Goal: Contribute content: Contribute content

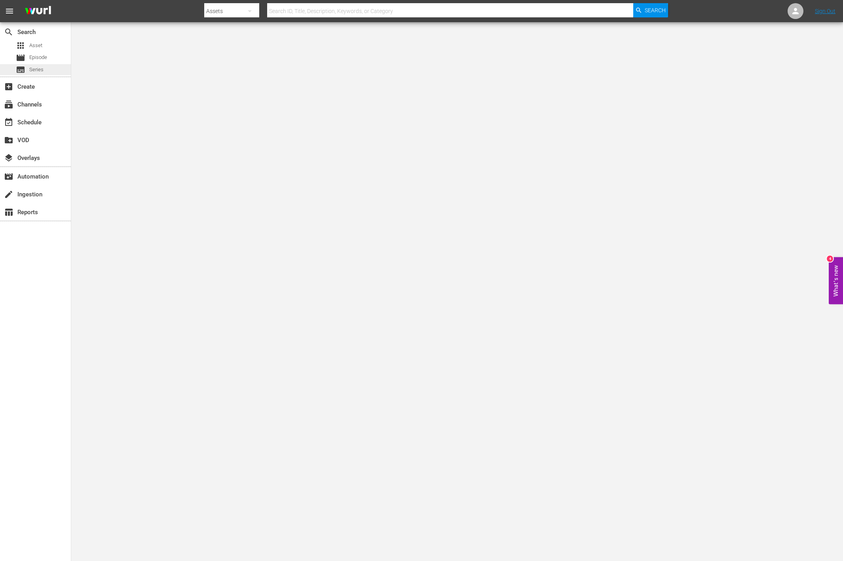
click at [47, 70] on div "subtitles Series" at bounding box center [35, 69] width 71 height 11
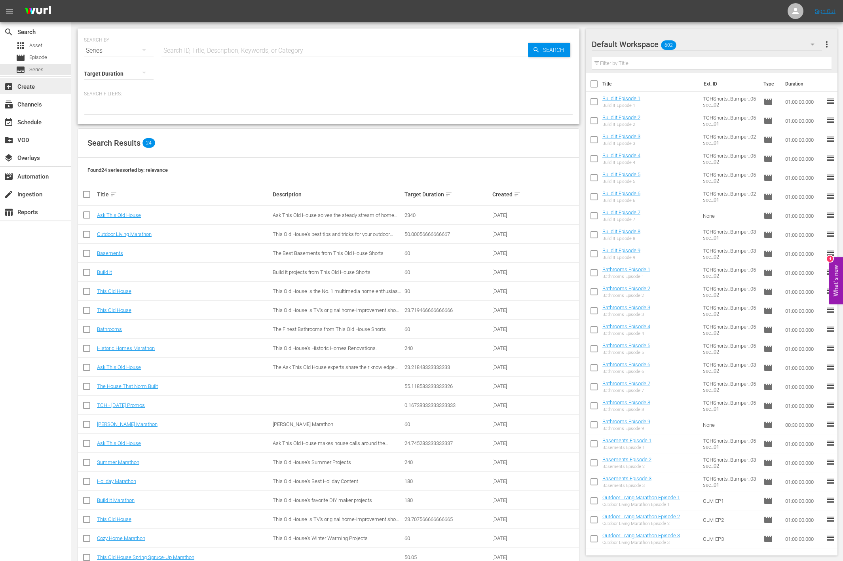
click at [36, 84] on div "add_box Create" at bounding box center [22, 85] width 44 height 7
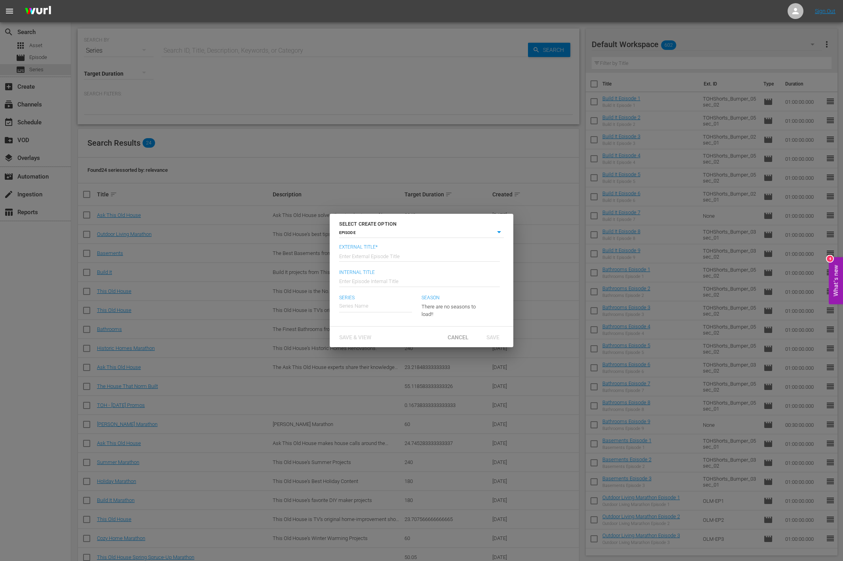
click at [350, 233] on body "menu Sign Out search Search apps Asset movie Episode subtitles Series add_box C…" at bounding box center [421, 280] width 843 height 561
click at [351, 240] on li "SERIES" at bounding box center [421, 243] width 165 height 11
type input "series"
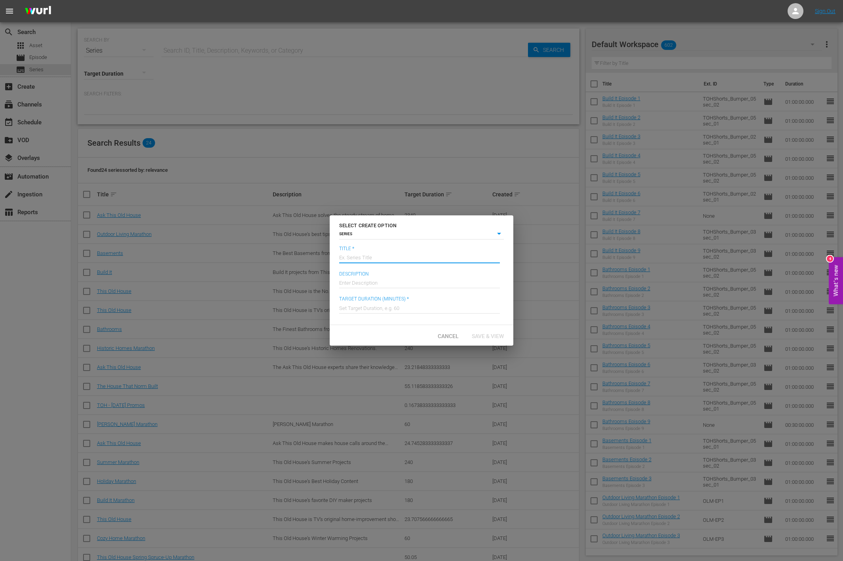
click at [363, 256] on input "text" at bounding box center [419, 256] width 161 height 19
type input "Curb Appeal and Safety"
click at [361, 282] on input "text" at bounding box center [419, 281] width 161 height 19
paste input "From repairing a stone wall to fixing a sagging gate, enhance and secure your h…"
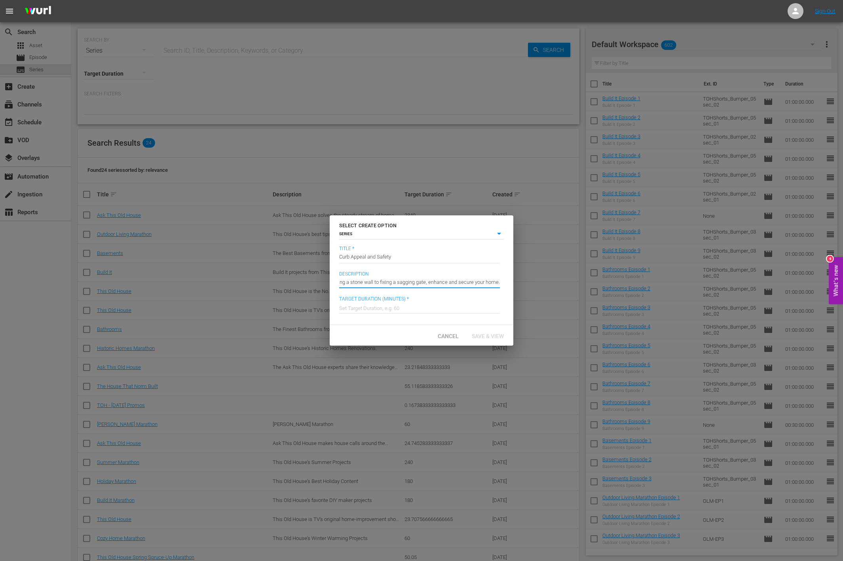
type input "From repairing a stone wall to fixing a sagging gate, enhance and secure your h…"
click at [422, 310] on input "text" at bounding box center [419, 307] width 161 height 19
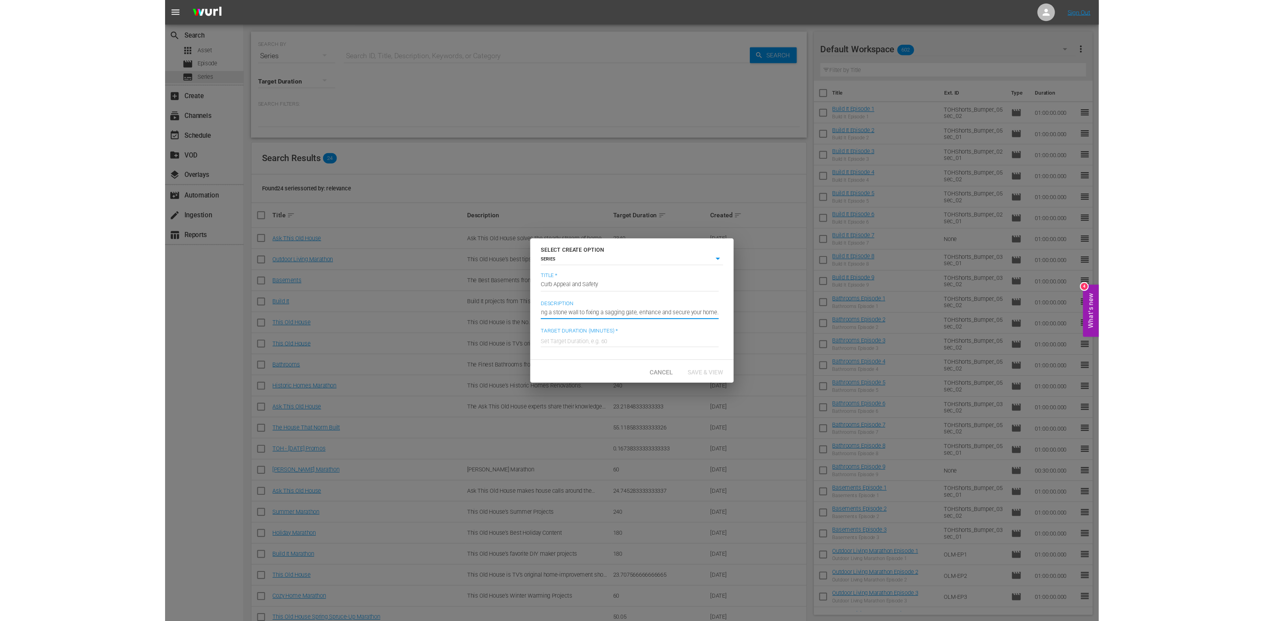
scroll to position [0, 0]
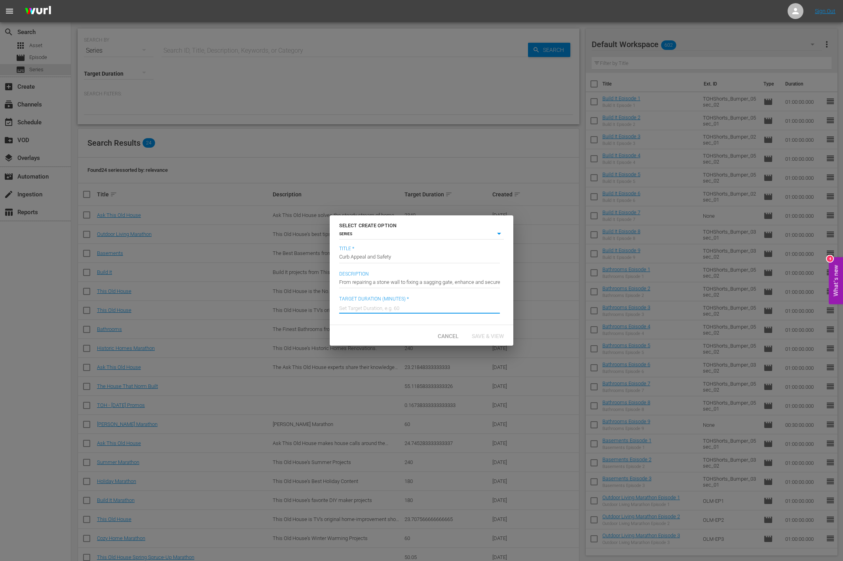
type input "60"
click at [488, 339] on div "Save & View" at bounding box center [488, 335] width 45 height 15
type input "episode"
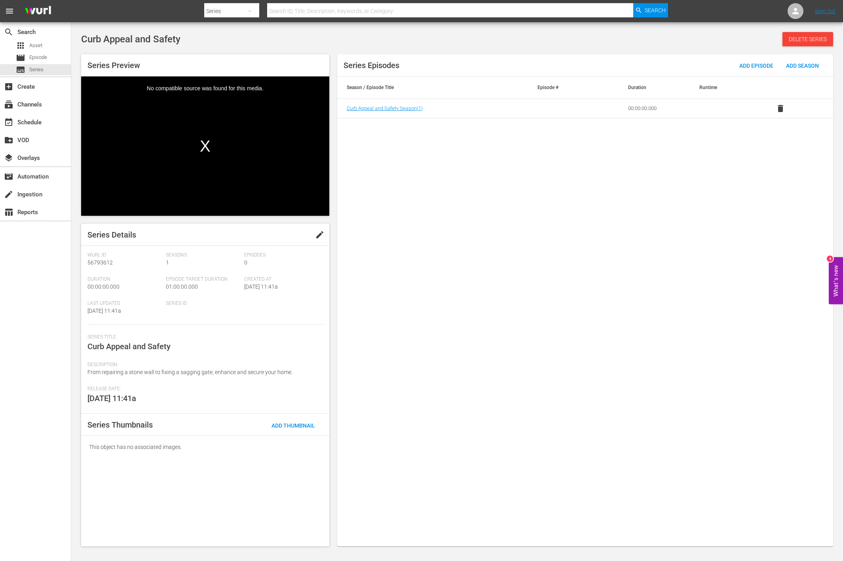
drag, startPoint x: 225, startPoint y: 479, endPoint x: 245, endPoint y: 464, distance: 25.7
click at [225, 479] on div "Series Details edit Wurl Id 56793612 Seasons 1 Episodes 0 Duration 00:00:00.000…" at bounding box center [205, 385] width 248 height 323
click at [275, 427] on span "Add Thumbnail" at bounding box center [293, 425] width 56 height 6
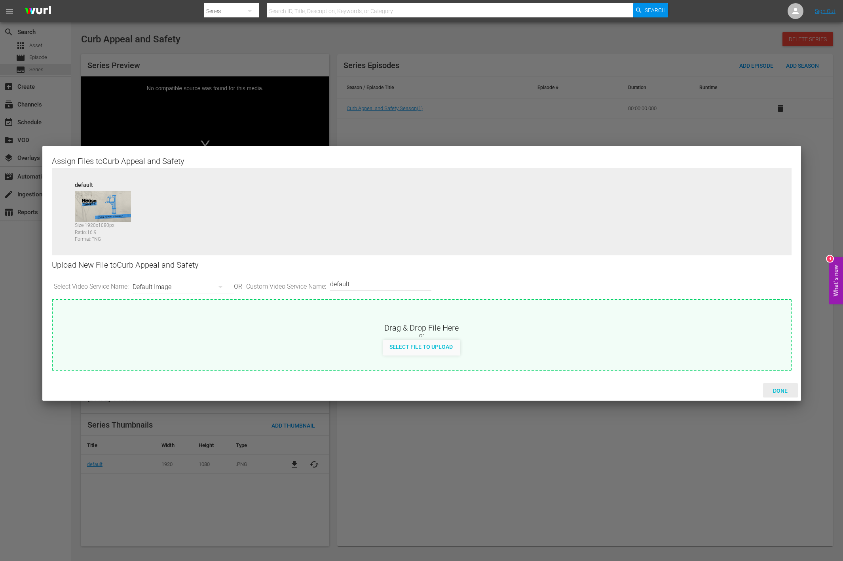
click at [775, 391] on span "Done" at bounding box center [780, 391] width 27 height 6
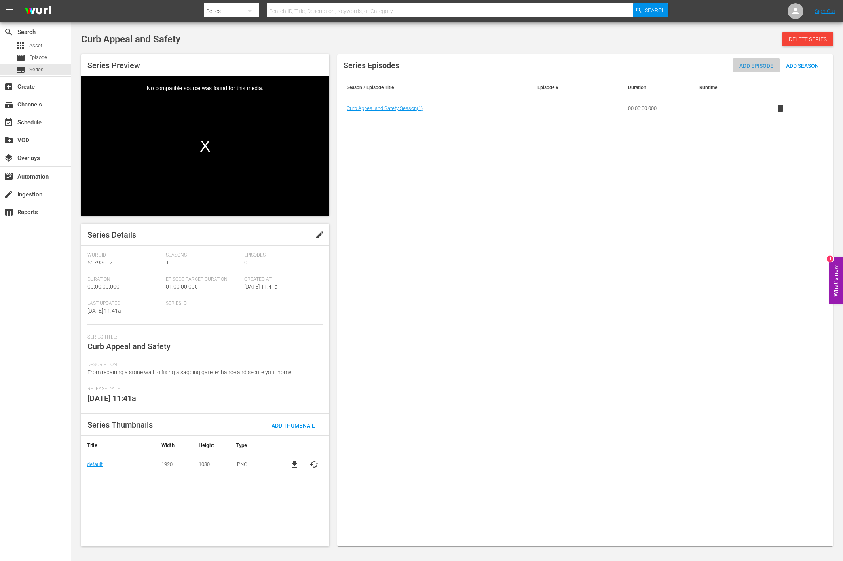
click at [756, 65] on span "Add Episode" at bounding box center [756, 66] width 47 height 6
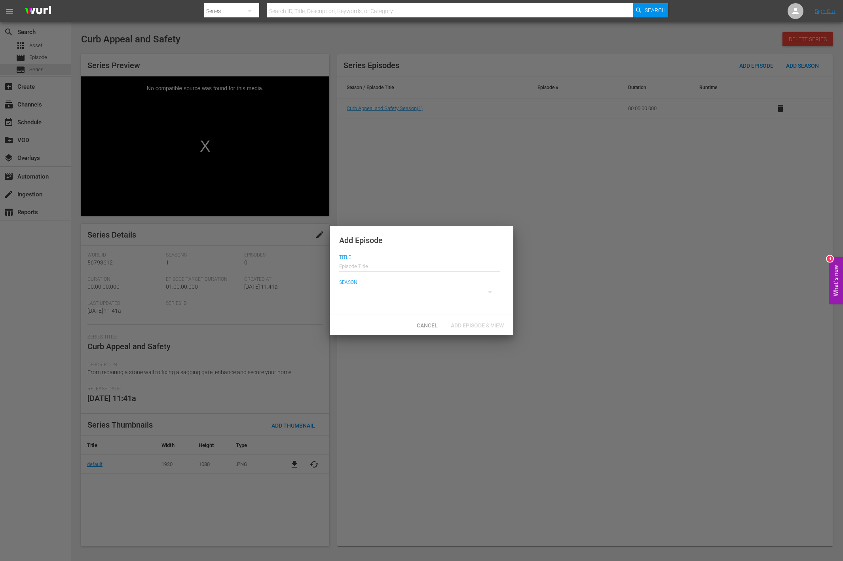
drag, startPoint x: 666, startPoint y: 160, endPoint x: 657, endPoint y: 184, distance: 26.0
click at [666, 160] on div at bounding box center [421, 280] width 843 height 561
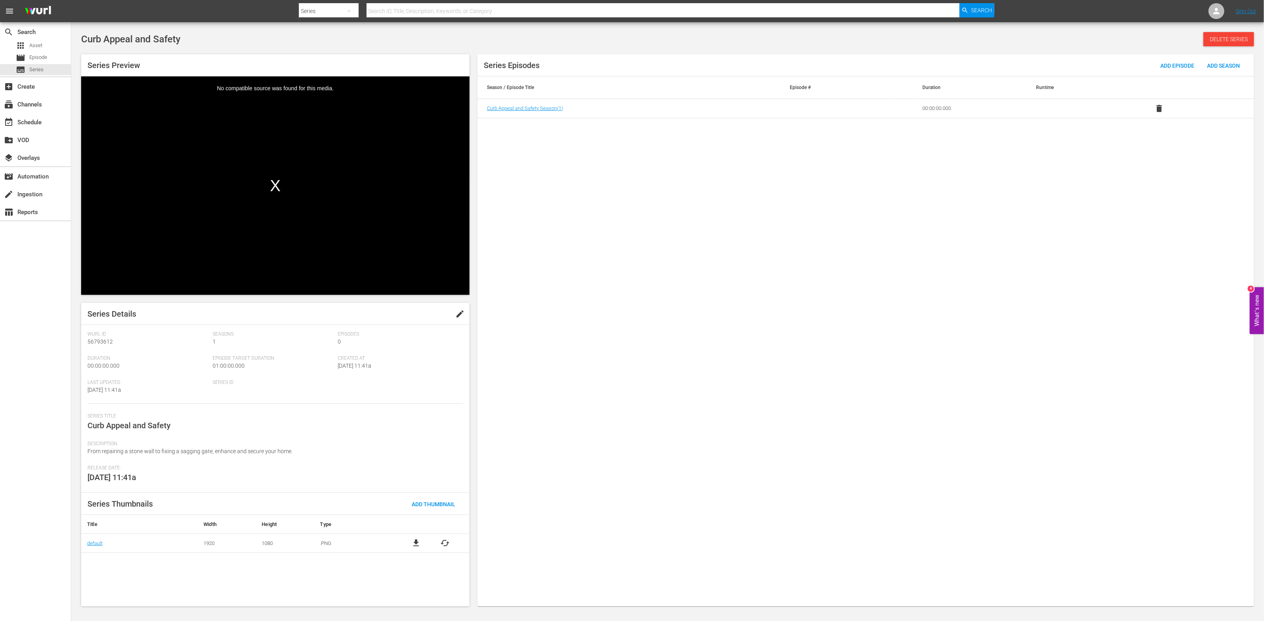
click at [364, 151] on div "No compatible source was found for this media." at bounding box center [275, 185] width 388 height 219
click at [843, 67] on span "Add Episode" at bounding box center [1177, 66] width 47 height 6
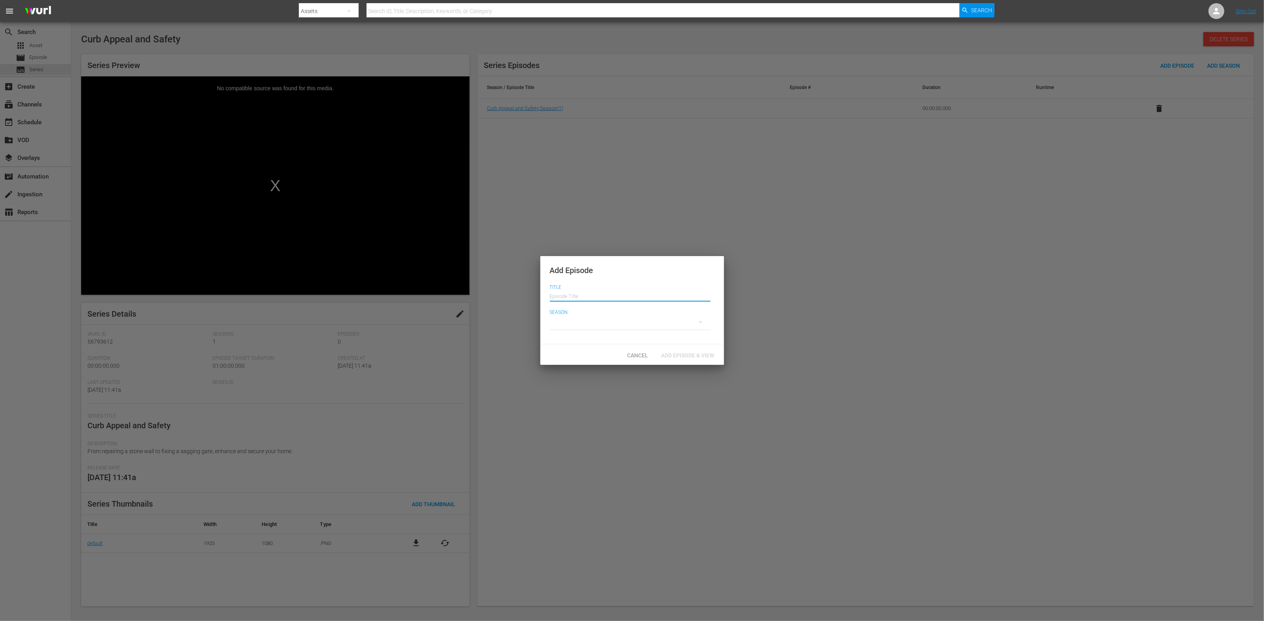
click at [657, 300] on input "text" at bounding box center [630, 295] width 161 height 19
click at [574, 296] on input "Curb Appeal E1" at bounding box center [630, 295] width 161 height 19
type input "Curb Appeal E1"
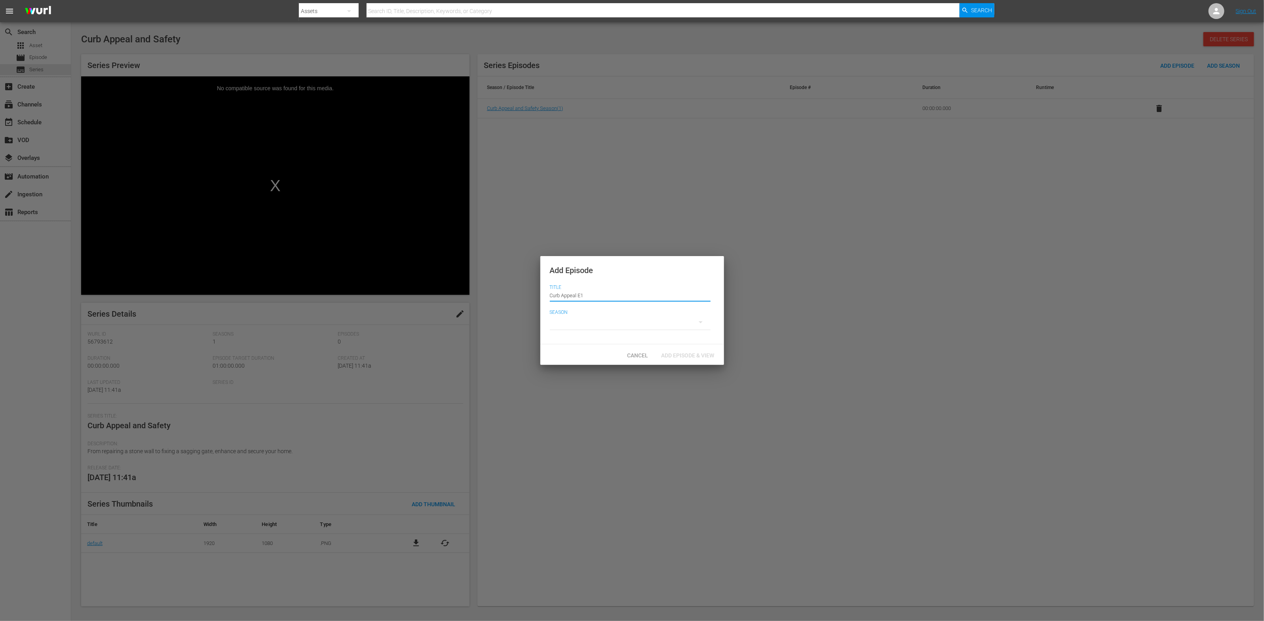
click at [613, 325] on div at bounding box center [630, 322] width 161 height 22
click at [576, 324] on span "1" at bounding box center [569, 324] width 38 height 13
click at [673, 357] on span "Add Episode & View" at bounding box center [688, 355] width 66 height 6
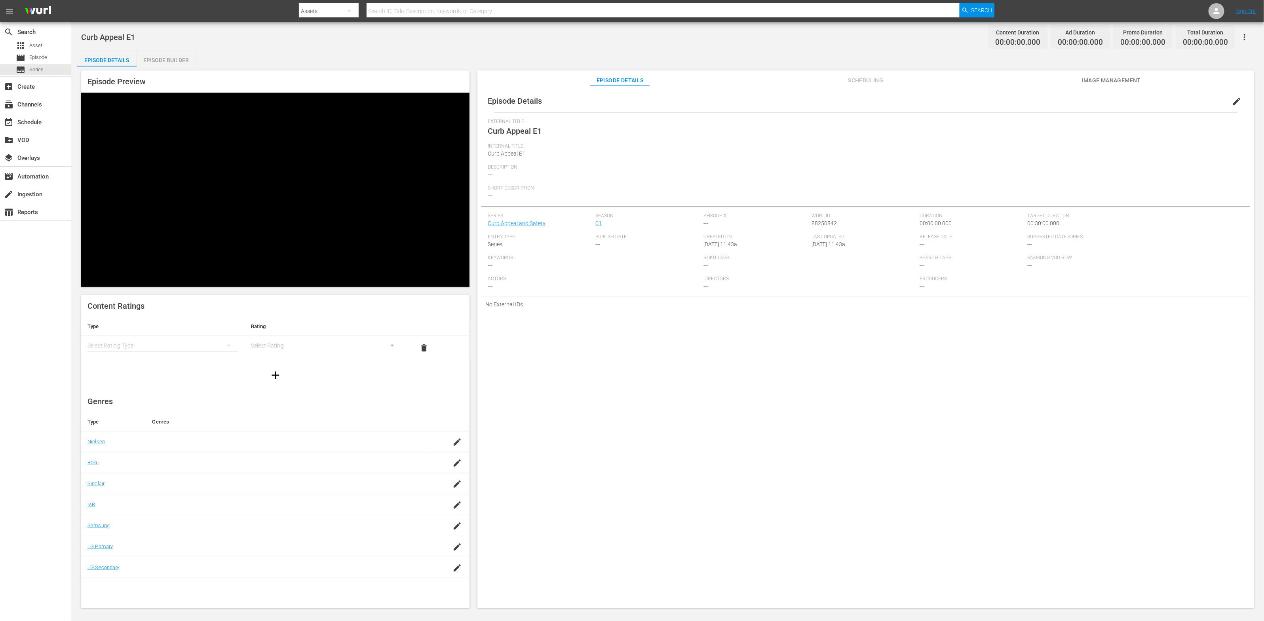
click at [190, 335] on div "simple table" at bounding box center [163, 346] width 151 height 22
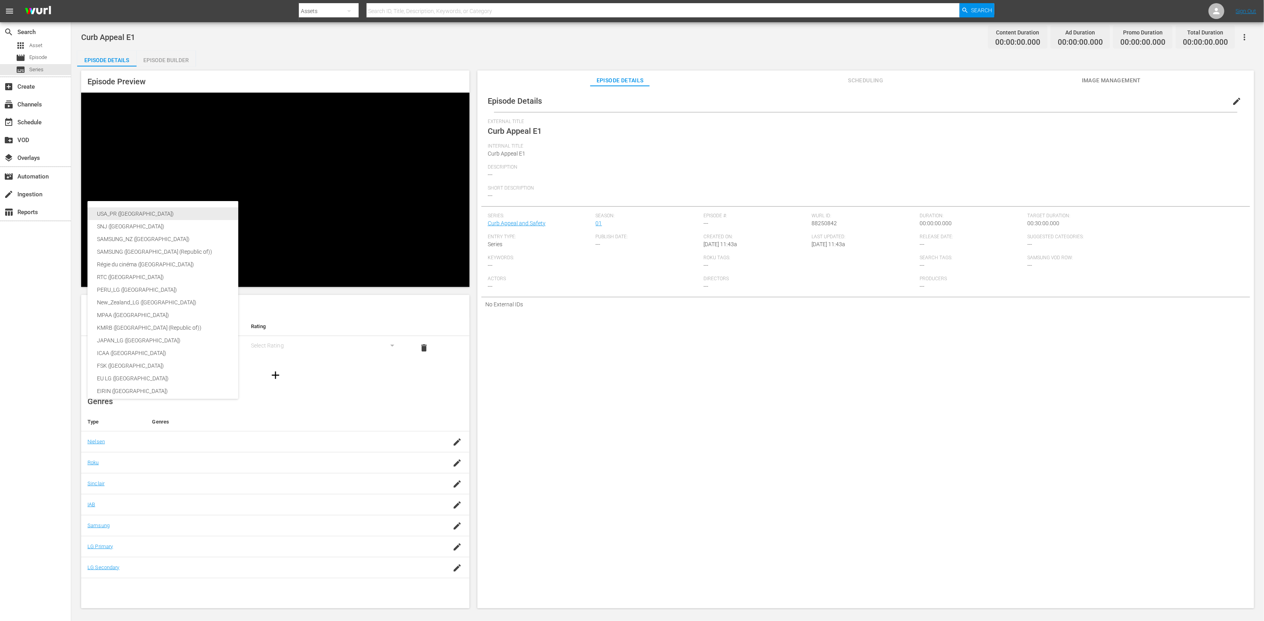
click at [187, 213] on div "USA_PR ([GEOGRAPHIC_DATA])" at bounding box center [188, 213] width 182 height 13
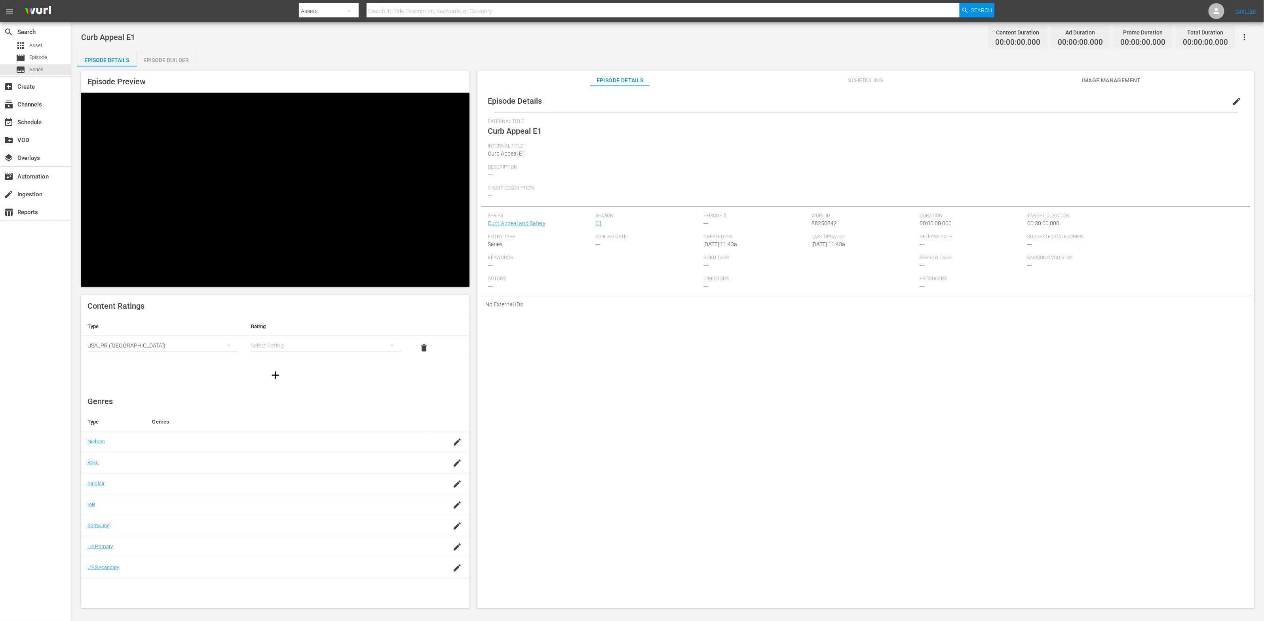
click at [253, 335] on div "simple table" at bounding box center [326, 346] width 151 height 22
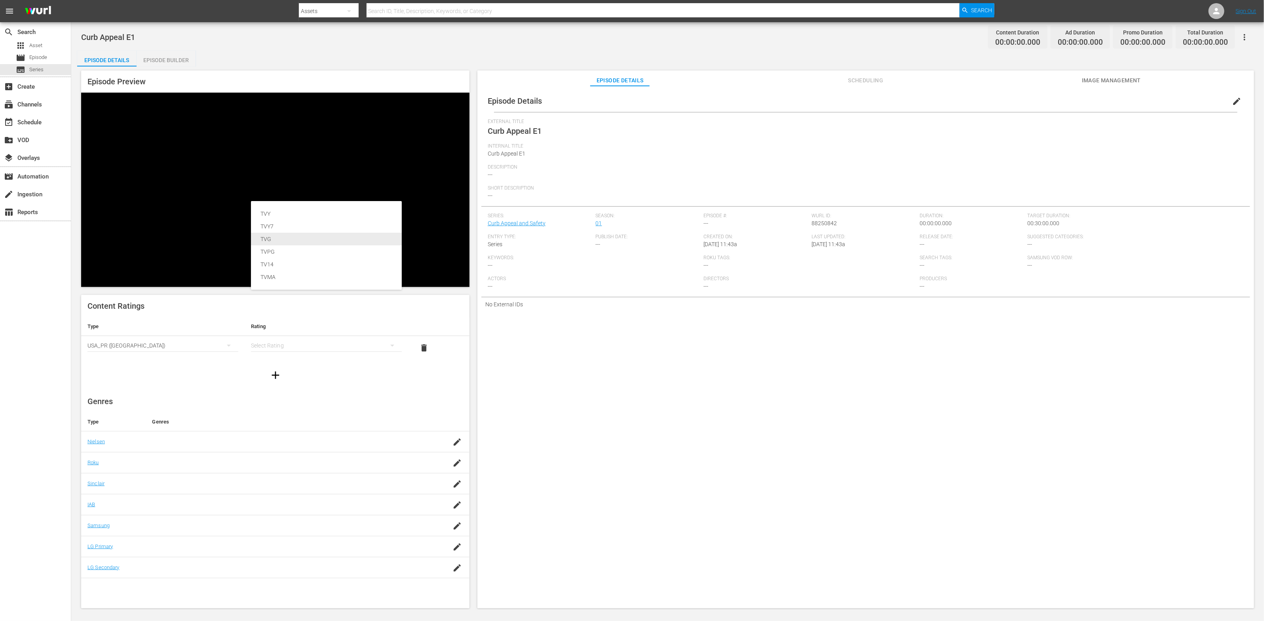
click at [262, 235] on div "TVG" at bounding box center [327, 239] width 132 height 13
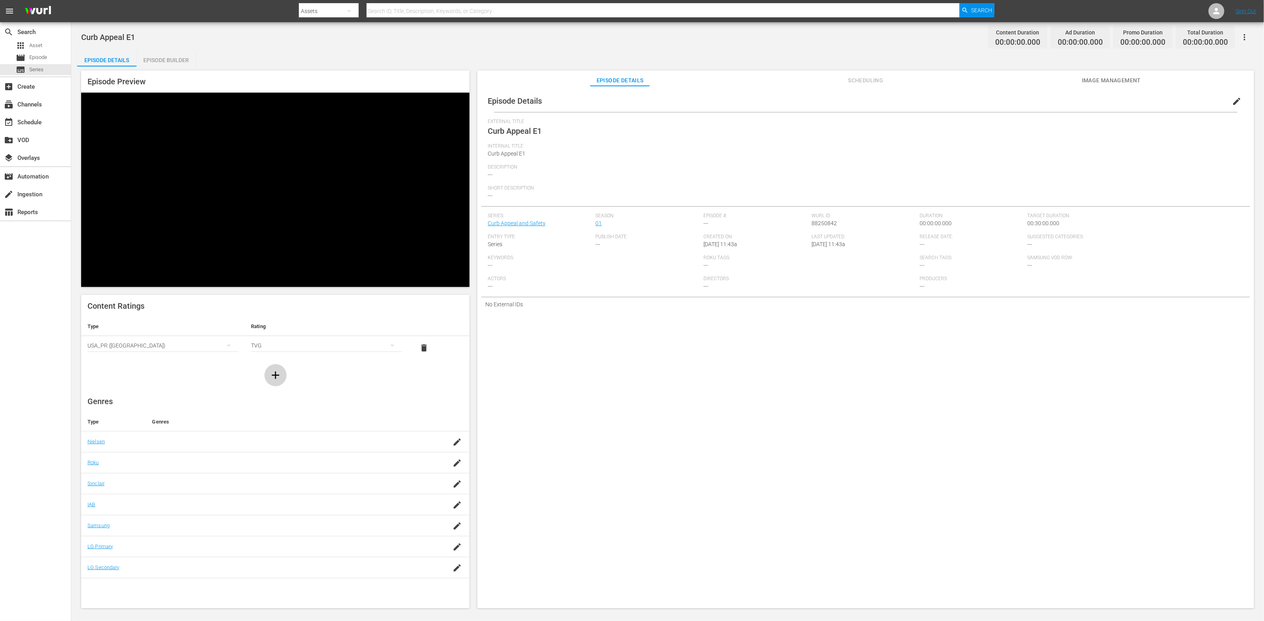
click at [277, 369] on icon "button" at bounding box center [275, 375] width 13 height 13
click at [173, 359] on div "simple table" at bounding box center [163, 370] width 151 height 22
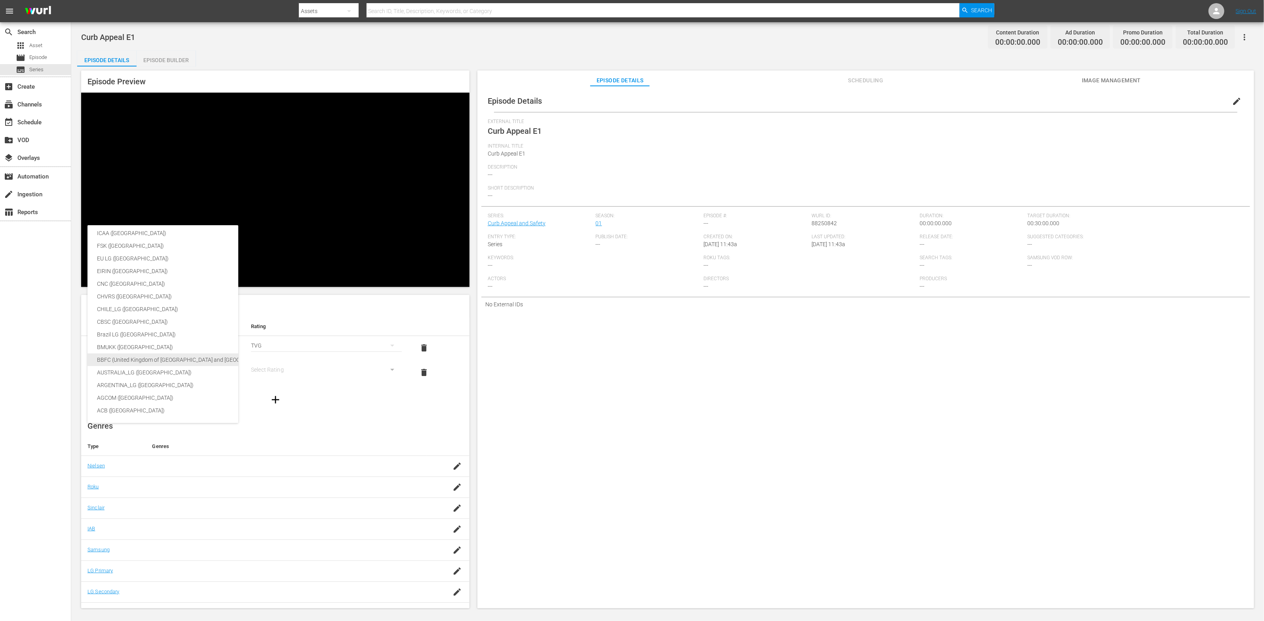
click at [173, 356] on div "BBFC (United Kingdom of [GEOGRAPHIC_DATA] and [GEOGRAPHIC_DATA])" at bounding box center [188, 360] width 182 height 13
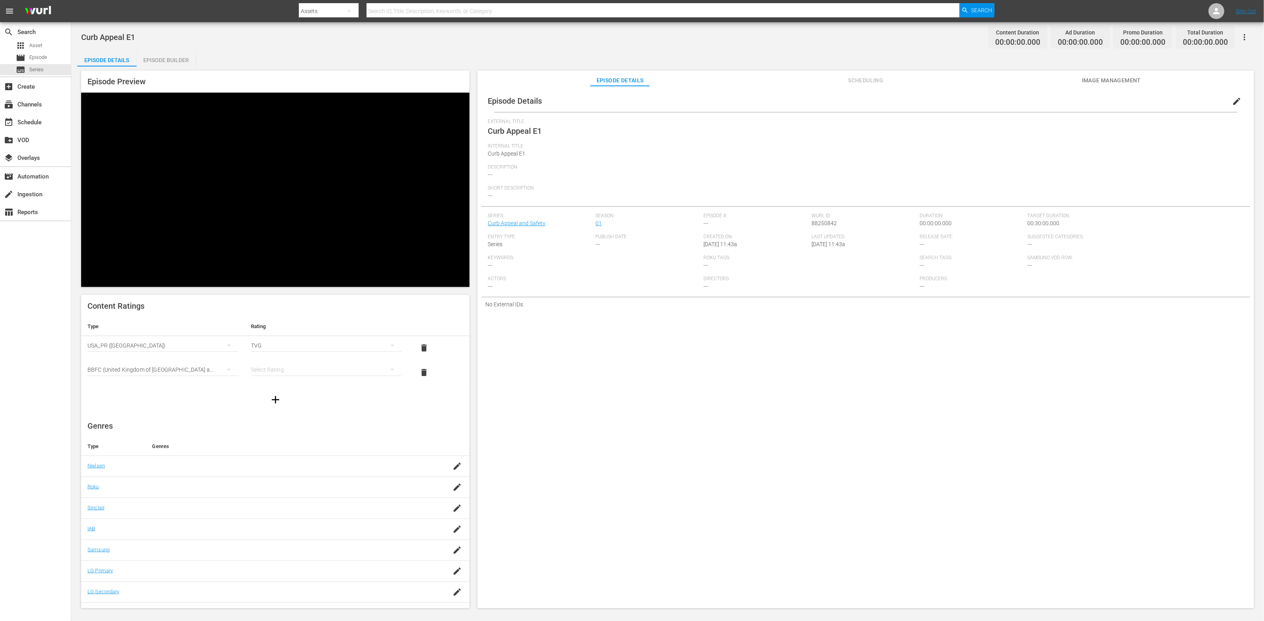
click at [322, 359] on div "simple table" at bounding box center [326, 370] width 151 height 22
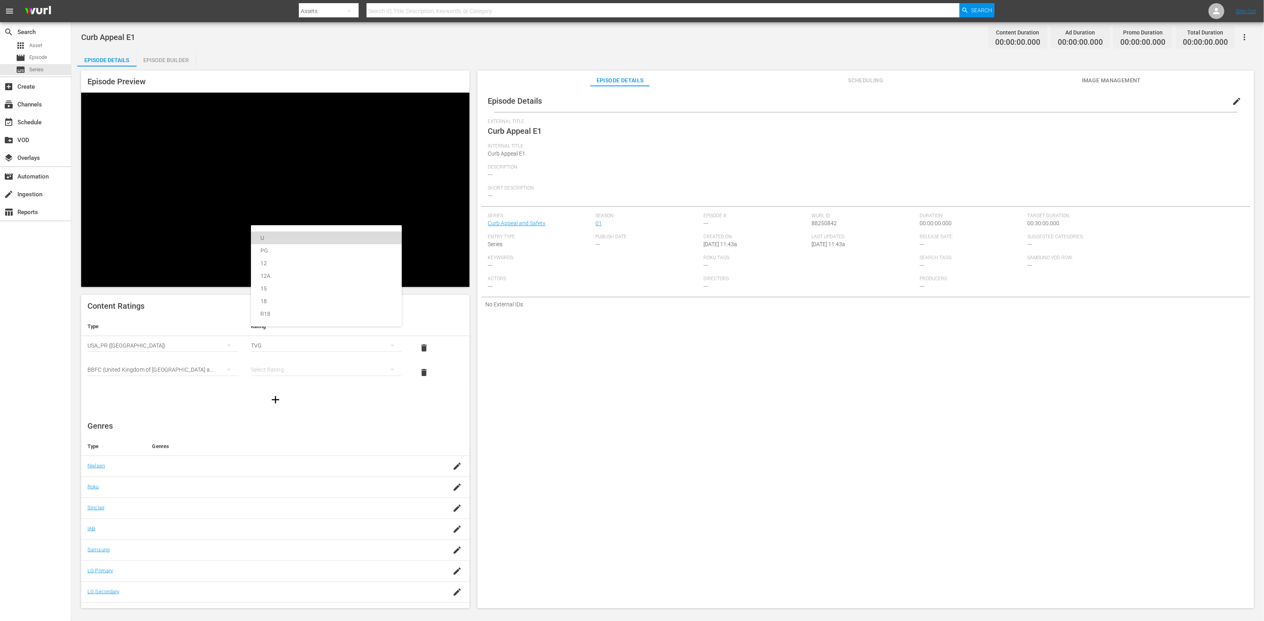
drag, startPoint x: 318, startPoint y: 239, endPoint x: 315, endPoint y: 244, distance: 5.7
click at [318, 239] on div "U" at bounding box center [327, 238] width 132 height 13
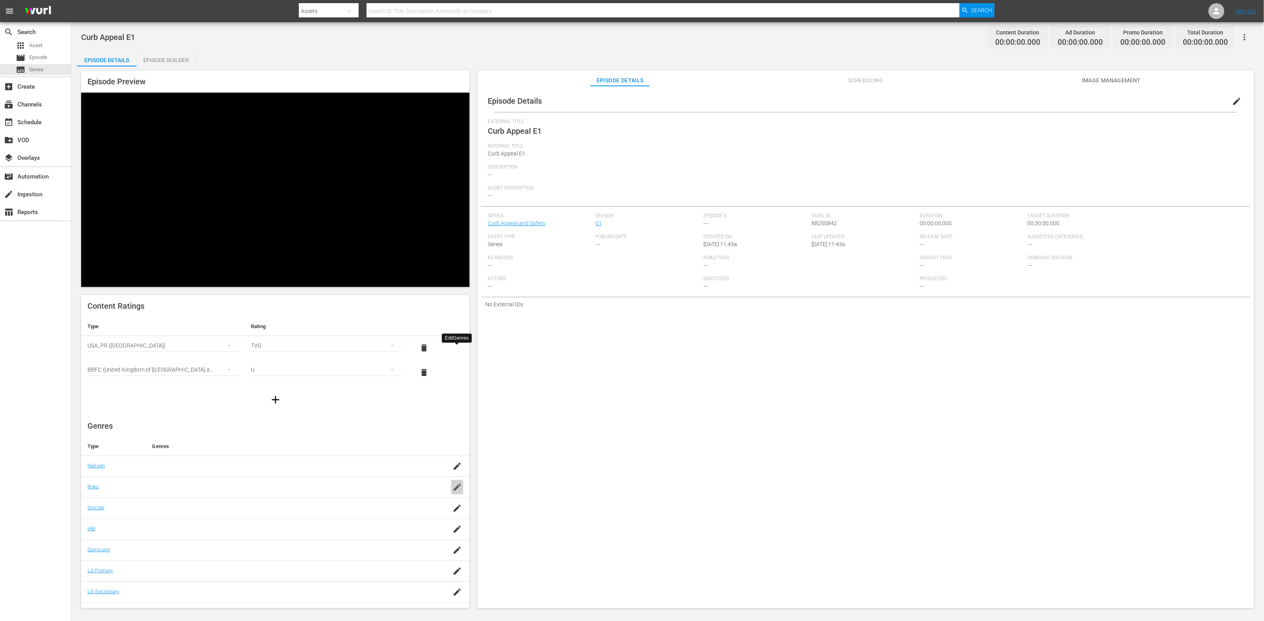
click at [455, 484] on icon "button" at bounding box center [457, 487] width 7 height 7
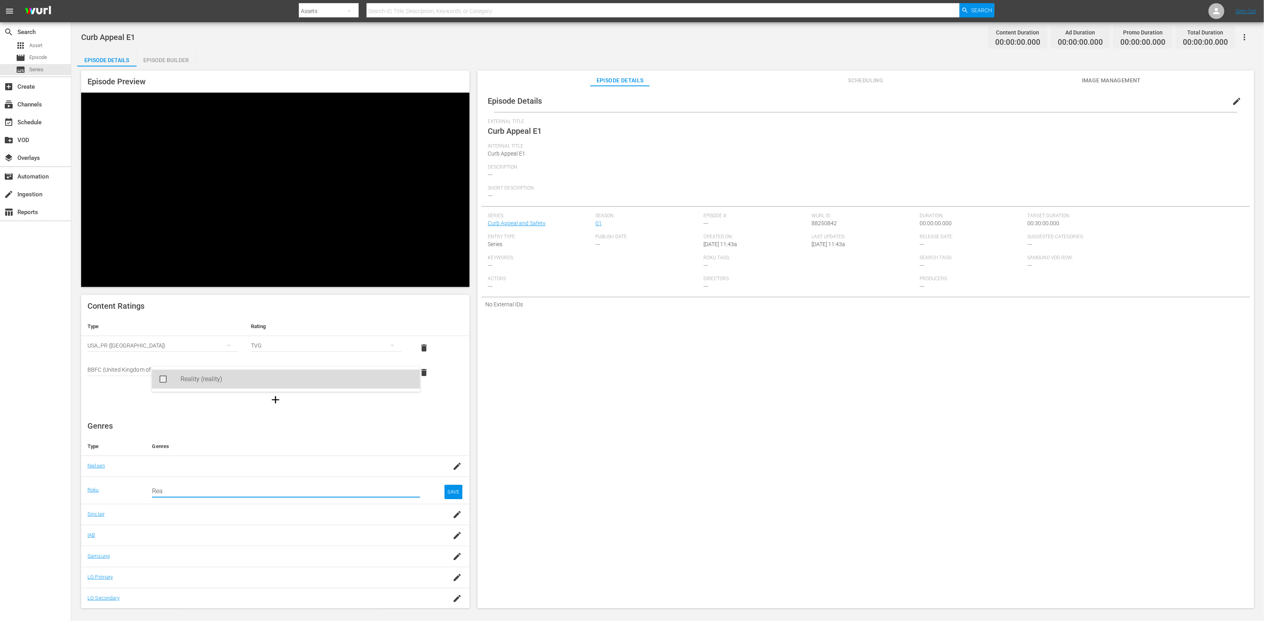
click at [305, 380] on div "Reality (reality)" at bounding box center [297, 379] width 233 height 19
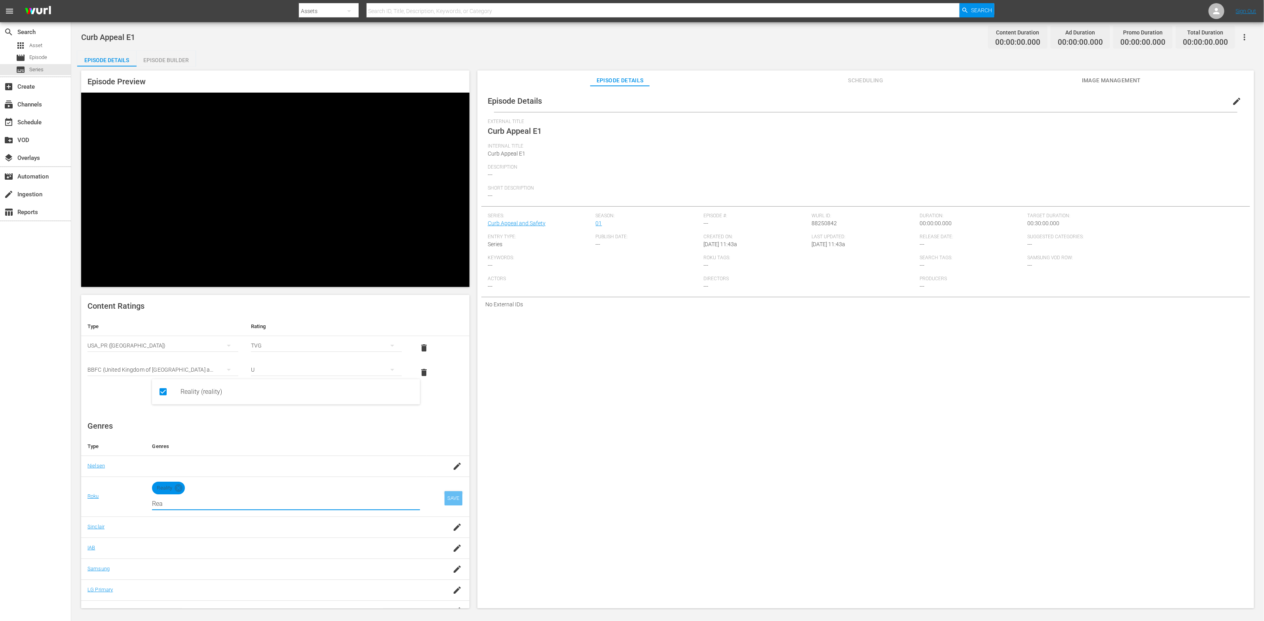
type input "Rea"
click at [453, 491] on div "SAVE" at bounding box center [454, 498] width 18 height 14
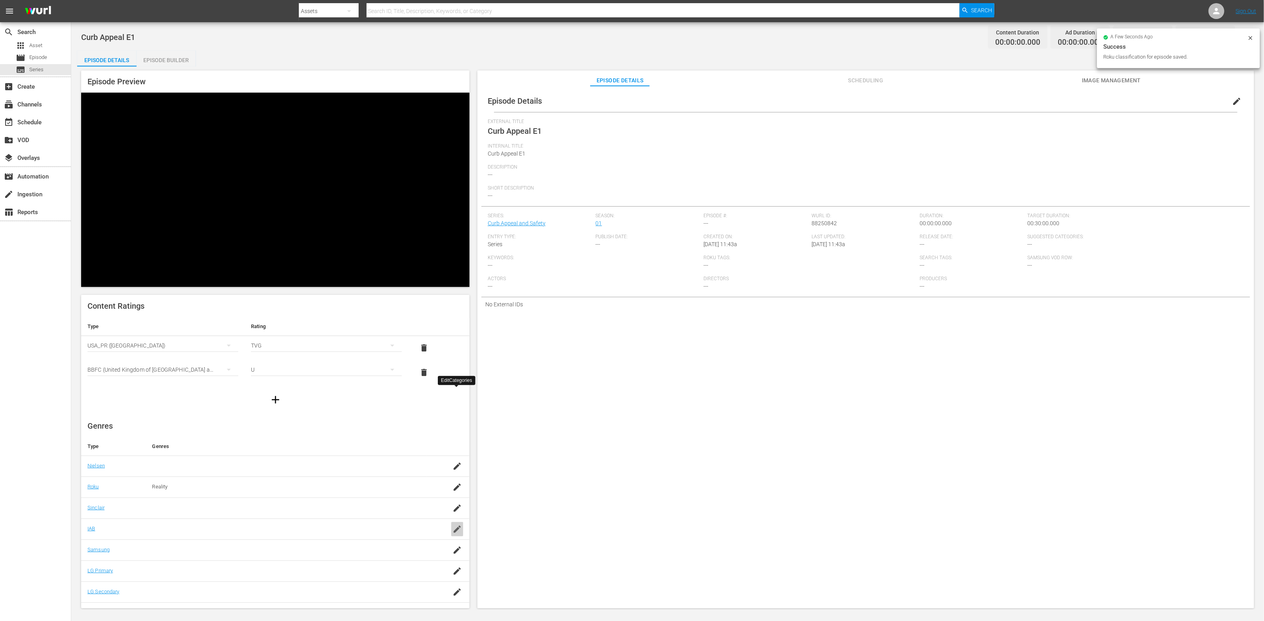
click at [458, 525] on icon "button" at bounding box center [458, 530] width 10 height 10
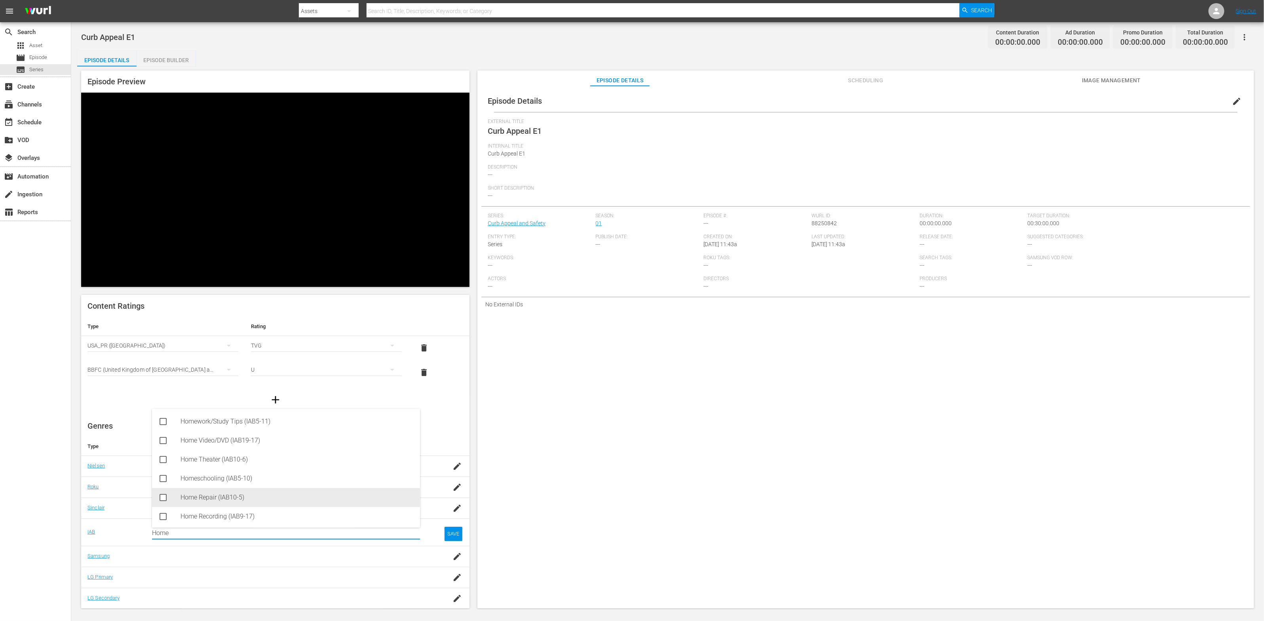
click at [345, 492] on div "Home Repair (IAB10-5)" at bounding box center [297, 497] width 233 height 19
type input "Home"
click at [451, 533] on div "SAVE" at bounding box center [454, 540] width 18 height 14
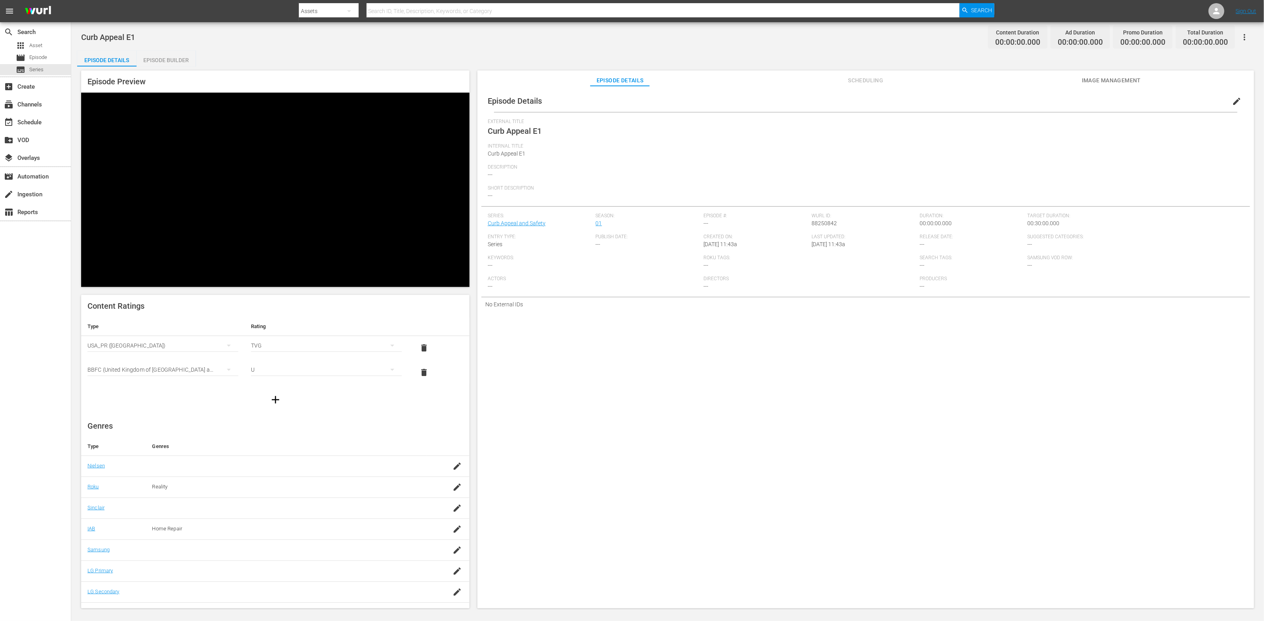
click at [843, 83] on span "Image Management" at bounding box center [1111, 81] width 59 height 10
click at [596, 100] on span "Add Thumbnail" at bounding box center [593, 102] width 56 height 6
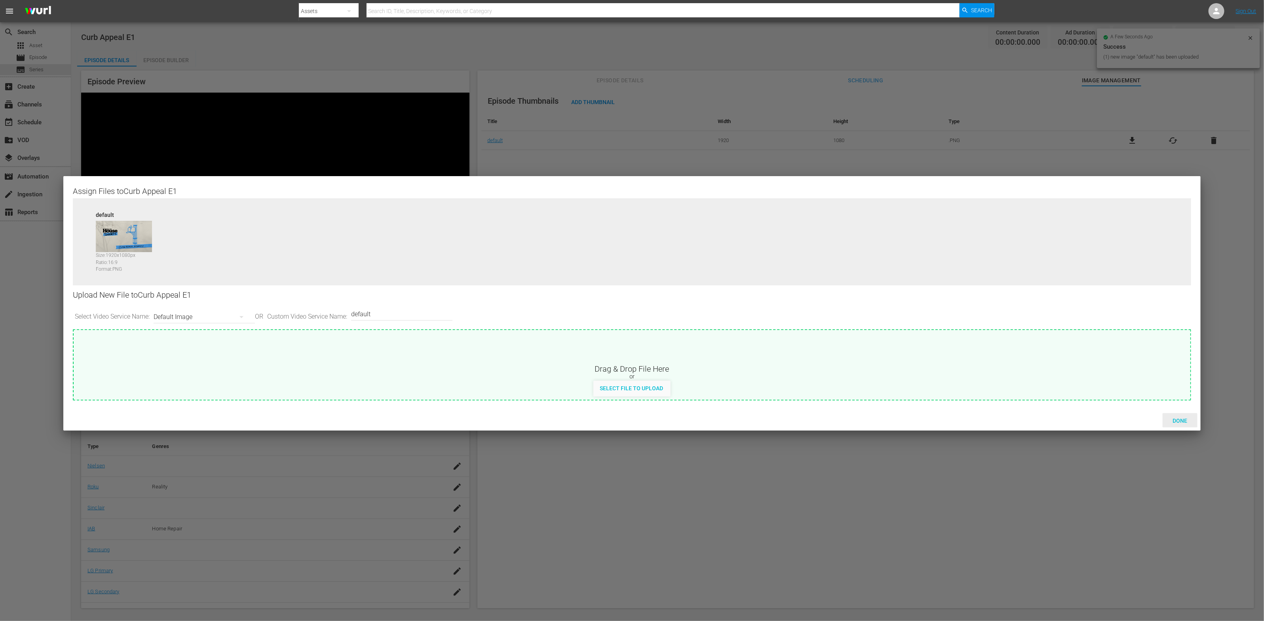
click at [843, 420] on span "Done" at bounding box center [1180, 421] width 27 height 6
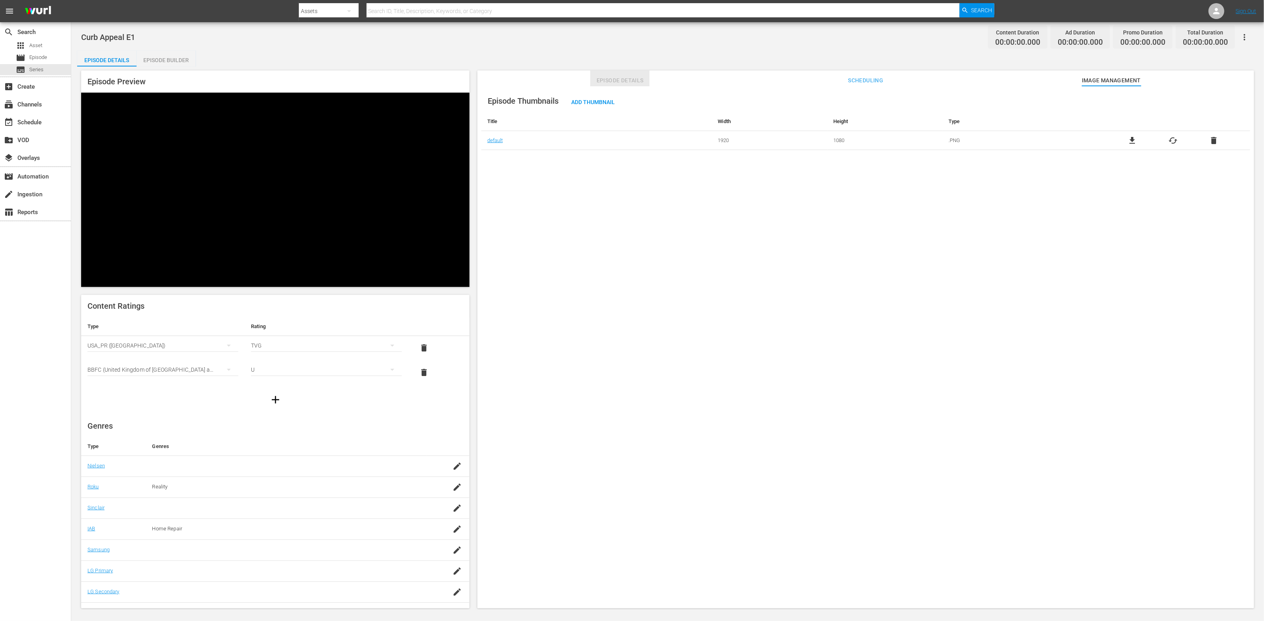
click at [635, 82] on span "Episode Details" at bounding box center [619, 81] width 59 height 10
click at [843, 100] on span "edit" at bounding box center [1237, 102] width 10 height 10
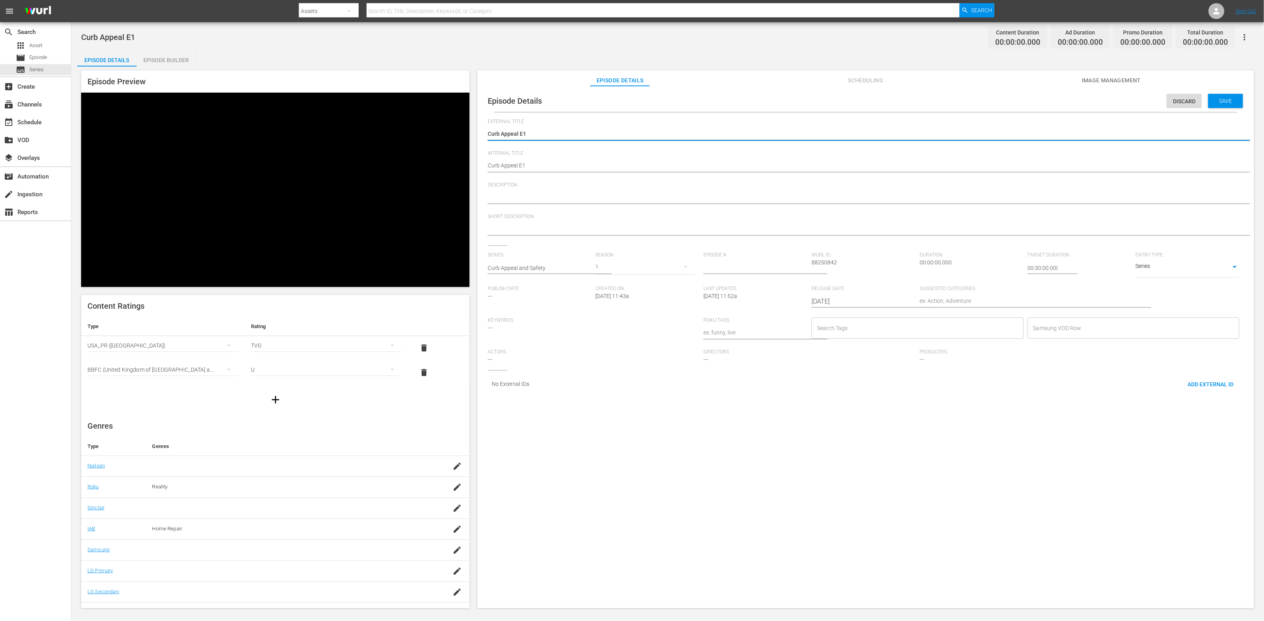
click at [684, 267] on icon "button" at bounding box center [686, 267] width 4 height 2
click at [611, 289] on div "1" at bounding box center [606, 288] width 22 height 8
type input "1"
click at [801, 267] on input "1" at bounding box center [756, 268] width 104 height 19
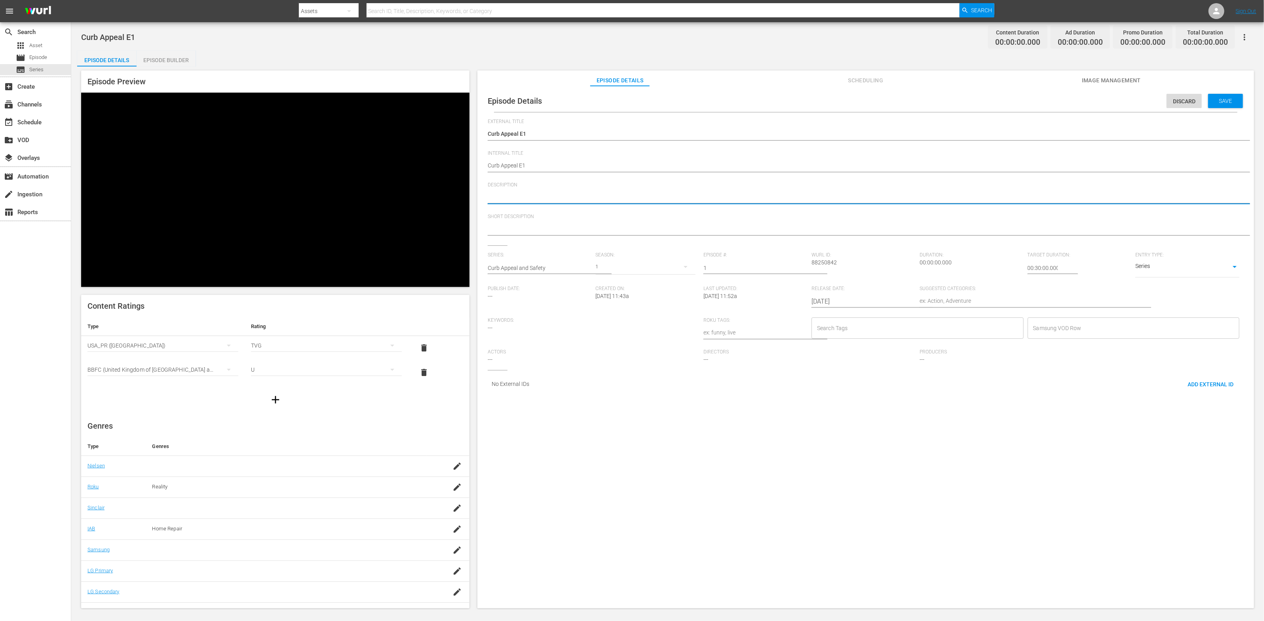
click at [655, 197] on textarea at bounding box center [864, 198] width 752 height 10
type textarea "H"
type textarea "M"
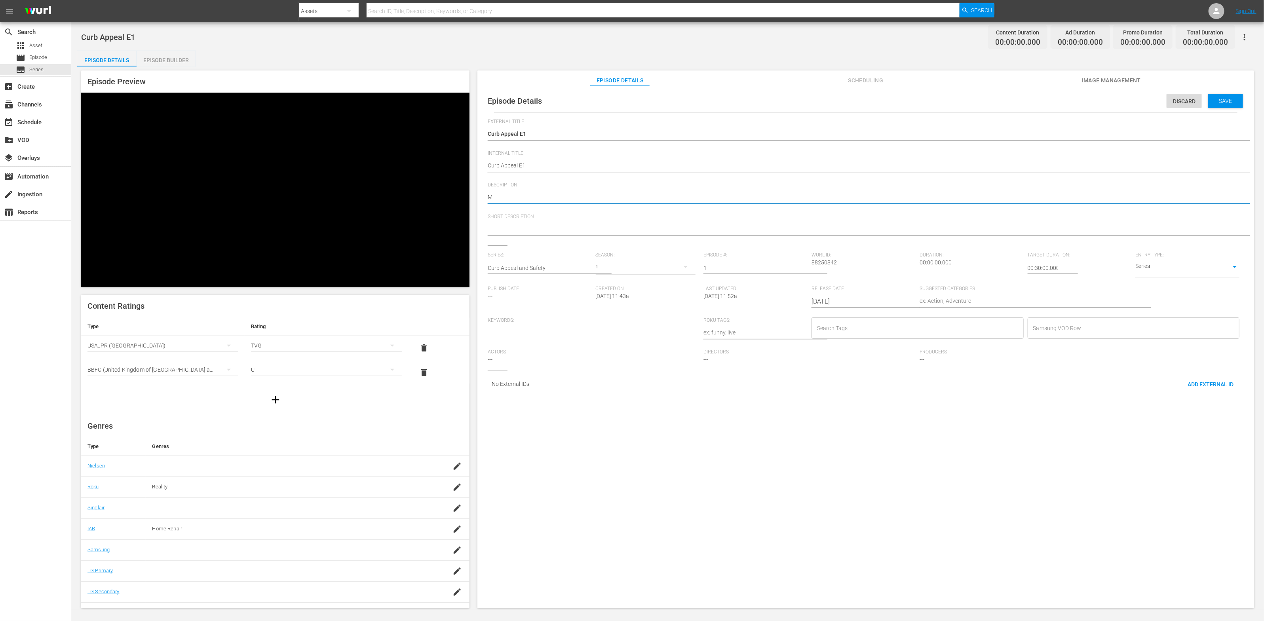
type textarea "Ma"
type textarea "Mak"
type textarea "Make"
type textarea "Maker"
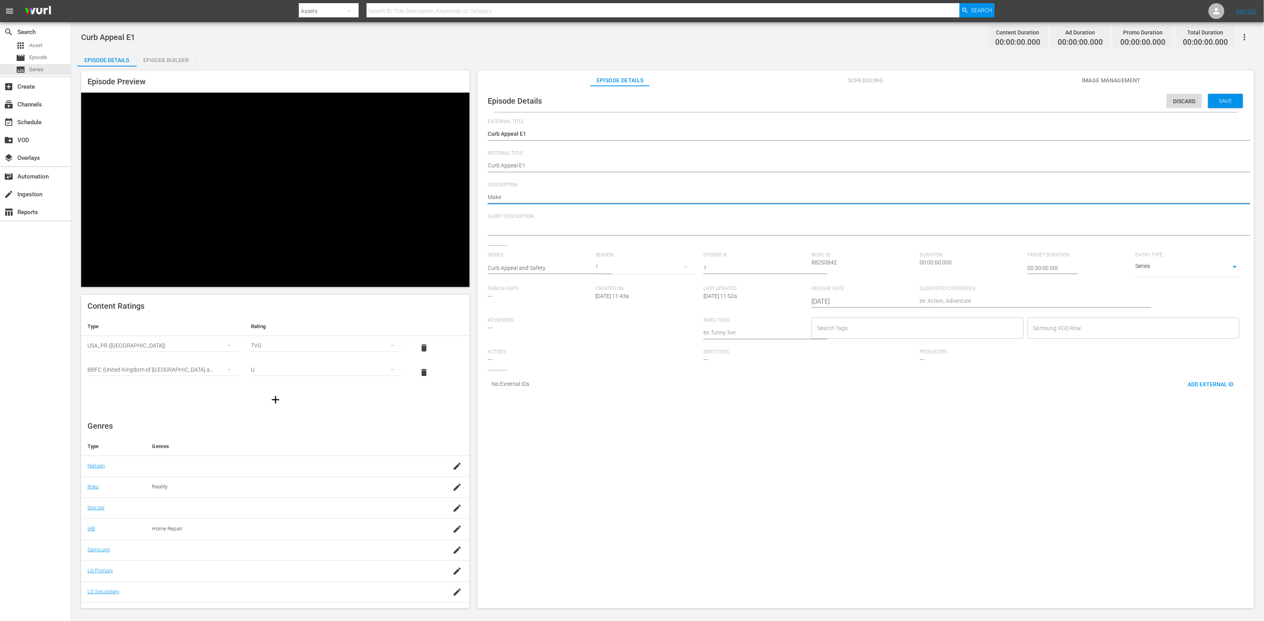
type textarea "Maker"
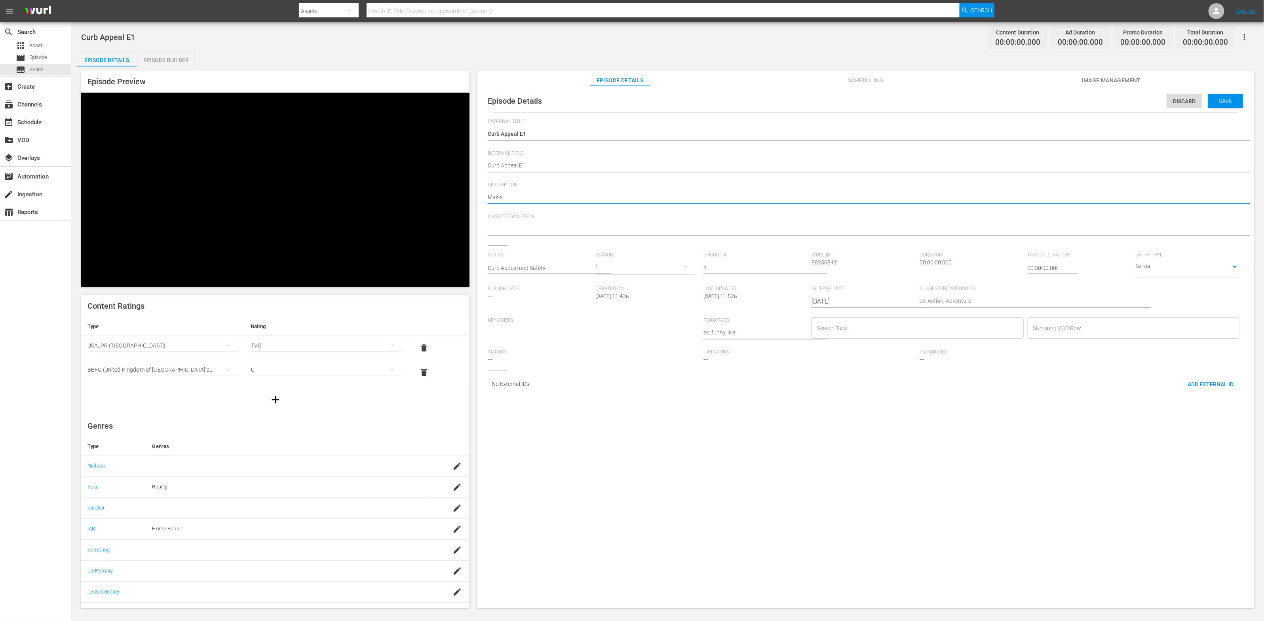
type textarea "Make"
type textarea "Make y"
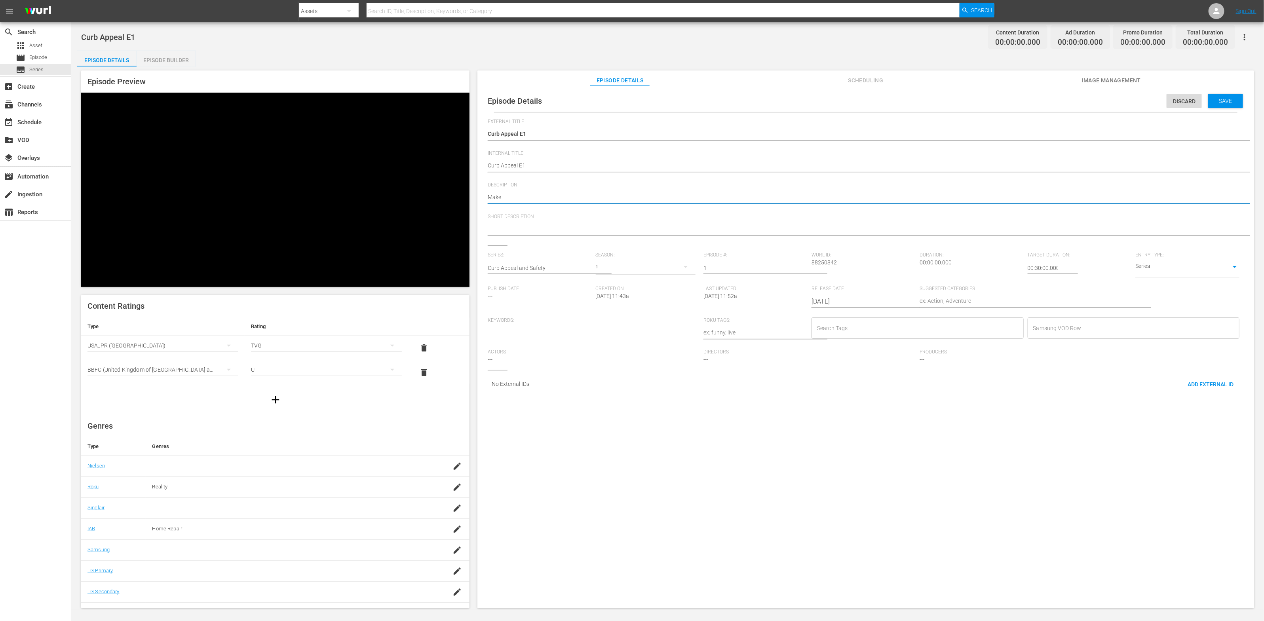
type textarea "Make y"
type textarea "Make yo"
type textarea "Make you"
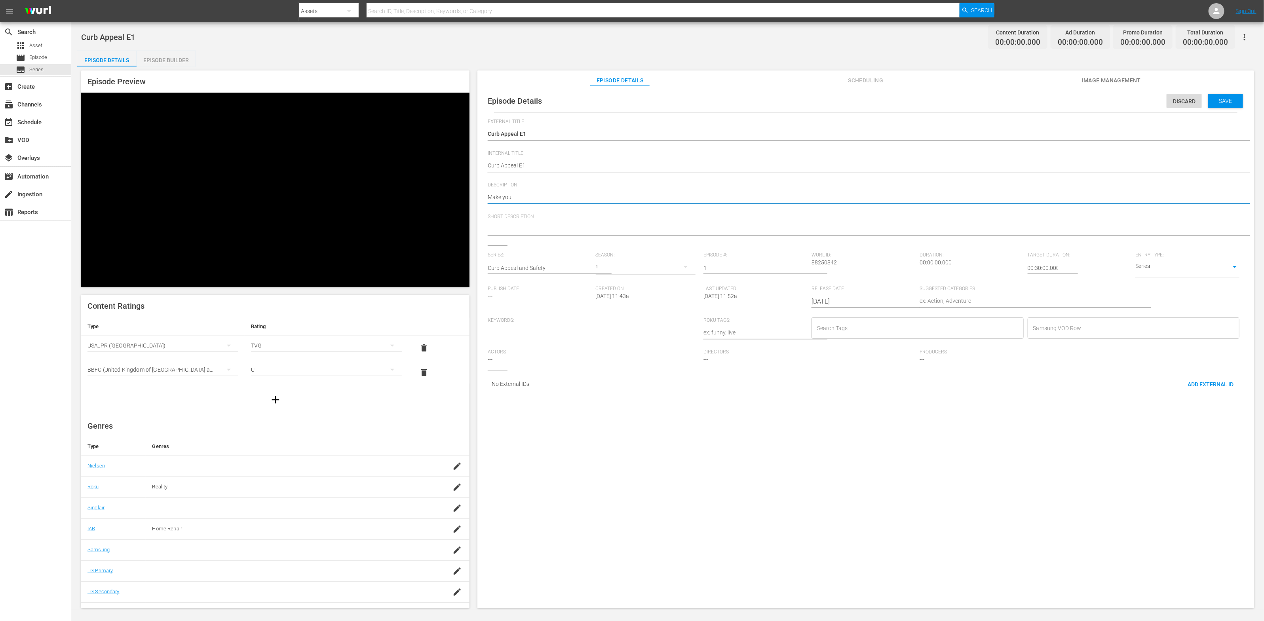
type textarea "Make your"
type textarea "Make your h"
type textarea "Make your ho"
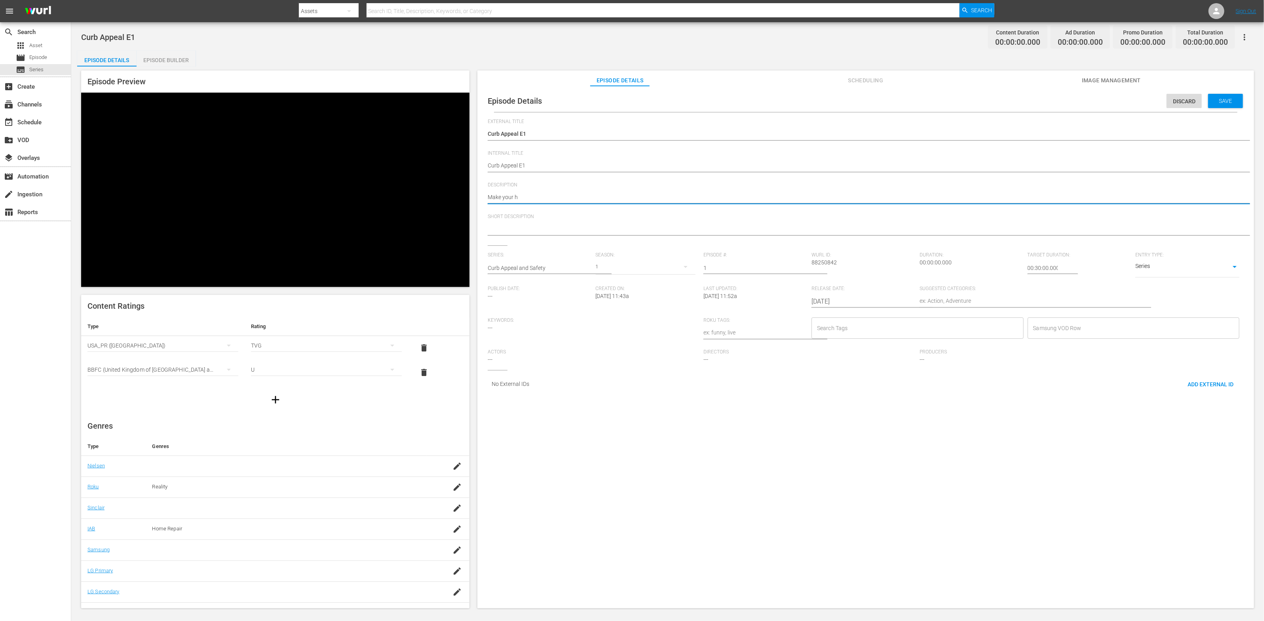
type textarea "Make your ho"
type textarea "Make your hom"
type textarea "Make your home"
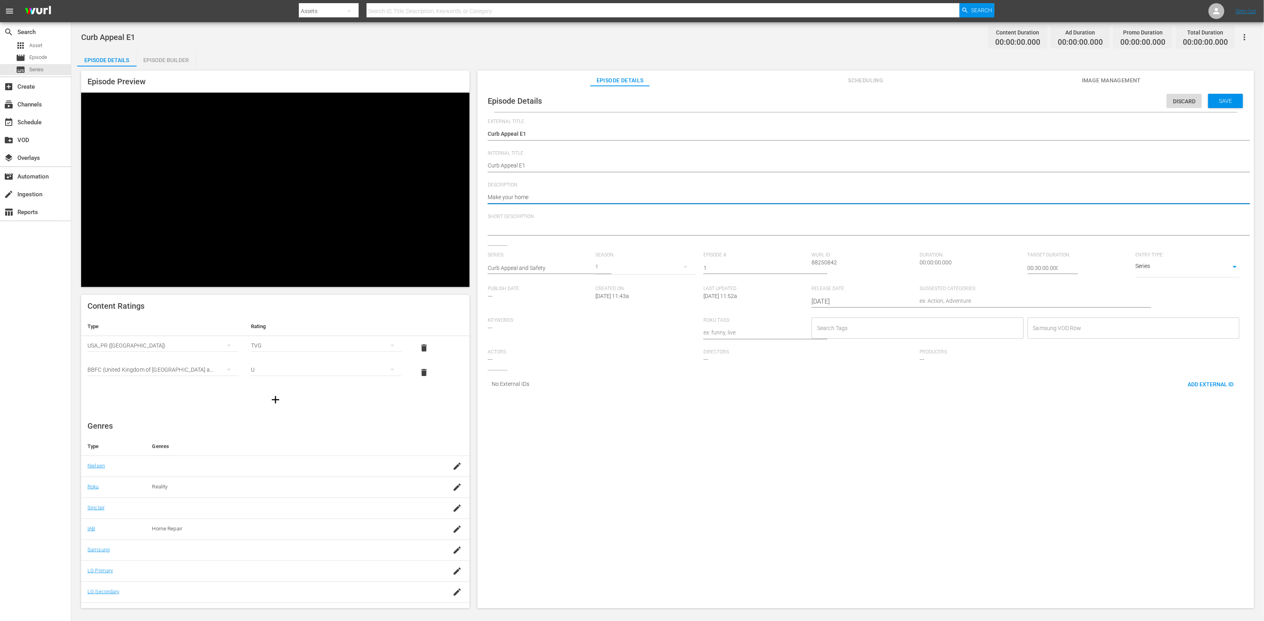
type textarea "Make your home"
type textarea "Make your home b"
type textarea "Make your home be"
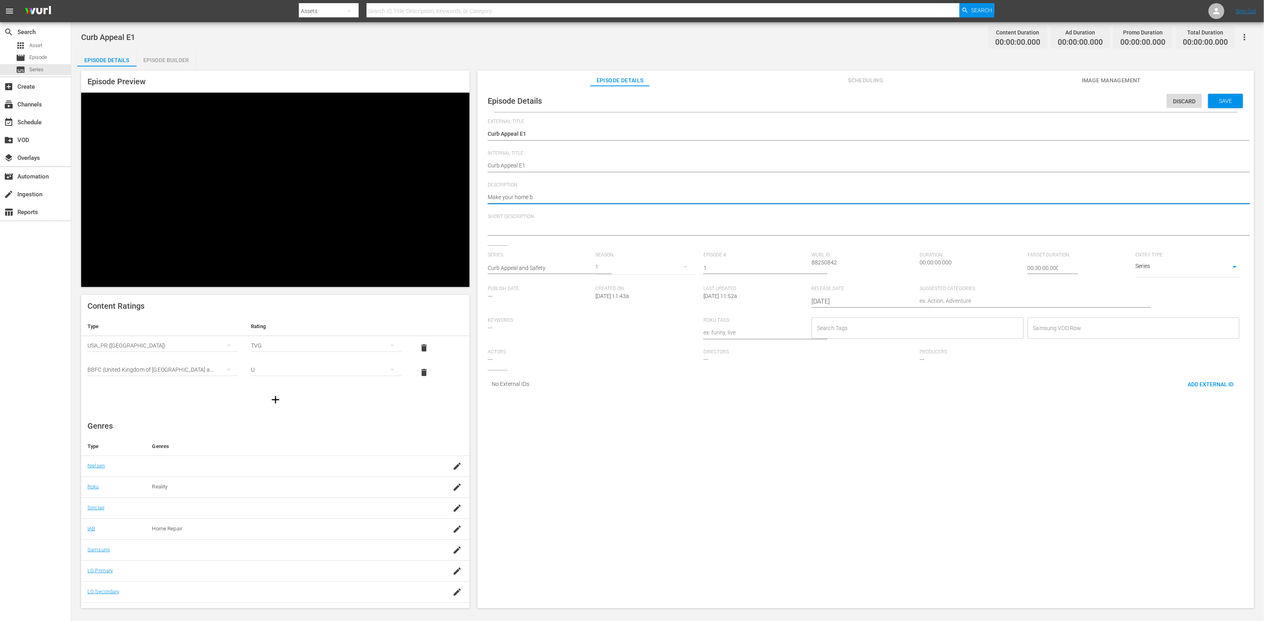
type textarea "Make your home be"
type textarea "Make your home bea"
type textarea "Make your home beau"
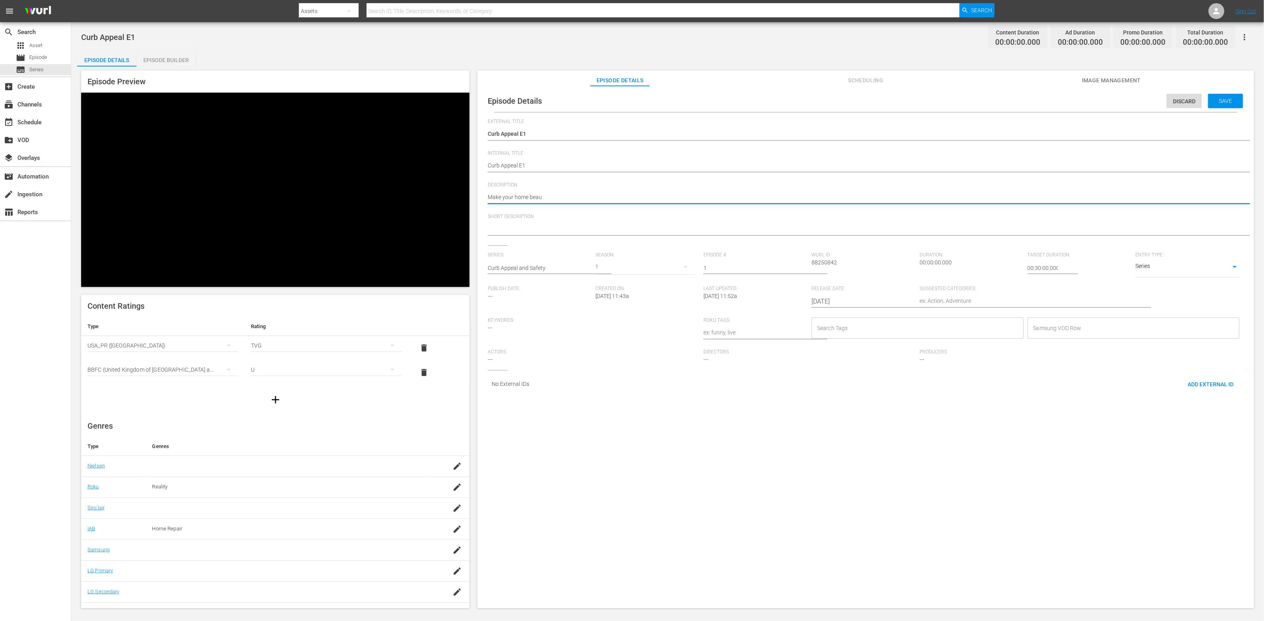
type textarea "Make your home beaut"
type textarea "Make your home beauti"
type textarea "Make your home beautif"
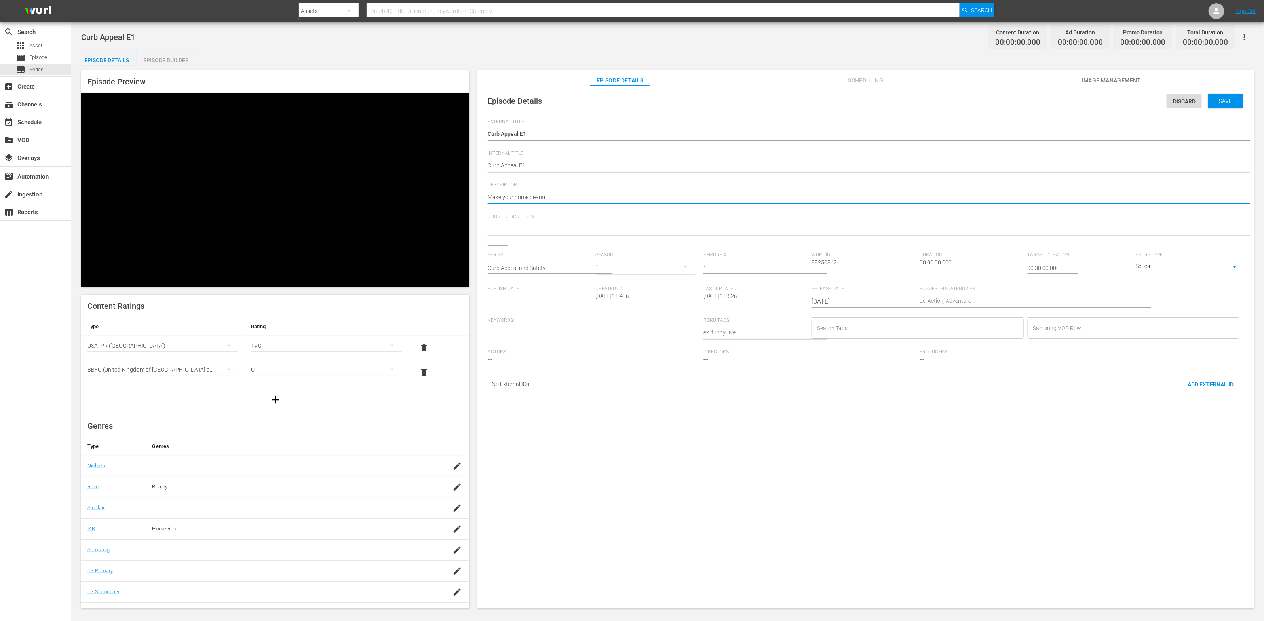
type textarea "Make your home beautif"
type textarea "Make your home beautifu"
type textarea "Make your home beautiful"
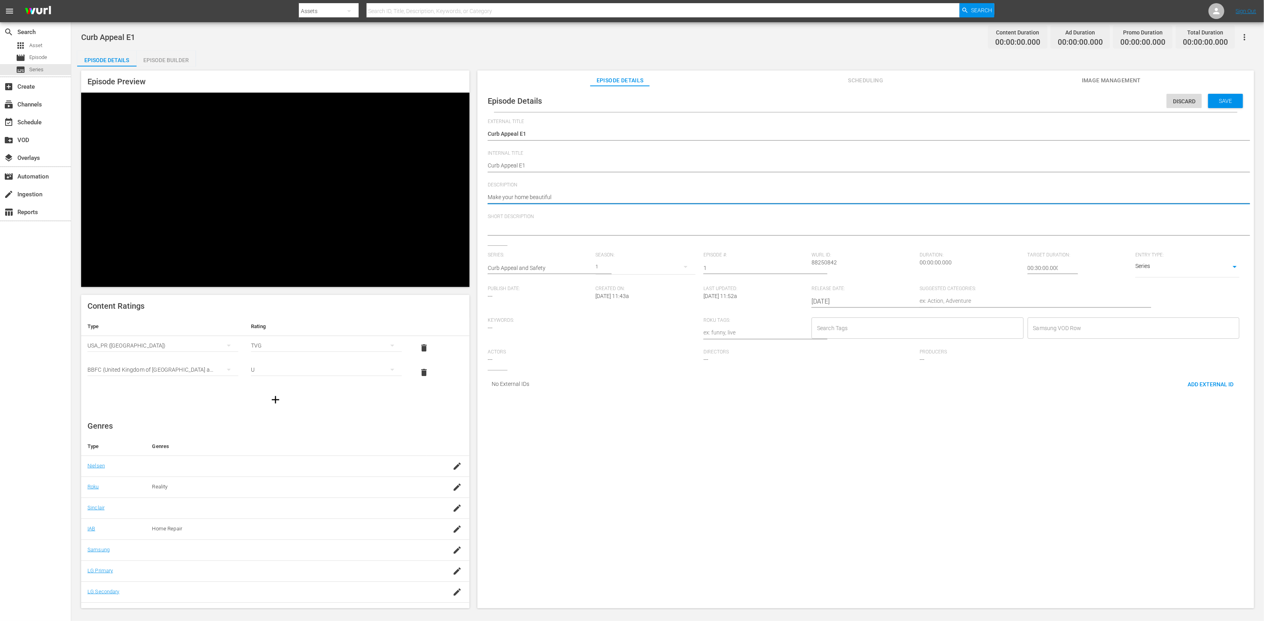
type textarea "Make your home beautiful,"
type textarea "Make your home beautiful, t"
type textarea "Make your home beautiful, to"
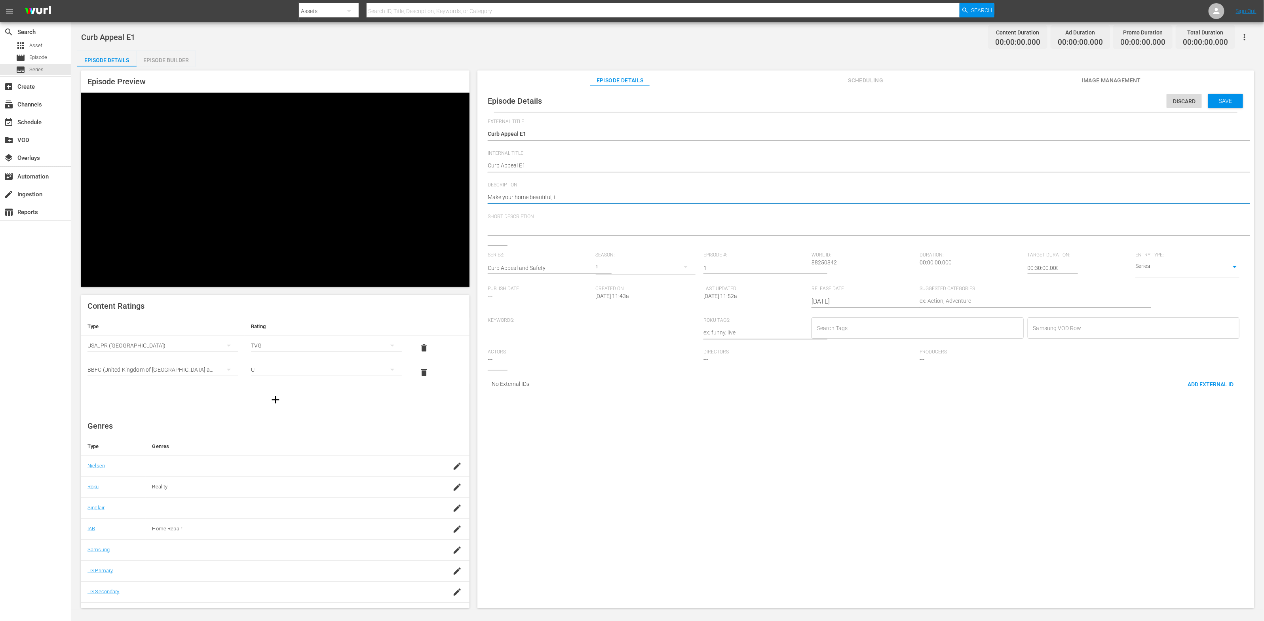
type textarea "Make your home beautiful, to"
type textarea "Make your home beautiful, to s"
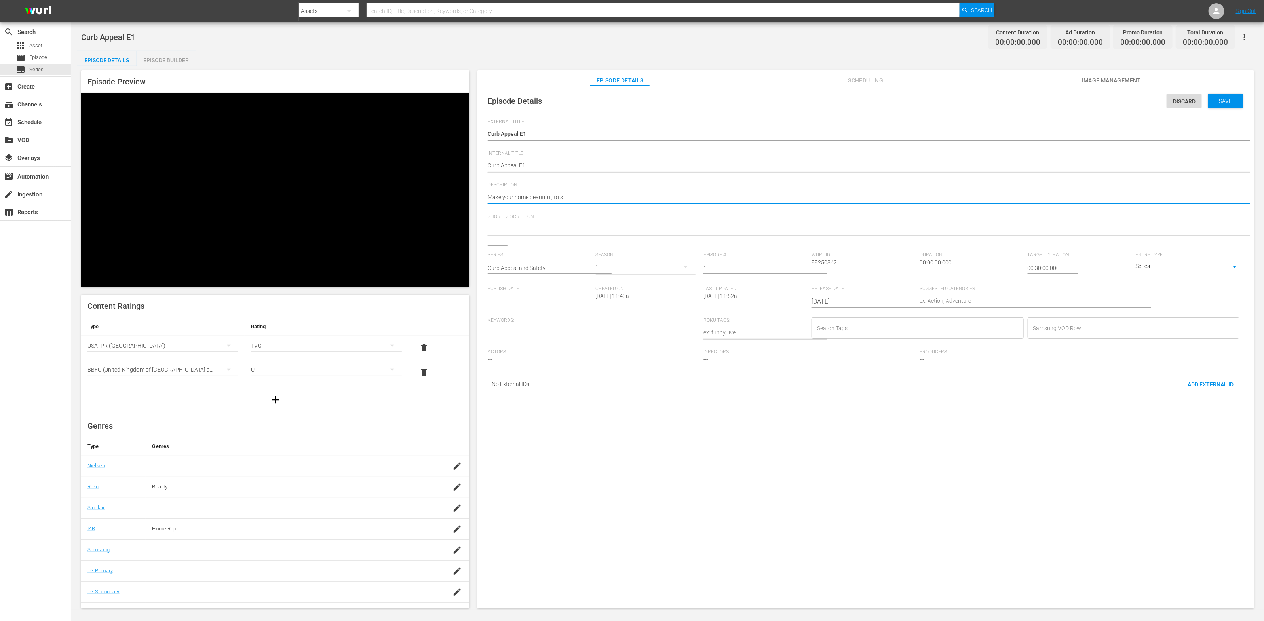
type textarea "Make your home beautiful, to se"
type textarea "Make your home beautiful, to sel"
type textarea "Make your home beautiful, to sell"
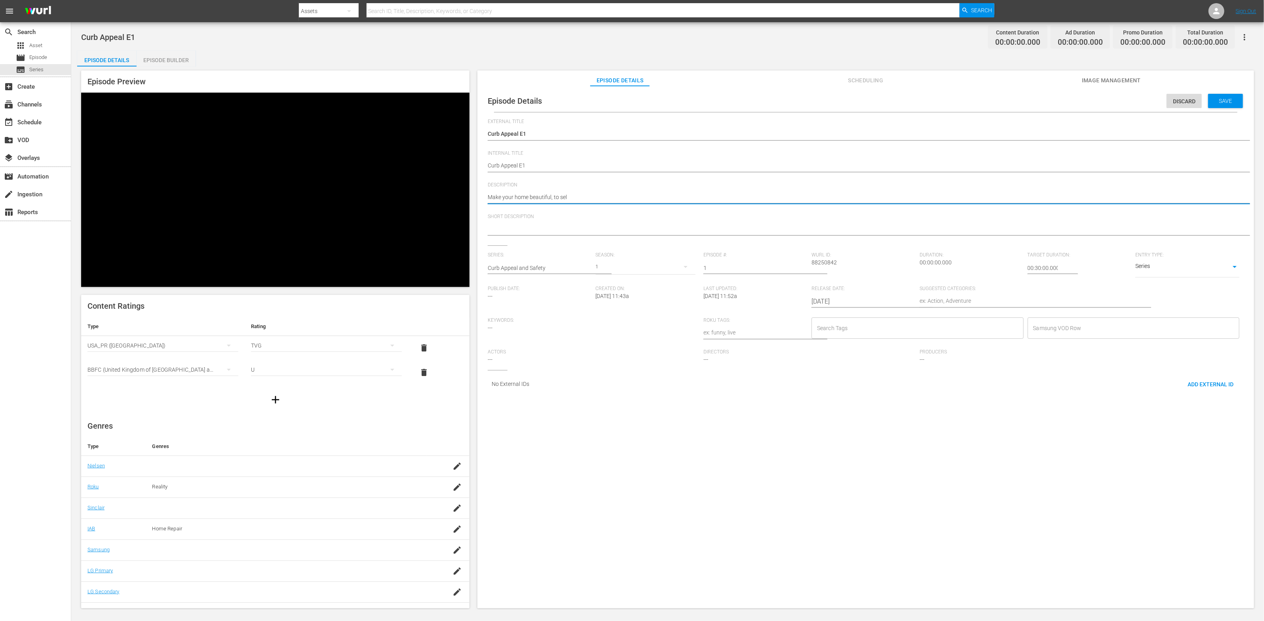
type textarea "Make your home beautiful, to sell"
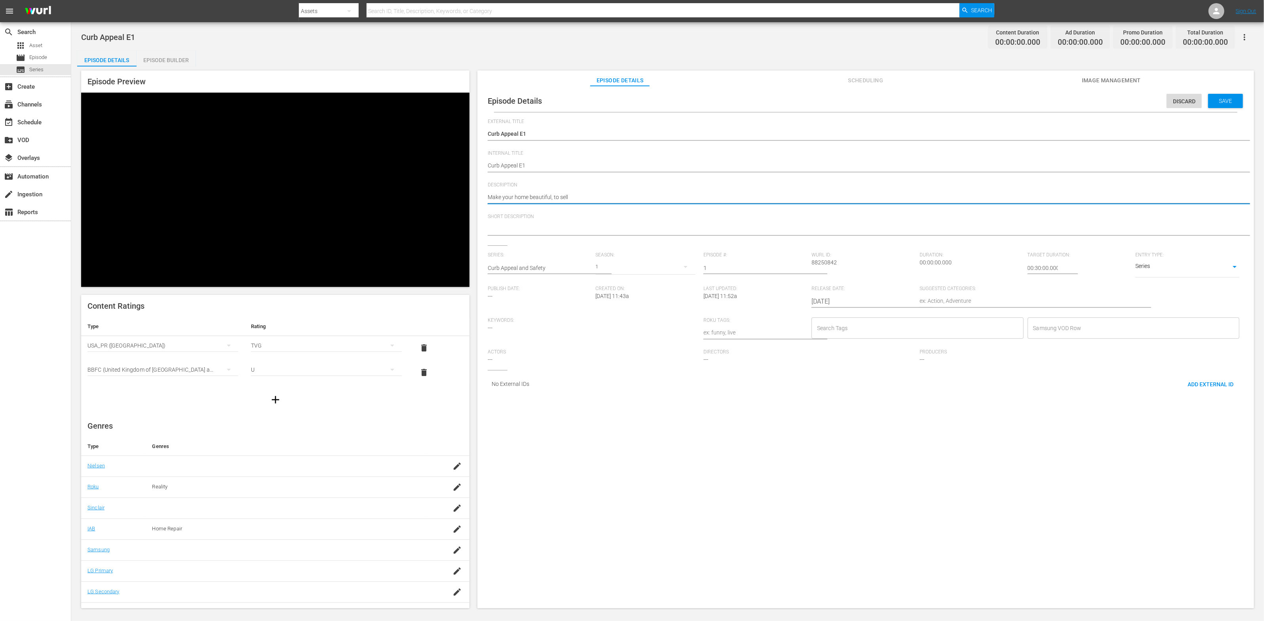
type textarea "Make your home beautiful, to sell,"
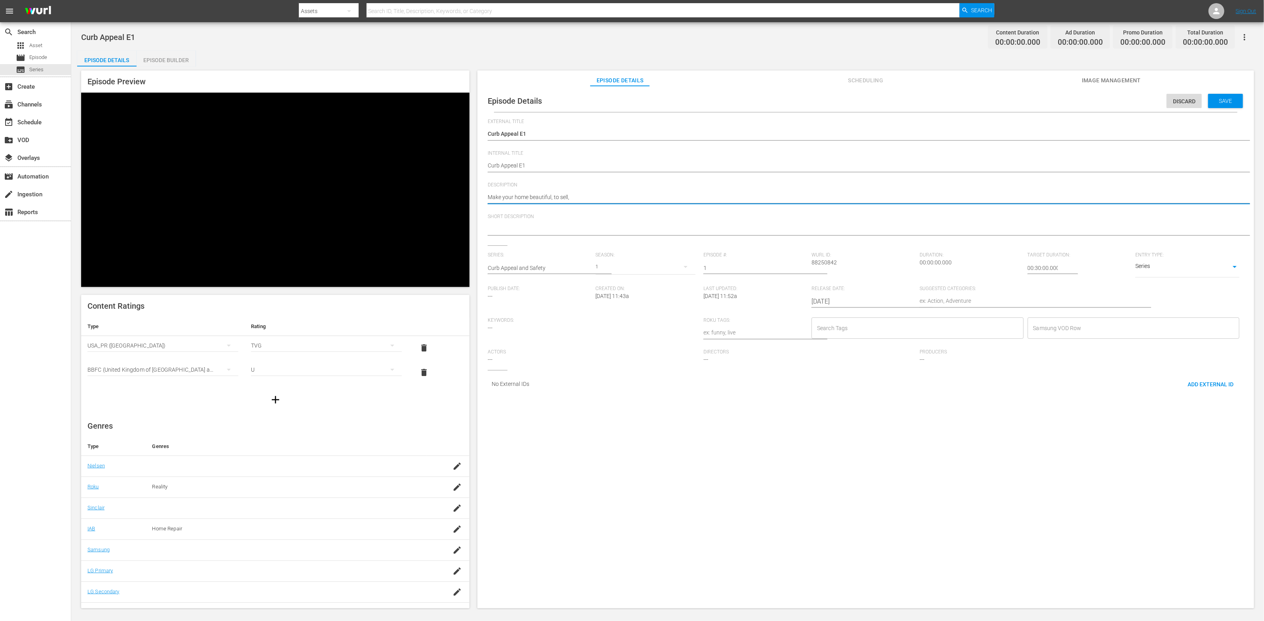
type textarea "Make your home beautiful, to sell,"
type textarea "Make your home beautiful, to sell"
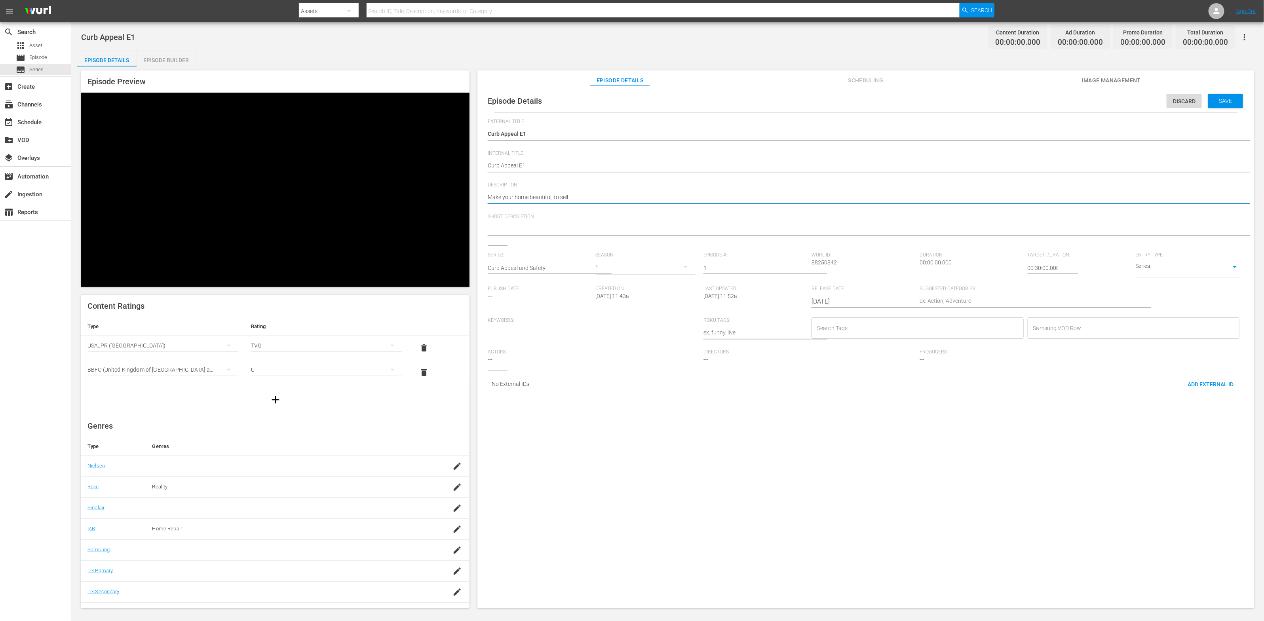
type textarea "Make your home beautiful, to sell o"
type textarea "Make your home beautiful, to sell or"
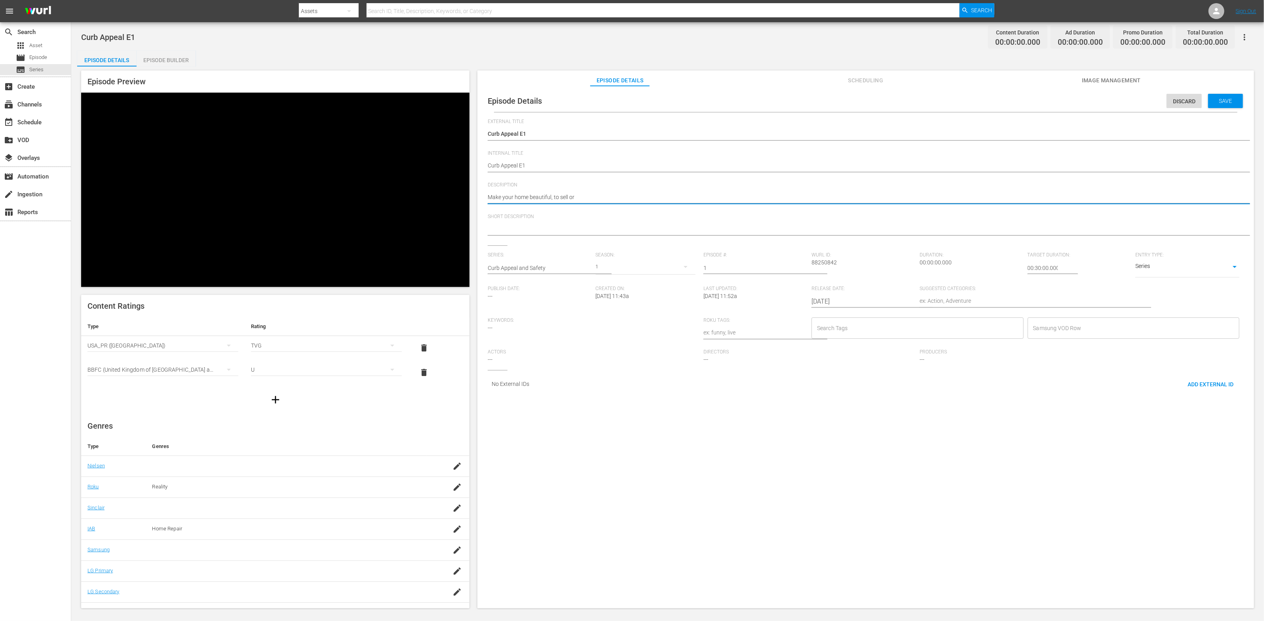
type textarea "Make your home beautiful, to sell or"
type textarea "Make your home beautiful, to sell or e"
type textarea "Make your home beautiful, to sell or en"
type textarea "Make your home beautiful, to sell or enj"
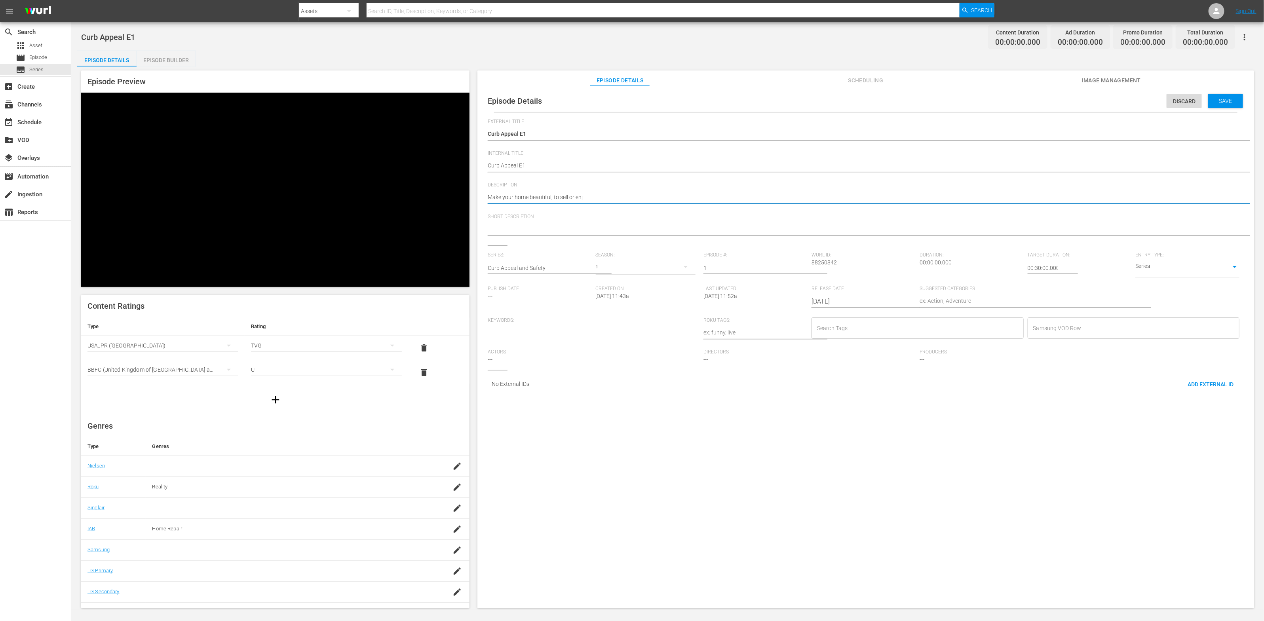
type textarea "Make your home beautiful, to sell or enjo"
type textarea "Make your home beautiful, to sell or enjoy"
drag, startPoint x: 551, startPoint y: 197, endPoint x: 554, endPoint y: 201, distance: 4.5
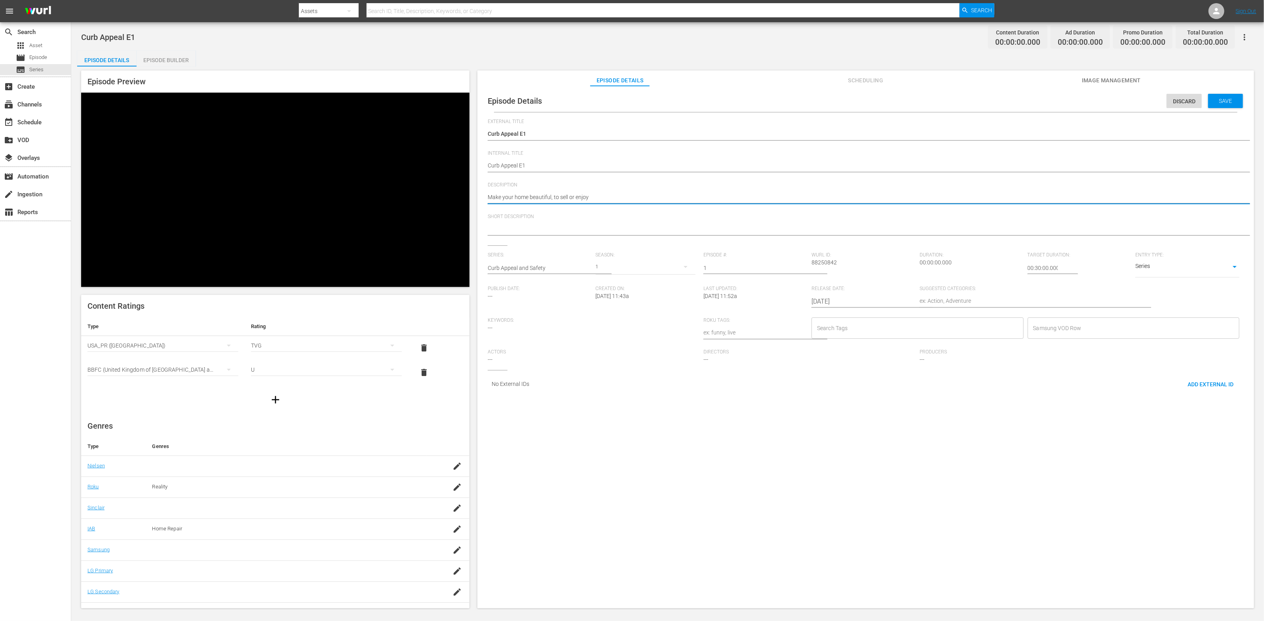
click at [551, 197] on textarea "Make your home beautiful, to sell or enjoy" at bounding box center [864, 198] width 752 height 10
type textarea "Make your home beautiful , to sell or enjoy"
type textarea "Make your home beautiful a, to sell or enjoy"
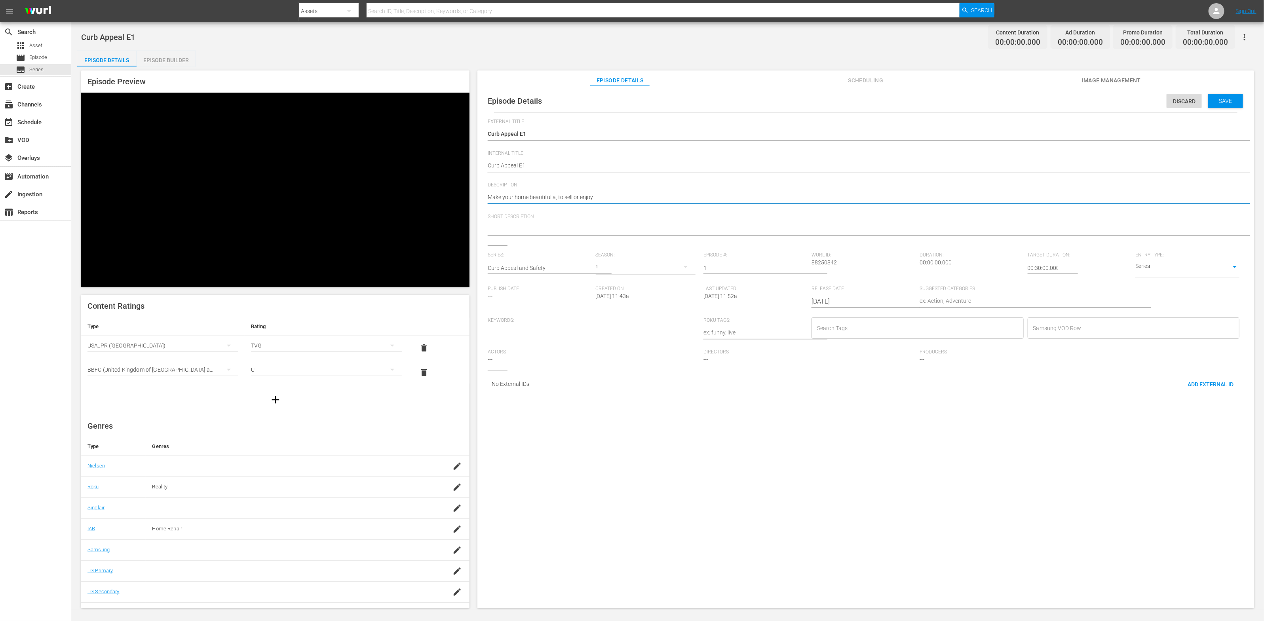
type textarea "Make your home beautiful an, to sell or enjoy"
type textarea "Make your home beautiful and, to sell or enjoy"
type textarea "Make your home beautiful and , to sell or enjoy"
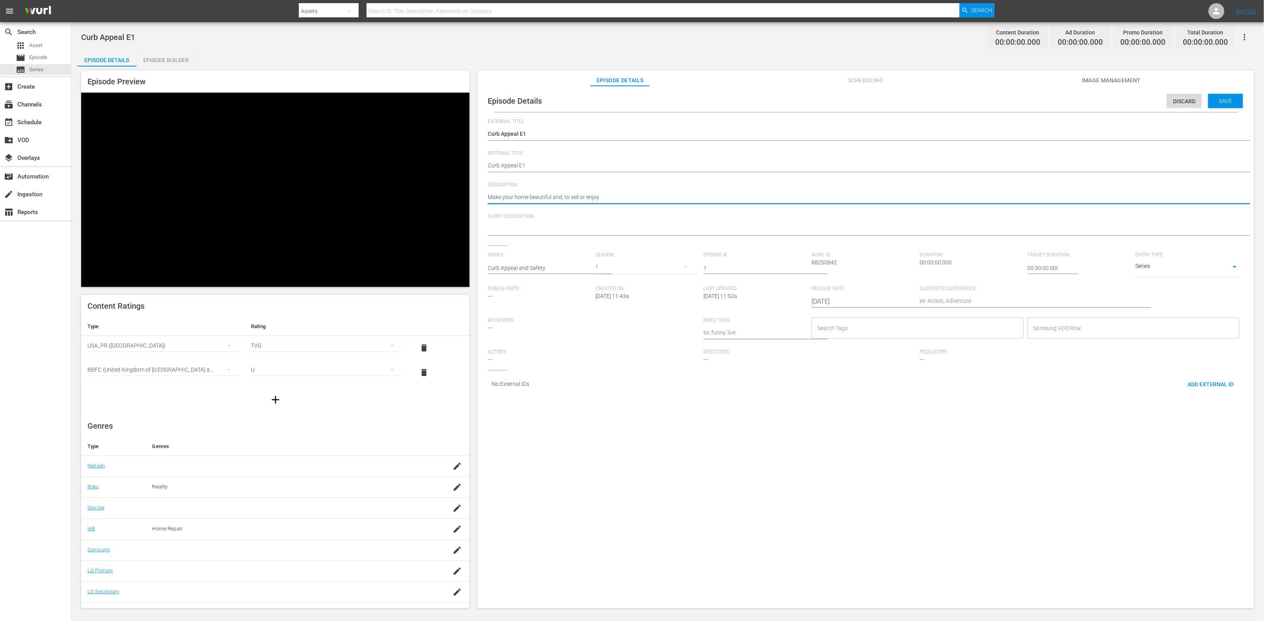
type textarea "Make your home beautiful and , to sell or enjoy"
type textarea "Make your home beautiful and s, to sell or enjoy"
type textarea "Make your home beautiful and sa, to sell or enjoy"
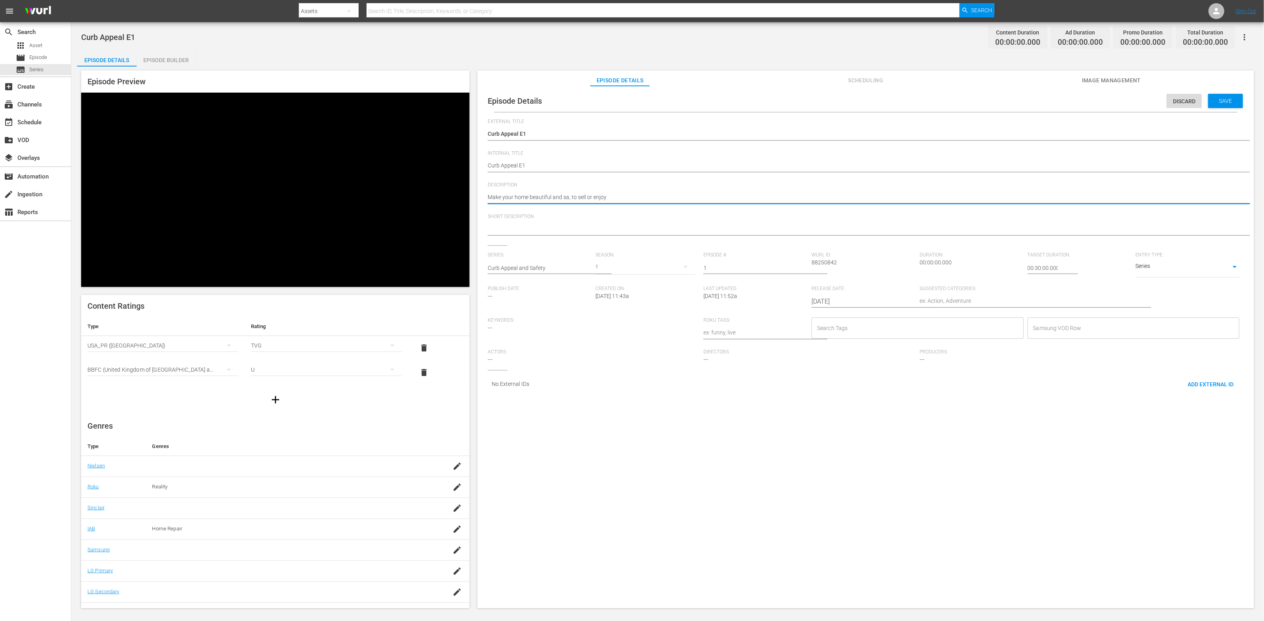
type textarea "Make your home beautiful and saf, to sell or enjoy"
type textarea "Make your home beautiful and safe, to sell or enjoy"
click at [671, 202] on textarea "Make your home beautiful and safe, to sell or enjoy" at bounding box center [864, 198] width 752 height 10
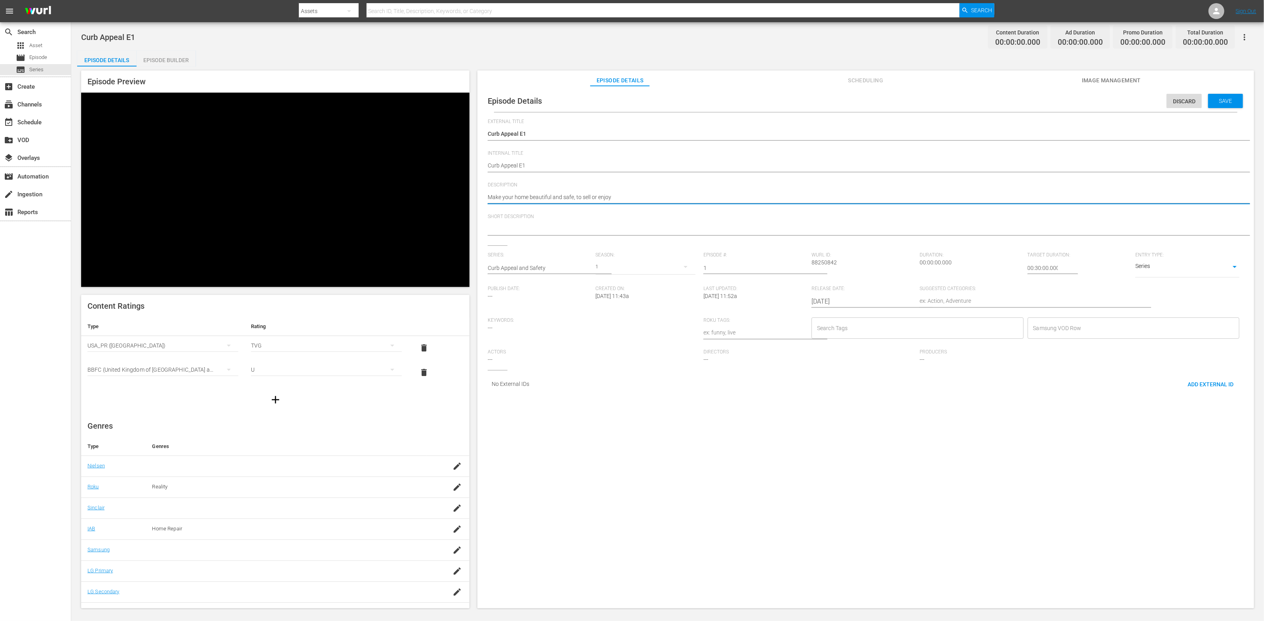
type textarea "Make your home beautiful and safe, to sell or enjoy"
type textarea "Make your home beautiful and safe, to sell or enjoy -"
type textarea "Make your home beautiful and safe, to sell or enjoy - E"
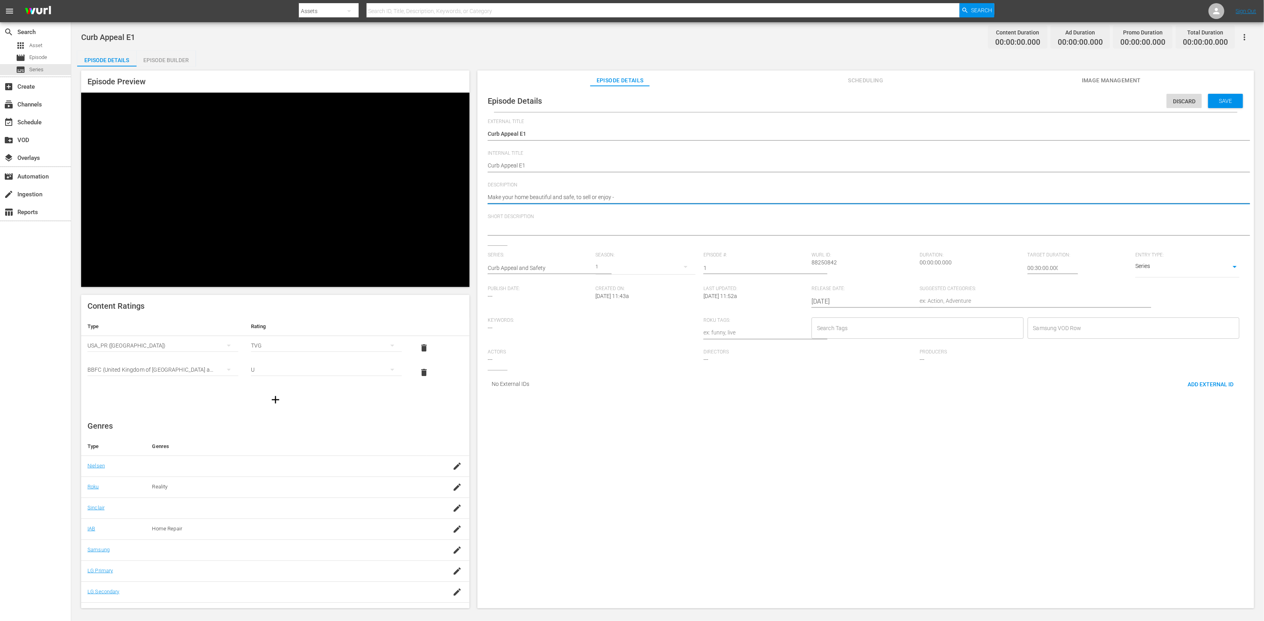
type textarea "Make your home beautiful and safe, to sell or enjoy - E"
type textarea "Make your home beautiful and safe, to sell or enjoy - E1"
click at [577, 193] on textarea "Make your home beautiful and safe, to sell or enjoy - E1" at bounding box center [864, 198] width 752 height 10
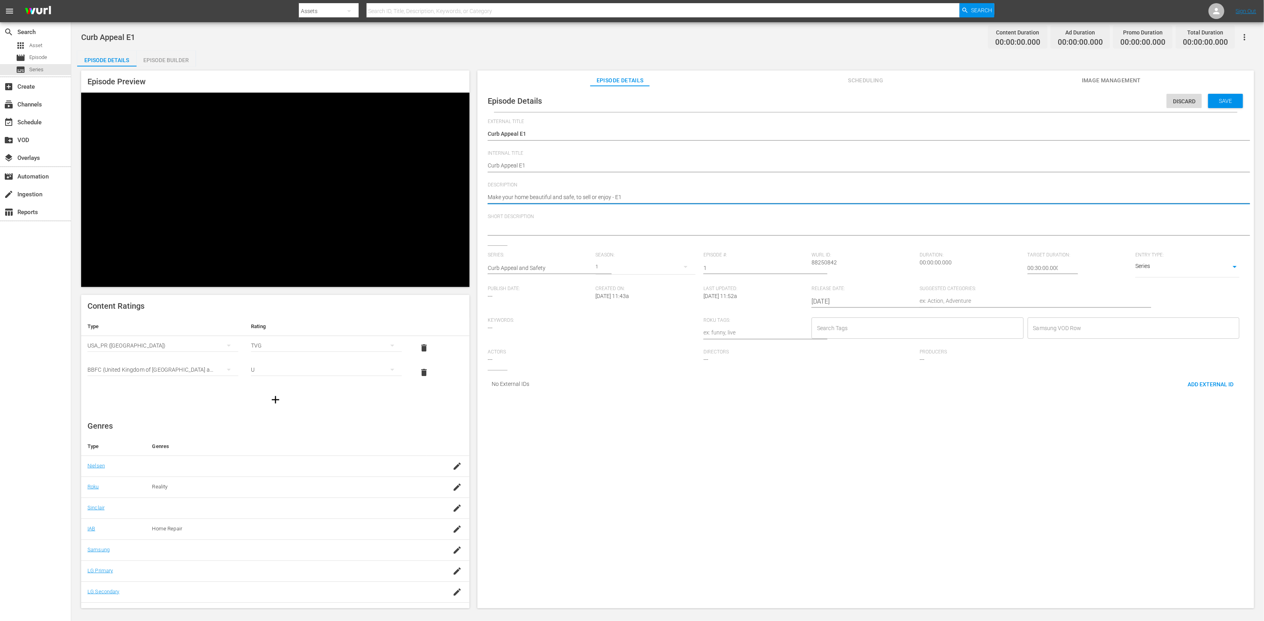
type textarea "Make your home beautiful and safe, to sell or enjoy - E1"
click at [565, 228] on textarea at bounding box center [864, 230] width 752 height 10
paste textarea "Make your home beautiful and safe, to sell or enjoy - E1"
type textarea "Make your home beautiful and safe, to sell or enjoy - E1"
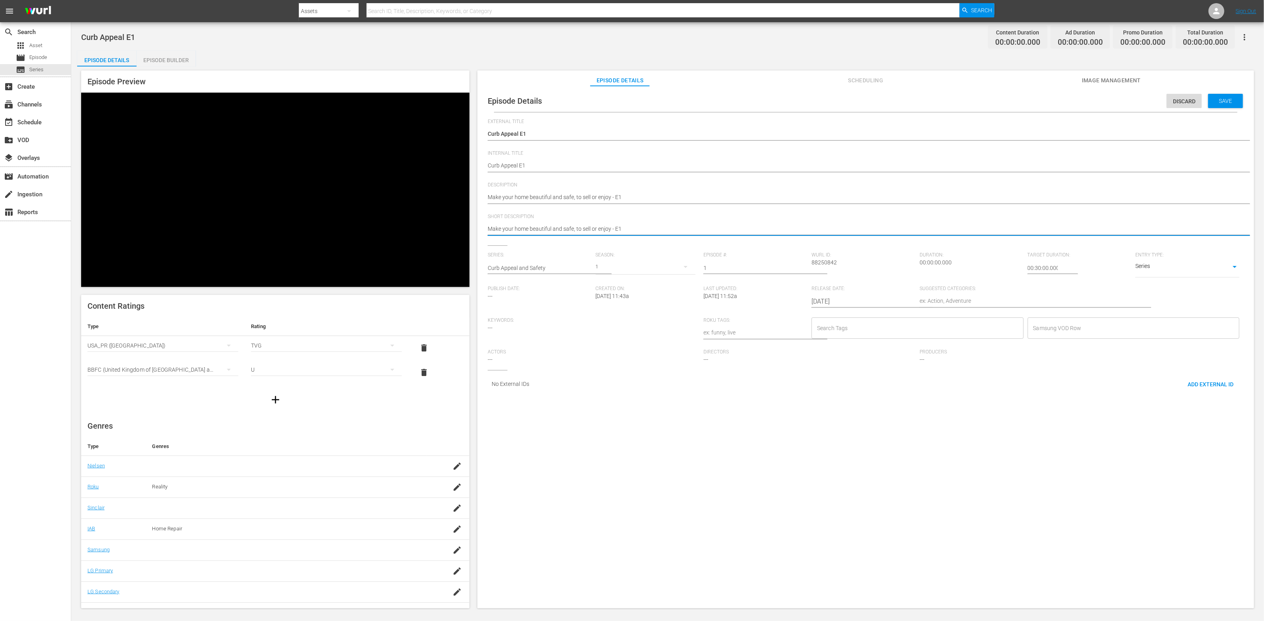
type textarea "Make your home beautiful and safe, to sell or enjoy - E1"
click at [539, 194] on textarea "Make your home beautiful and safe, to sell or enjoy - E1" at bounding box center [864, 198] width 752 height 10
click at [841, 333] on input "Search Tags" at bounding box center [911, 328] width 193 height 14
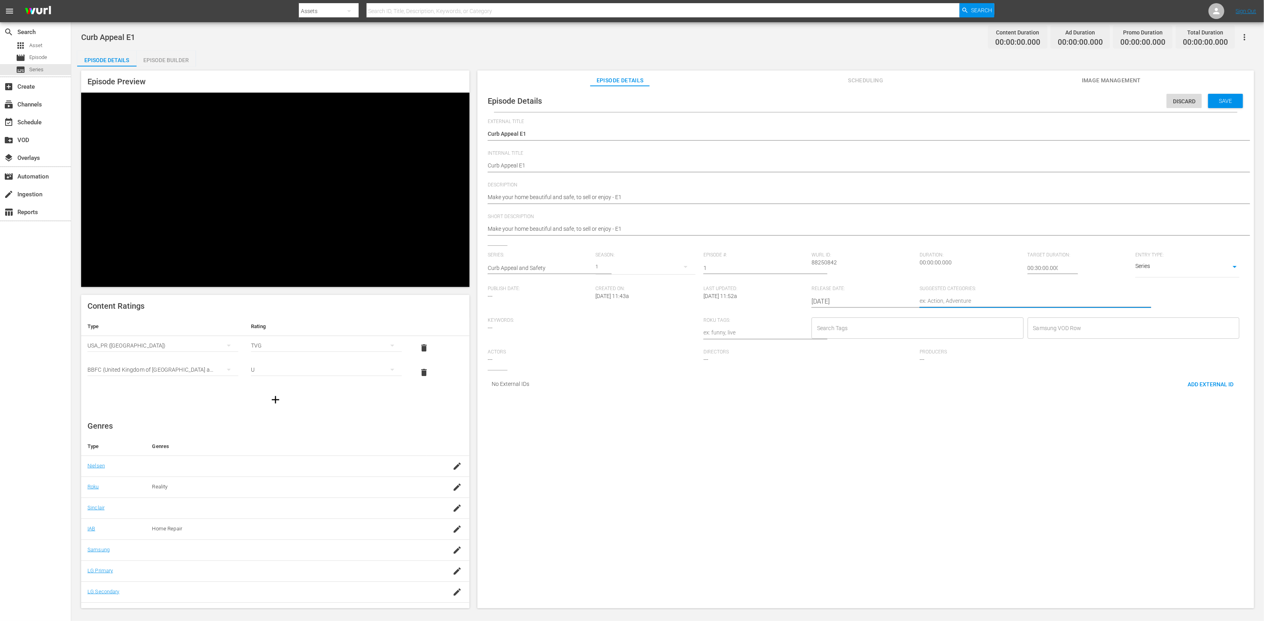
click at [843, 304] on textarea at bounding box center [1026, 302] width 212 height 10
type textarea "J"
type textarea "H"
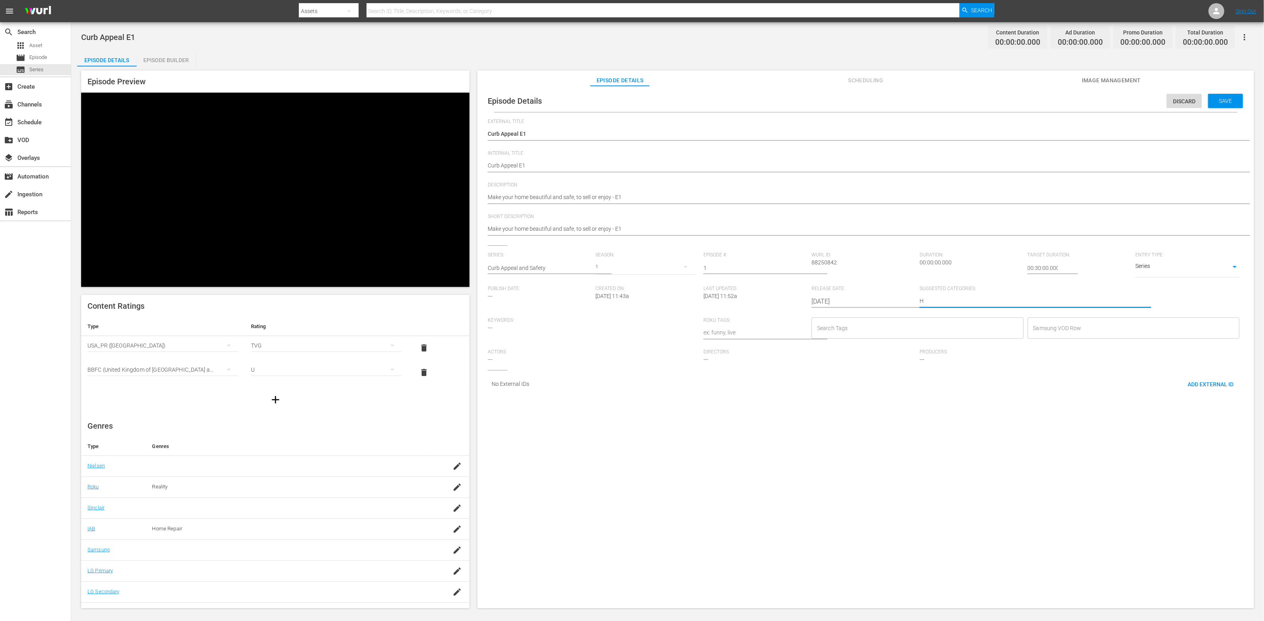
type textarea "Ho"
type textarea "Hom"
type textarea "Home"
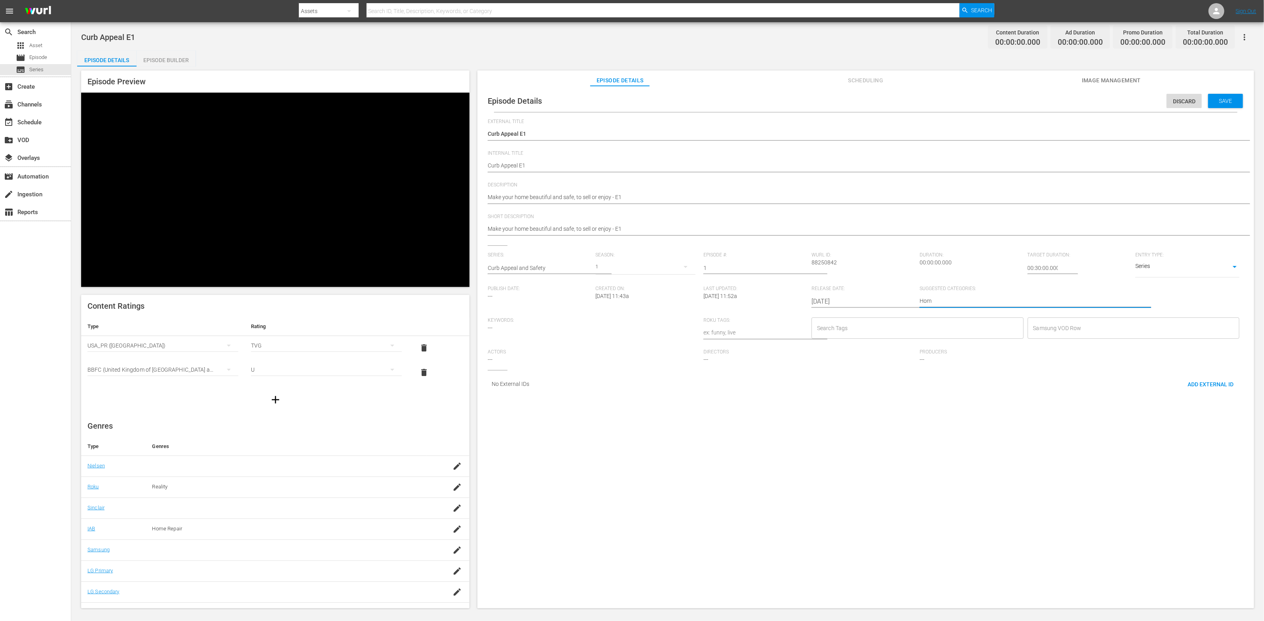
type textarea "Home"
type textarea "Home I"
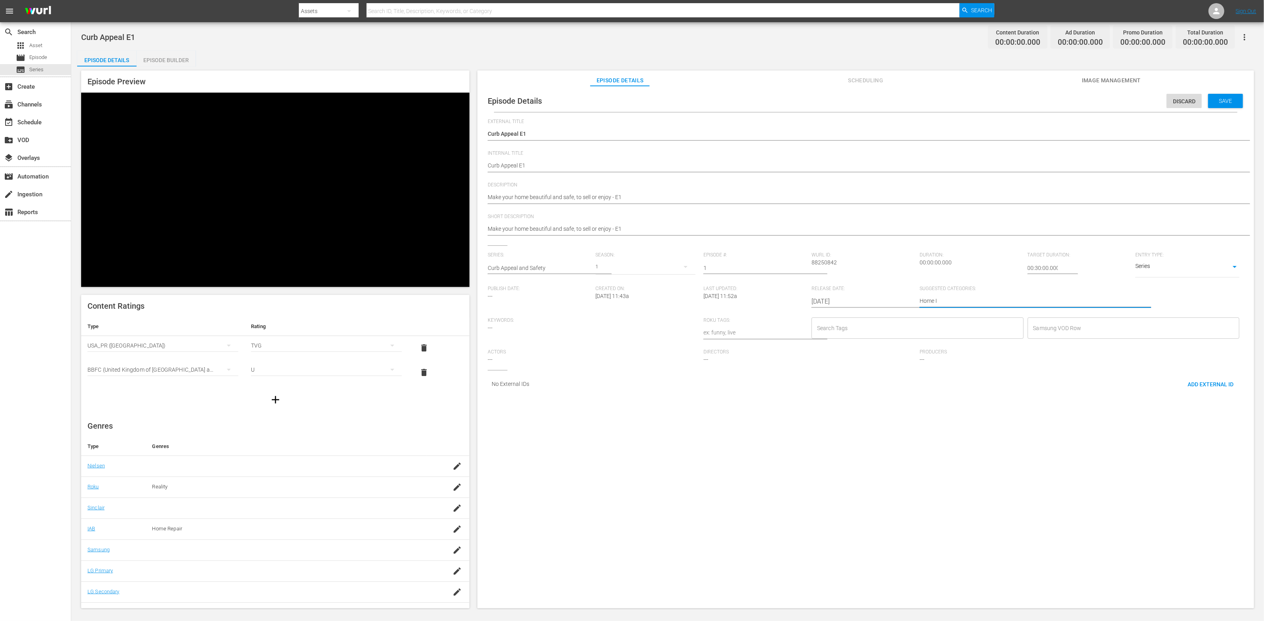
type textarea "Home Im"
type textarea "Home Imp"
type textarea "Home Impr"
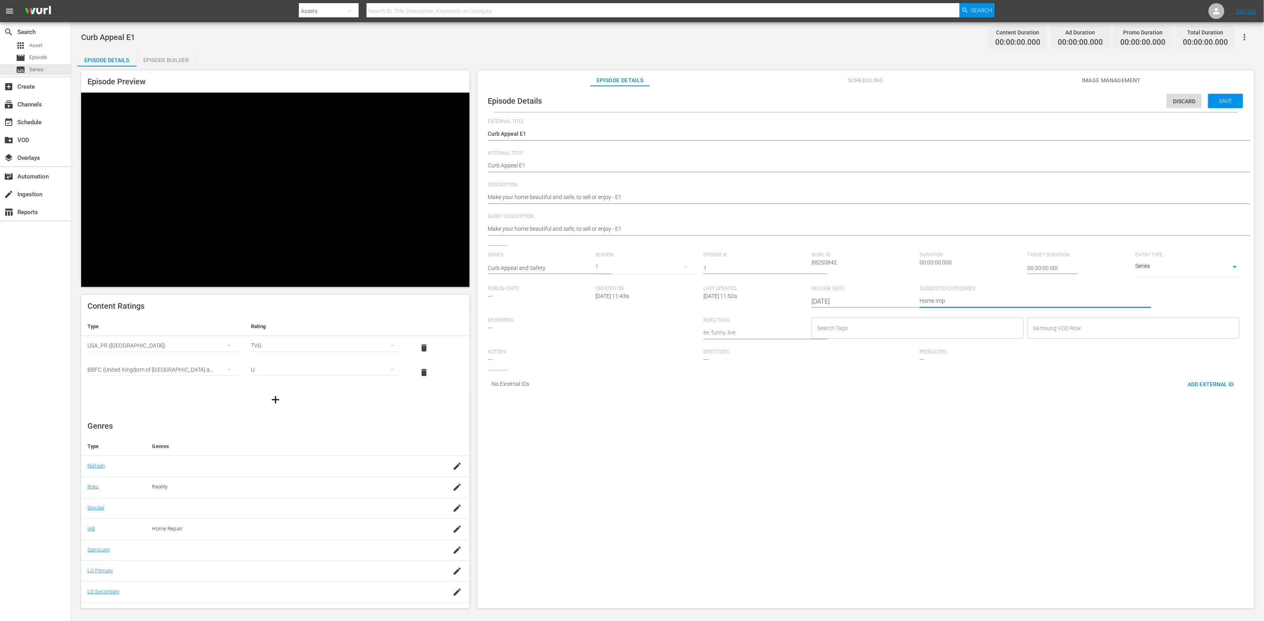
type textarea "Home Impr"
type textarea "Home Impro"
type textarea "Home Improv"
type textarea "Home Improve"
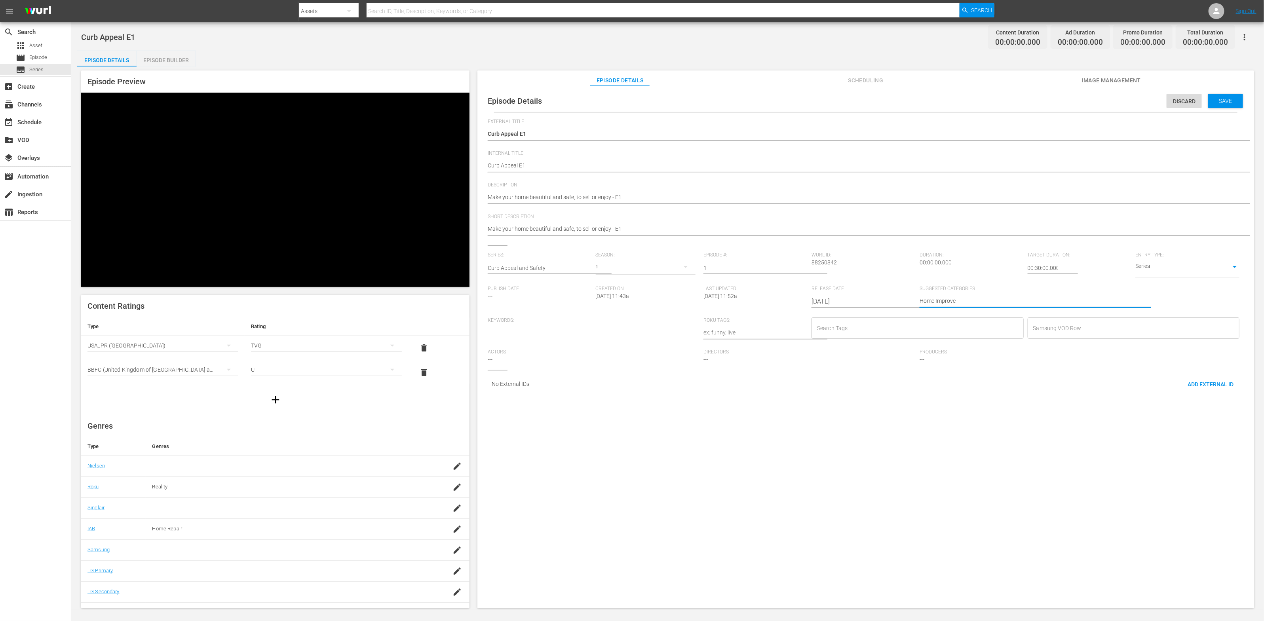
type textarea "Home Improvem"
type textarea "Home Improveme"
type textarea "Home Improvemen"
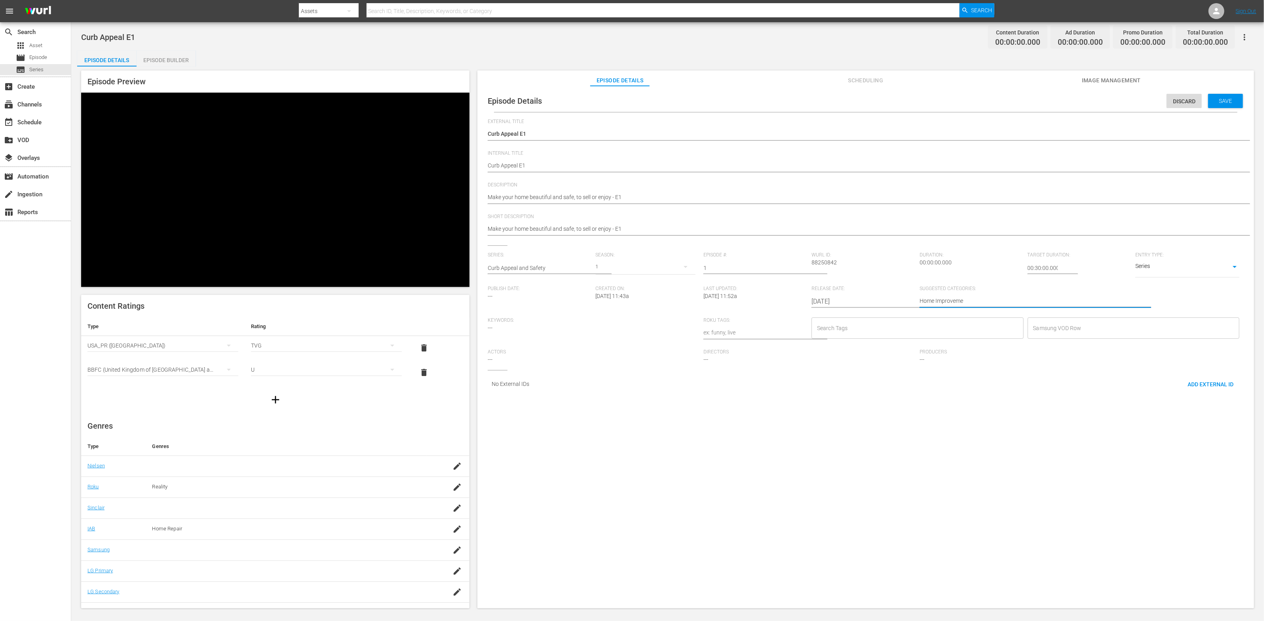
type textarea "Home Improvemen"
type textarea "Home Improvement"
click at [843, 303] on textarea "Home Improvement" at bounding box center [1026, 302] width 212 height 10
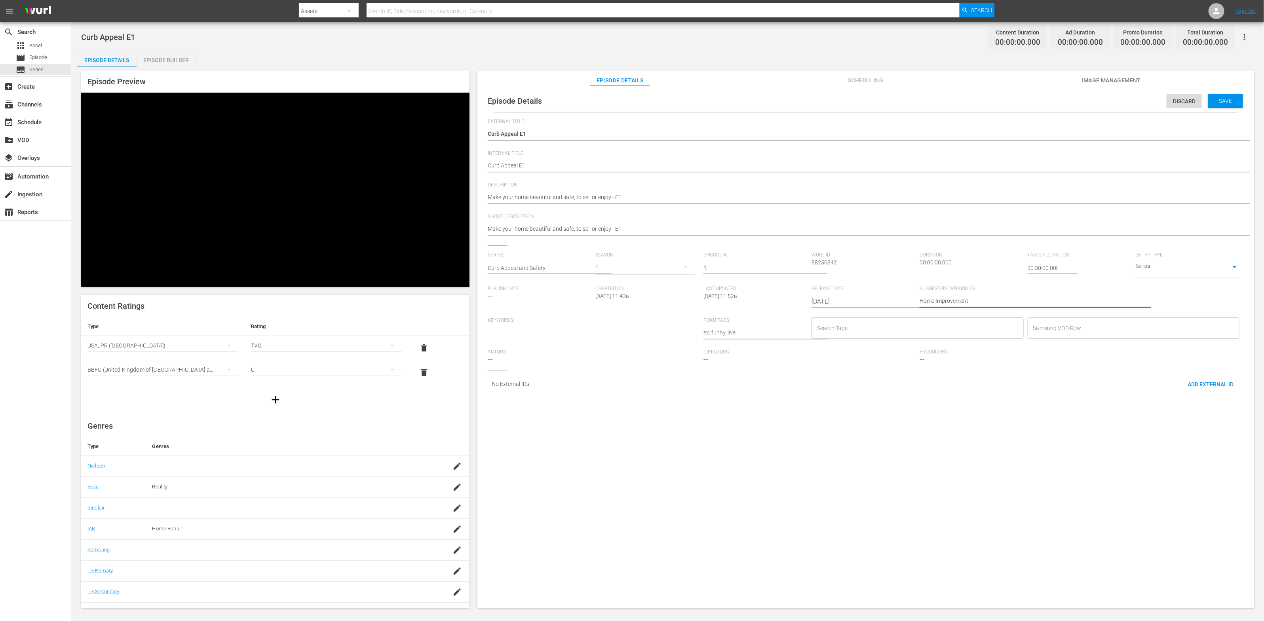
type textarea "Home Improvement"
click at [843, 331] on input "Search Tags" at bounding box center [911, 328] width 193 height 14
type input "Diy"
click at [843, 357] on li "Diy" at bounding box center [914, 362] width 210 height 13
type input "this"
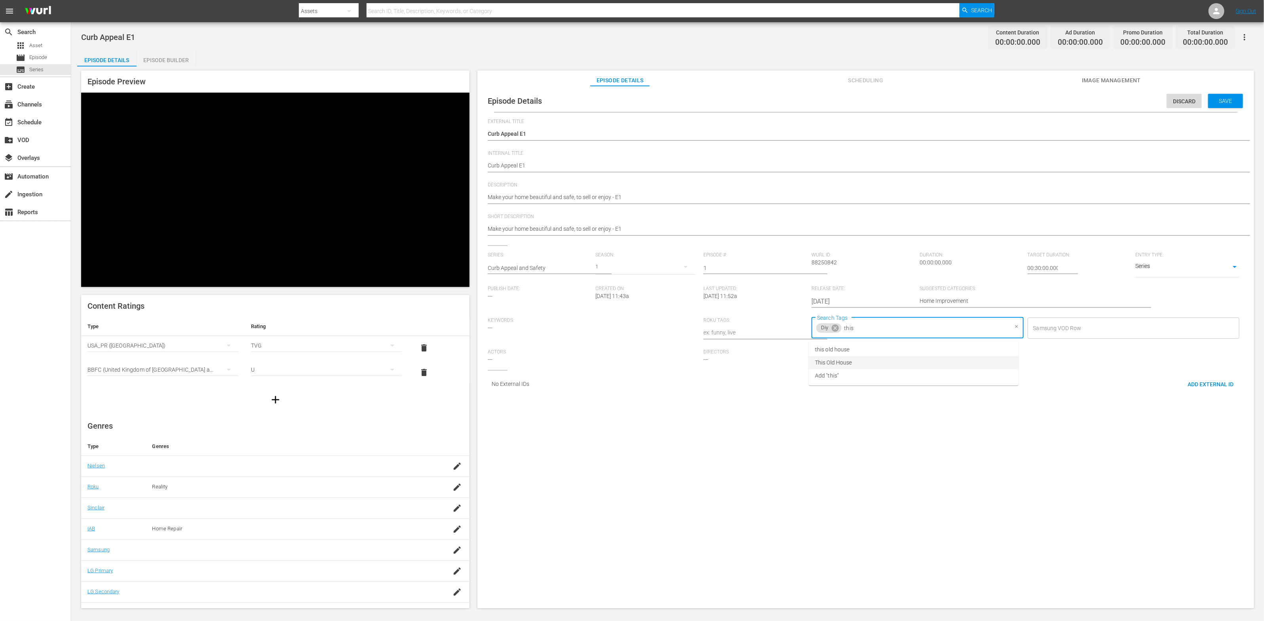
click at [843, 365] on li "This Old House" at bounding box center [914, 362] width 210 height 13
type input "Home"
click at [843, 365] on span "home improvement" at bounding box center [839, 363] width 48 height 8
type input "ren"
click at [843, 353] on li "renovation" at bounding box center [914, 349] width 210 height 13
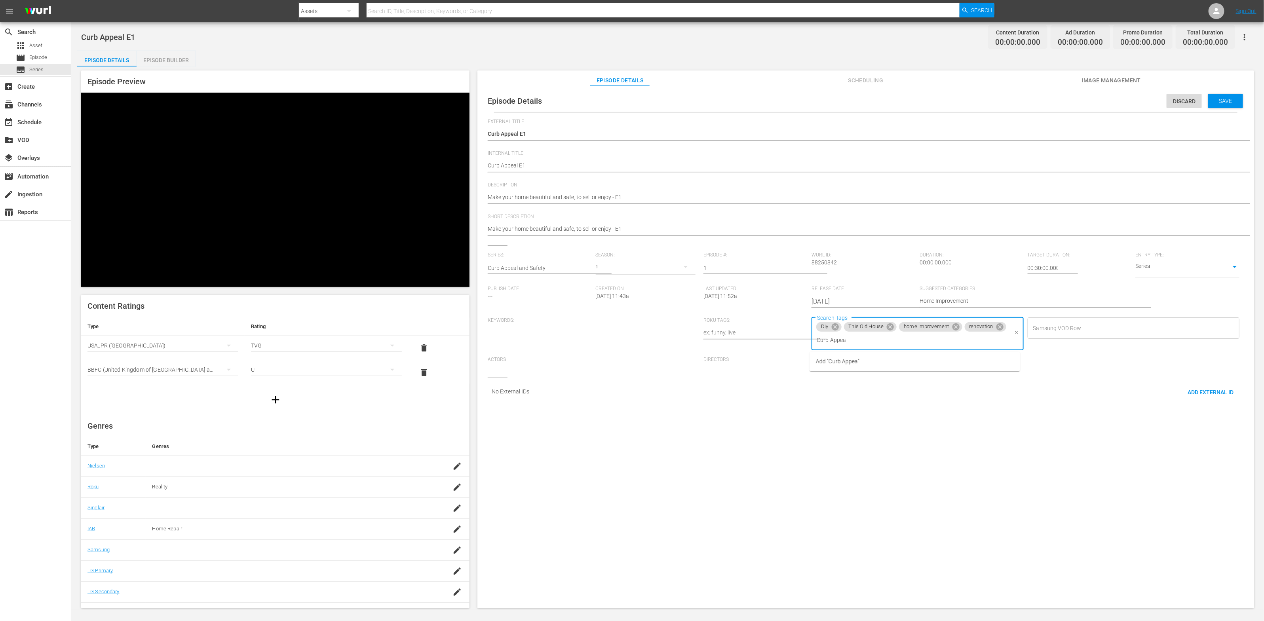
type input "Curb Appeal"
click at [843, 363] on span "Add "Curb Appeal"" at bounding box center [838, 362] width 45 height 8
click at [843, 337] on input "Search Tags" at bounding box center [935, 340] width 145 height 14
drag, startPoint x: 921, startPoint y: 340, endPoint x: 824, endPoint y: 323, distance: 99.0
click at [826, 323] on div "Diy This Old House home improvement renovation Curb Appeal Search Tags" at bounding box center [918, 334] width 212 height 33
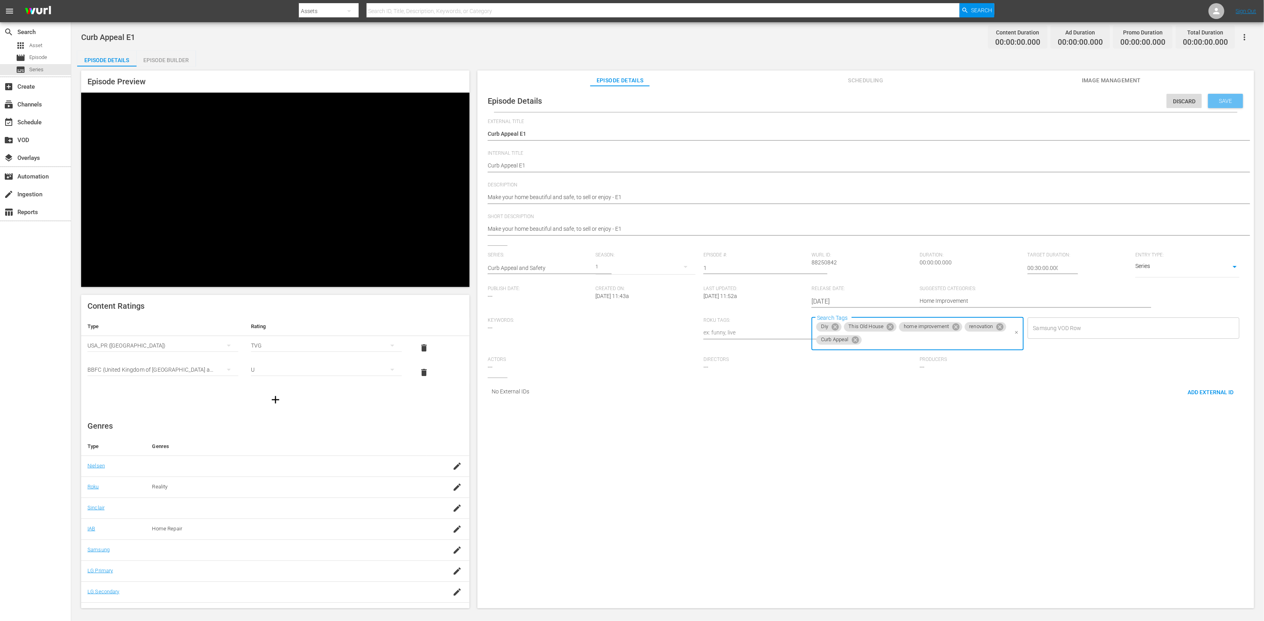
click at [843, 100] on span "Save" at bounding box center [1226, 101] width 26 height 6
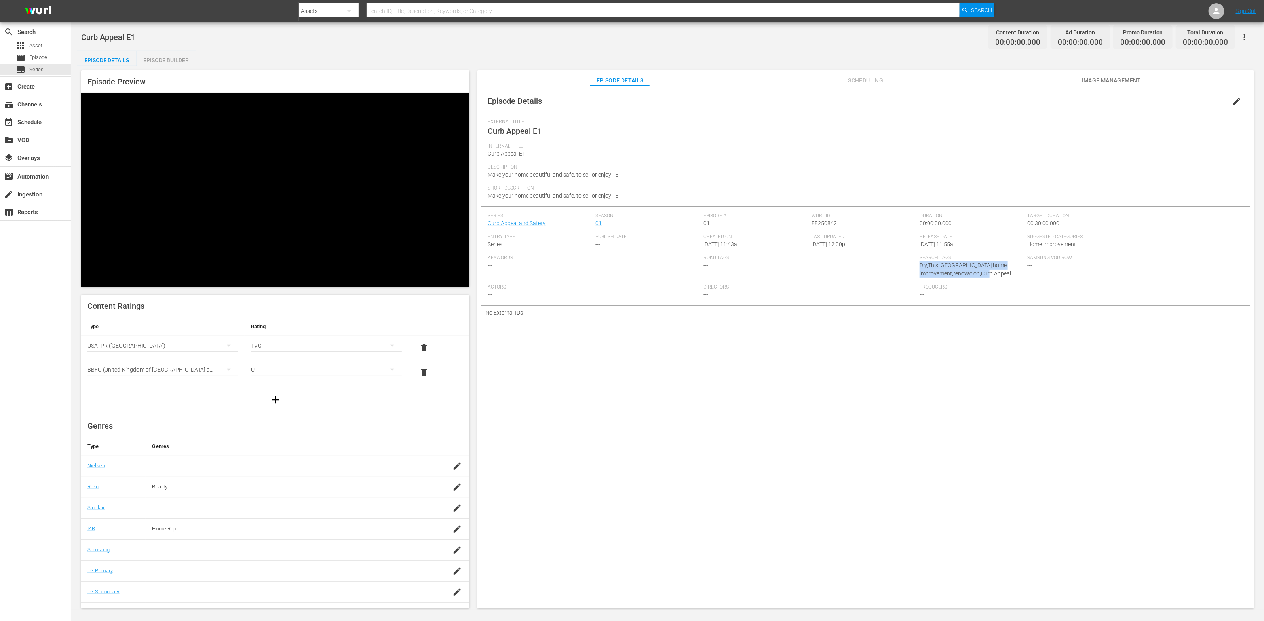
drag, startPoint x: 1008, startPoint y: 276, endPoint x: 969, endPoint y: 266, distance: 40.4
click at [843, 266] on div "Search Tags: Diy,This Old House,home improvement,renovation,Curb Appeal" at bounding box center [974, 269] width 108 height 29
copy span "Diy,This Old House,home improvement,renovation,Curb Appeal"
click at [154, 61] on div "Episode Builder" at bounding box center [166, 60] width 59 height 19
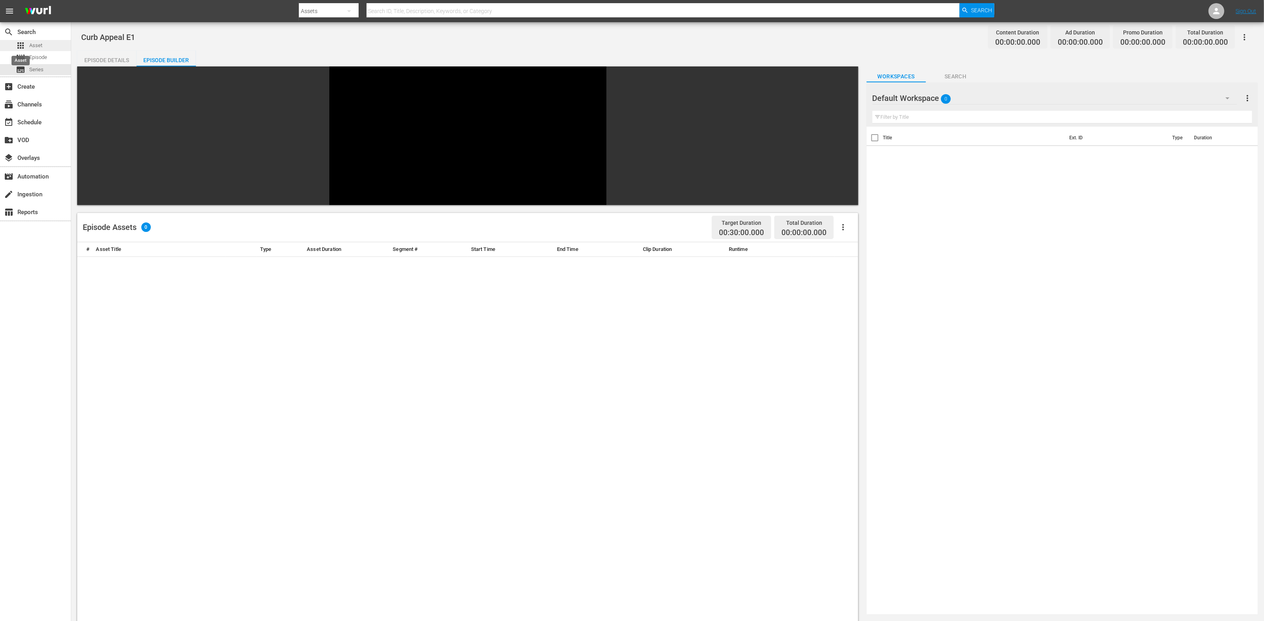
click at [21, 45] on span "apps" at bounding box center [21, 46] width 10 height 10
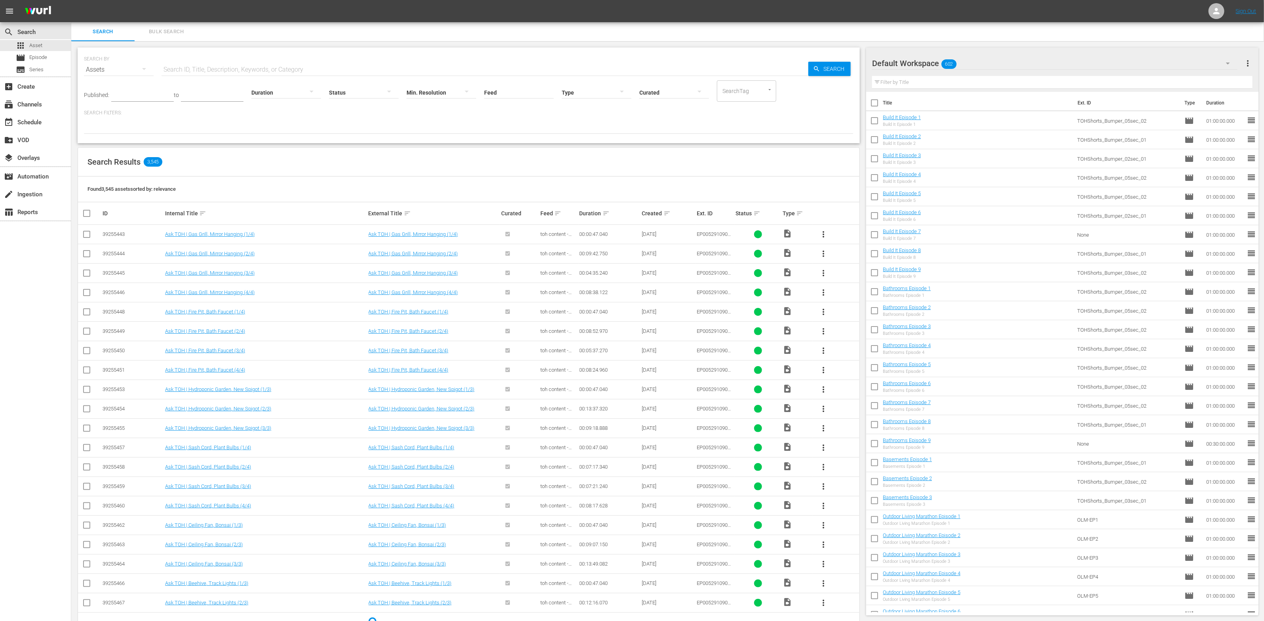
click at [769, 91] on icon "Open" at bounding box center [770, 90] width 6 height 6
click at [738, 173] on span "TOH_Playlist_Curb-Appeal-Safety" at bounding box center [745, 177] width 48 height 17
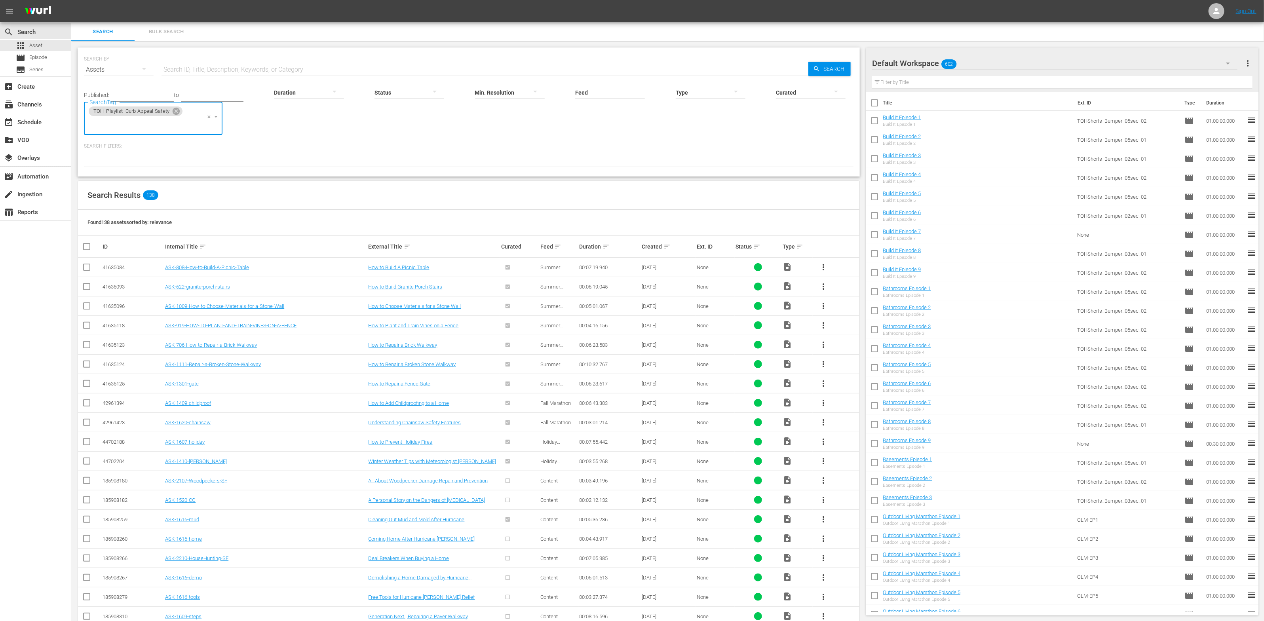
click at [843, 61] on icon "button" at bounding box center [1229, 64] width 10 height 10
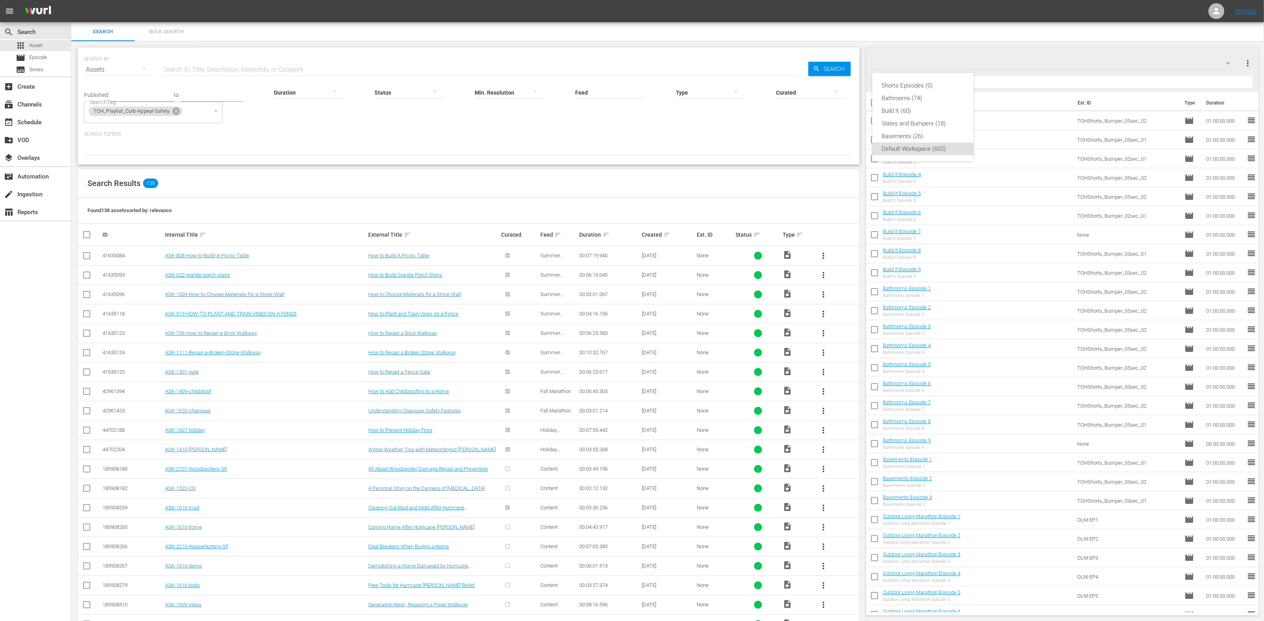
click at [843, 56] on div "Shorts Episodes (0) Bathrooms (74) Build It (60) Slates and Bumpers (18) Baseme…" at bounding box center [632, 310] width 1264 height 621
click at [843, 64] on span "more_vert" at bounding box center [1248, 64] width 10 height 10
click at [843, 64] on div "Add New Workspace" at bounding box center [1197, 64] width 93 height 14
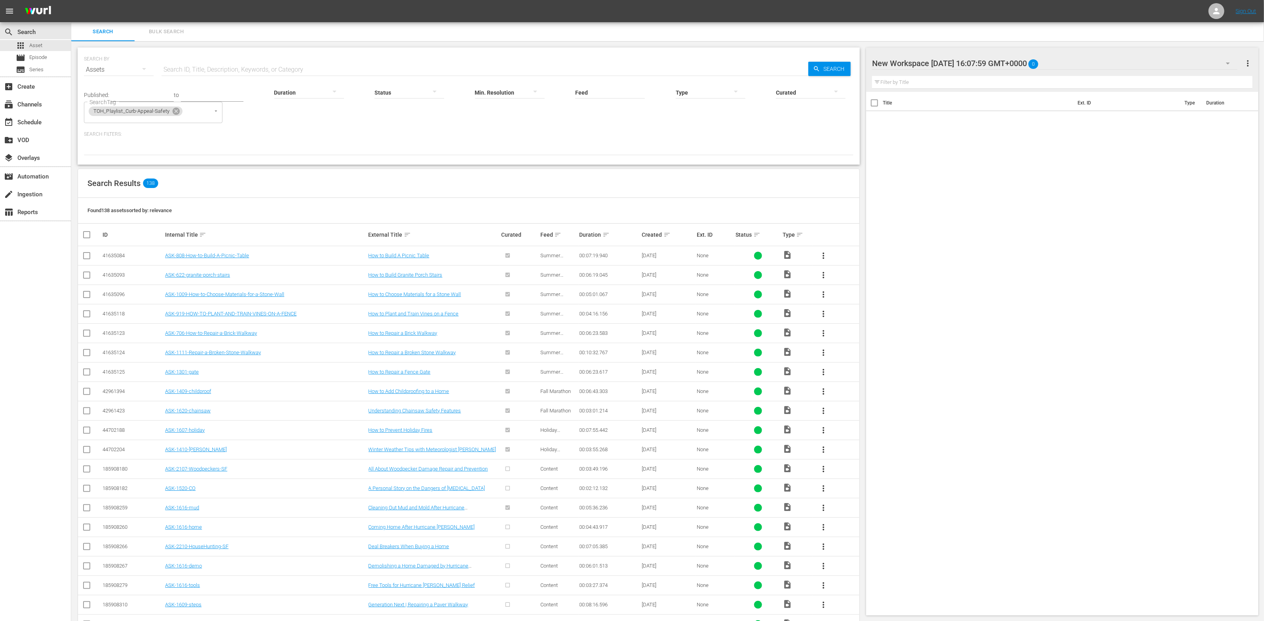
click at [843, 59] on div "New Workspace Fri Aug 15 2025 16:07:59 GMT+0000 0" at bounding box center [1054, 63] width 365 height 22
click at [843, 82] on div "New Workspace Fri Aug 15 2025 16:07:59 GMT+0000 (0)" at bounding box center [961, 85] width 158 height 13
click at [843, 61] on div at bounding box center [939, 64] width 135 height 20
click at [843, 61] on input "New Workspace Fri Aug 15 2025 16:07:59 GMT+0000" at bounding box center [1058, 63] width 373 height 19
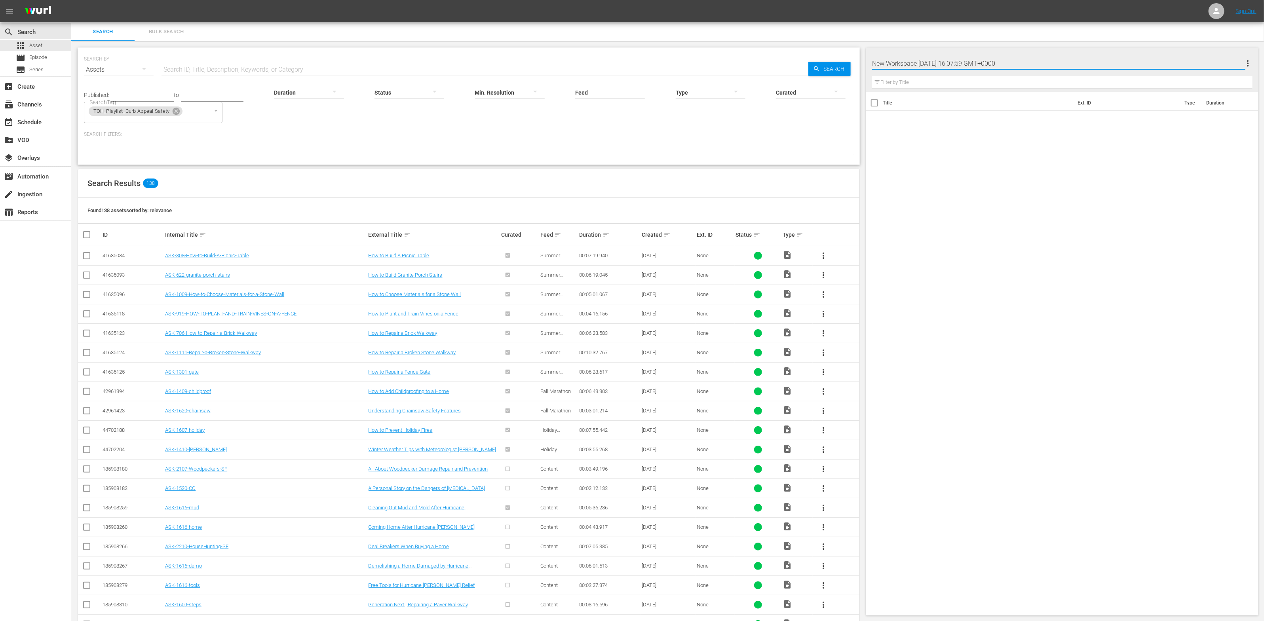
click at [843, 61] on input "New Workspace Fri Aug 15 2025 16:07:59 GMT+0000" at bounding box center [1058, 63] width 373 height 19
type input "Curb Appeal and Safety"
click at [843, 172] on div "Title Ext. ID Type Duration" at bounding box center [1062, 352] width 392 height 521
click at [86, 235] on input "checkbox" at bounding box center [90, 235] width 16 height 10
checkbox input "true"
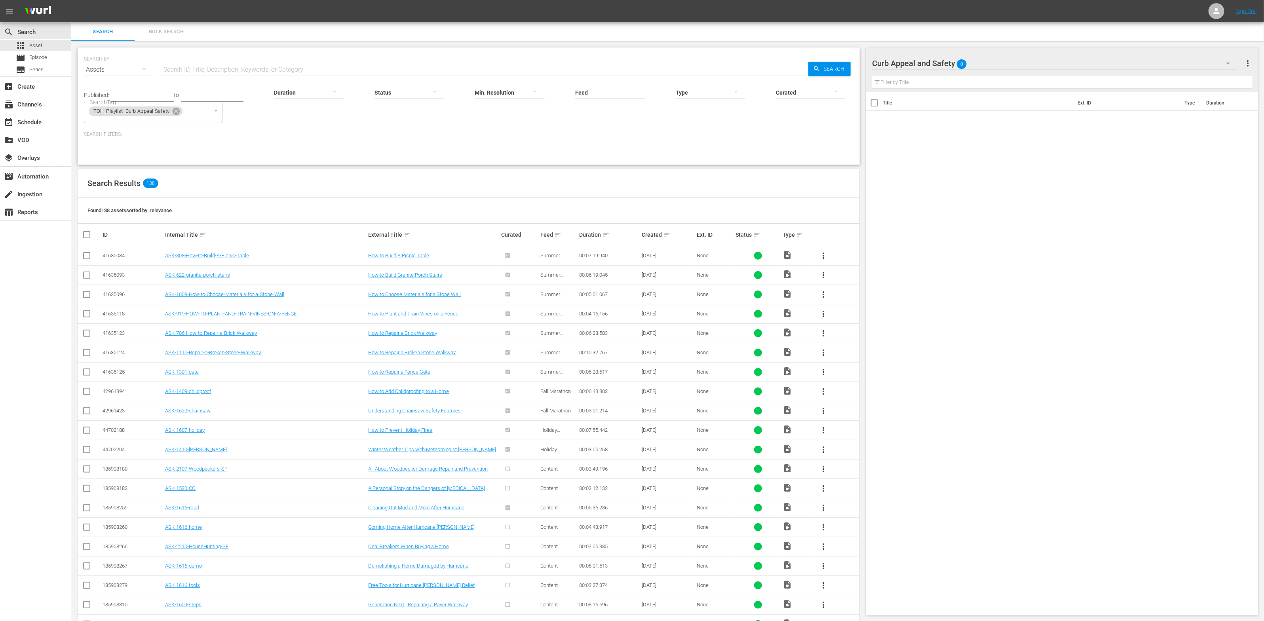
checkbox input "true"
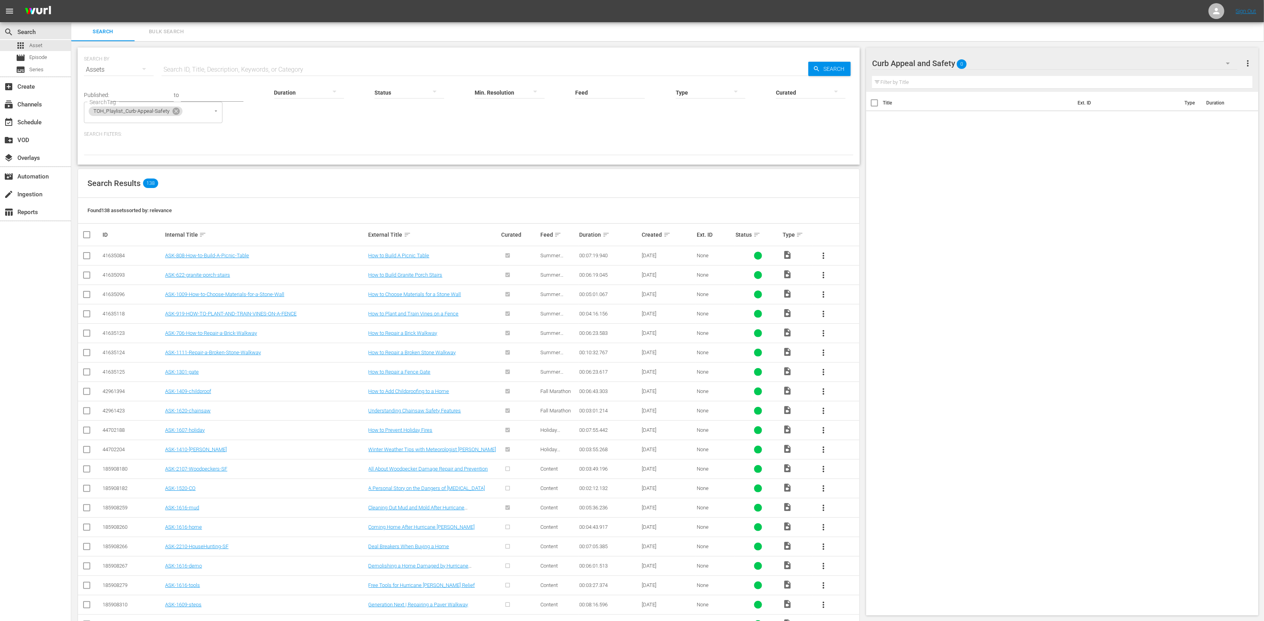
checkbox input "true"
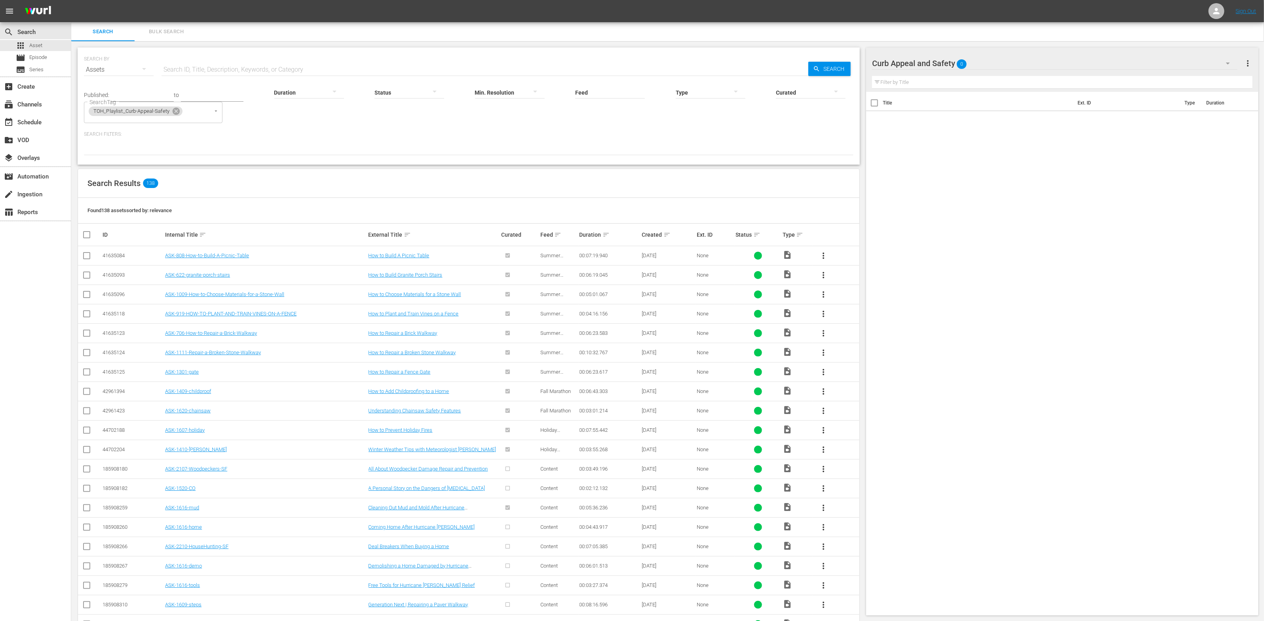
checkbox input "true"
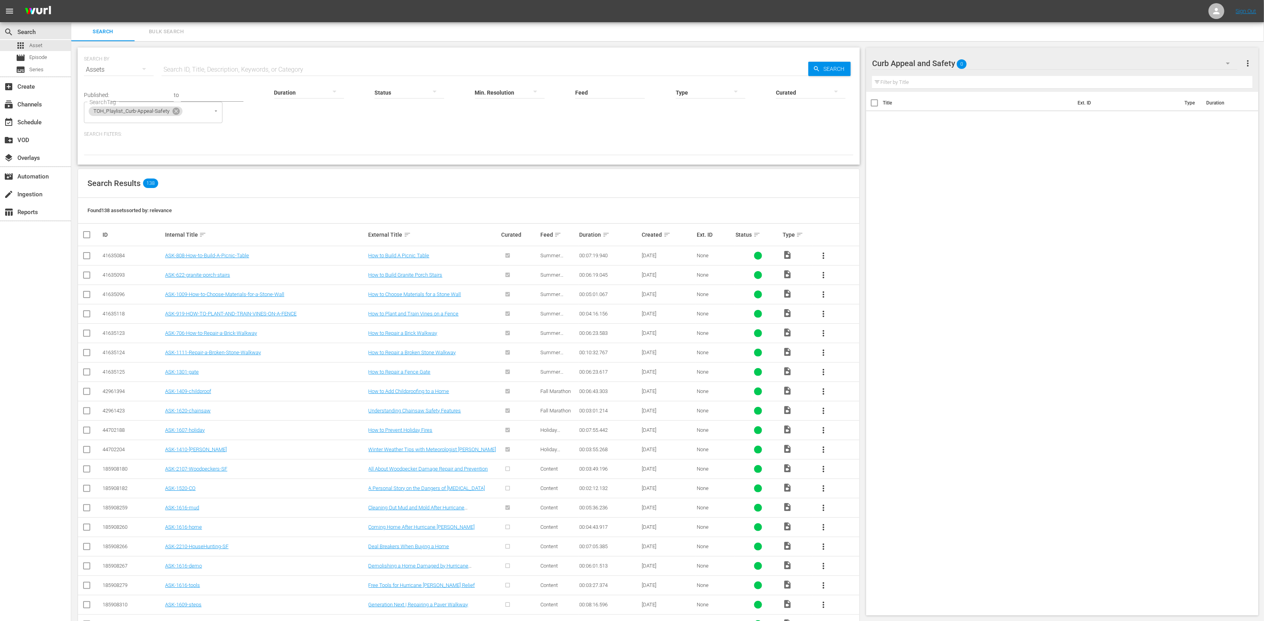
checkbox input "true"
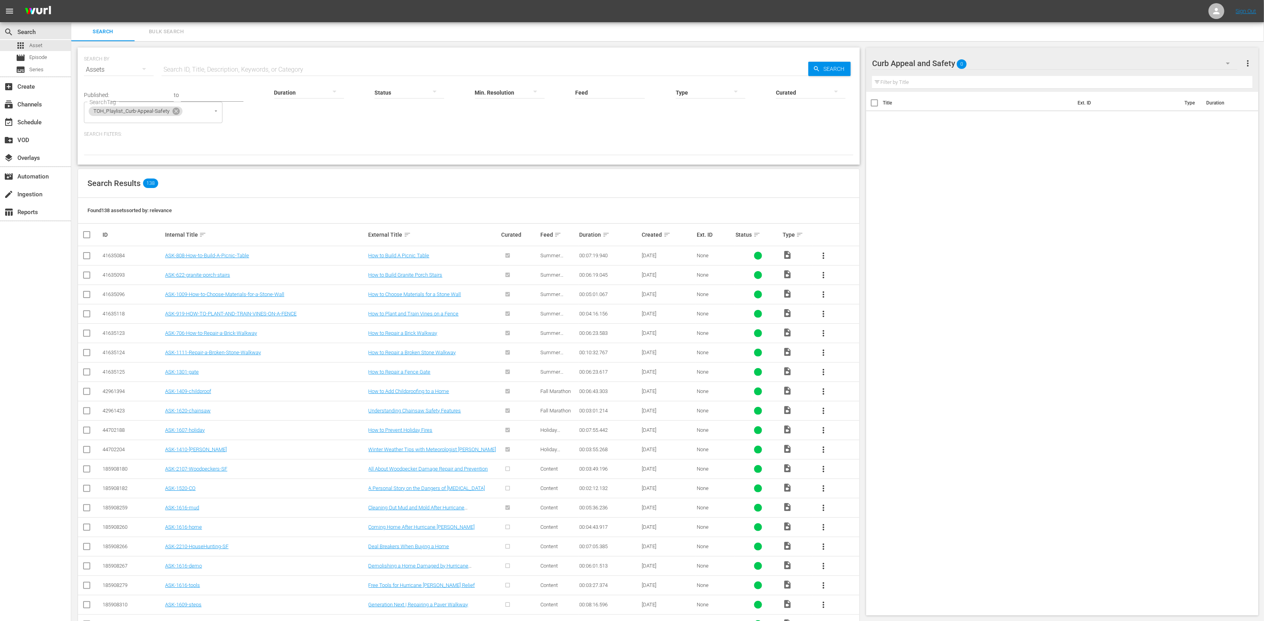
checkbox input "true"
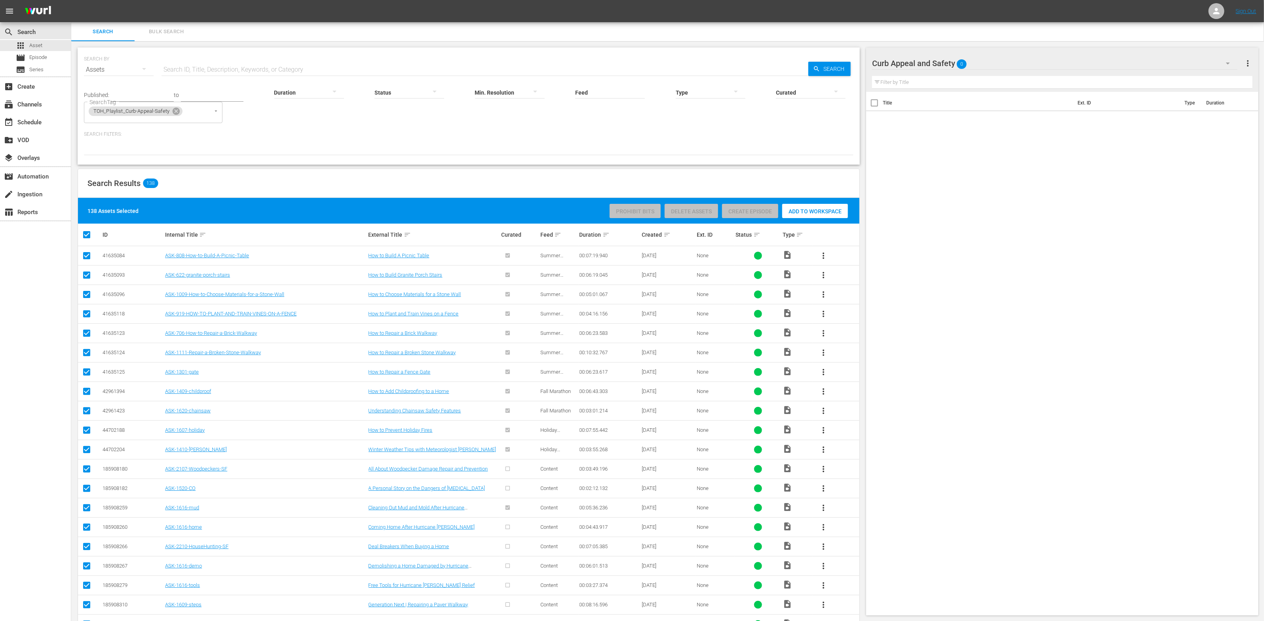
click at [89, 259] on input "checkbox" at bounding box center [87, 258] width 10 height 10
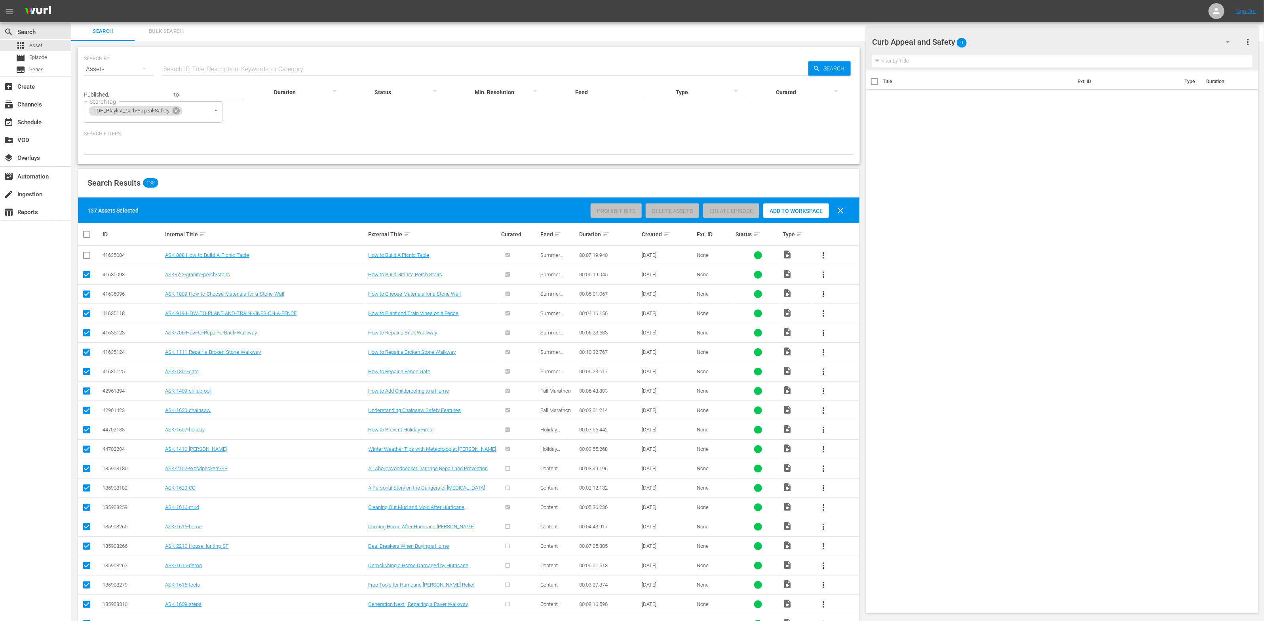
scroll to position [70, 0]
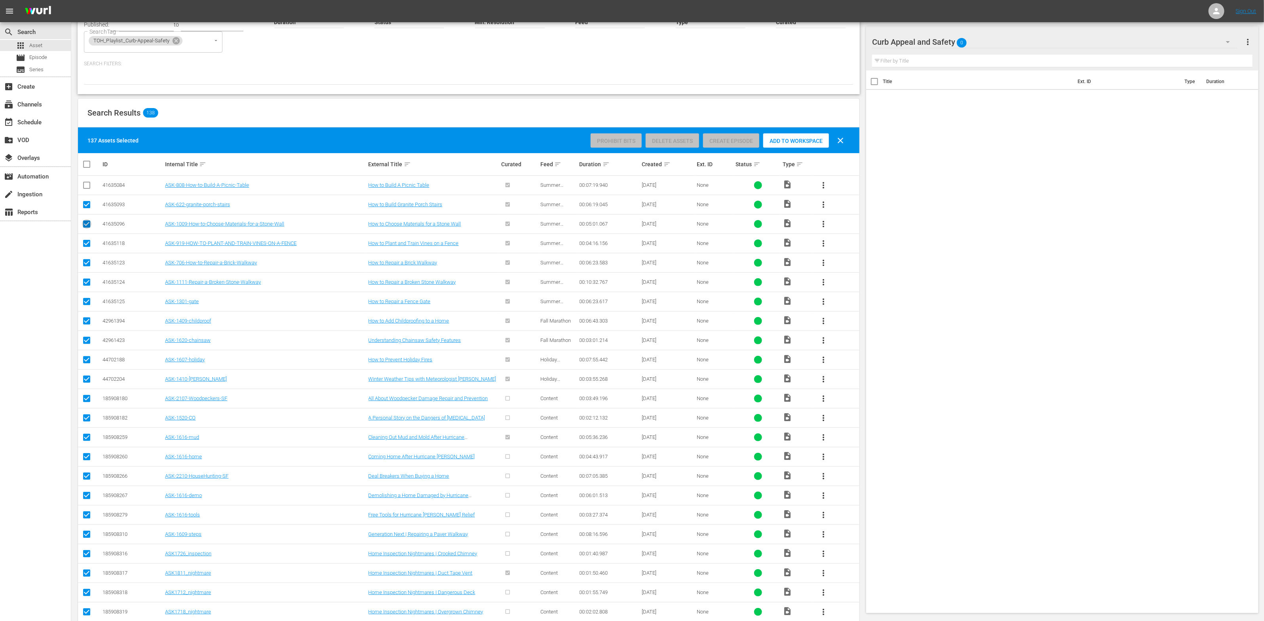
click at [89, 227] on input "checkbox" at bounding box center [87, 226] width 10 height 10
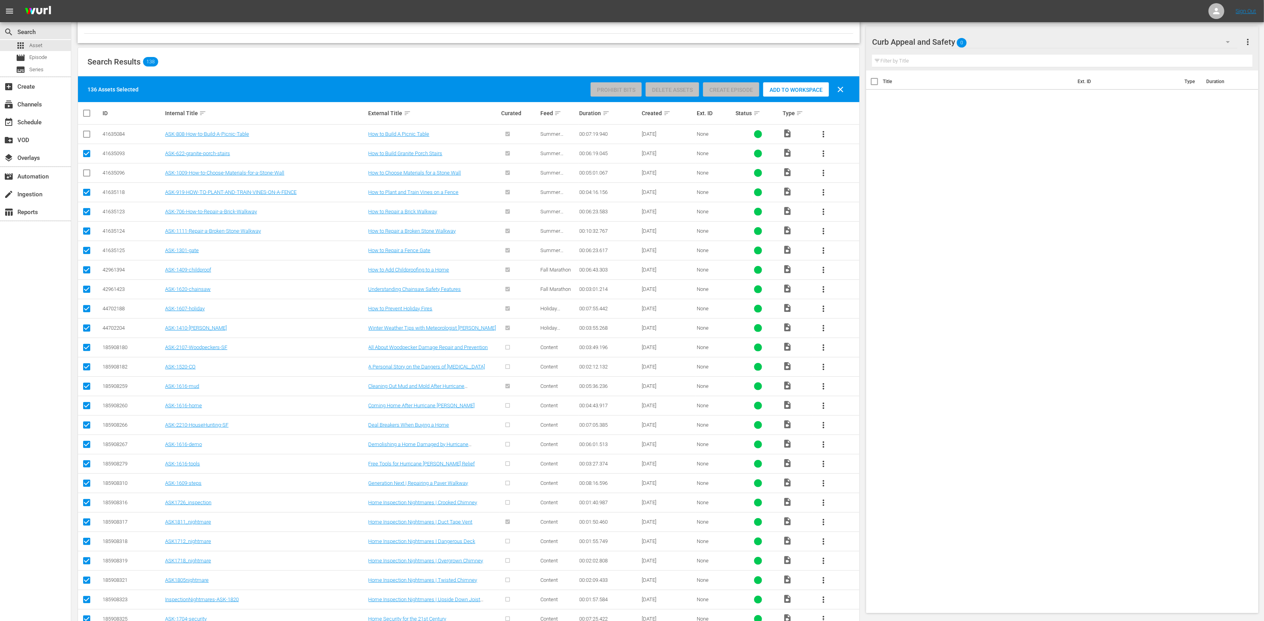
scroll to position [164, 0]
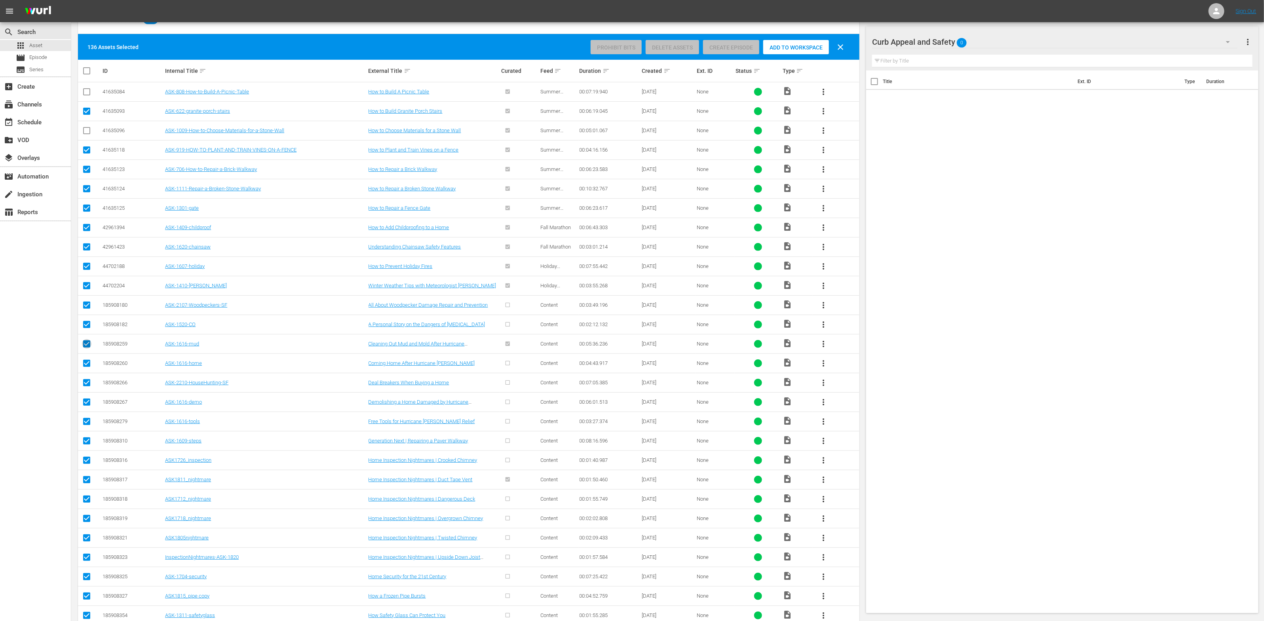
click at [88, 343] on input "checkbox" at bounding box center [87, 346] width 10 height 10
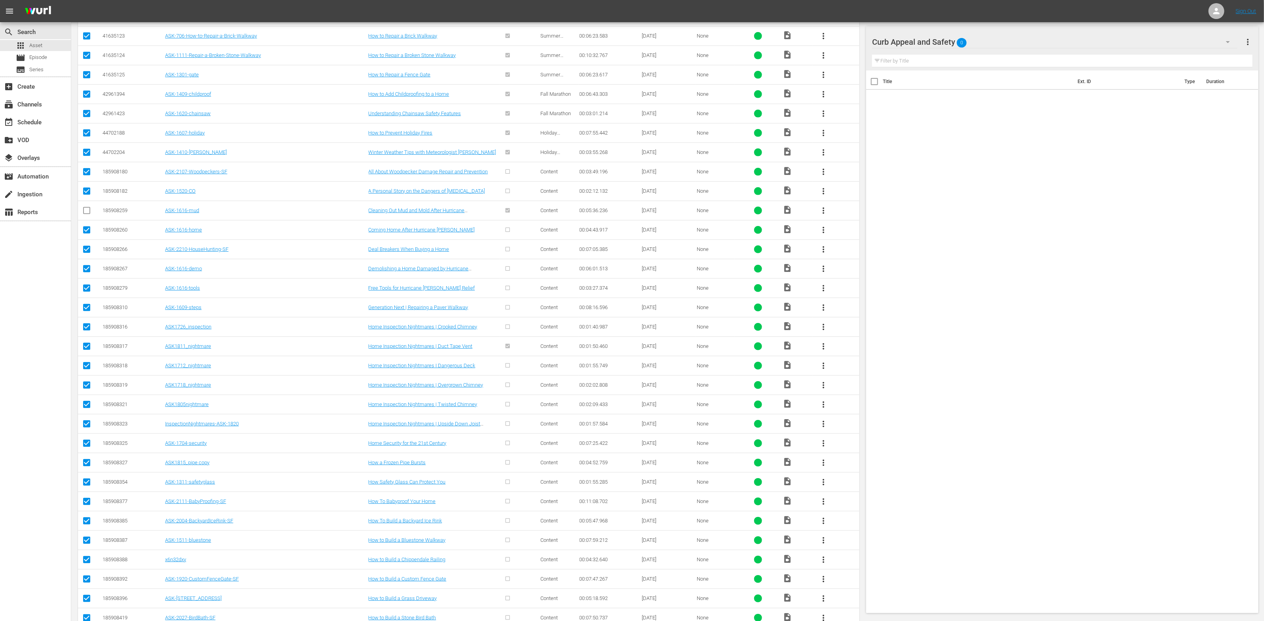
scroll to position [320, 0]
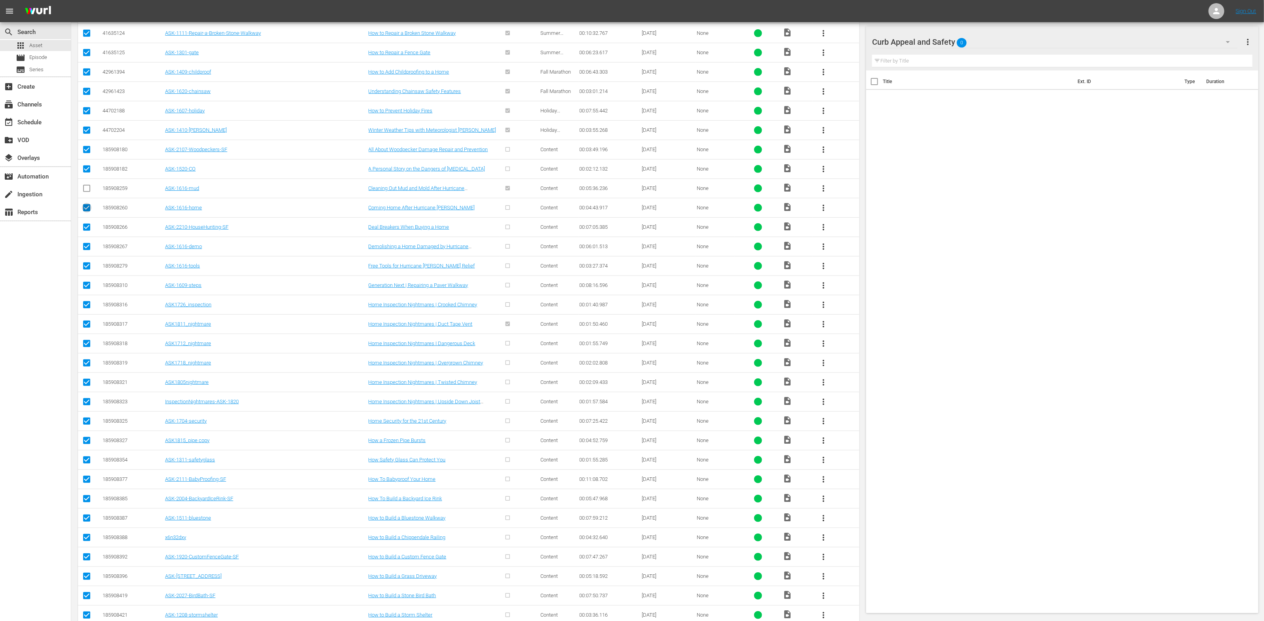
click at [88, 211] on input "checkbox" at bounding box center [87, 210] width 10 height 10
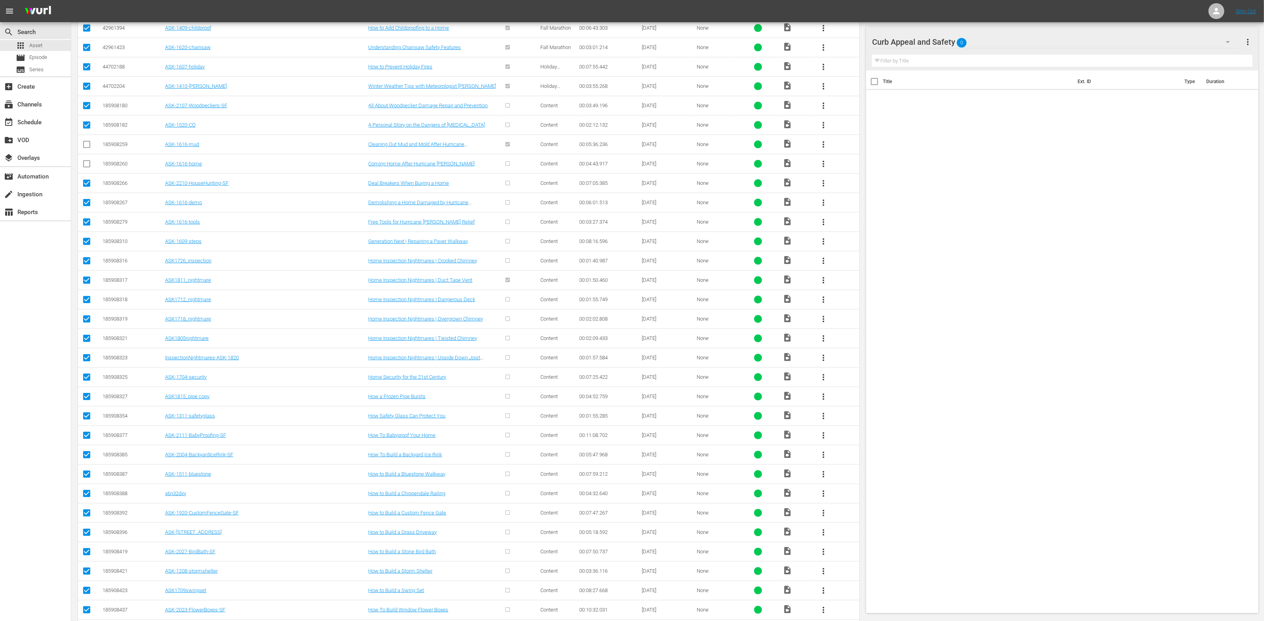
scroll to position [381, 0]
click at [85, 190] on input "checkbox" at bounding box center [87, 187] width 10 height 10
click at [87, 208] on input "checkbox" at bounding box center [87, 206] width 10 height 10
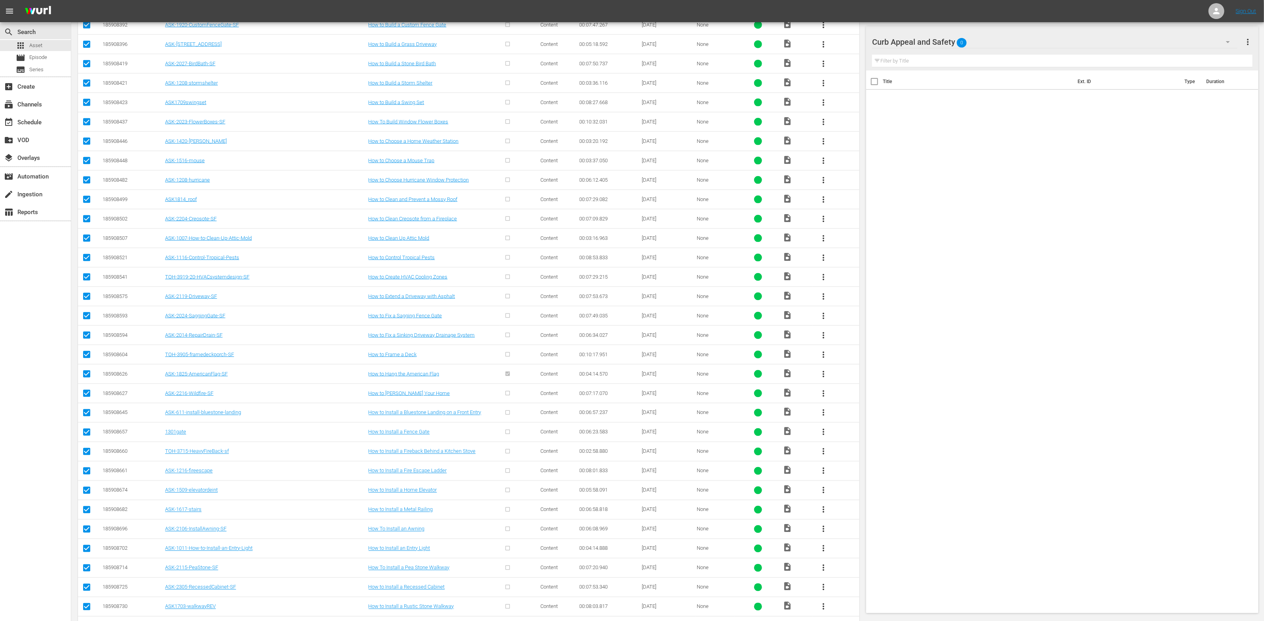
scroll to position [858, 0]
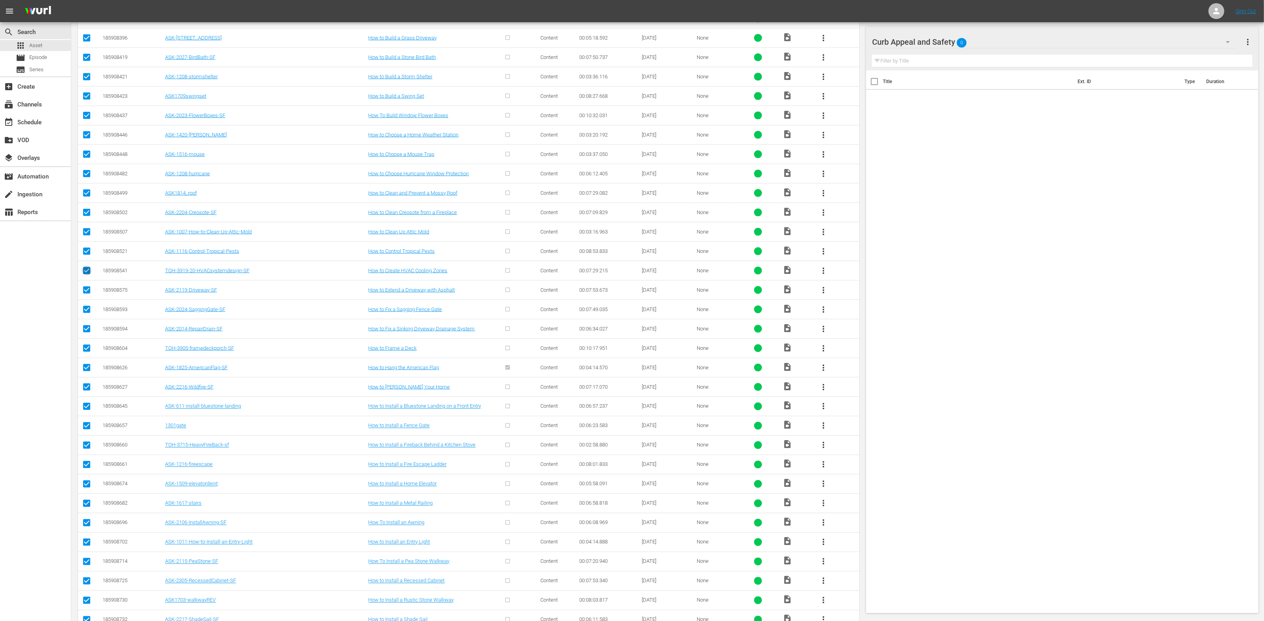
click at [89, 277] on input "checkbox" at bounding box center [87, 273] width 10 height 10
click at [88, 258] on input "checkbox" at bounding box center [87, 253] width 10 height 10
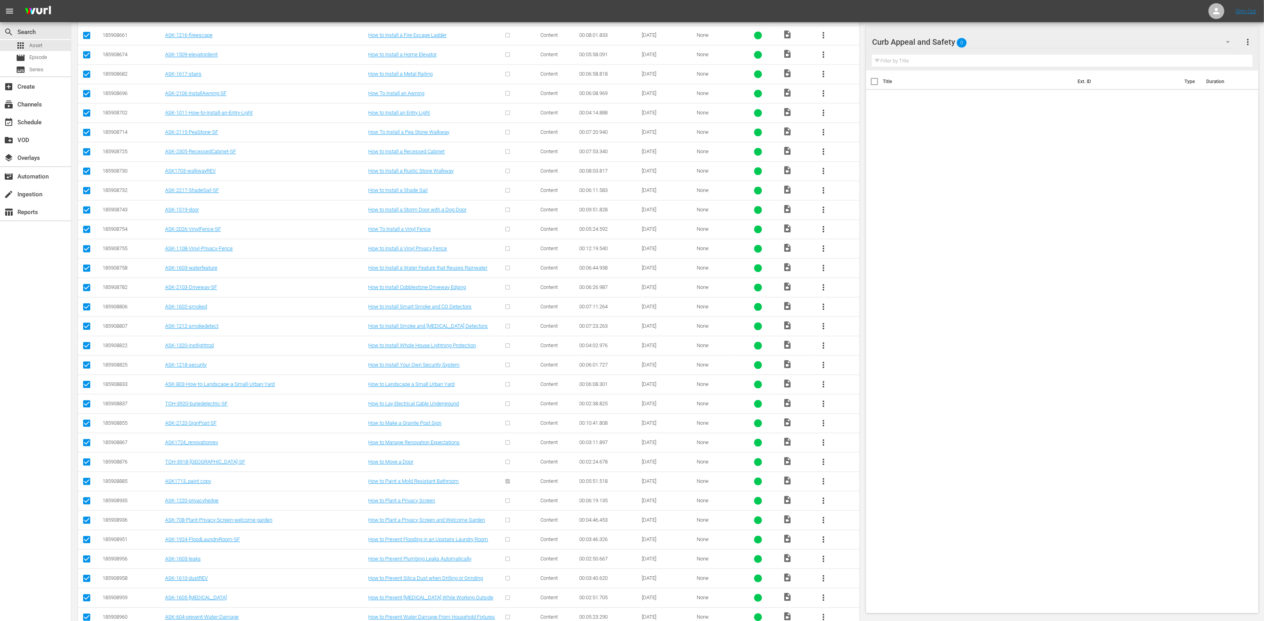
scroll to position [1312, 0]
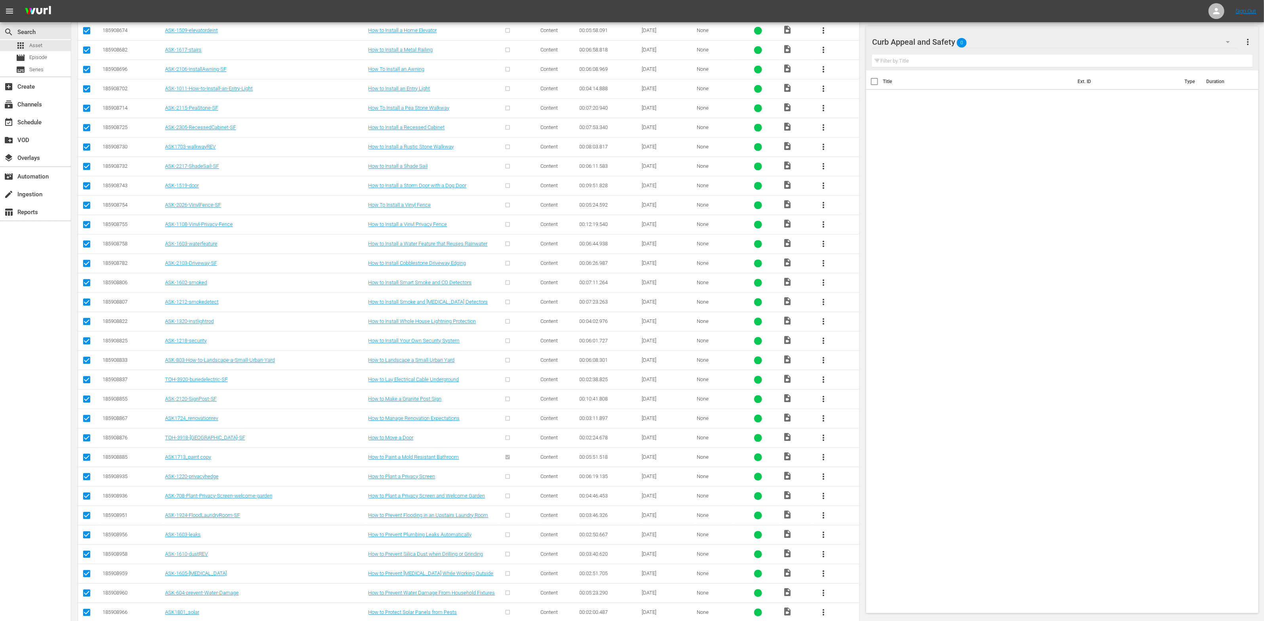
click at [86, 173] on input "checkbox" at bounding box center [87, 168] width 10 height 10
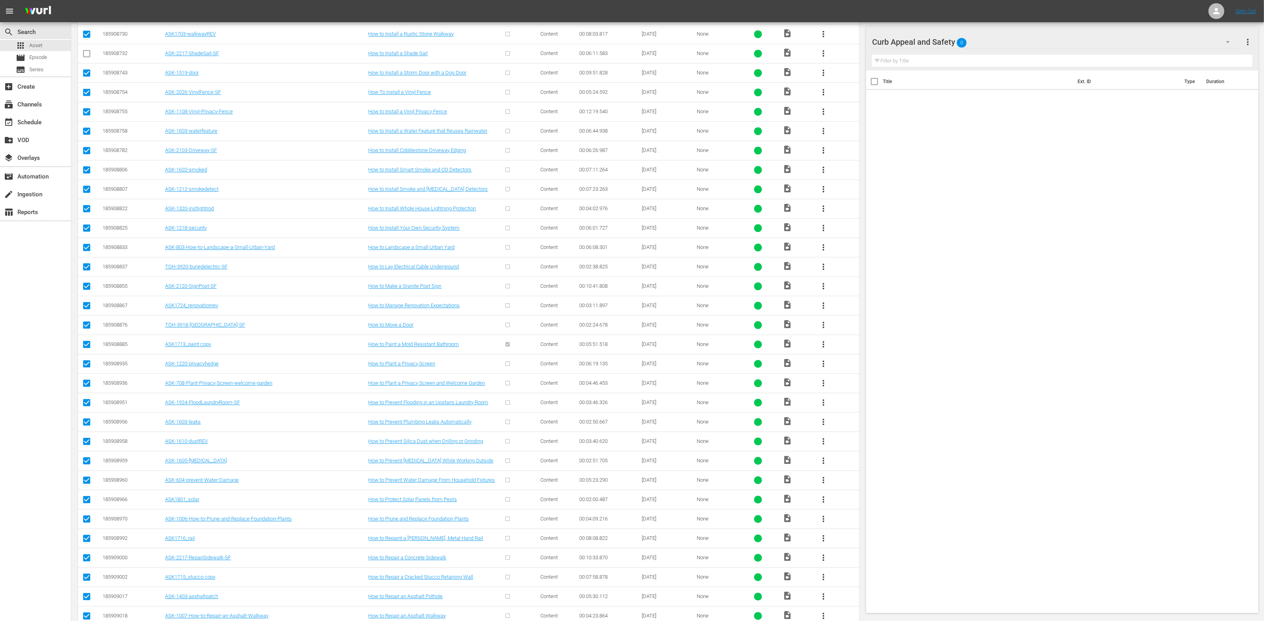
scroll to position [1429, 0]
click at [84, 269] on input "checkbox" at bounding box center [87, 264] width 10 height 10
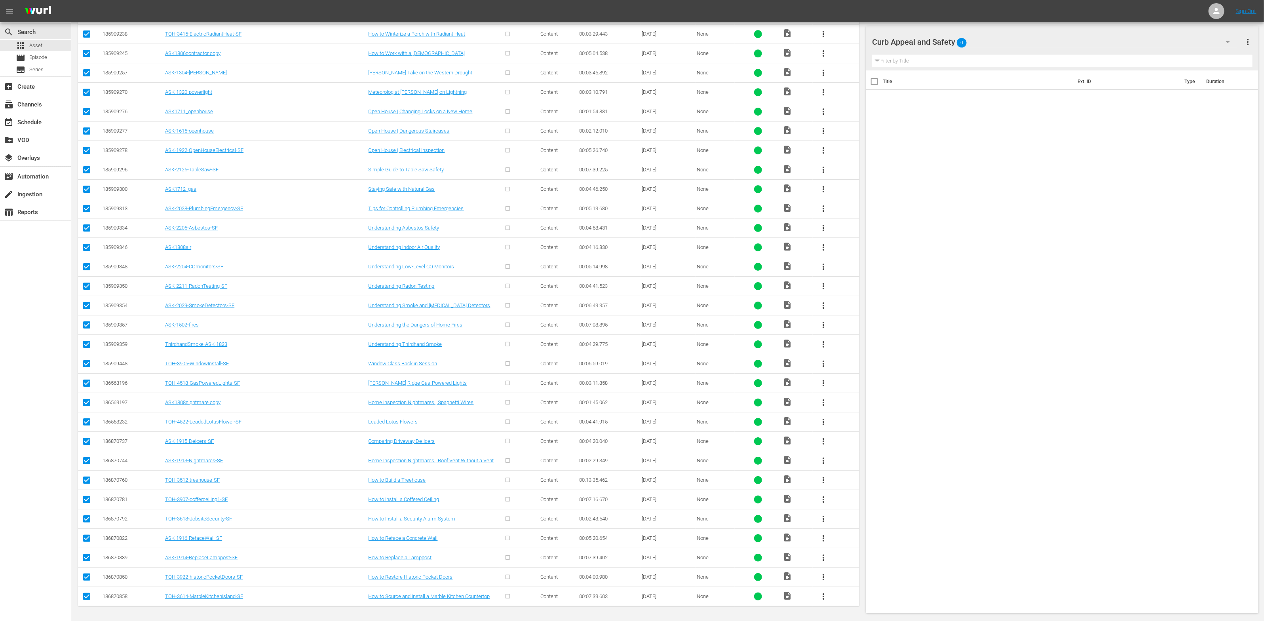
scroll to position [2345, 0]
click at [84, 362] on input "checkbox" at bounding box center [87, 366] width 10 height 10
click at [84, 380] on input "checkbox" at bounding box center [87, 385] width 10 height 10
click at [84, 497] on input "checkbox" at bounding box center [87, 502] width 10 height 10
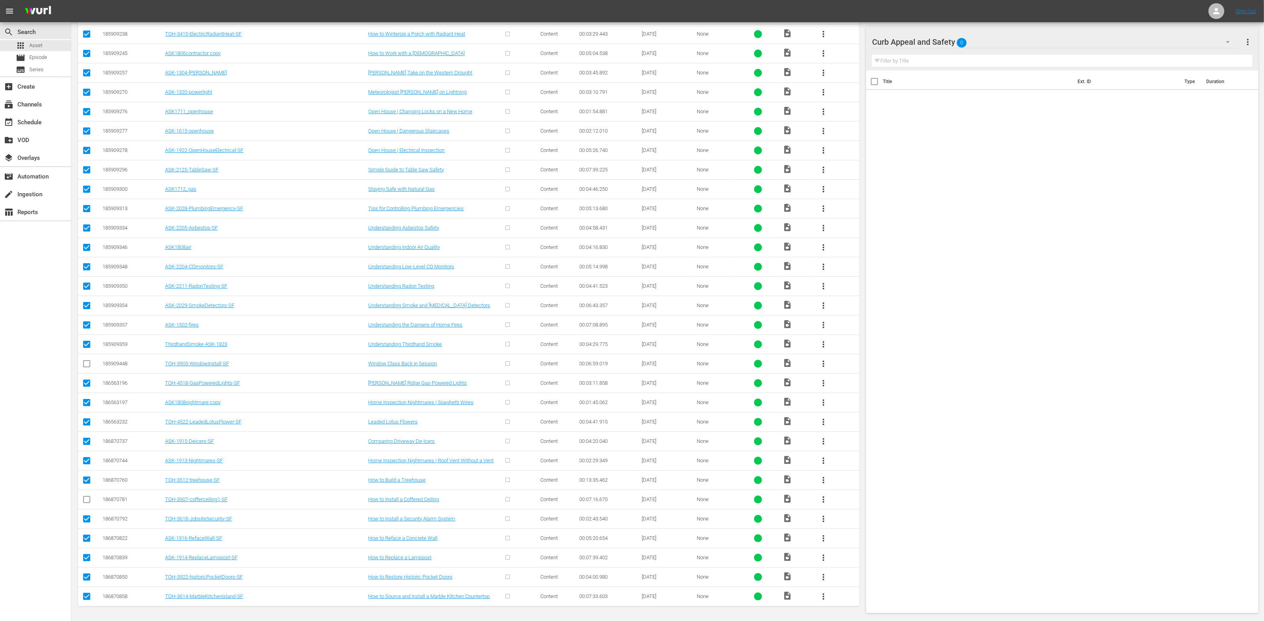
click at [86, 561] on input "checkbox" at bounding box center [87, 579] width 10 height 10
drag, startPoint x: 87, startPoint y: 596, endPoint x: 93, endPoint y: 594, distance: 6.1
click at [87, 561] on input "checkbox" at bounding box center [87, 599] width 10 height 10
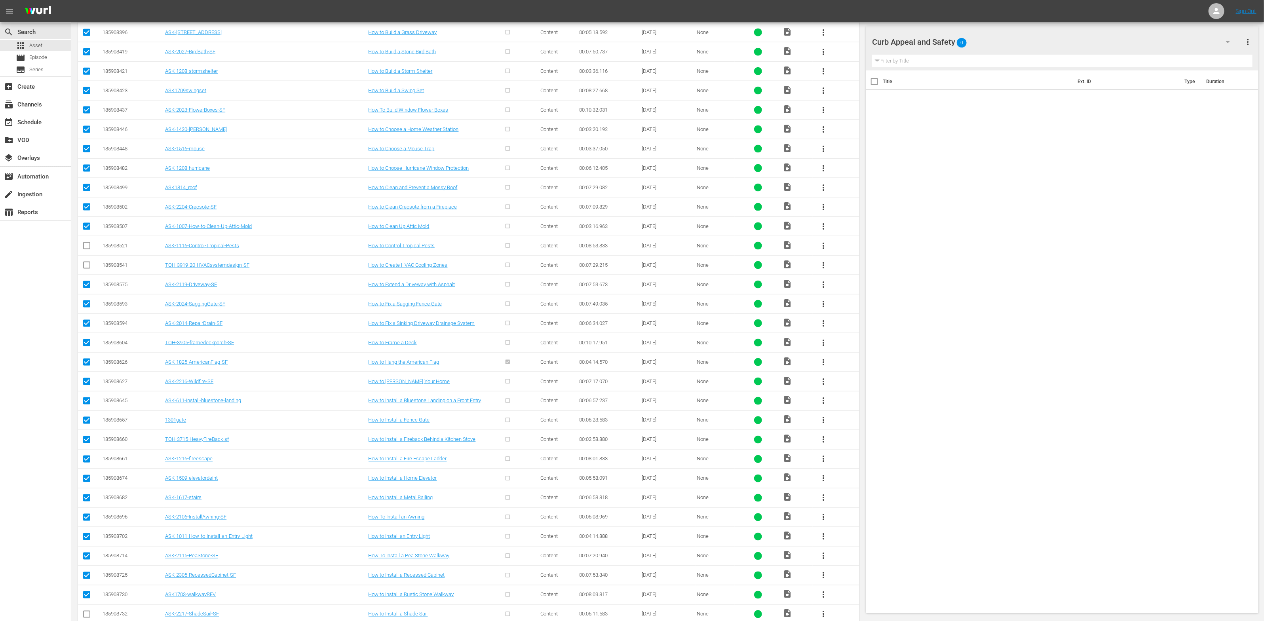
scroll to position [0, 0]
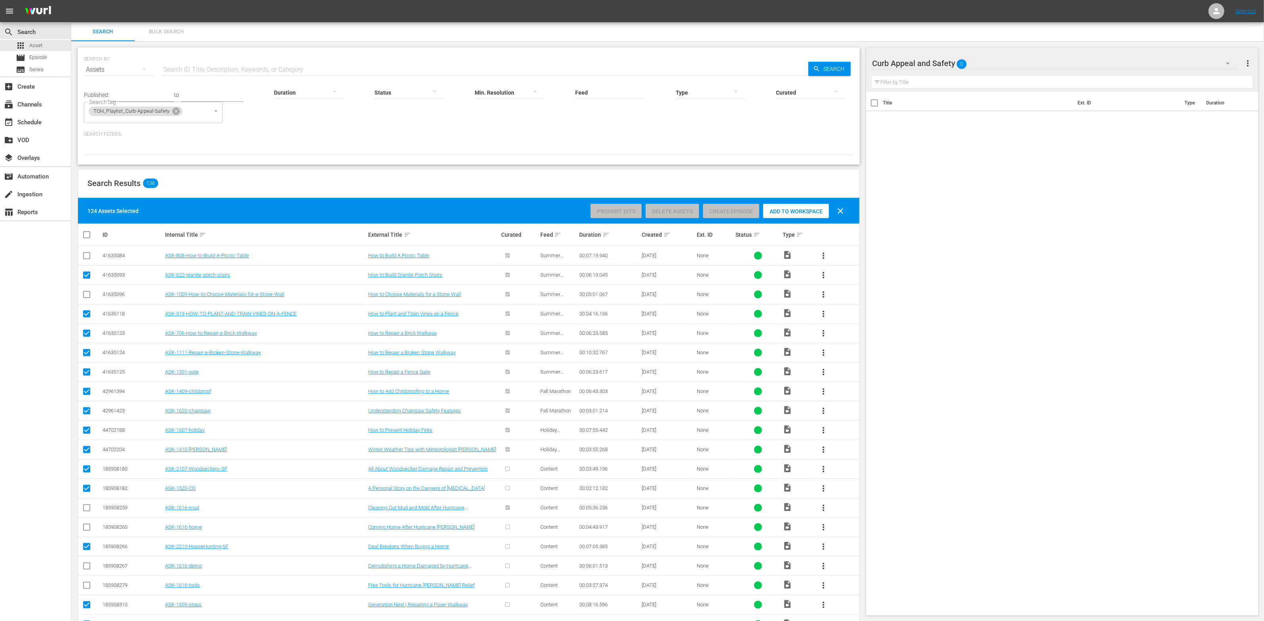
click at [782, 212] on span "Add to Workspace" at bounding box center [796, 211] width 66 height 6
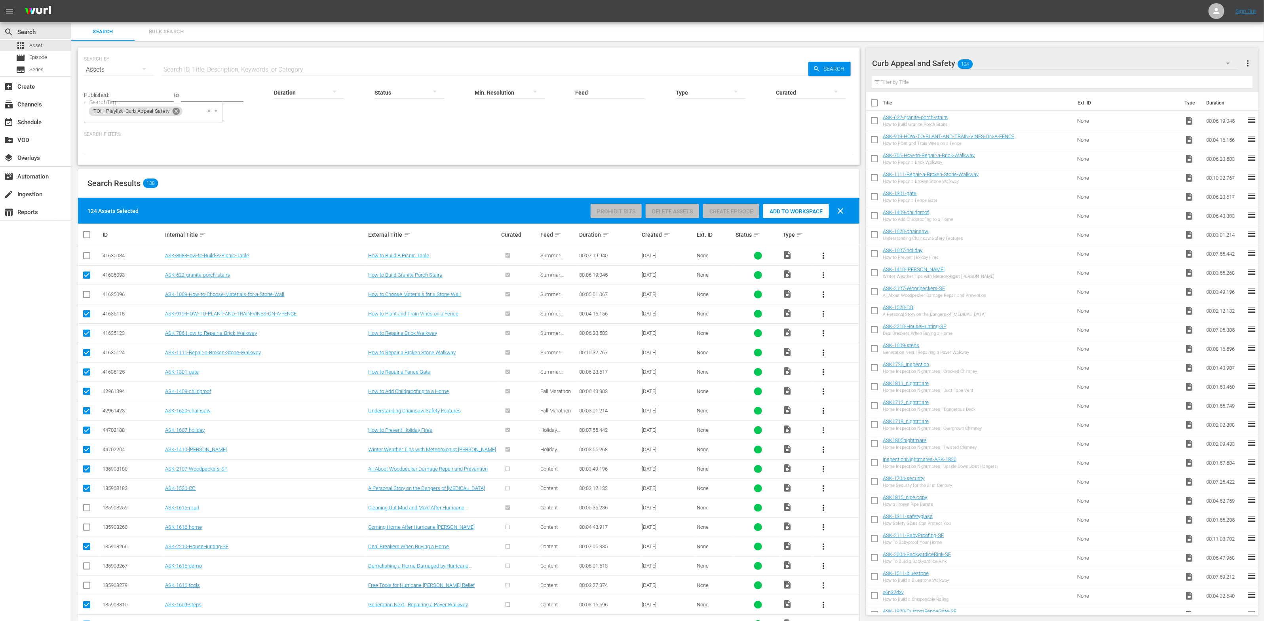
click at [177, 112] on icon at bounding box center [176, 111] width 9 height 9
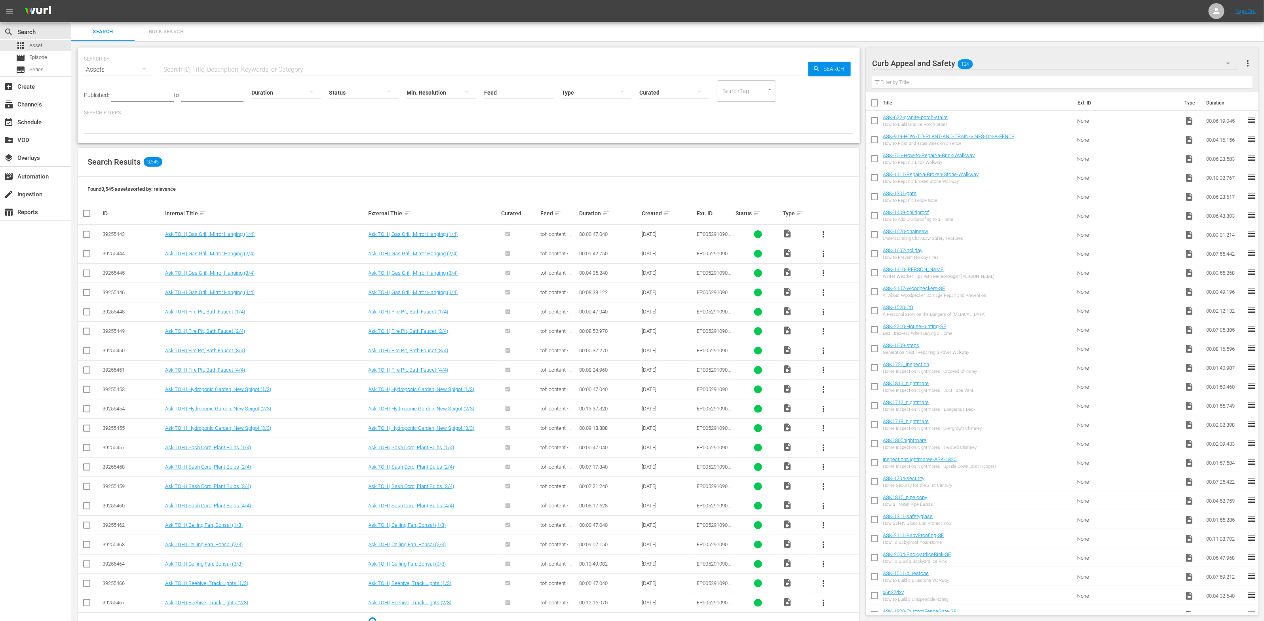
click at [752, 95] on div "SearchTag" at bounding box center [746, 90] width 59 height 21
click at [768, 92] on icon "Open" at bounding box center [770, 90] width 6 height 6
click at [754, 192] on span "TOH_Playlist_Decks-and-Porches" at bounding box center [746, 199] width 50 height 17
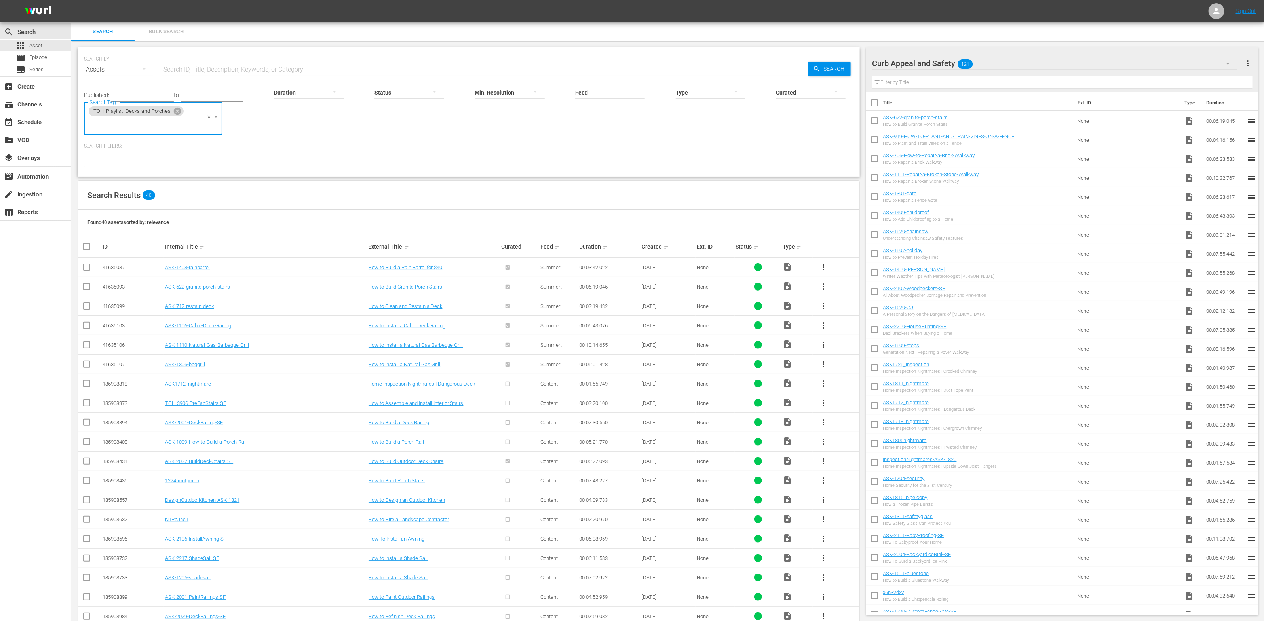
click at [843, 63] on span "more_vert" at bounding box center [1248, 64] width 10 height 10
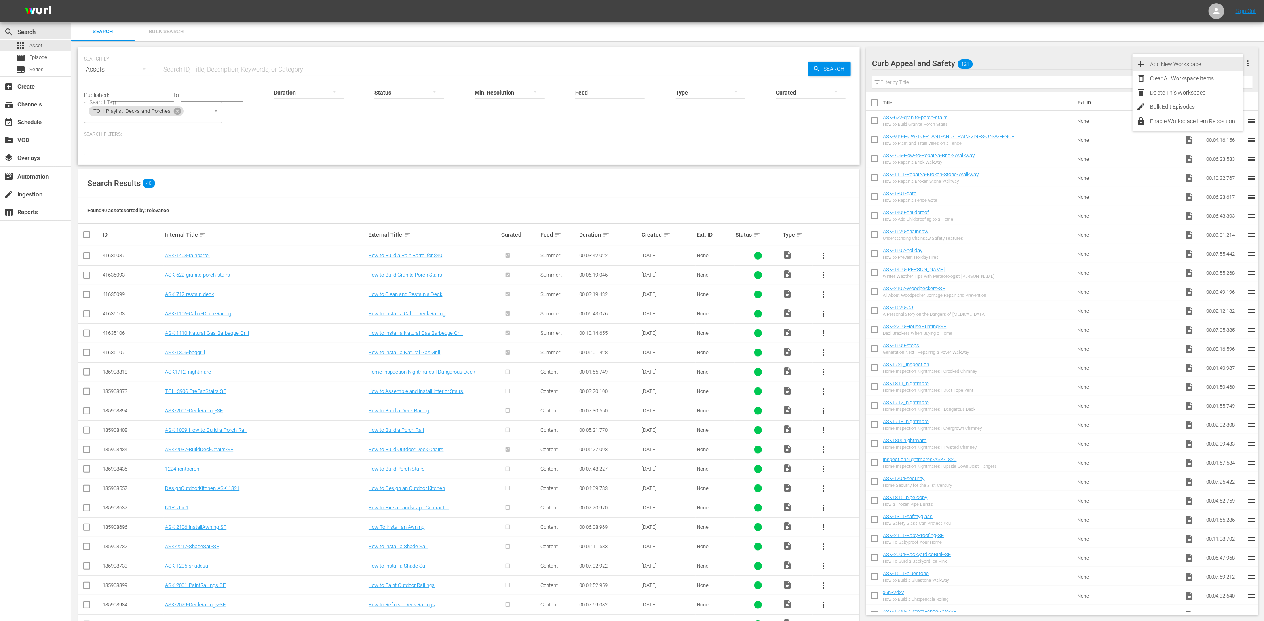
click at [843, 64] on div "Add New Workspace" at bounding box center [1197, 64] width 93 height 14
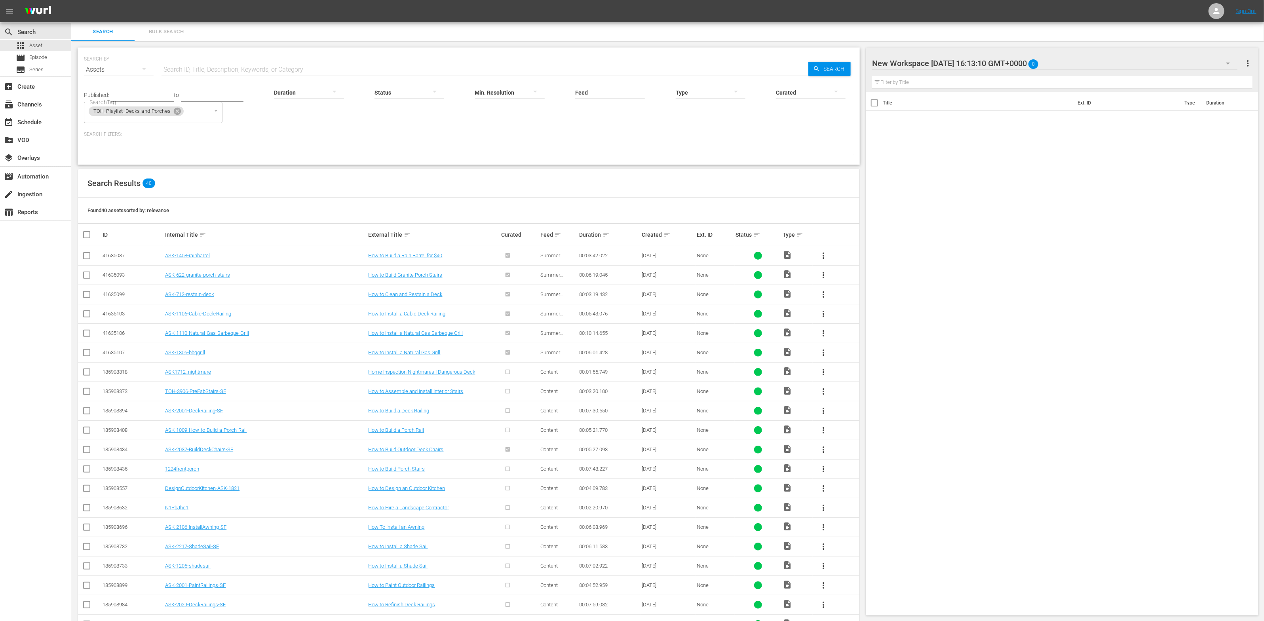
click at [843, 49] on div "New Workspace Fri Aug 15 2025 16:13:10 GMT+0000 0 New Workspace Fri Aug 15 2025…" at bounding box center [1062, 60] width 381 height 25
click at [843, 59] on div "New Workspace Fri Aug 15 2025 16:13:10 GMT+0000 0" at bounding box center [1054, 63] width 365 height 22
click at [843, 63] on div at bounding box center [939, 64] width 135 height 20
click at [843, 63] on input "New Workspace Fri Aug 15 2025 16:13:10 GMT+0000" at bounding box center [1058, 63] width 373 height 19
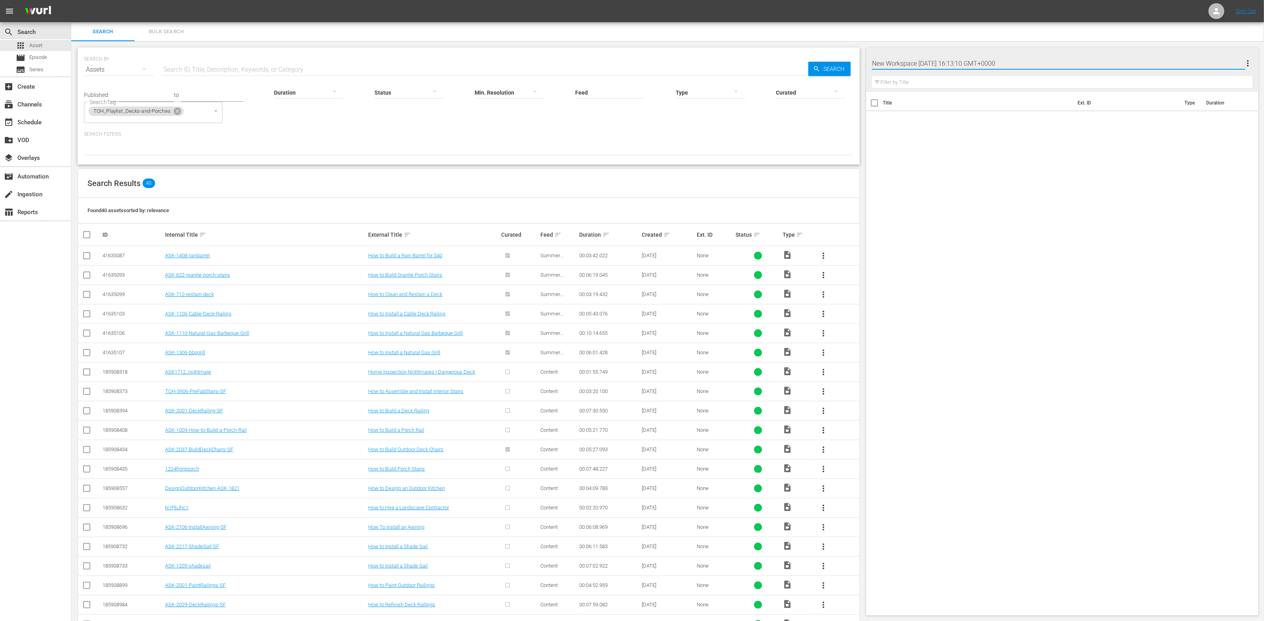
click at [843, 63] on input "New Workspace Fri Aug 15 2025 16:13:10 GMT+0000" at bounding box center [1058, 63] width 373 height 19
click at [843, 185] on div "Title Ext. ID Type Duration" at bounding box center [1062, 352] width 392 height 521
click at [87, 236] on input "checkbox" at bounding box center [90, 235] width 16 height 10
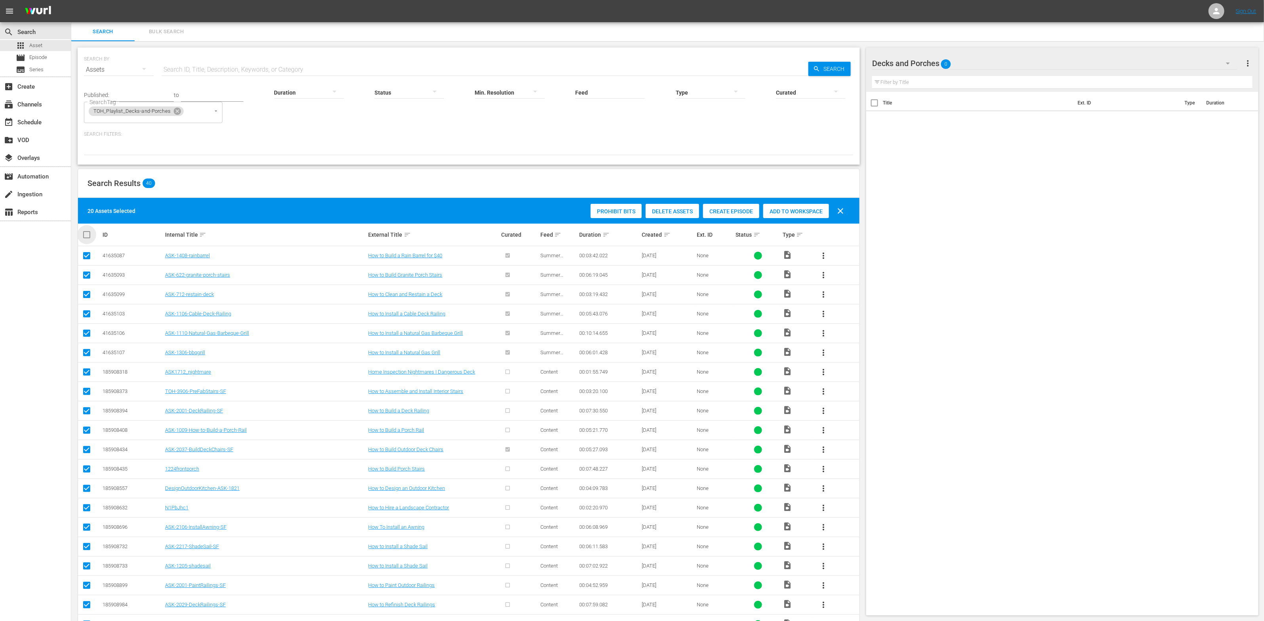
click at [88, 235] on input "checkbox" at bounding box center [90, 235] width 16 height 10
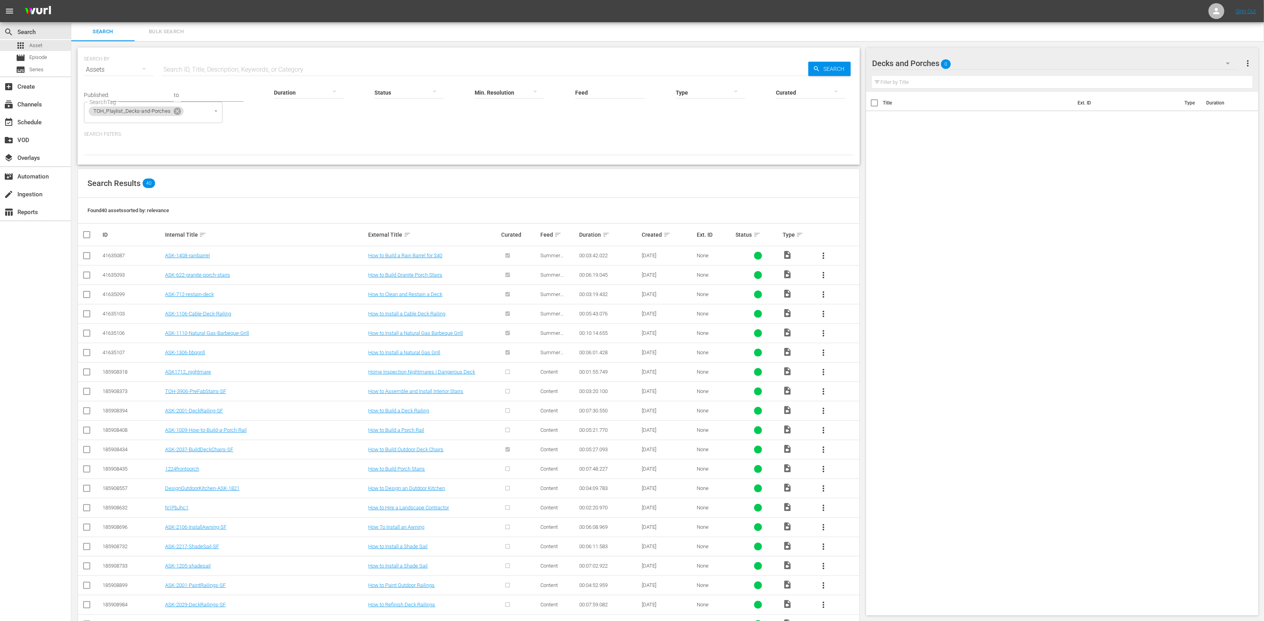
click at [88, 235] on input "checkbox" at bounding box center [90, 235] width 16 height 10
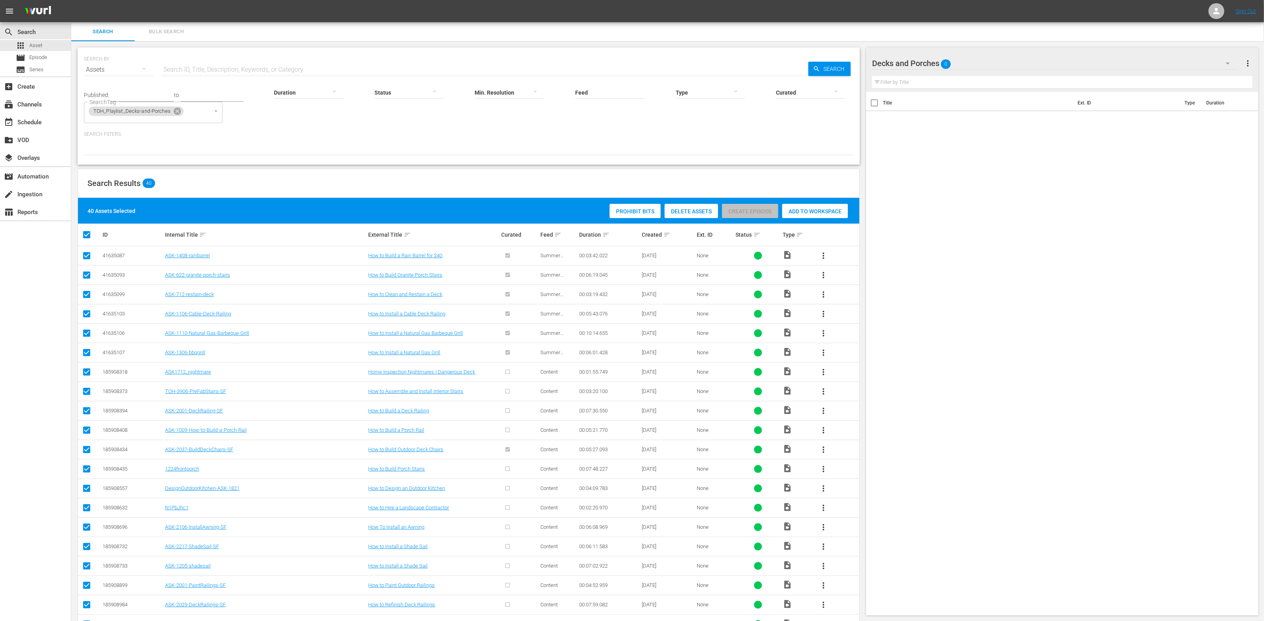
click at [816, 213] on span "Add to Workspace" at bounding box center [815, 211] width 66 height 6
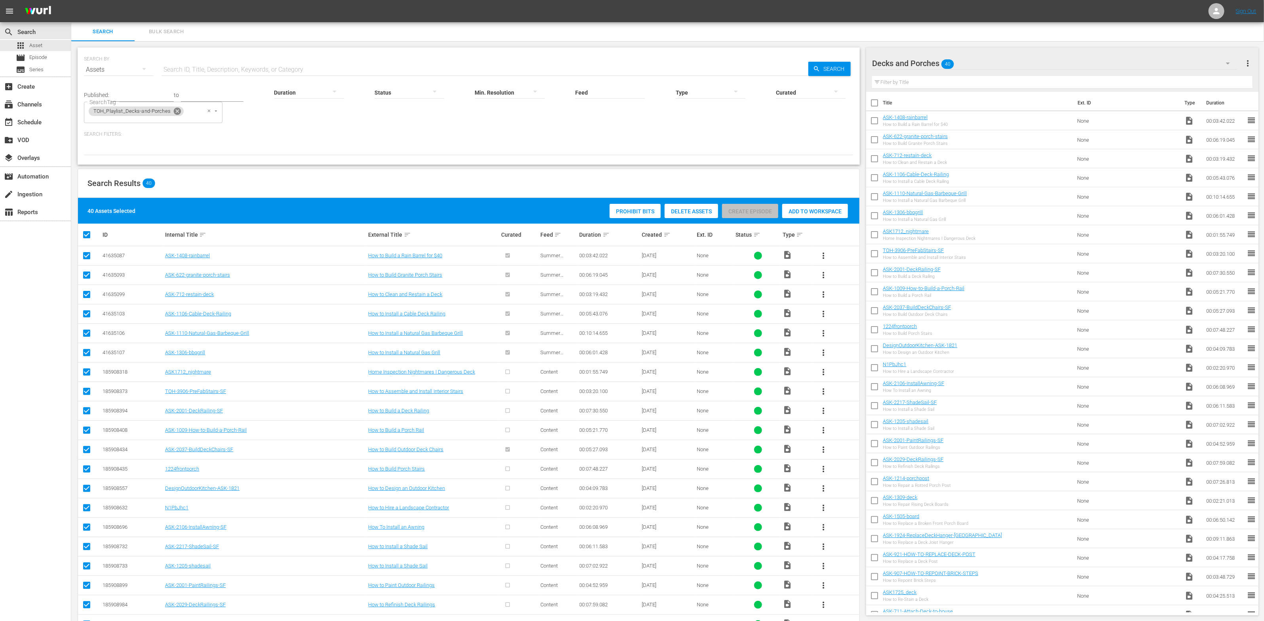
click at [177, 111] on icon at bounding box center [177, 111] width 7 height 7
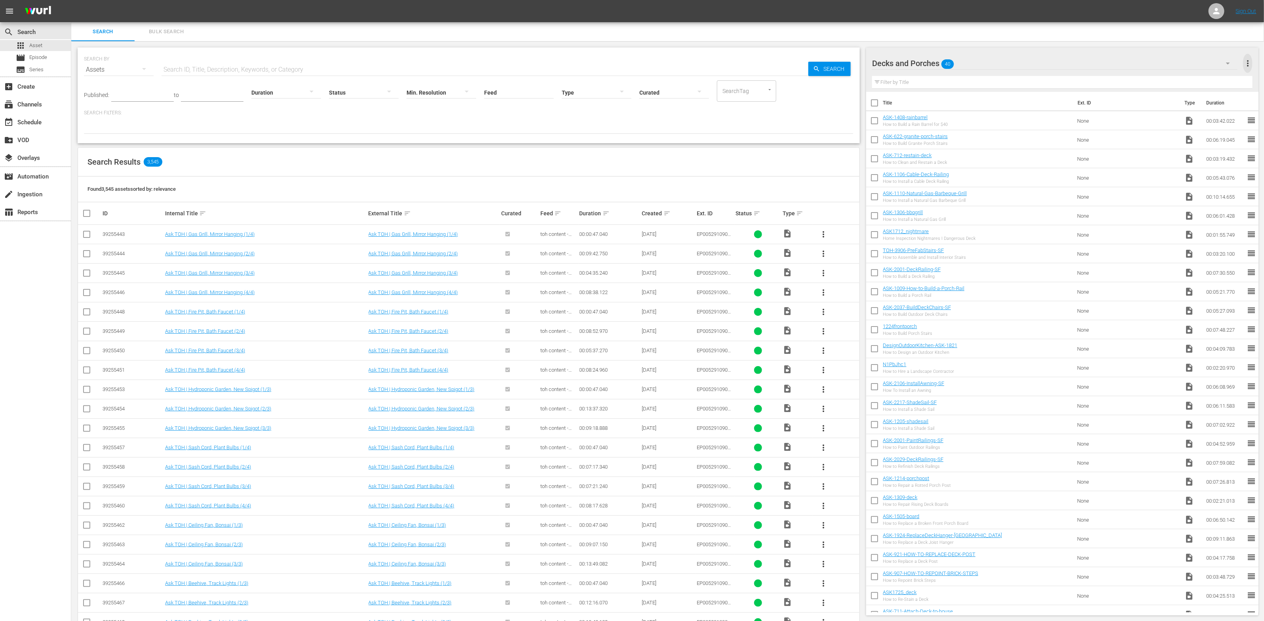
click at [843, 60] on span "more_vert" at bounding box center [1248, 64] width 10 height 10
click at [843, 65] on div "Add New Workspace" at bounding box center [1197, 64] width 93 height 14
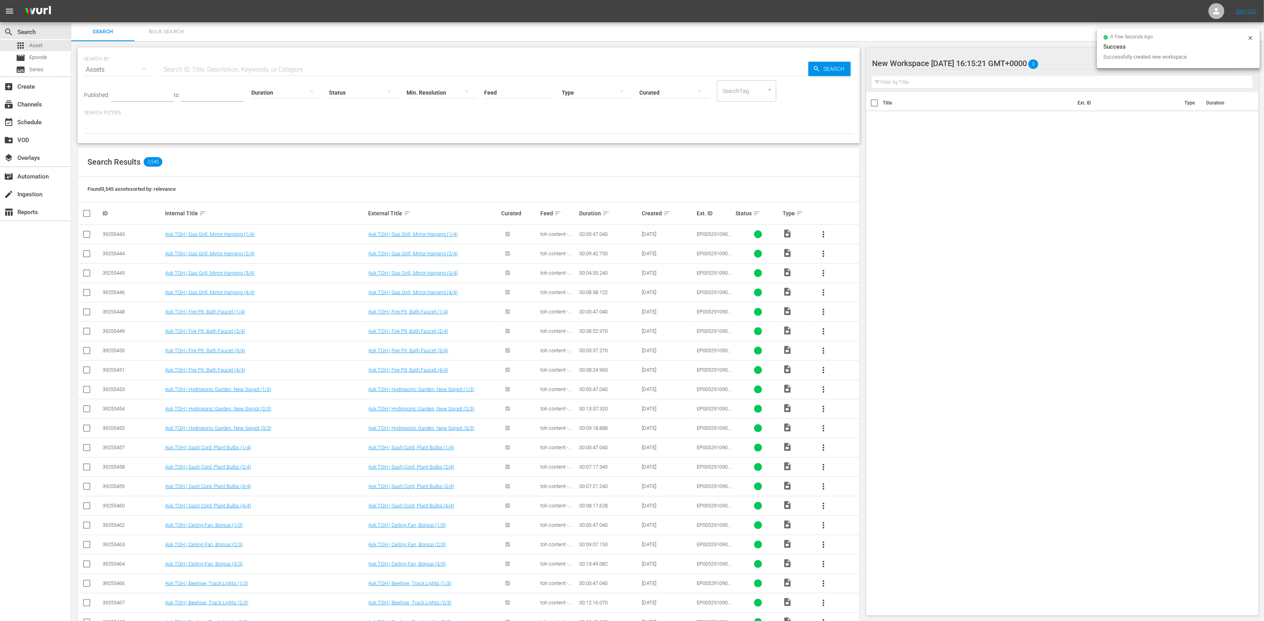
click at [843, 59] on div "New Workspace Fri Aug 15 2025 16:15:21 GMT+0000 0" at bounding box center [1054, 63] width 365 height 22
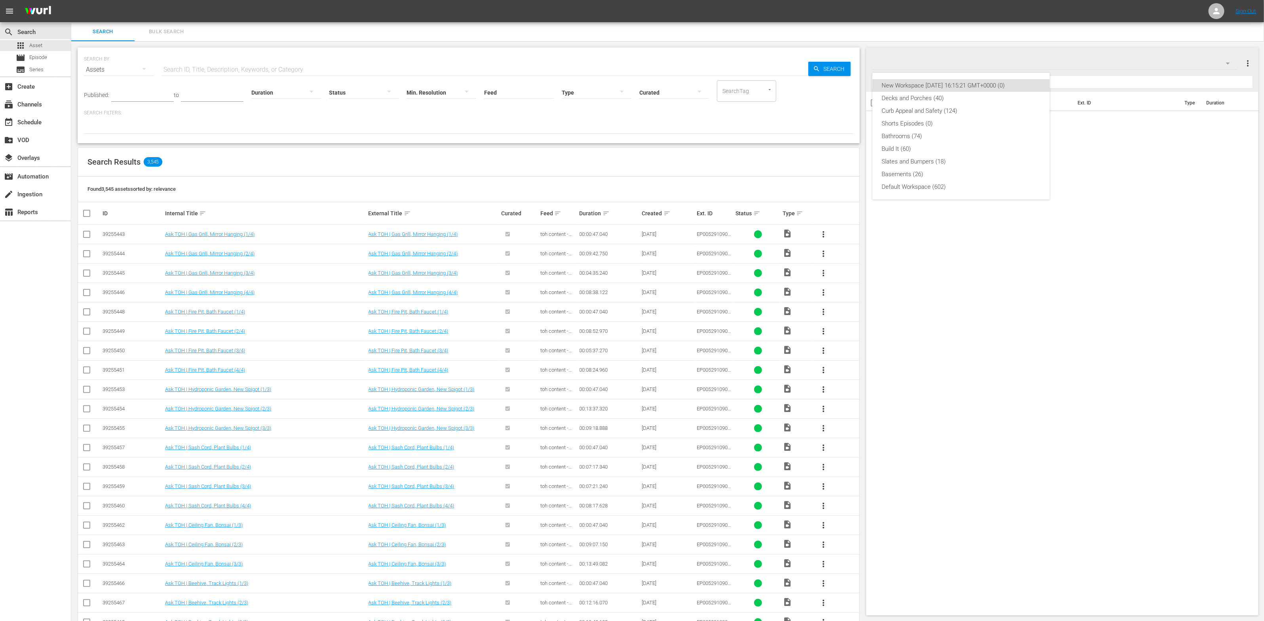
click at [843, 65] on div "New Workspace Fri Aug 15 2025 16:15:21 GMT+0000 (0) Decks and Porches (40) Curb…" at bounding box center [632, 310] width 1264 height 621
click at [843, 66] on div at bounding box center [939, 64] width 135 height 20
click at [843, 65] on input "New Workspace Fri Aug 15 2025 16:15:21 GMT+0000" at bounding box center [1058, 63] width 373 height 19
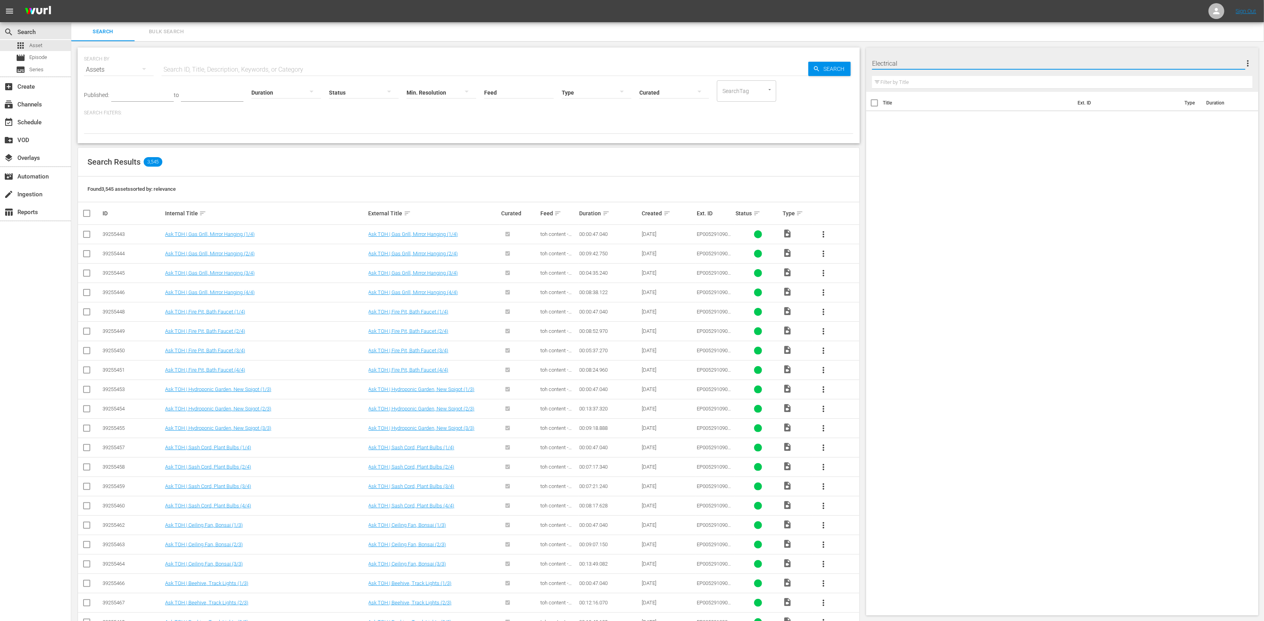
click at [843, 154] on div "Title Ext. ID Type Duration" at bounding box center [1062, 352] width 392 height 521
click at [767, 89] on icon "Open" at bounding box center [770, 88] width 6 height 6
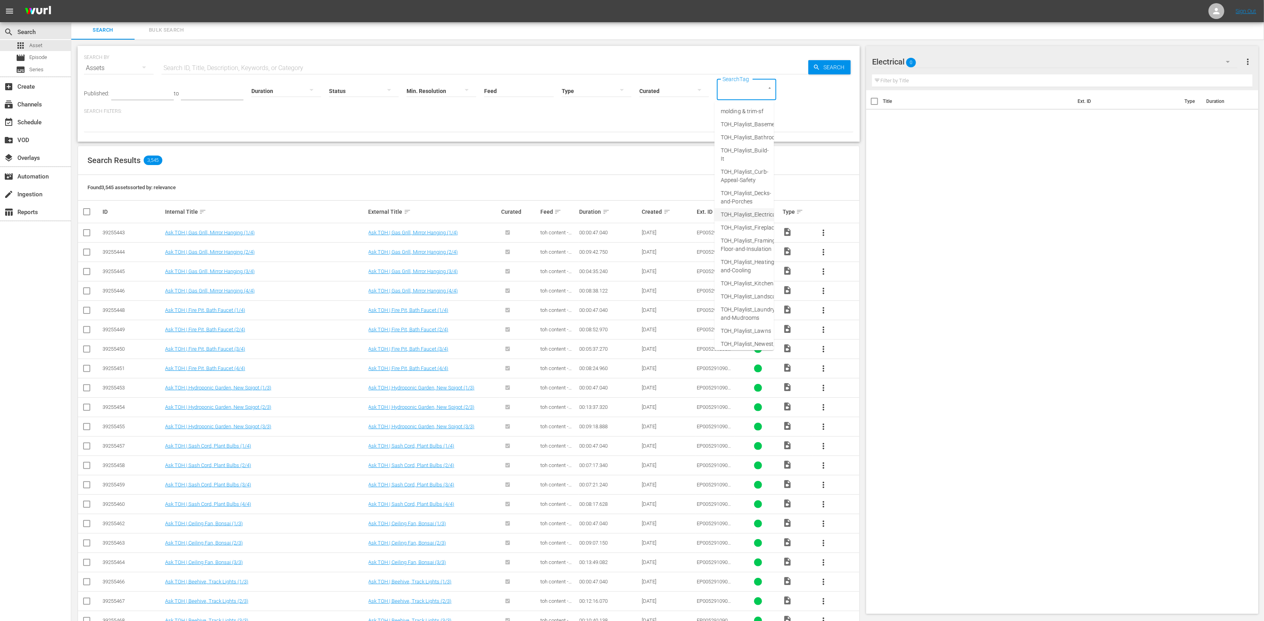
click at [742, 209] on li "TOH_Playlist_Electrical" at bounding box center [744, 214] width 59 height 13
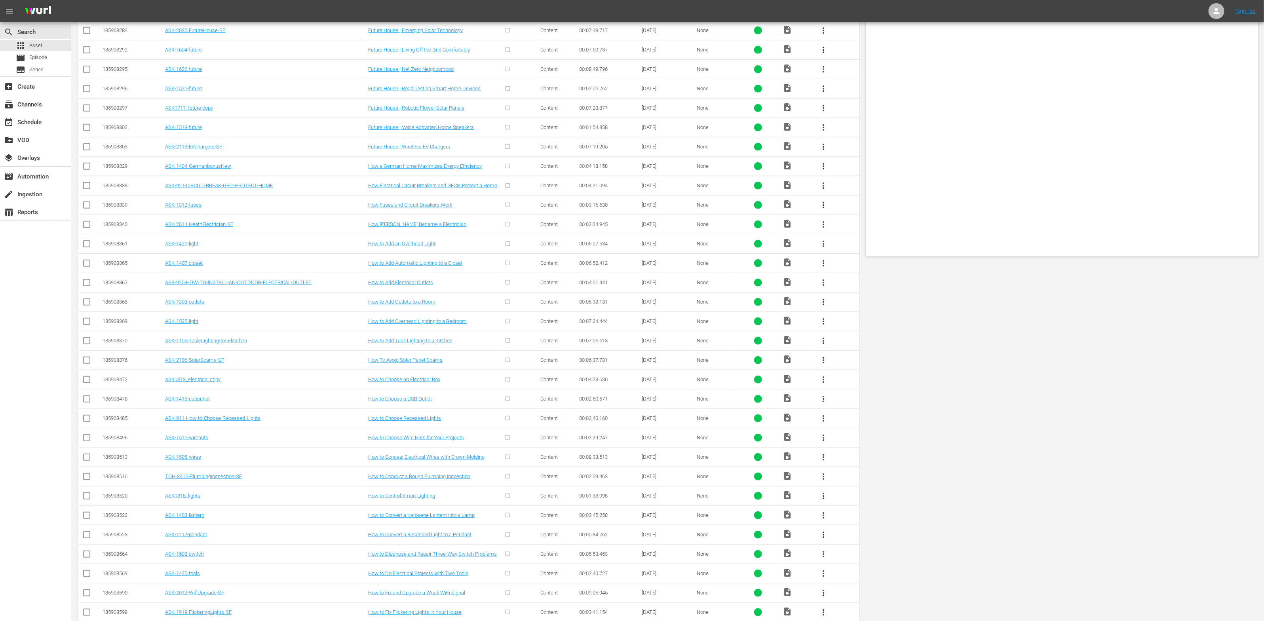
scroll to position [0, 0]
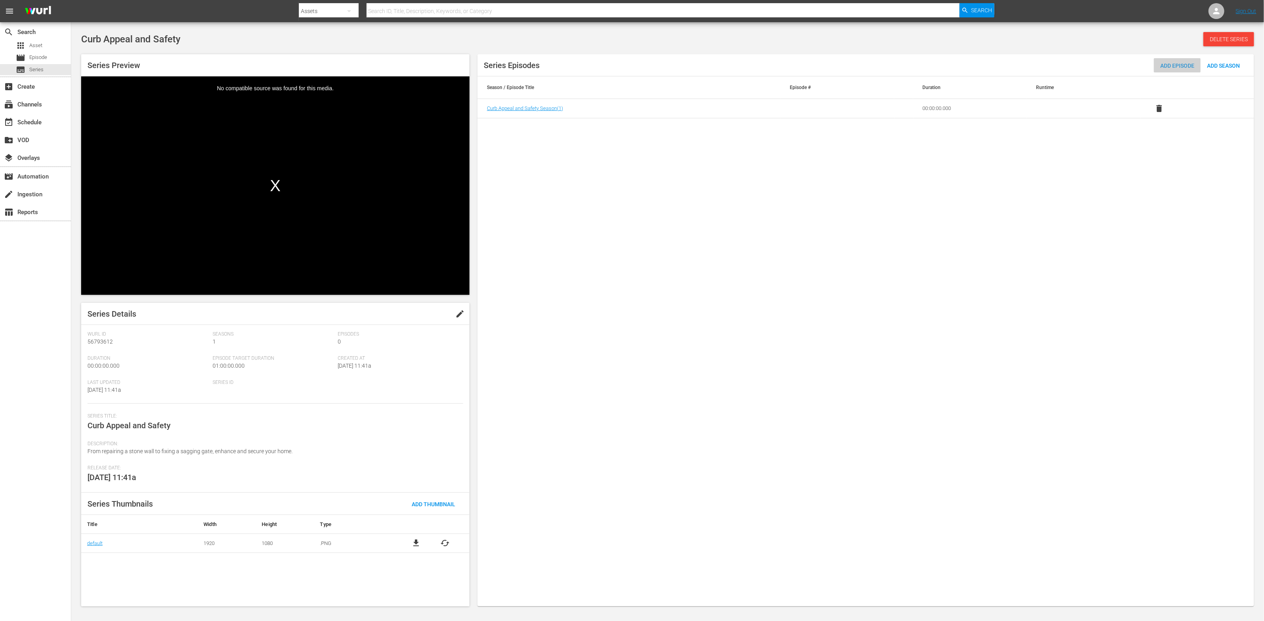
click at [843, 69] on div "Add Episode" at bounding box center [1177, 65] width 47 height 15
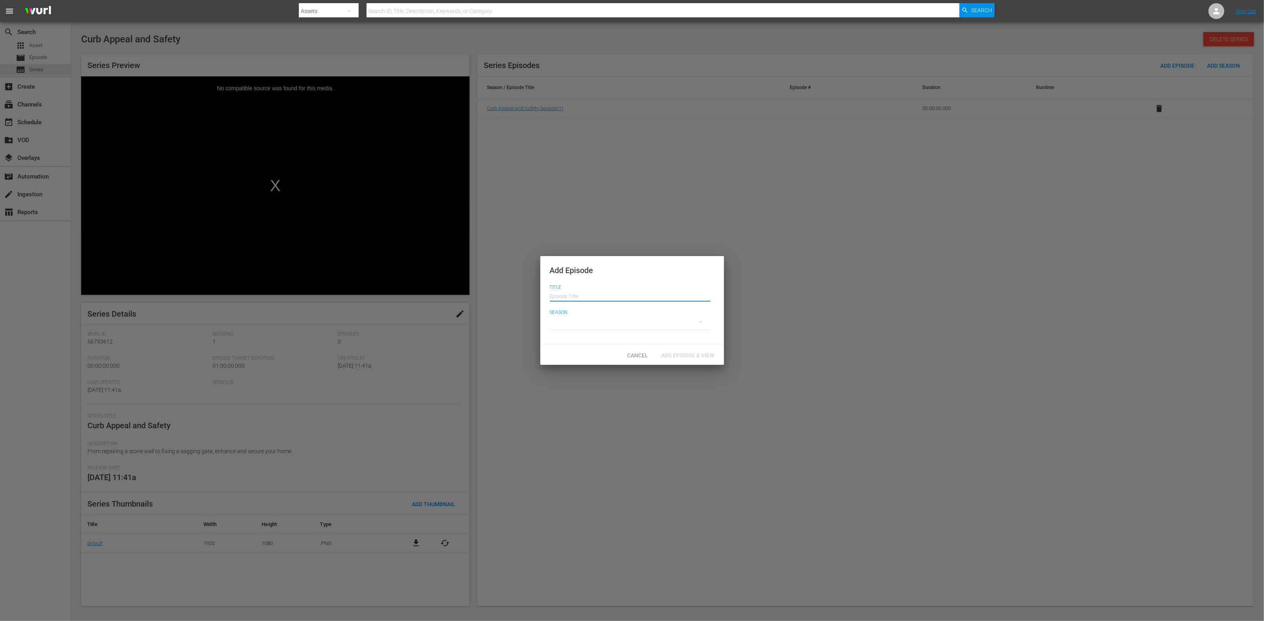
click at [631, 296] on input "text" at bounding box center [630, 295] width 161 height 19
drag, startPoint x: 581, startPoint y: 300, endPoint x: 586, endPoint y: 299, distance: 5.6
click at [586, 299] on input "Curb Appeal E1" at bounding box center [630, 295] width 161 height 19
type input "Curb Appeal E2"
click at [604, 325] on div at bounding box center [630, 322] width 161 height 22
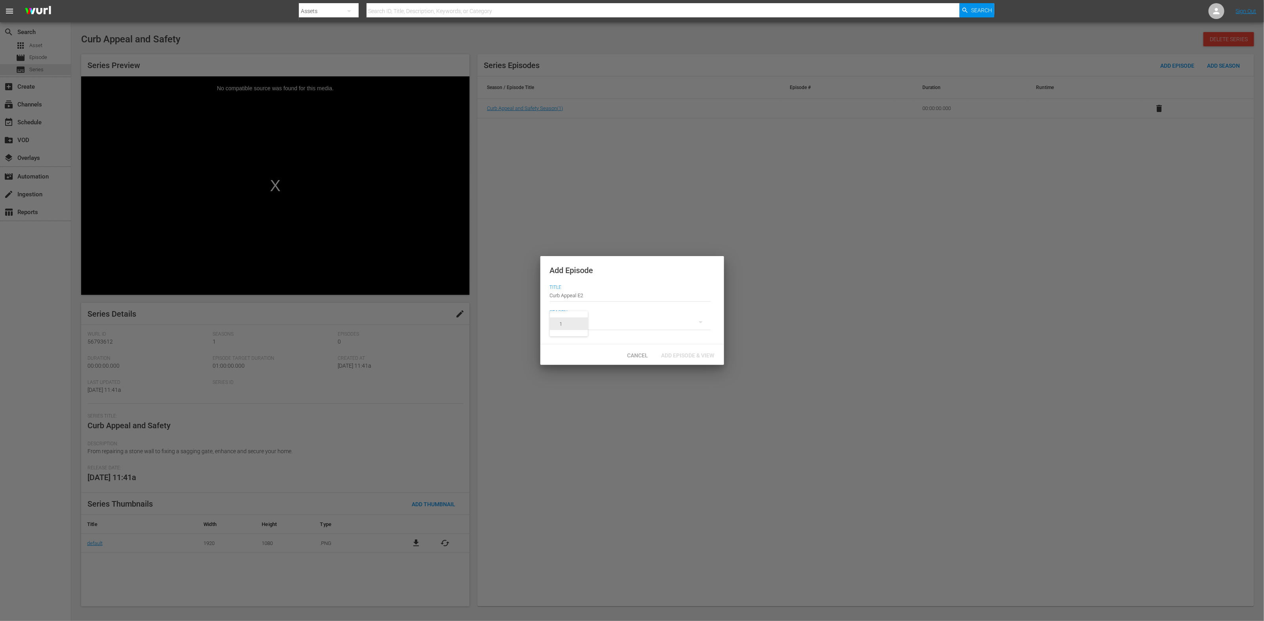
click at [582, 327] on span "1" at bounding box center [569, 324] width 38 height 13
click at [668, 353] on span "Add Episode & View" at bounding box center [688, 355] width 66 height 6
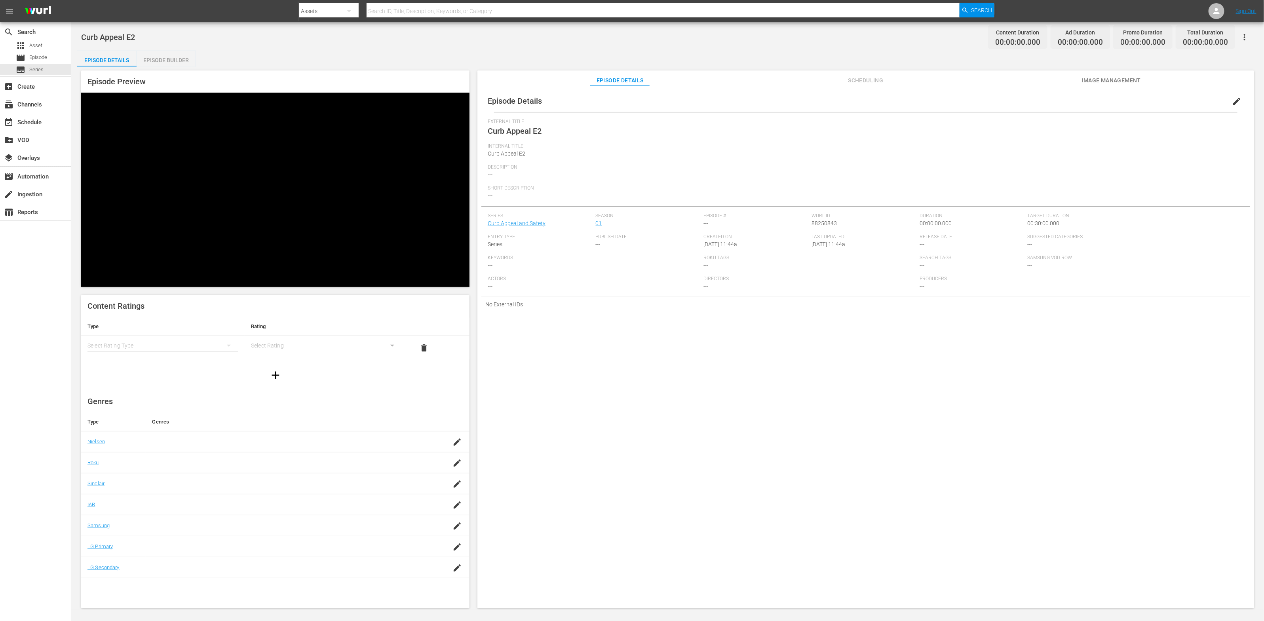
click at [200, 335] on div "simple table" at bounding box center [163, 346] width 151 height 22
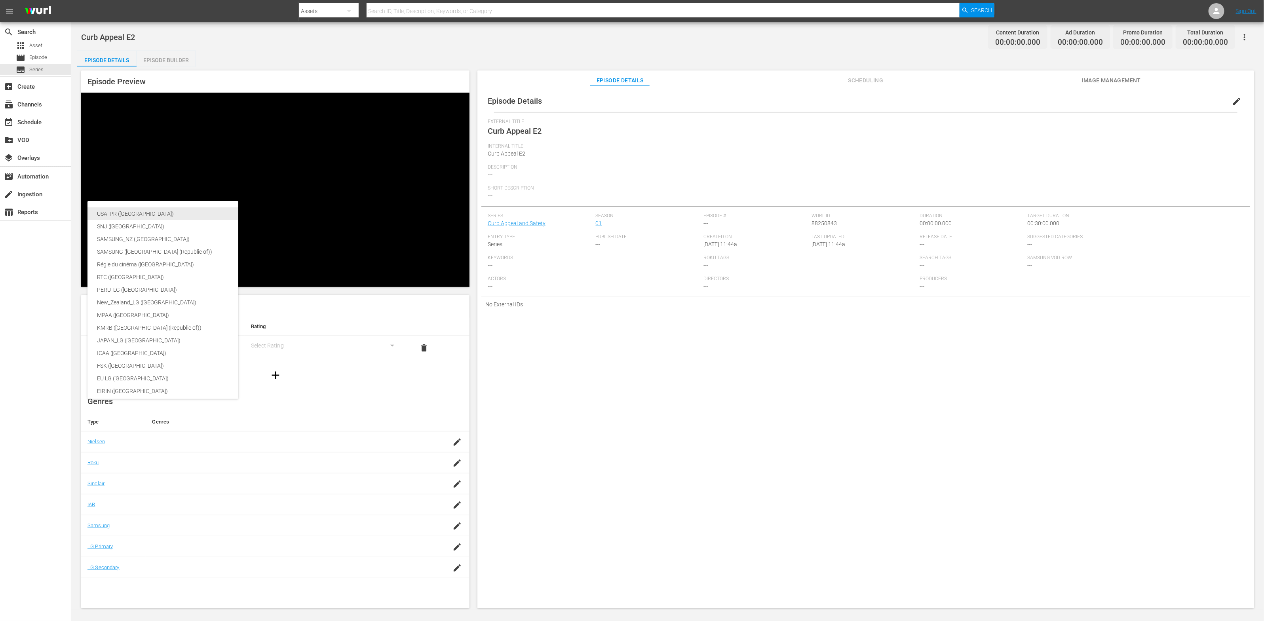
click at [193, 216] on div "USA_PR ([GEOGRAPHIC_DATA])" at bounding box center [188, 213] width 182 height 13
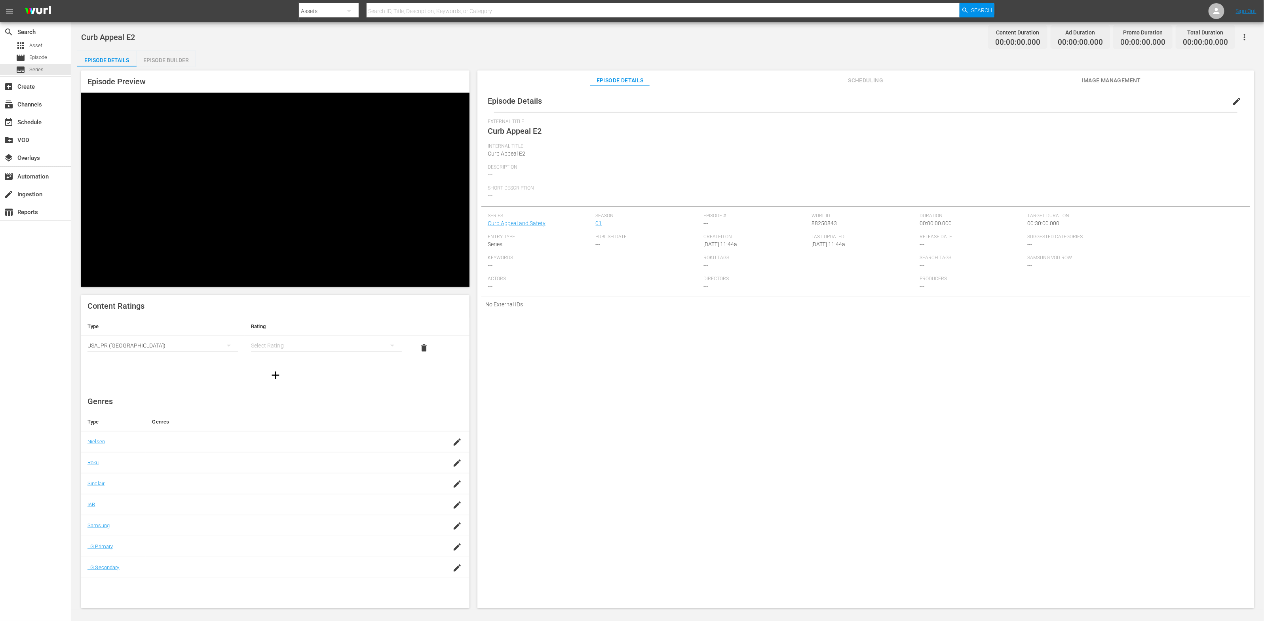
click at [297, 335] on div "simple table" at bounding box center [326, 346] width 151 height 22
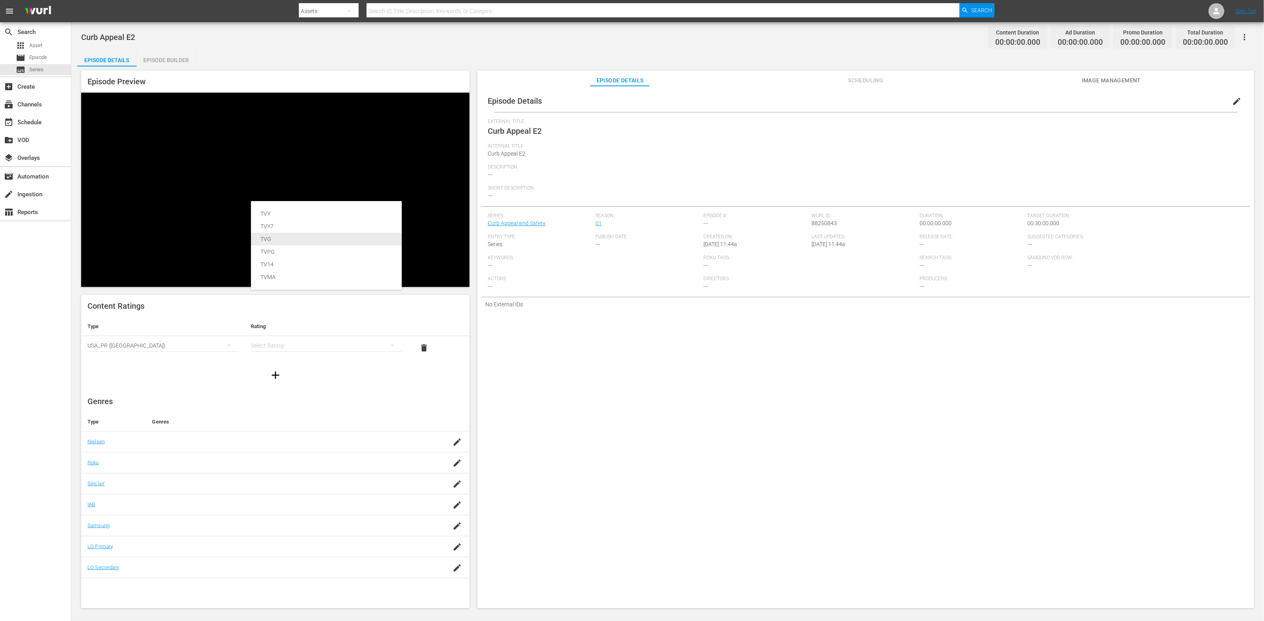
click at [287, 235] on div "TVG" at bounding box center [327, 239] width 132 height 13
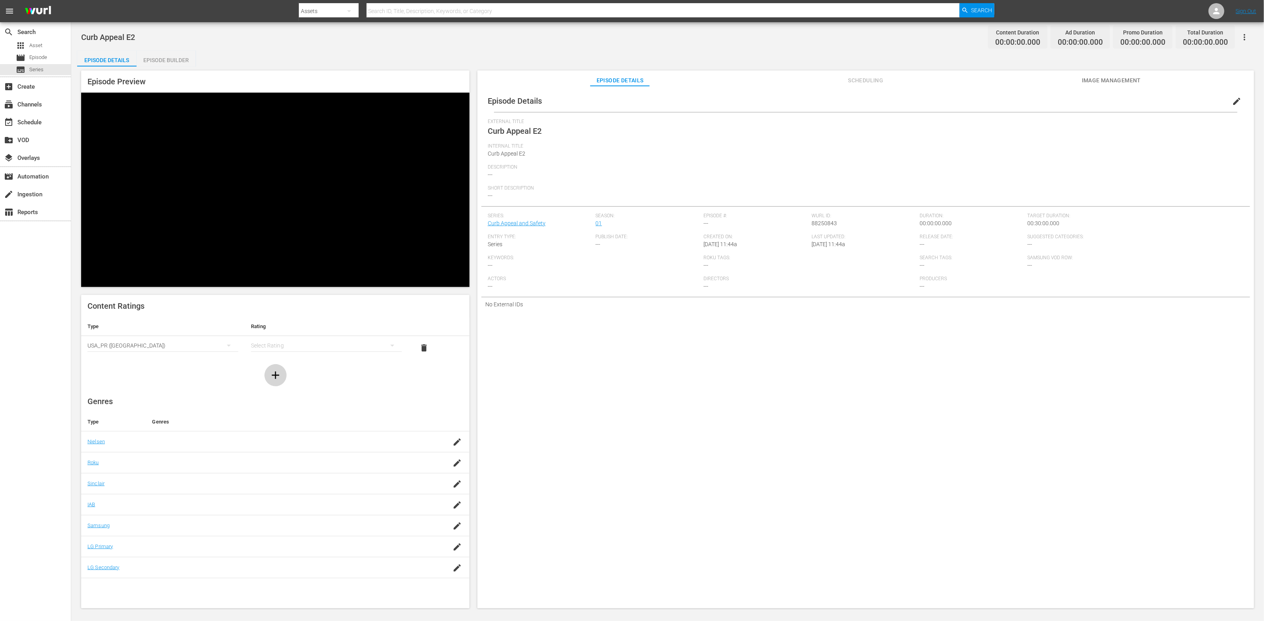
click at [275, 372] on icon "button" at bounding box center [276, 376] width 8 height 8
click at [167, 359] on div "USA_PR ([GEOGRAPHIC_DATA])" at bounding box center [163, 370] width 151 height 22
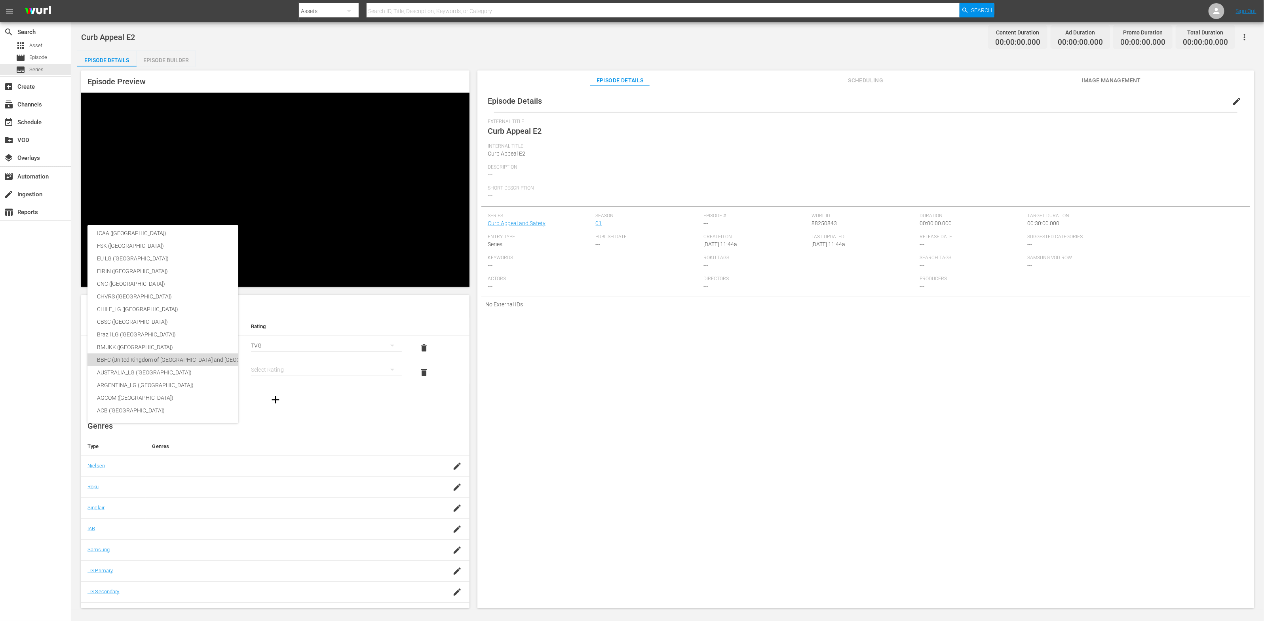
drag, startPoint x: 181, startPoint y: 358, endPoint x: 187, endPoint y: 356, distance: 5.8
click at [181, 358] on div "BBFC (United Kingdom of [GEOGRAPHIC_DATA] and [GEOGRAPHIC_DATA])" at bounding box center [188, 360] width 182 height 13
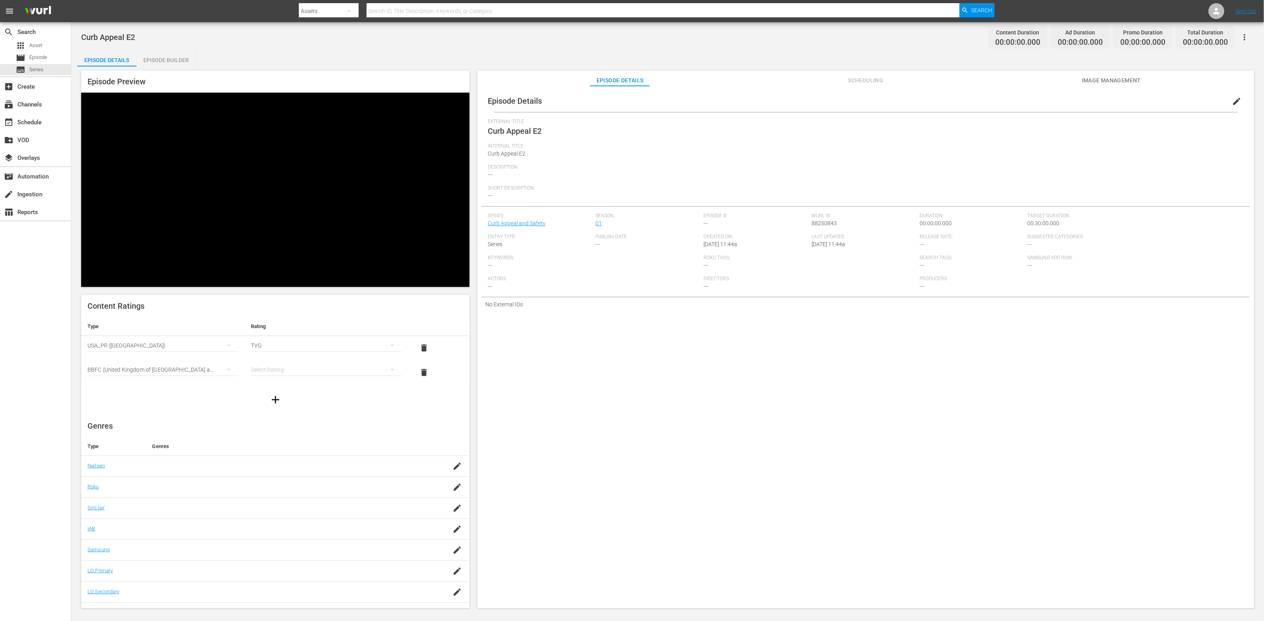
click at [282, 359] on div "simple table" at bounding box center [326, 370] width 151 height 22
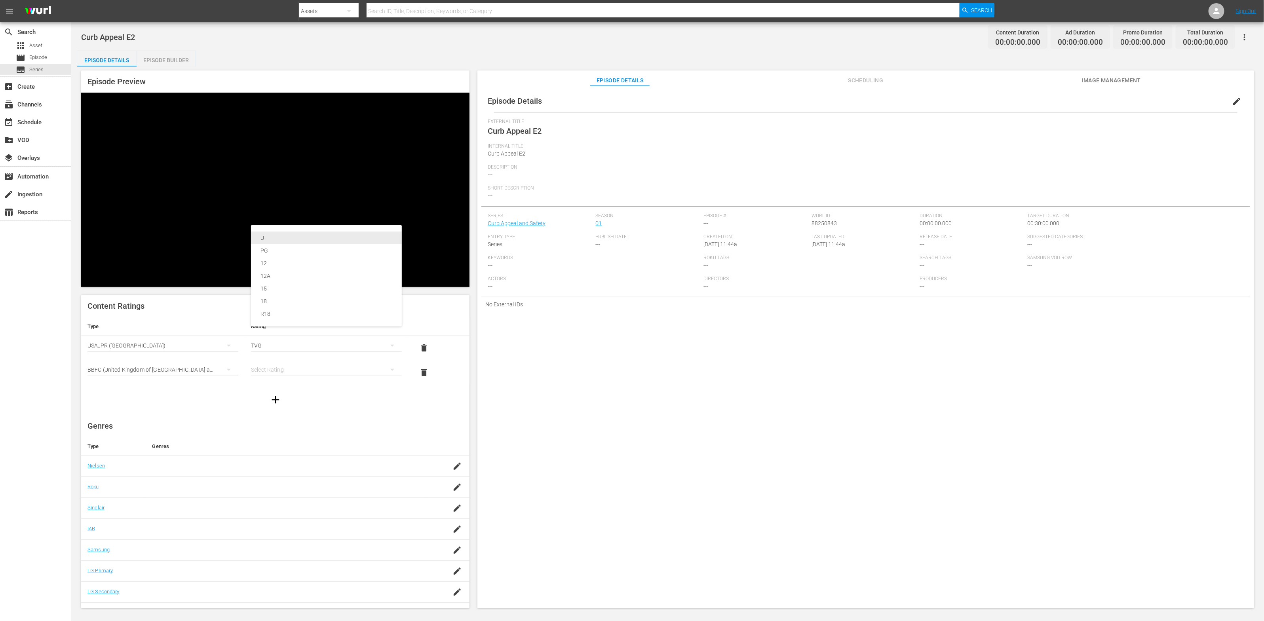
click at [282, 237] on div "U" at bounding box center [327, 238] width 132 height 13
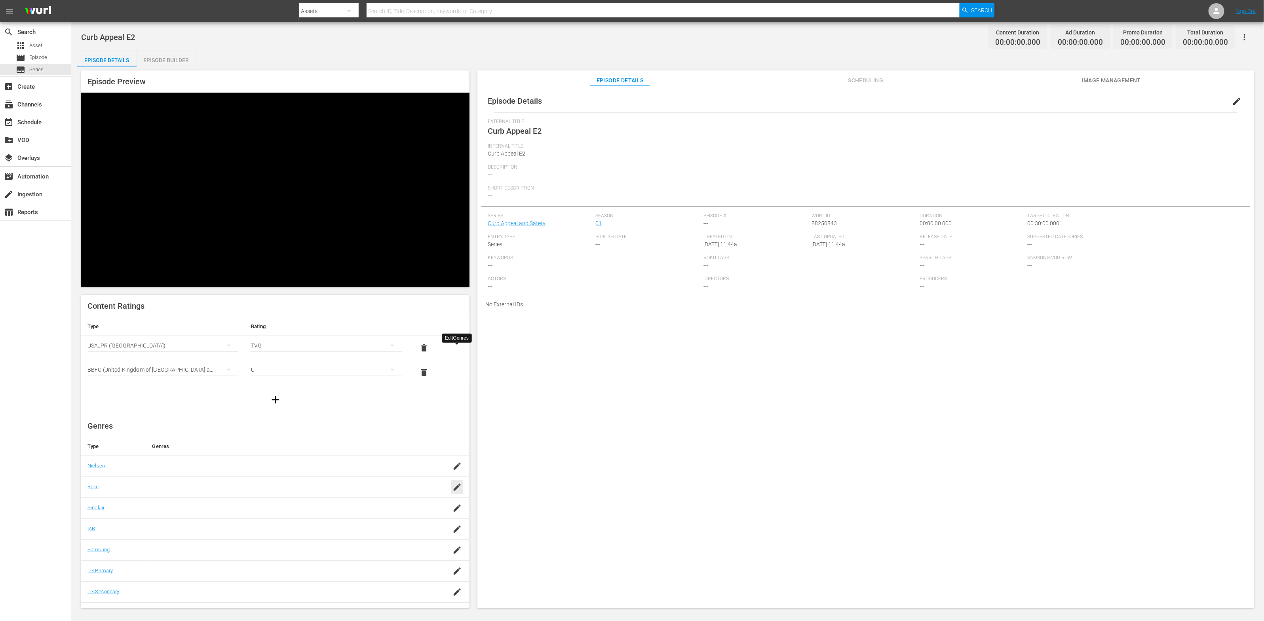
click at [455, 484] on icon "button" at bounding box center [457, 487] width 7 height 7
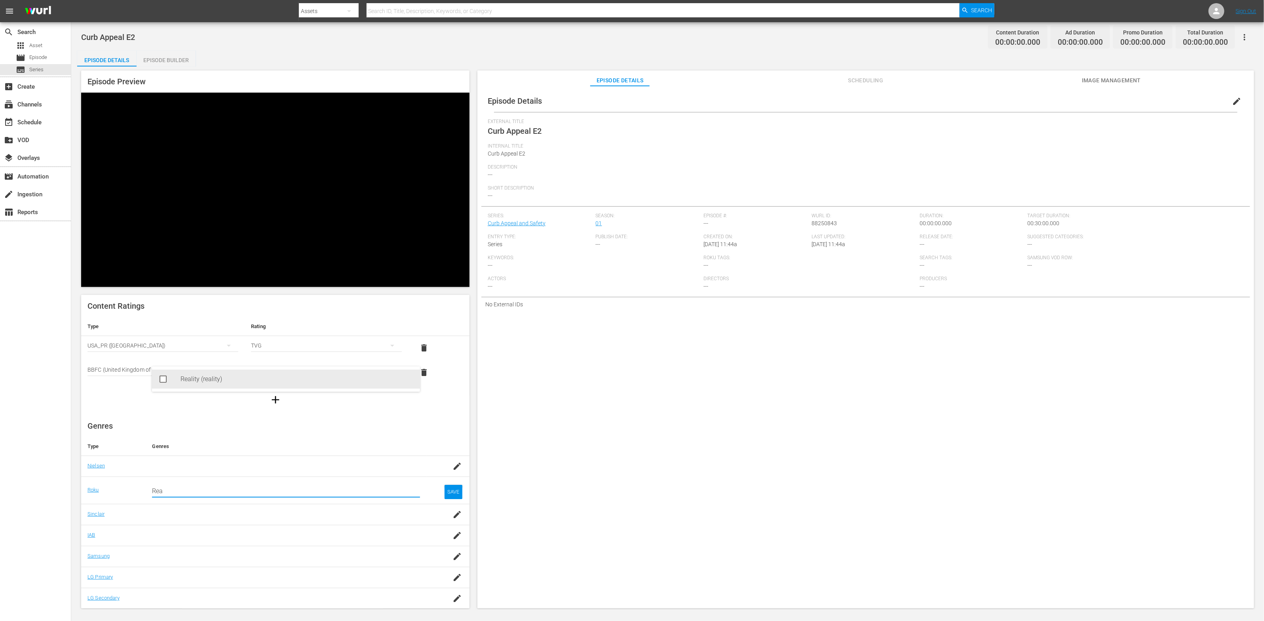
click at [181, 379] on div "Reality (reality)" at bounding box center [297, 379] width 233 height 19
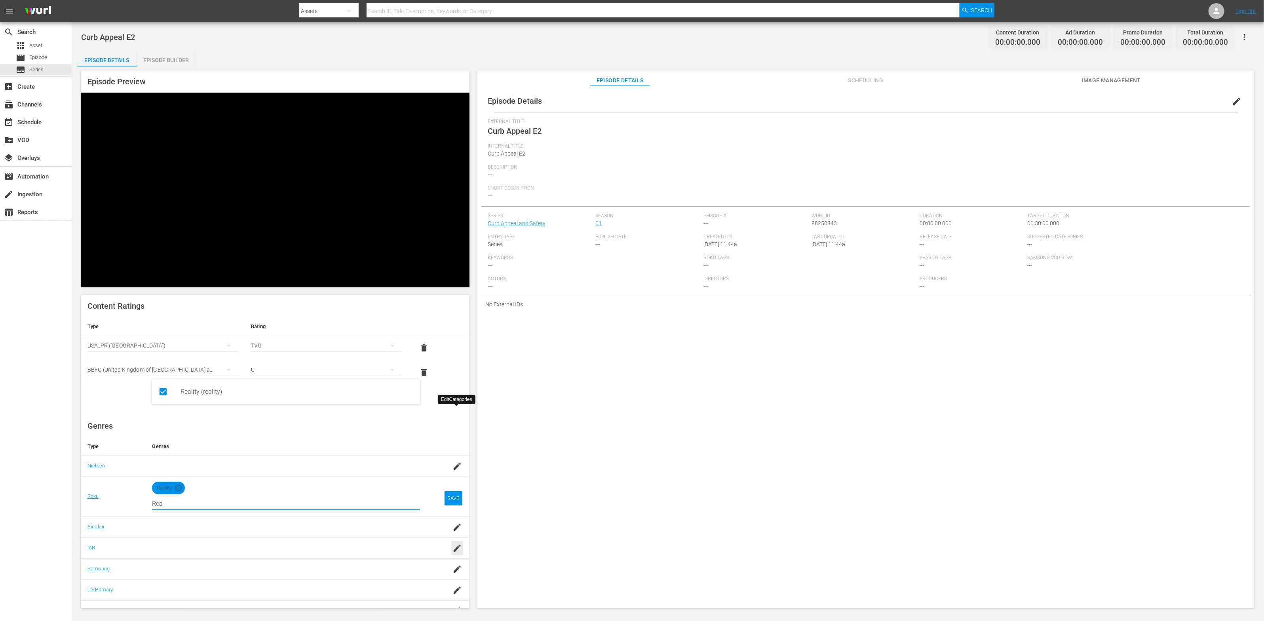
type input "Rea"
click at [455, 544] on icon "button" at bounding box center [458, 549] width 10 height 10
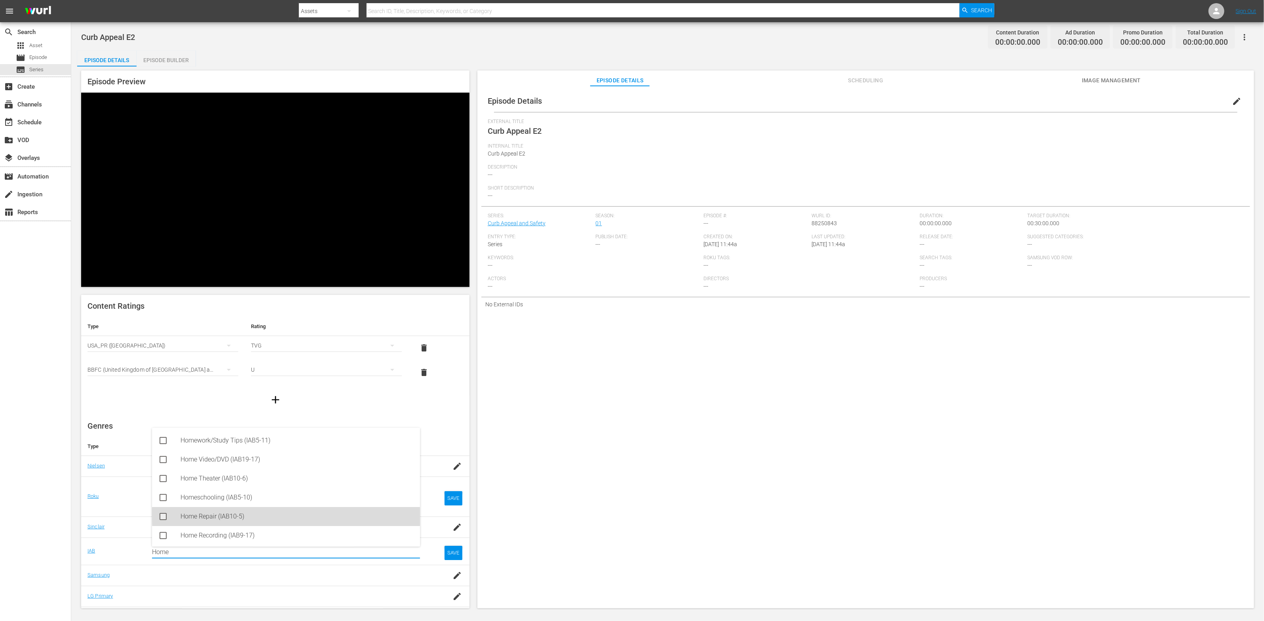
click at [392, 513] on div "Home Repair (IAB10-5)" at bounding box center [297, 516] width 233 height 19
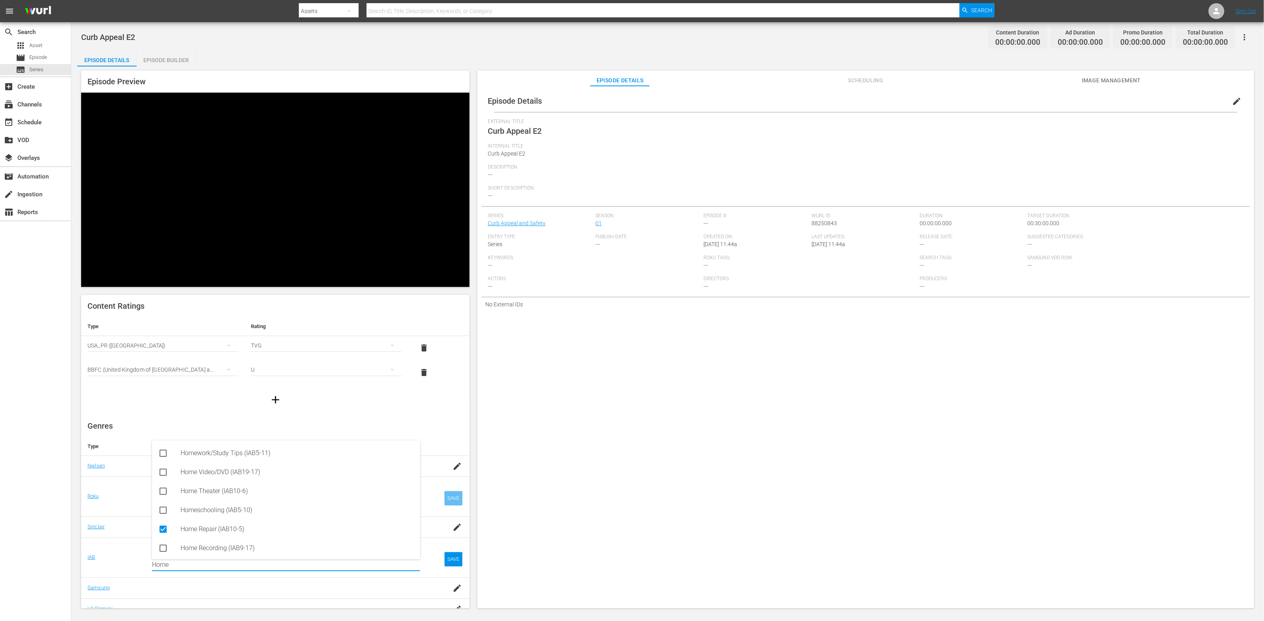
type input "Home"
click at [456, 491] on div "SAVE" at bounding box center [454, 498] width 18 height 14
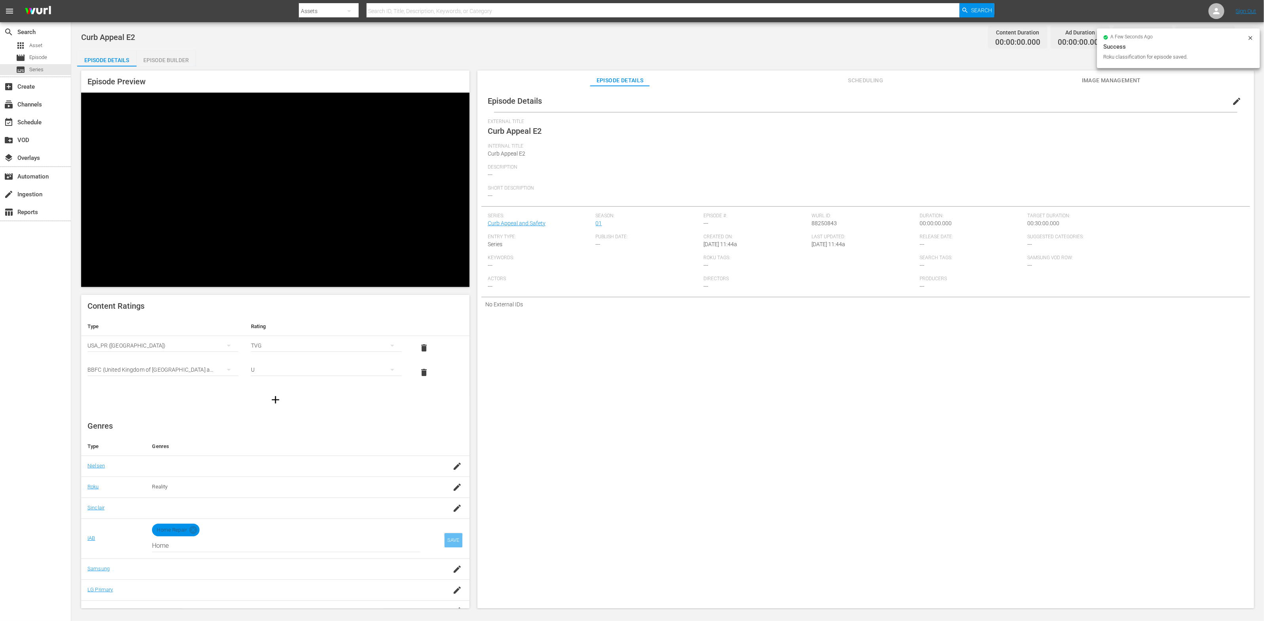
click at [449, 533] on div "SAVE" at bounding box center [454, 540] width 18 height 14
click at [843, 83] on span "Image Management" at bounding box center [1111, 81] width 59 height 10
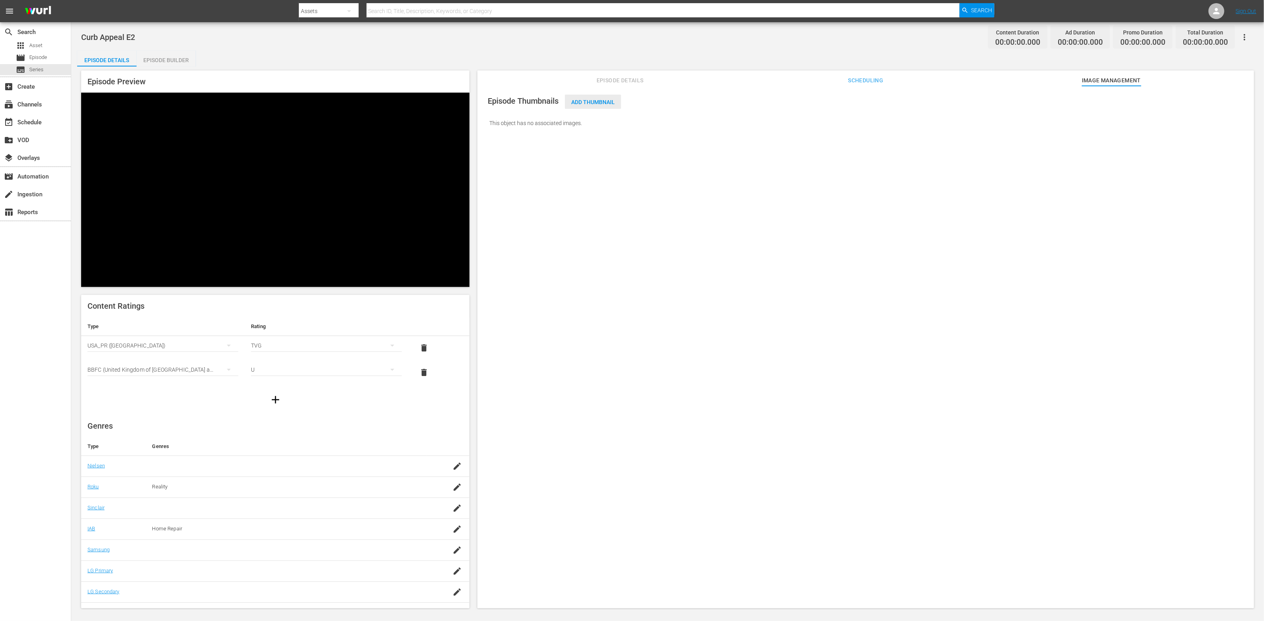
click at [577, 101] on span "Add Thumbnail" at bounding box center [593, 102] width 56 height 6
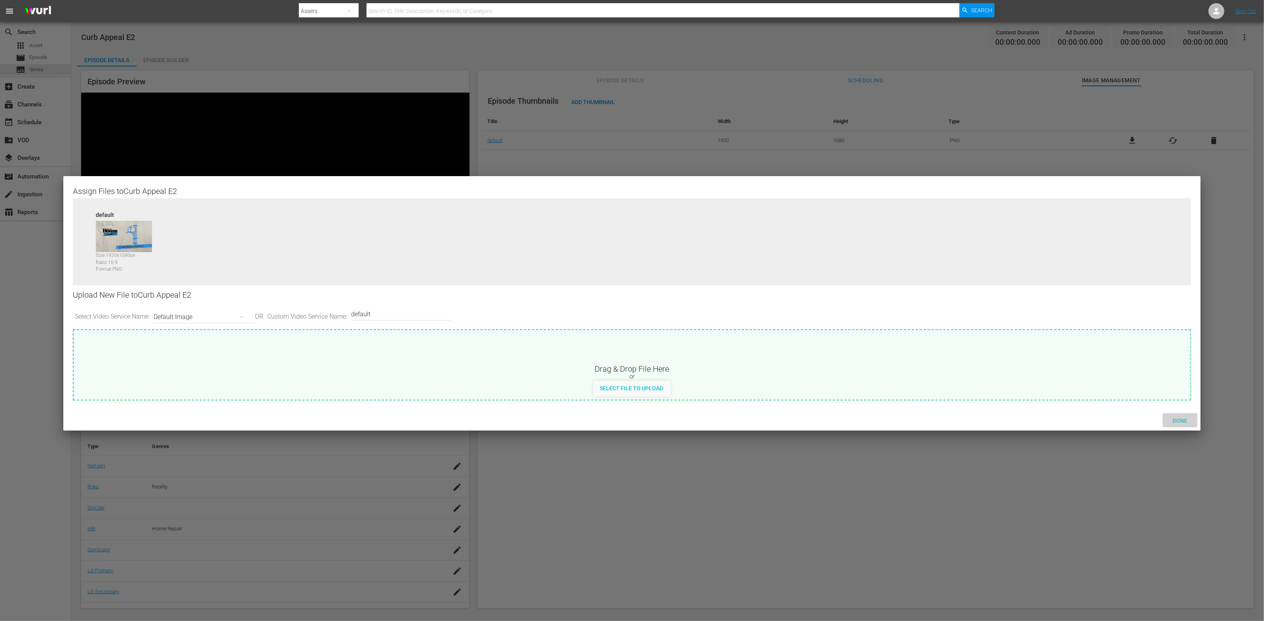
drag, startPoint x: 1174, startPoint y: 421, endPoint x: 1161, endPoint y: 417, distance: 13.2
click at [843, 421] on span "Done" at bounding box center [1180, 421] width 27 height 6
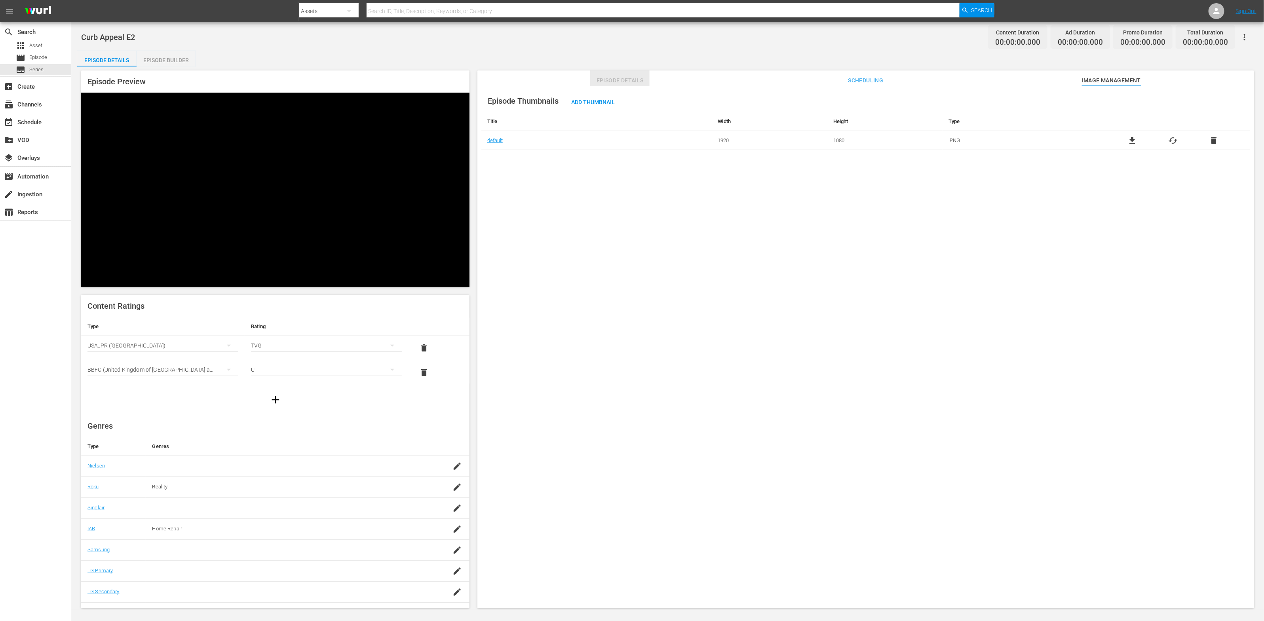
click at [607, 82] on span "Episode Details" at bounding box center [619, 81] width 59 height 10
click at [843, 100] on span "edit" at bounding box center [1237, 102] width 10 height 10
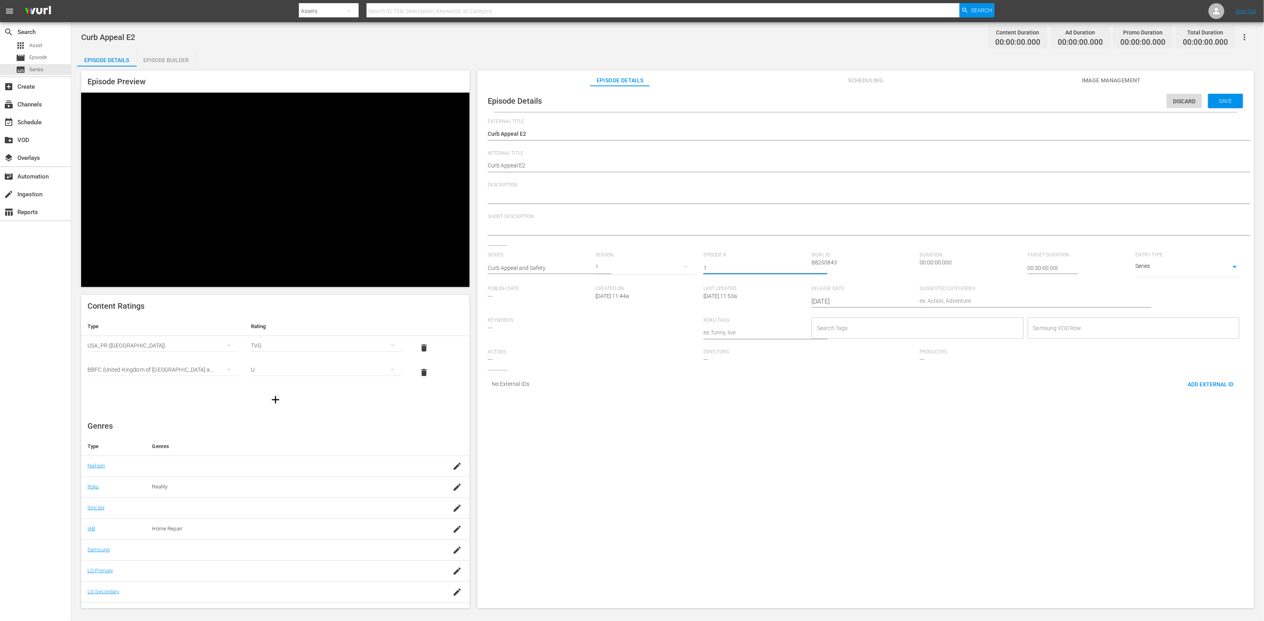
click at [801, 267] on input "1" at bounding box center [756, 268] width 104 height 19
type input "2"
click at [801, 267] on input "2" at bounding box center [756, 268] width 104 height 19
click at [532, 196] on textarea at bounding box center [864, 198] width 752 height 10
paste textarea "Make your home beautiful and safe, to sell or enjoy - E1"
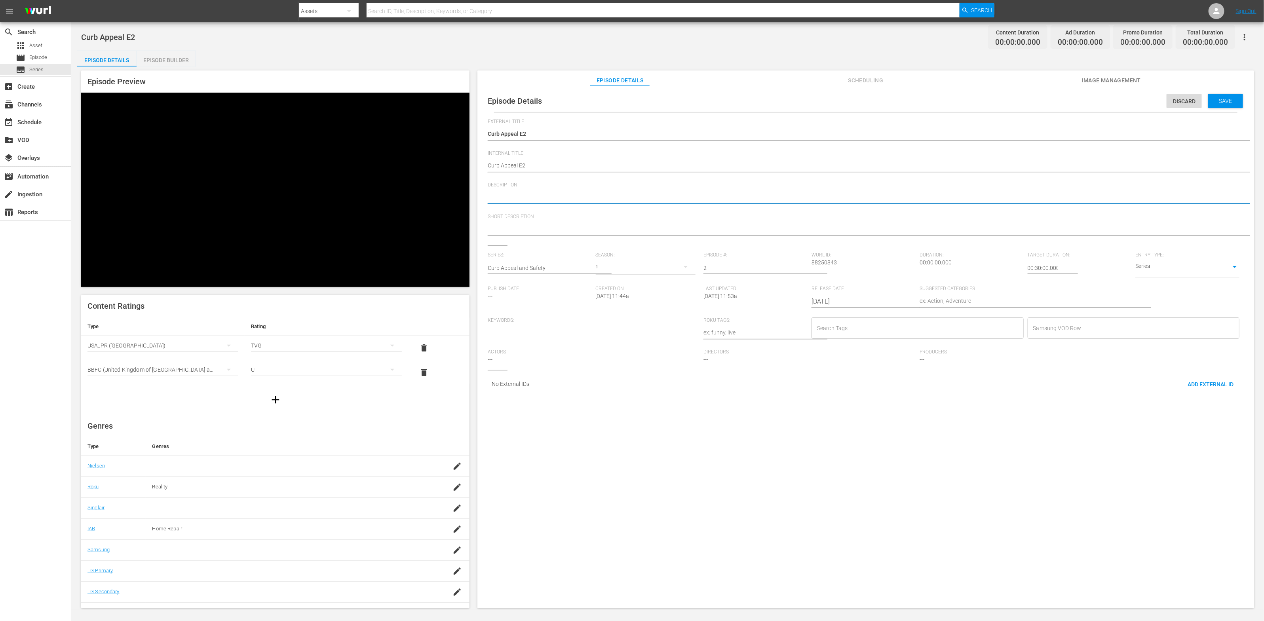
type textarea "Make your home beautiful and safe, to sell or enjoy - E1"
click at [538, 223] on div at bounding box center [864, 229] width 752 height 19
click at [538, 226] on textarea at bounding box center [864, 230] width 752 height 10
paste textarea "Make your home beautiful and safe, to sell or enjoy - E1"
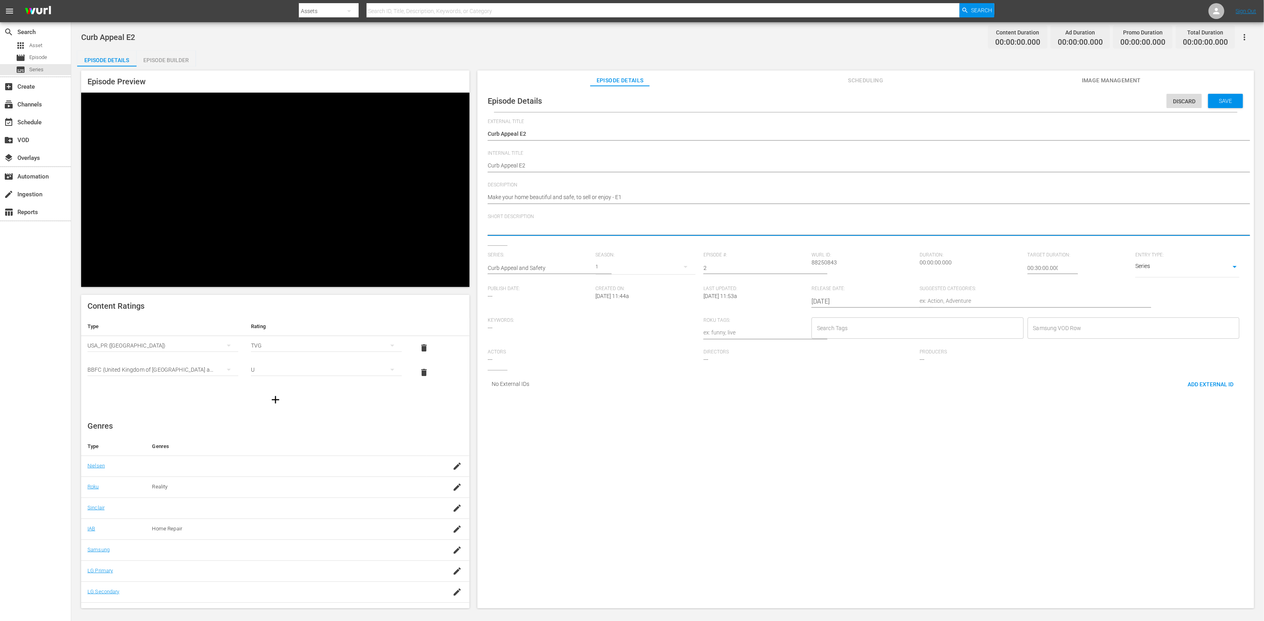
type textarea "Make your home beautiful and safe, to sell or enjoy - E1"
drag, startPoint x: 618, startPoint y: 200, endPoint x: 622, endPoint y: 200, distance: 4.4
click at [622, 200] on textarea "Make your home beautiful and safe, to sell or enjoy - E1" at bounding box center [864, 198] width 752 height 10
type textarea "Make your home beautiful and safe, to sell or enjoy - E2"
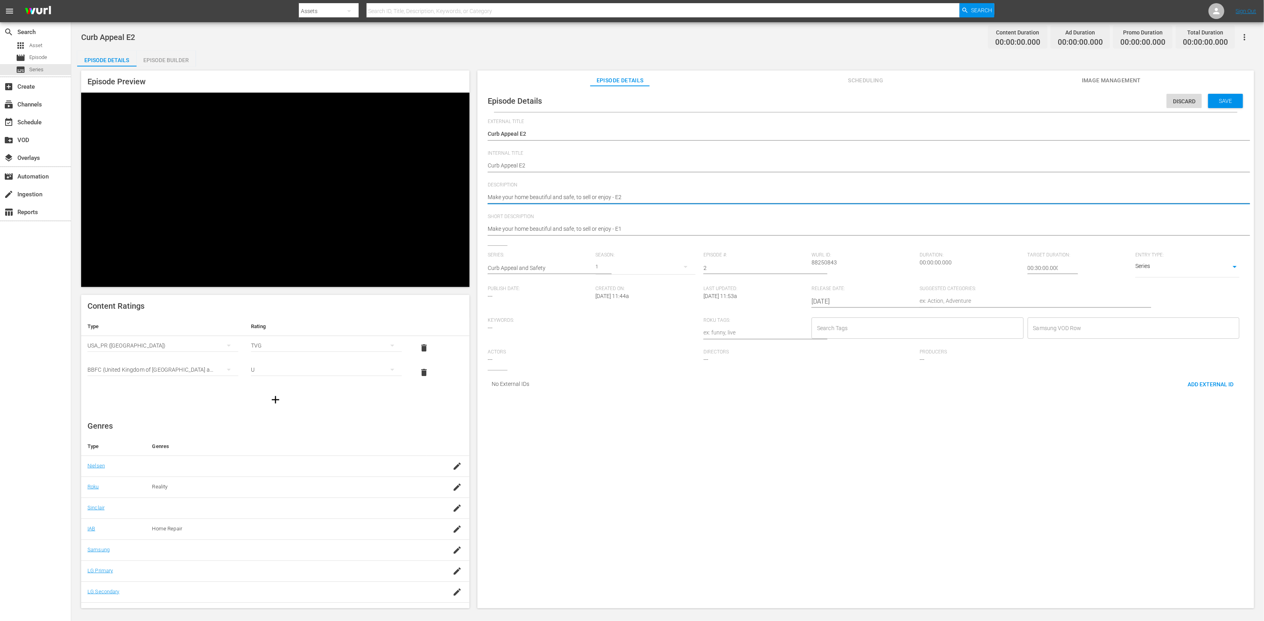
type textarea "Make your home beautiful and safe, to sell or enjoy - E2"
drag, startPoint x: 617, startPoint y: 230, endPoint x: 627, endPoint y: 230, distance: 9.9
click at [627, 230] on textarea "Make your home beautiful and safe, to sell or enjoy - E1" at bounding box center [864, 230] width 752 height 10
type textarea "Make your home beautiful and safe, to sell or enjoy - E2"
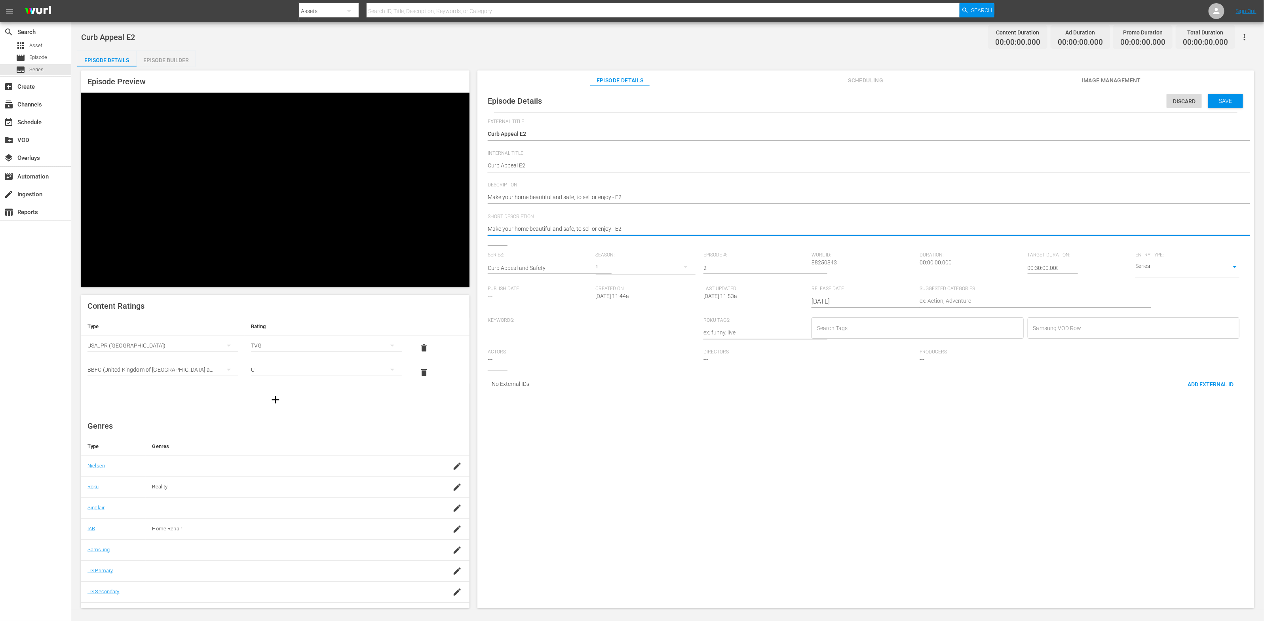
click at [843, 301] on textarea at bounding box center [1026, 302] width 212 height 10
click at [843, 299] on textarea at bounding box center [1026, 302] width 212 height 10
paste textarea "Home Improvement"
type textarea "Home Improvement"
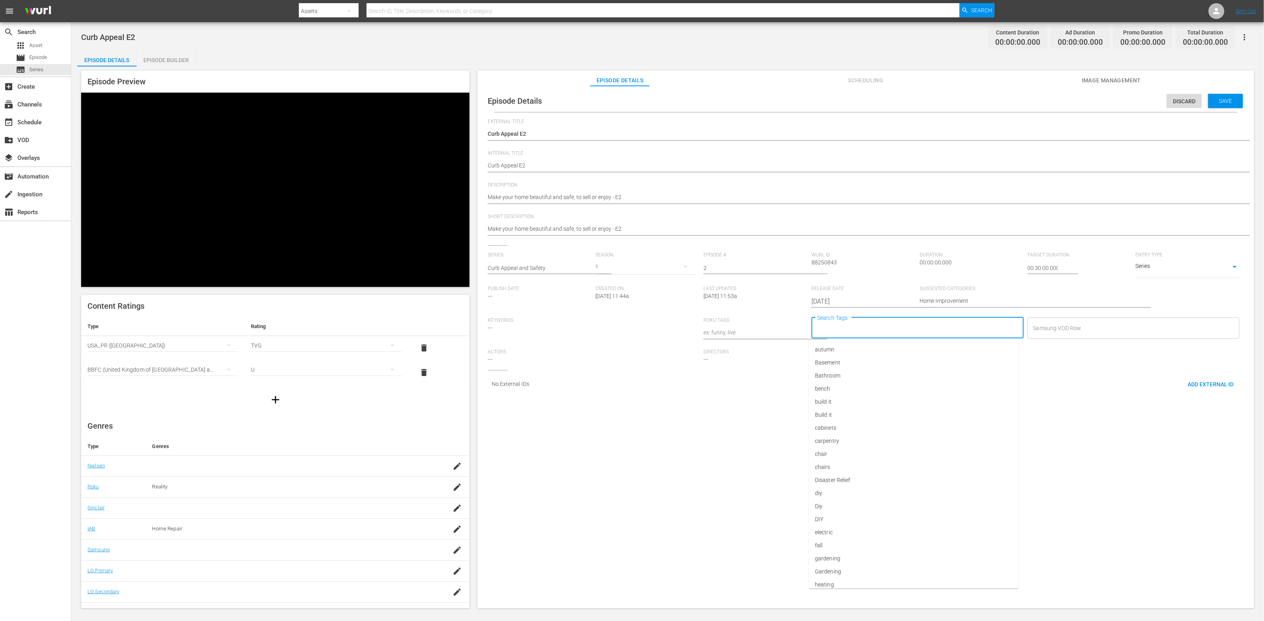
click at [824, 327] on input "Search Tags" at bounding box center [911, 328] width 193 height 14
paste input "Diy,This Old House,home improvement,renovation,Curb Appeal"
click at [823, 331] on input "Diy,This Old House,home improvement,renovation,Curb Appeal" at bounding box center [911, 328] width 193 height 14
type input "Diy, This Old House,home improvement,renovation,Curb Appeal"
click at [843, 330] on icon at bounding box center [997, 327] width 7 height 7
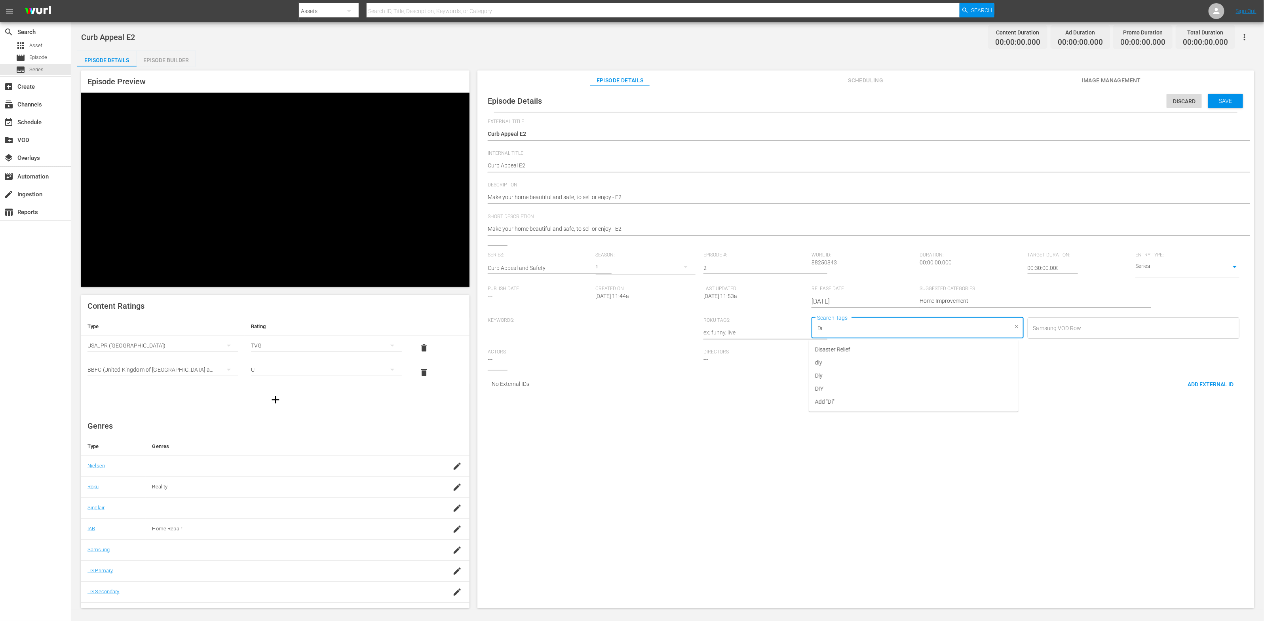
type input "Diy"
click at [820, 331] on input "Diy" at bounding box center [911, 328] width 193 height 14
click at [823, 366] on li "Diy" at bounding box center [914, 362] width 210 height 13
drag, startPoint x: 866, startPoint y: 333, endPoint x: 841, endPoint y: 330, distance: 25.5
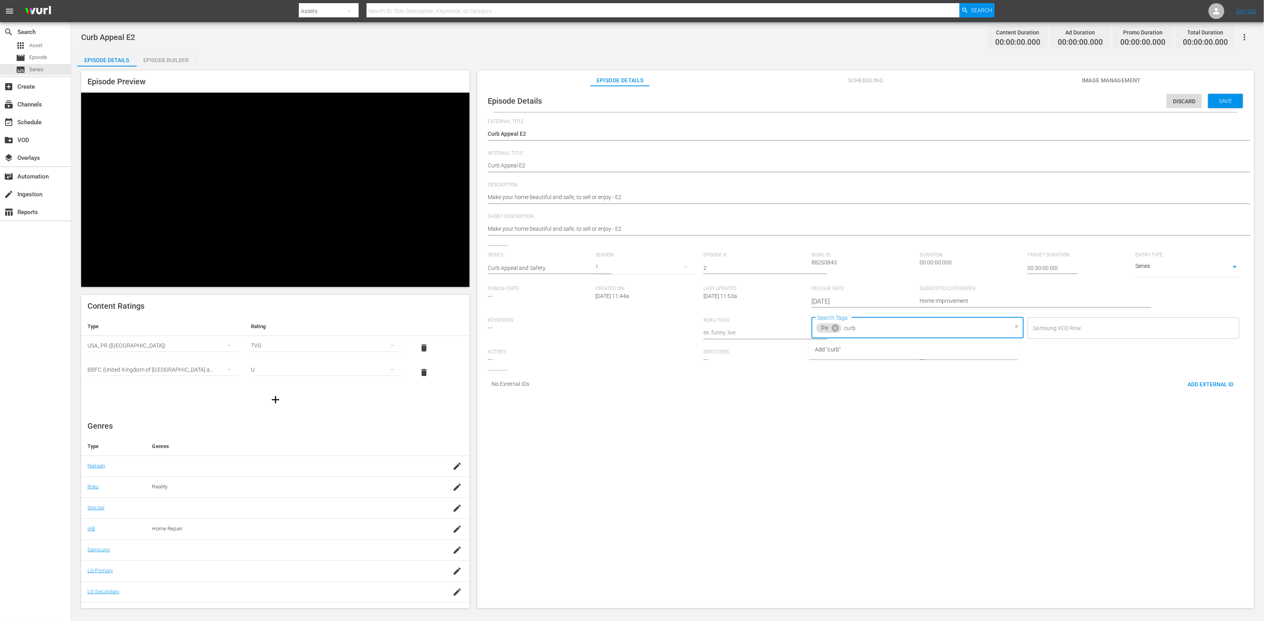
click at [843, 330] on input "curb" at bounding box center [926, 328] width 166 height 14
type input "Curb Appeal"
click at [842, 350] on span "Add "Curb Appeal"" at bounding box center [837, 350] width 45 height 8
paste input "Home"
type input "Home"
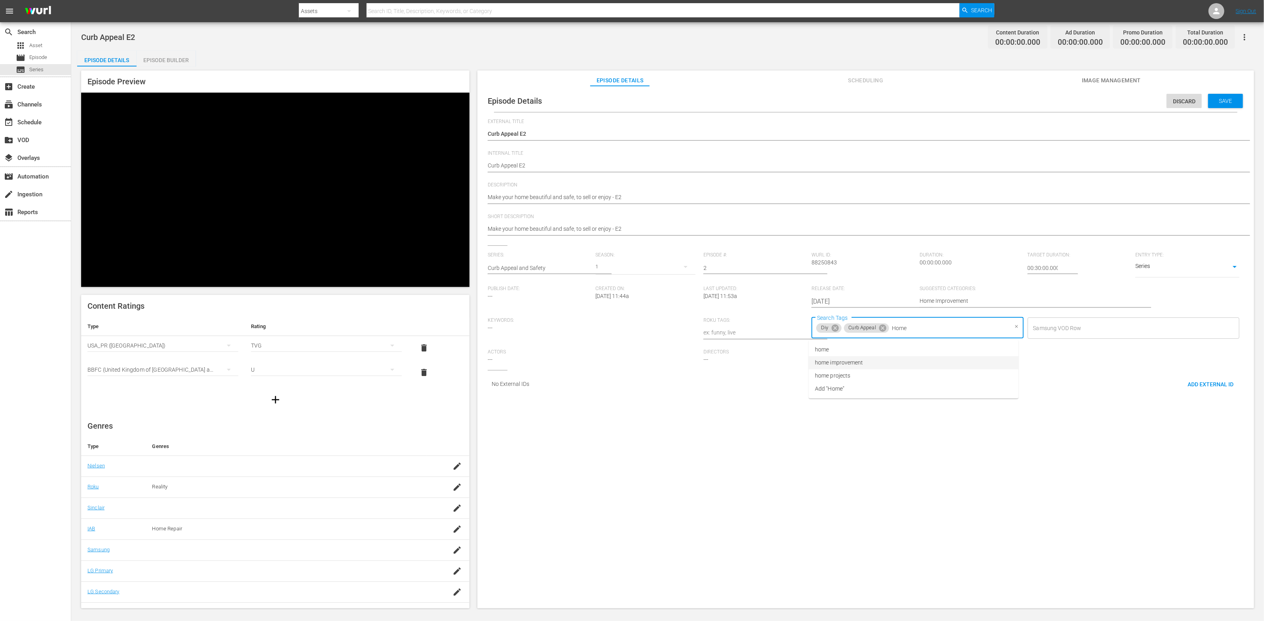
click at [843, 360] on li "home improvement" at bounding box center [914, 362] width 210 height 13
type input "re"
click at [843, 395] on li "renovation" at bounding box center [914, 389] width 210 height 13
type input "th"
click at [843, 424] on li "This Old House" at bounding box center [915, 427] width 211 height 13
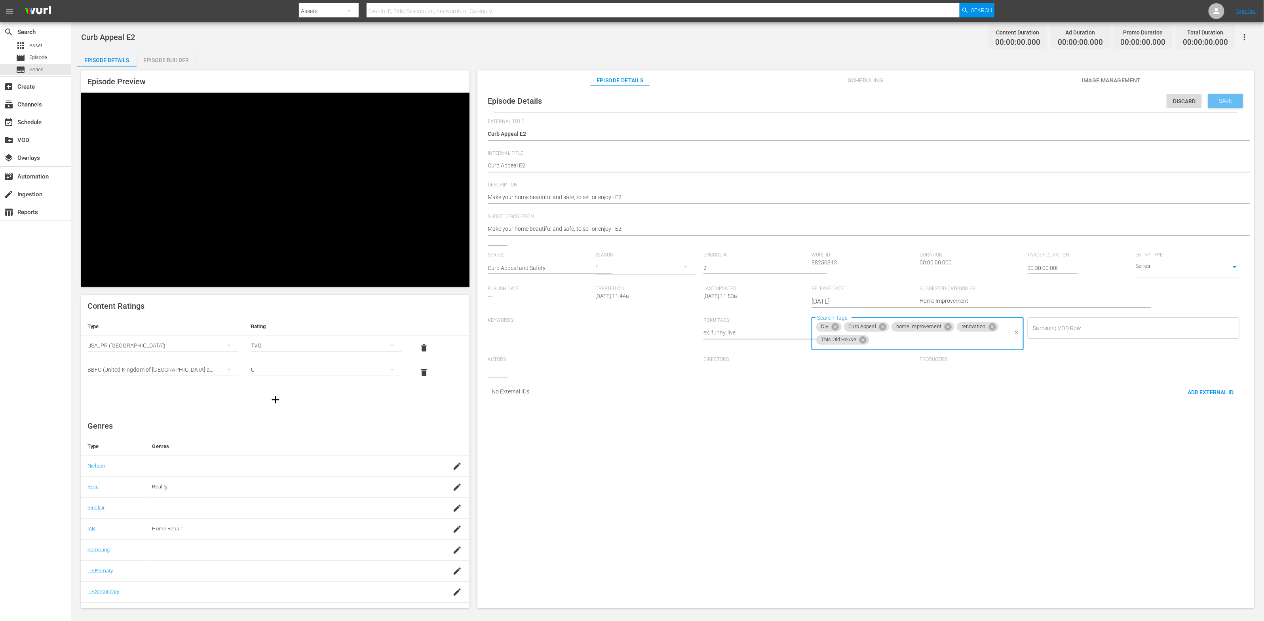
click at [843, 101] on span "Save" at bounding box center [1226, 101] width 26 height 6
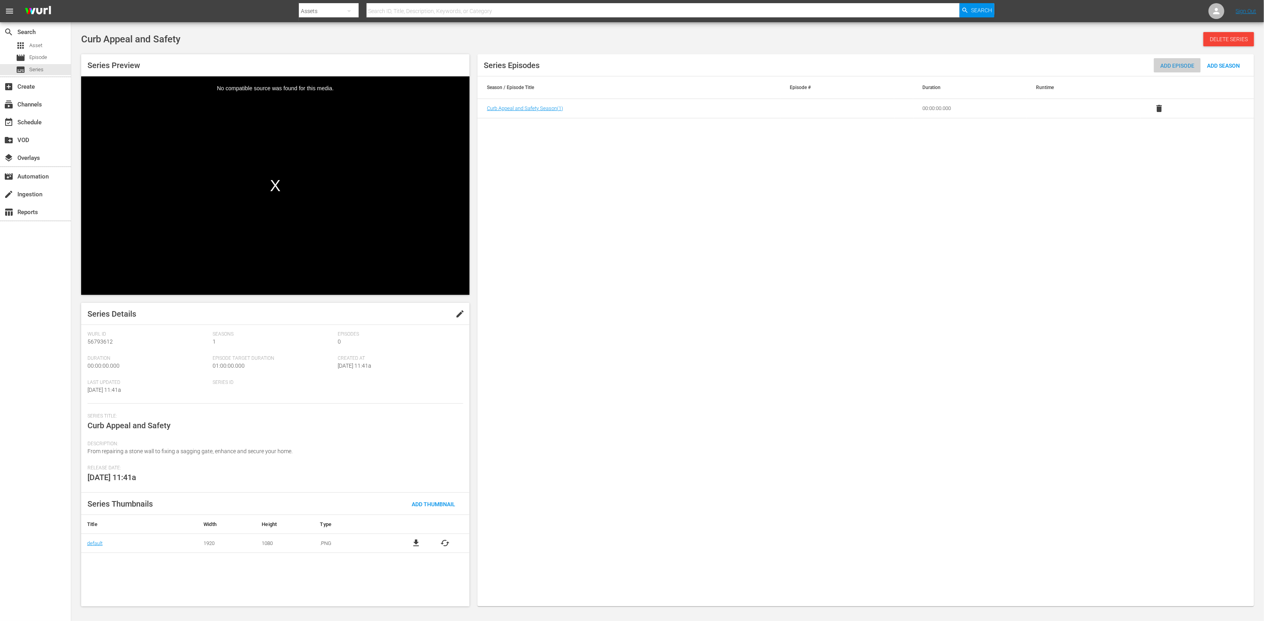
click at [843, 69] on div "Add Episode" at bounding box center [1177, 65] width 47 height 15
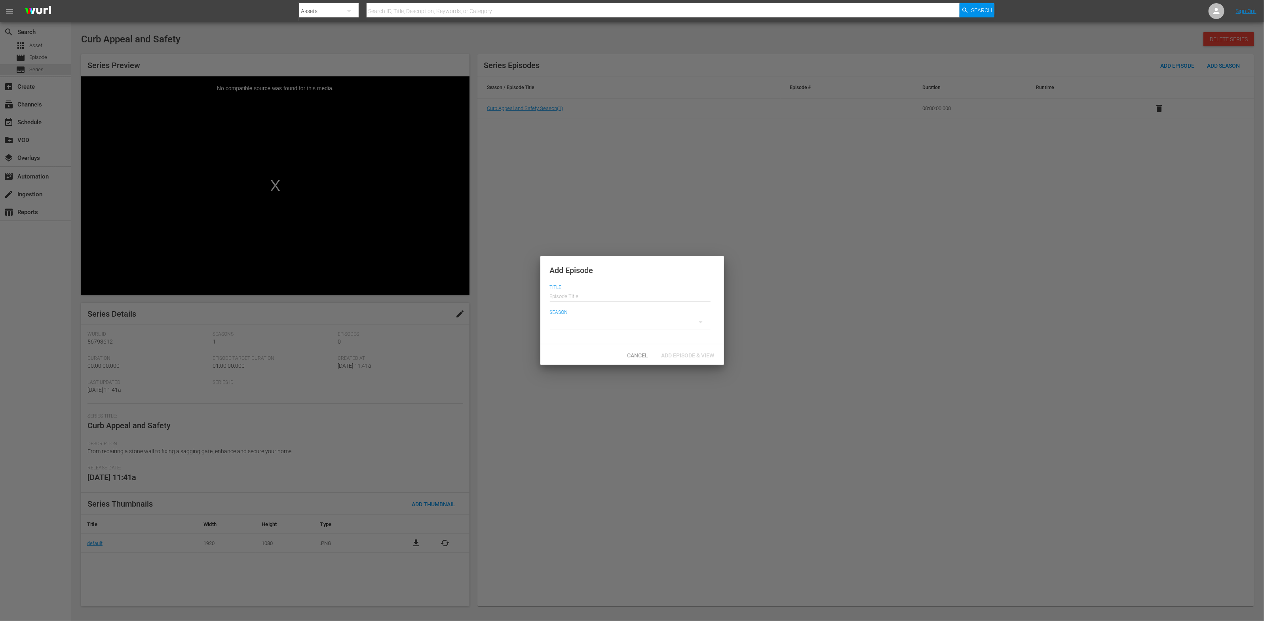
click at [666, 295] on input "text" at bounding box center [630, 295] width 161 height 19
drag, startPoint x: 581, startPoint y: 299, endPoint x: 592, endPoint y: 300, distance: 11.5
click at [592, 300] on input "Curb Appeal E2" at bounding box center [630, 295] width 161 height 19
type input "Curb Appeal E3"
click at [584, 328] on div at bounding box center [630, 322] width 161 height 22
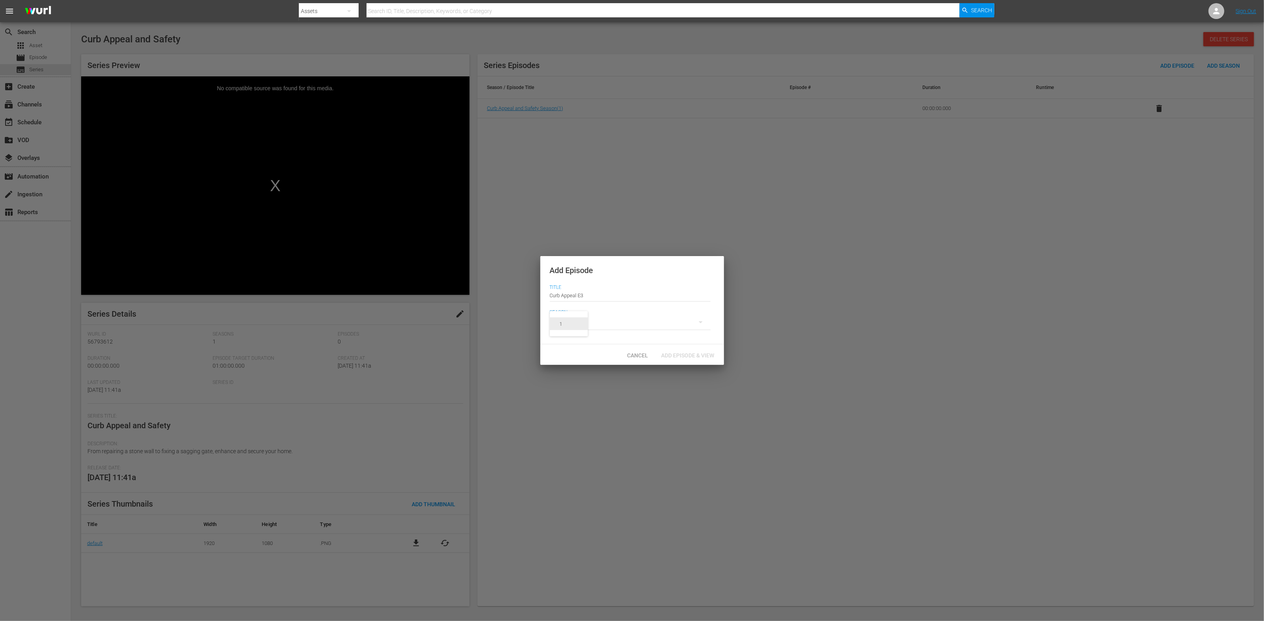
click at [575, 328] on span "1" at bounding box center [569, 324] width 38 height 13
click at [673, 356] on span "Add Episode & View" at bounding box center [688, 355] width 66 height 6
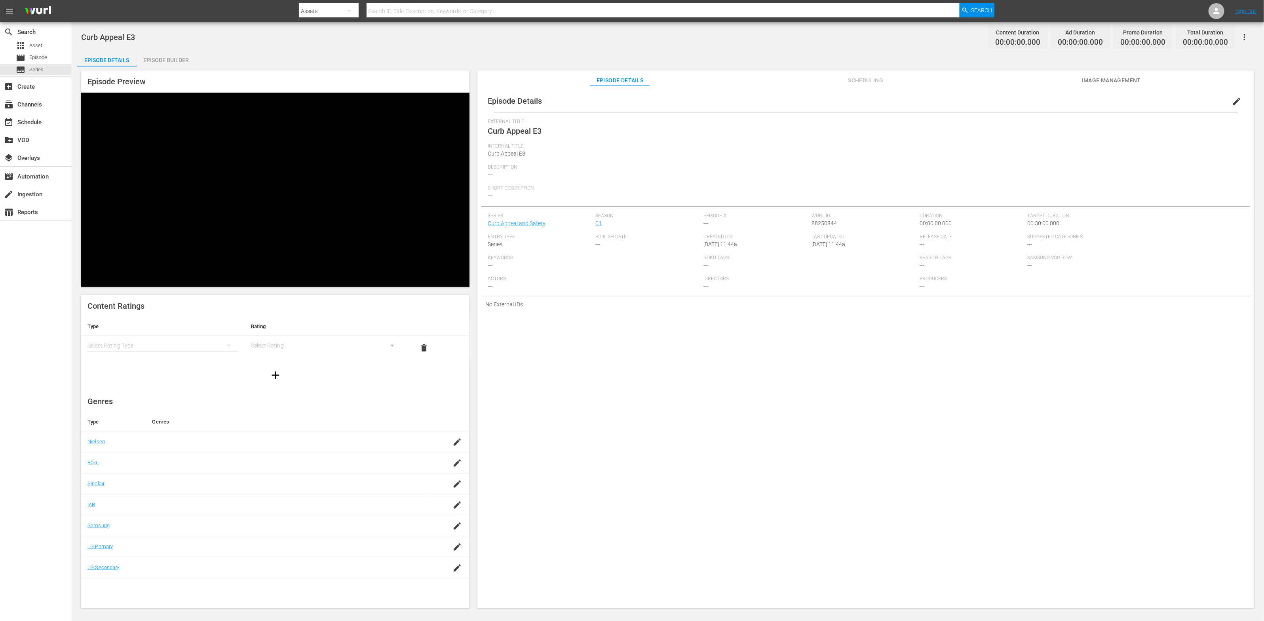
click at [158, 335] on div "simple table" at bounding box center [163, 346] width 151 height 22
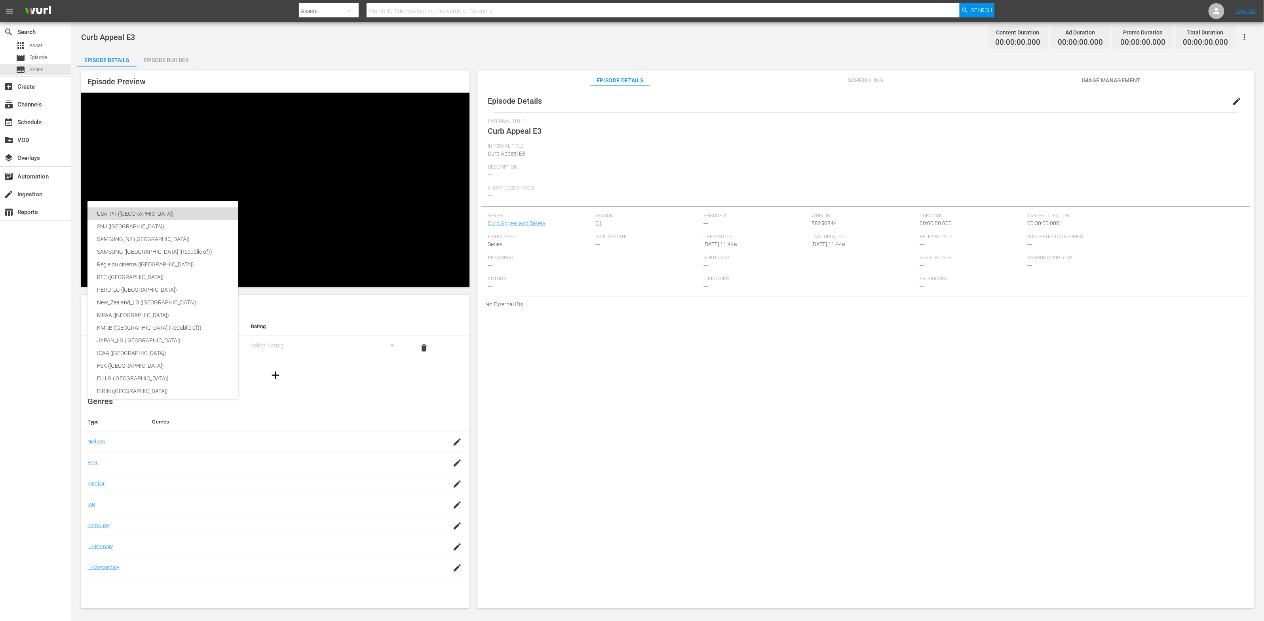
click at [156, 209] on div "USA_PR ([GEOGRAPHIC_DATA])" at bounding box center [188, 213] width 182 height 13
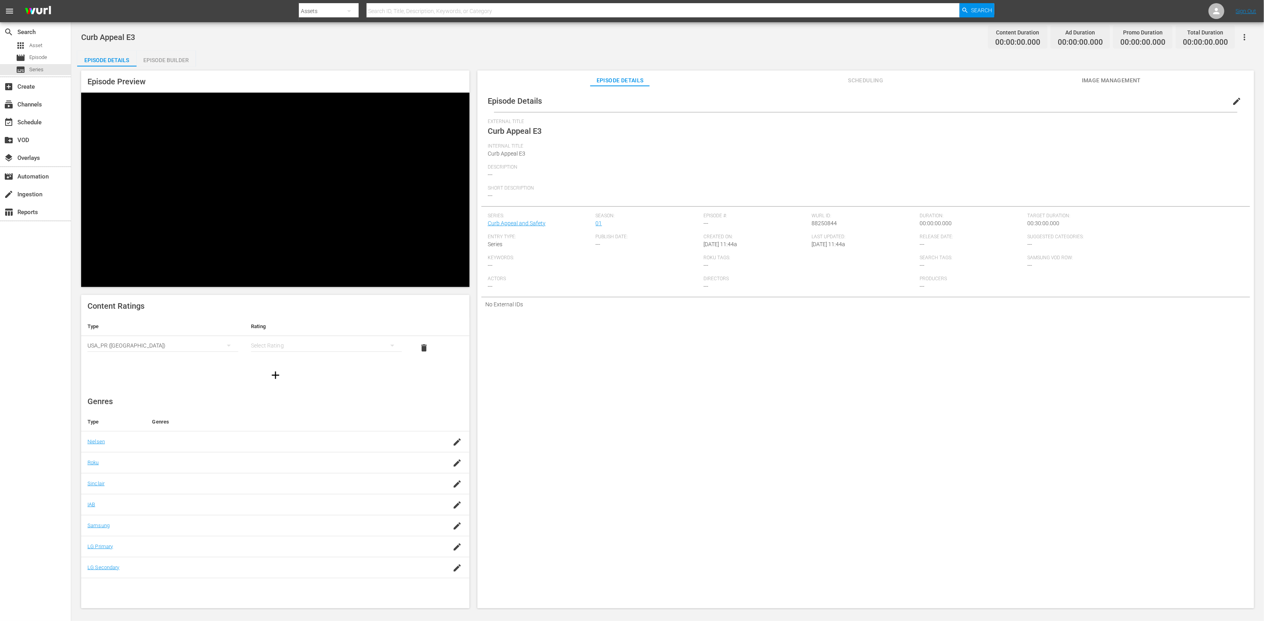
click at [270, 335] on div "simple table" at bounding box center [326, 346] width 151 height 22
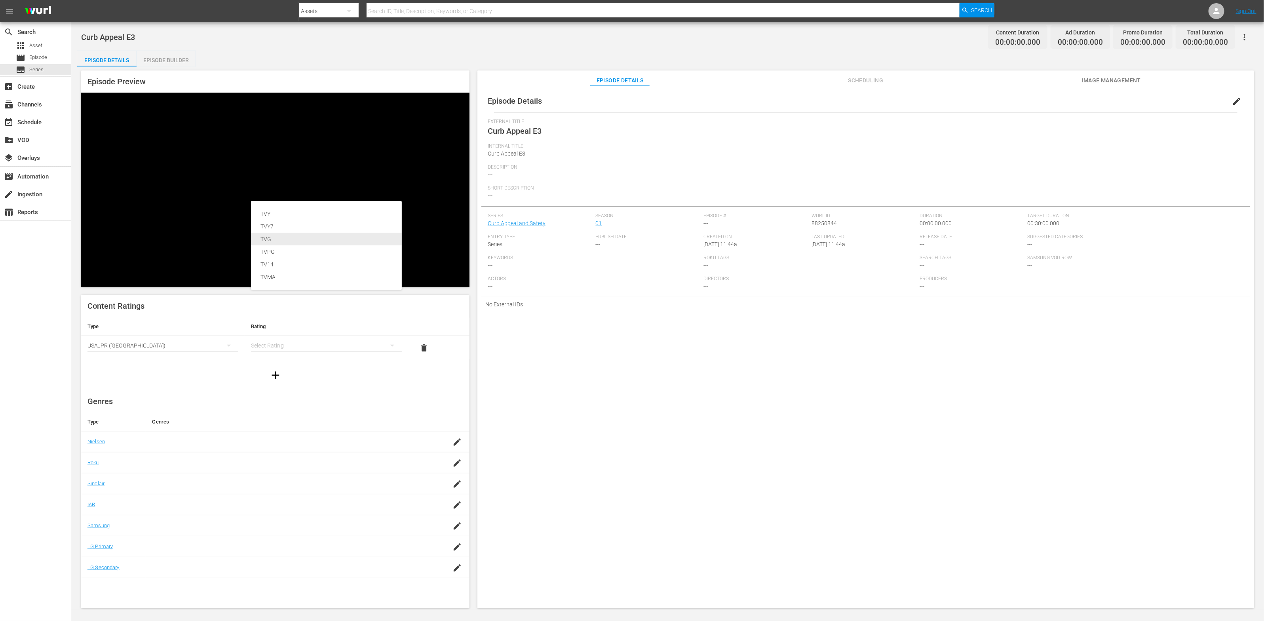
click at [280, 235] on div "TVG" at bounding box center [327, 239] width 132 height 13
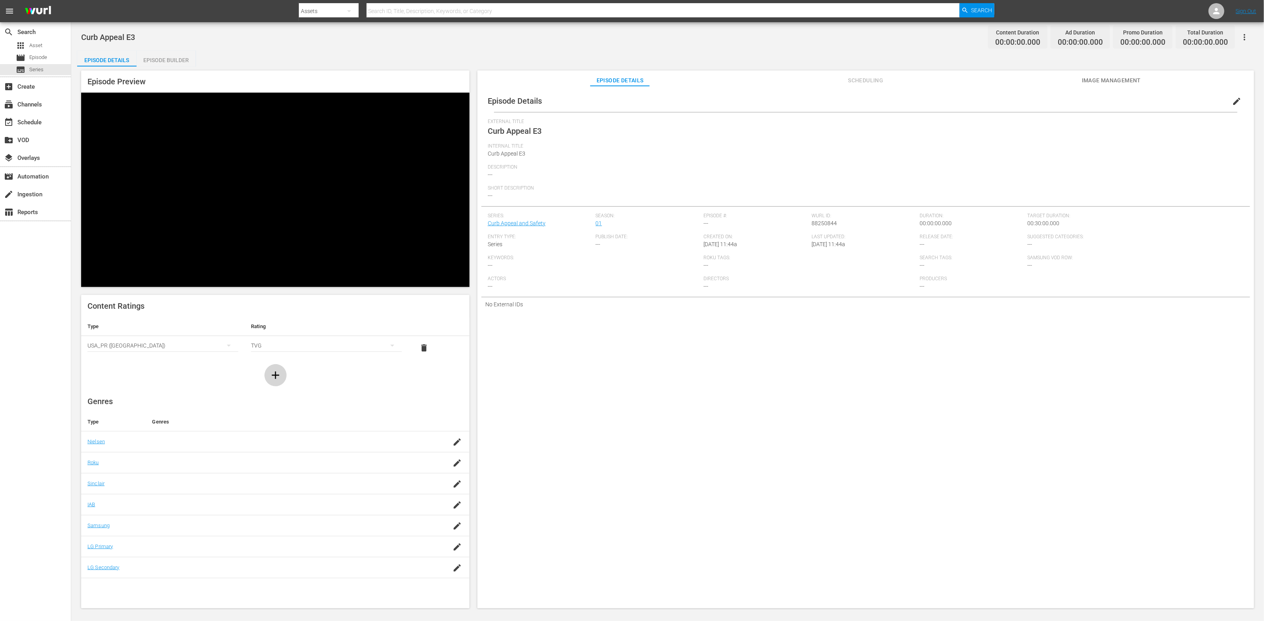
click at [275, 372] on icon "button" at bounding box center [276, 376] width 8 height 8
click at [216, 359] on div "simple table" at bounding box center [163, 370] width 151 height 22
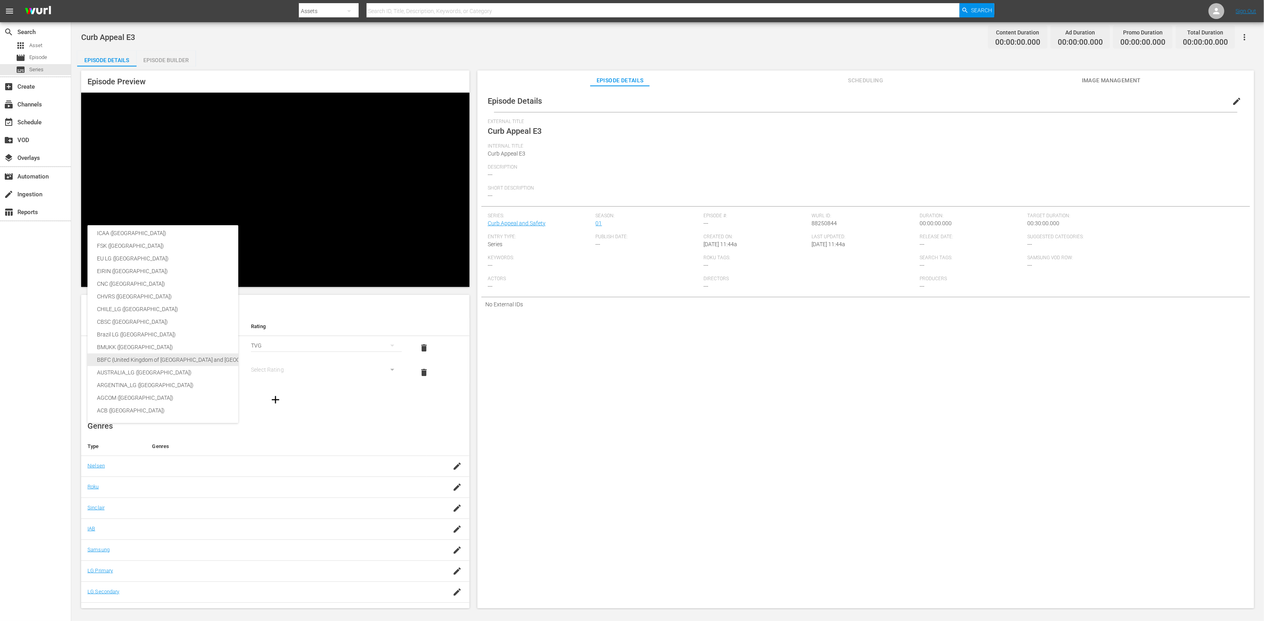
click at [181, 363] on div "BBFC (United Kingdom of [GEOGRAPHIC_DATA] and [GEOGRAPHIC_DATA])" at bounding box center [188, 360] width 182 height 13
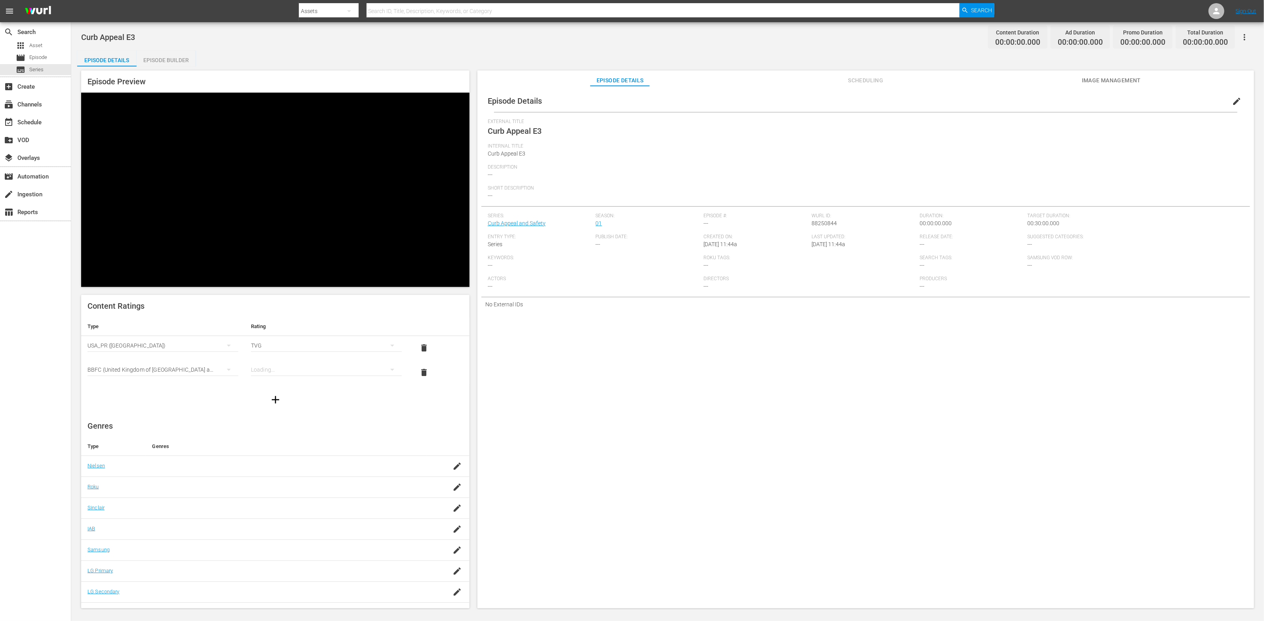
scroll to position [132, 0]
click at [284, 359] on div "simple table" at bounding box center [326, 370] width 151 height 22
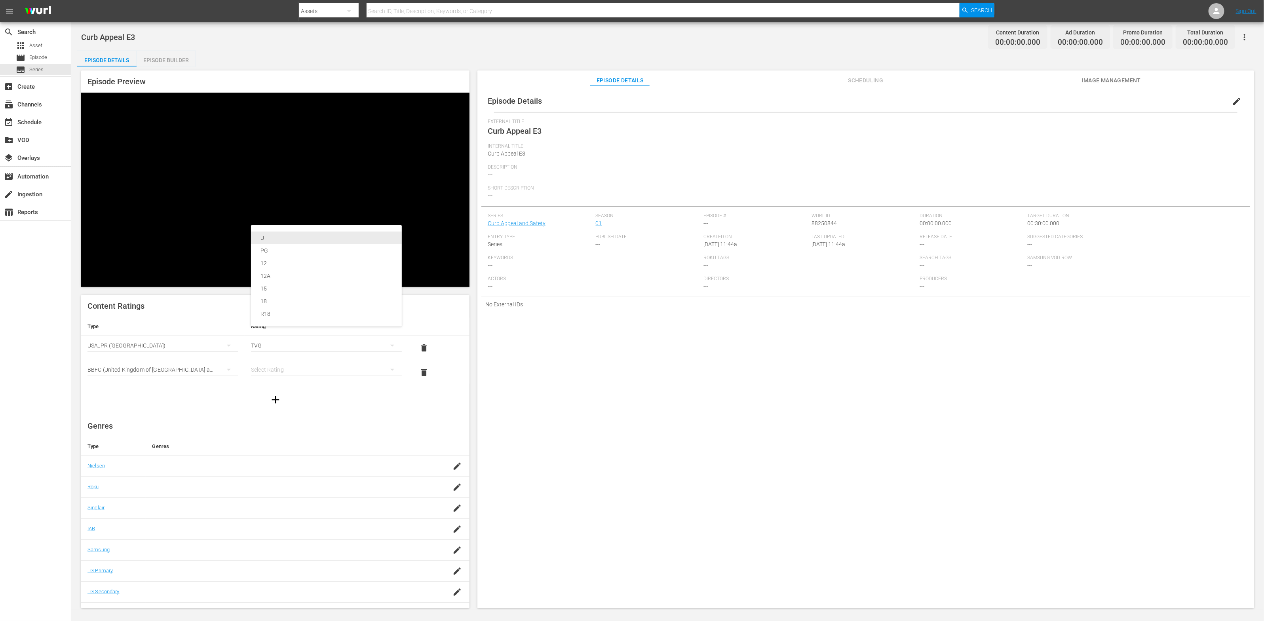
click at [281, 240] on div "U" at bounding box center [327, 238] width 132 height 13
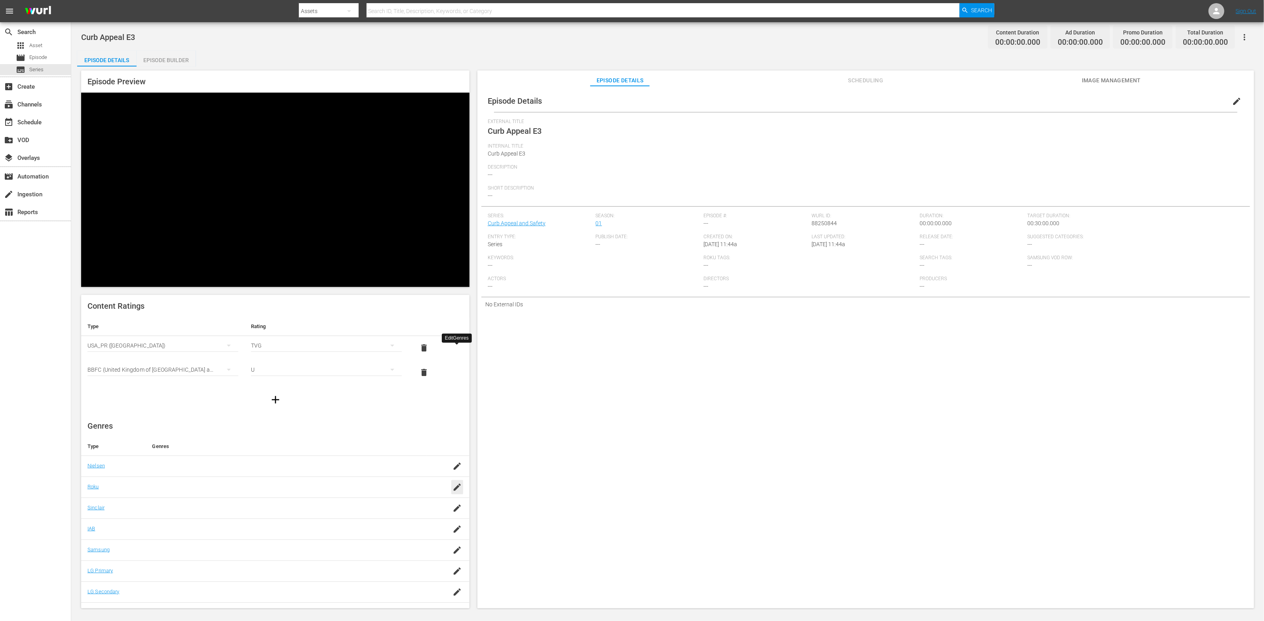
click at [459, 483] on icon "button" at bounding box center [458, 488] width 10 height 10
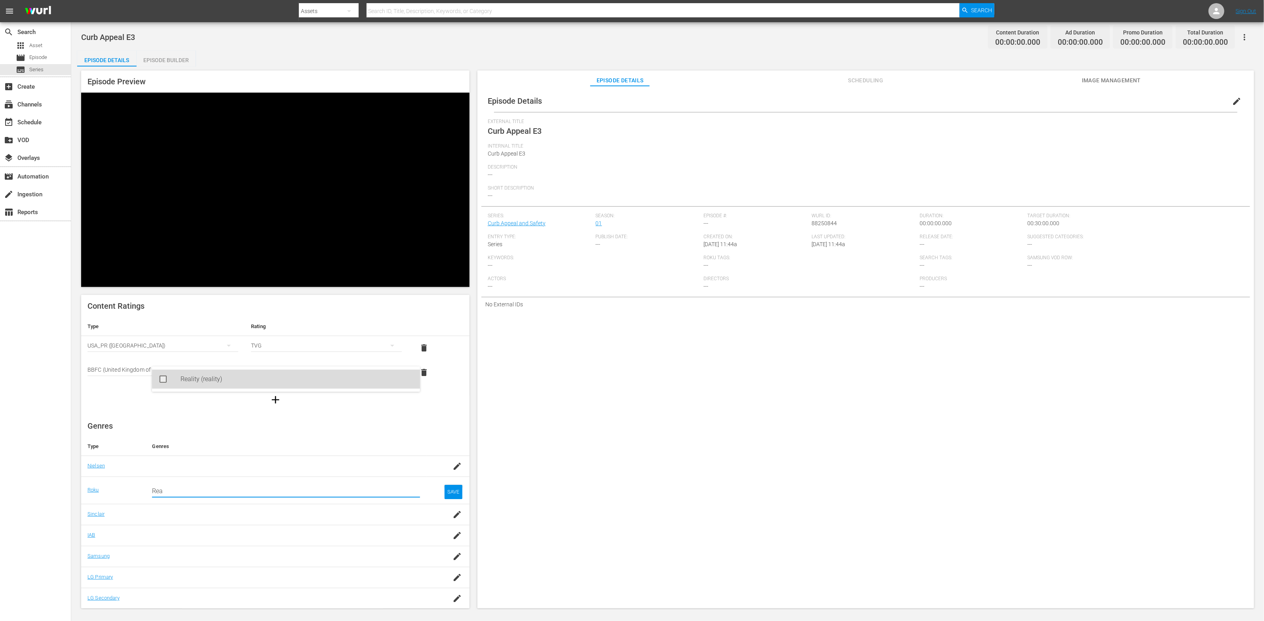
click at [342, 379] on div "Reality (reality)" at bounding box center [297, 379] width 233 height 19
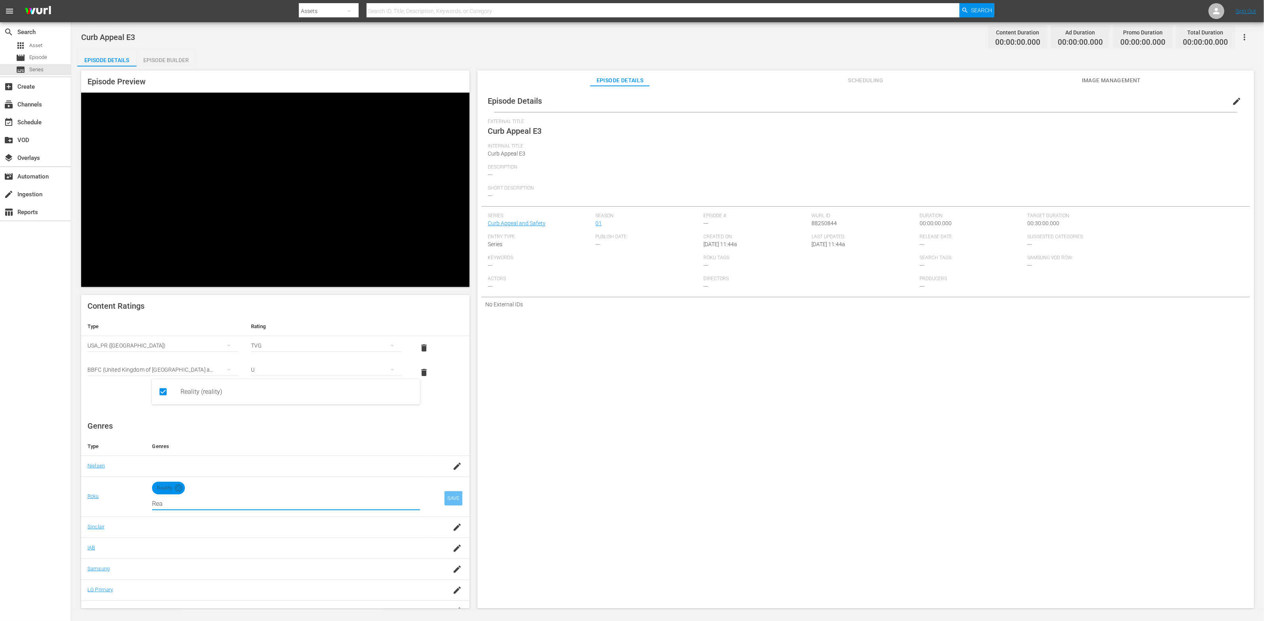
type input "Rea"
click at [457, 491] on div "SAVE" at bounding box center [454, 498] width 18 height 14
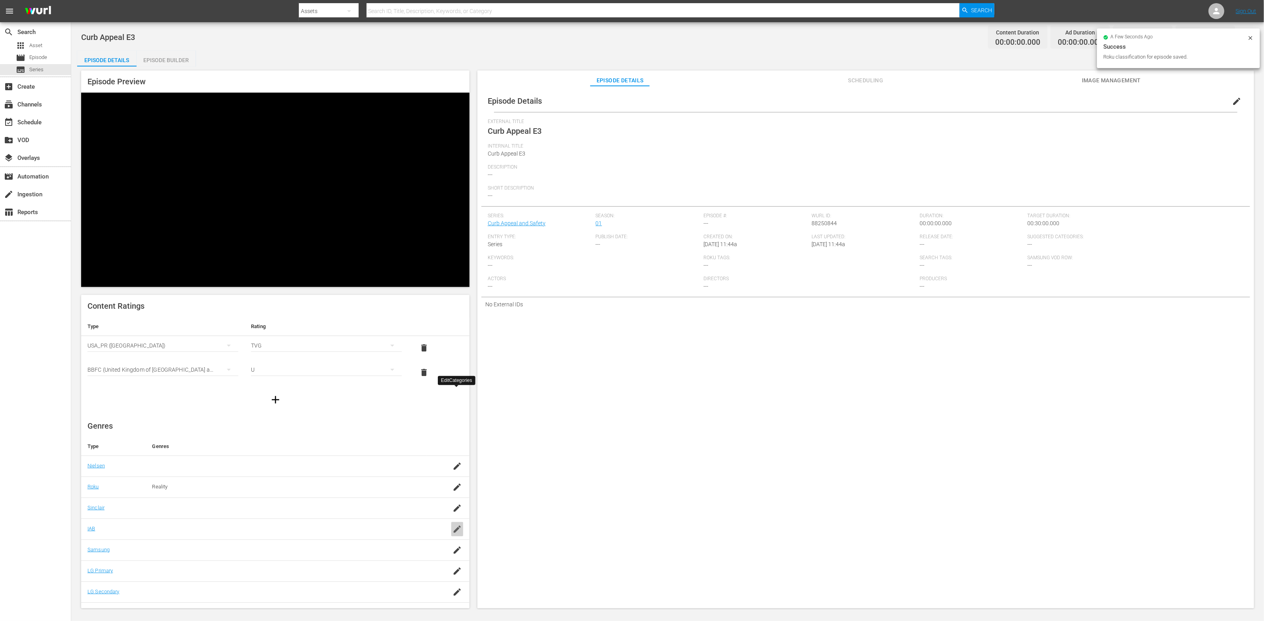
click at [456, 526] on icon "button" at bounding box center [457, 529] width 7 height 7
type input "H"
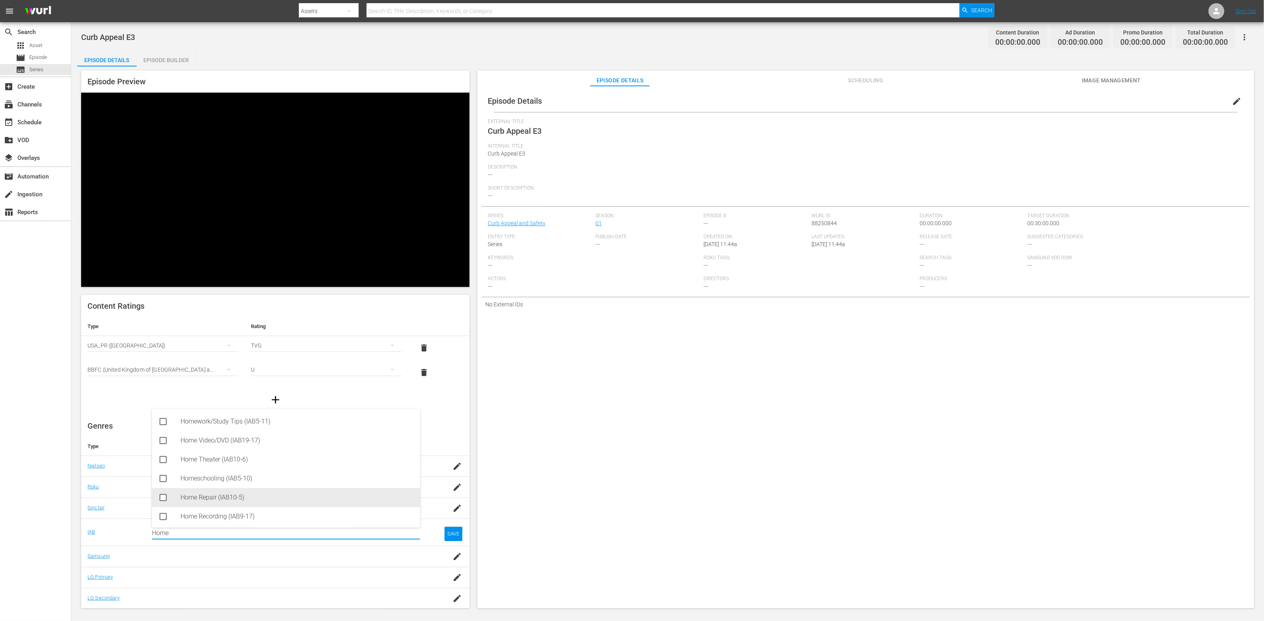
click at [306, 493] on div "Home Repair (IAB10-5)" at bounding box center [297, 497] width 233 height 19
type input "Home"
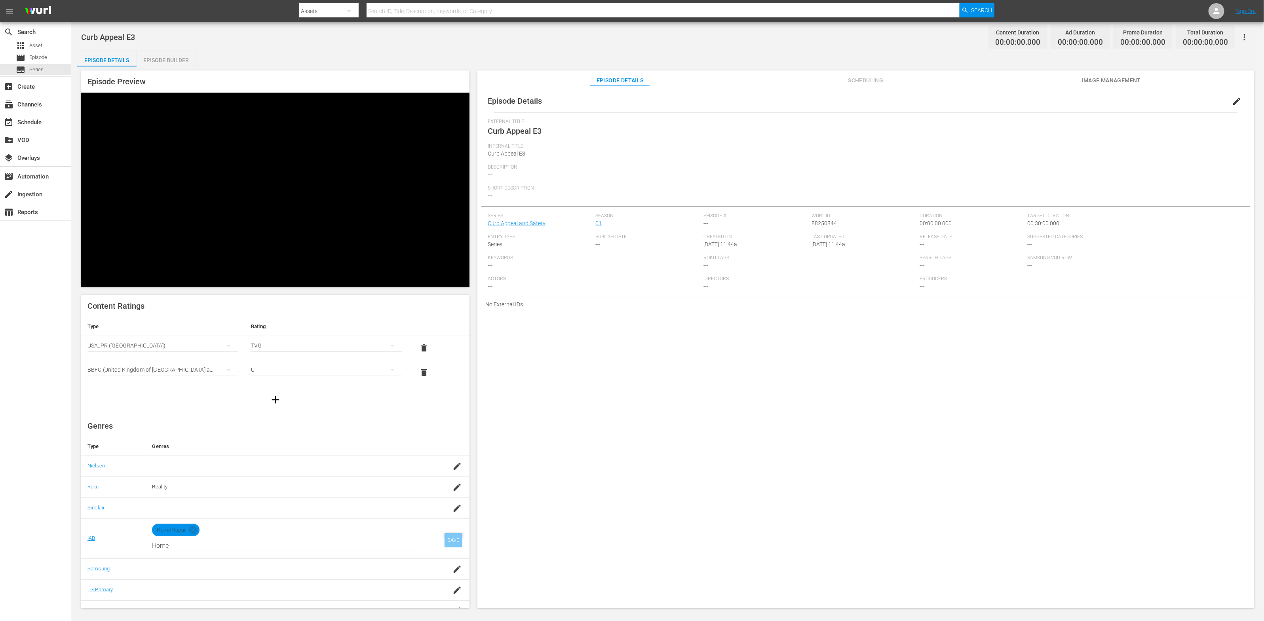
click at [453, 533] on div "SAVE" at bounding box center [454, 540] width 18 height 14
click at [843, 83] on span "Image Management" at bounding box center [1111, 81] width 59 height 10
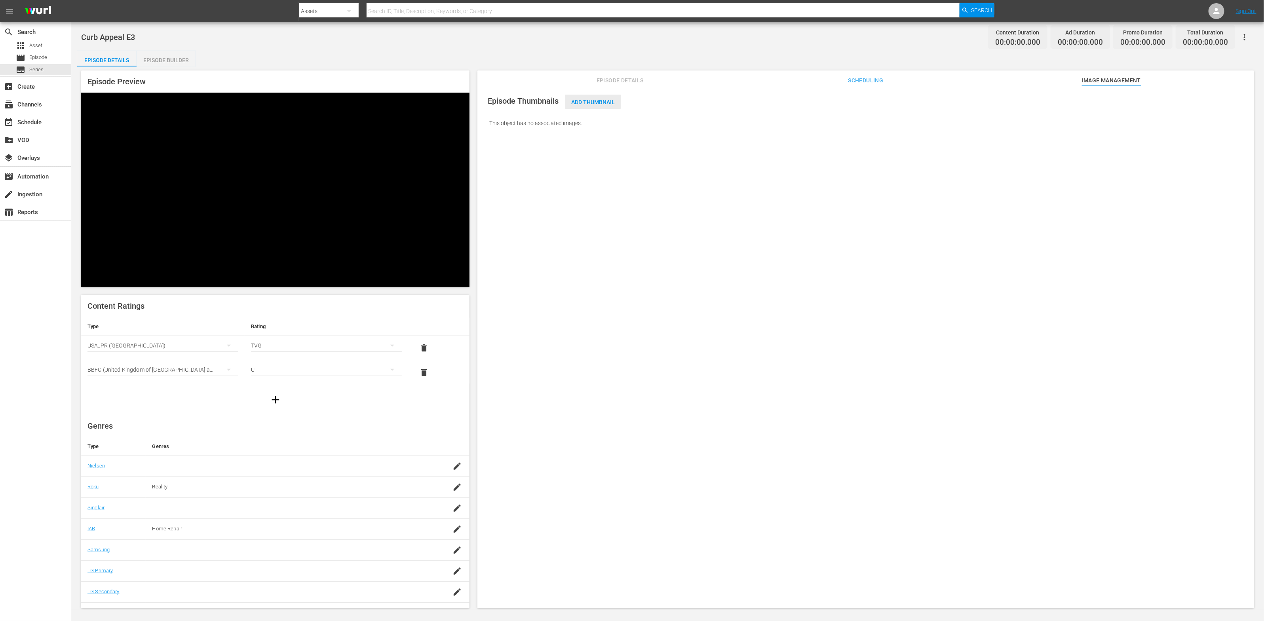
click at [577, 101] on span "Add Thumbnail" at bounding box center [593, 102] width 56 height 6
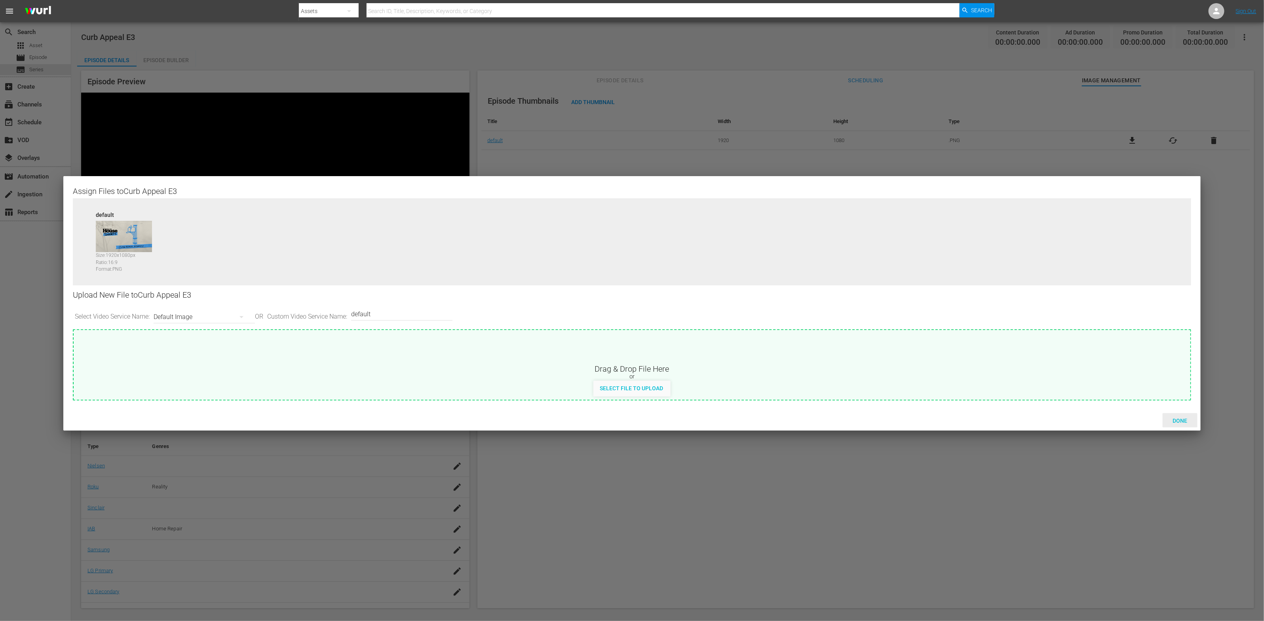
click at [843, 420] on span "Done" at bounding box center [1180, 421] width 27 height 6
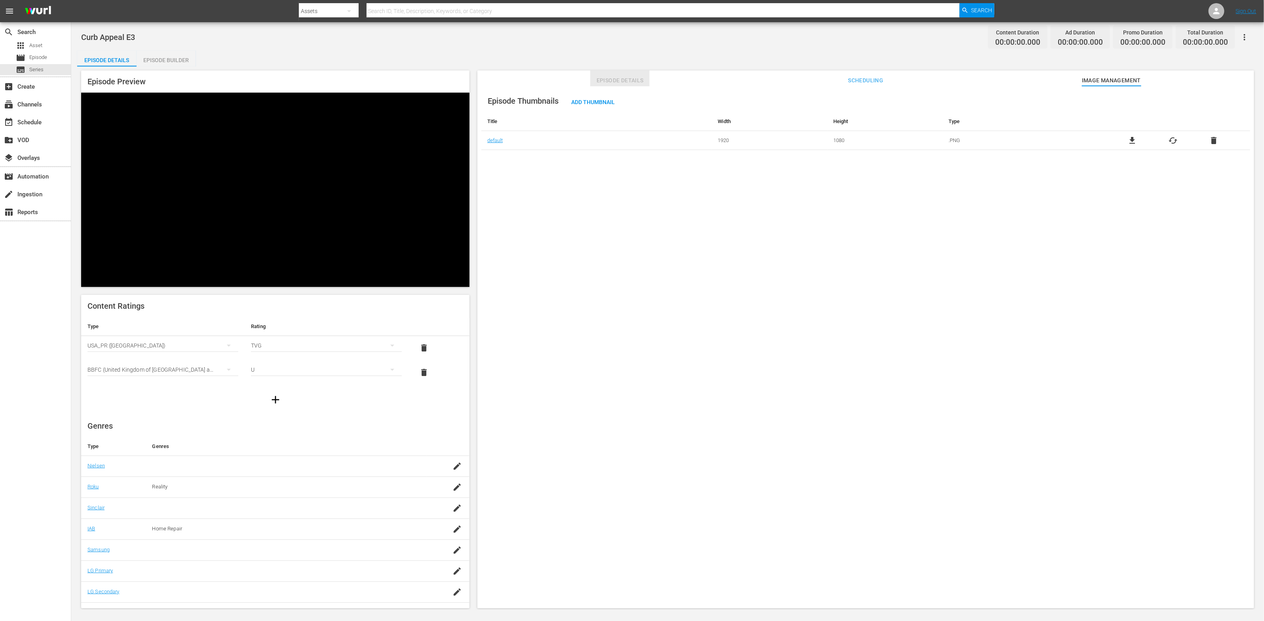
click at [608, 80] on span "Episode Details" at bounding box center [619, 81] width 59 height 10
click at [843, 100] on span "edit" at bounding box center [1237, 102] width 10 height 10
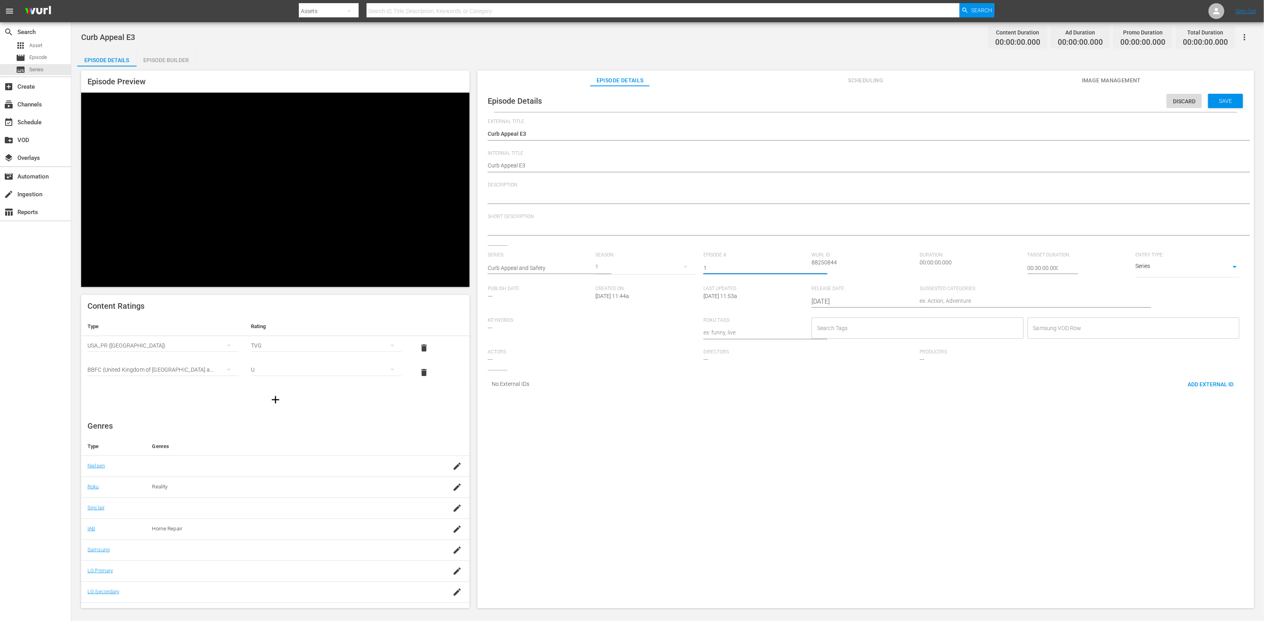
click at [801, 267] on input "1" at bounding box center [756, 268] width 104 height 19
click at [801, 267] on input "2" at bounding box center [756, 268] width 104 height 19
type input "3"
click at [801, 267] on input "3" at bounding box center [756, 268] width 104 height 19
click at [508, 198] on textarea at bounding box center [864, 198] width 752 height 10
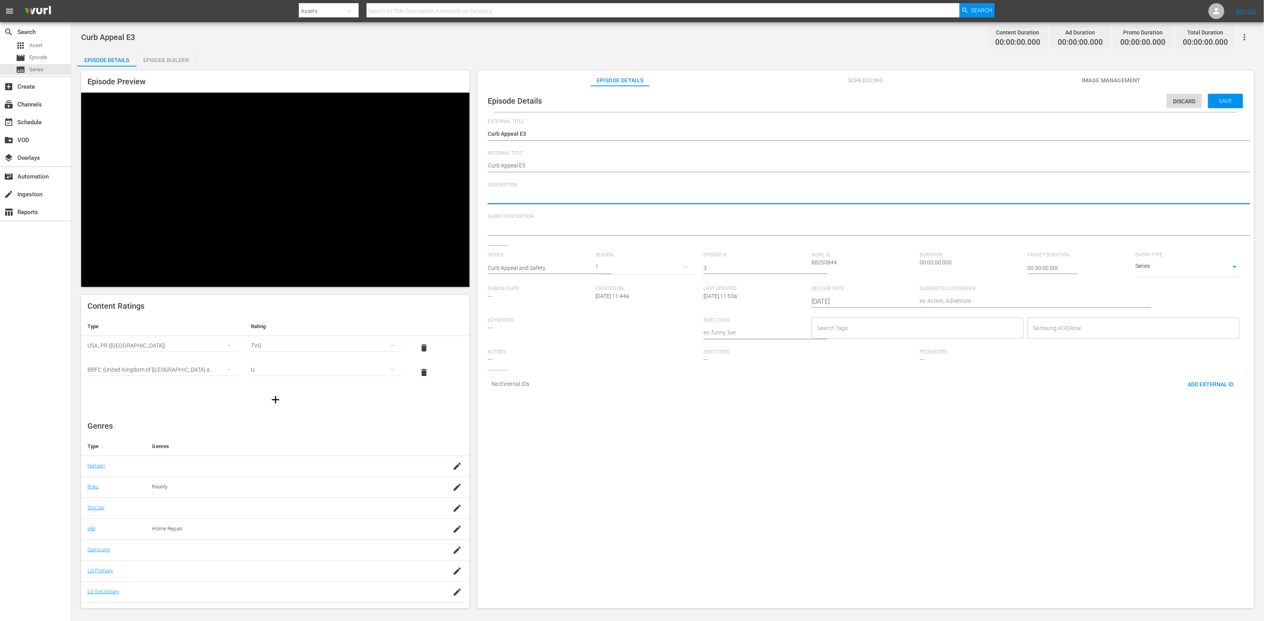
paste textarea "Make your home beautiful and safe, to sell or enjoy - E1"
type textarea "Make your home beautiful and safe, to sell or enjoy - E1"
click at [519, 227] on textarea at bounding box center [864, 230] width 752 height 10
paste textarea "Make your home beautiful and safe, to sell or enjoy - E1"
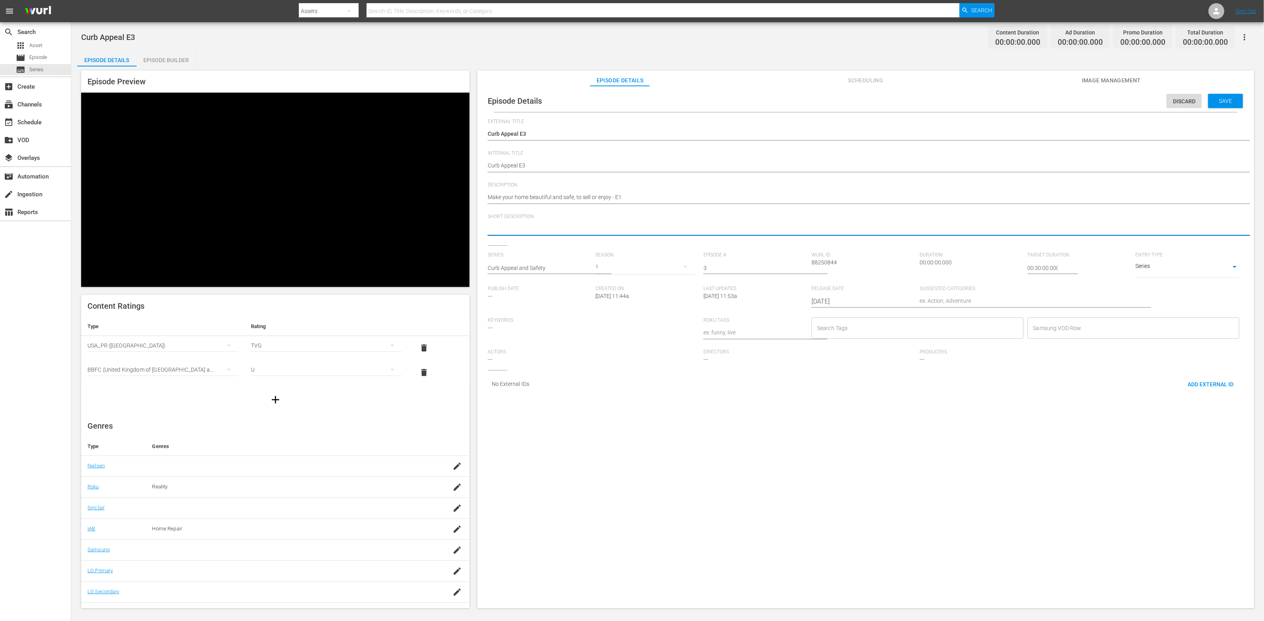
type textarea "Make your home beautiful and safe, to sell or enjoy - E1"
click at [620, 200] on textarea "Make your home beautiful and safe, to sell or enjoy - E1" at bounding box center [864, 198] width 752 height 10
type textarea "Make your home beautiful and safe, to sell or enjoy - E3"
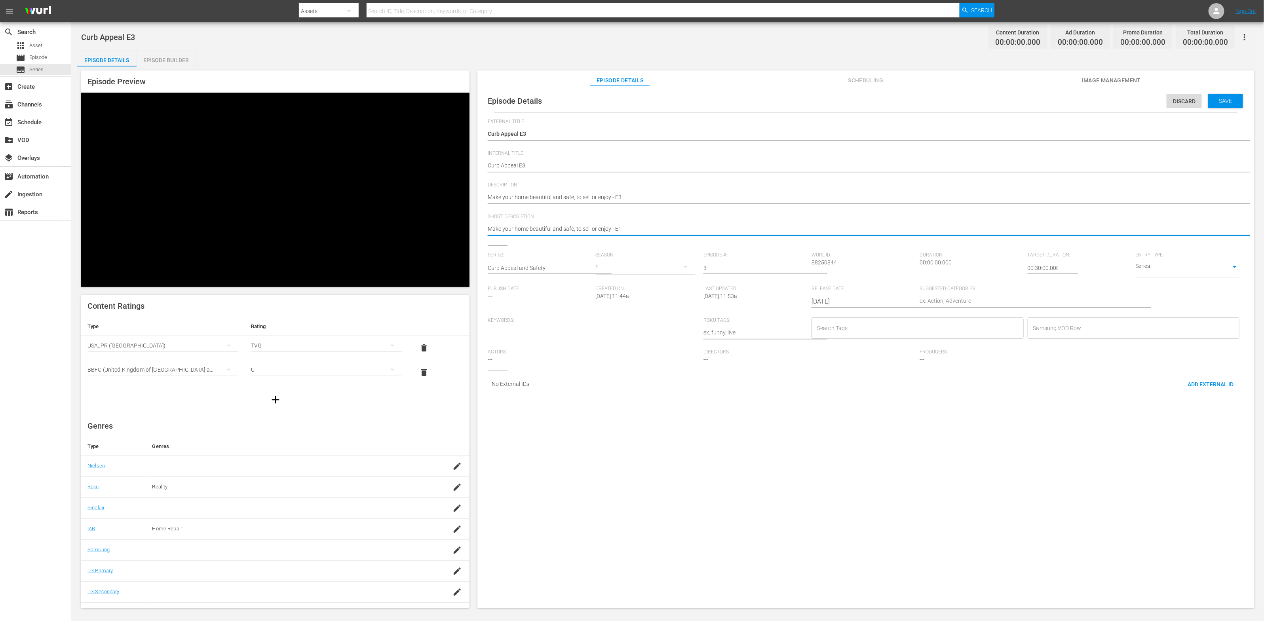
drag, startPoint x: 618, startPoint y: 227, endPoint x: 629, endPoint y: 228, distance: 11.5
click at [628, 227] on textarea "Make your home beautiful and safe, to sell or enjoy - E1" at bounding box center [864, 230] width 752 height 10
type textarea "Make your home beautiful and safe, to sell or enjoy - E3"
click at [843, 301] on textarea at bounding box center [1026, 302] width 212 height 10
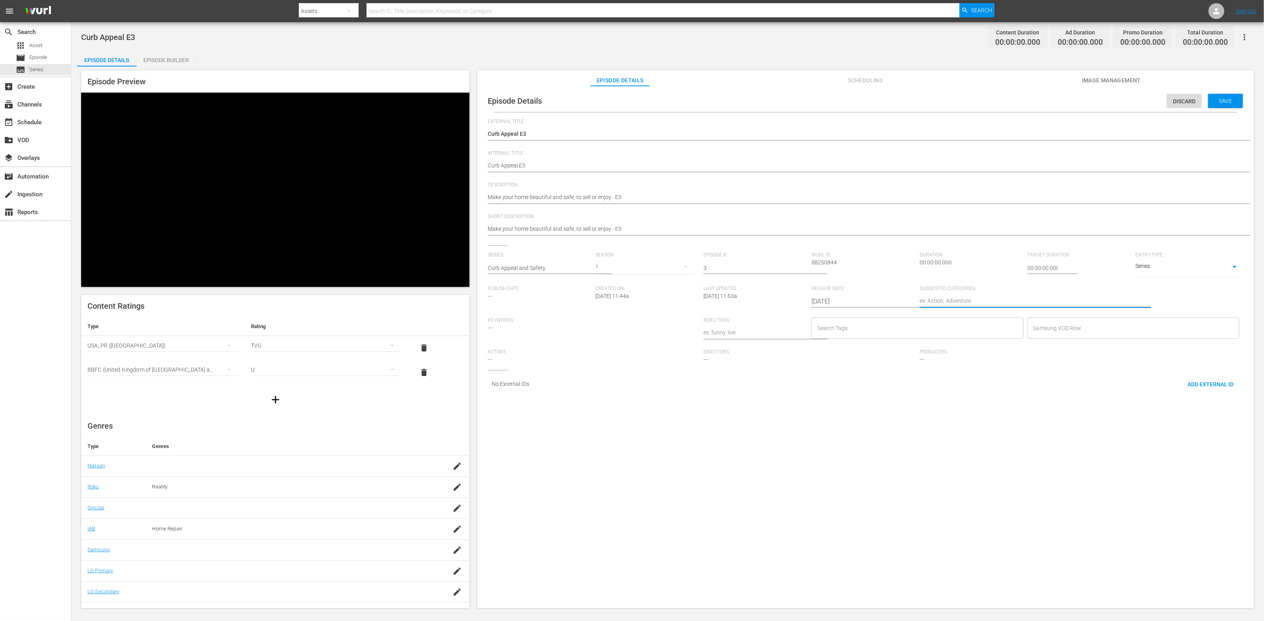
paste textarea "Home Improvement"
type textarea "Home Improvement"
click at [827, 326] on input "Search Tags" at bounding box center [911, 328] width 193 height 14
paste input "Diy"
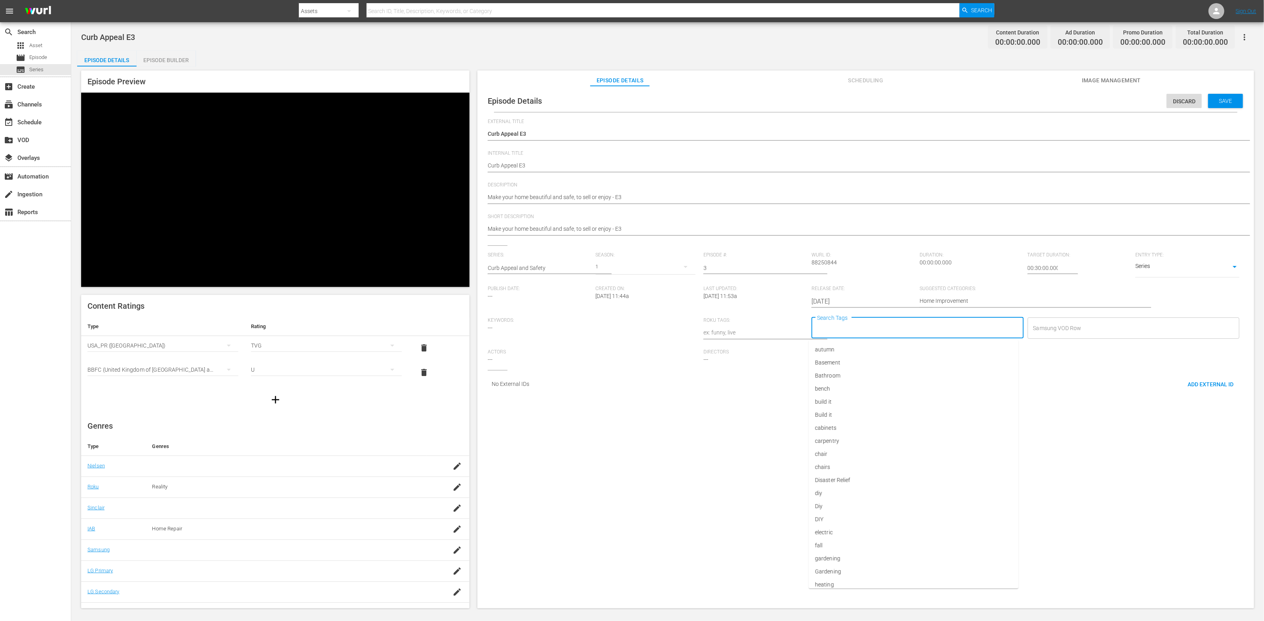
type input "Diy"
click at [832, 360] on li "Diy" at bounding box center [914, 362] width 210 height 13
type input "Home"
click at [843, 331] on input "Home" at bounding box center [926, 328] width 166 height 14
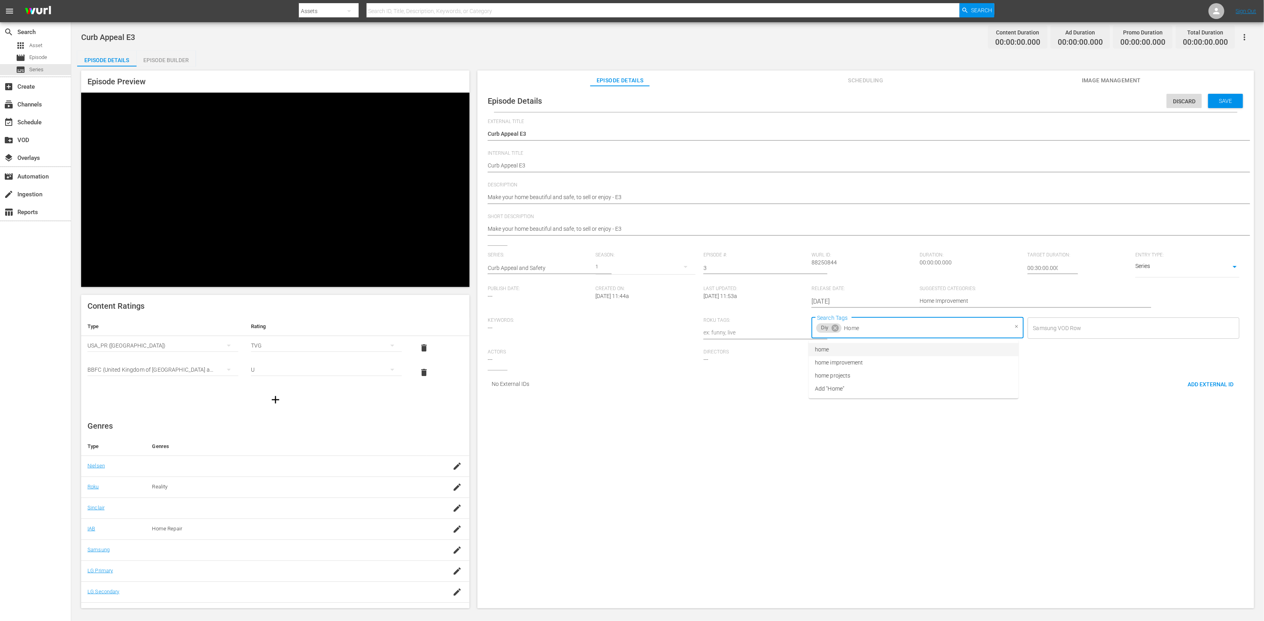
click at [843, 331] on input "Home" at bounding box center [926, 328] width 166 height 14
click at [843, 363] on li "home improvement" at bounding box center [914, 362] width 210 height 13
type input "re"
click at [843, 383] on li "renovation" at bounding box center [914, 389] width 210 height 13
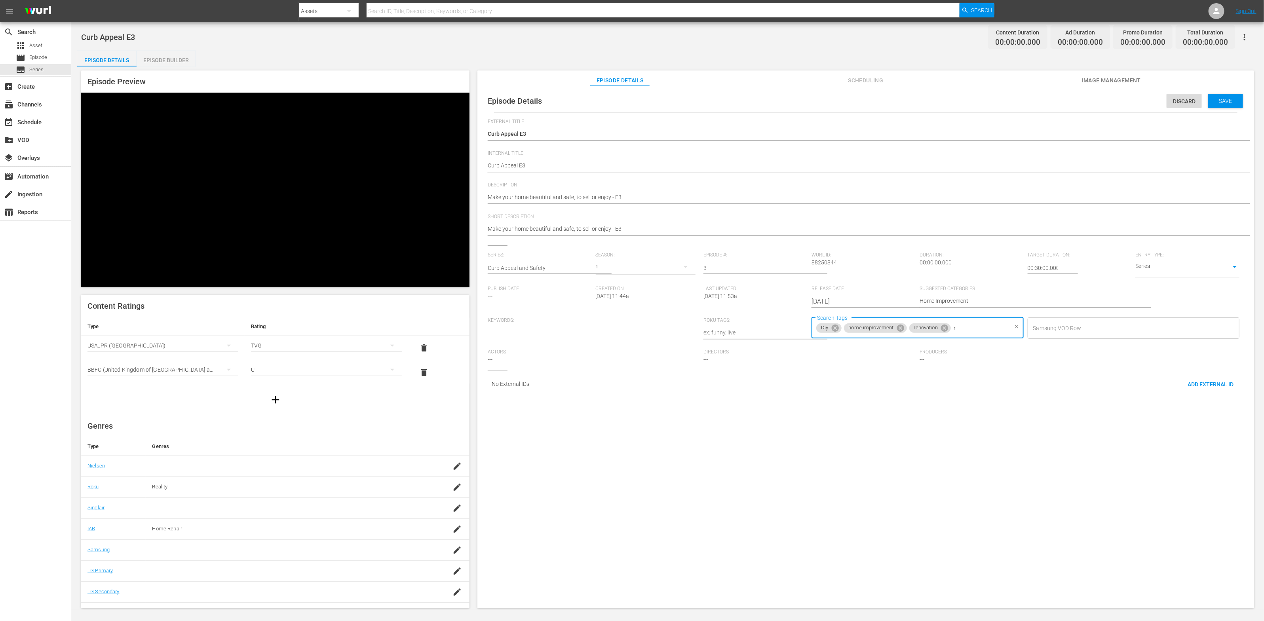
type input "re"
click at [843, 384] on li "renovation" at bounding box center [914, 389] width 210 height 13
type input "C"
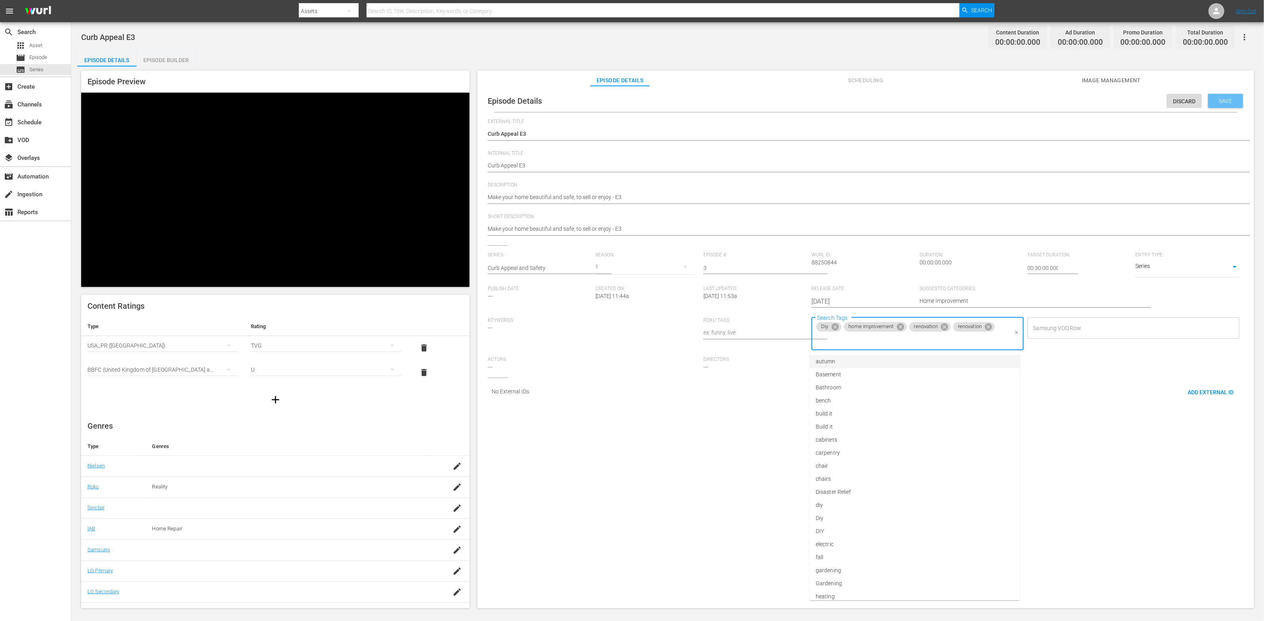
click at [843, 103] on span "Save" at bounding box center [1226, 101] width 26 height 6
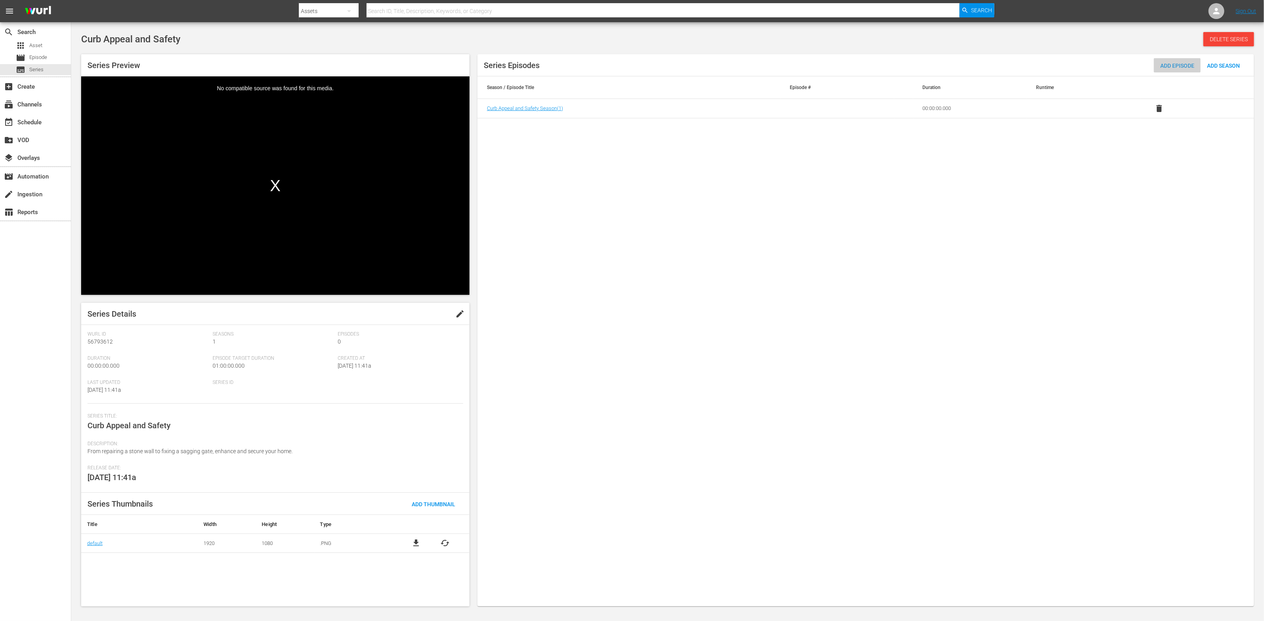
click at [843, 63] on span "Add Episode" at bounding box center [1177, 66] width 47 height 6
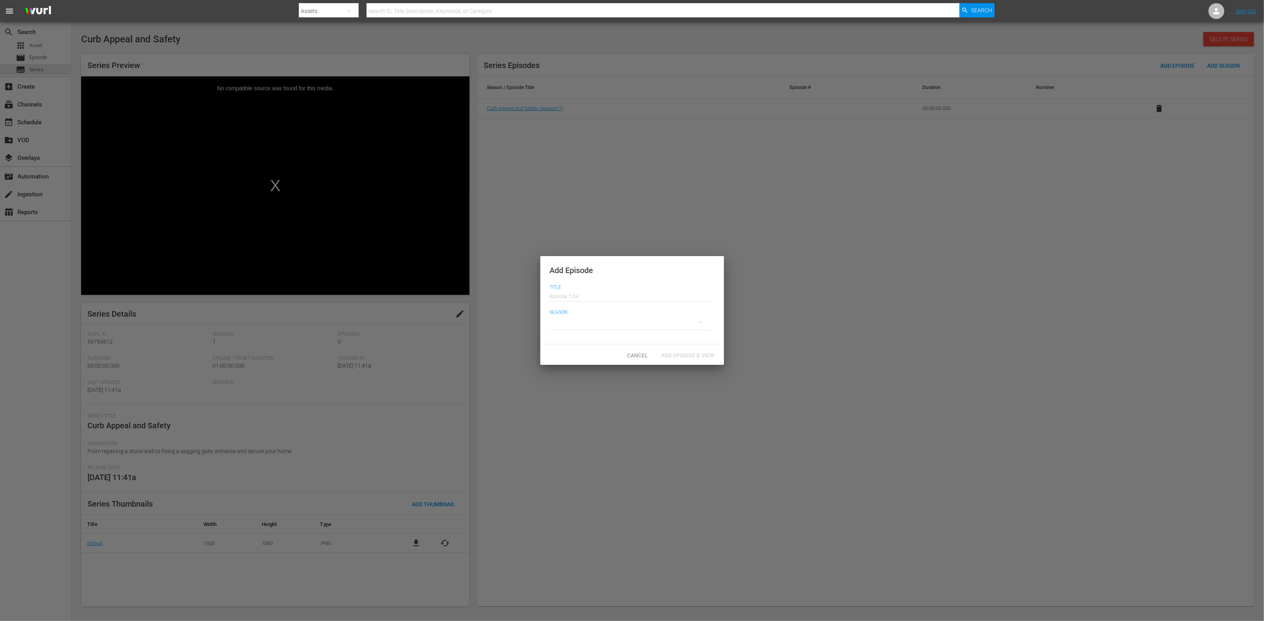
click at [596, 296] on input "text" at bounding box center [630, 295] width 161 height 19
drag, startPoint x: 582, startPoint y: 299, endPoint x: 596, endPoint y: 299, distance: 13.9
click at [596, 299] on input "Curb Appeal E3" at bounding box center [630, 295] width 161 height 19
type input "Curb Appeal E4"
click at [590, 322] on div at bounding box center [630, 322] width 161 height 22
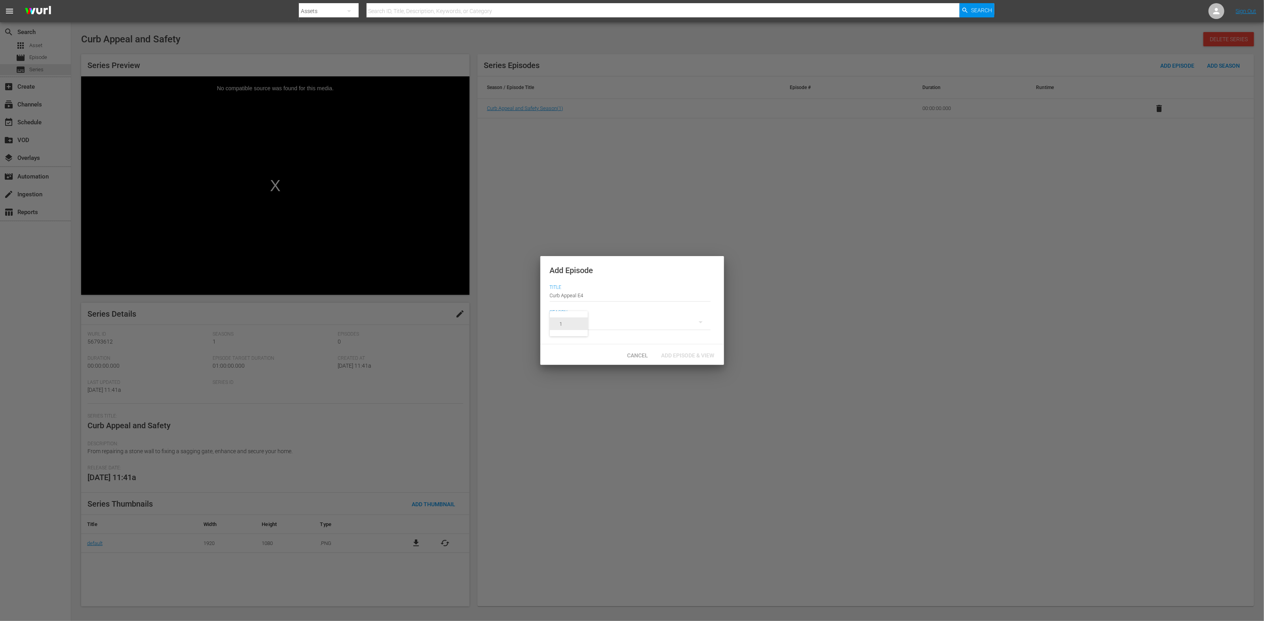
click at [579, 325] on span "1" at bounding box center [569, 324] width 38 height 13
click at [697, 354] on span "Add Episode & View" at bounding box center [688, 355] width 66 height 6
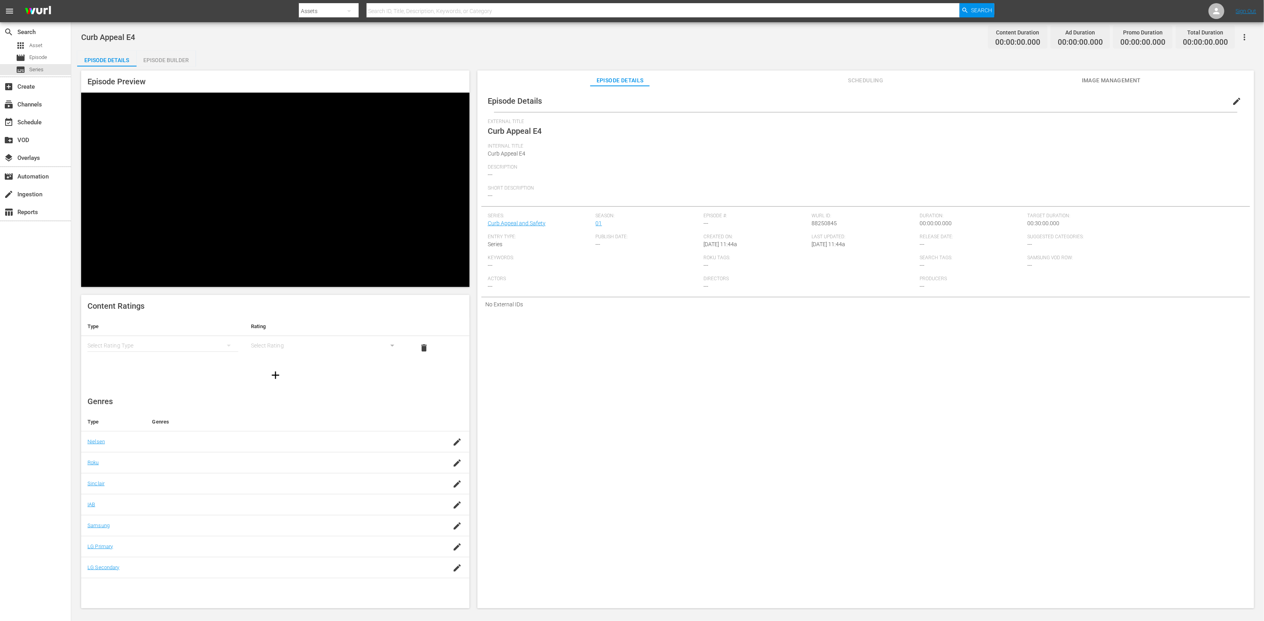
click at [211, 335] on div "simple table" at bounding box center [163, 346] width 151 height 22
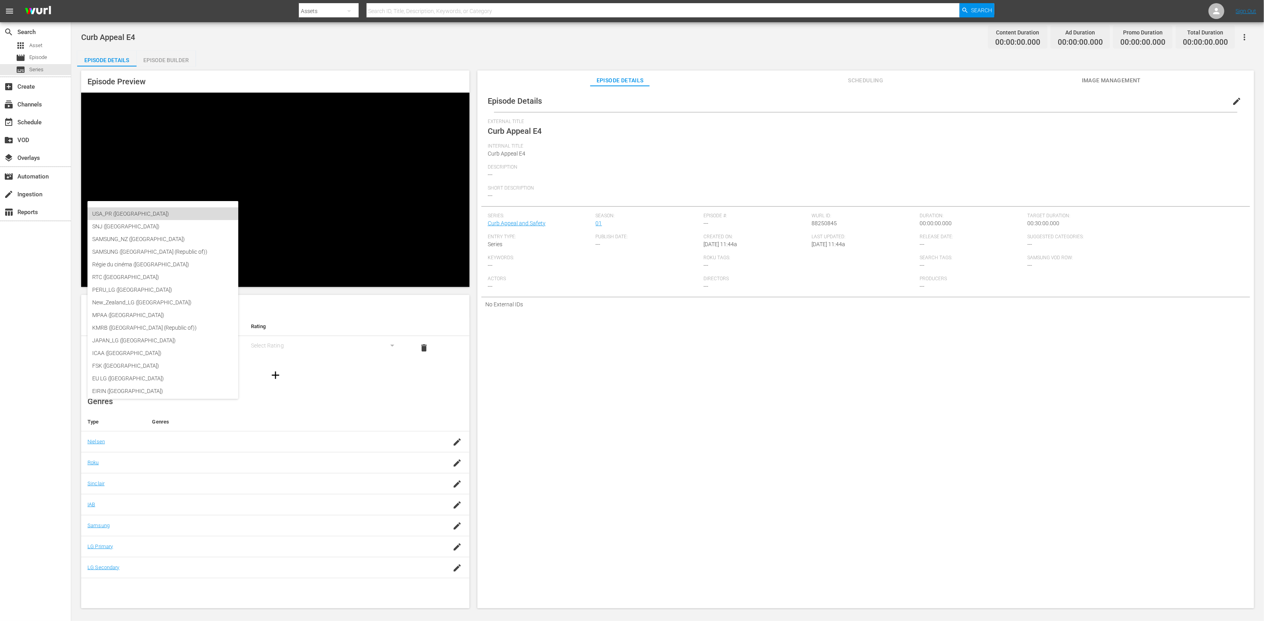
scroll to position [0, 4]
click at [206, 210] on div "USA_PR ([GEOGRAPHIC_DATA])" at bounding box center [184, 213] width 182 height 13
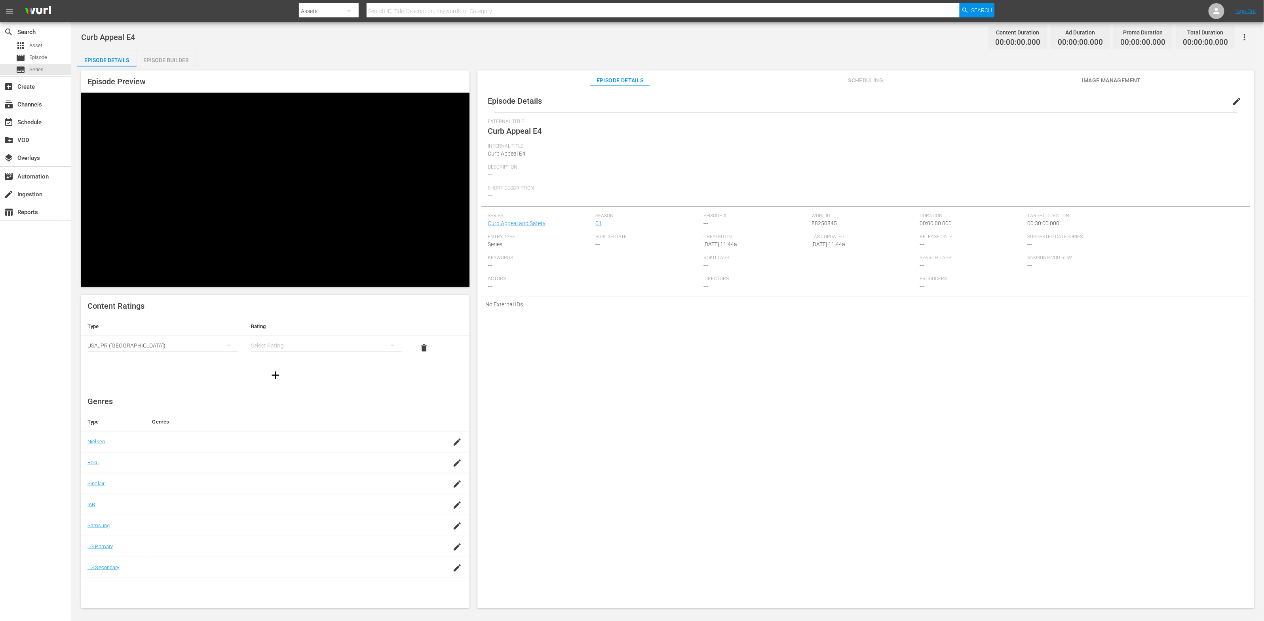
click at [272, 335] on div "simple table" at bounding box center [326, 346] width 151 height 22
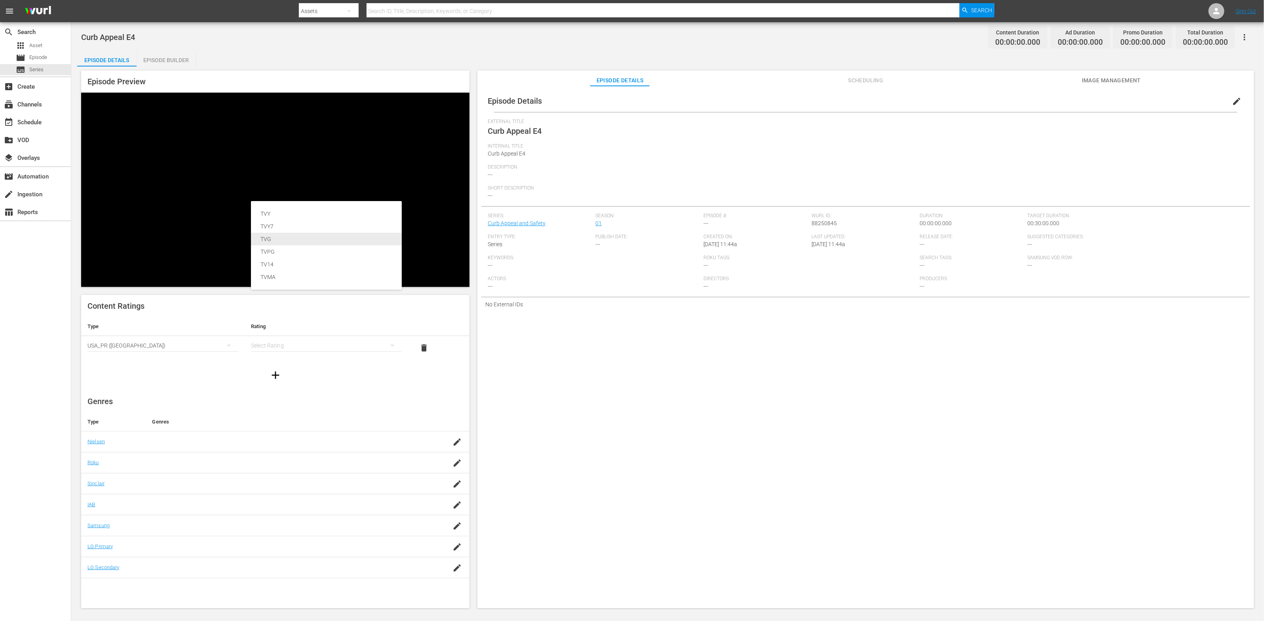
click at [277, 235] on div "TVG" at bounding box center [327, 239] width 132 height 13
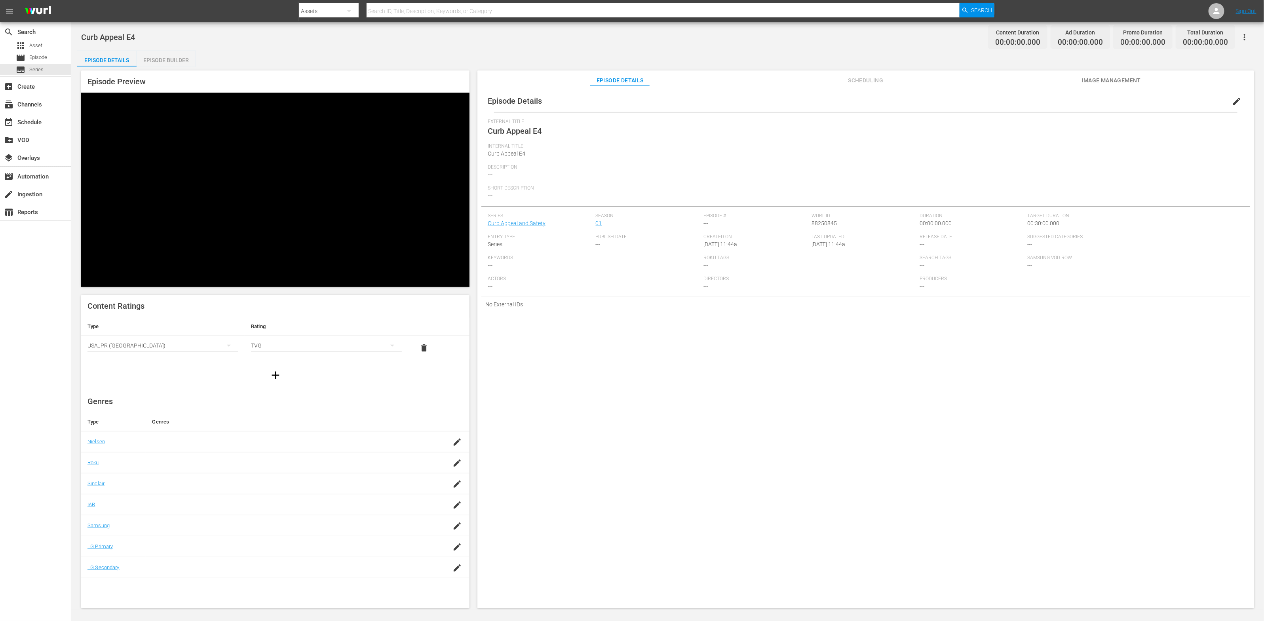
click at [273, 369] on icon "button" at bounding box center [275, 375] width 13 height 13
click at [163, 359] on div "simple table" at bounding box center [163, 370] width 151 height 22
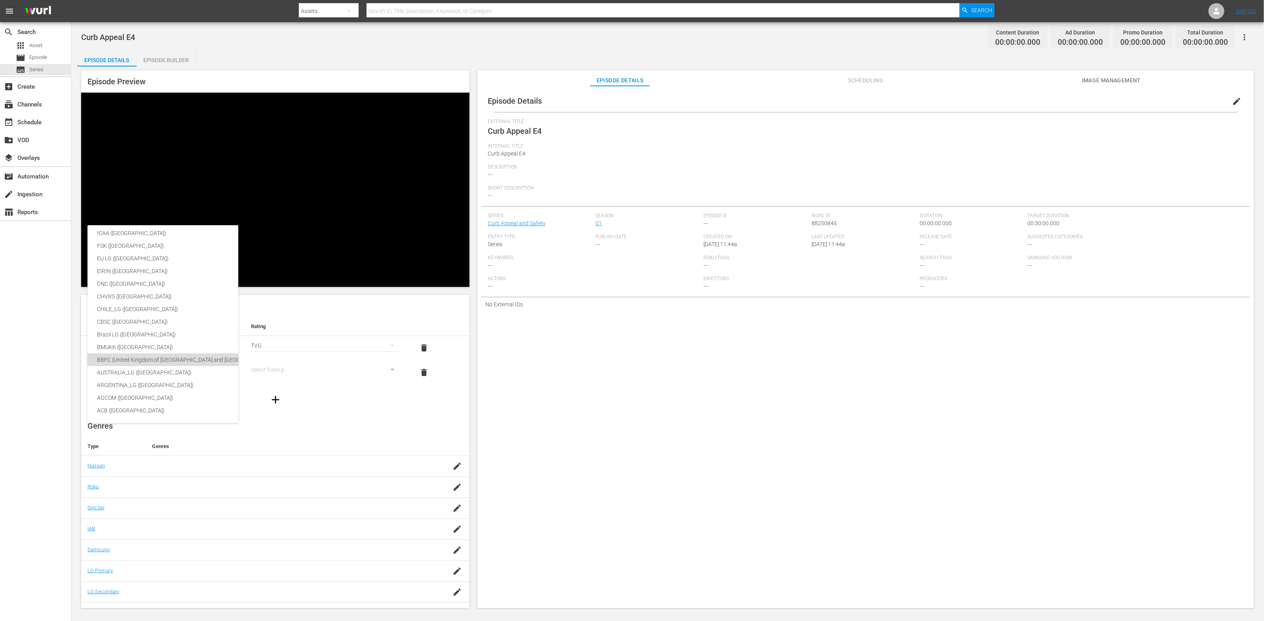
click at [170, 356] on div "BBFC (United Kingdom of [GEOGRAPHIC_DATA] and [GEOGRAPHIC_DATA])" at bounding box center [188, 360] width 182 height 13
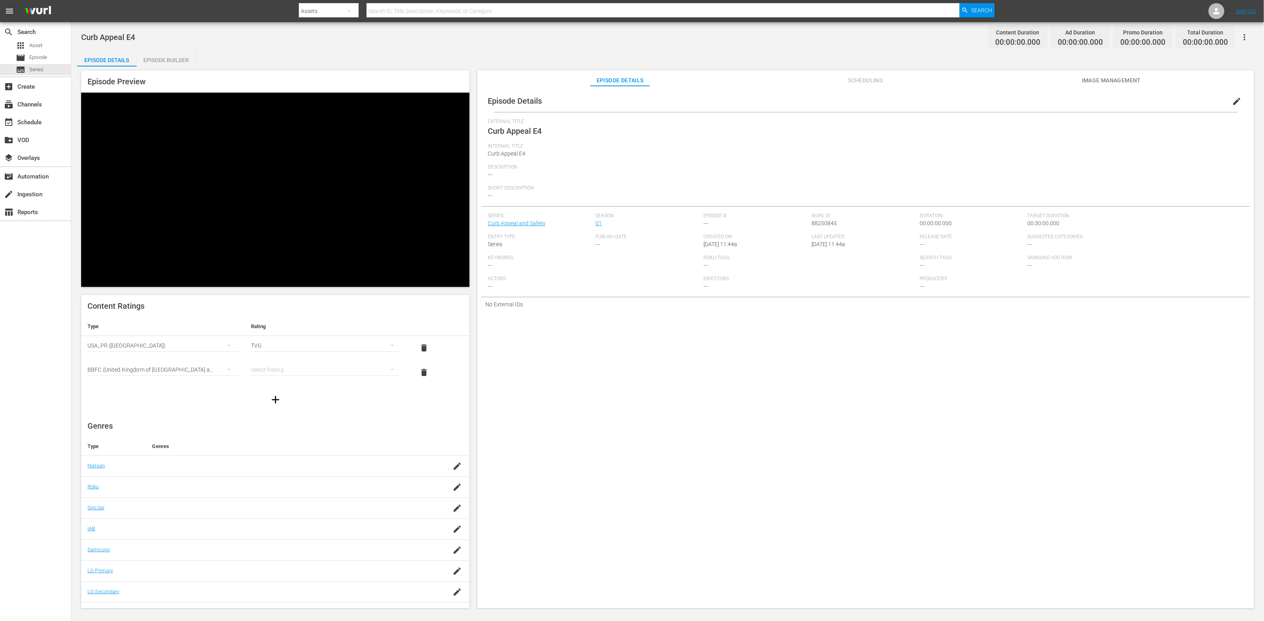
click at [276, 359] on div "simple table" at bounding box center [326, 370] width 151 height 22
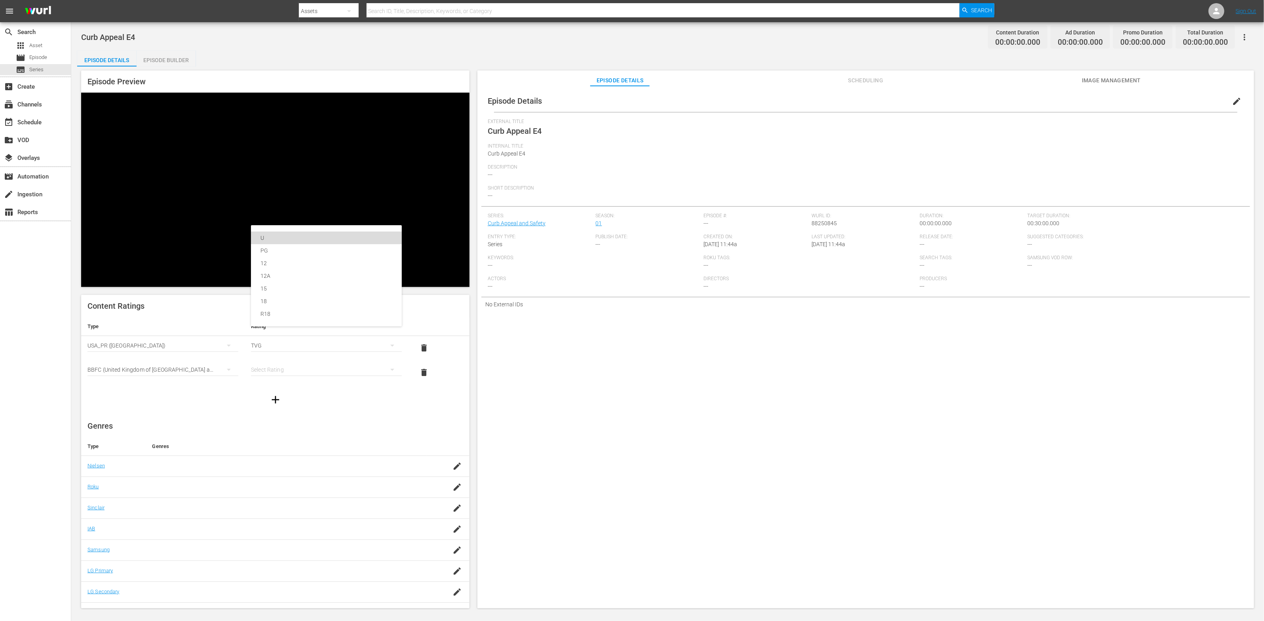
click at [276, 235] on div "U" at bounding box center [327, 238] width 132 height 13
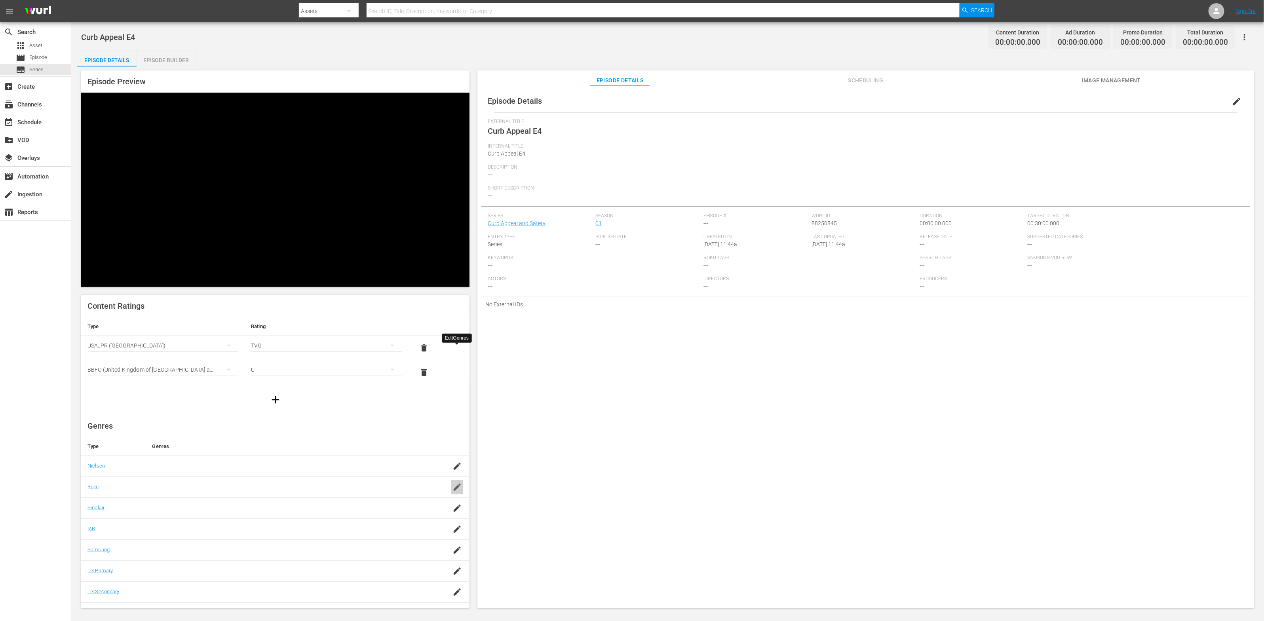
drag, startPoint x: 458, startPoint y: 356, endPoint x: 432, endPoint y: 360, distance: 26.5
click at [458, 483] on icon "button" at bounding box center [458, 488] width 10 height 10
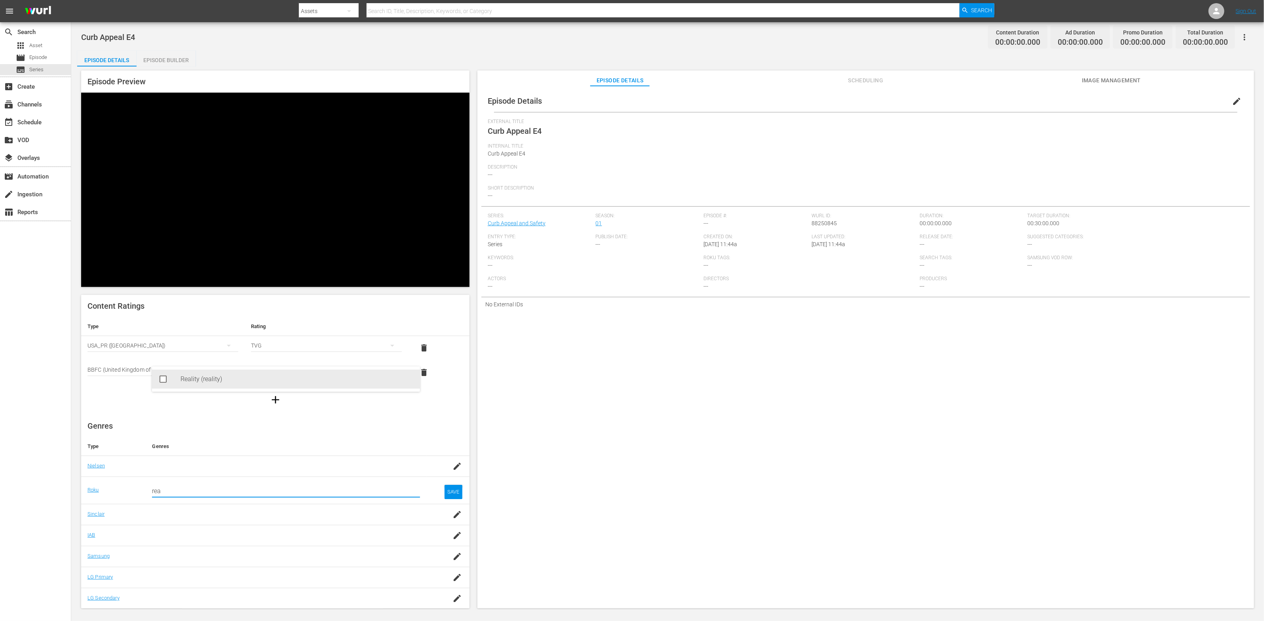
click at [311, 380] on div "Reality (reality)" at bounding box center [297, 379] width 233 height 19
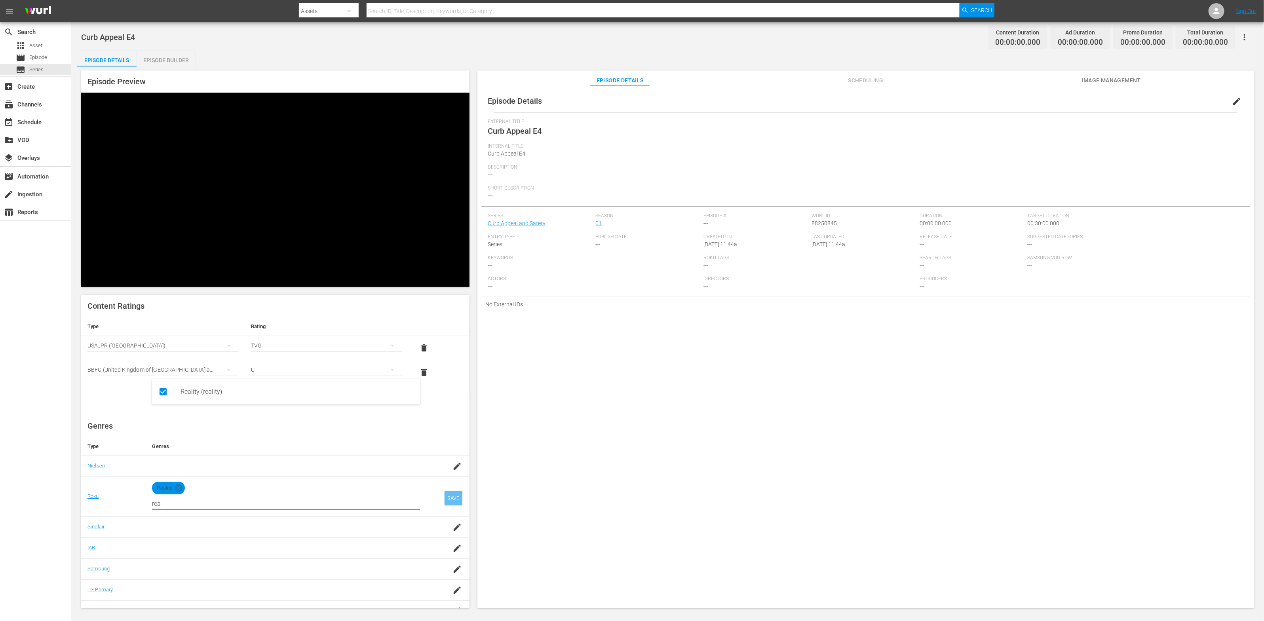
type input "rea"
click at [452, 491] on div "SAVE" at bounding box center [454, 498] width 18 height 14
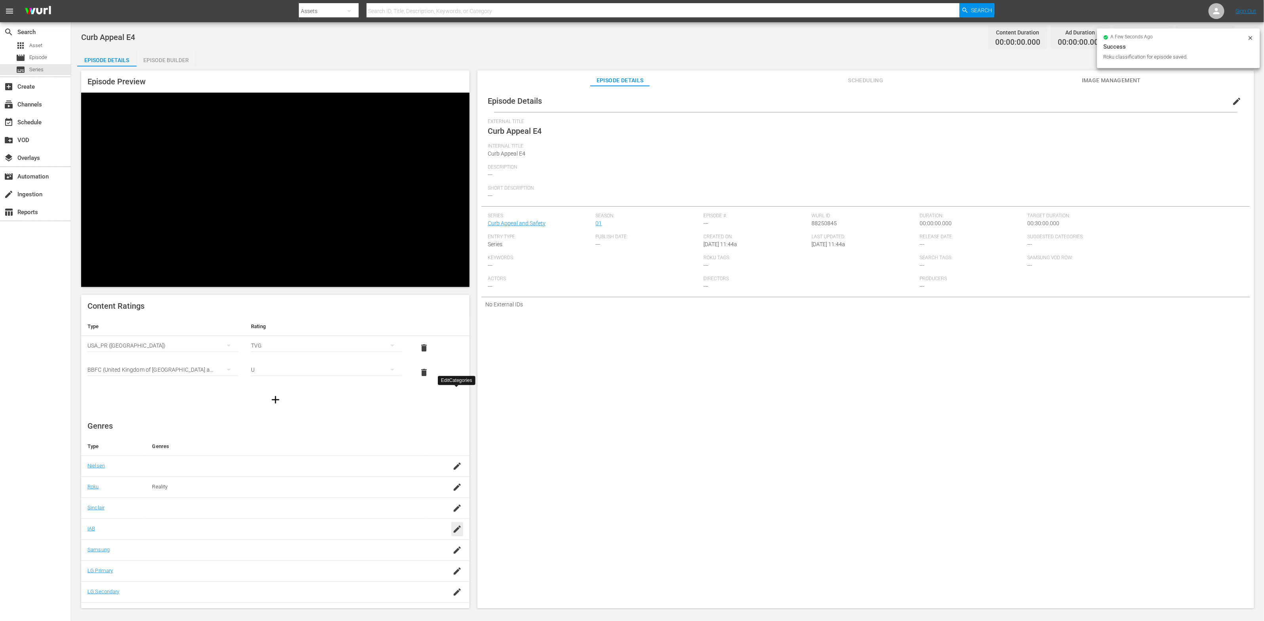
click at [458, 526] on icon "button" at bounding box center [457, 529] width 7 height 7
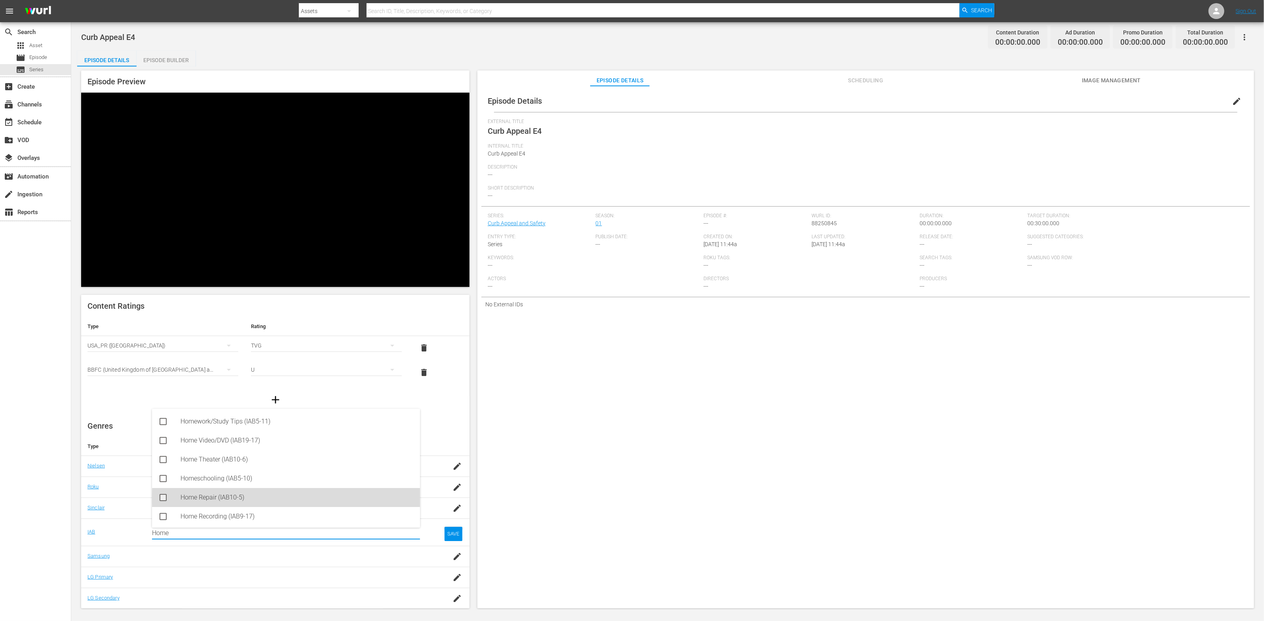
click at [333, 499] on div "Home Repair (IAB10-5)" at bounding box center [297, 497] width 233 height 19
type input "Home"
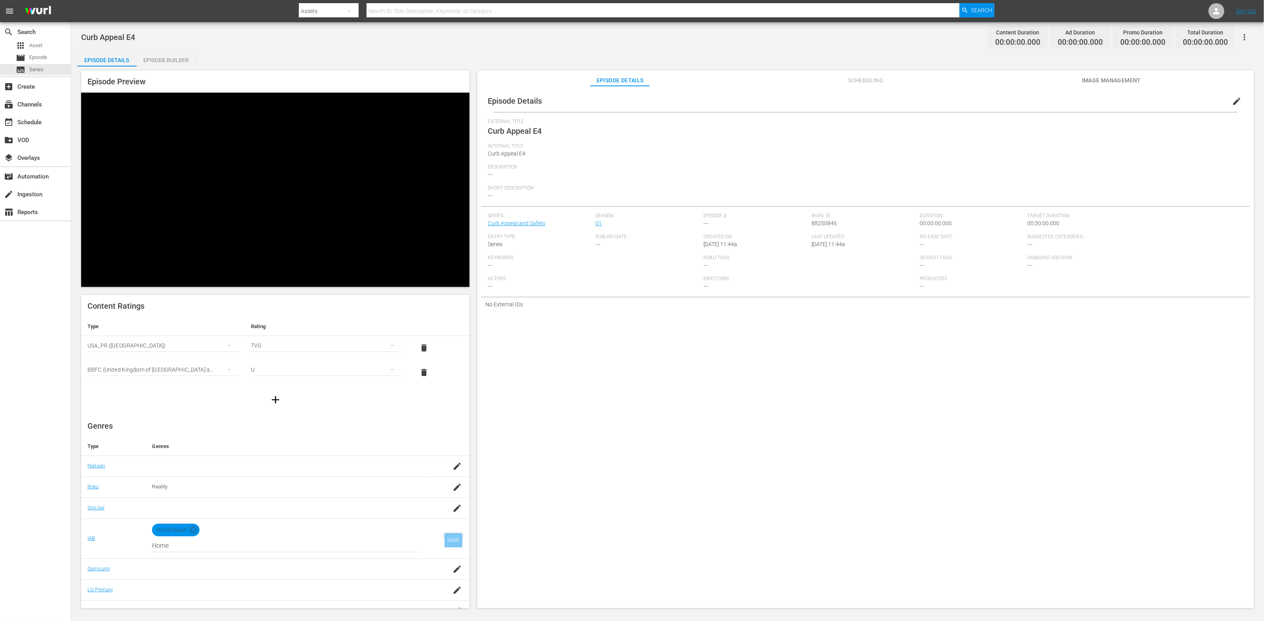
click at [448, 533] on div "SAVE" at bounding box center [454, 540] width 18 height 14
click at [843, 83] on span "Image Management" at bounding box center [1111, 81] width 59 height 10
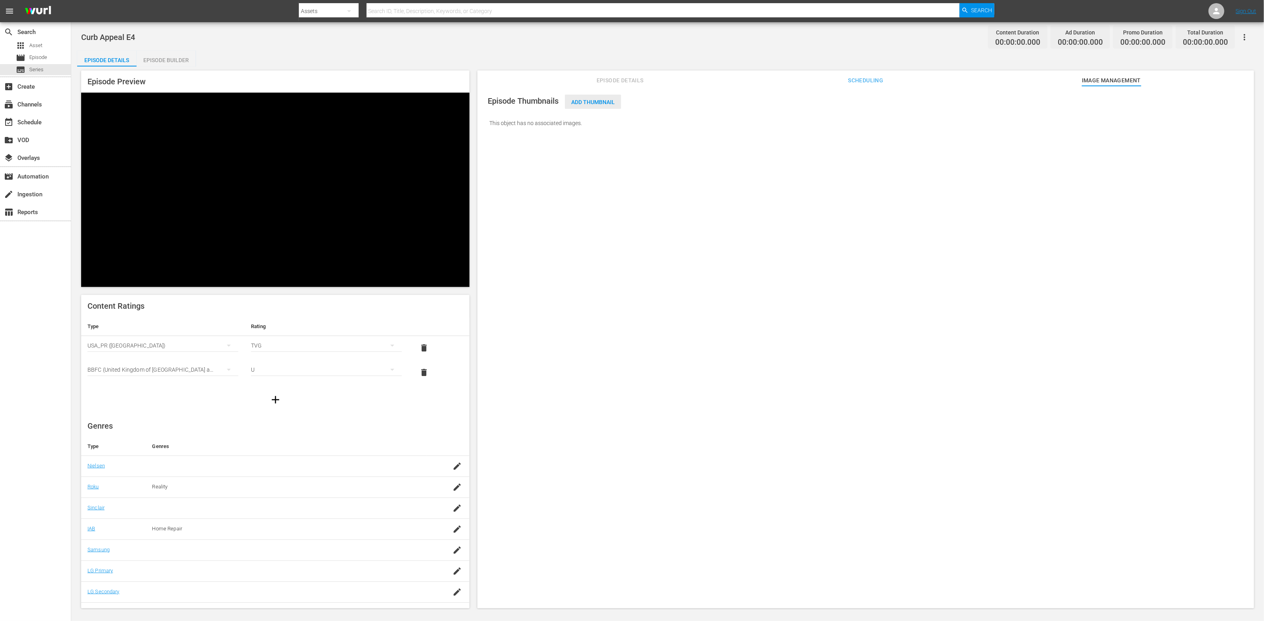
click at [577, 101] on span "Add Thumbnail" at bounding box center [593, 102] width 56 height 6
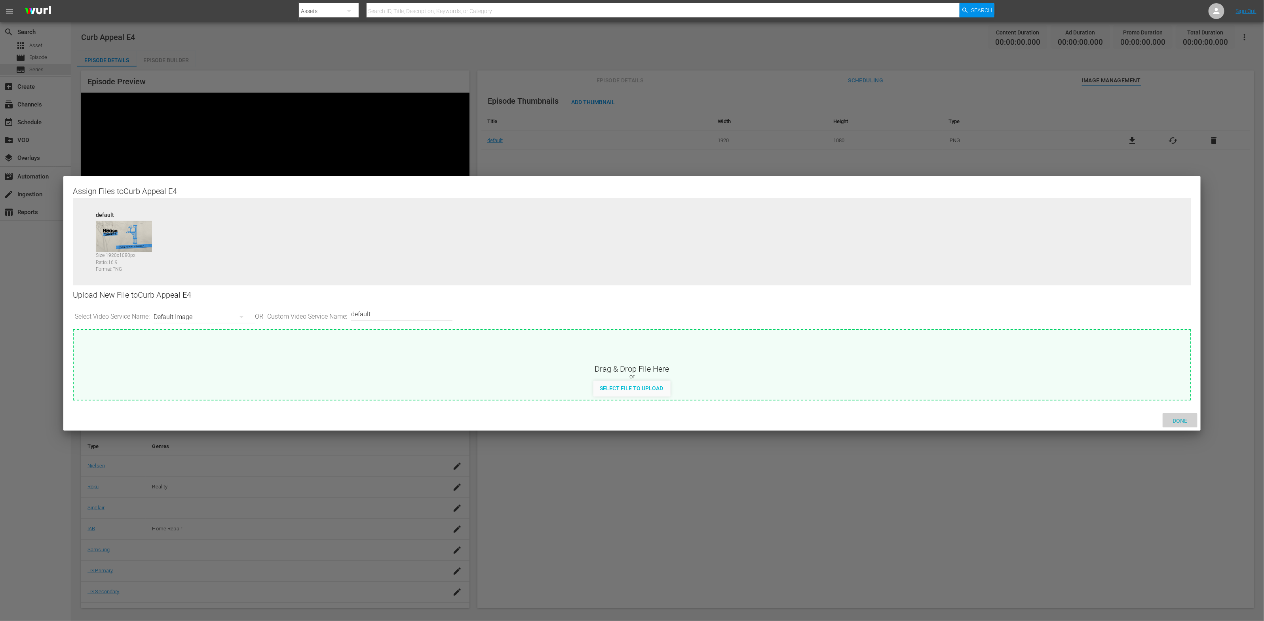
click at [843, 419] on span "Done" at bounding box center [1180, 421] width 27 height 6
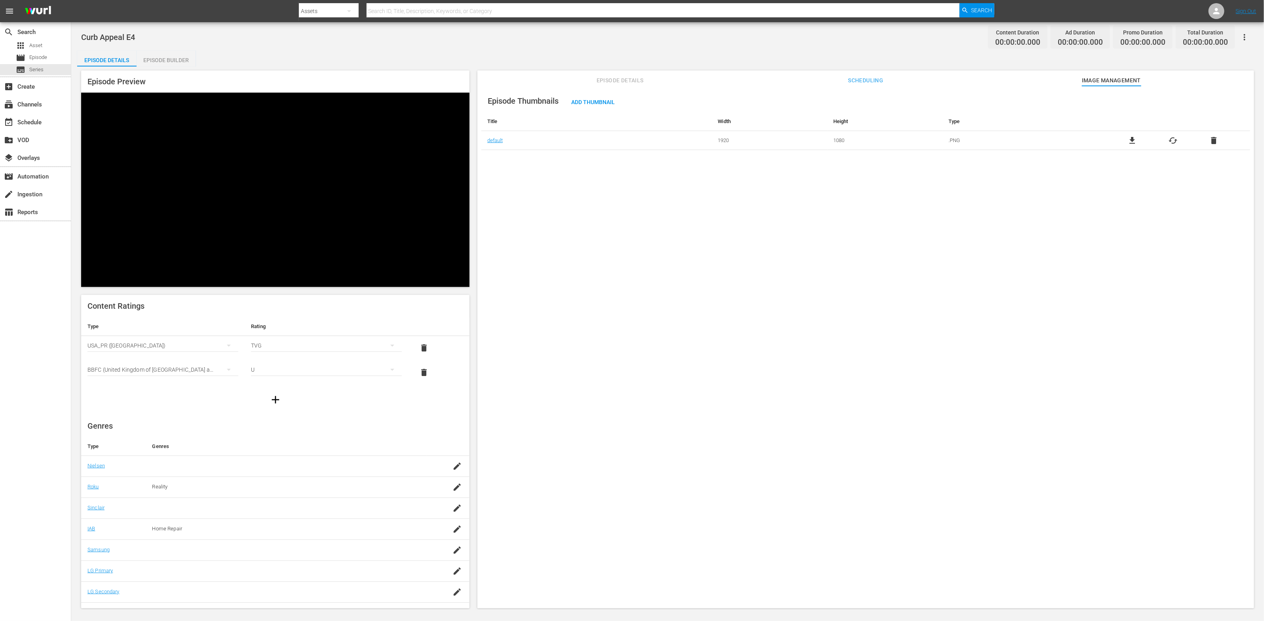
click at [612, 80] on span "Episode Details" at bounding box center [619, 81] width 59 height 10
click at [843, 100] on span "edit" at bounding box center [1237, 102] width 10 height 10
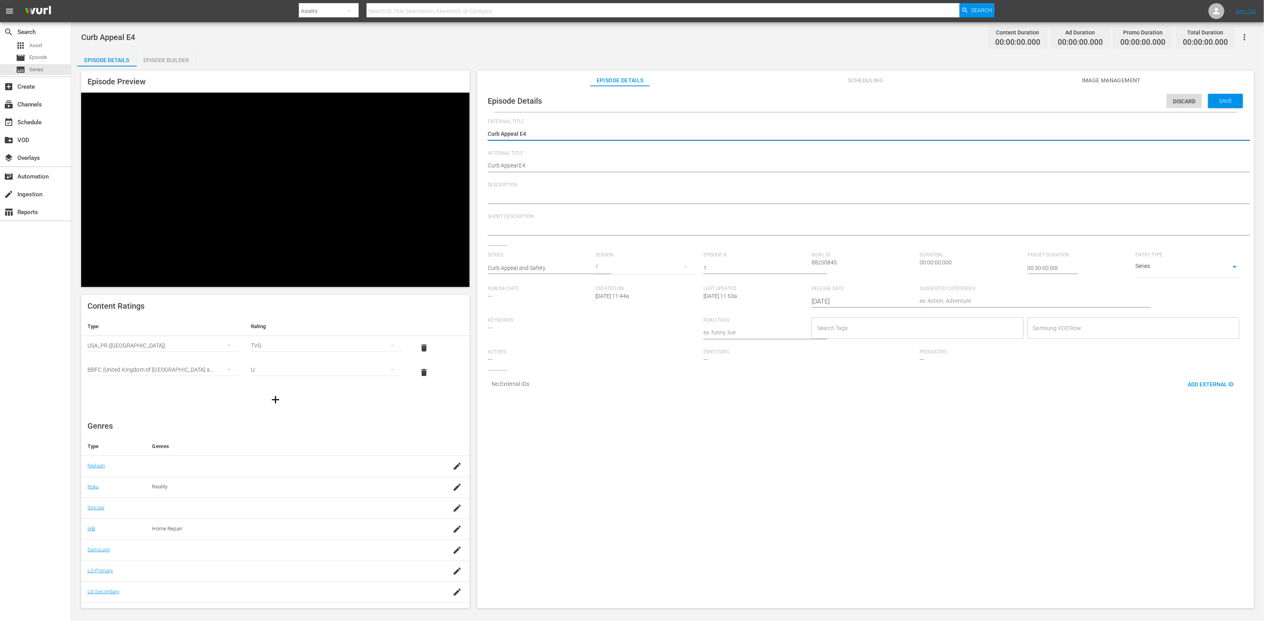
click at [801, 267] on input "1" at bounding box center [756, 268] width 104 height 19
click at [801, 267] on input "2" at bounding box center [756, 268] width 104 height 19
click at [801, 267] on input "3" at bounding box center [756, 268] width 104 height 19
type input "4"
click at [801, 267] on input "4" at bounding box center [756, 268] width 104 height 19
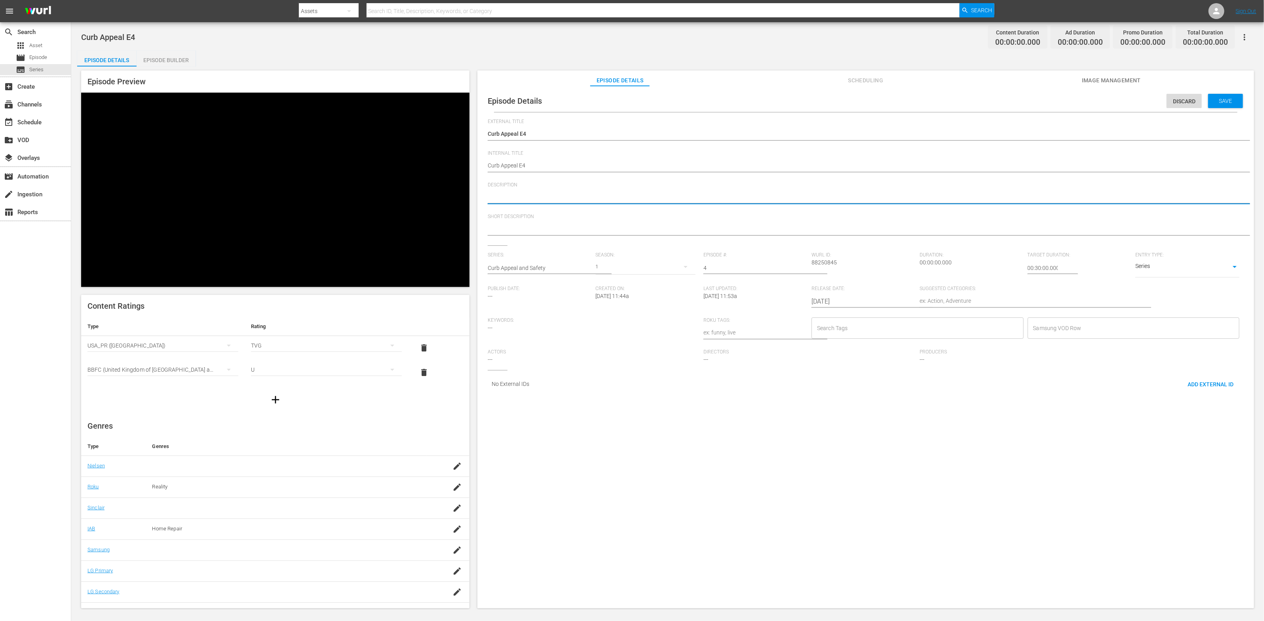
click at [563, 194] on textarea at bounding box center [864, 198] width 752 height 10
paste textarea "Make your home beautiful and safe, to sell or enjoy - E1"
type textarea "Make your home beautiful and safe, to sell or enjoy - E1"
click at [556, 231] on textarea at bounding box center [864, 230] width 752 height 10
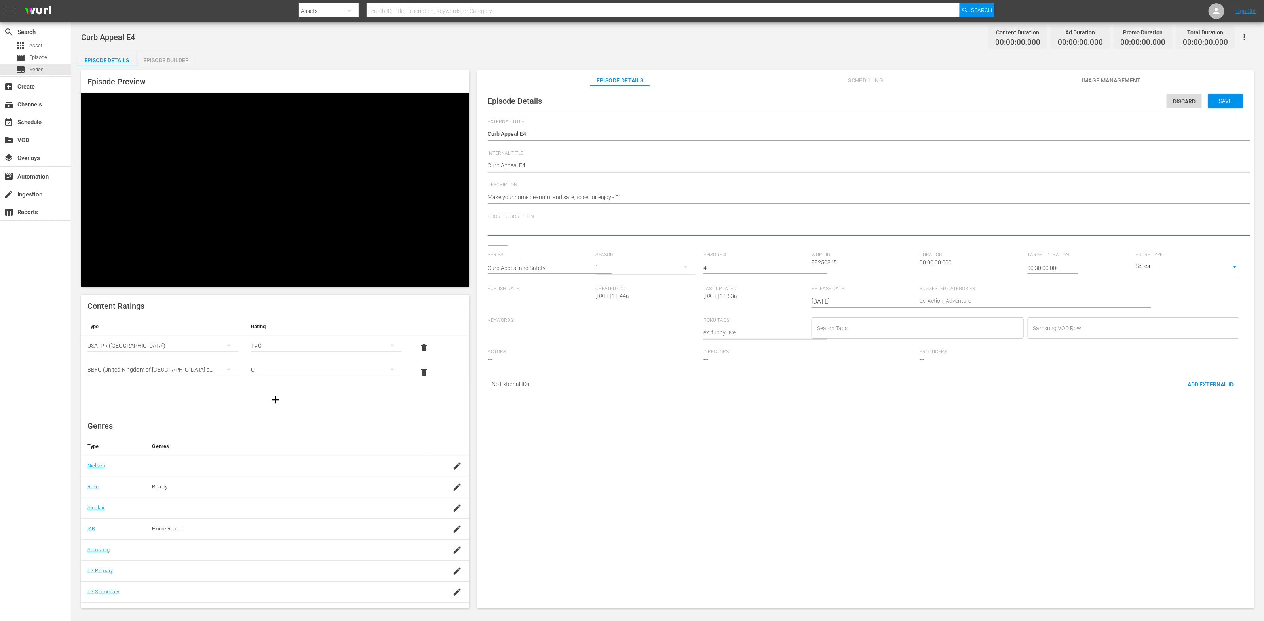
paste textarea "Make your home beautiful and safe, to sell or enjoy - E1"
type textarea "Make your home beautiful and safe, to sell or enjoy - E1"
drag, startPoint x: 618, startPoint y: 197, endPoint x: 624, endPoint y: 198, distance: 6.5
click at [624, 197] on textarea "Make your home beautiful and safe, to sell or enjoy - E1" at bounding box center [864, 198] width 752 height 10
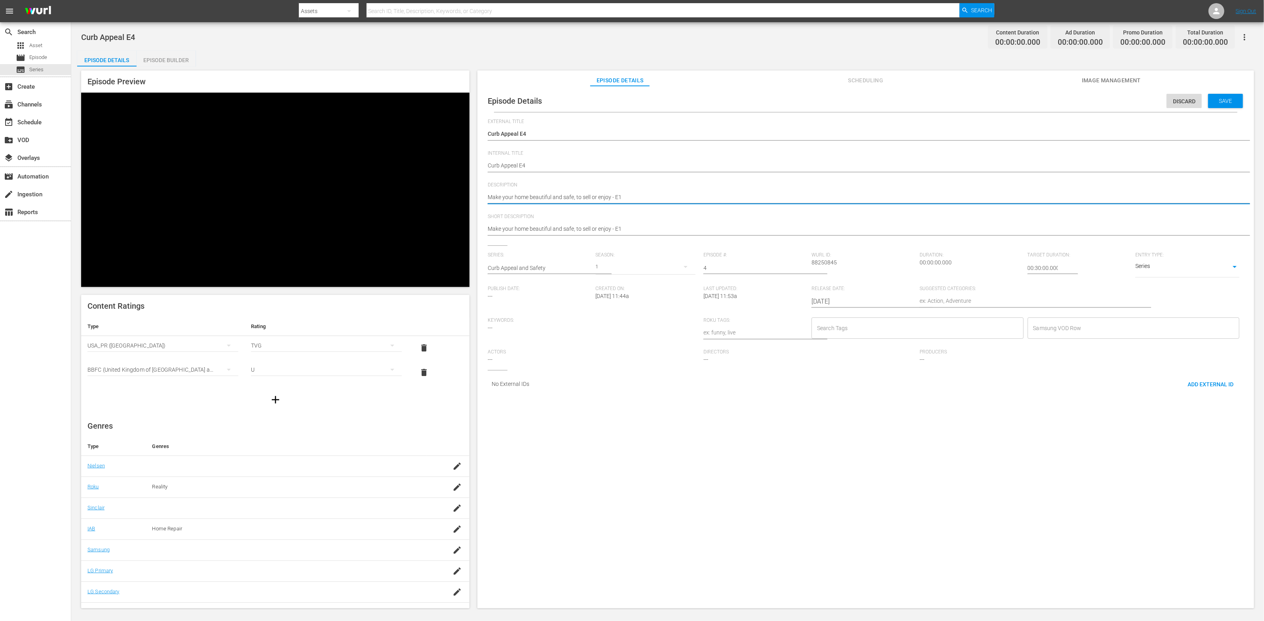
type textarea "Make your home beautiful and safe, to sell or enjoy - E4"
drag, startPoint x: 617, startPoint y: 227, endPoint x: 630, endPoint y: 228, distance: 13.1
click at [630, 228] on textarea "Make your home beautiful and safe, to sell or enjoy - E1" at bounding box center [864, 230] width 752 height 10
type textarea "Make your home beautiful and safe, to sell or enjoy - E4"
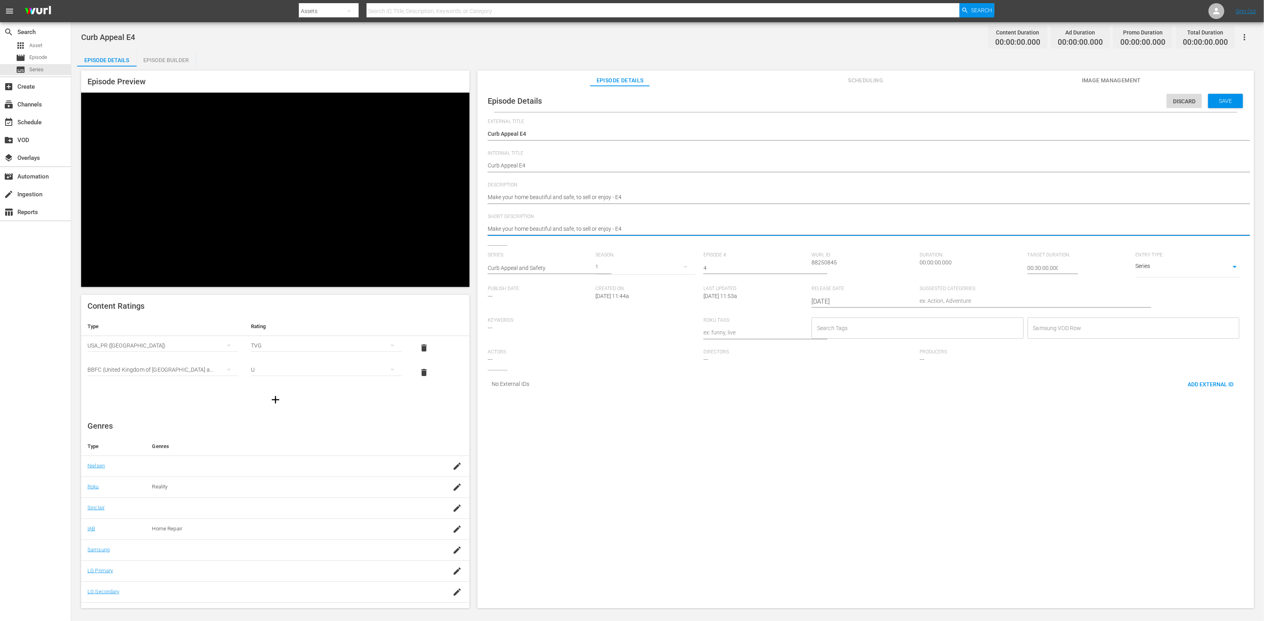
type textarea "Make your home beautiful and safe, to sell or enjoy - E4"
click at [843, 302] on textarea at bounding box center [1026, 302] width 212 height 10
paste textarea "Home Improvement"
type textarea "Home Improvement"
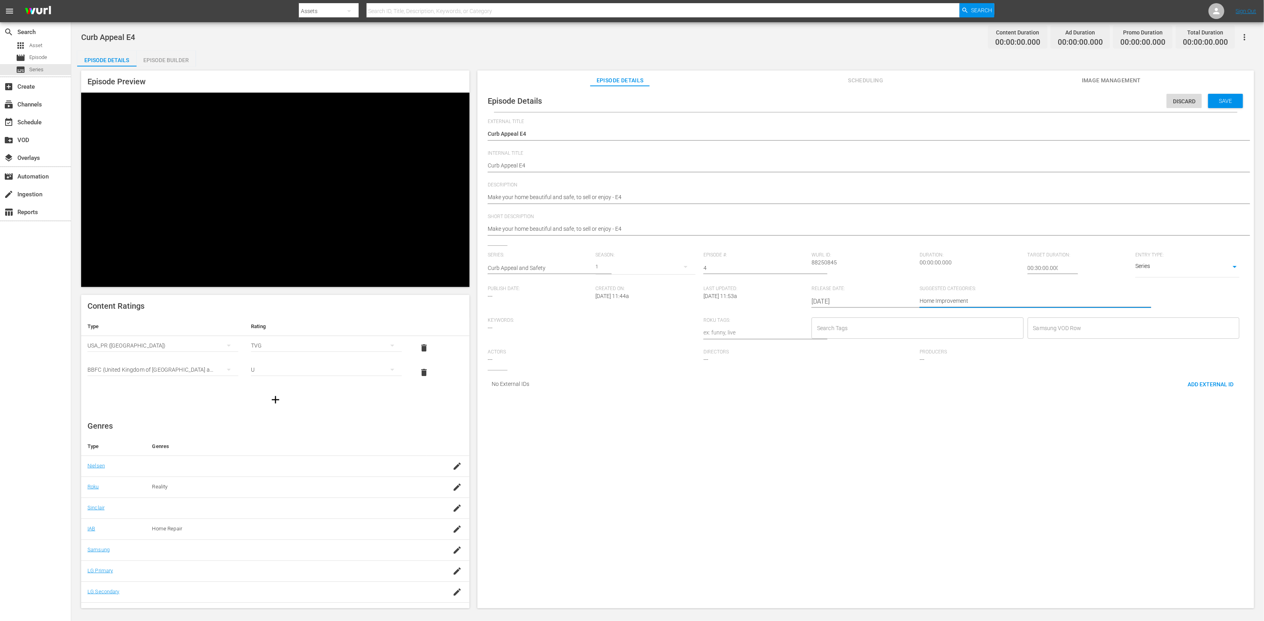
click at [843, 325] on input "Search Tags" at bounding box center [911, 328] width 193 height 14
paste input "Diy"
type input "Diy"
click at [830, 360] on li "Diy" at bounding box center [914, 362] width 210 height 13
paste input "Home"
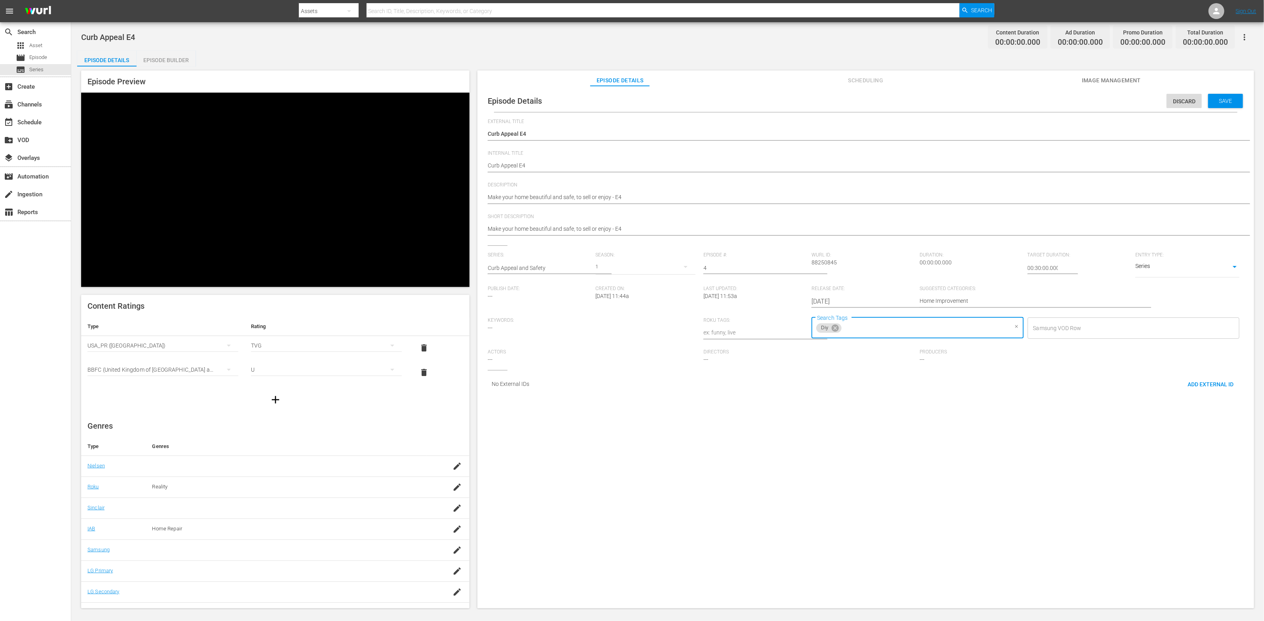
type input "Home"
click at [843, 363] on li "home improvement" at bounding box center [914, 362] width 210 height 13
paste input "Home"
type input "Home"
drag, startPoint x: 923, startPoint y: 331, endPoint x: 904, endPoint y: 331, distance: 19.4
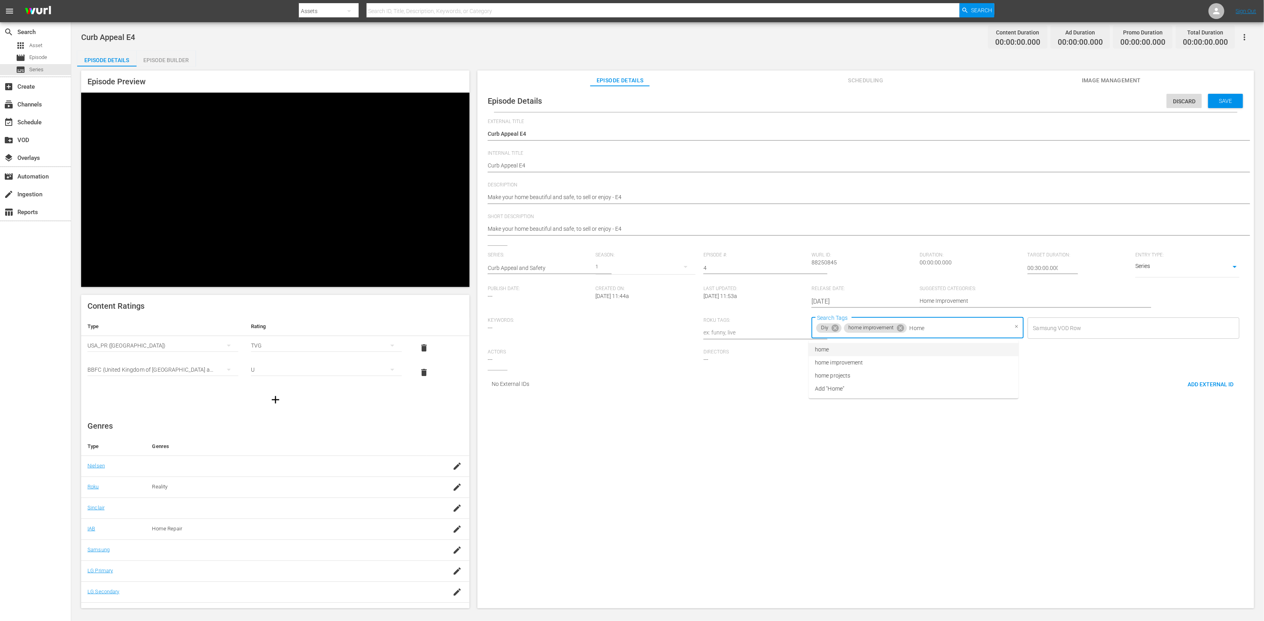
click at [843, 331] on input "Home" at bounding box center [958, 328] width 100 height 14
type input "re"
click at [843, 383] on li "renovation" at bounding box center [914, 389] width 210 height 13
type input "th"
click at [843, 409] on li "This Old House" at bounding box center [914, 415] width 210 height 13
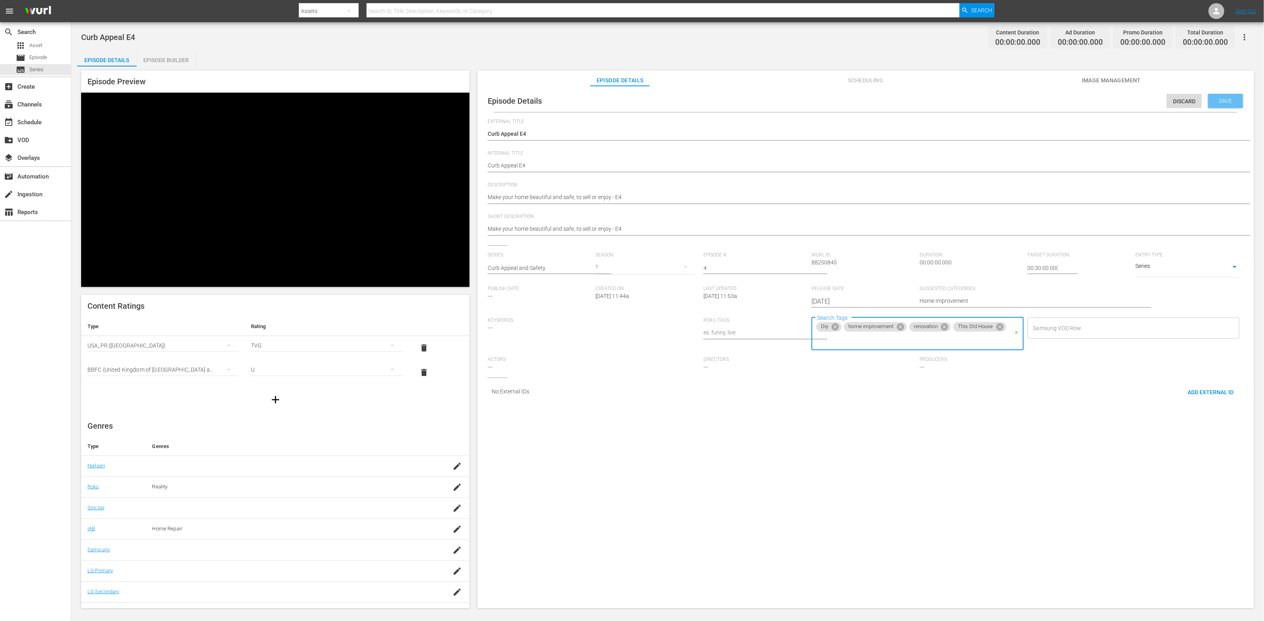
click at [843, 102] on span "Save" at bounding box center [1226, 101] width 26 height 6
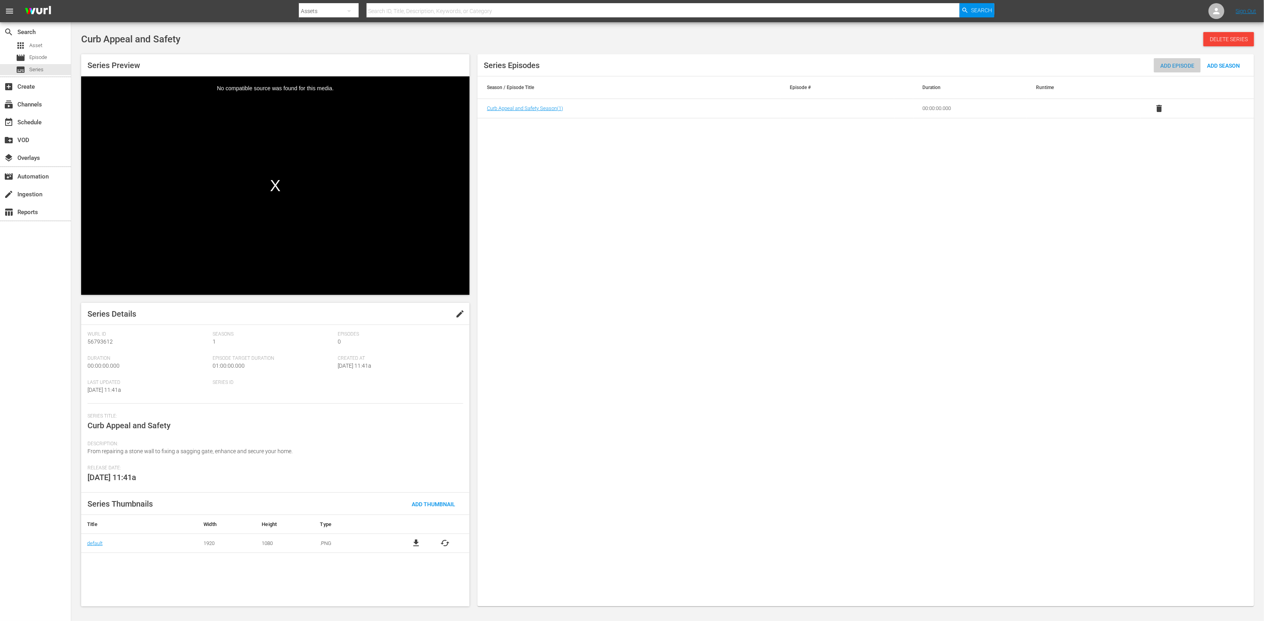
click at [1158, 65] on span "Add Episode" at bounding box center [1177, 66] width 47 height 6
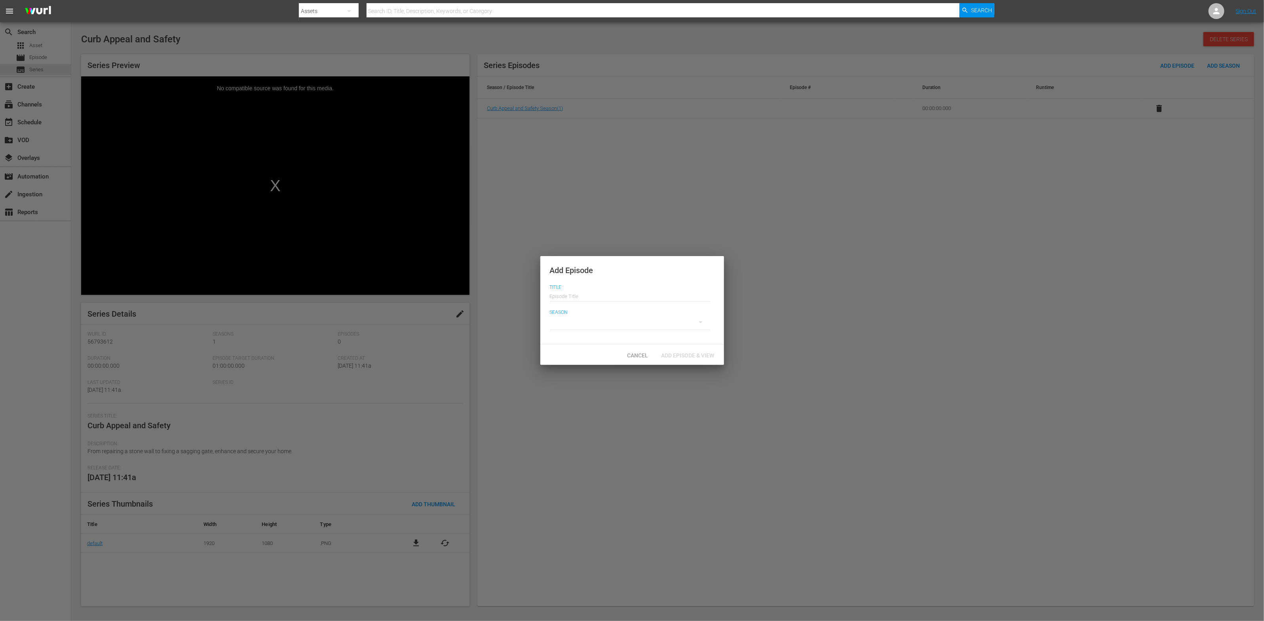
click at [646, 294] on input "text" at bounding box center [630, 295] width 161 height 19
drag, startPoint x: 581, startPoint y: 297, endPoint x: 591, endPoint y: 297, distance: 9.9
click at [591, 297] on input "Curb Appeal E4" at bounding box center [630, 295] width 161 height 19
type input "Curb Appeal E5"
click at [555, 324] on div at bounding box center [630, 322] width 161 height 22
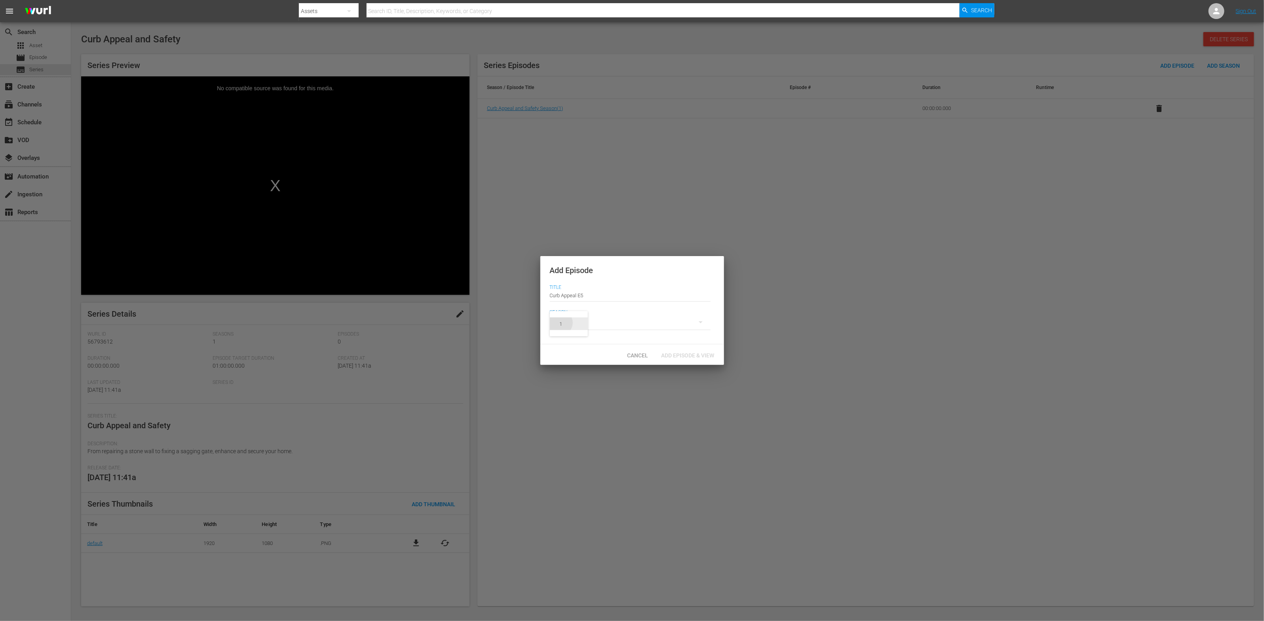
click at [560, 325] on div "1" at bounding box center [561, 324] width 3 height 8
click at [679, 358] on span "Add Episode & View" at bounding box center [688, 355] width 66 height 6
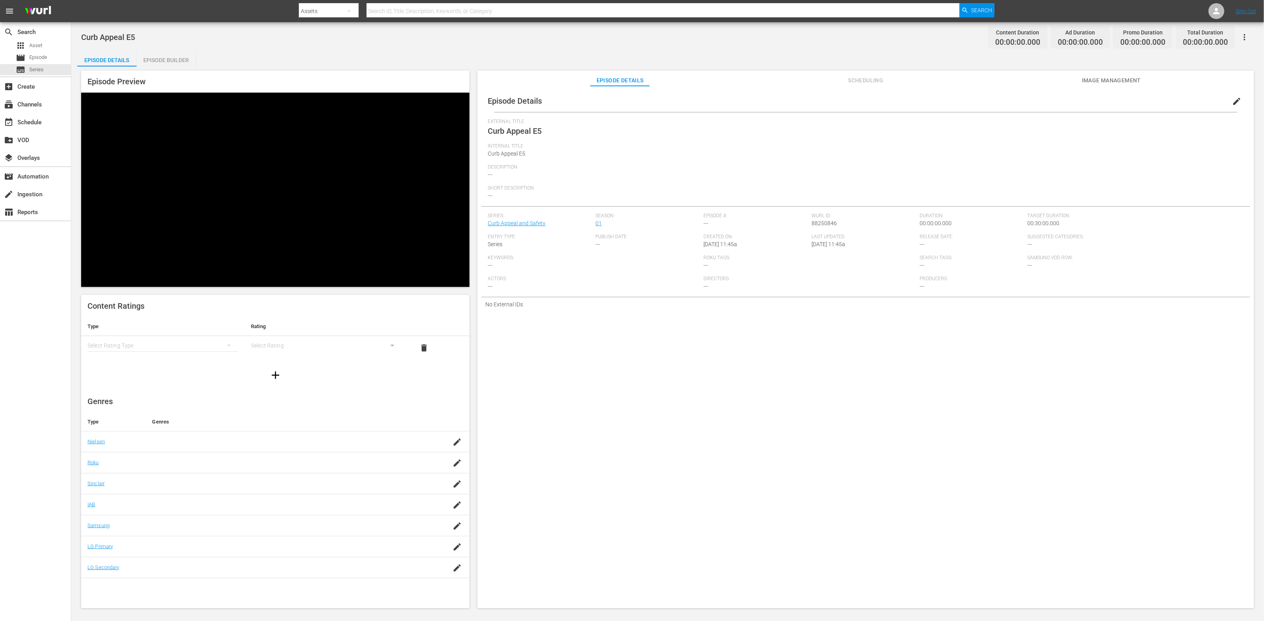
click at [211, 335] on div "simple table" at bounding box center [163, 346] width 151 height 22
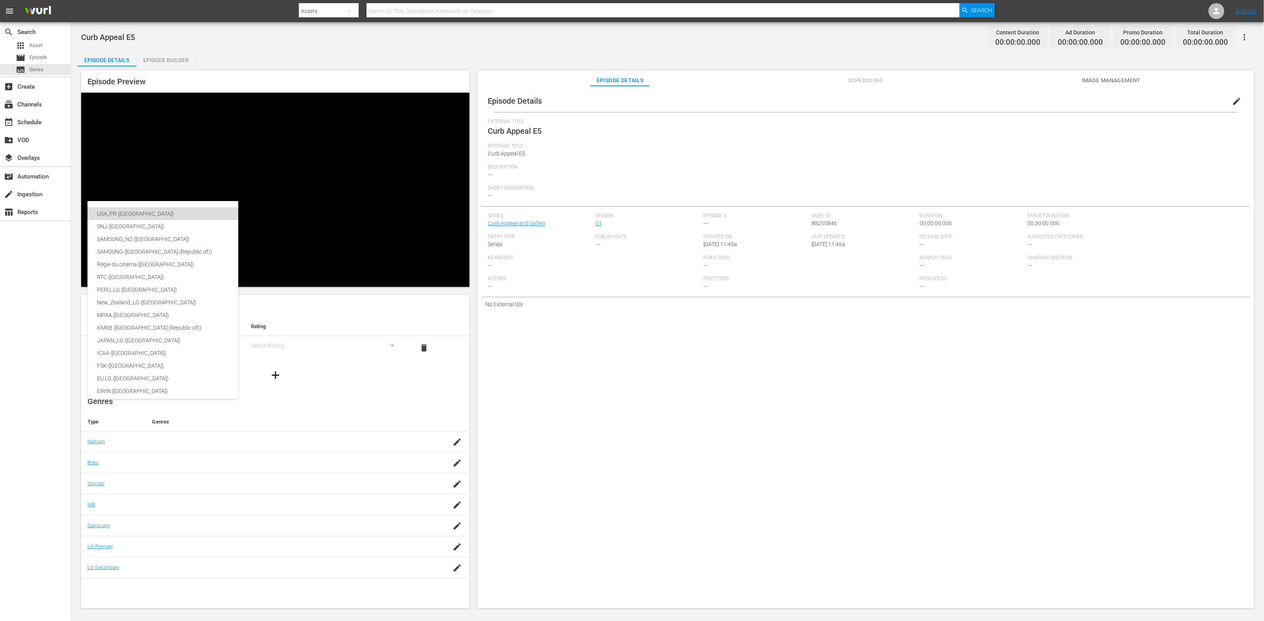
drag, startPoint x: 204, startPoint y: 215, endPoint x: 226, endPoint y: 208, distance: 23.2
click at [204, 215] on div "USA_PR ([GEOGRAPHIC_DATA])" at bounding box center [188, 213] width 182 height 13
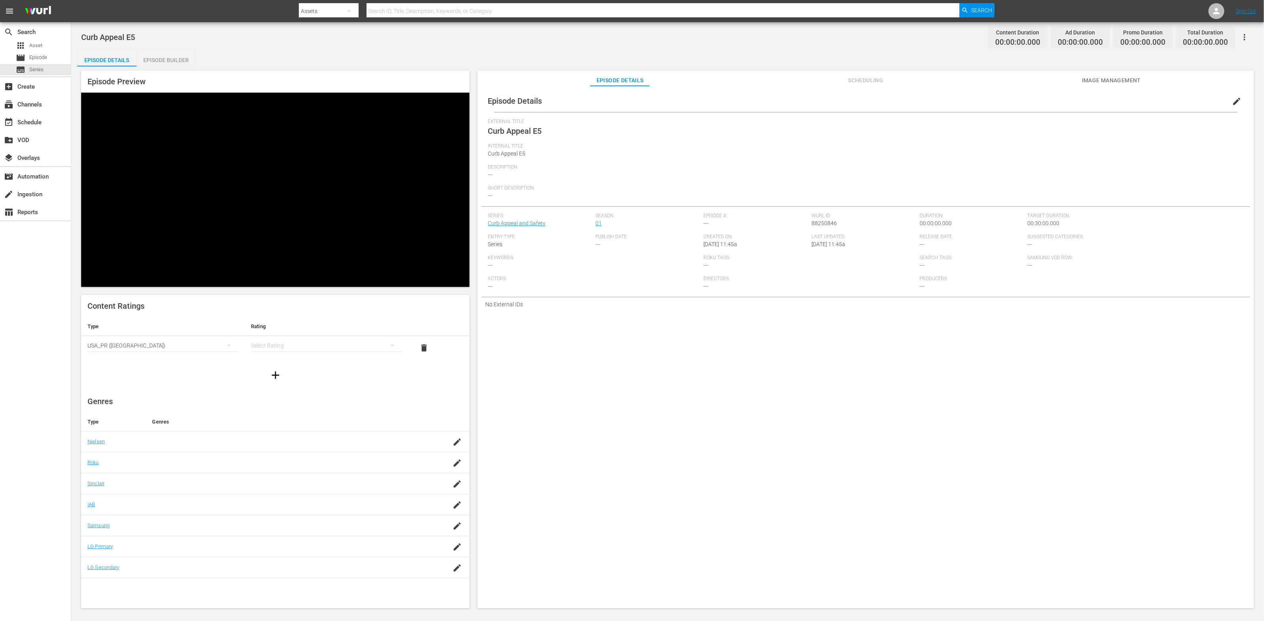
click at [274, 335] on div "simple table" at bounding box center [326, 346] width 151 height 22
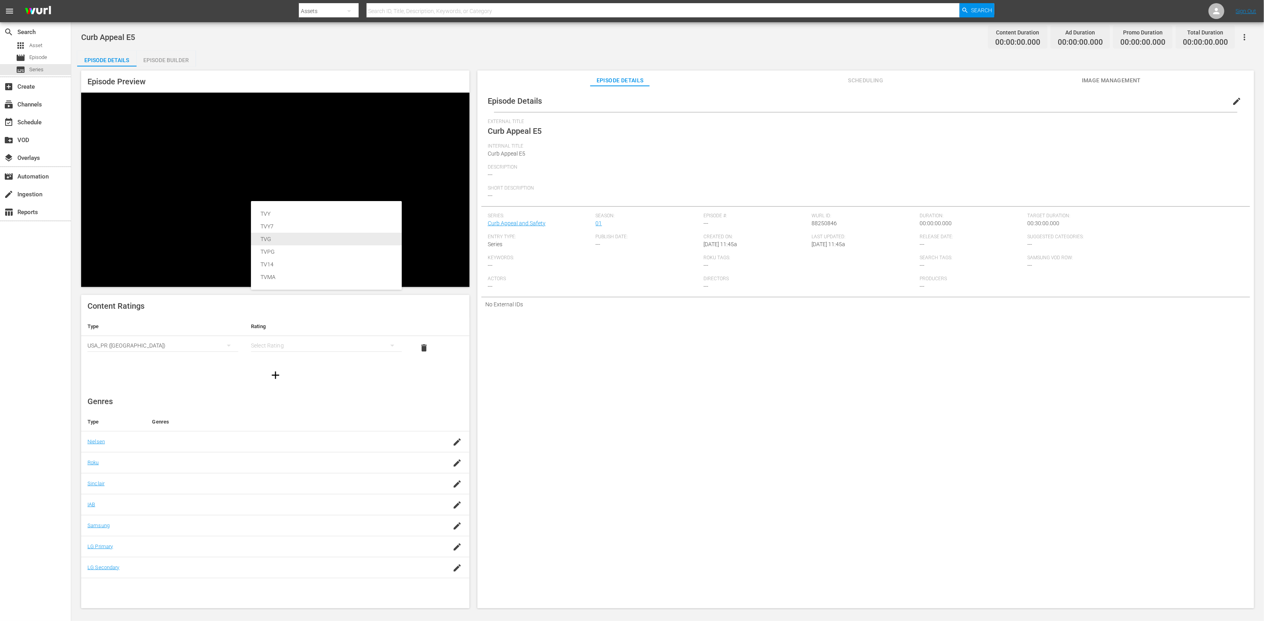
click at [271, 234] on div "TVG" at bounding box center [327, 239] width 132 height 13
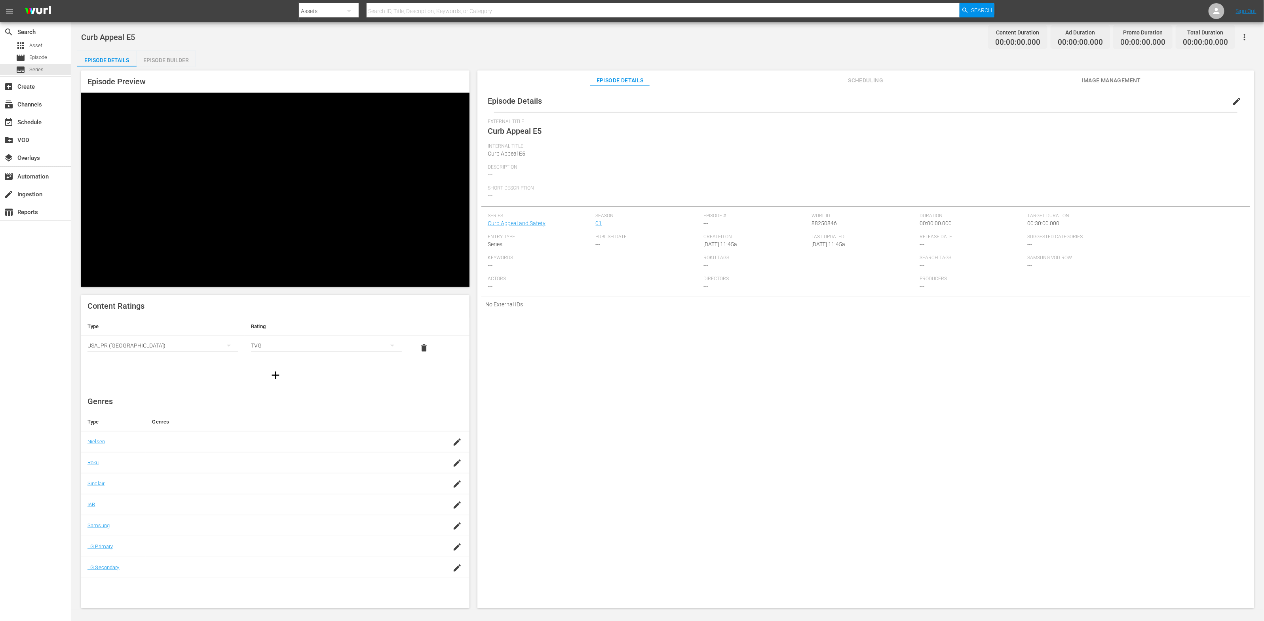
click at [270, 369] on icon "button" at bounding box center [275, 375] width 13 height 13
click at [175, 359] on div "simple table" at bounding box center [163, 370] width 151 height 22
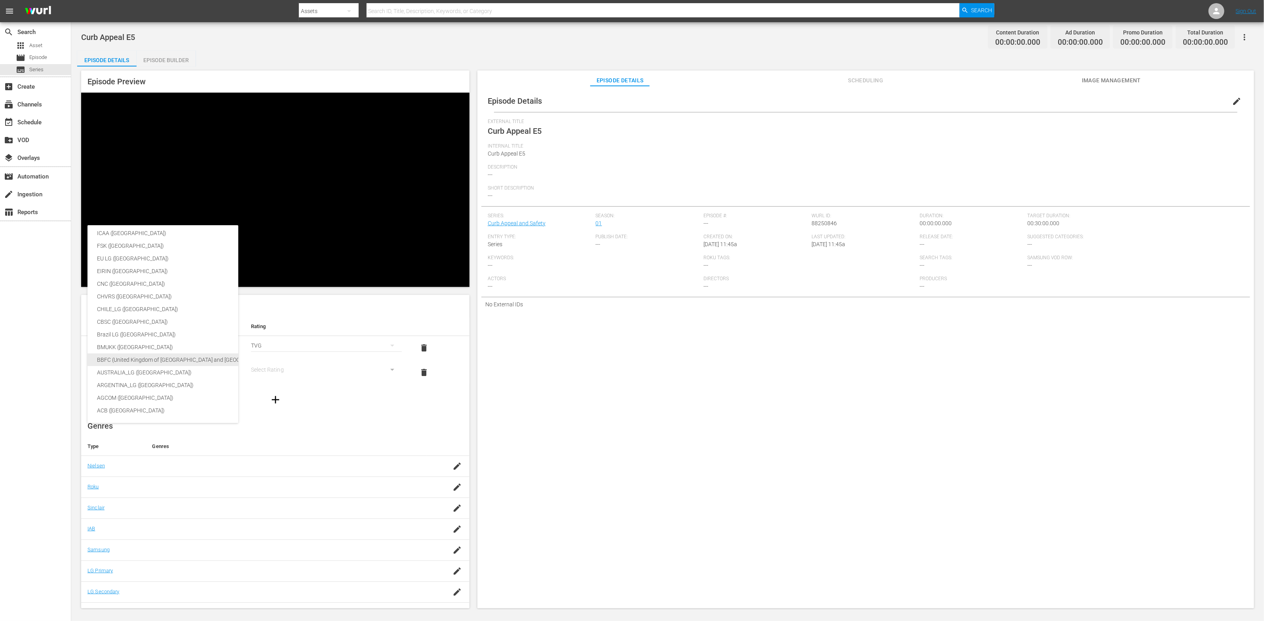
click at [191, 357] on div "BBFC (United Kingdom of [GEOGRAPHIC_DATA] and [GEOGRAPHIC_DATA])" at bounding box center [188, 360] width 182 height 13
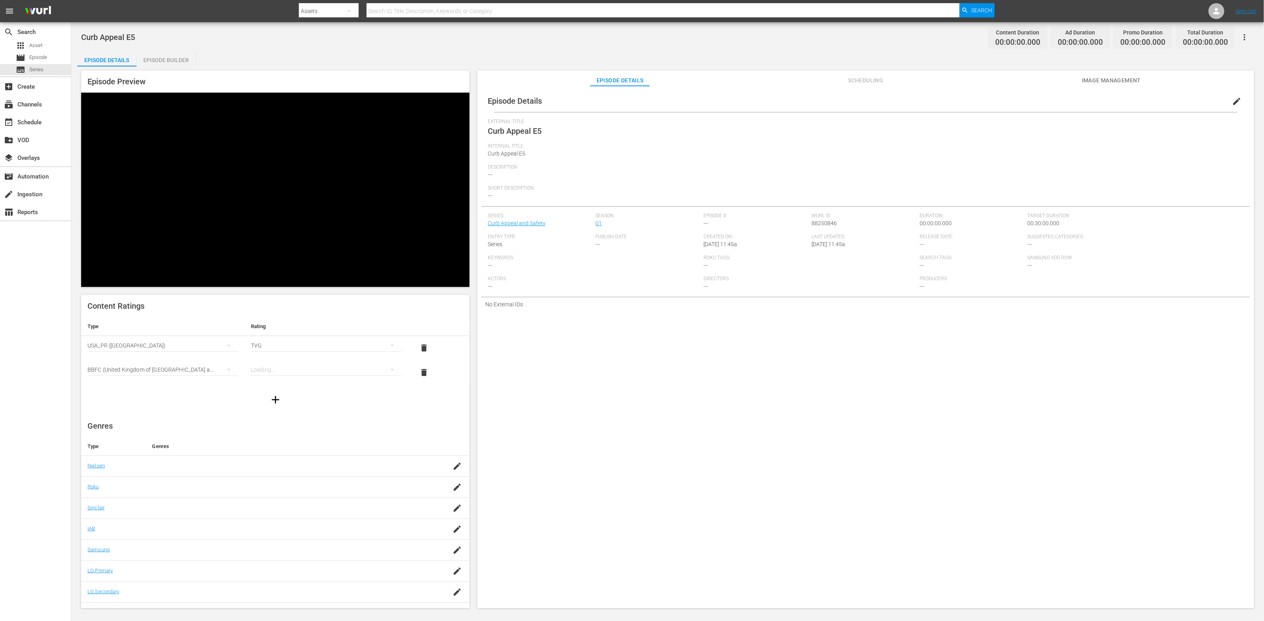
scroll to position [132, 0]
click at [301, 359] on div "simple table" at bounding box center [326, 370] width 151 height 22
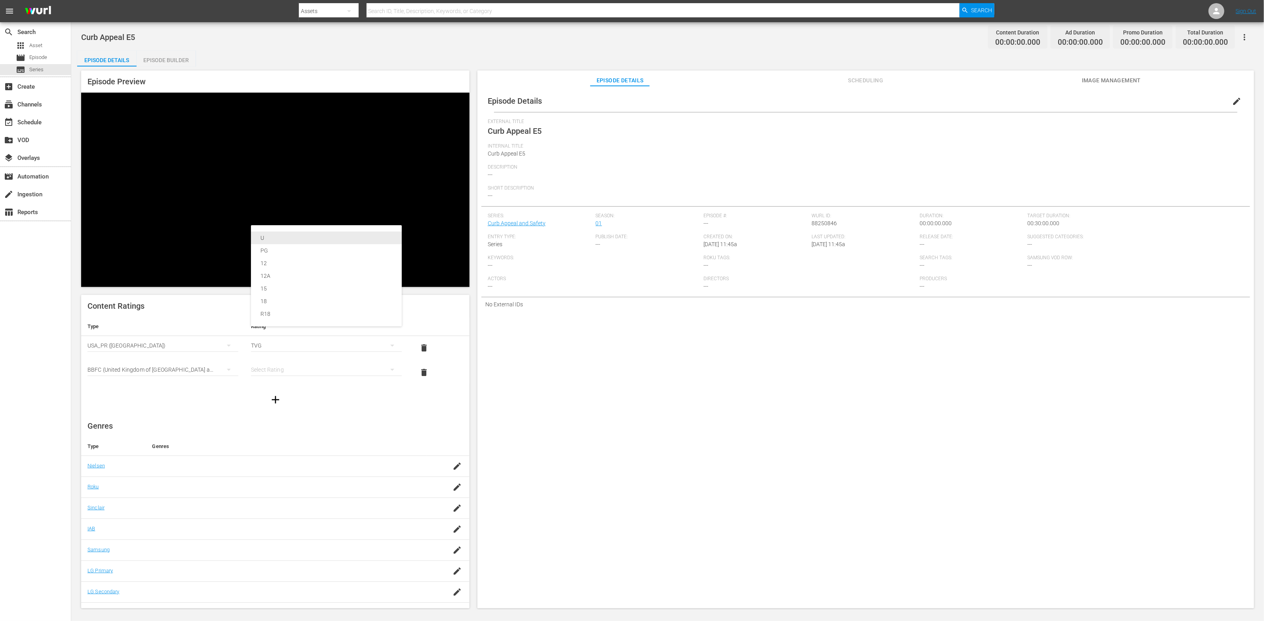
click at [297, 235] on div "U" at bounding box center [327, 238] width 132 height 13
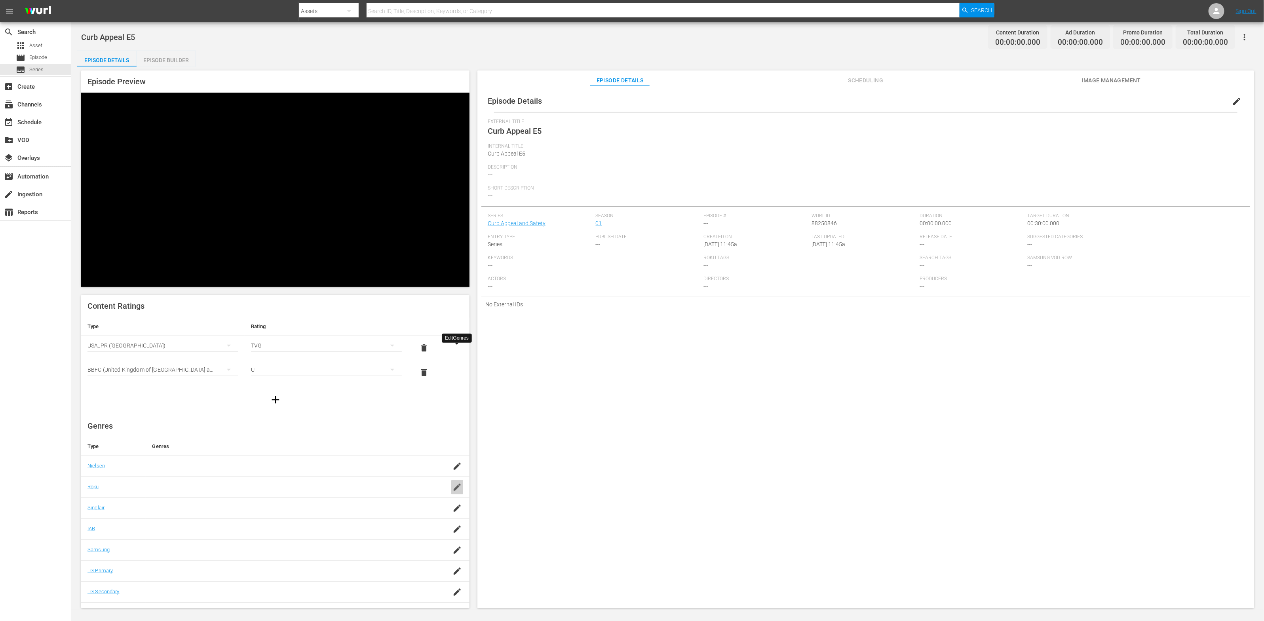
click at [453, 483] on icon "button" at bounding box center [458, 488] width 10 height 10
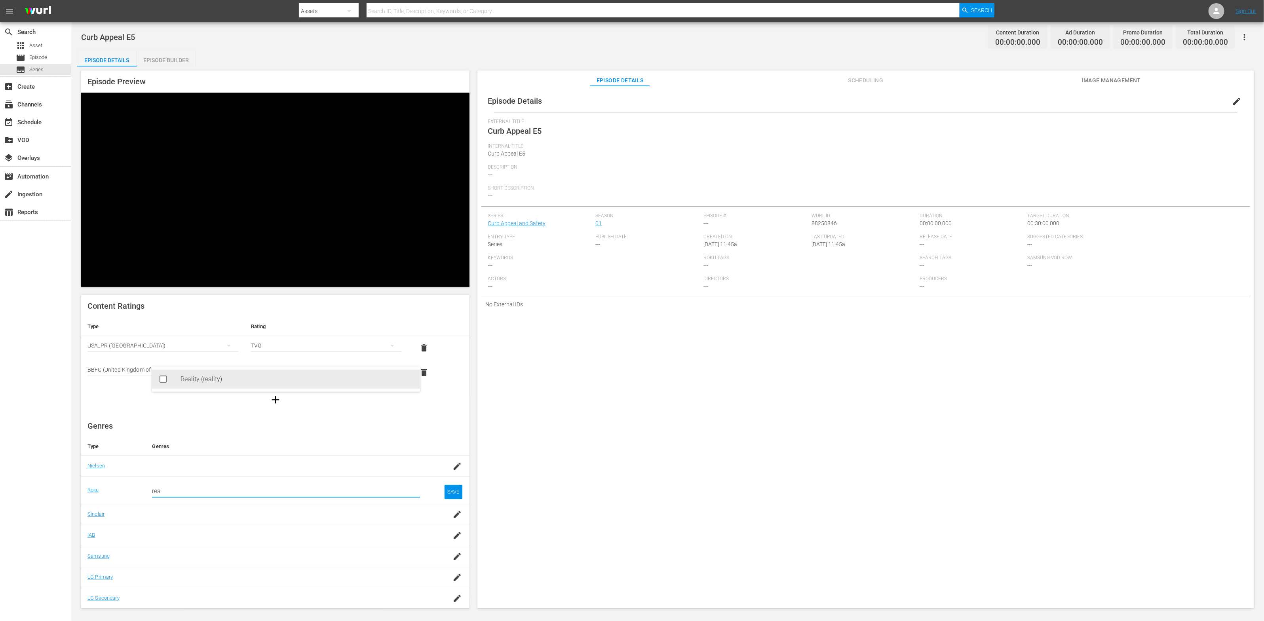
click at [309, 378] on div "Reality (reality)" at bounding box center [297, 379] width 233 height 19
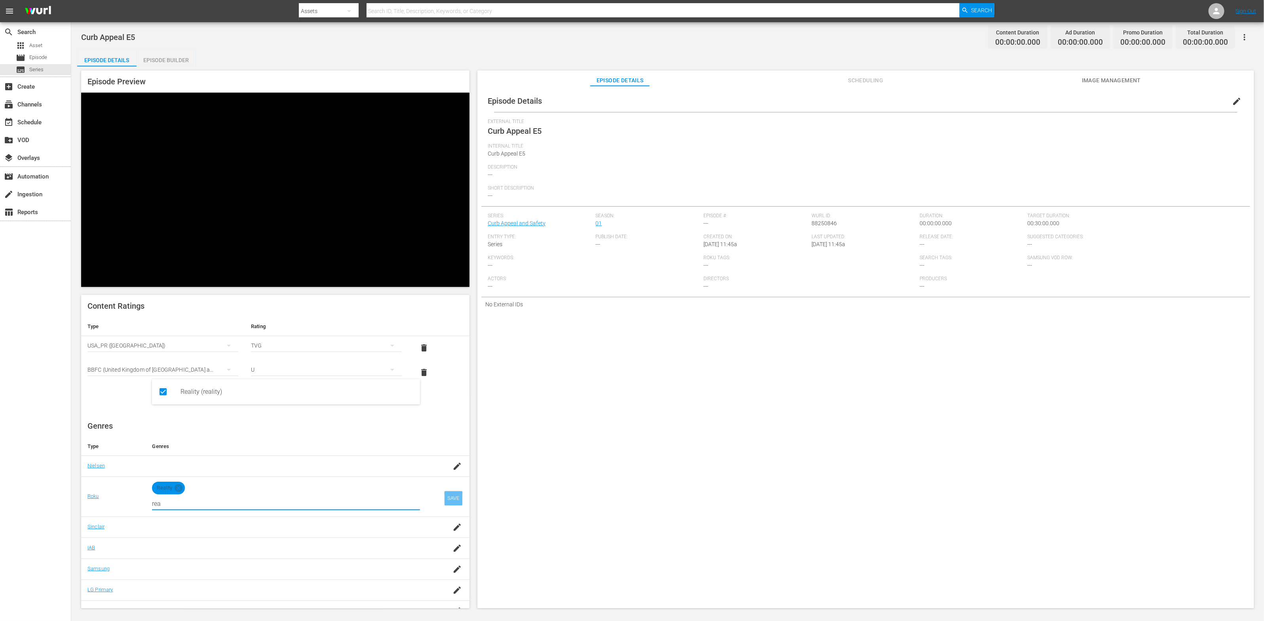
type input "rea"
click at [447, 491] on div "SAVE" at bounding box center [454, 498] width 18 height 14
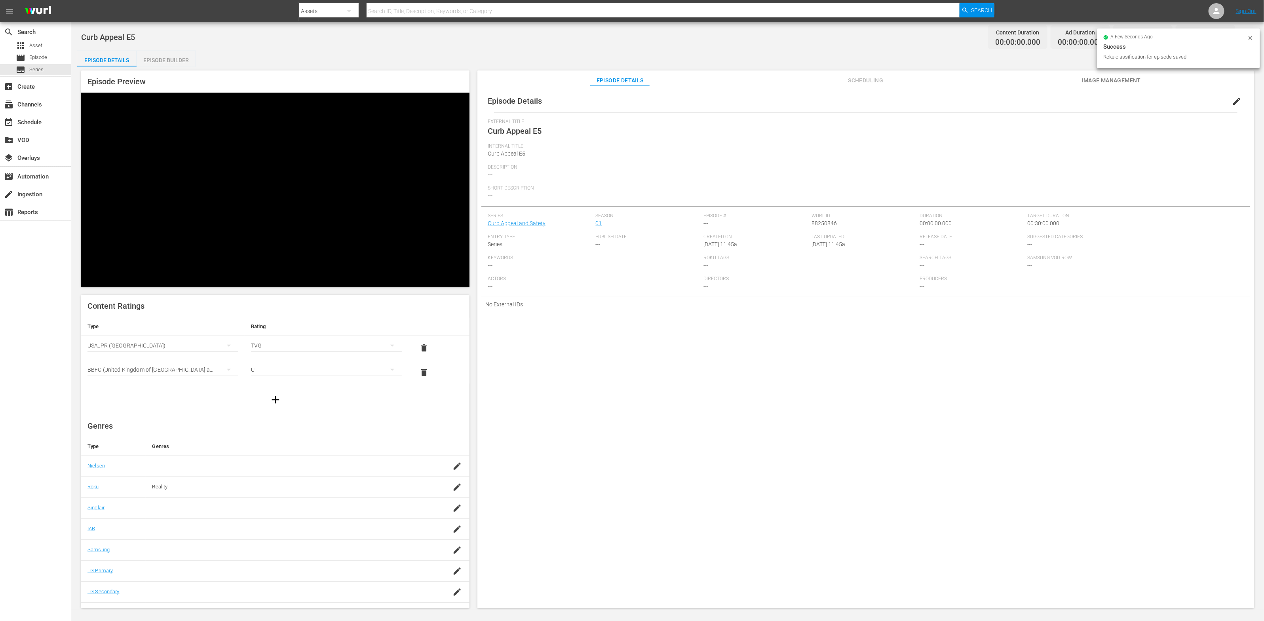
click at [364, 519] on td at bounding box center [286, 529] width 281 height 21
click at [453, 525] on icon "button" at bounding box center [458, 530] width 10 height 10
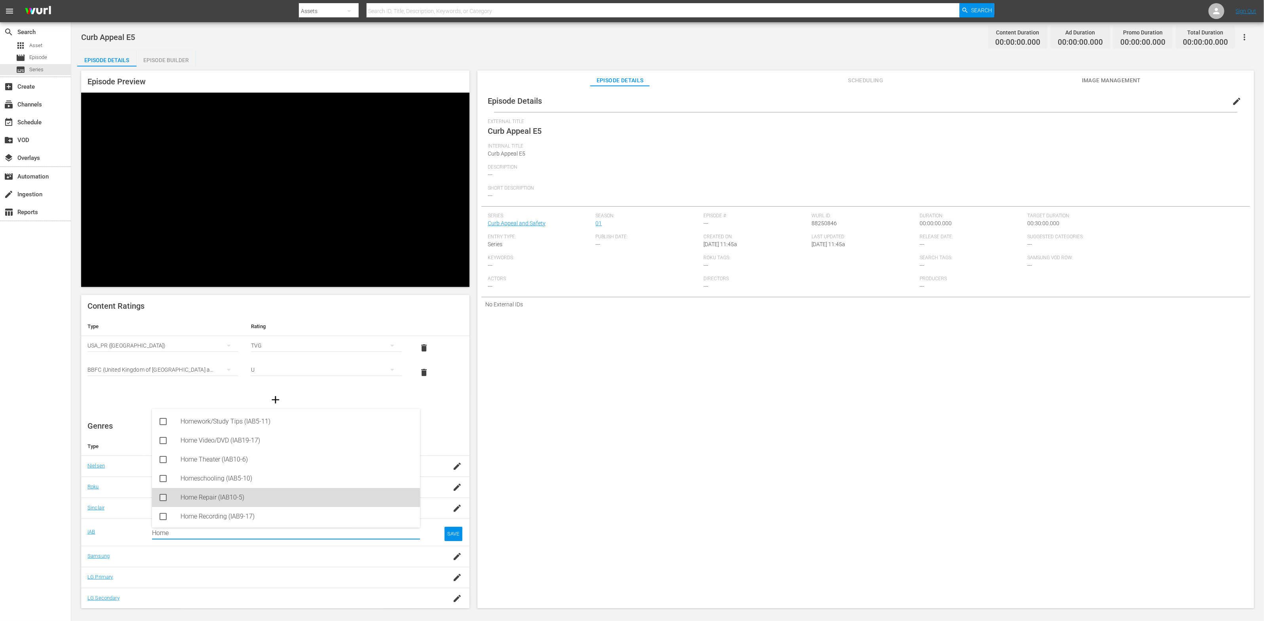
click at [278, 491] on div "Home Repair (IAB10-5)" at bounding box center [297, 497] width 233 height 19
type input "Home"
click at [453, 533] on div "SAVE" at bounding box center [454, 540] width 18 height 14
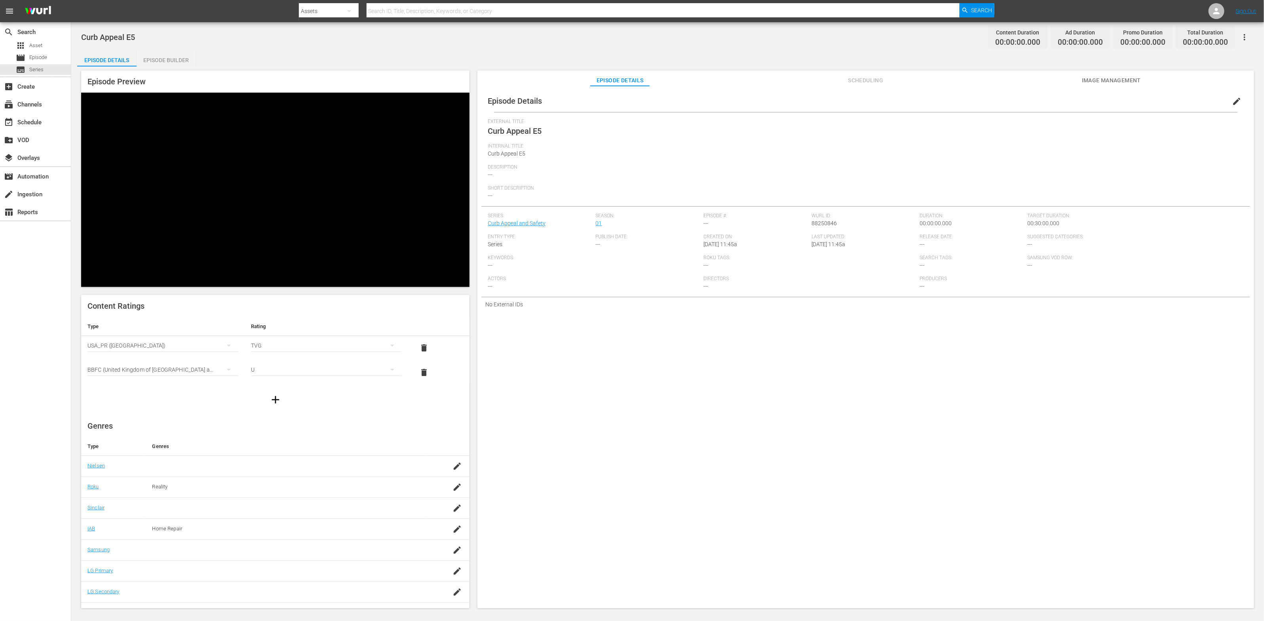
click at [1123, 83] on span "Image Management" at bounding box center [1111, 81] width 59 height 10
click at [577, 101] on span "Add Thumbnail" at bounding box center [593, 102] width 56 height 6
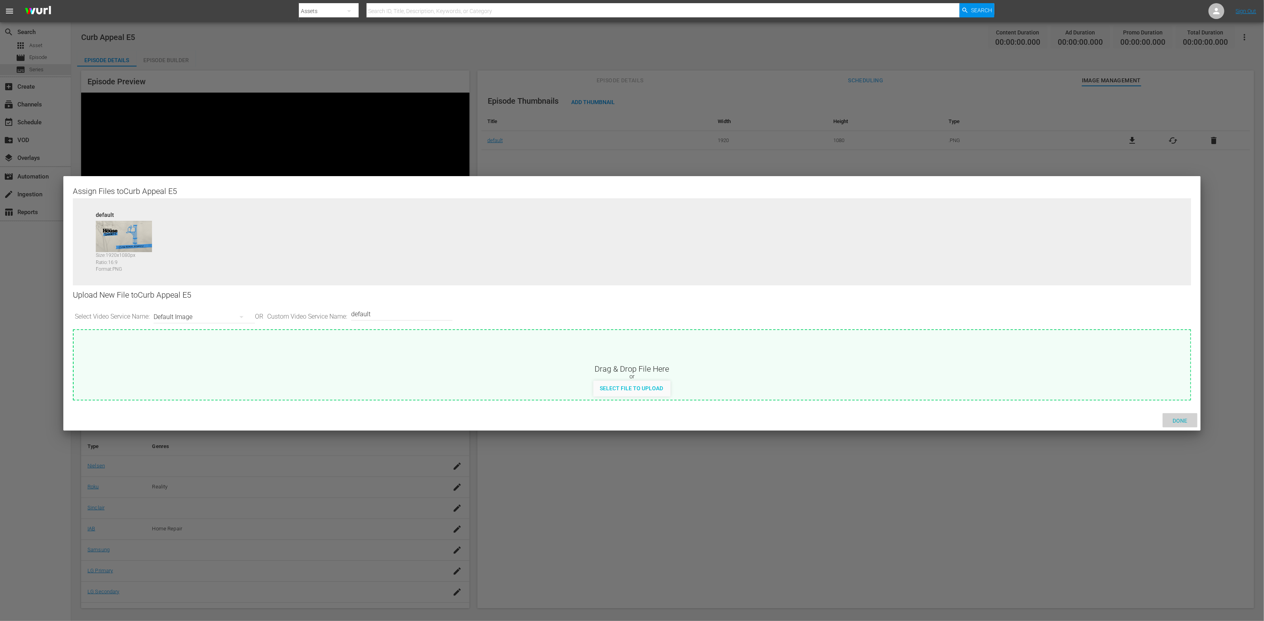
click at [1173, 420] on span "Done" at bounding box center [1180, 421] width 27 height 6
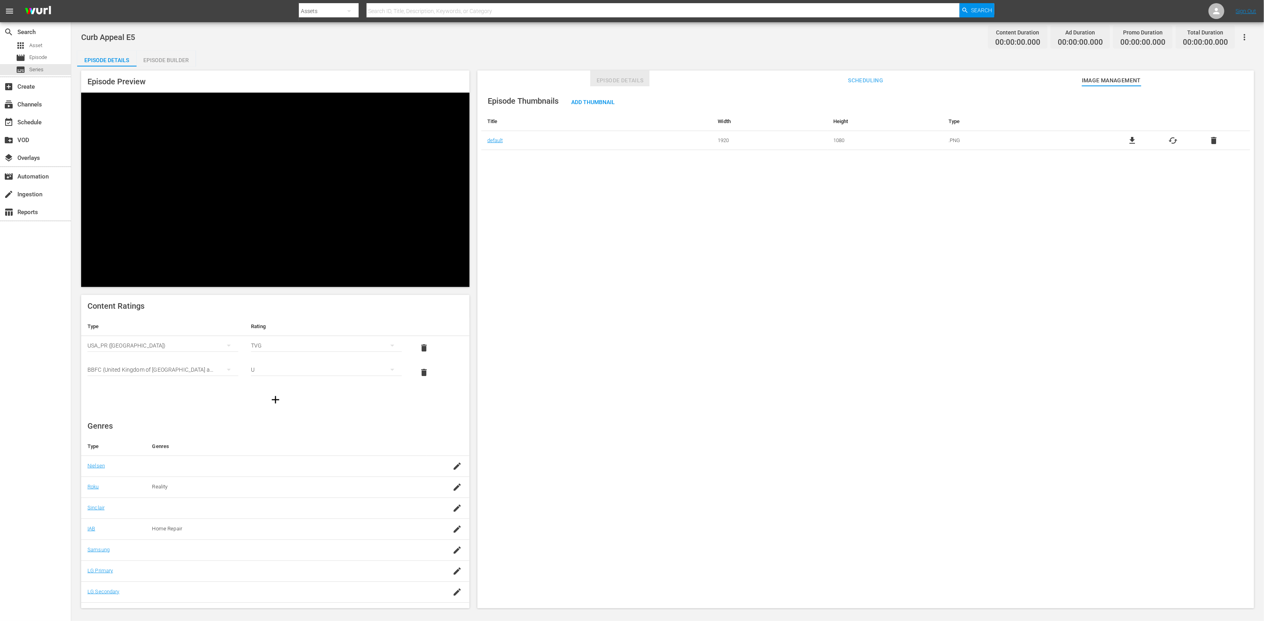
click at [625, 77] on span "Episode Details" at bounding box center [619, 81] width 59 height 10
click at [1233, 100] on span "edit" at bounding box center [1237, 102] width 10 height 10
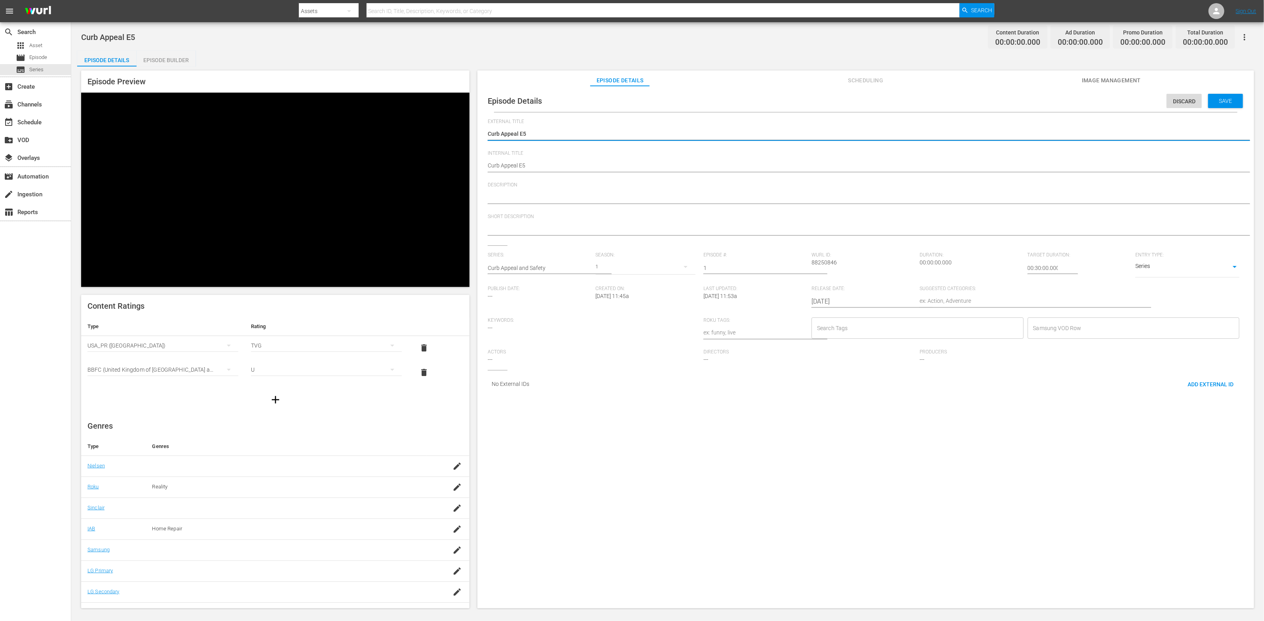
click at [801, 267] on input "1" at bounding box center [756, 268] width 104 height 19
click at [801, 267] on input "2" at bounding box center [756, 268] width 104 height 19
click at [801, 267] on input "3" at bounding box center [756, 268] width 104 height 19
click at [801, 267] on input "4" at bounding box center [756, 268] width 104 height 19
type input "5"
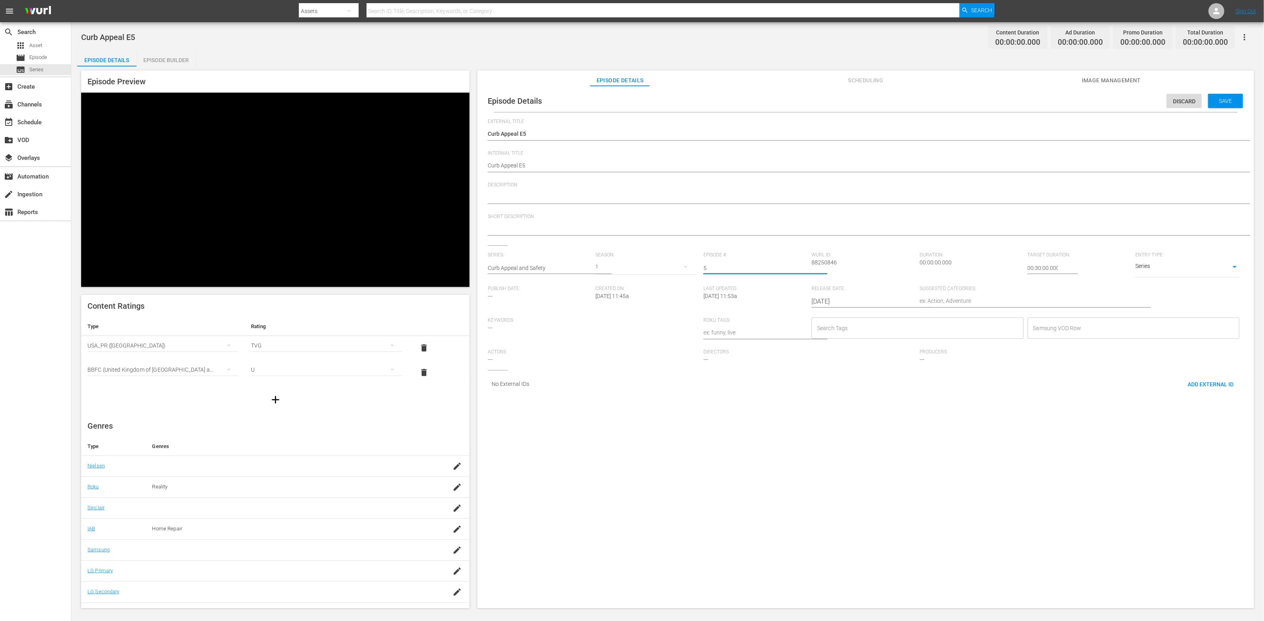
click at [801, 267] on input "5" at bounding box center [756, 268] width 104 height 19
click at [582, 195] on textarea at bounding box center [864, 198] width 752 height 10
paste textarea "Make your home beautiful and safe, to sell or enjoy - E1"
type textarea "Make your home beautiful and safe, to sell or enjoy - E1"
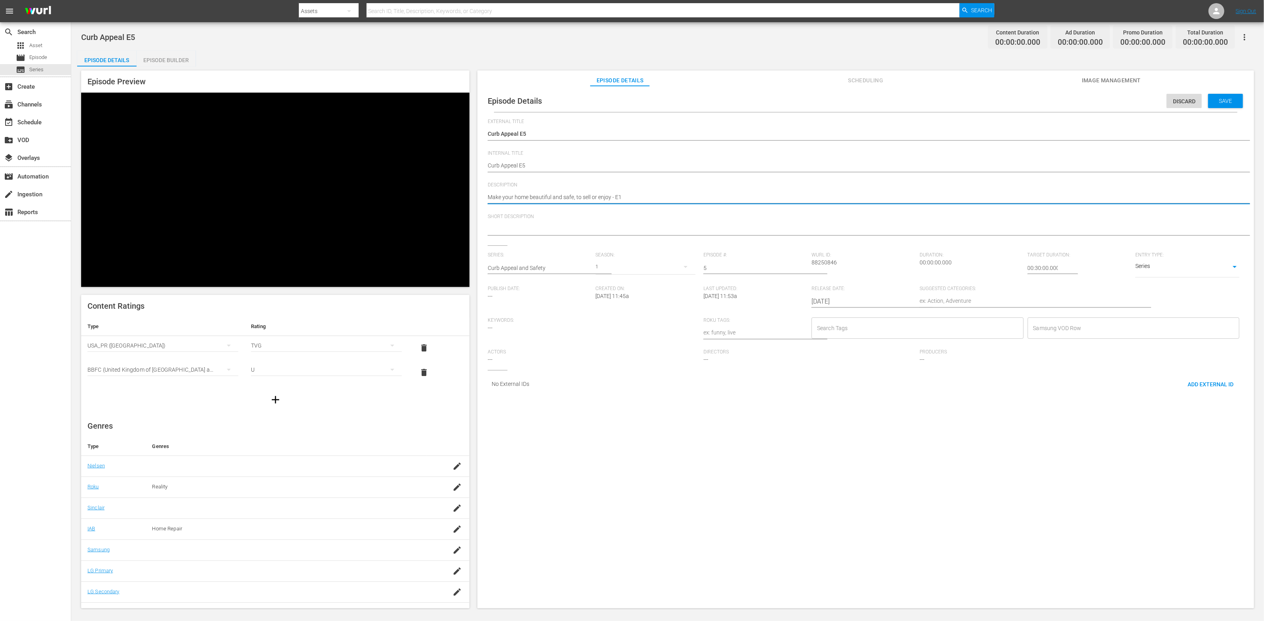
click at [592, 226] on textarea at bounding box center [864, 230] width 752 height 10
paste textarea "Make your home beautiful and safe, to sell or enjoy - E1"
type textarea "Make your home beautiful and safe, to sell or enjoy - E1"
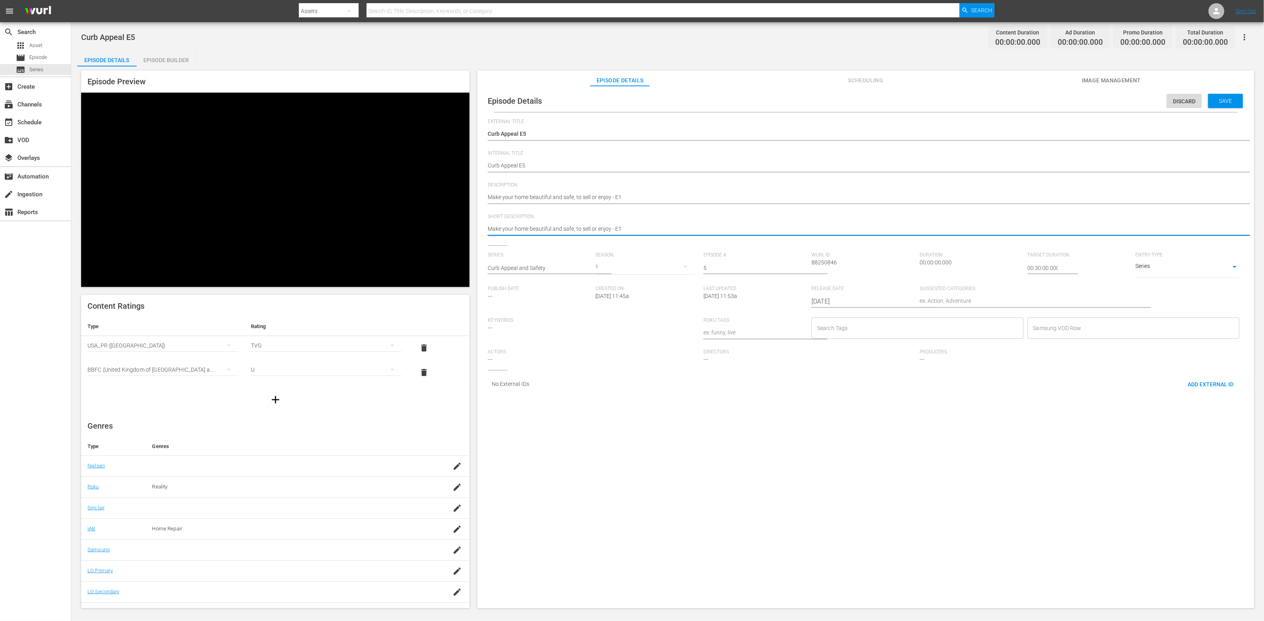
type textarea "Make your home beautiful and safe, to sell or enjoy - E1"
drag, startPoint x: 618, startPoint y: 196, endPoint x: 631, endPoint y: 196, distance: 13.1
click at [631, 196] on textarea "Make your home beautiful and safe, to sell or enjoy - E1" at bounding box center [864, 198] width 752 height 10
type textarea "Make your home beautiful and safe, to sell or enjoy - E5"
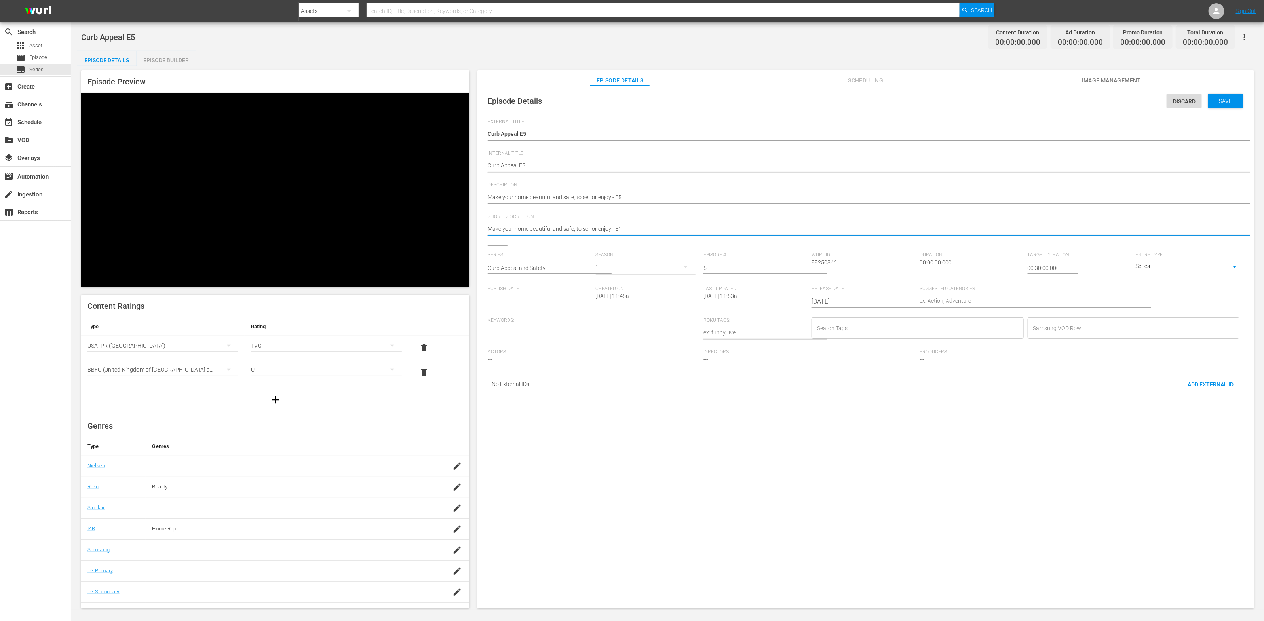
drag, startPoint x: 617, startPoint y: 230, endPoint x: 642, endPoint y: 230, distance: 24.9
click at [640, 230] on textarea "Make your home beautiful and safe, to sell or enjoy - E1" at bounding box center [864, 230] width 752 height 10
type textarea "Make your home beautiful and safe, to sell or enjoy - E5"
click at [953, 302] on textarea at bounding box center [1026, 302] width 212 height 10
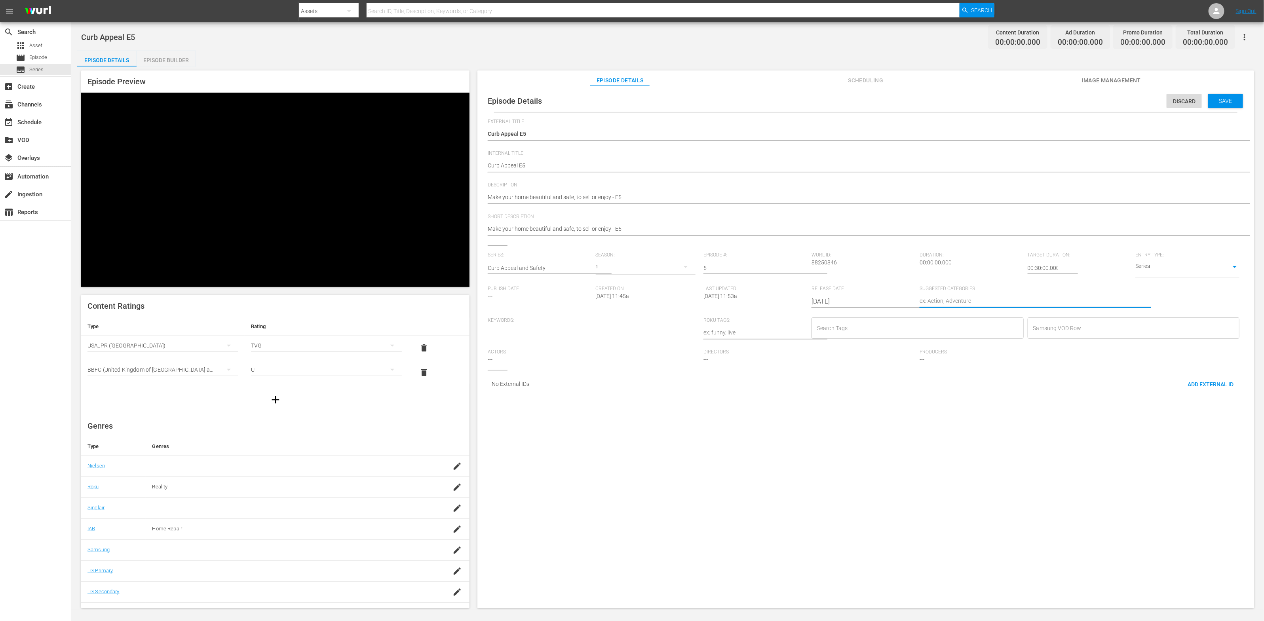
paste textarea "Home Improvement"
type textarea "Home Improvement"
click at [837, 333] on input "Search Tags" at bounding box center [911, 328] width 193 height 14
paste input "Diy"
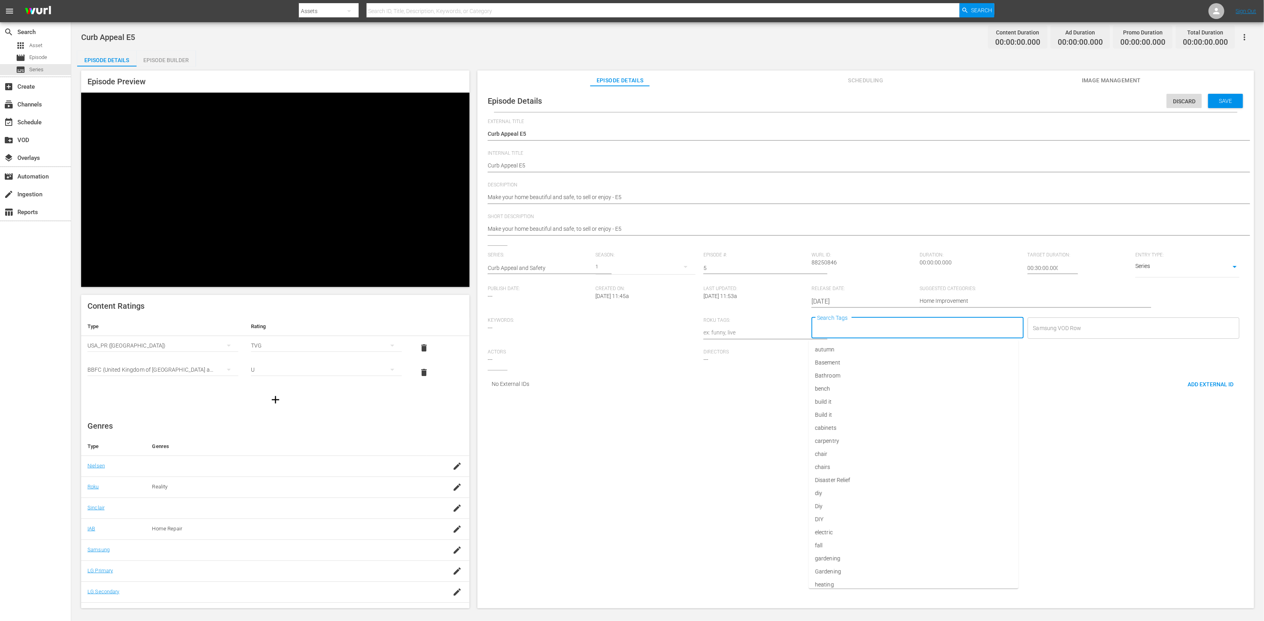
type input "Diy"
click at [835, 361] on li "Diy" at bounding box center [914, 362] width 210 height 13
click at [851, 333] on input "Search Tags" at bounding box center [926, 328] width 166 height 14
paste input "Home"
type input "Home"
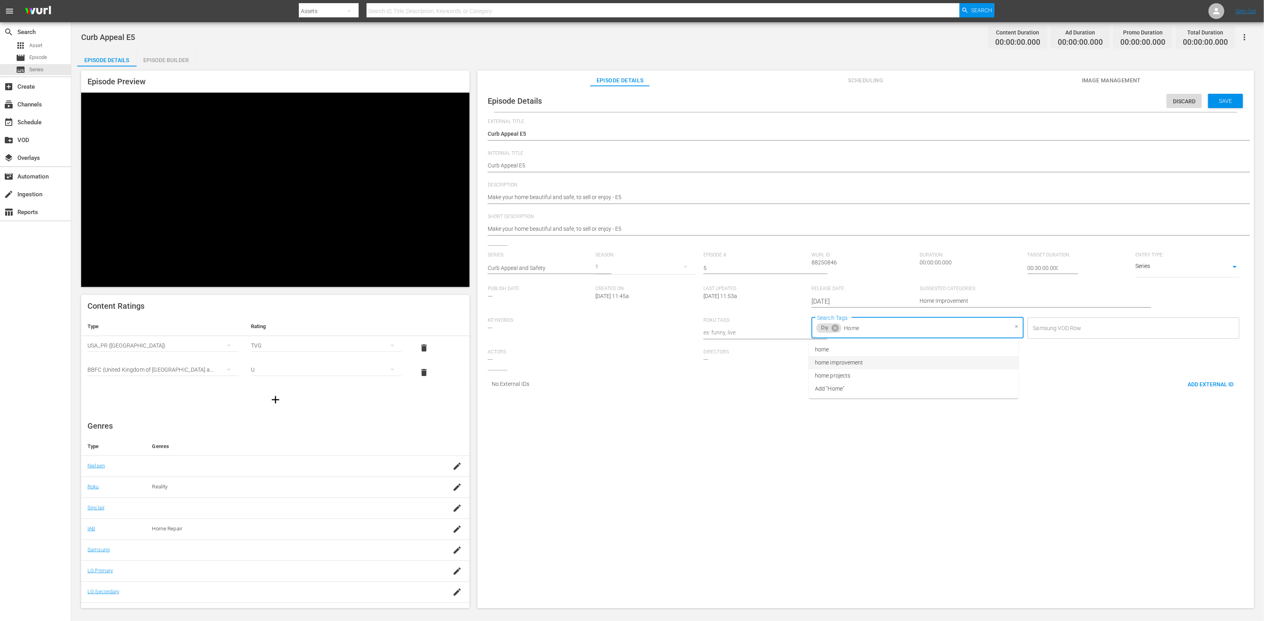
click at [850, 360] on span "home improvement" at bounding box center [839, 363] width 48 height 8
click at [925, 327] on input "Search Tags" at bounding box center [958, 328] width 100 height 14
type input "re"
click at [934, 388] on li "renovation" at bounding box center [914, 389] width 210 height 13
click at [962, 328] on input "Search Tags" at bounding box center [980, 328] width 56 height 14
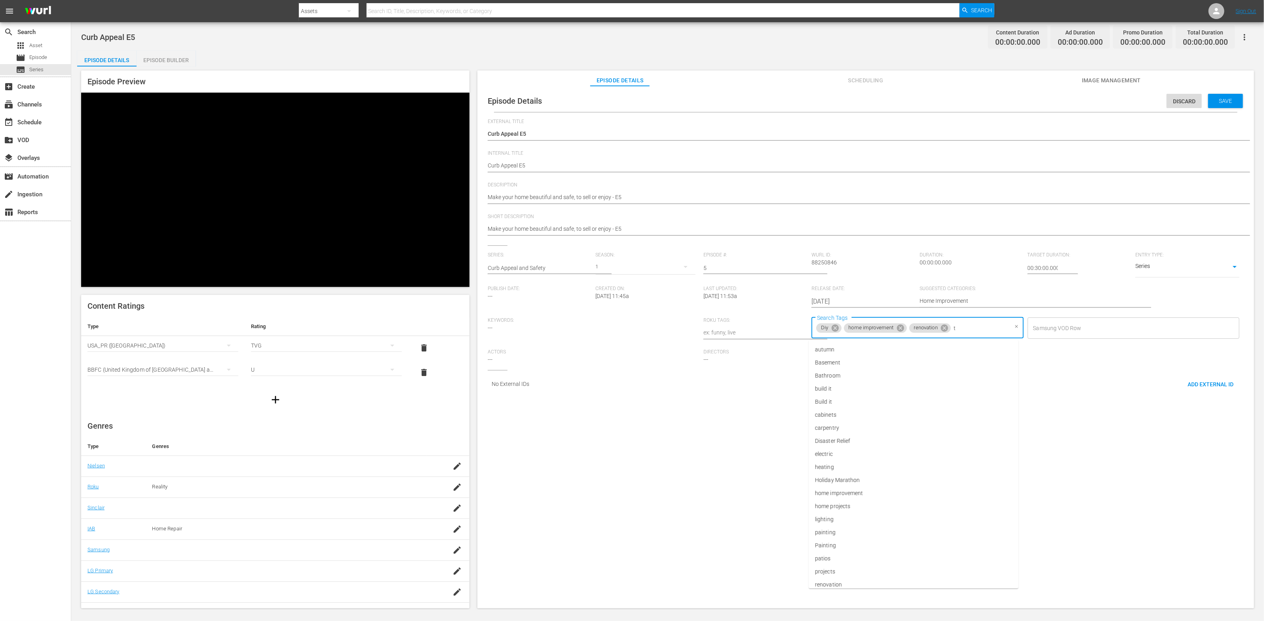
type input "th"
click at [957, 409] on li "This Old House" at bounding box center [914, 415] width 210 height 13
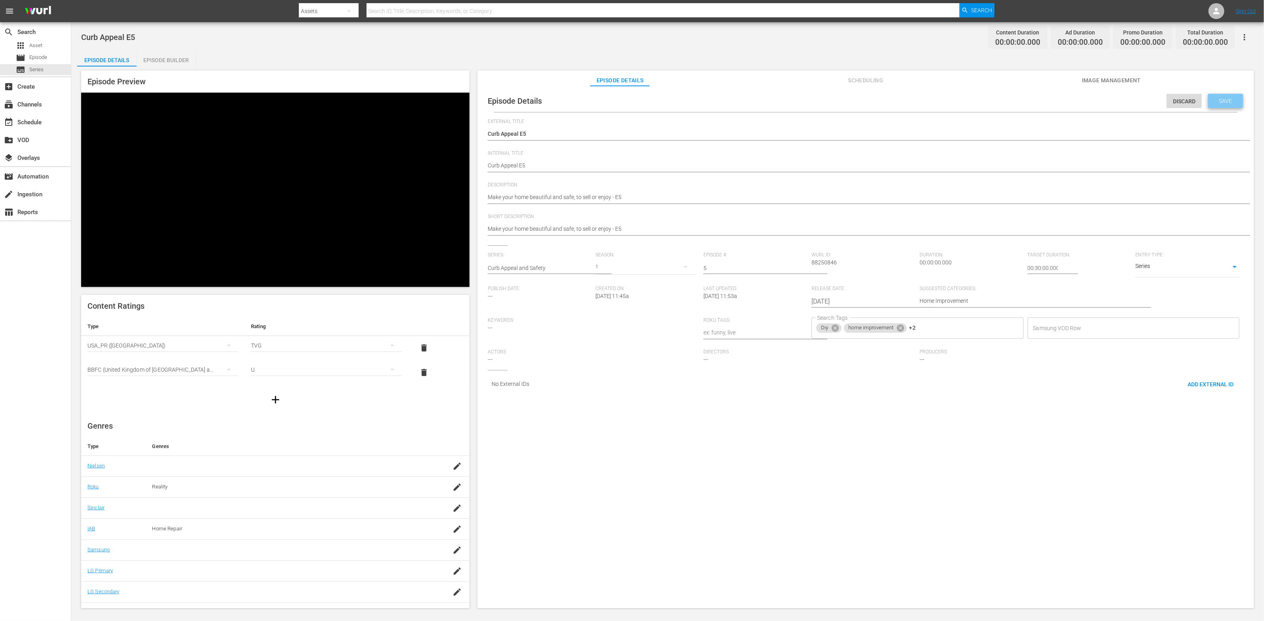
click at [1223, 105] on div "Save" at bounding box center [1225, 101] width 35 height 14
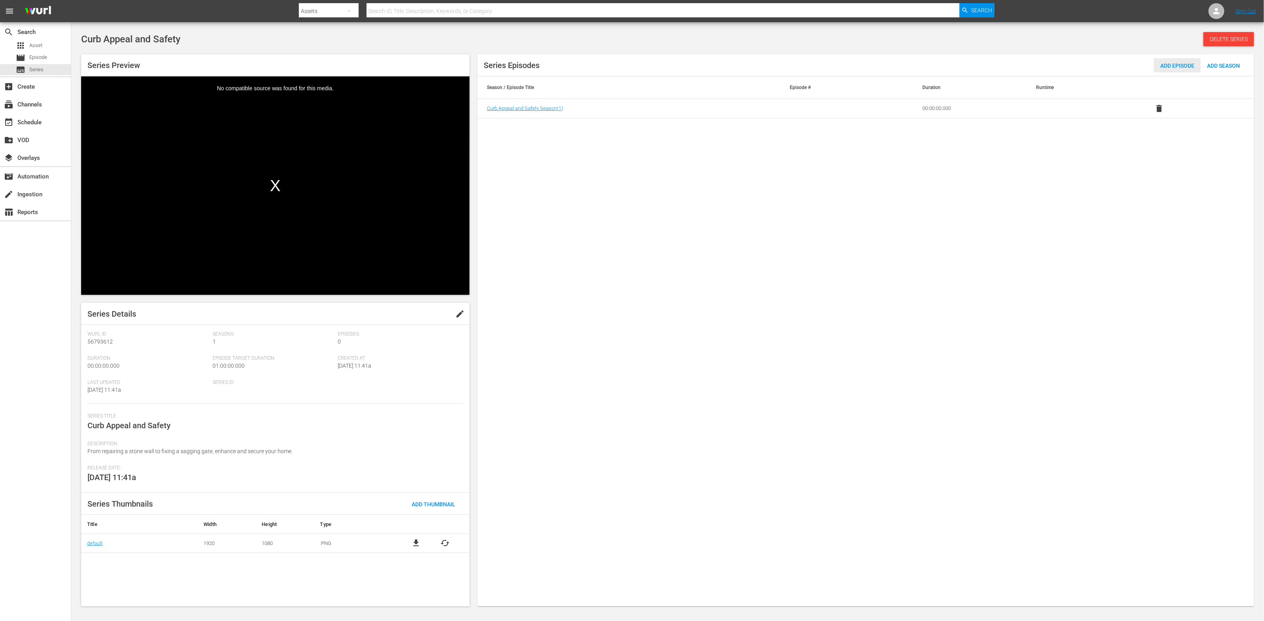
click at [1164, 66] on span "Add Episode" at bounding box center [1177, 66] width 47 height 6
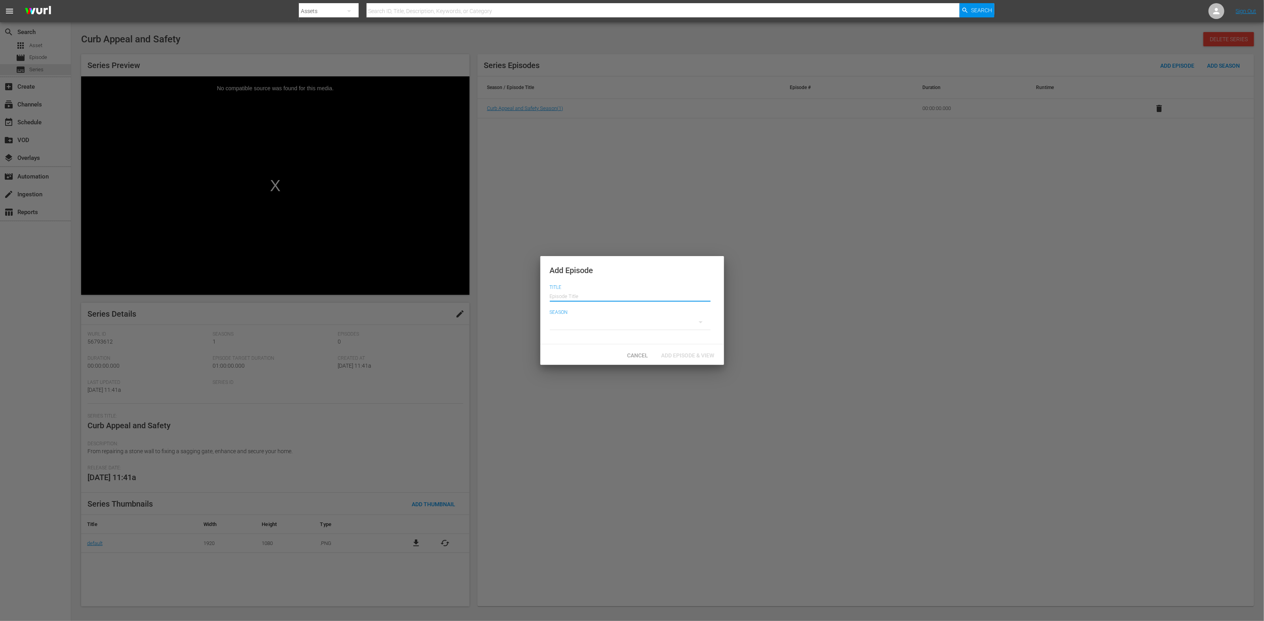
click at [623, 299] on input "text" at bounding box center [630, 295] width 161 height 19
drag, startPoint x: 581, startPoint y: 298, endPoint x: 594, endPoint y: 299, distance: 13.5
click at [594, 299] on input "Curb Appeal E5" at bounding box center [630, 295] width 161 height 19
type input "Curb Appeal E6"
click at [590, 325] on div at bounding box center [630, 322] width 161 height 22
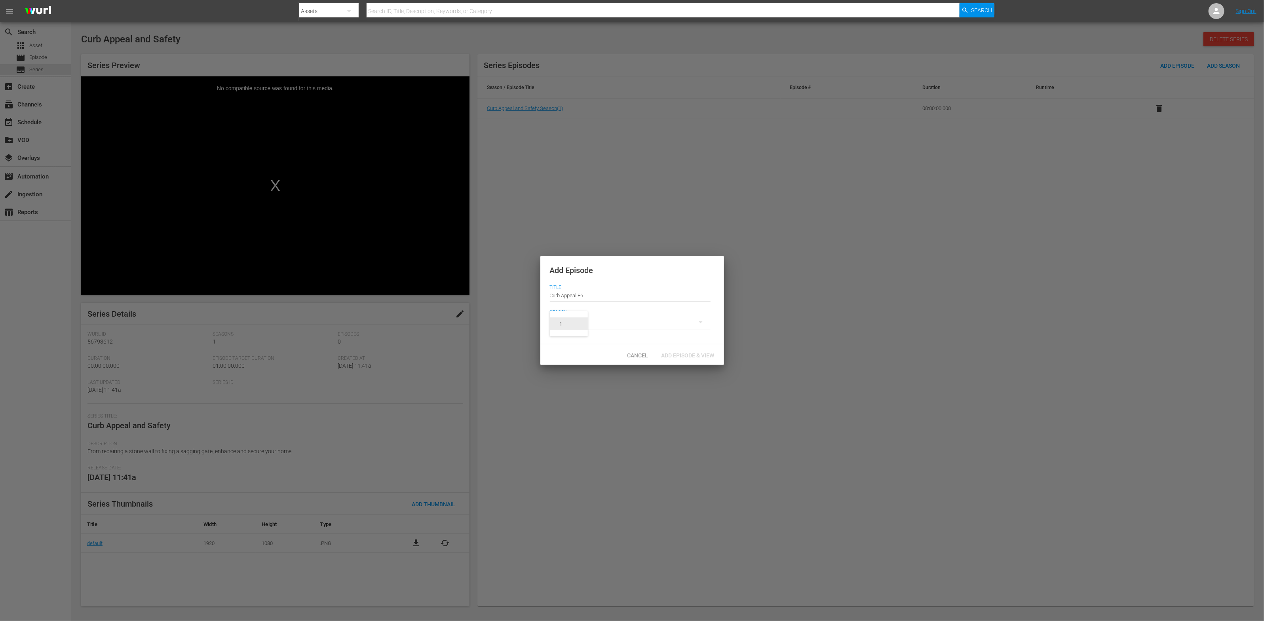
click at [584, 326] on span "1" at bounding box center [569, 324] width 38 height 13
click at [703, 358] on span "Add Episode & View" at bounding box center [688, 355] width 66 height 6
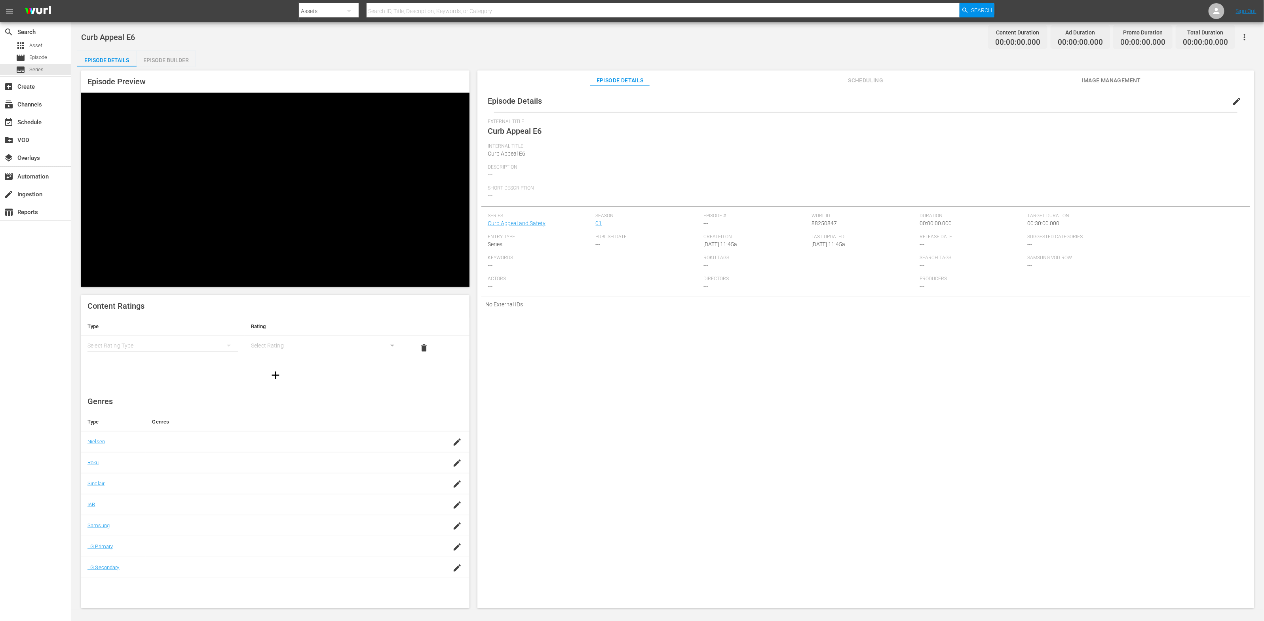
click at [156, 335] on div "simple table" at bounding box center [163, 346] width 151 height 22
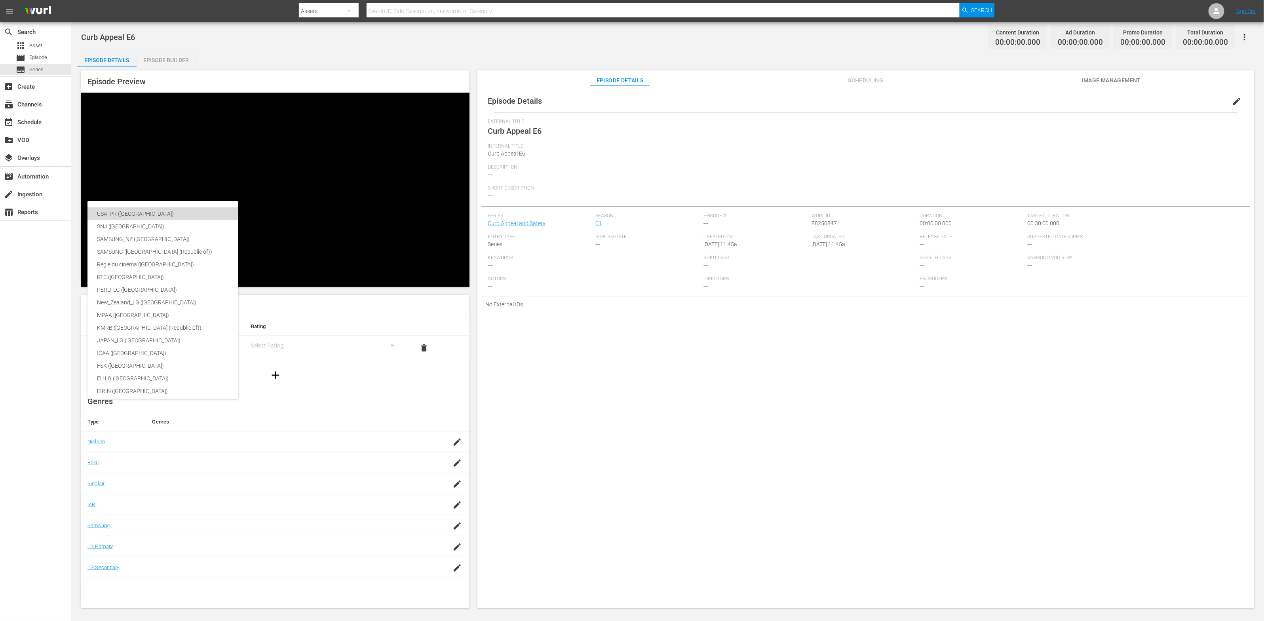
click at [156, 213] on div "USA_PR ([GEOGRAPHIC_DATA])" at bounding box center [188, 213] width 182 height 13
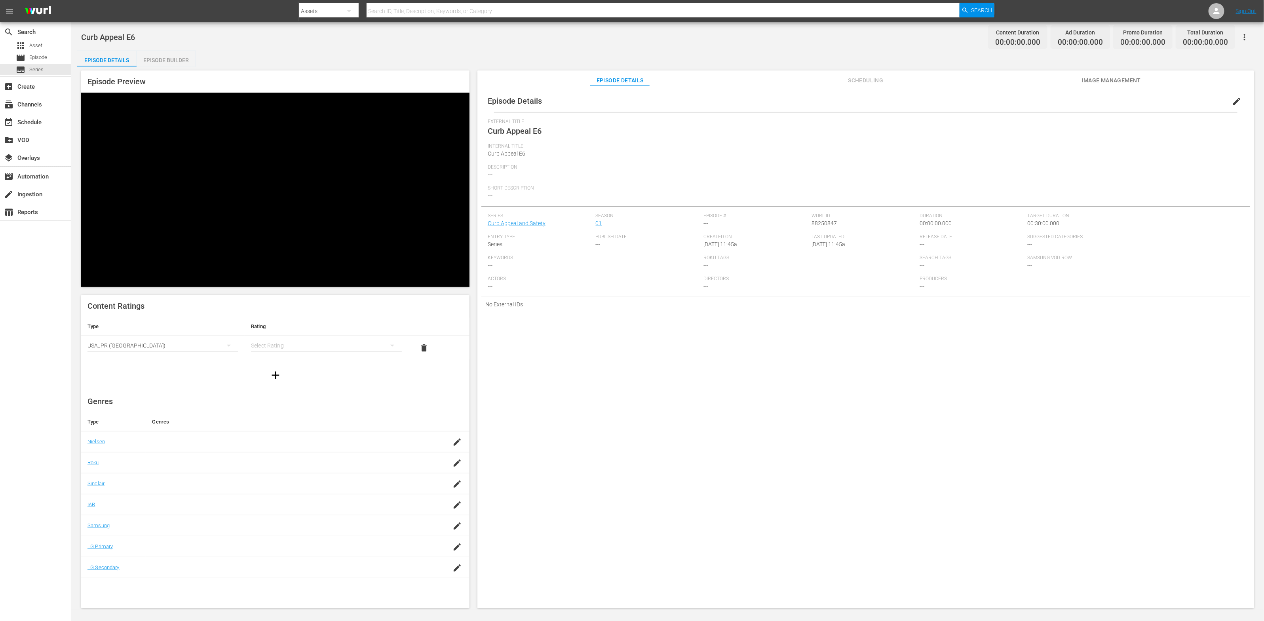
click at [263, 335] on div "simple table" at bounding box center [326, 346] width 151 height 22
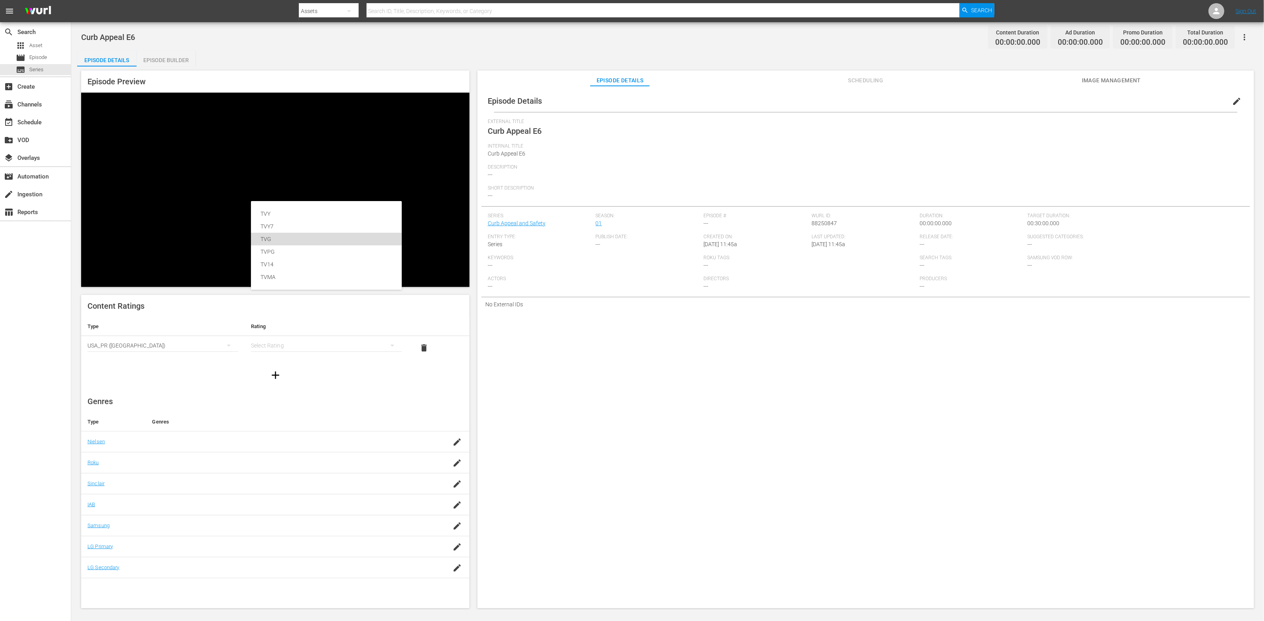
click at [258, 237] on div "TVG" at bounding box center [326, 239] width 151 height 13
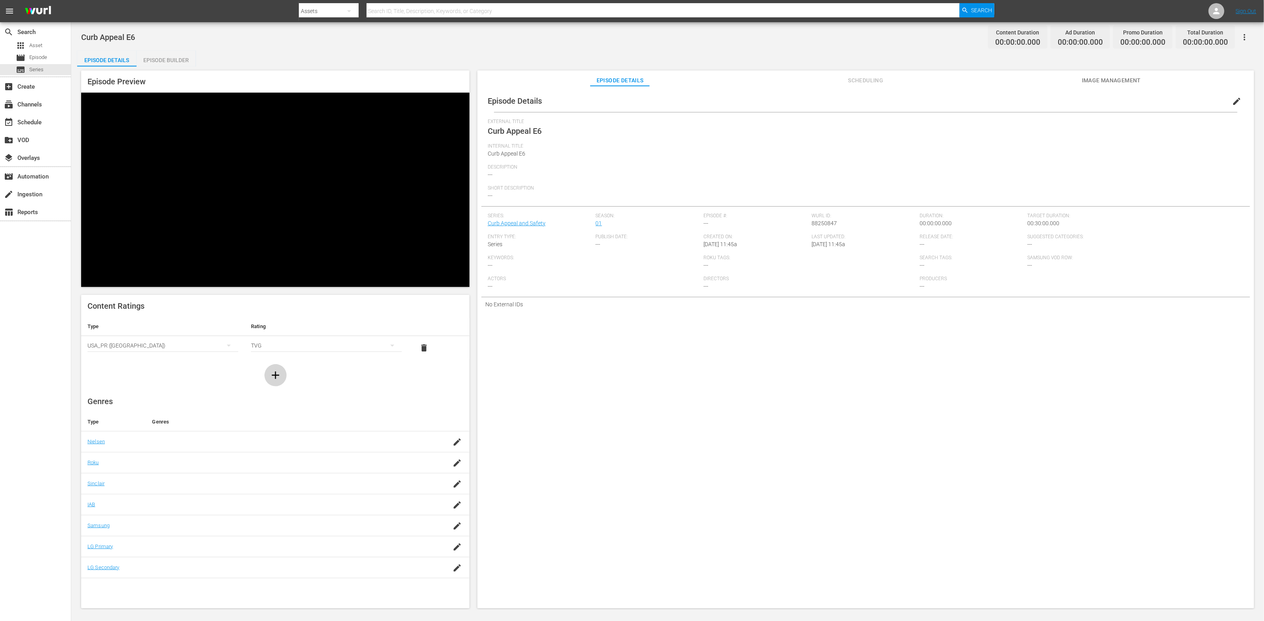
click at [276, 372] on icon "button" at bounding box center [276, 376] width 8 height 8
click at [185, 359] on div "simple table" at bounding box center [163, 370] width 151 height 22
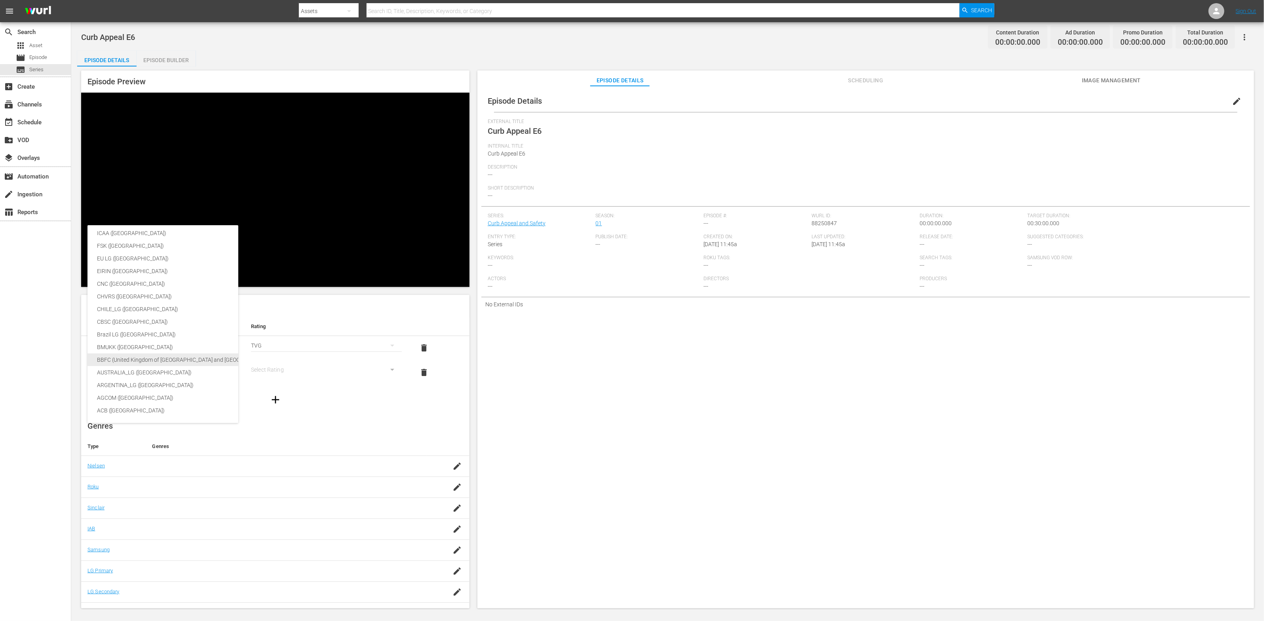
click at [202, 361] on div "BBFC (United Kingdom of [GEOGRAPHIC_DATA] and [GEOGRAPHIC_DATA])" at bounding box center [188, 360] width 182 height 13
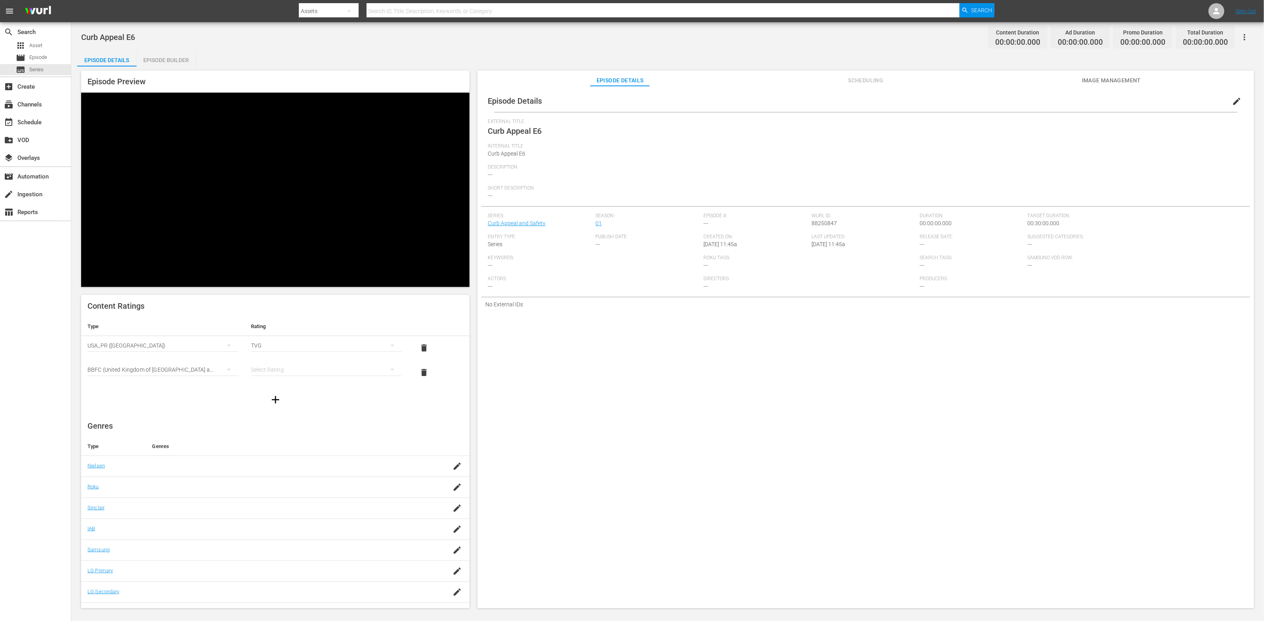
click at [295, 359] on div "simple table" at bounding box center [326, 370] width 151 height 22
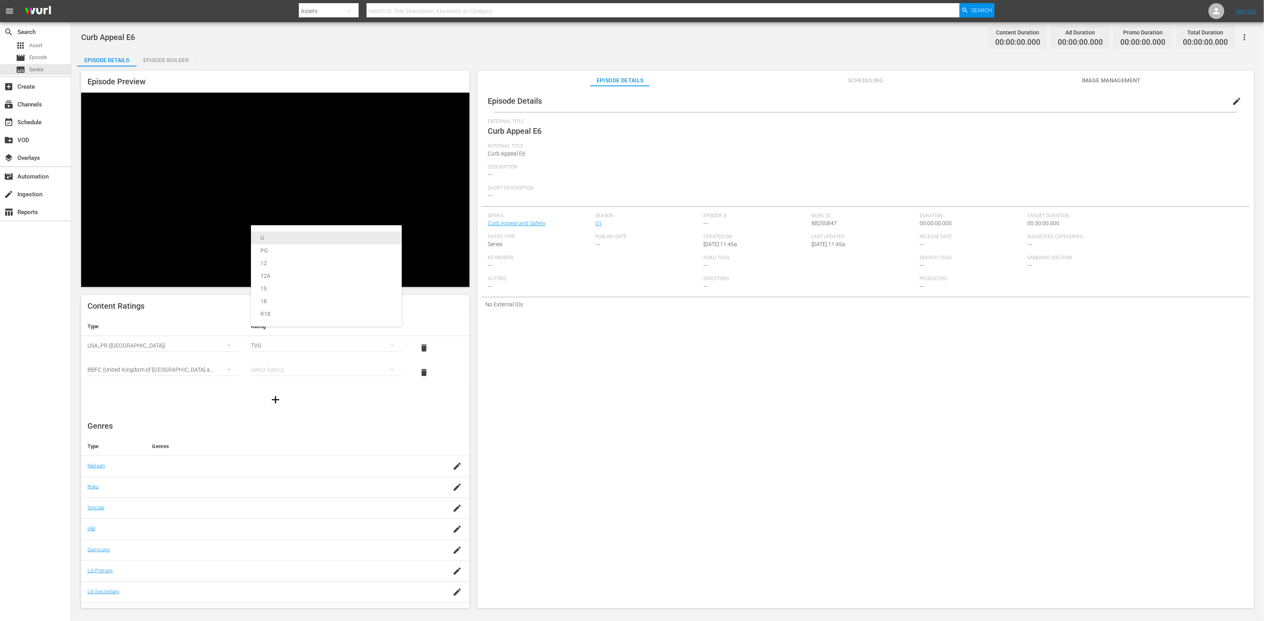
click at [294, 242] on div "U" at bounding box center [327, 238] width 132 height 13
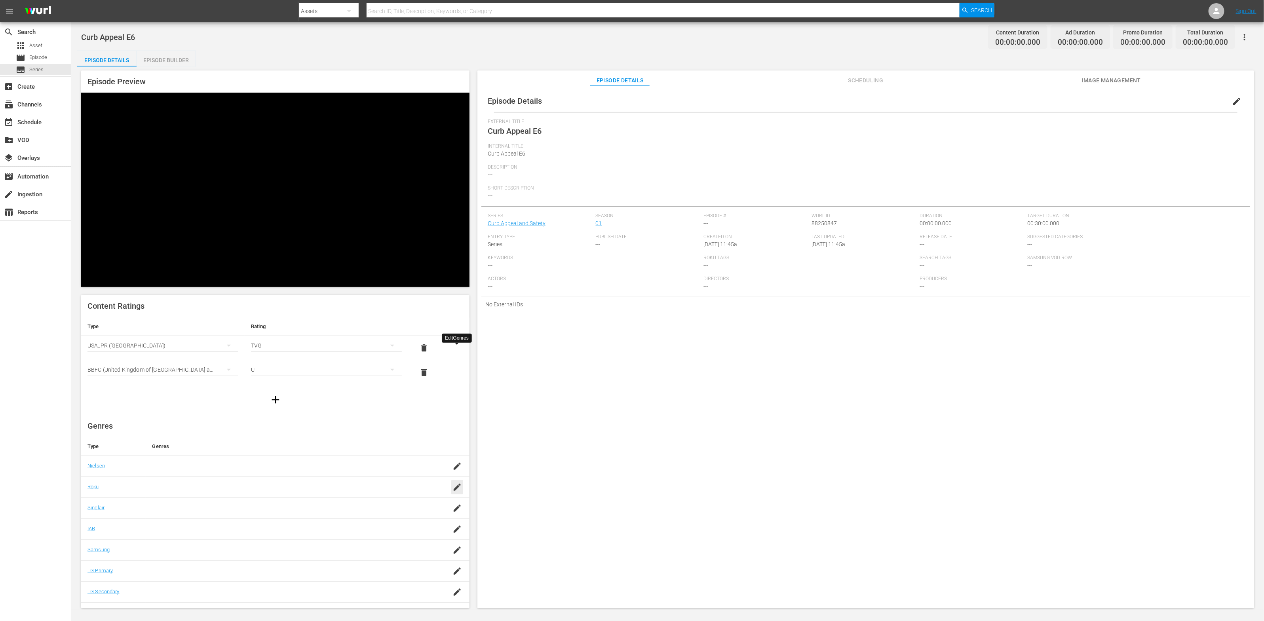
click at [456, 483] on icon "button" at bounding box center [458, 488] width 10 height 10
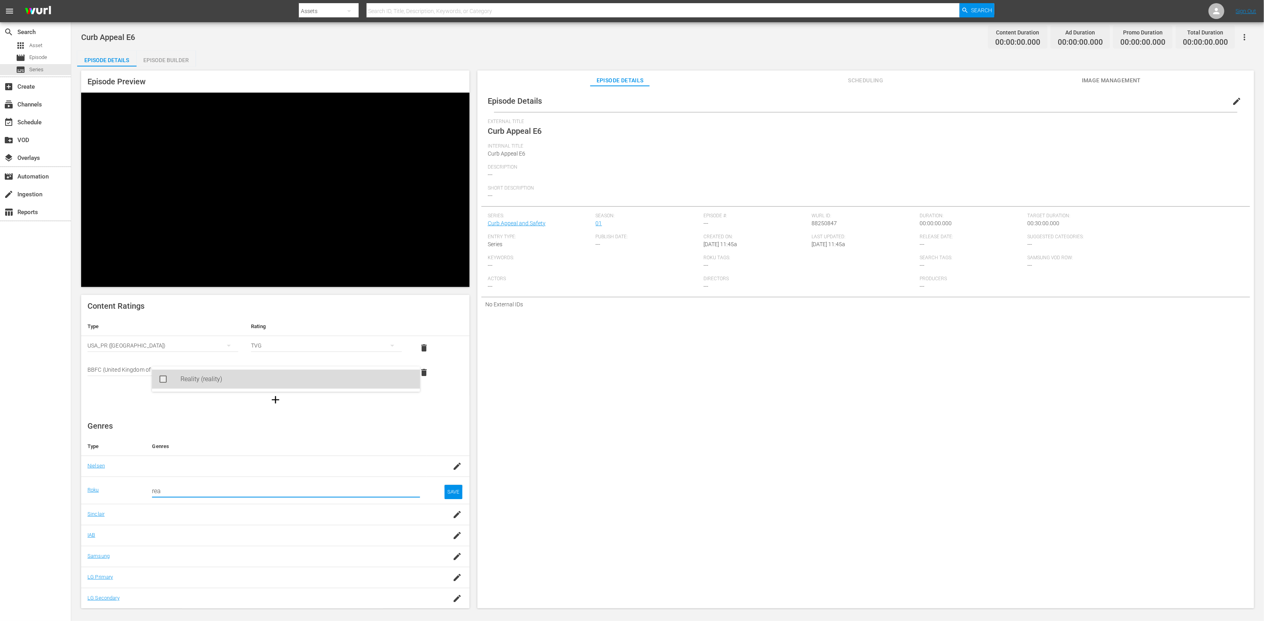
click at [368, 375] on div "Reality (reality)" at bounding box center [297, 379] width 233 height 19
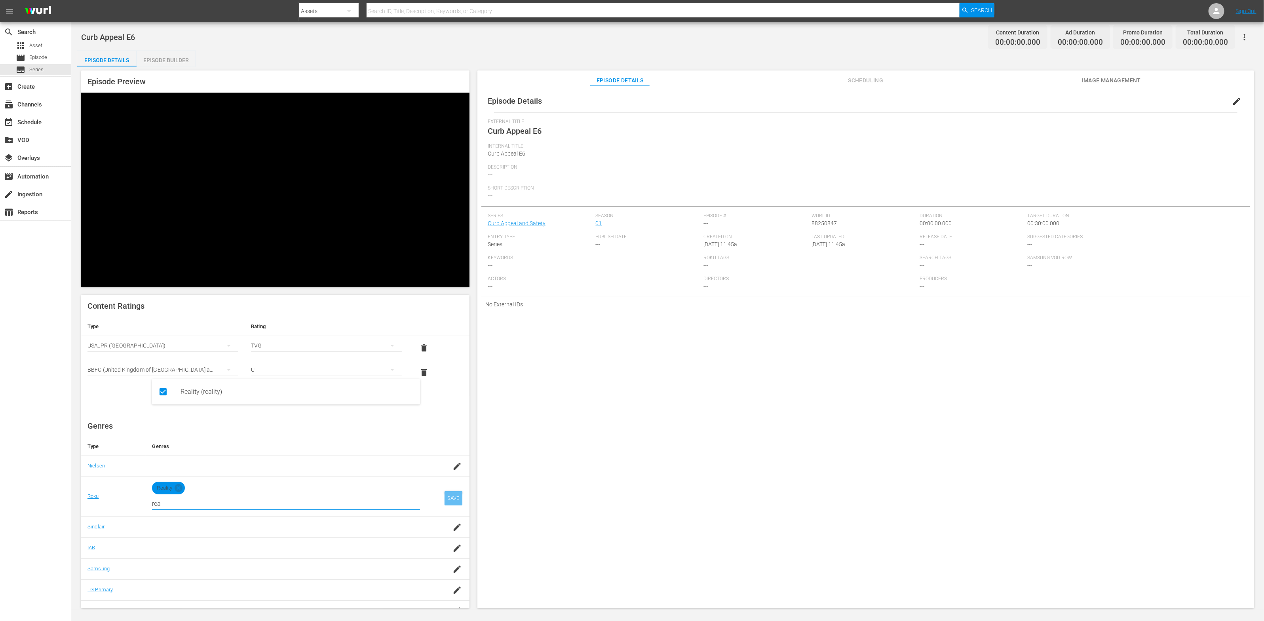
type input "rea"
click at [452, 491] on div "SAVE" at bounding box center [454, 498] width 18 height 14
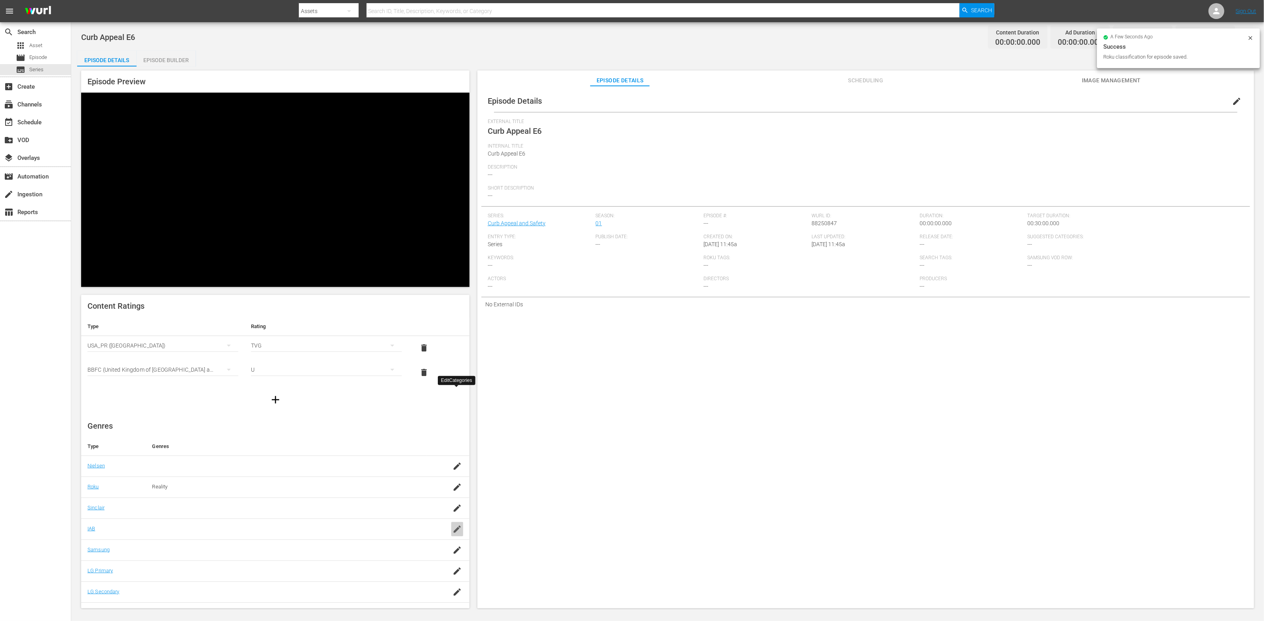
click at [454, 525] on icon "button" at bounding box center [458, 530] width 10 height 10
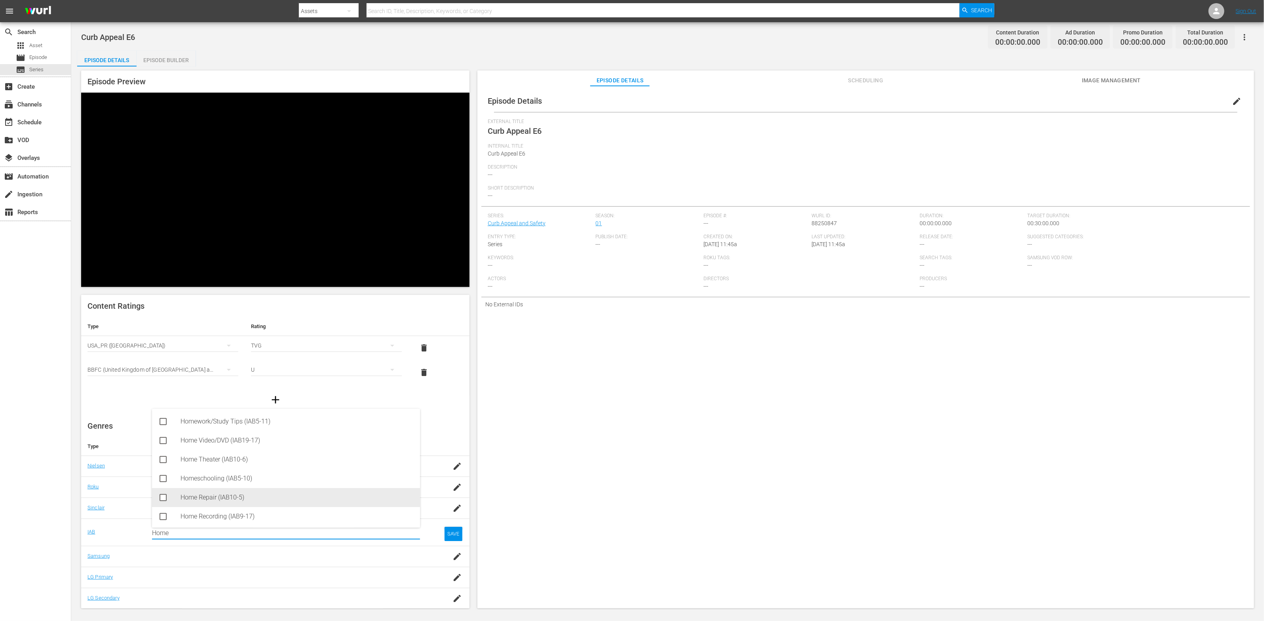
click at [379, 493] on div "Home Repair (IAB10-5)" at bounding box center [297, 497] width 233 height 19
type input "Home"
click at [453, 533] on div "SAVE" at bounding box center [454, 540] width 18 height 14
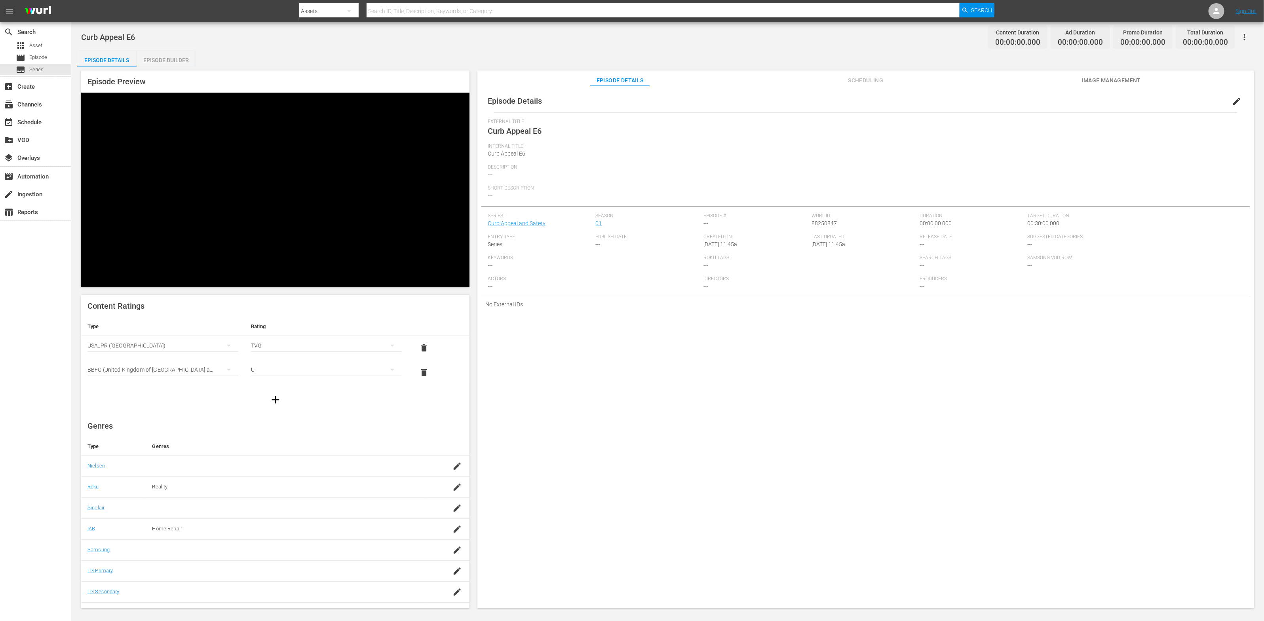
click at [1123, 83] on span "Image Management" at bounding box center [1111, 81] width 59 height 10
click at [577, 101] on span "Add Thumbnail" at bounding box center [593, 102] width 56 height 6
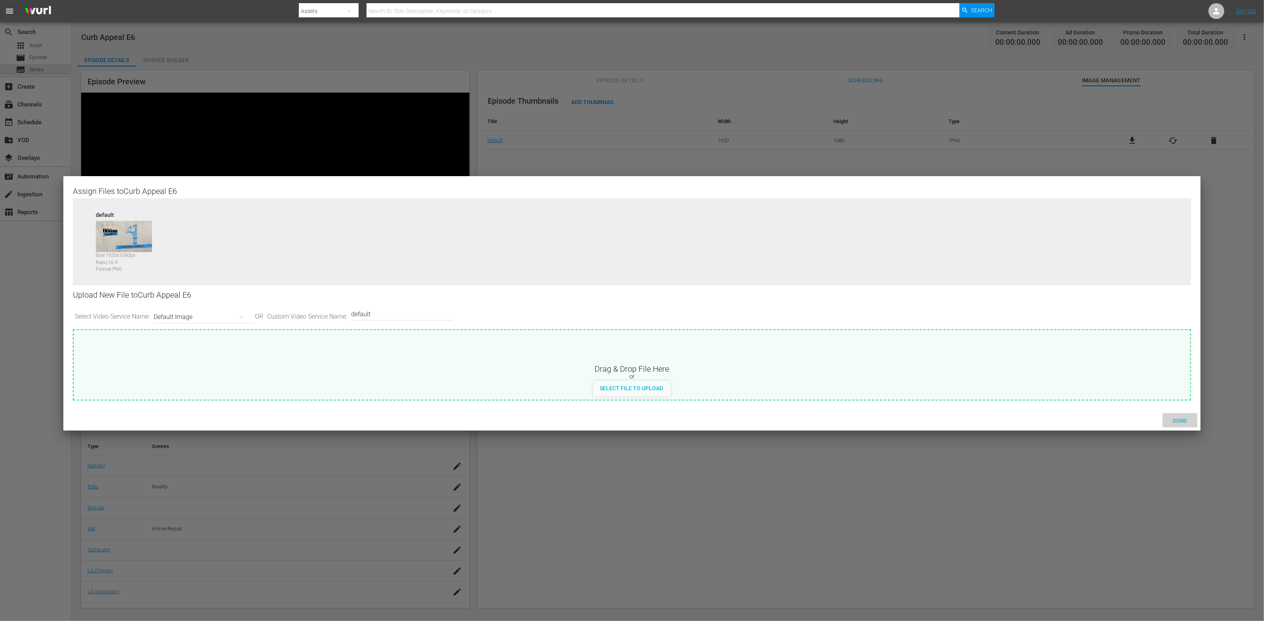
click at [1181, 419] on span "Done" at bounding box center [1180, 421] width 27 height 6
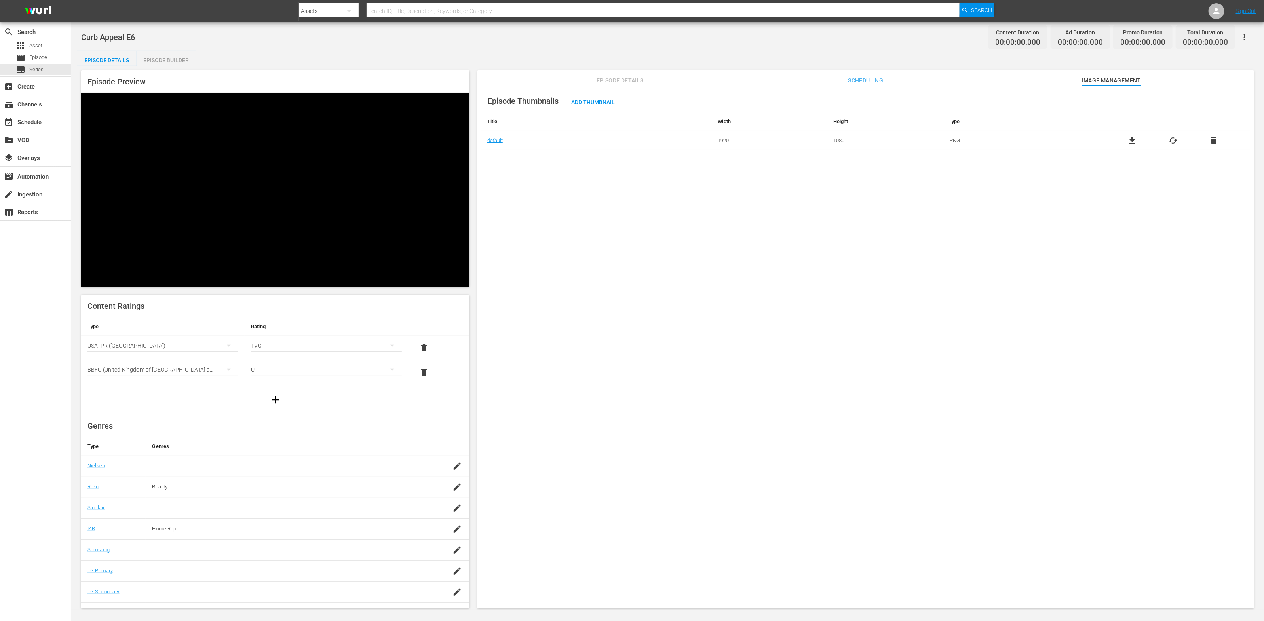
click at [635, 80] on span "Episode Details" at bounding box center [619, 81] width 59 height 10
click at [1233, 100] on span "edit" at bounding box center [1237, 102] width 10 height 10
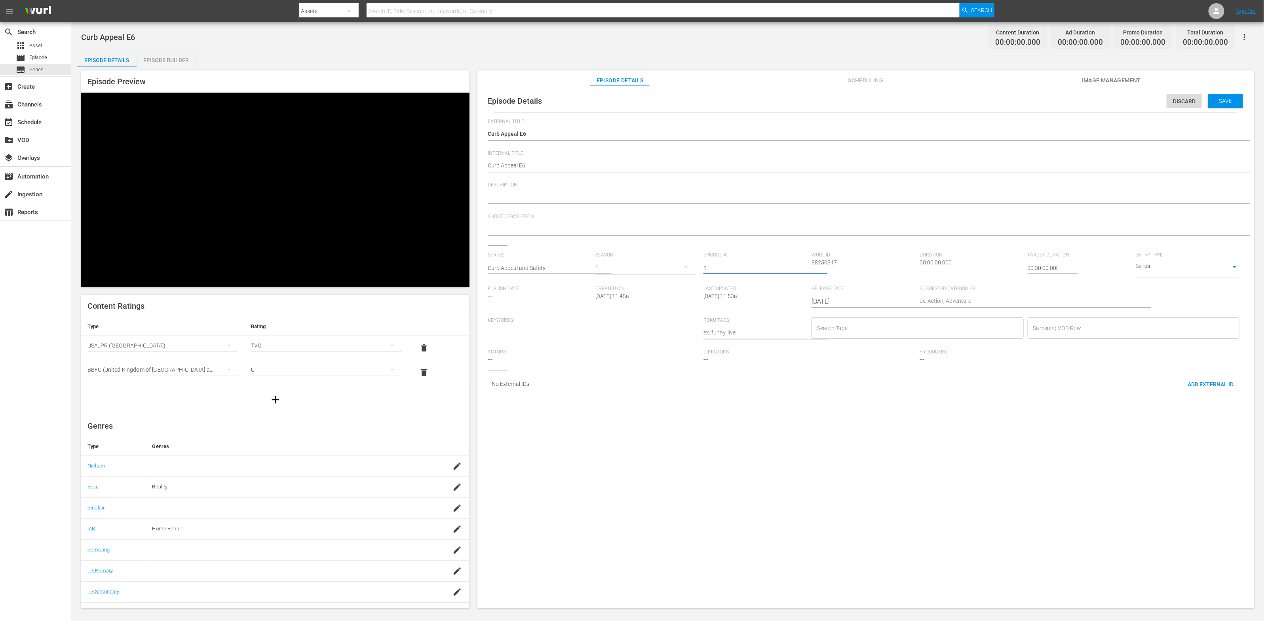
click at [801, 268] on input "1" at bounding box center [756, 268] width 104 height 19
click at [801, 268] on input "2" at bounding box center [756, 268] width 104 height 19
click at [801, 268] on input "3" at bounding box center [756, 268] width 104 height 19
click at [801, 268] on input "4" at bounding box center [756, 268] width 104 height 19
click at [801, 268] on input "5" at bounding box center [756, 268] width 104 height 19
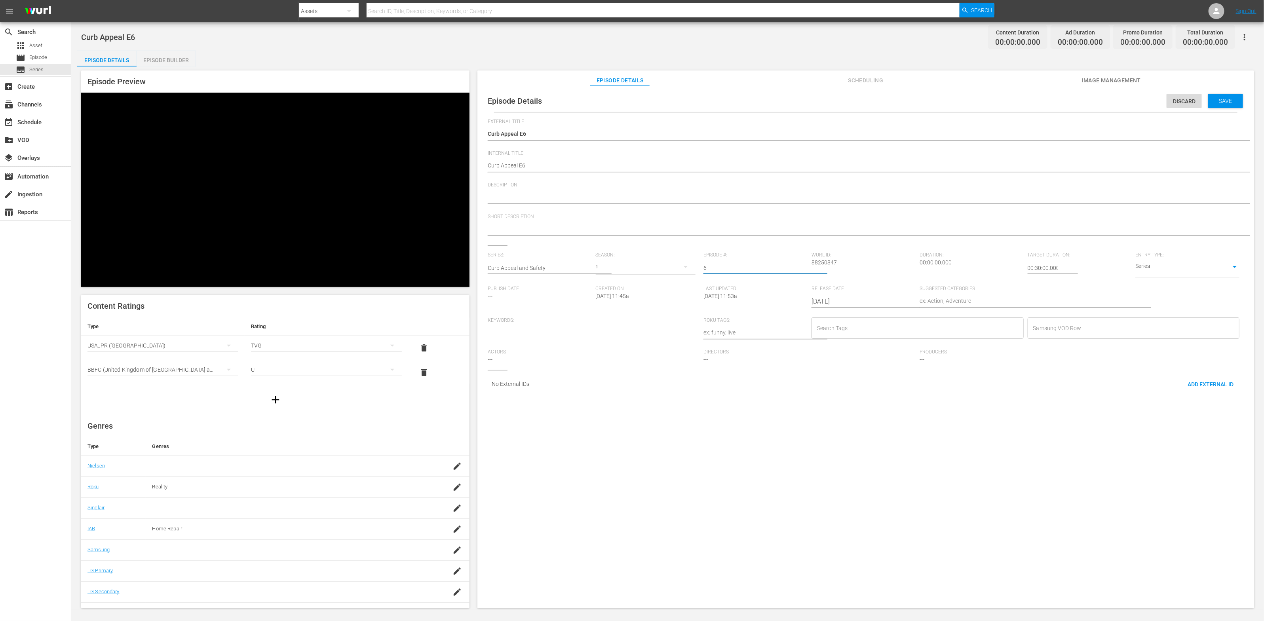
type input "6"
click at [801, 268] on input "6" at bounding box center [756, 268] width 104 height 19
drag, startPoint x: 628, startPoint y: 196, endPoint x: 625, endPoint y: 202, distance: 7.3
click at [628, 196] on textarea at bounding box center [864, 198] width 752 height 10
paste textarea "Make your home beautiful and safe, to sell or enjoy - E1"
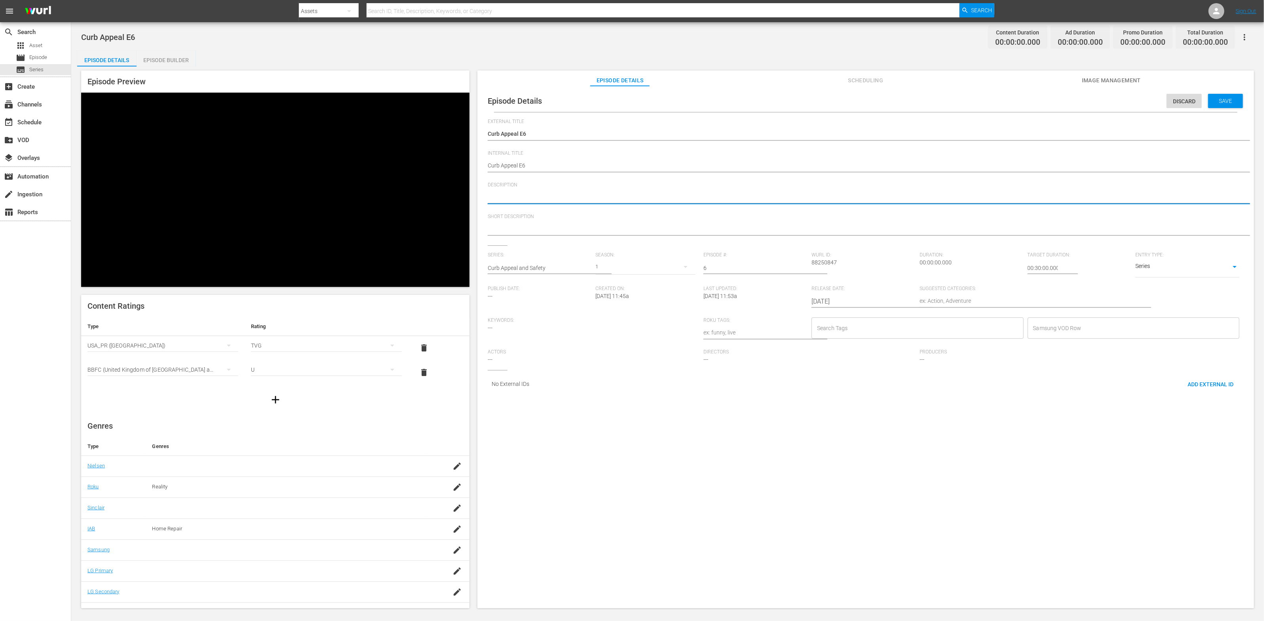
type textarea "Make your home beautiful and safe, to sell or enjoy - E1"
click at [609, 224] on div at bounding box center [864, 229] width 752 height 19
click at [601, 229] on textarea at bounding box center [864, 230] width 752 height 10
paste textarea "Make your home beautiful and safe, to sell or enjoy - E1"
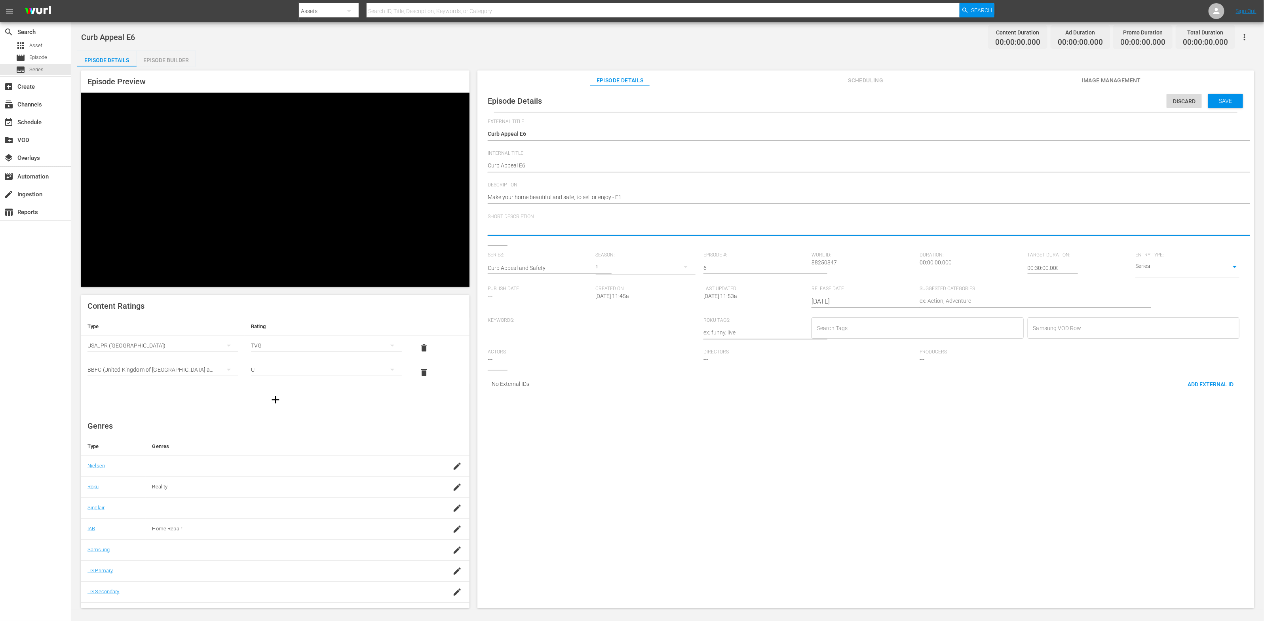
type textarea "Make your home beautiful and safe, to sell or enjoy - E1"
drag, startPoint x: 617, startPoint y: 199, endPoint x: 634, endPoint y: 199, distance: 16.6
click at [634, 199] on textarea "Make your home beautiful and safe, to sell or enjoy - E1" at bounding box center [864, 198] width 752 height 10
type textarea "Make your home beautiful and safe, to sell or enjoy - E6"
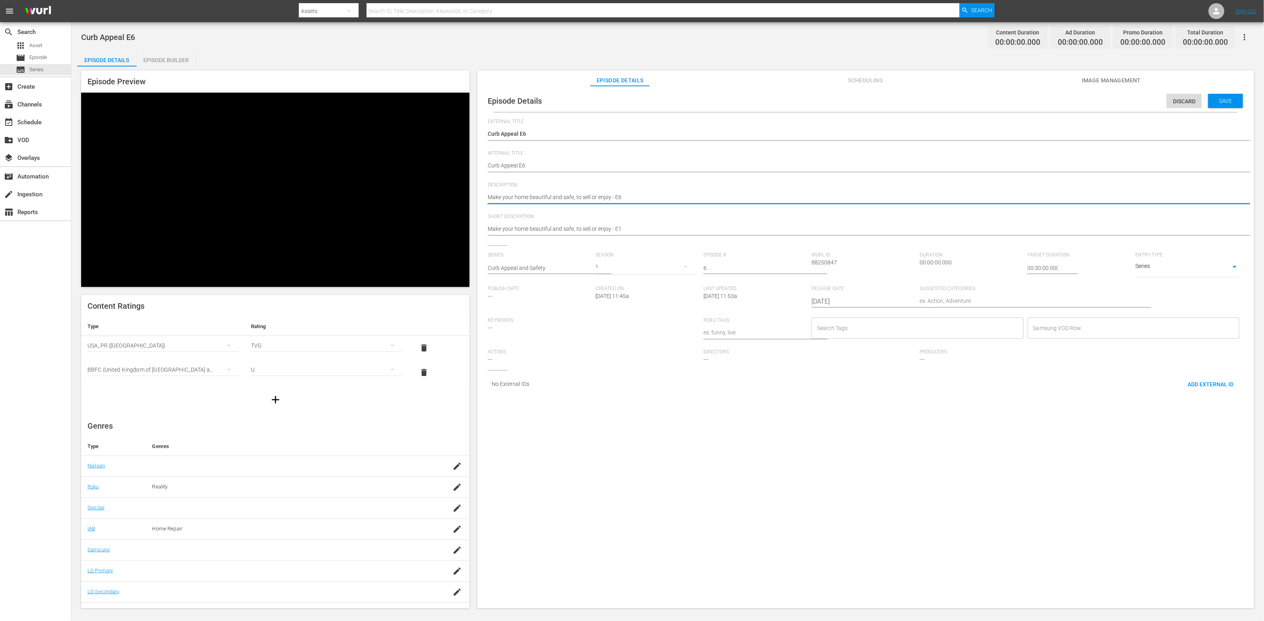
type textarea "Make your home beautiful and safe, to sell or enjoy - E6"
drag, startPoint x: 618, startPoint y: 228, endPoint x: 631, endPoint y: 227, distance: 13.1
click at [631, 227] on textarea "Make your home beautiful and safe, to sell or enjoy - E1" at bounding box center [864, 230] width 752 height 10
type textarea "Make your home beautiful and safe, to sell or enjoy - E6"
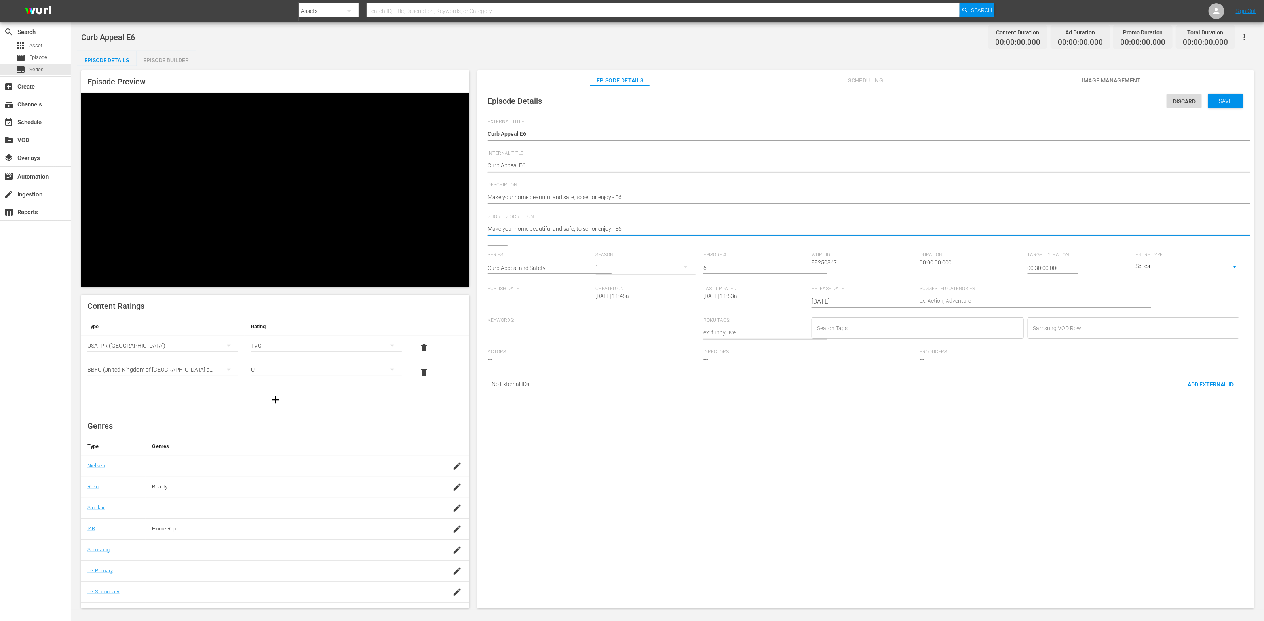
click at [957, 299] on textarea at bounding box center [1026, 302] width 212 height 10
paste textarea "Home Improvement"
type textarea "Home Improvement"
click at [838, 328] on input "Search Tags" at bounding box center [911, 328] width 193 height 14
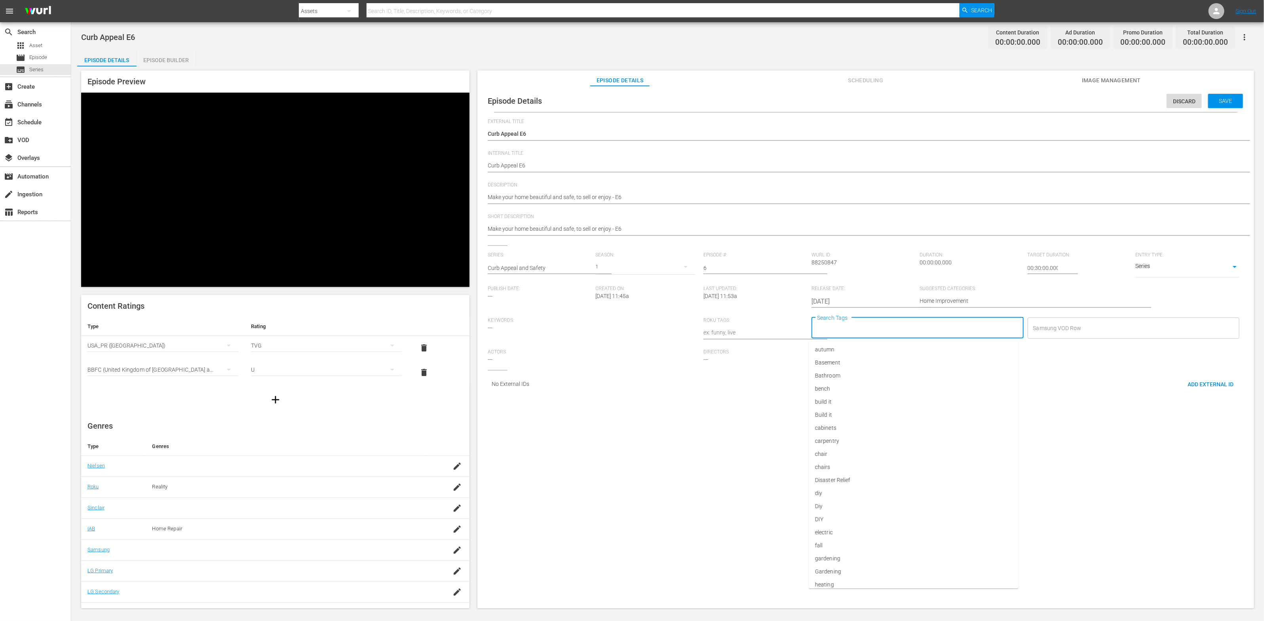
paste input "Diy"
type input "Diy"
click at [824, 362] on li "Diy" at bounding box center [914, 362] width 210 height 13
click at [901, 327] on input "Search Tags" at bounding box center [926, 328] width 166 height 14
paste input "Home"
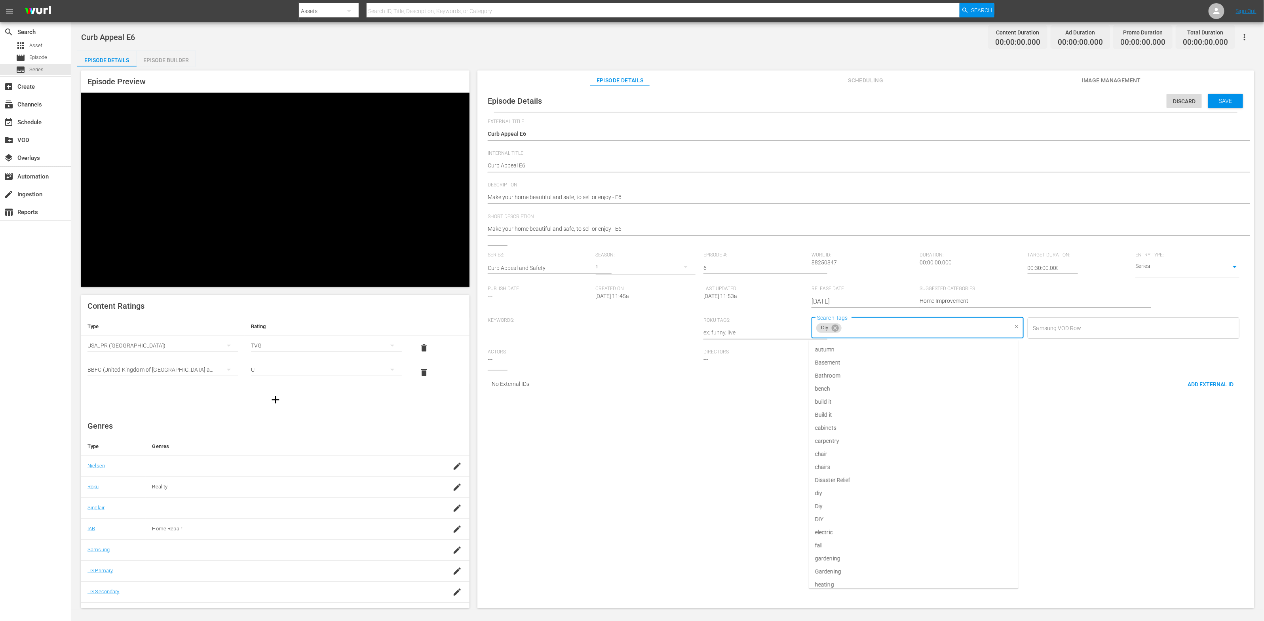
type input "Home"
click at [888, 357] on li "home improvement" at bounding box center [914, 362] width 210 height 13
type input "re"
click at [913, 385] on li "renovation" at bounding box center [914, 389] width 210 height 13
click at [960, 325] on input "Search Tags" at bounding box center [980, 328] width 56 height 14
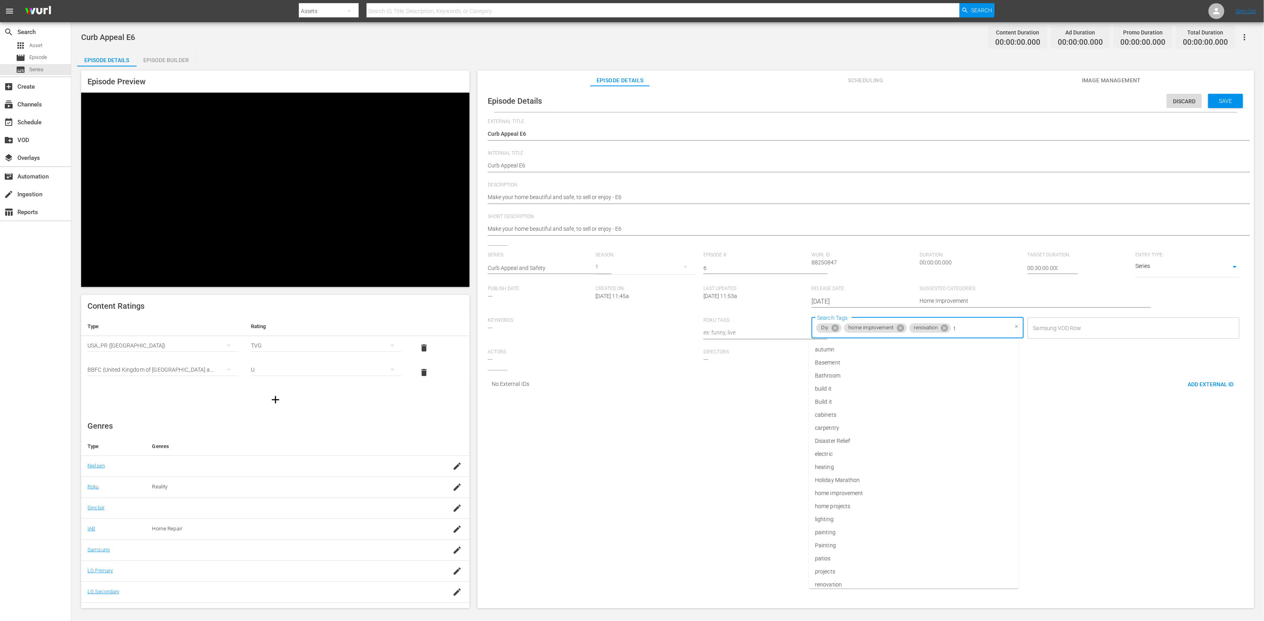
type input "th"
click at [939, 410] on li "This Old House" at bounding box center [914, 415] width 210 height 13
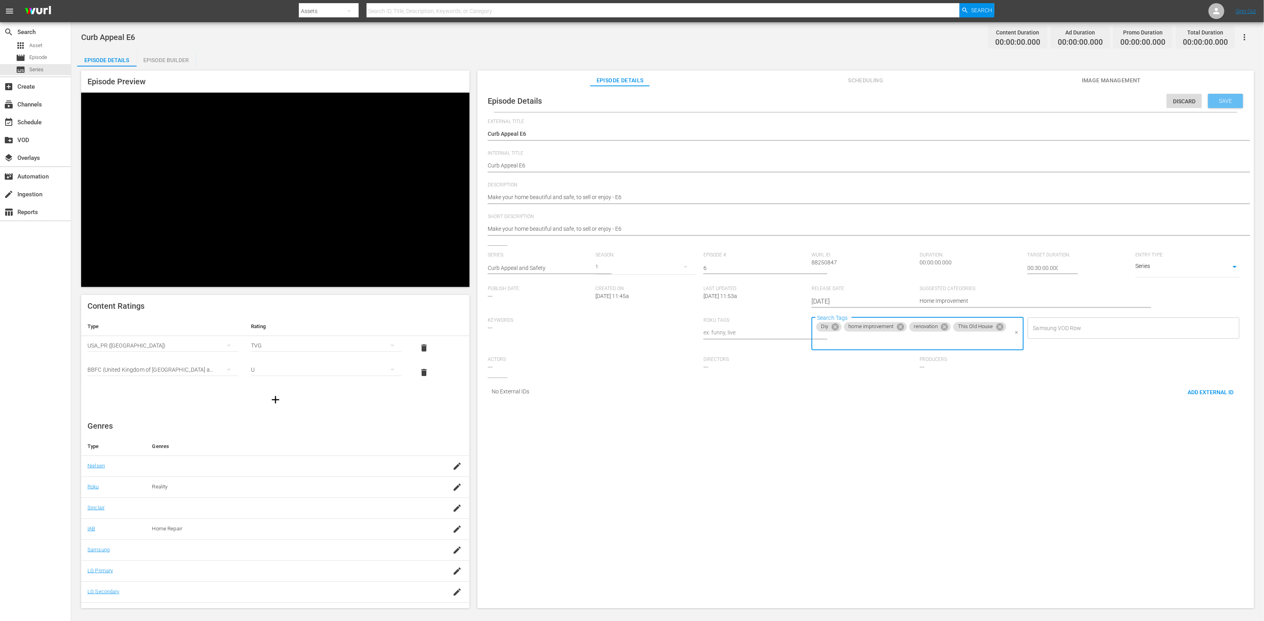
click at [1212, 96] on div "Save" at bounding box center [1225, 101] width 35 height 14
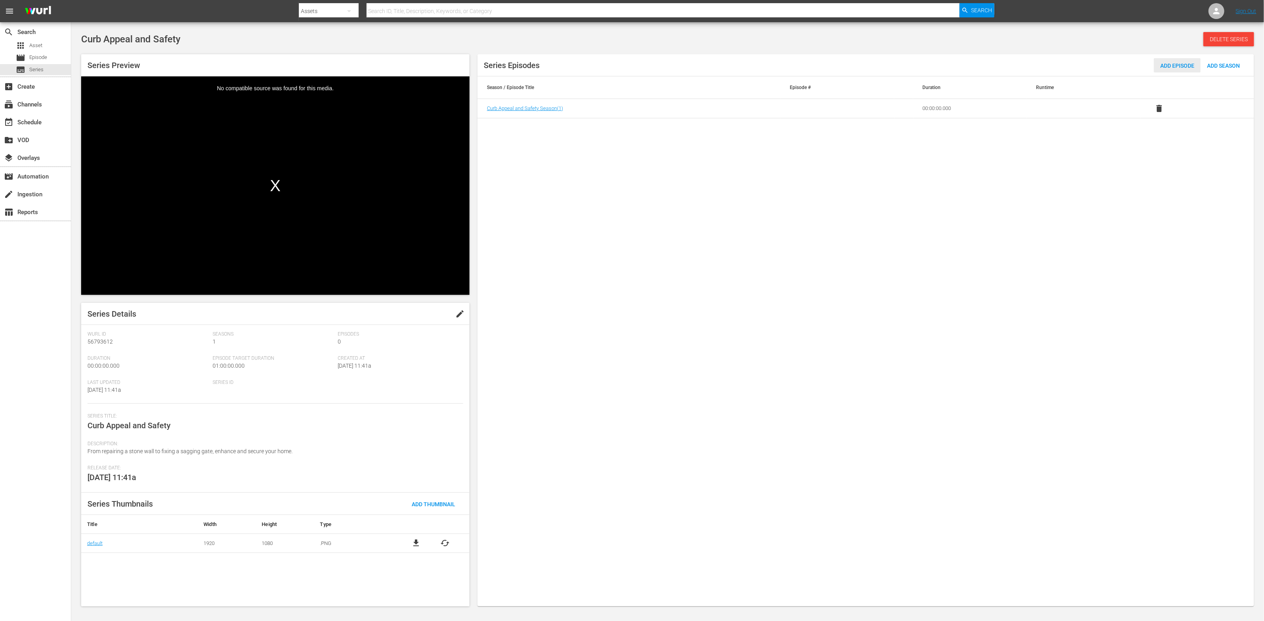
click at [1155, 59] on div "Add Episode" at bounding box center [1177, 65] width 47 height 15
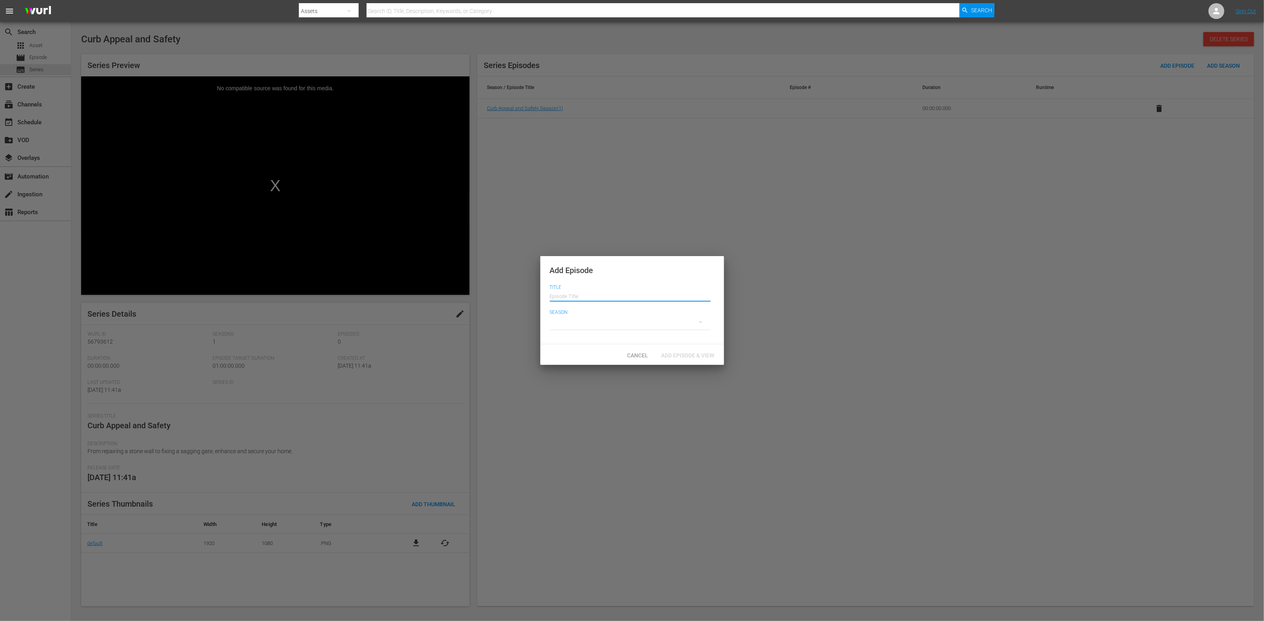
click at [609, 299] on input "text" at bounding box center [630, 295] width 161 height 19
drag, startPoint x: 581, startPoint y: 298, endPoint x: 597, endPoint y: 299, distance: 15.8
click at [597, 299] on input "Curb Appeal E6" at bounding box center [630, 295] width 161 height 19
type input "Curb Appeal E7"
click at [579, 324] on div at bounding box center [630, 322] width 161 height 22
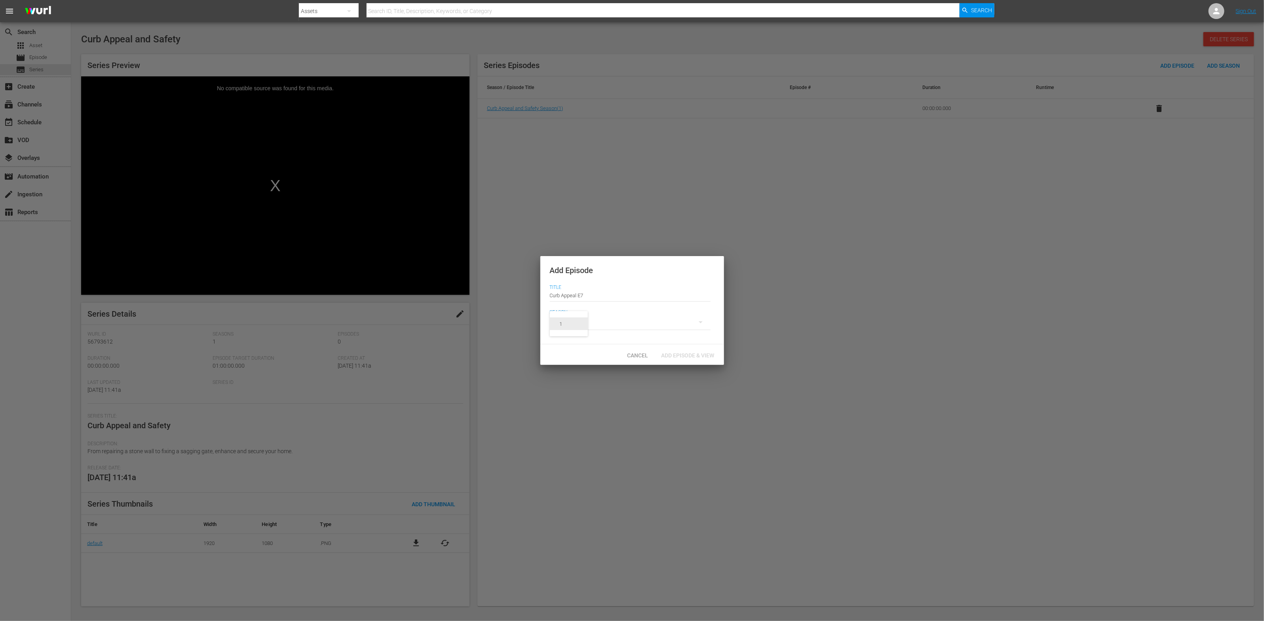
click at [579, 324] on span "1" at bounding box center [569, 324] width 38 height 13
click at [671, 355] on span "Add Episode & View" at bounding box center [688, 355] width 66 height 6
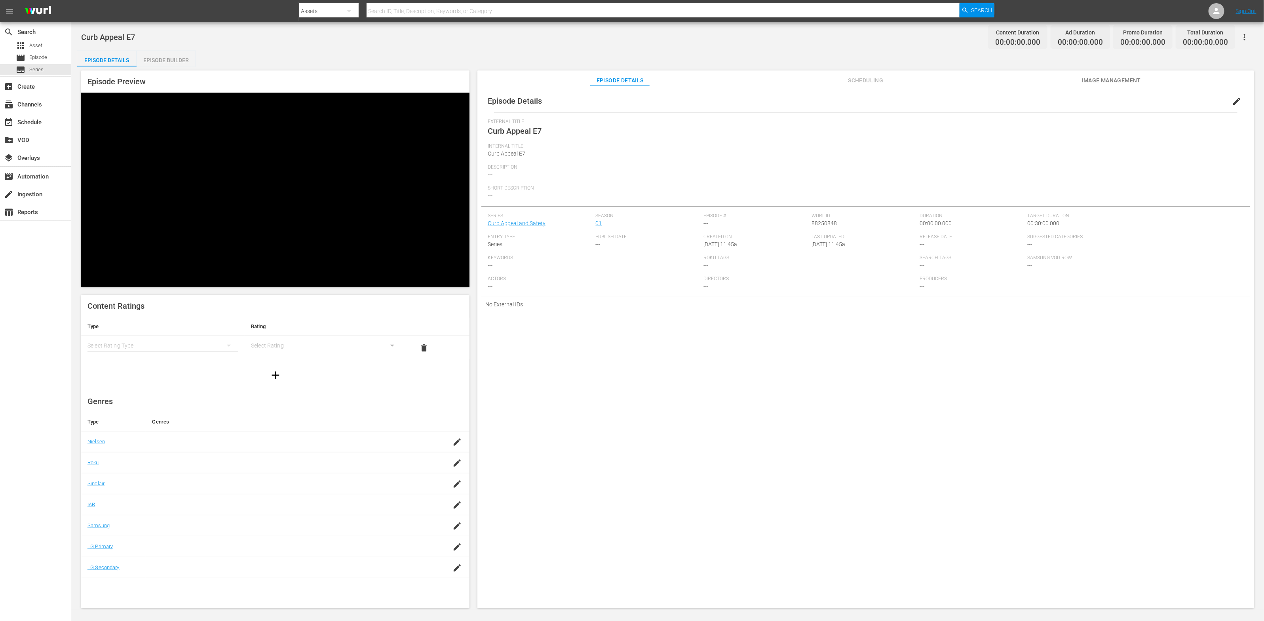
click at [118, 335] on div "simple table" at bounding box center [163, 346] width 151 height 22
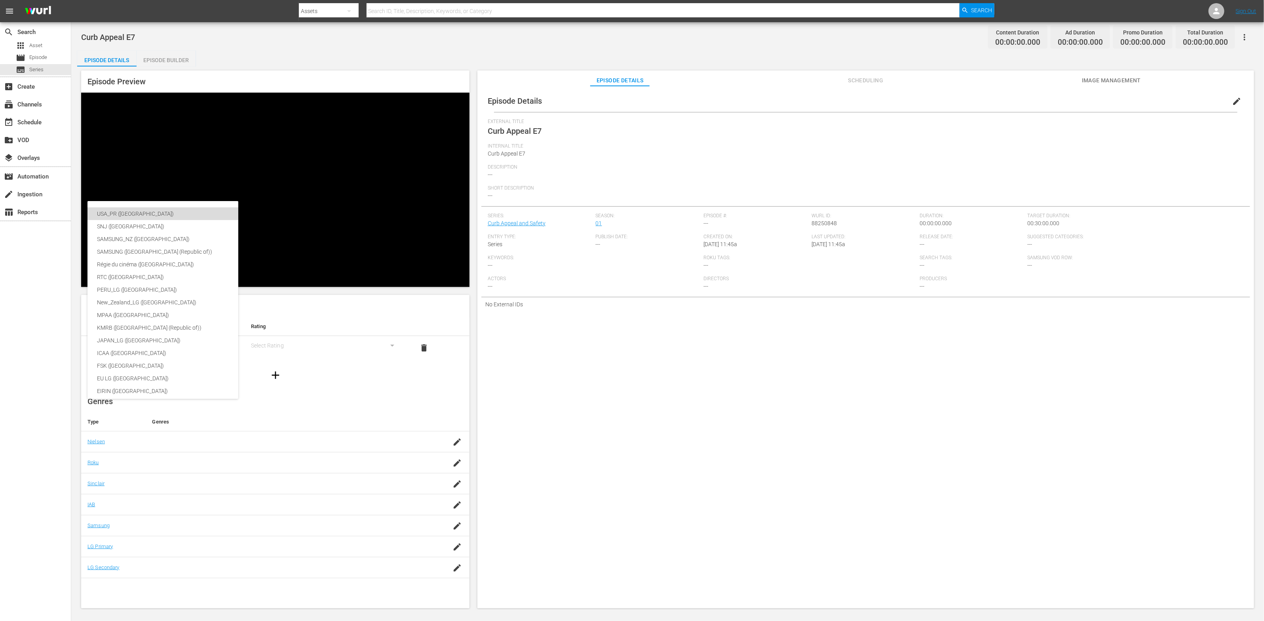
drag, startPoint x: 117, startPoint y: 212, endPoint x: 160, endPoint y: 206, distance: 42.8
click at [117, 212] on div "USA_PR (United States of America)" at bounding box center [188, 213] width 182 height 13
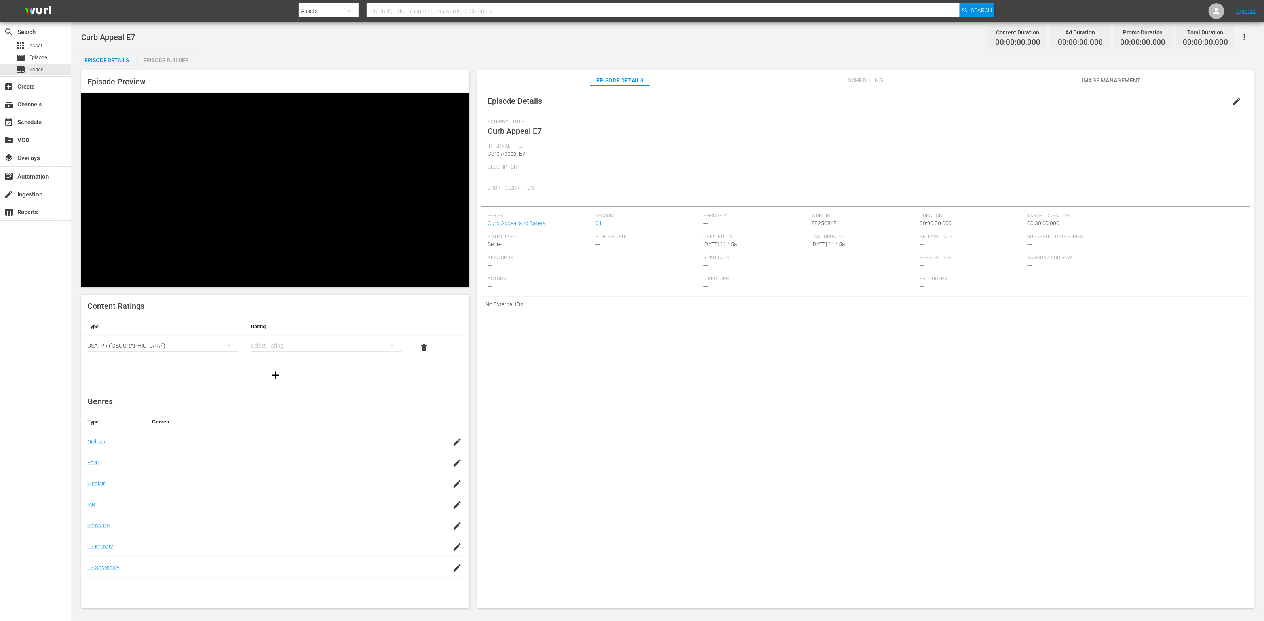
click at [254, 335] on div "simple table" at bounding box center [326, 346] width 151 height 22
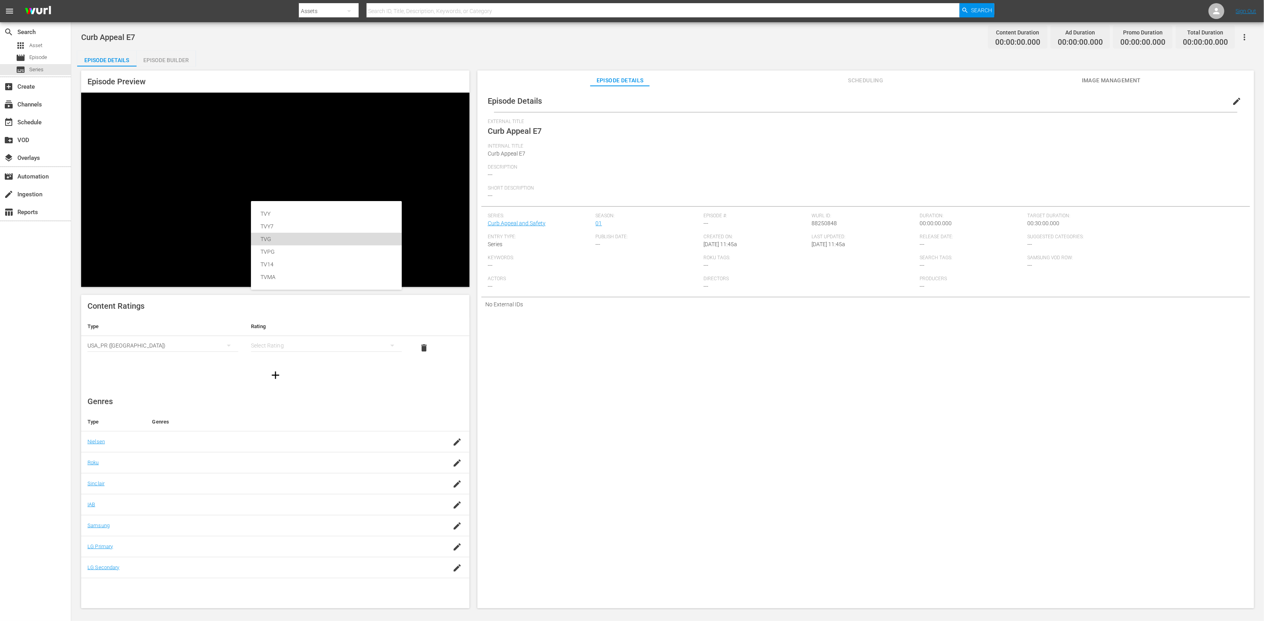
click at [277, 235] on div "TVG" at bounding box center [327, 239] width 132 height 13
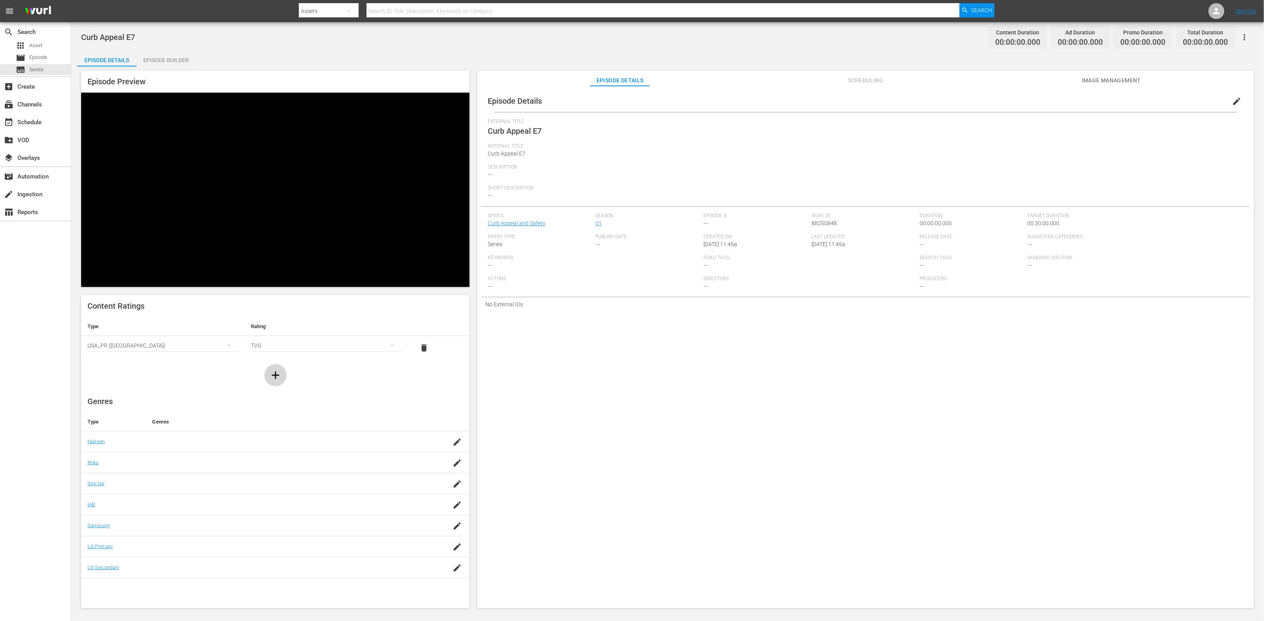
click at [280, 369] on icon "button" at bounding box center [275, 375] width 13 height 13
click at [207, 359] on div "simple table" at bounding box center [163, 370] width 151 height 22
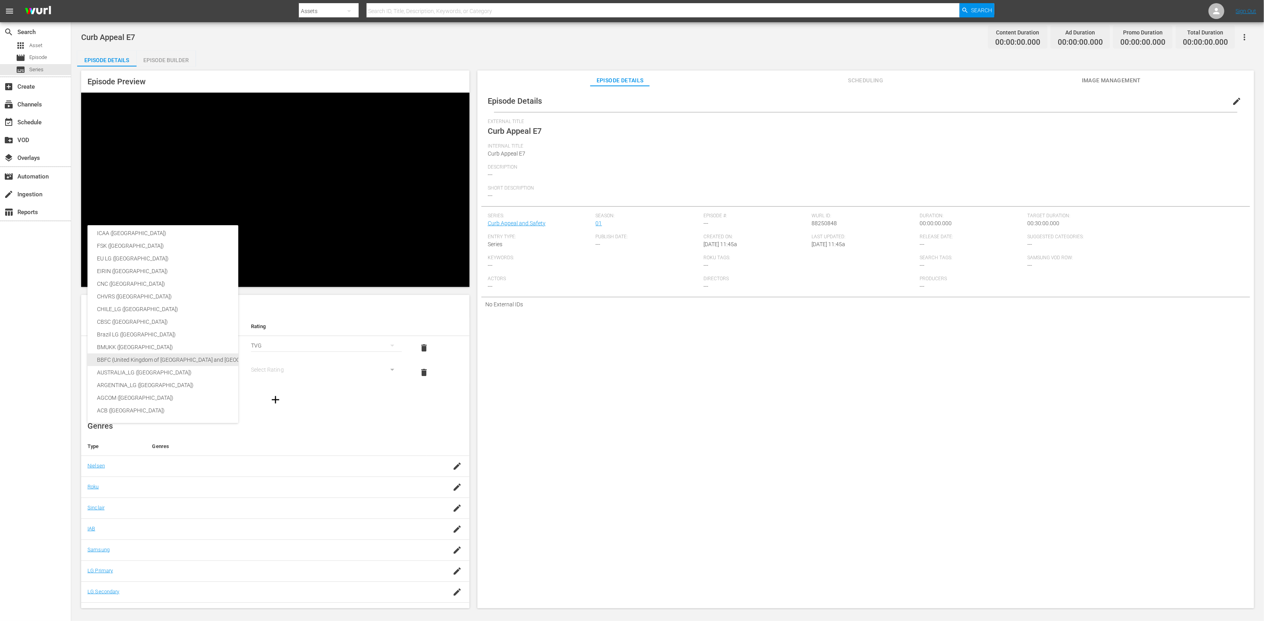
click at [198, 358] on div "BBFC (United Kingdom of Great Britain and Northern Ireland)" at bounding box center [188, 360] width 182 height 13
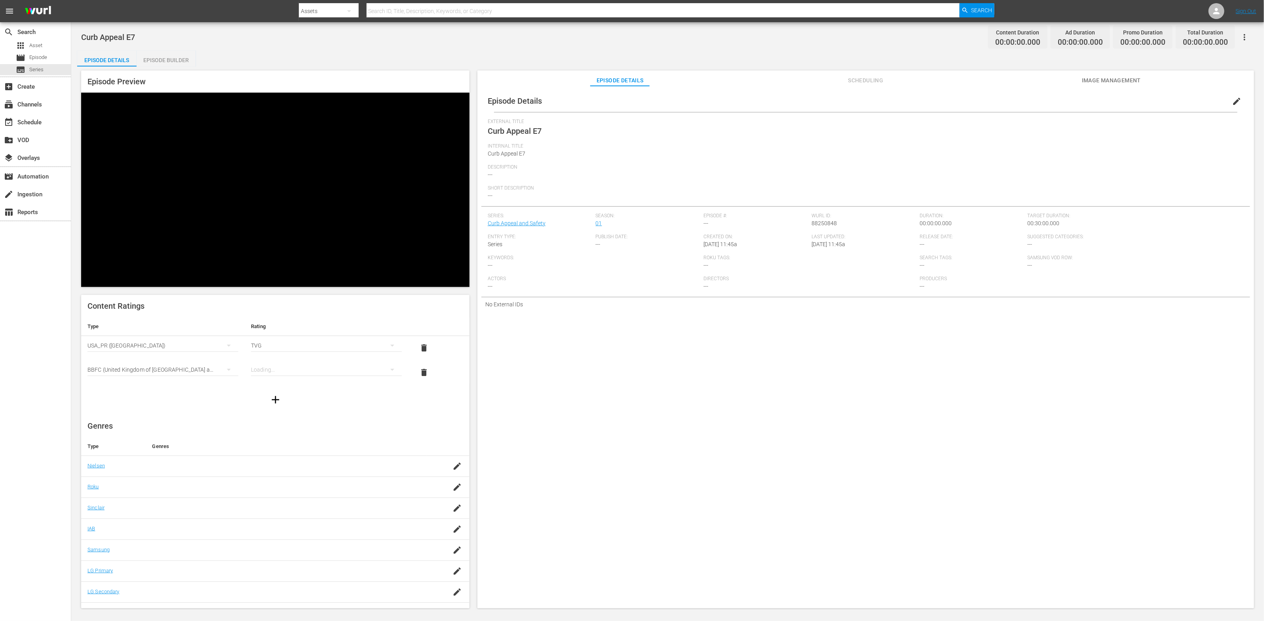
scroll to position [132, 0]
click at [291, 359] on div "simple table" at bounding box center [326, 370] width 151 height 22
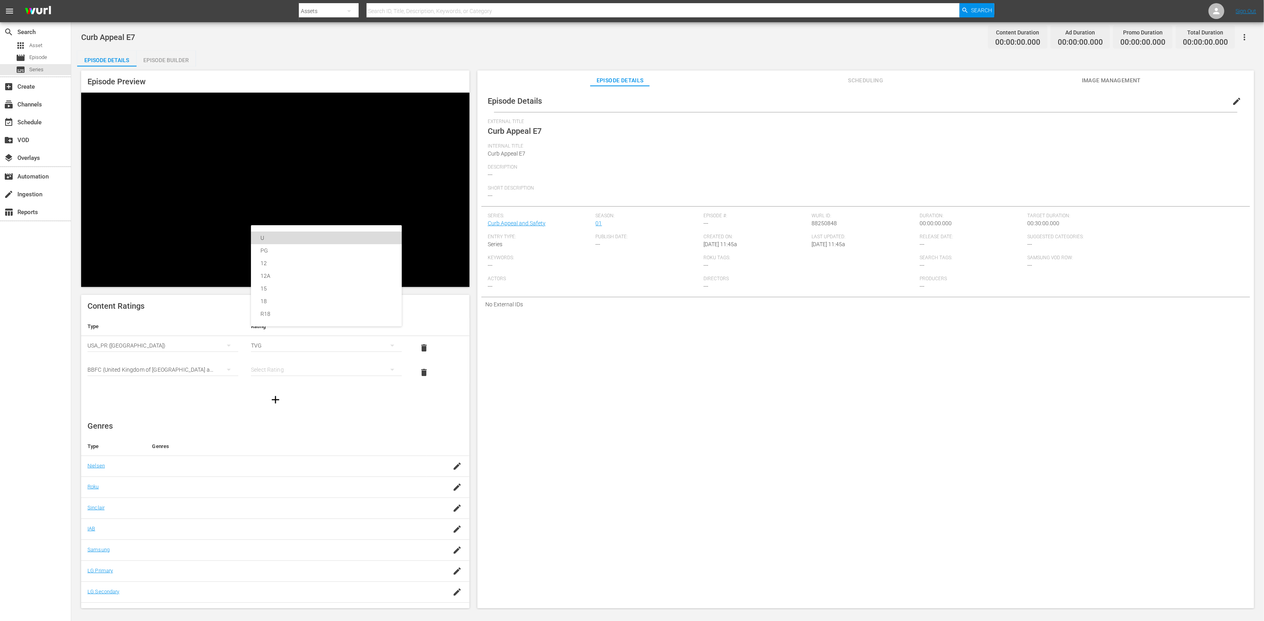
click at [291, 241] on div "U" at bounding box center [327, 238] width 132 height 13
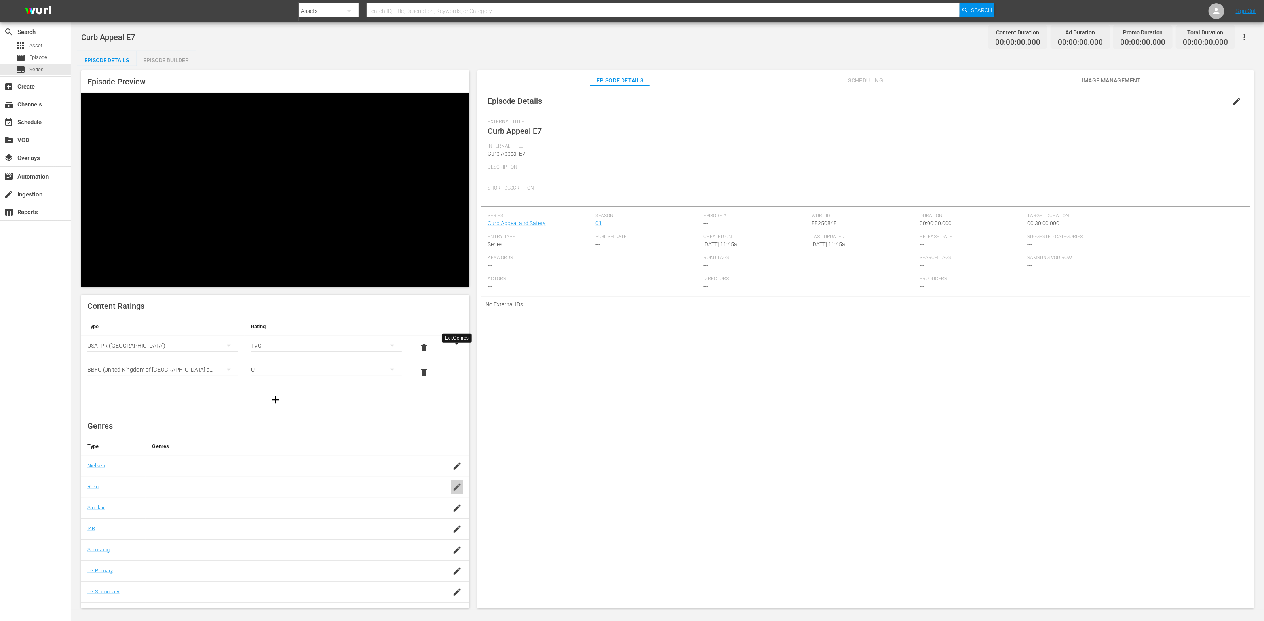
click at [457, 483] on icon "button" at bounding box center [458, 488] width 10 height 10
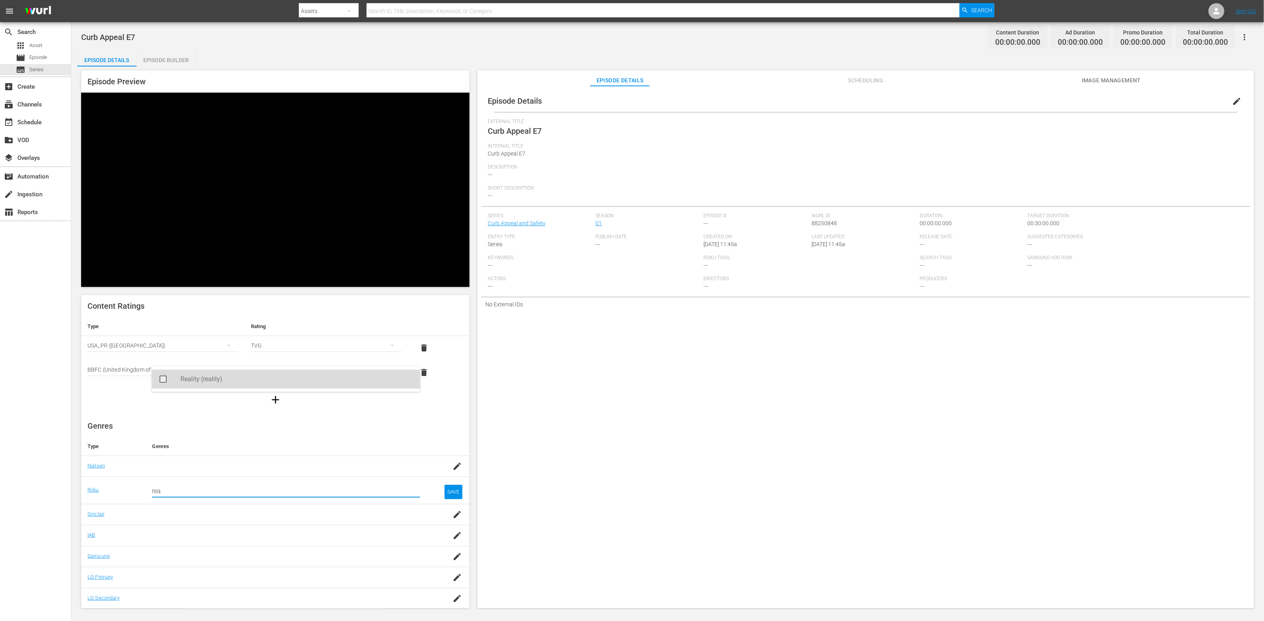
click at [373, 380] on div "Reality (reality)" at bounding box center [297, 379] width 233 height 19
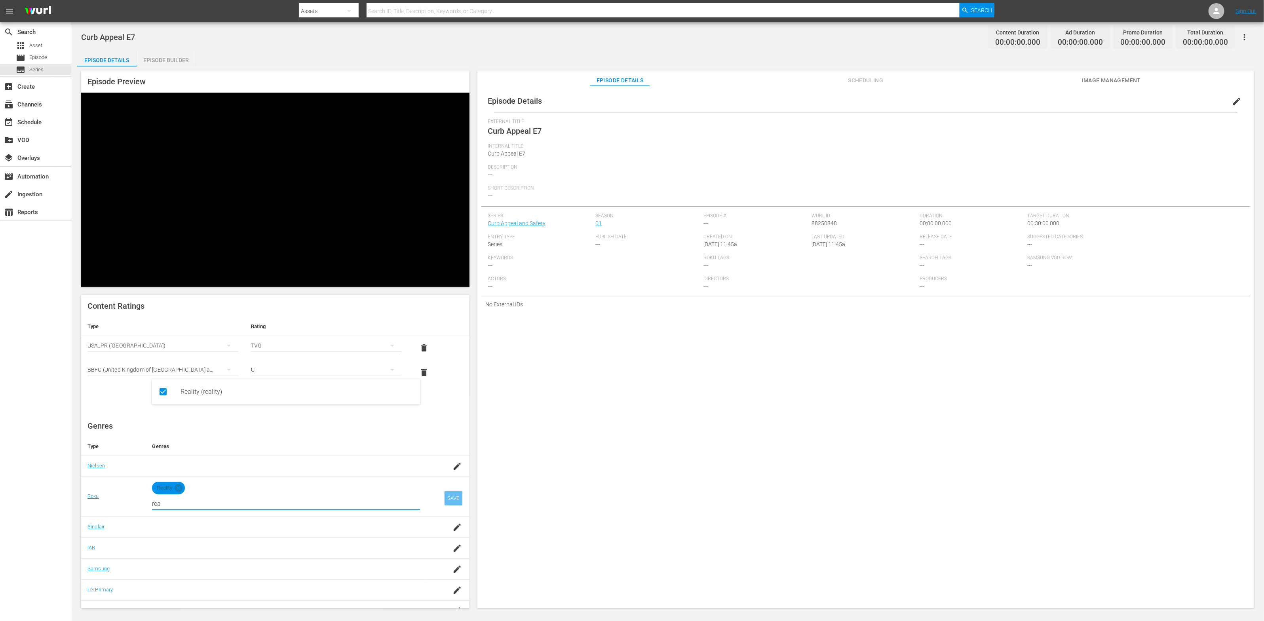
type input "rea"
click at [458, 491] on div "SAVE" at bounding box center [454, 498] width 18 height 14
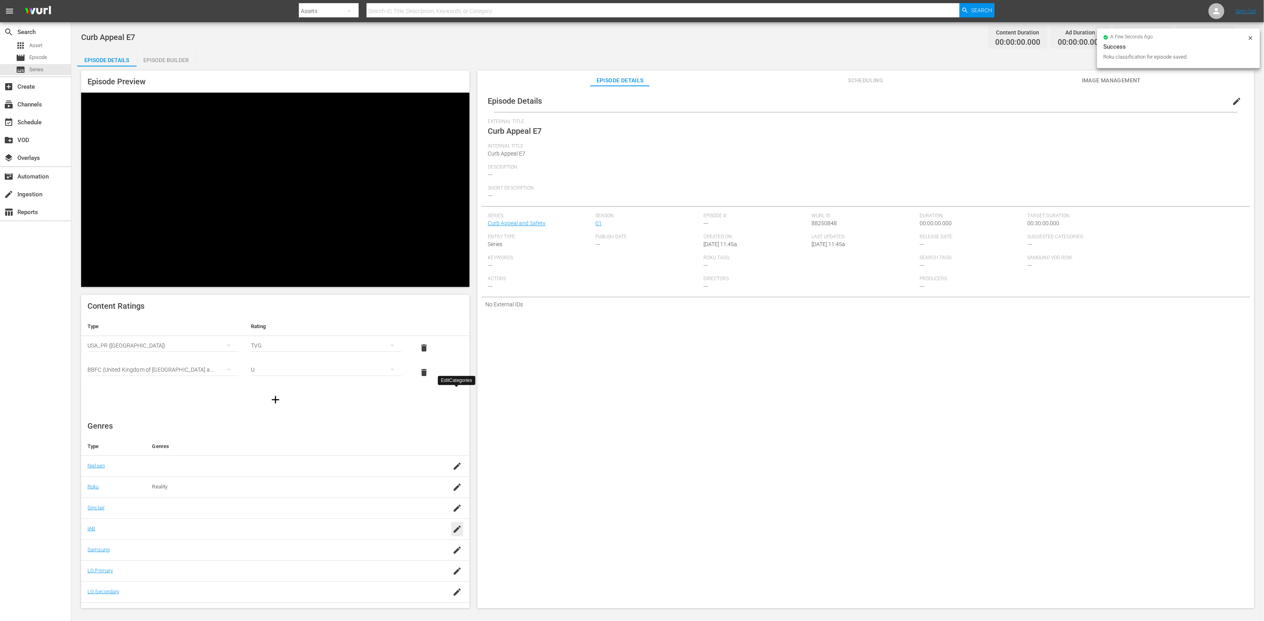
click at [455, 526] on icon "button" at bounding box center [457, 529] width 7 height 7
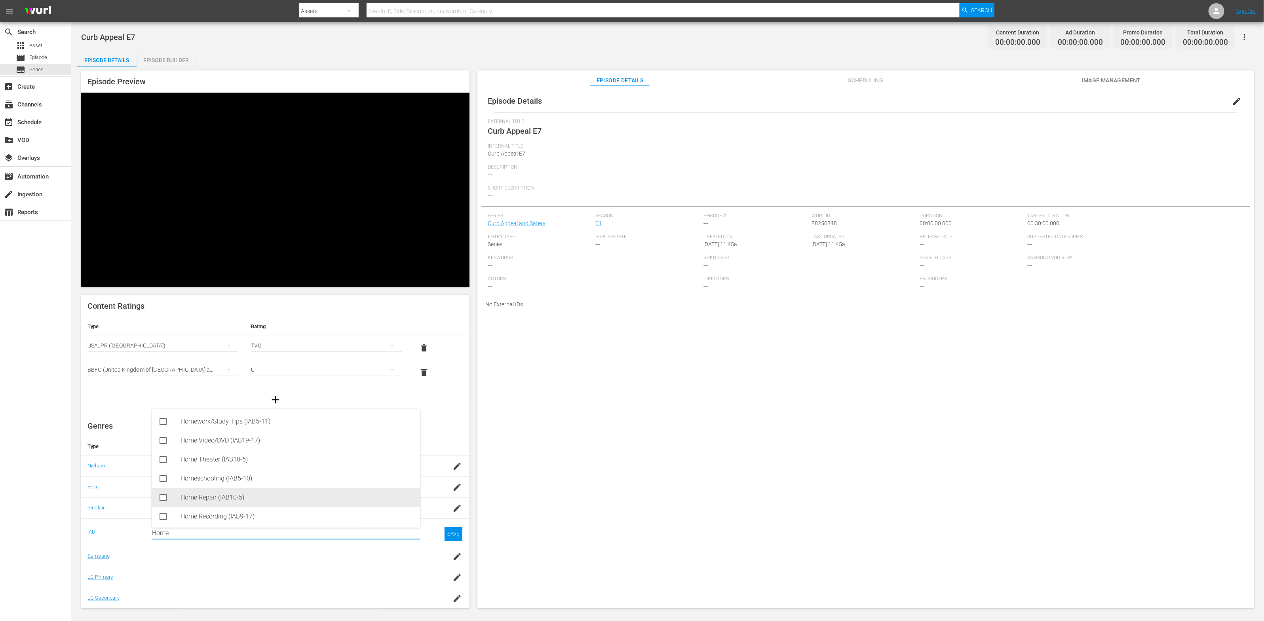
click at [285, 496] on div "Home Repair (IAB10-5)" at bounding box center [297, 497] width 233 height 19
type input "Home"
click at [454, 533] on div "SAVE" at bounding box center [454, 540] width 18 height 14
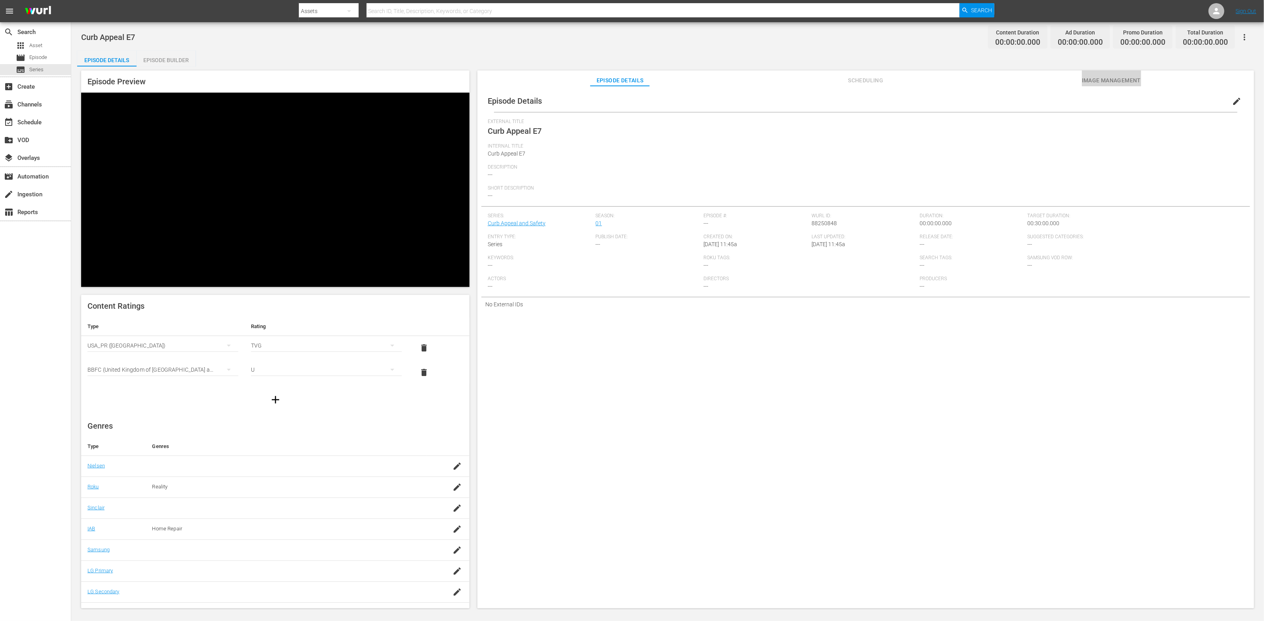
click at [1123, 83] on span "Image Management" at bounding box center [1111, 81] width 59 height 10
click at [577, 101] on span "Add Thumbnail" at bounding box center [593, 102] width 56 height 6
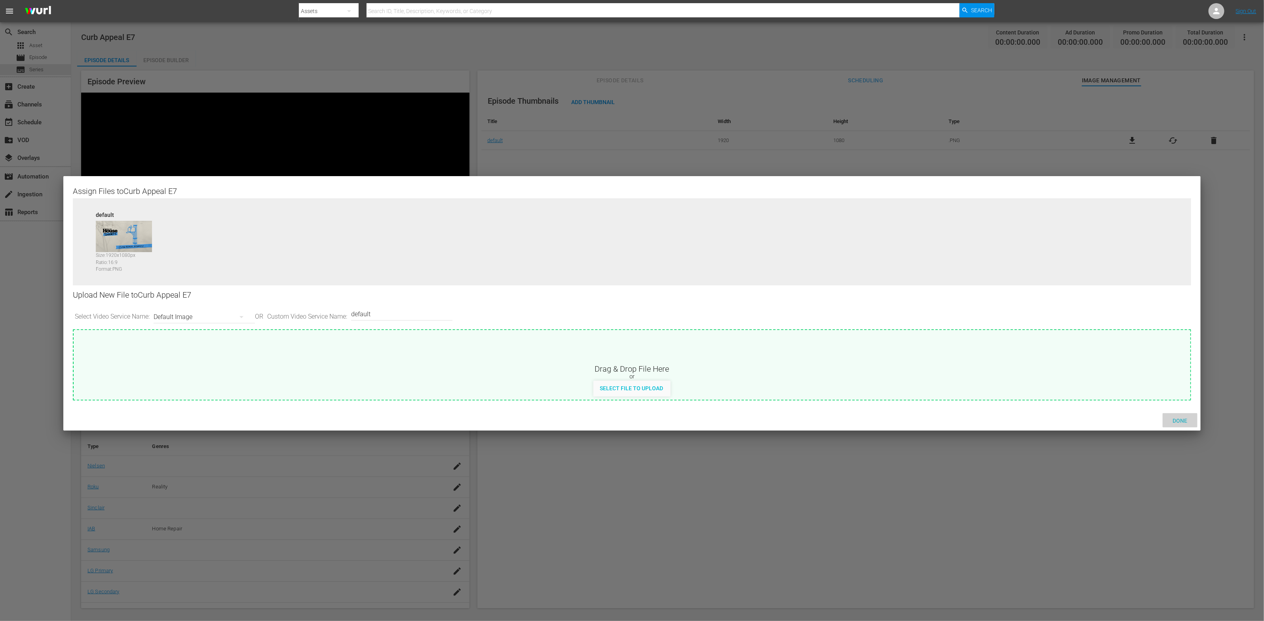
click at [1171, 419] on span "Done" at bounding box center [1180, 421] width 27 height 6
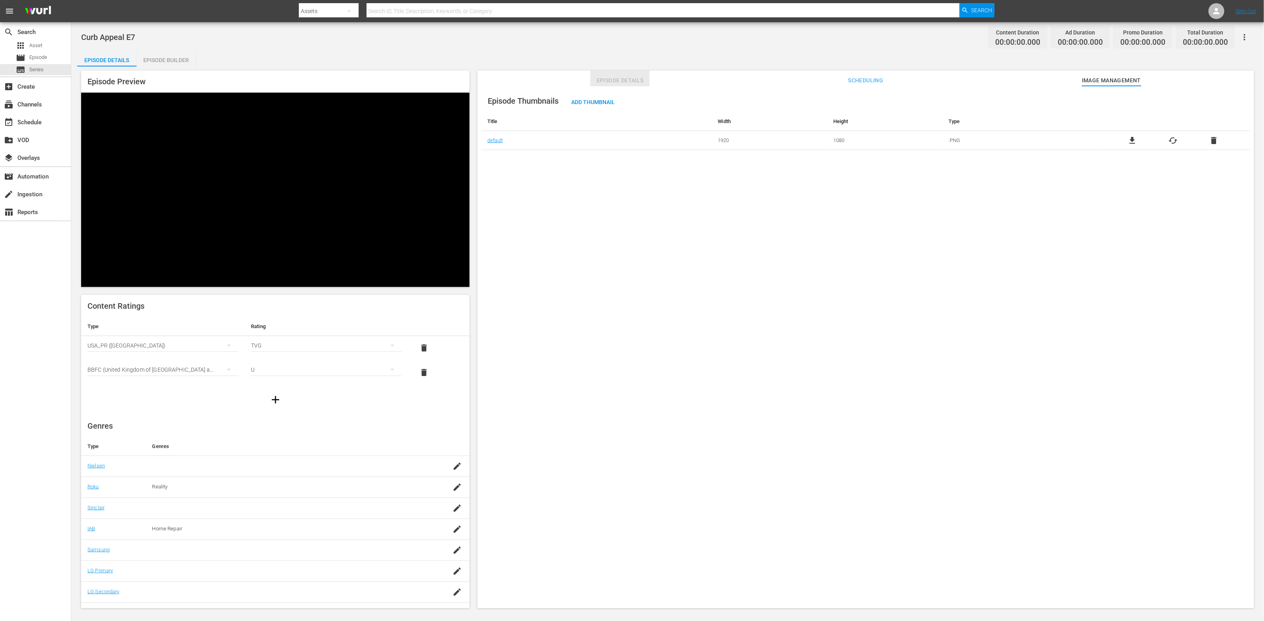
click at [635, 82] on span "Episode Details" at bounding box center [619, 81] width 59 height 10
click at [1233, 100] on span "edit" at bounding box center [1237, 102] width 10 height 10
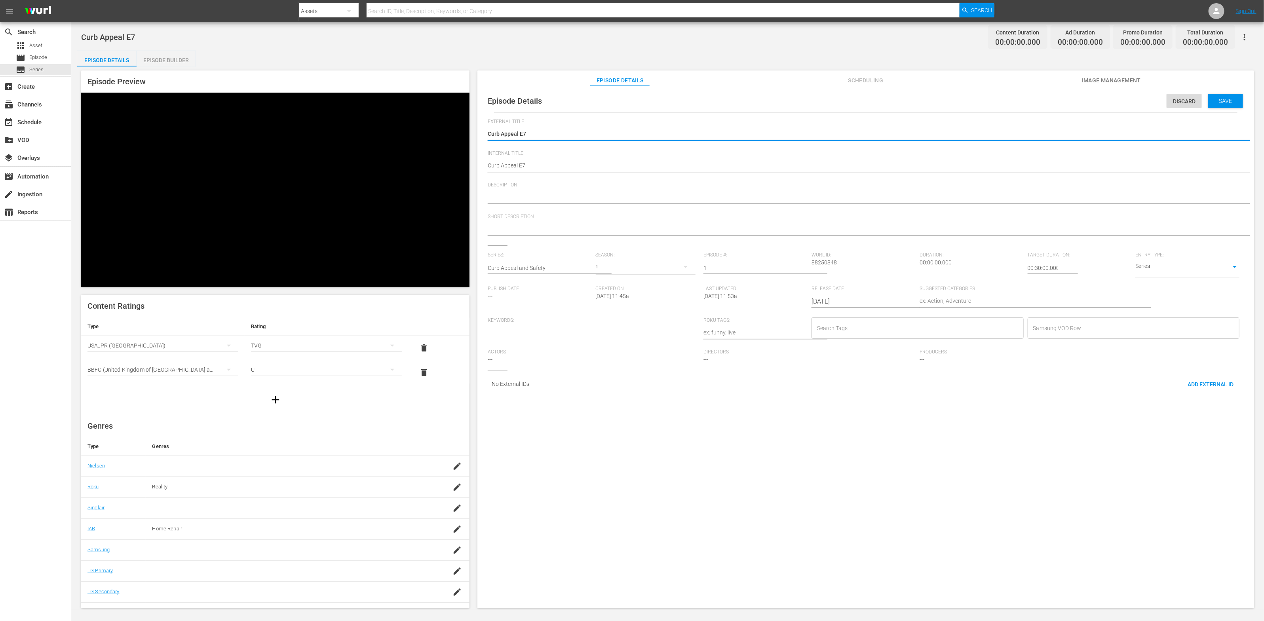
click at [801, 268] on input "1" at bounding box center [756, 268] width 104 height 19
click at [801, 268] on input "2" at bounding box center [756, 268] width 104 height 19
click at [801, 268] on input "3" at bounding box center [756, 268] width 104 height 19
click at [801, 268] on input "4" at bounding box center [756, 268] width 104 height 19
click at [801, 268] on input "5" at bounding box center [756, 268] width 104 height 19
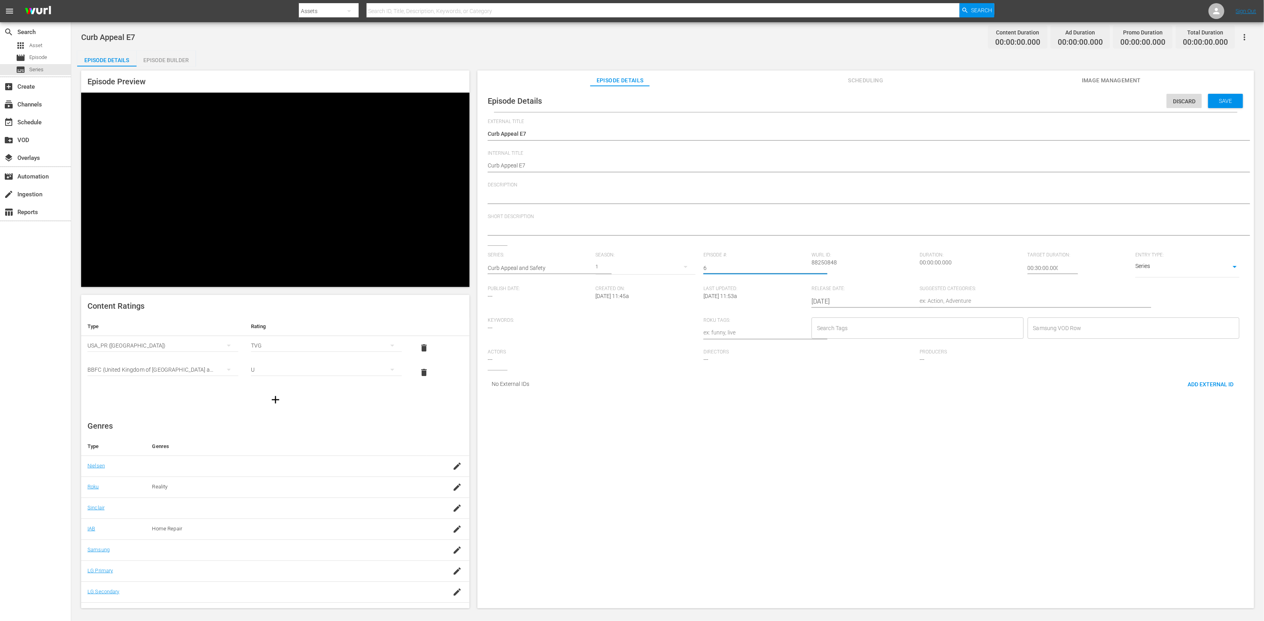
click at [801, 268] on input "6" at bounding box center [756, 268] width 104 height 19
type input "7"
click at [801, 268] on input "7" at bounding box center [756, 268] width 104 height 19
click at [697, 198] on textarea at bounding box center [864, 198] width 752 height 10
paste textarea "Make your home beautiful and safe, to sell or enjoy - E1"
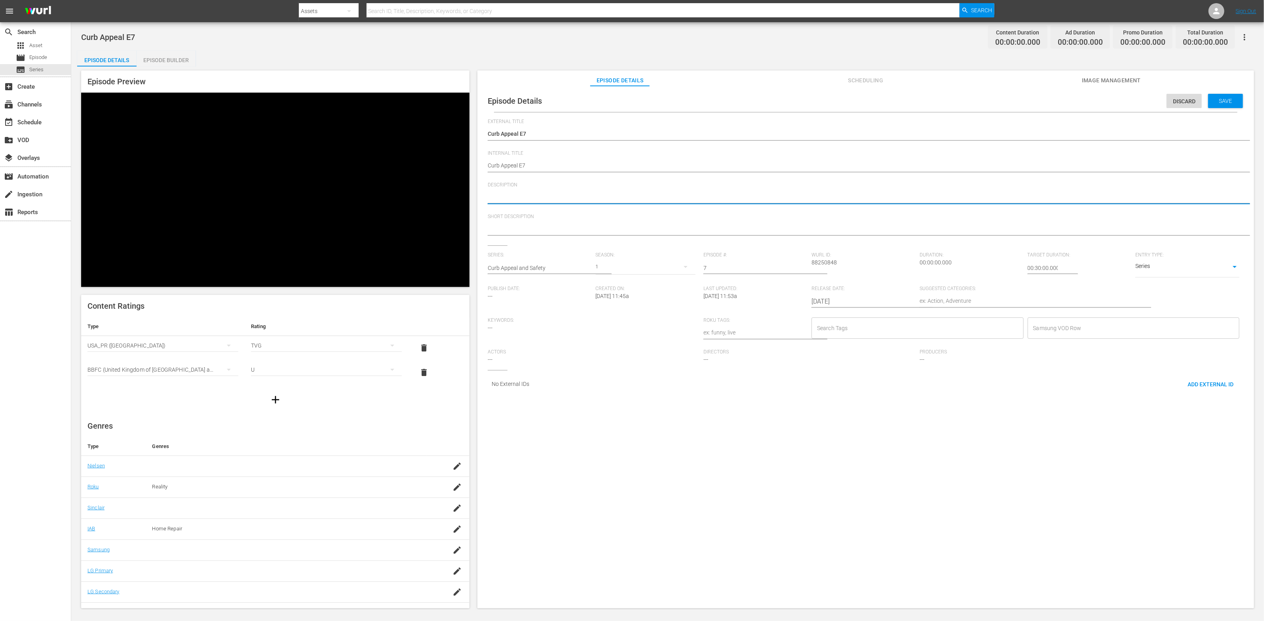
type textarea "Make your home beautiful and safe, to sell or enjoy - E1"
click at [670, 228] on textarea at bounding box center [864, 230] width 752 height 10
paste textarea "Make your home beautiful and safe, to sell or enjoy - E1"
type textarea "Make your home beautiful and safe, to sell or enjoy - E1"
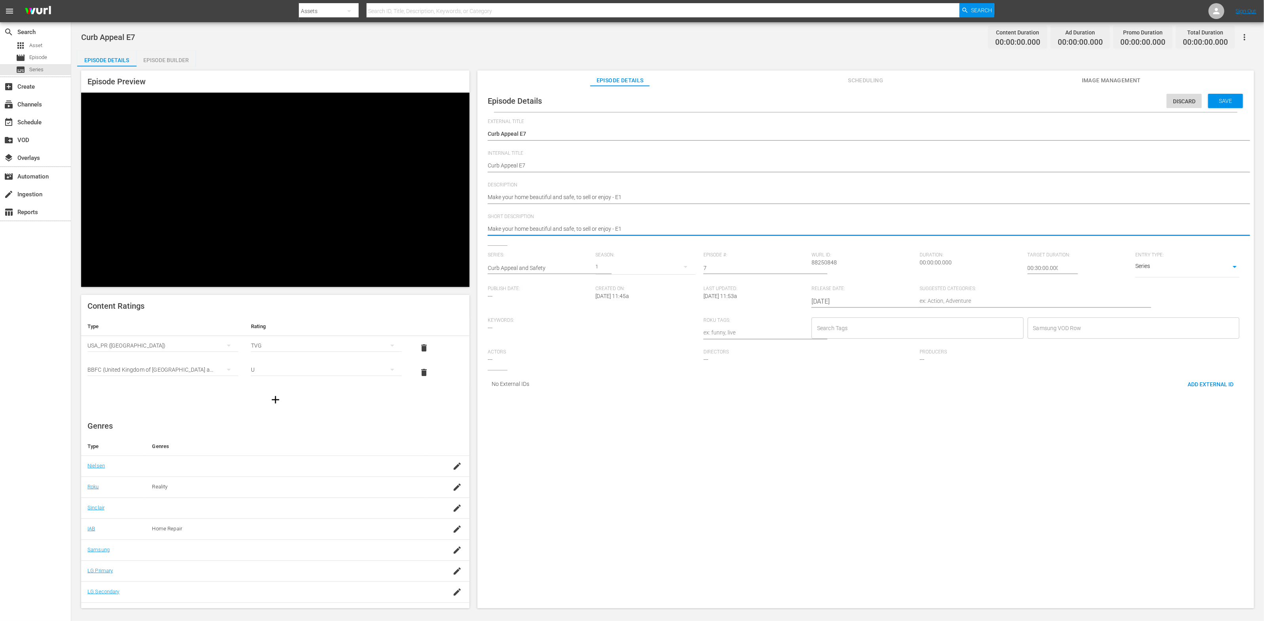
type textarea "Make your home beautiful and safe, to sell or enjoy - E1"
drag, startPoint x: 617, startPoint y: 195, endPoint x: 629, endPoint y: 195, distance: 12.3
click at [628, 195] on textarea "Make your home beautiful and safe, to sell or enjoy - E1" at bounding box center [864, 198] width 752 height 10
type textarea "Make your home beautiful and safe, to sell or enjoy - E7"
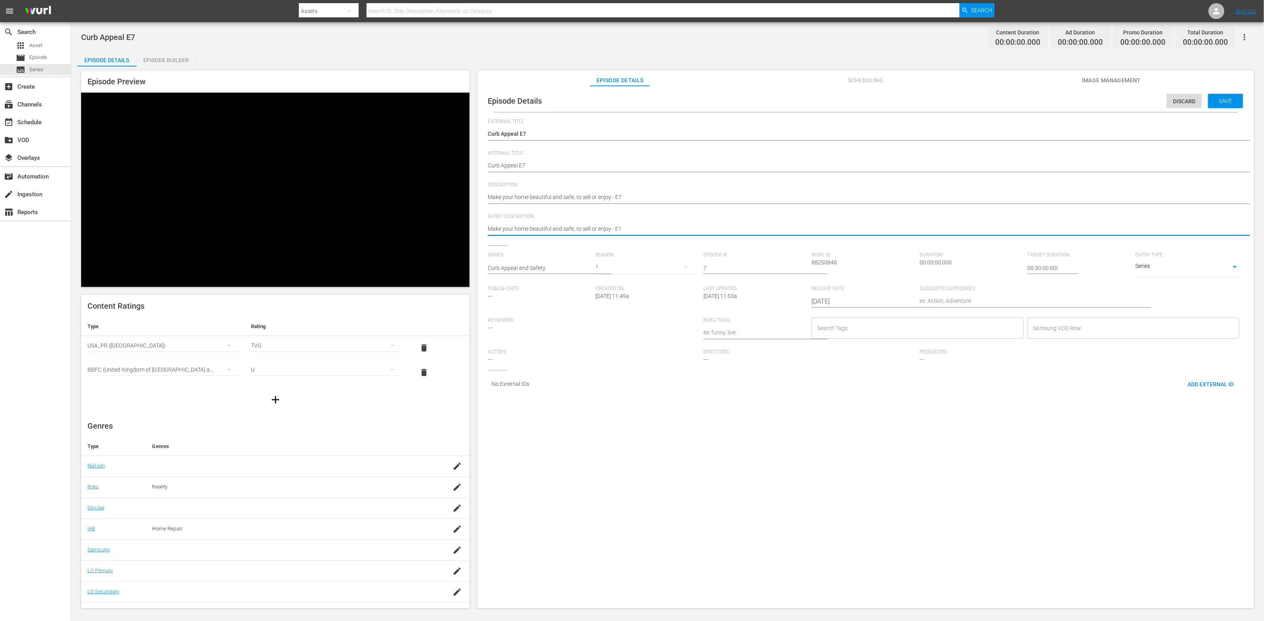
drag, startPoint x: 617, startPoint y: 232, endPoint x: 636, endPoint y: 231, distance: 18.6
click at [636, 231] on textarea "Make your home beautiful and safe, to sell or enjoy - E1" at bounding box center [864, 230] width 752 height 10
type textarea "Make your home beautiful and safe, to sell or enjoy - E7"
click at [961, 300] on textarea at bounding box center [1026, 302] width 212 height 10
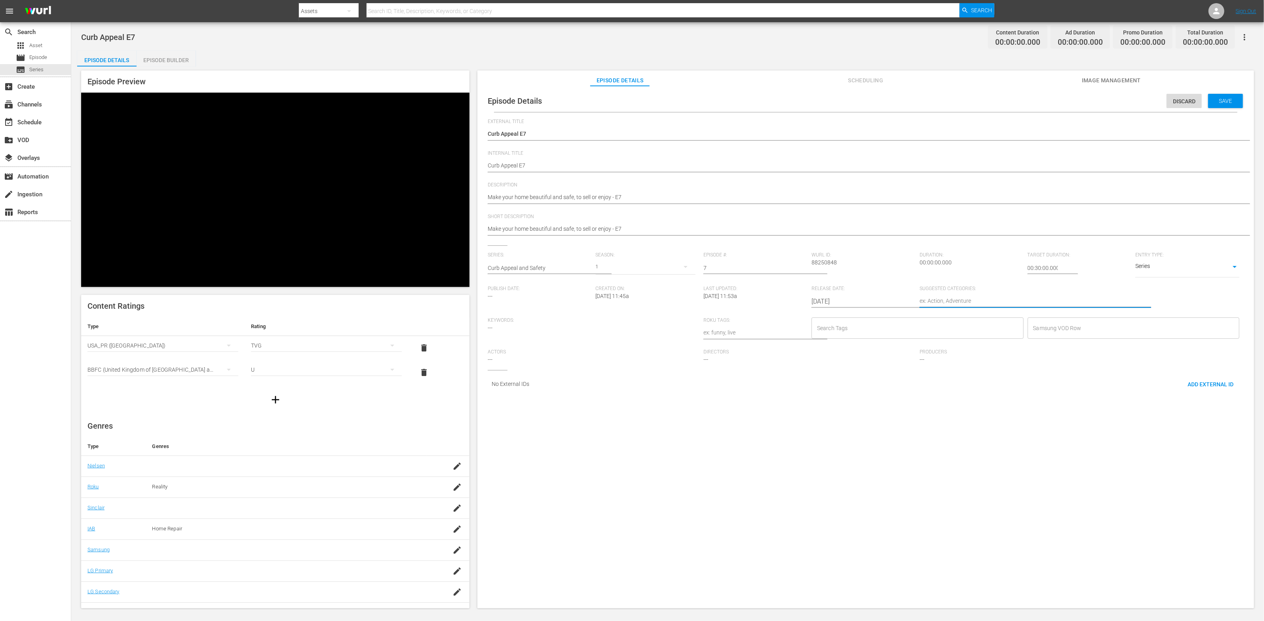
paste textarea "Home Improvement"
type textarea "Home Improvement"
click at [823, 329] on input "Search Tags" at bounding box center [911, 328] width 193 height 14
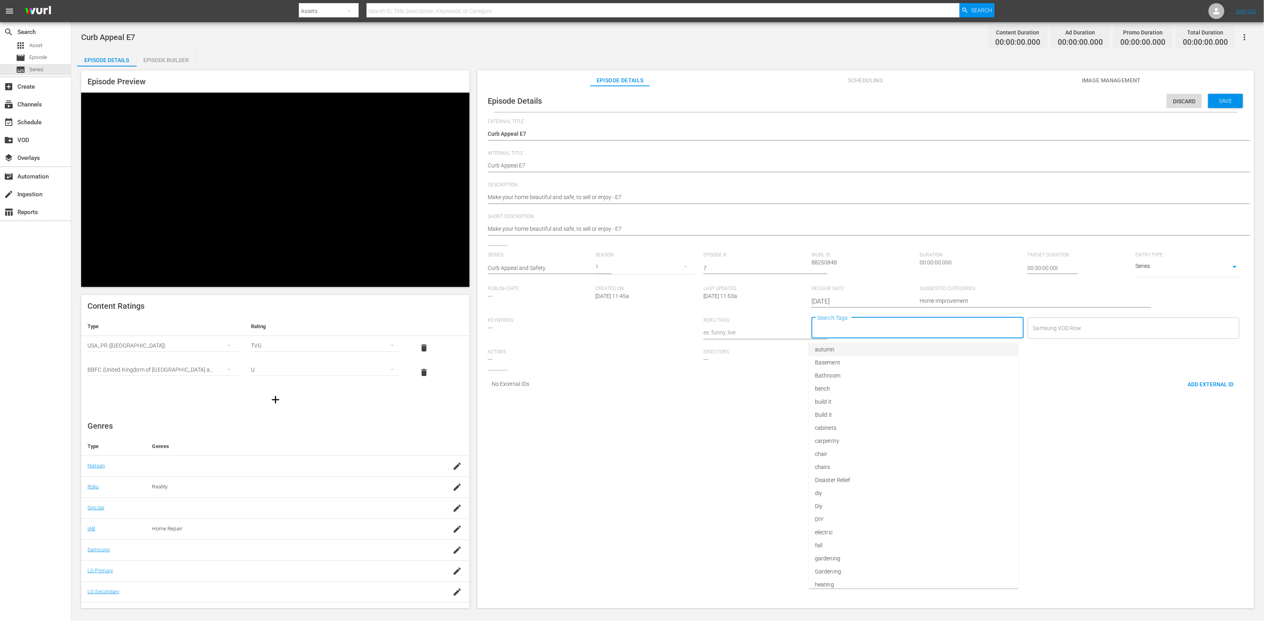
paste input "Diy"
type input "Diy"
click at [849, 359] on li "Diy" at bounding box center [914, 362] width 210 height 13
click at [879, 329] on input "Search Tags" at bounding box center [926, 328] width 166 height 14
paste input "Home"
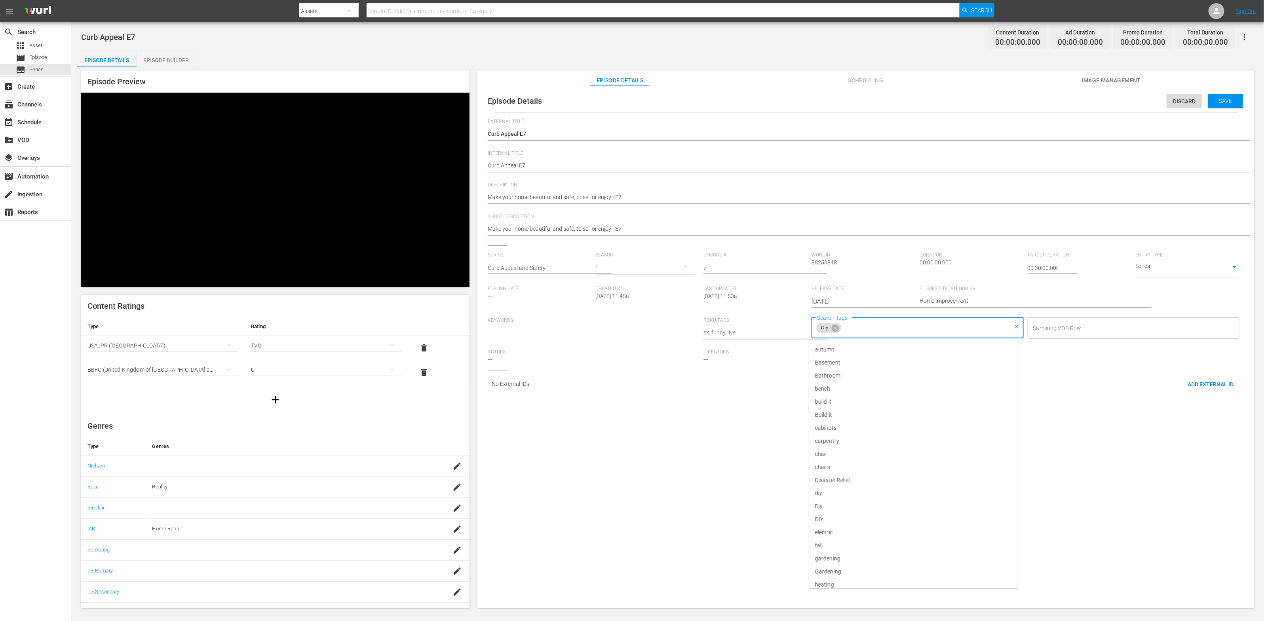
type input "Home"
click at [877, 361] on li "home improvement" at bounding box center [914, 362] width 210 height 13
type input "re"
click at [895, 383] on li "renovation" at bounding box center [914, 389] width 210 height 13
click at [955, 331] on input "Search Tags" at bounding box center [980, 328] width 56 height 14
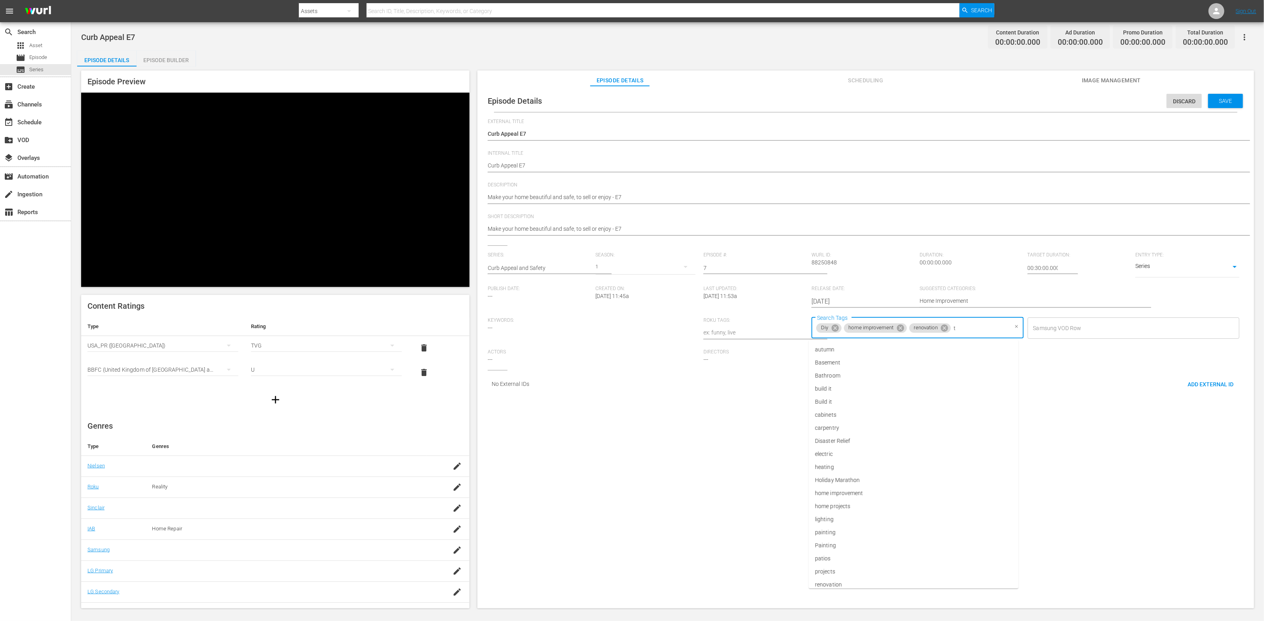
type input "th"
click at [972, 411] on li "This Old House" at bounding box center [914, 415] width 210 height 13
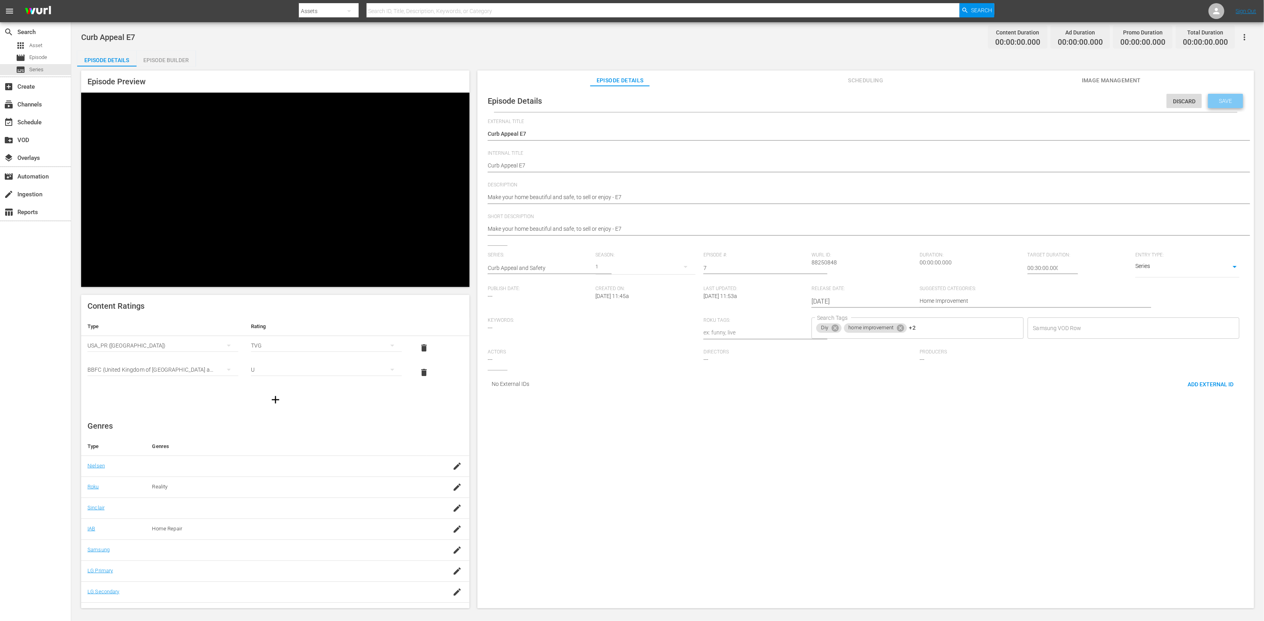
click at [1216, 99] on span "Save" at bounding box center [1226, 101] width 26 height 6
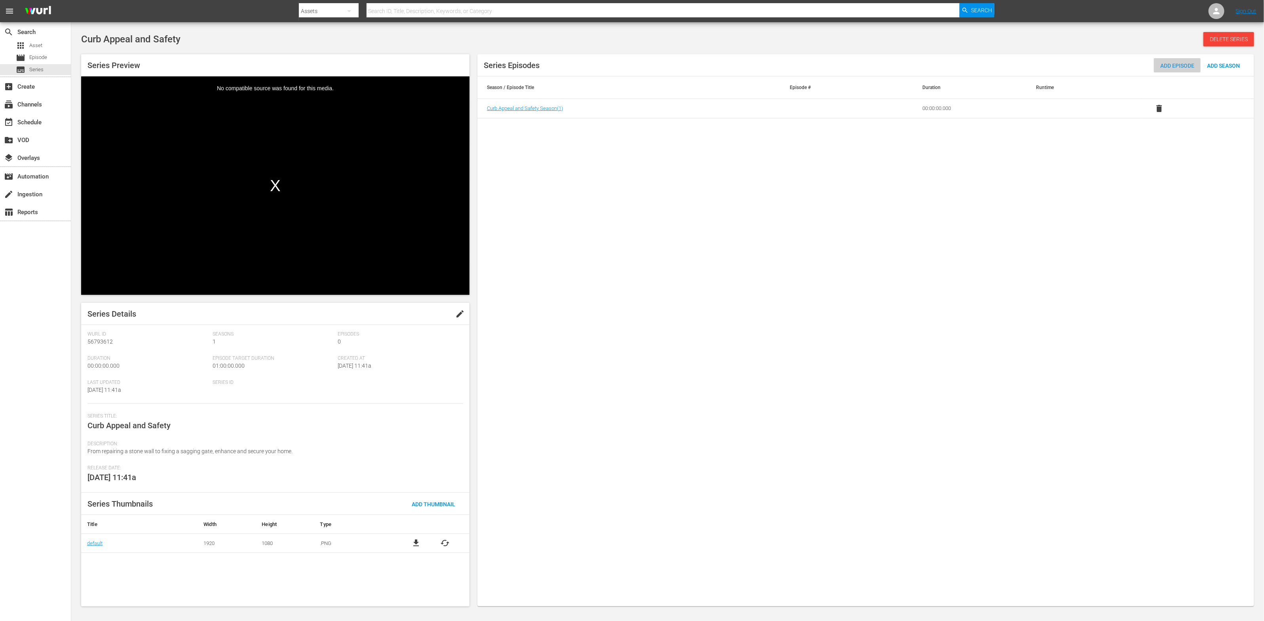
click at [1162, 67] on span "Add Episode" at bounding box center [1177, 66] width 47 height 6
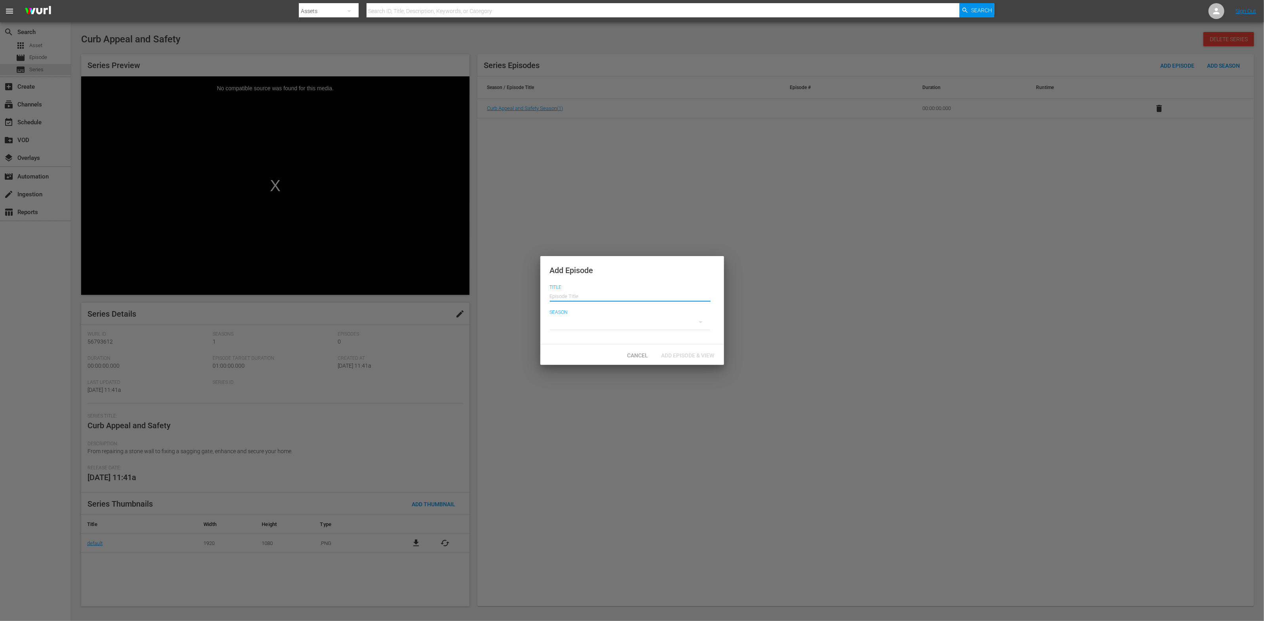
click at [600, 299] on input "text" at bounding box center [630, 295] width 161 height 19
drag, startPoint x: 582, startPoint y: 295, endPoint x: 594, endPoint y: 296, distance: 11.9
click at [594, 296] on input "Curb Appeal E6" at bounding box center [630, 295] width 161 height 19
type input "Curb Appeal E7"
click at [584, 328] on div at bounding box center [630, 322] width 161 height 22
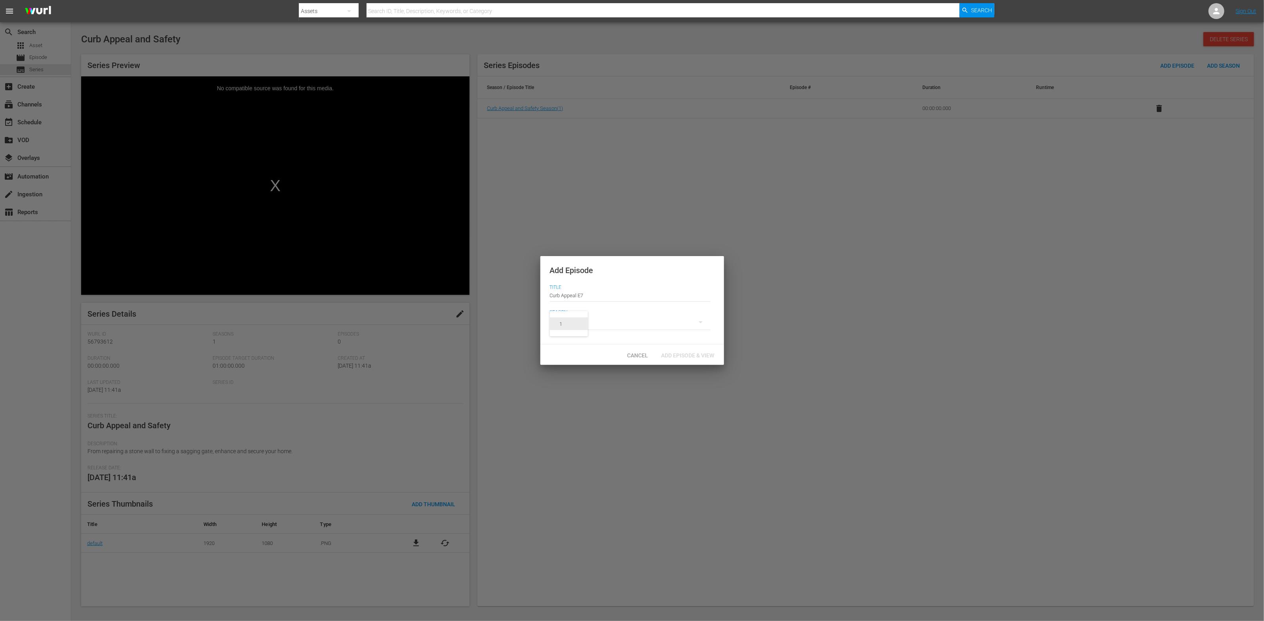
click at [580, 327] on span "1" at bounding box center [569, 324] width 38 height 13
click at [674, 352] on span "Add Episode & View" at bounding box center [688, 355] width 66 height 6
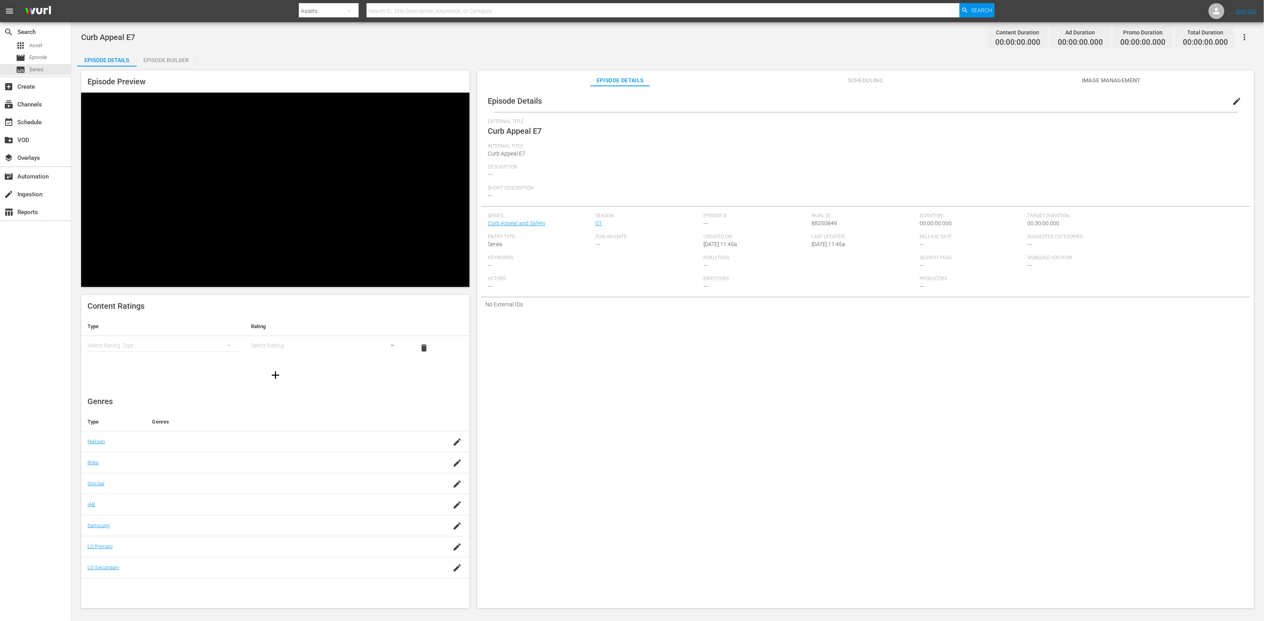
click at [1232, 99] on span "edit" at bounding box center [1237, 102] width 10 height 10
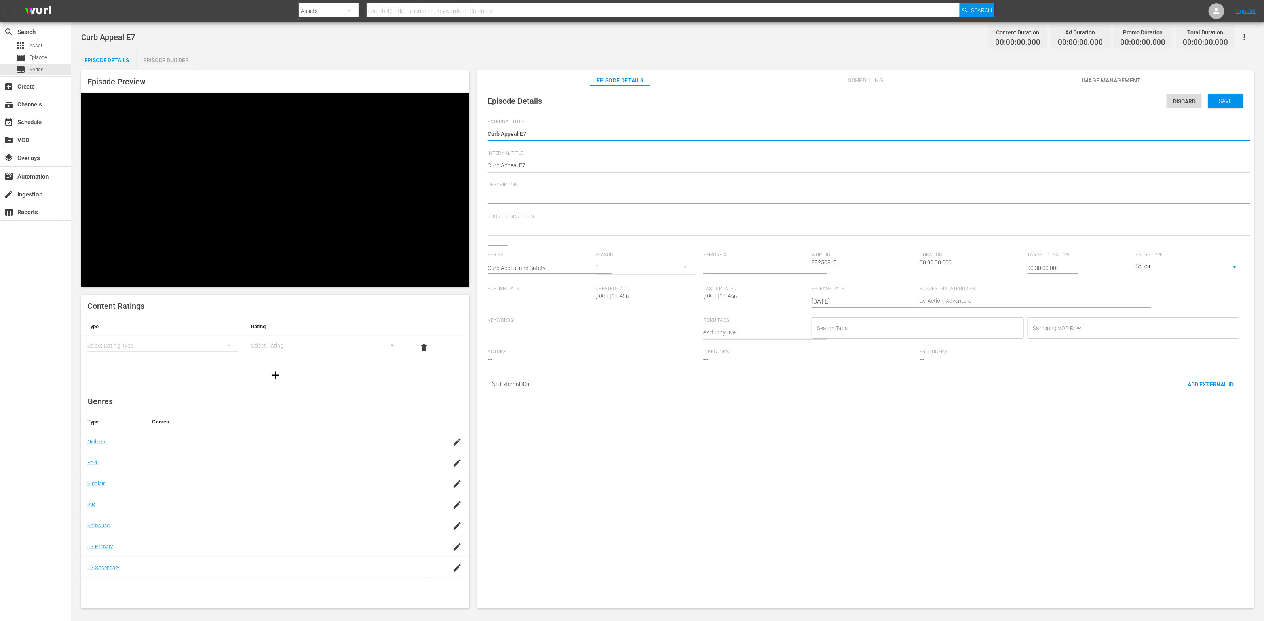
drag, startPoint x: 523, startPoint y: 135, endPoint x: 533, endPoint y: 135, distance: 10.3
click at [533, 135] on textarea "Curb Appeal E7" at bounding box center [864, 135] width 752 height 10
type textarea "Curb Appeal E8"
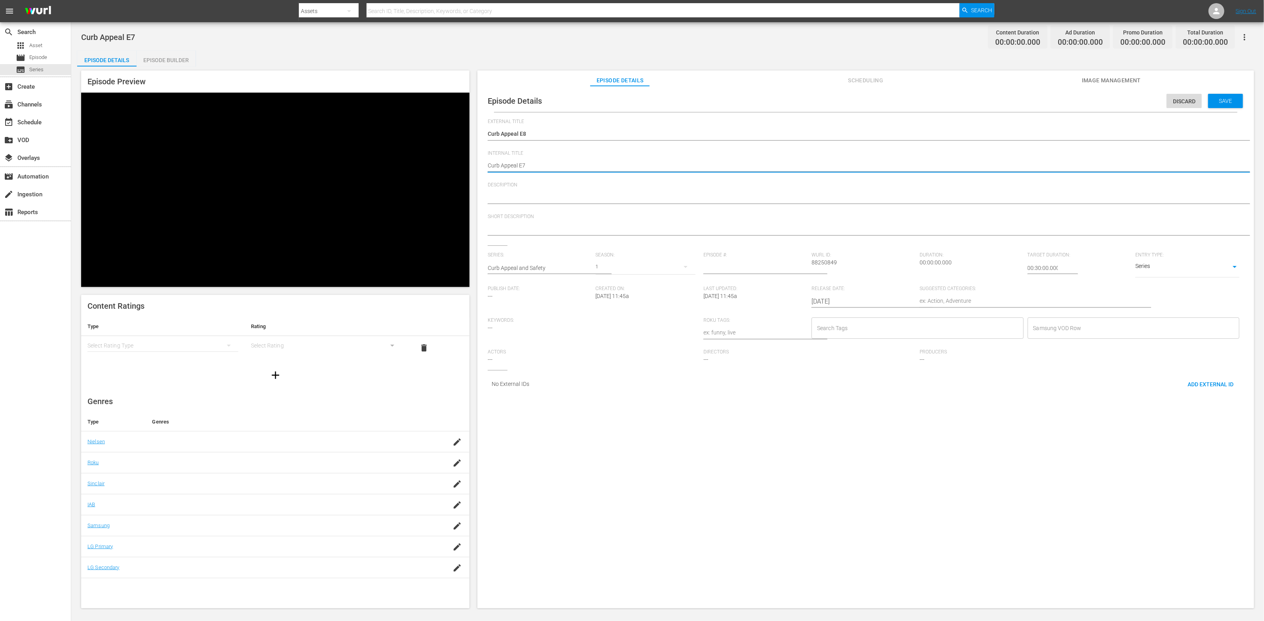
drag, startPoint x: 521, startPoint y: 167, endPoint x: 534, endPoint y: 167, distance: 13.5
type textarea "Curb Appeal E8"
click at [1213, 103] on span "Save" at bounding box center [1226, 101] width 26 height 6
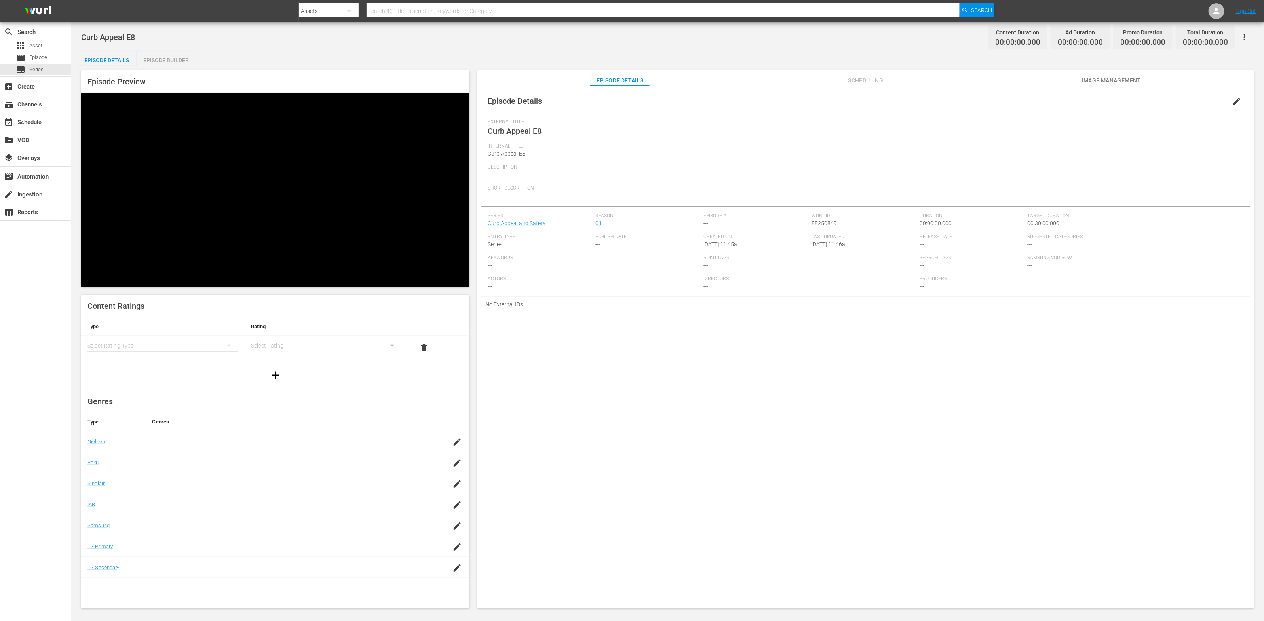
click at [180, 335] on div "simple table" at bounding box center [163, 346] width 151 height 22
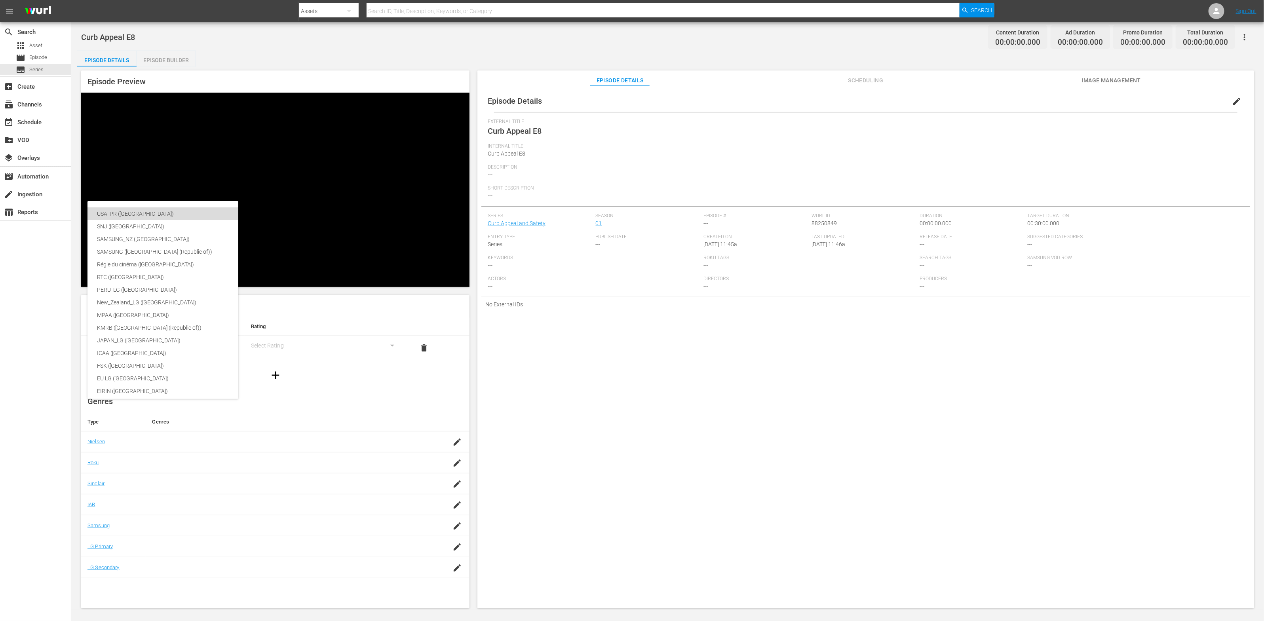
click at [179, 213] on div "USA_PR ([GEOGRAPHIC_DATA])" at bounding box center [188, 213] width 182 height 13
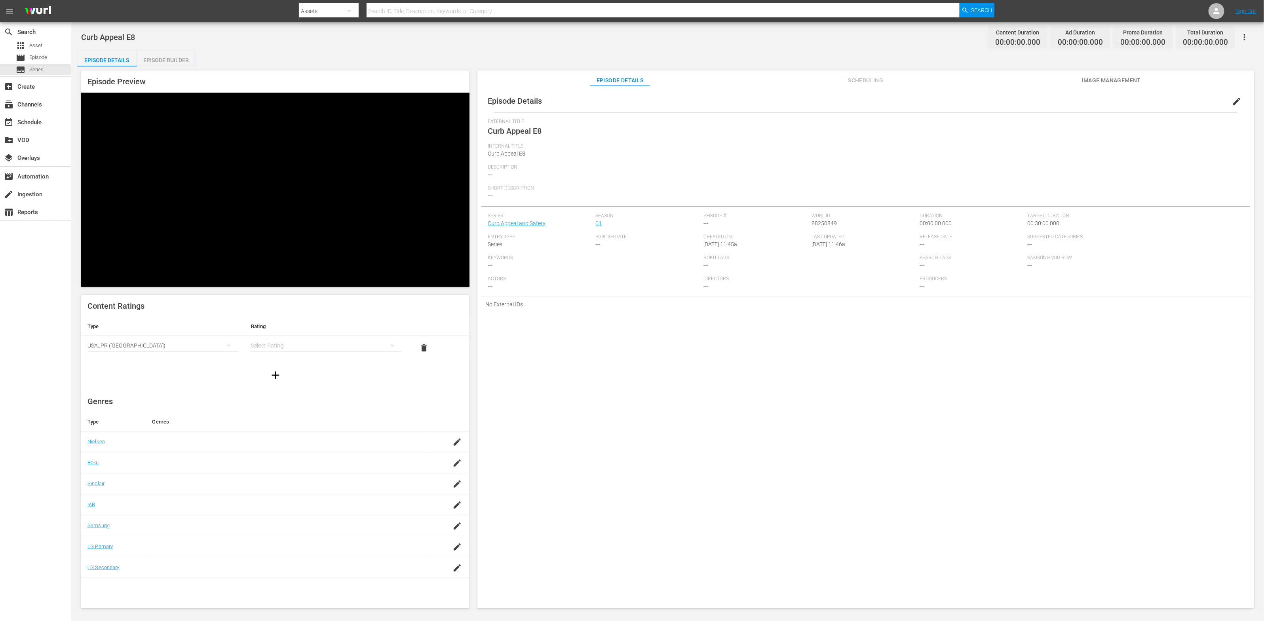
click at [285, 335] on div "simple table" at bounding box center [326, 346] width 151 height 22
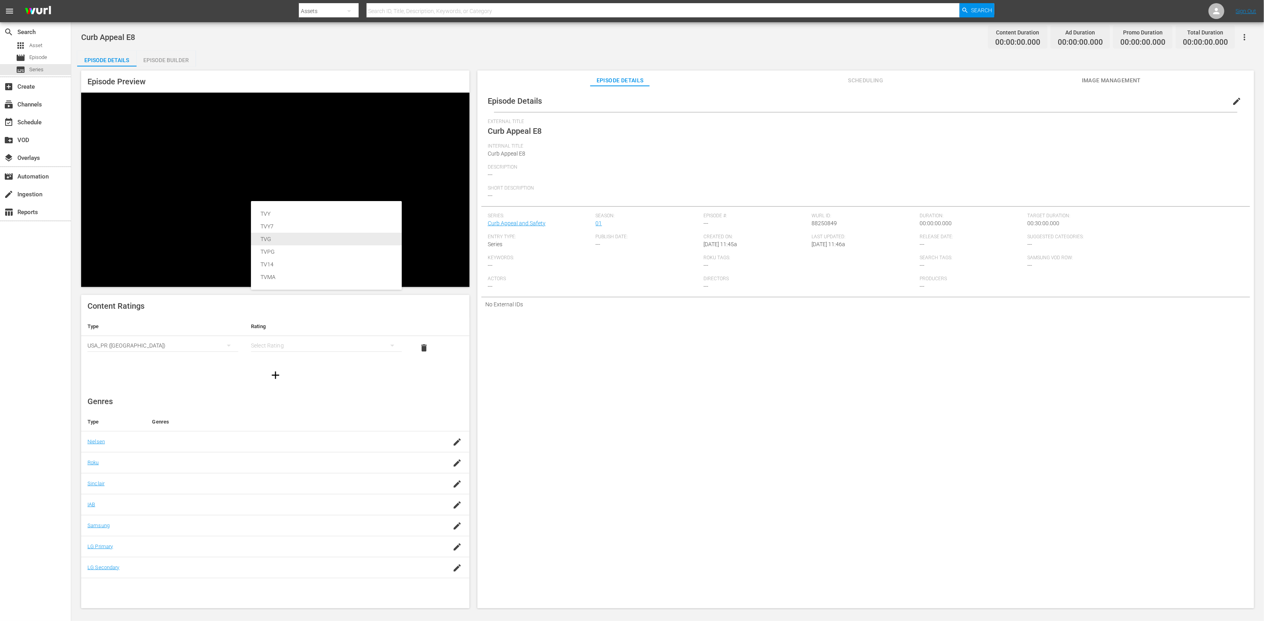
click at [289, 234] on div "TVG" at bounding box center [327, 239] width 132 height 13
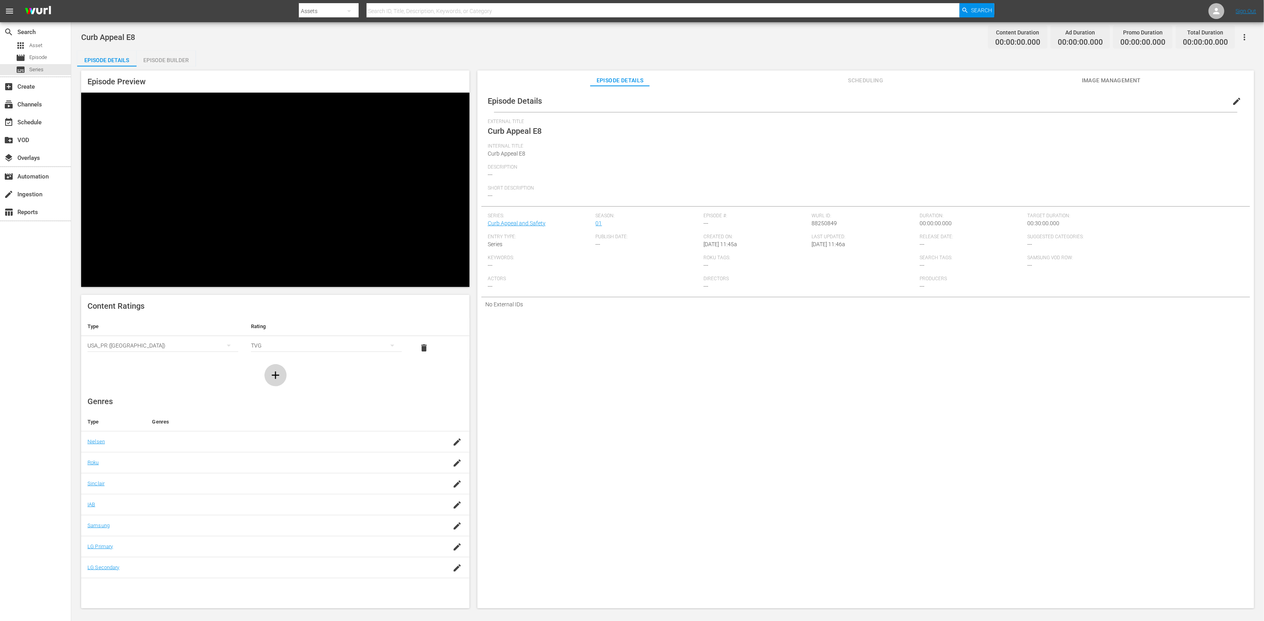
click at [276, 369] on icon "button" at bounding box center [275, 375] width 13 height 13
click at [213, 359] on div "simple table" at bounding box center [163, 370] width 151 height 22
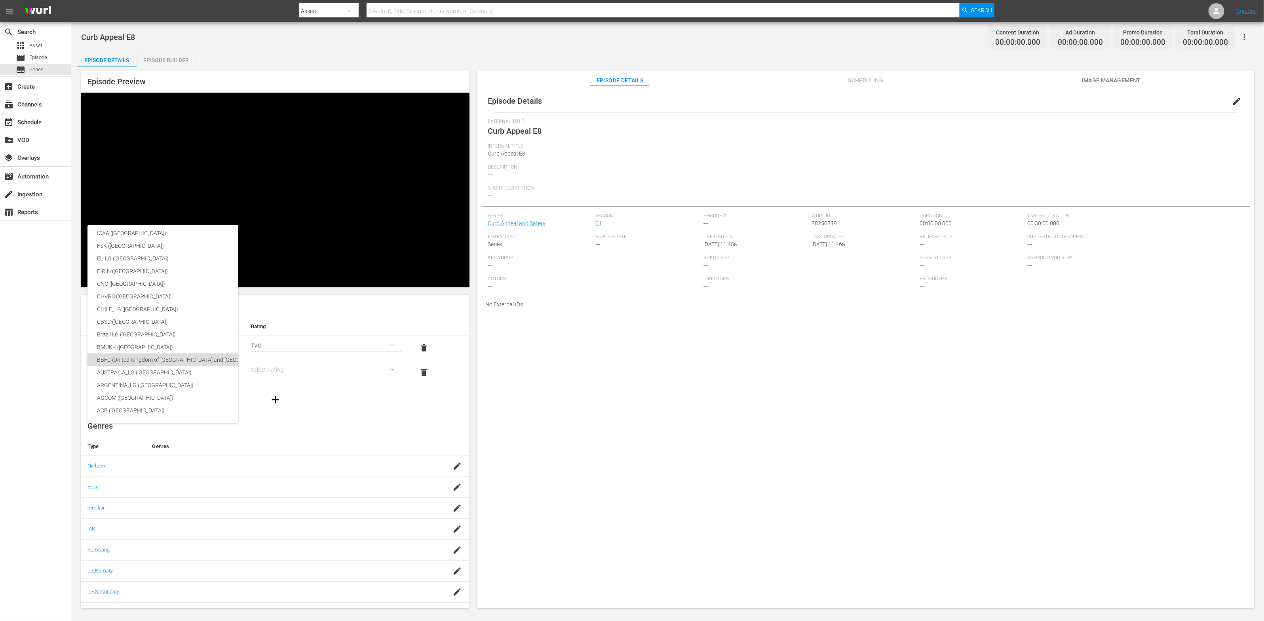
click at [200, 358] on div "BBFC (United Kingdom of [GEOGRAPHIC_DATA] and [GEOGRAPHIC_DATA])" at bounding box center [188, 360] width 182 height 13
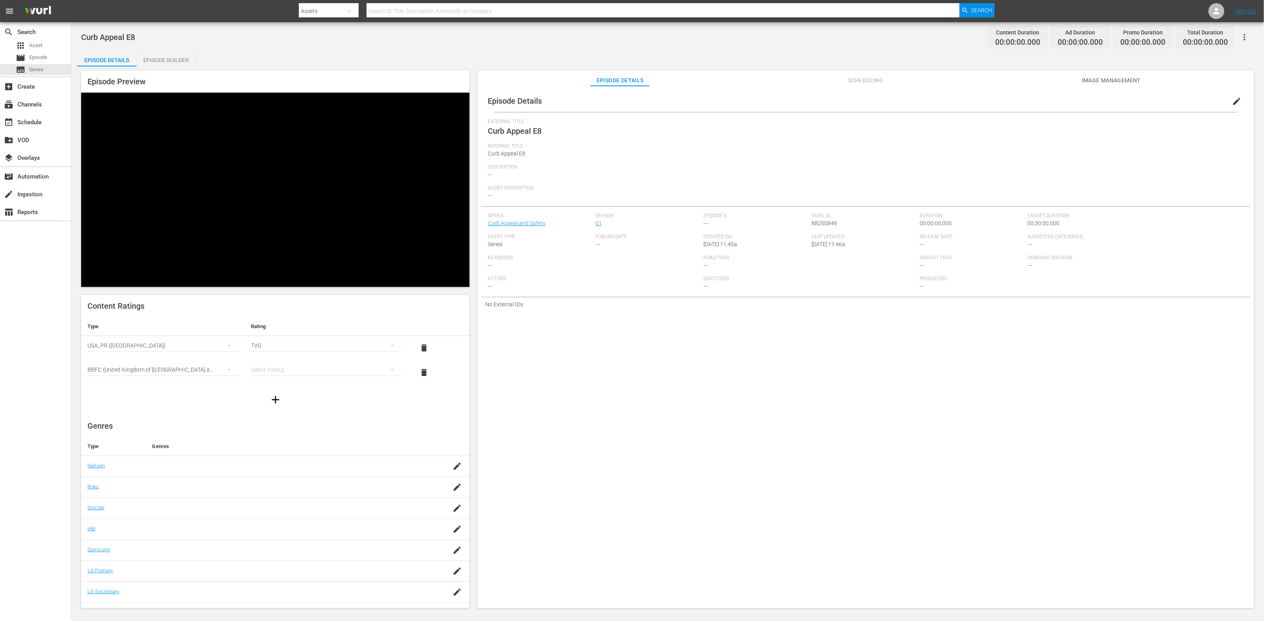
click at [302, 359] on div "simple table" at bounding box center [326, 370] width 151 height 22
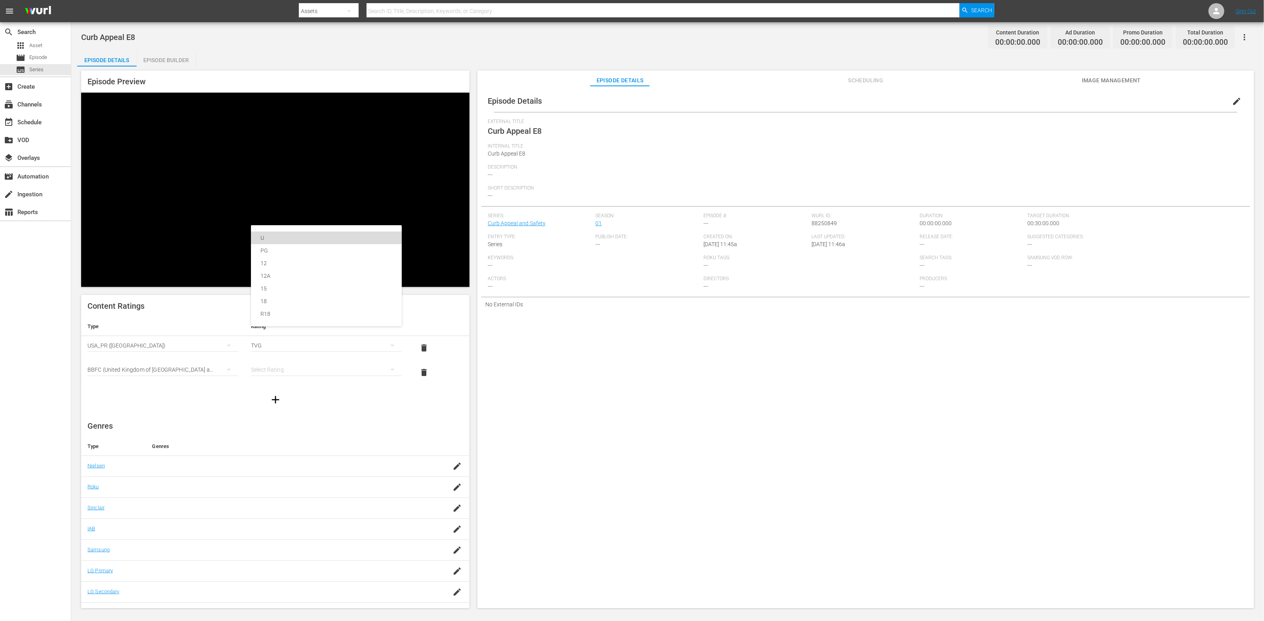
click at [298, 240] on div "U" at bounding box center [327, 238] width 132 height 13
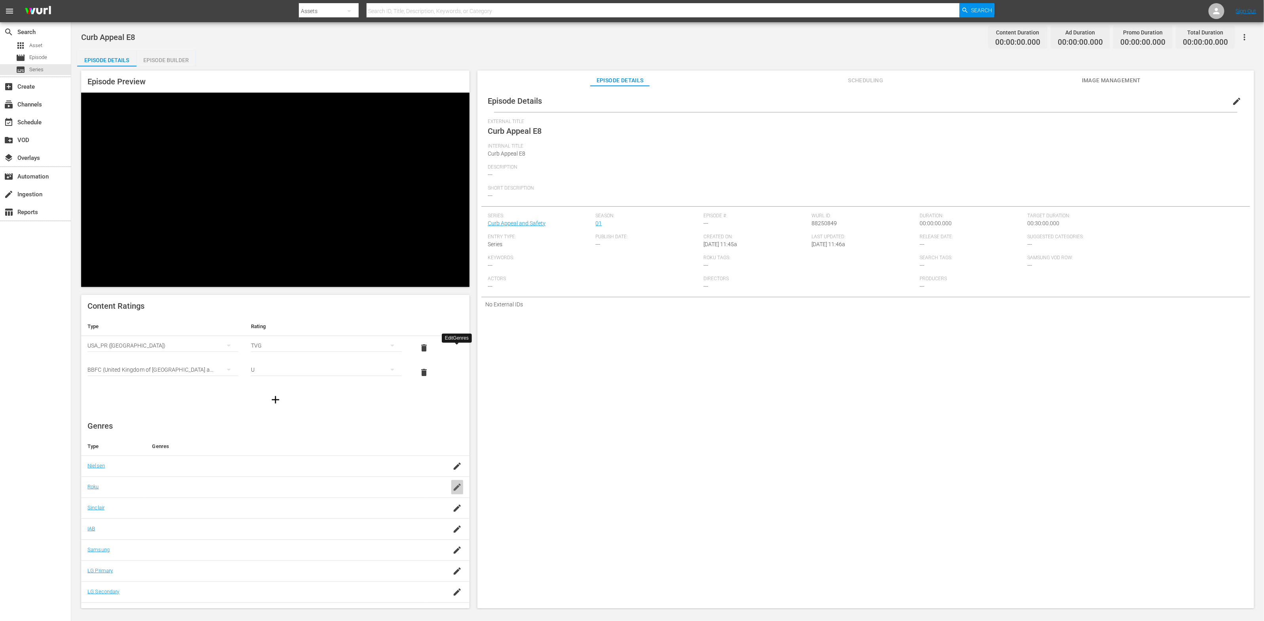
click at [455, 484] on icon "button" at bounding box center [457, 487] width 7 height 7
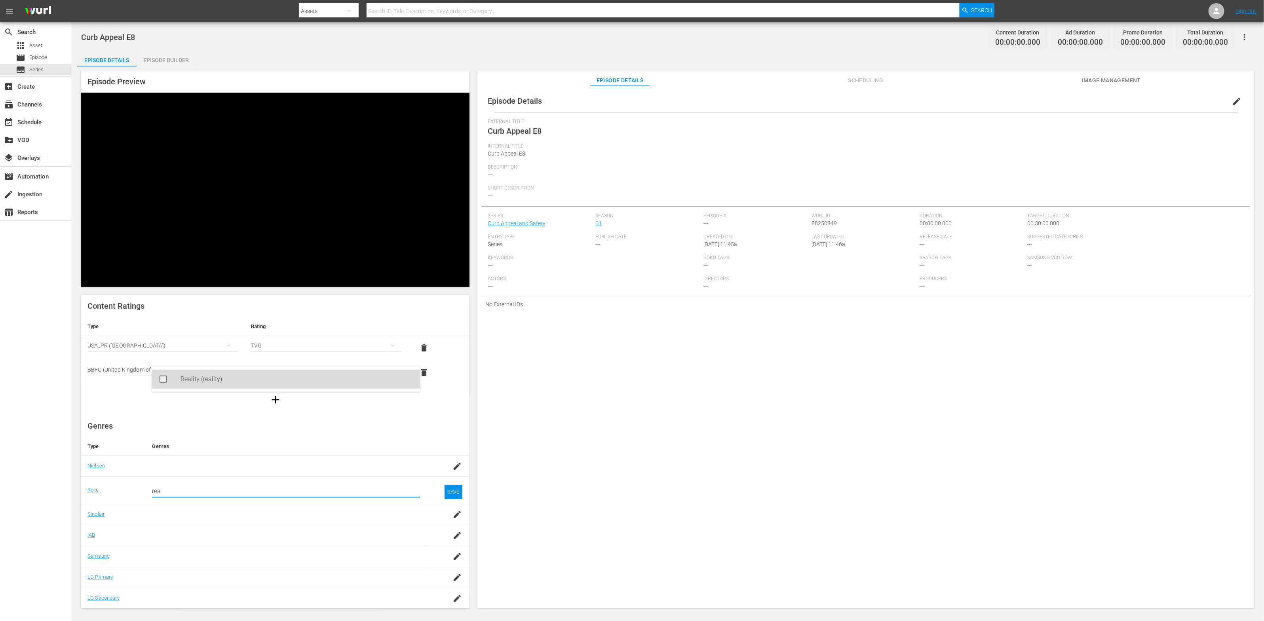
click at [297, 379] on div "Reality (reality)" at bounding box center [297, 379] width 233 height 19
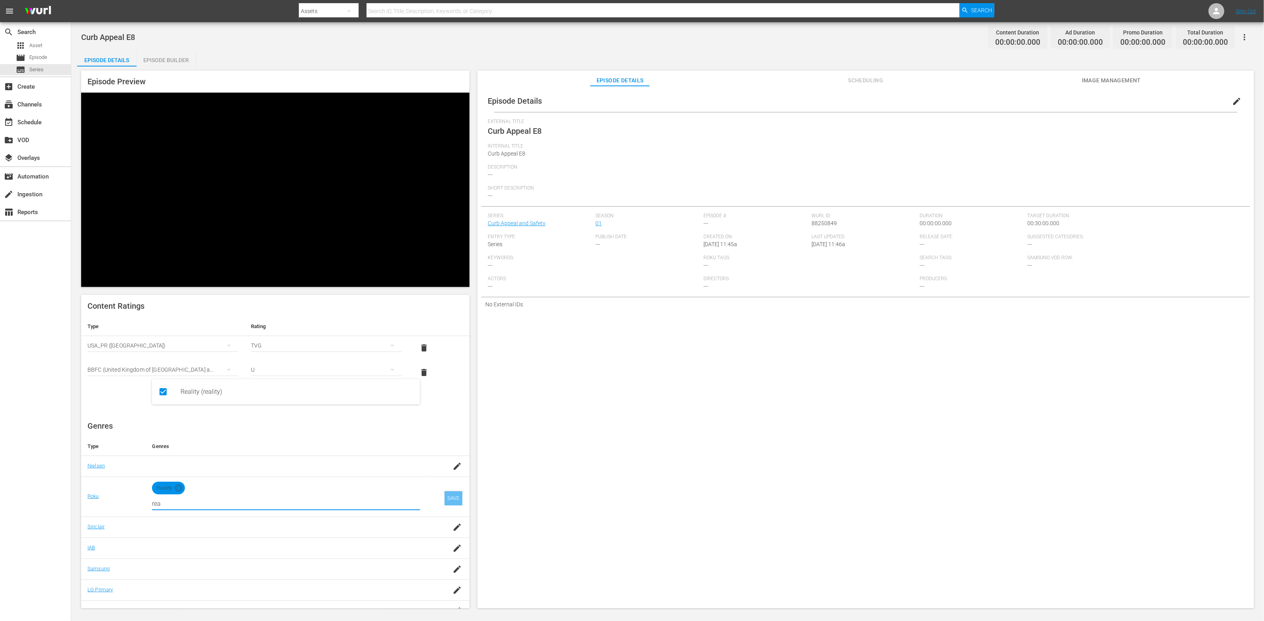
type input "rea"
click at [455, 491] on div "SAVE" at bounding box center [454, 498] width 18 height 14
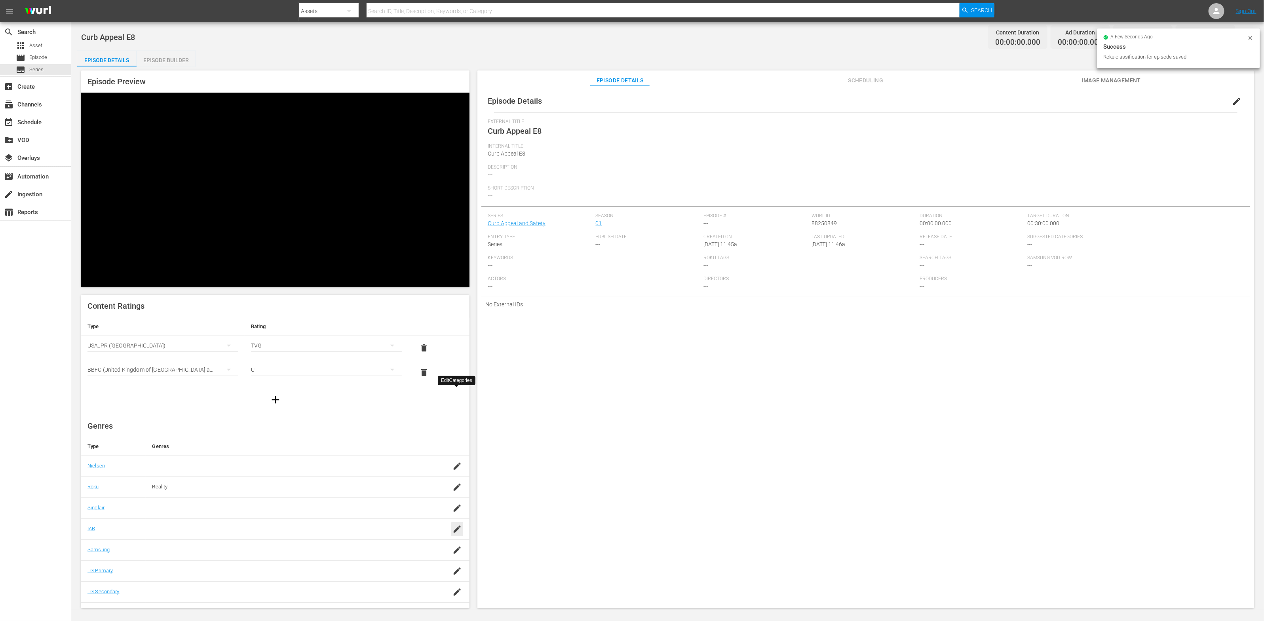
click at [453, 525] on icon "button" at bounding box center [458, 530] width 10 height 10
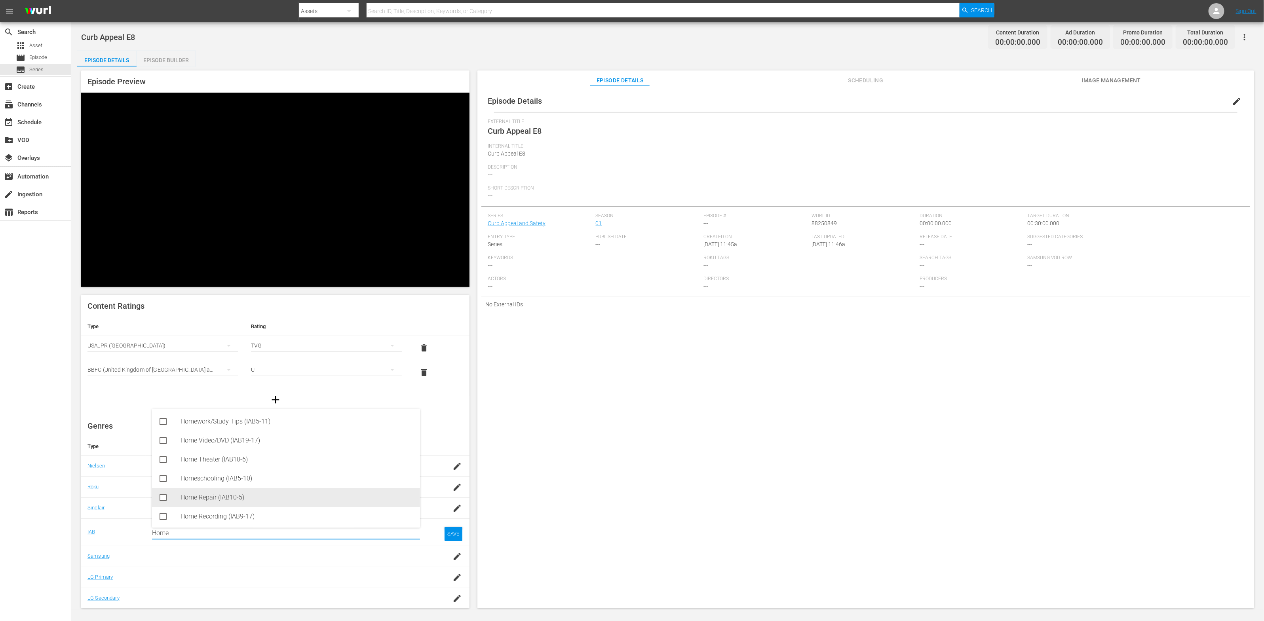
click at [378, 495] on div "Home Repair (IAB10-5)" at bounding box center [297, 497] width 233 height 19
type input "Home"
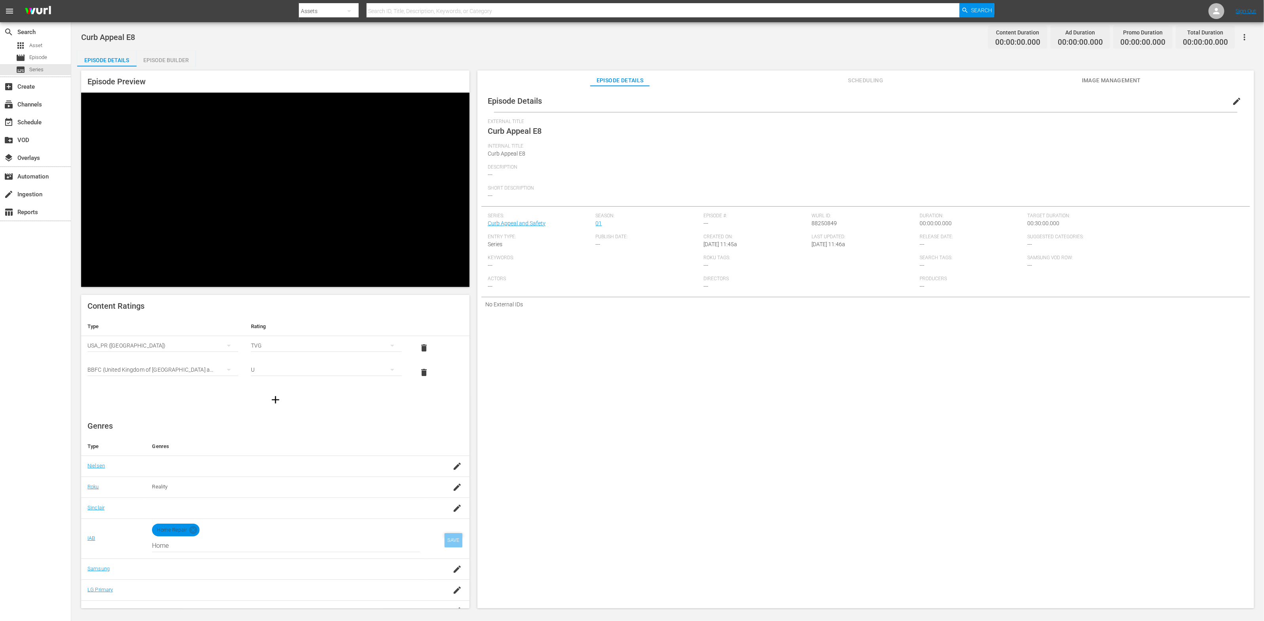
click at [451, 533] on div "SAVE" at bounding box center [454, 540] width 18 height 14
click at [641, 411] on div "Episode Details edit External Title Curb Appeal E8 Internal Title Curb Appeal E…" at bounding box center [866, 351] width 777 height 530
click at [1123, 83] on span "Image Management" at bounding box center [1111, 81] width 59 height 10
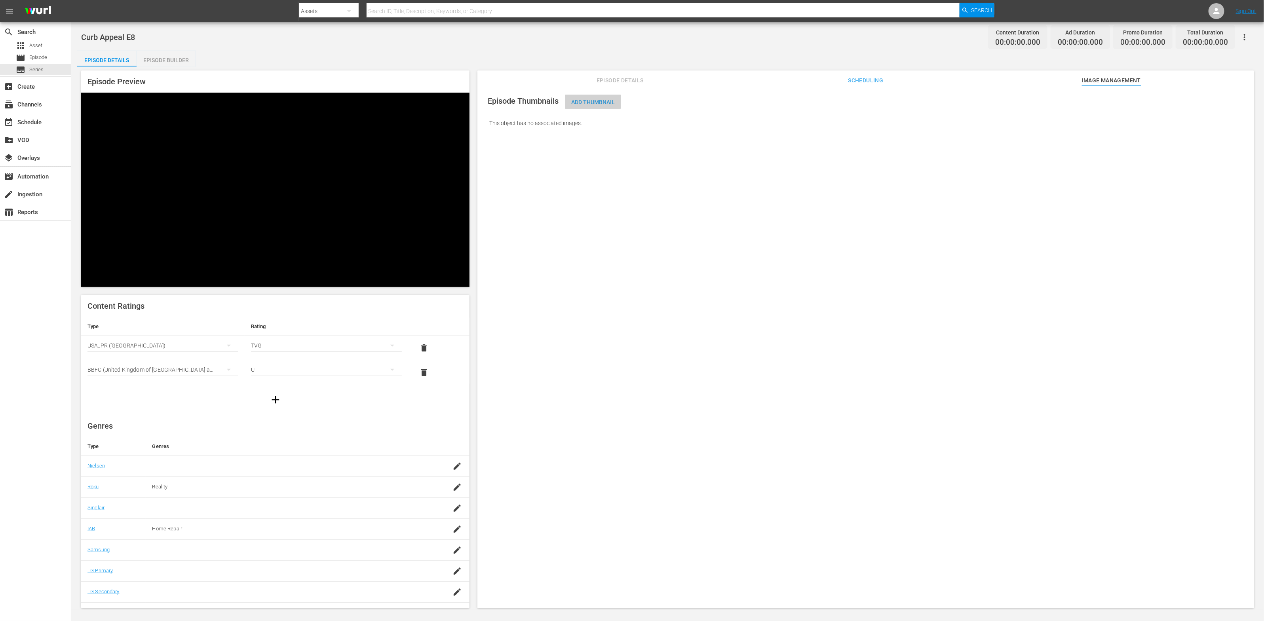
click at [577, 101] on span "Add Thumbnail" at bounding box center [593, 102] width 56 height 6
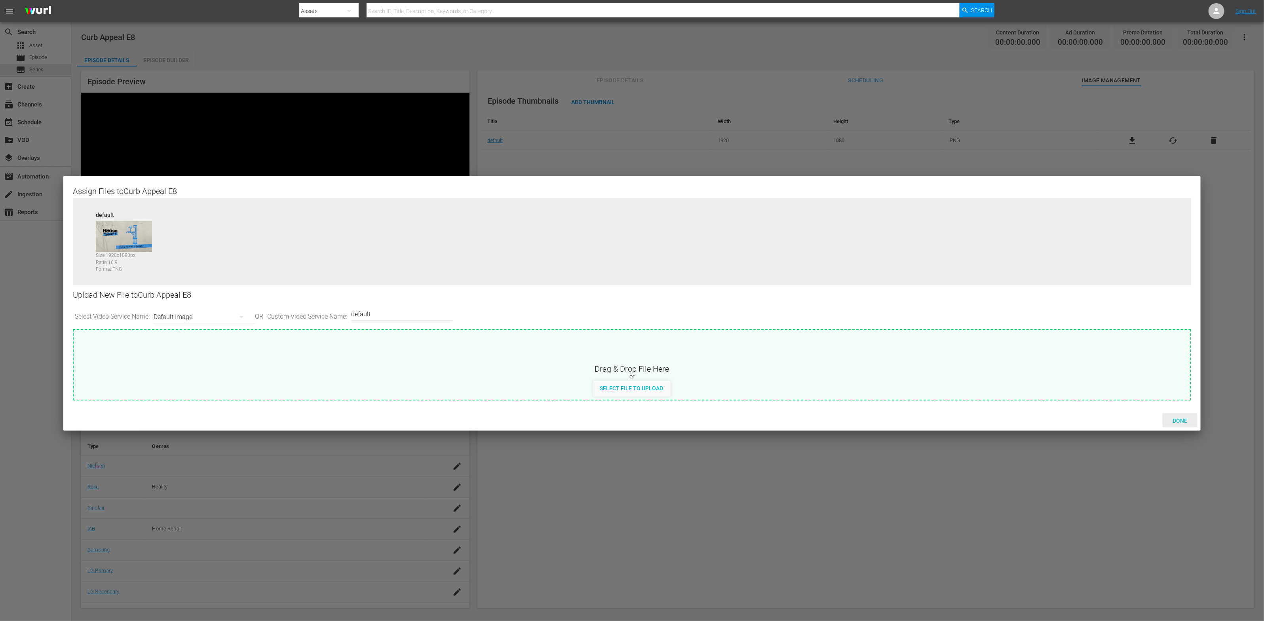
click at [1186, 420] on span "Done" at bounding box center [1180, 421] width 27 height 6
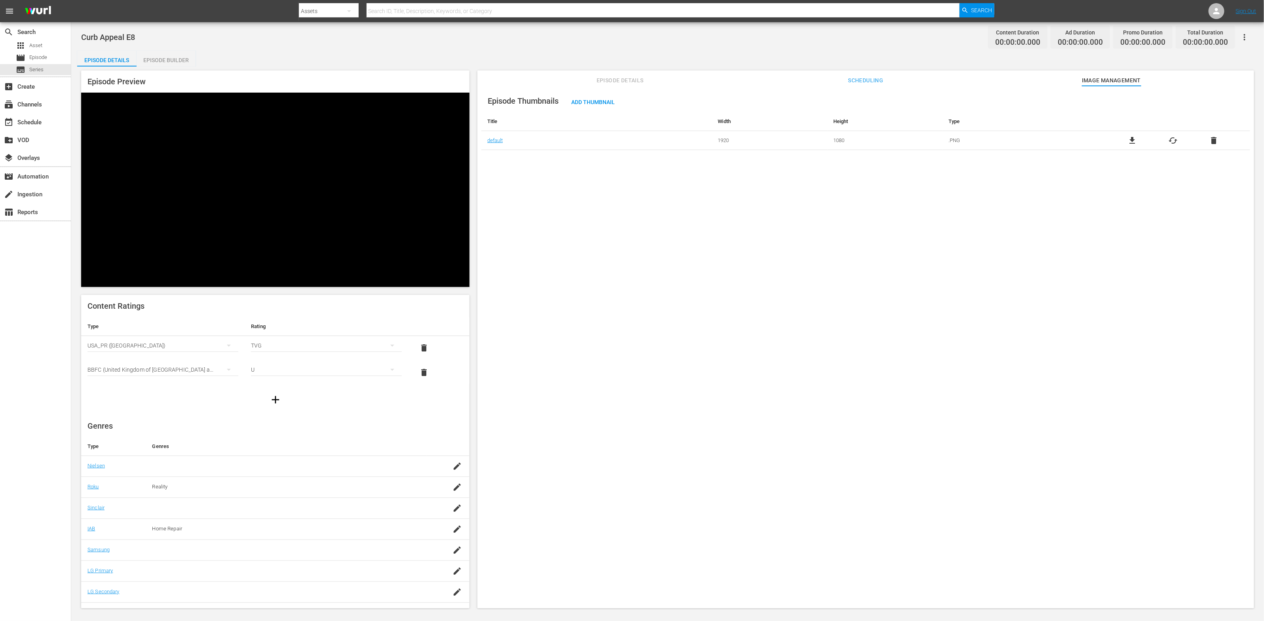
click at [620, 81] on span "Episode Details" at bounding box center [619, 81] width 59 height 10
click at [1233, 100] on span "edit" at bounding box center [1237, 102] width 10 height 10
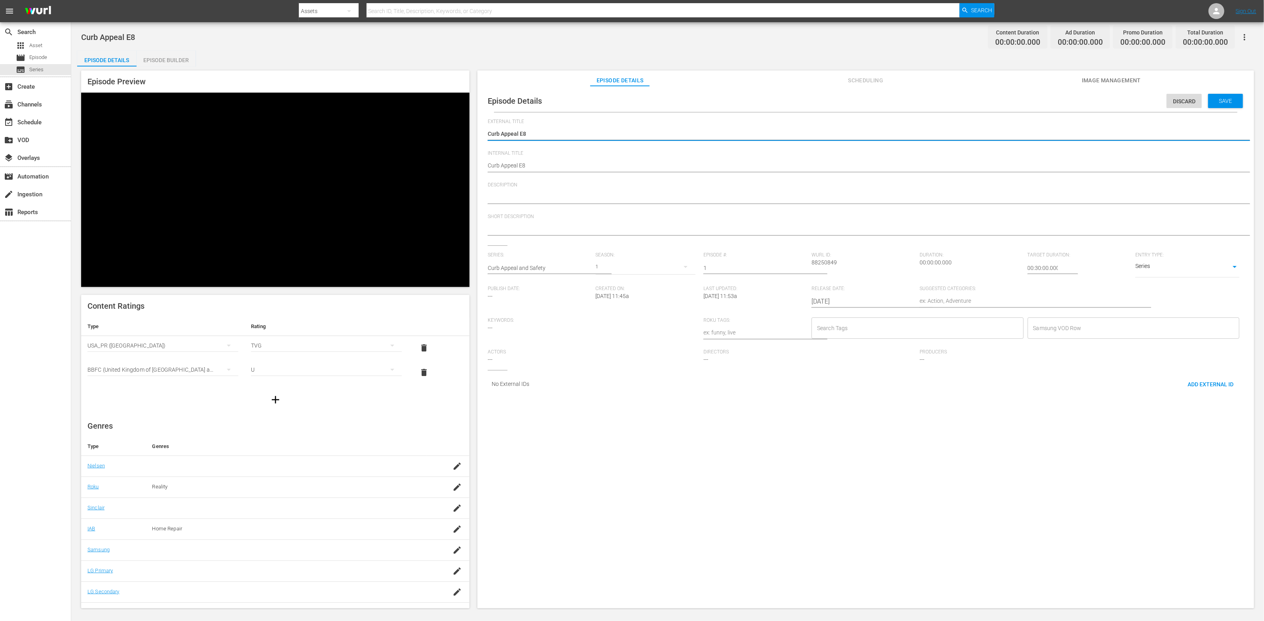
click at [801, 268] on input "1" at bounding box center [756, 268] width 104 height 19
click at [801, 268] on input "2" at bounding box center [756, 268] width 104 height 19
click at [801, 268] on input "3" at bounding box center [756, 268] width 104 height 19
click at [801, 268] on input "4" at bounding box center [756, 268] width 104 height 19
click at [801, 268] on input "5" at bounding box center [756, 268] width 104 height 19
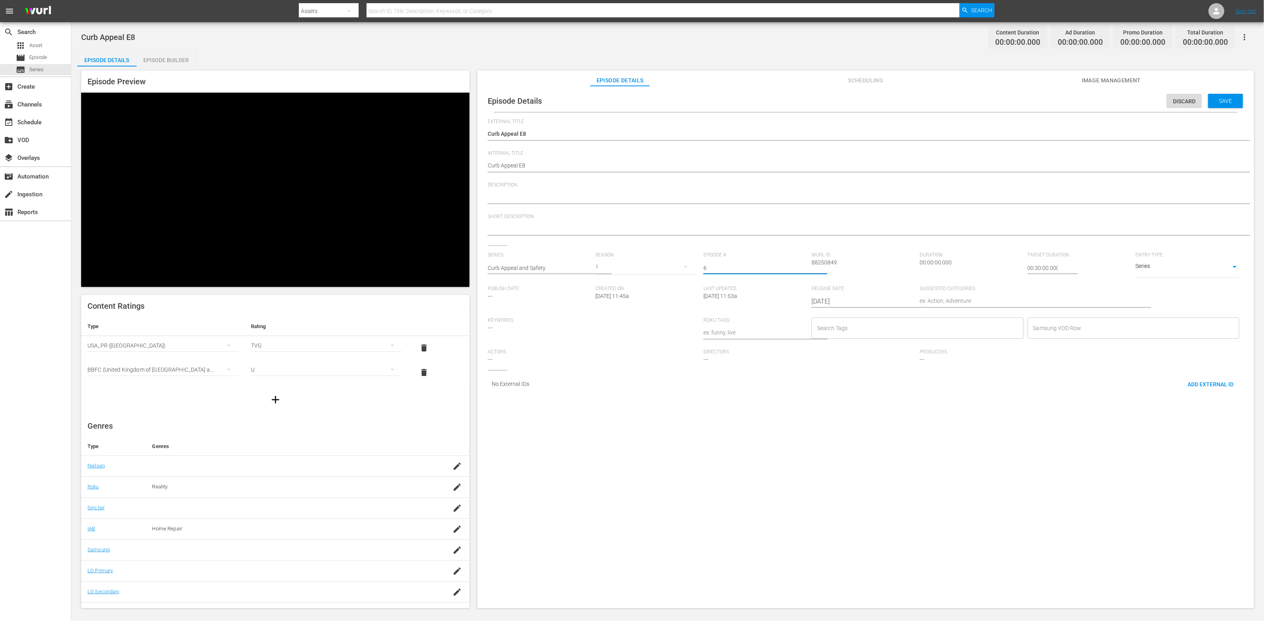
click at [801, 268] on input "6" at bounding box center [756, 268] width 104 height 19
click at [801, 268] on input "7" at bounding box center [756, 268] width 104 height 19
type input "8"
click at [801, 268] on input "8" at bounding box center [756, 268] width 104 height 19
click at [651, 197] on textarea at bounding box center [864, 198] width 752 height 10
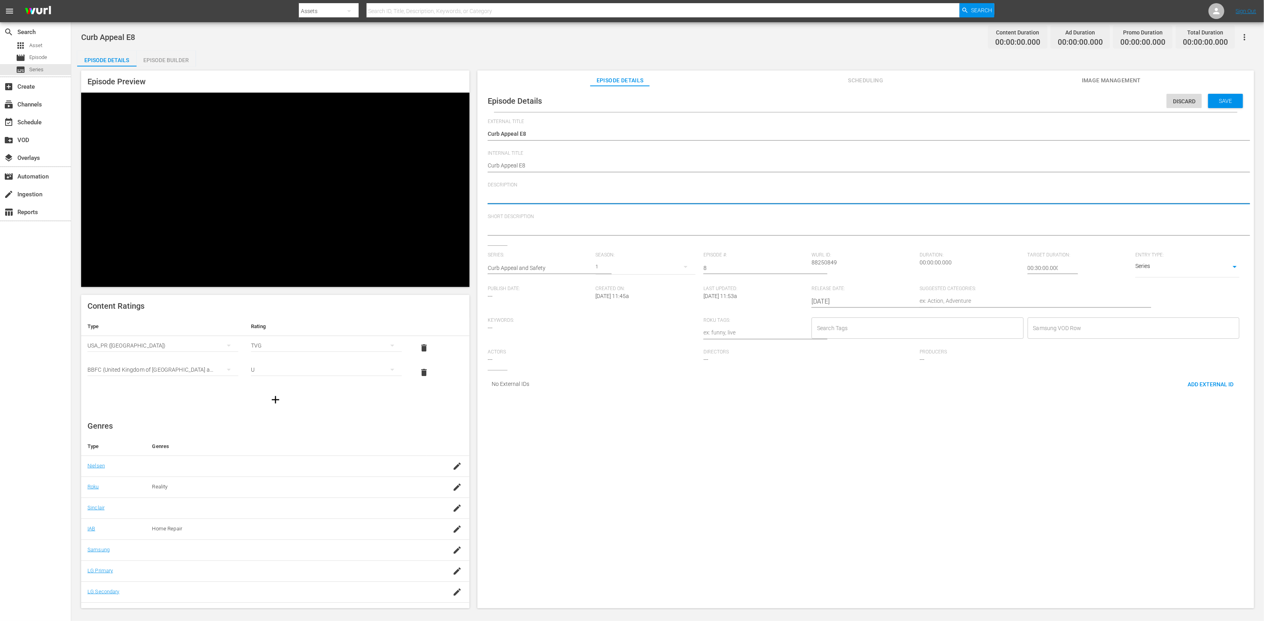
paste textarea "Make your home beautiful and safe, to sell or enjoy - E1"
type textarea "Make your home beautiful and safe, to sell or enjoy - E1"
click at [622, 228] on textarea at bounding box center [864, 230] width 752 height 10
paste textarea "Make your home beautiful and safe, to sell or enjoy - E1"
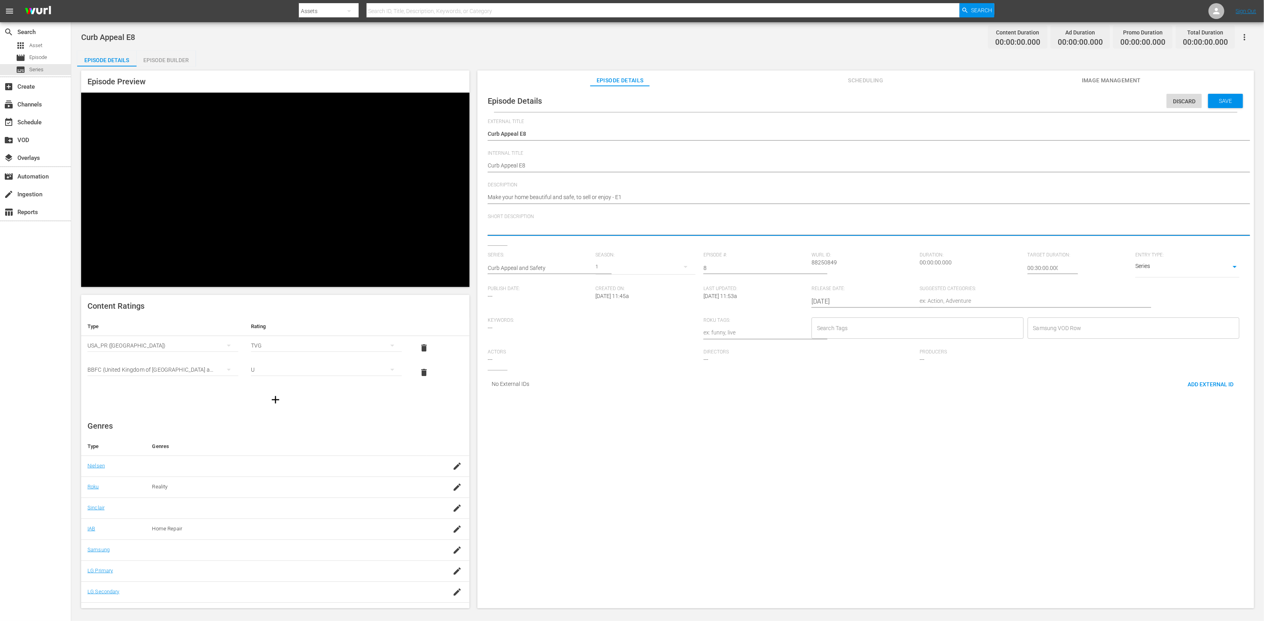
type textarea "Make your home beautiful and safe, to sell or enjoy - E1"
drag, startPoint x: 619, startPoint y: 199, endPoint x: 628, endPoint y: 198, distance: 9.5
click at [627, 198] on textarea "Make your home beautiful and safe, to sell or enjoy - E1" at bounding box center [864, 198] width 752 height 10
type textarea "Make your home beautiful and safe, to sell or enjoy - E8"
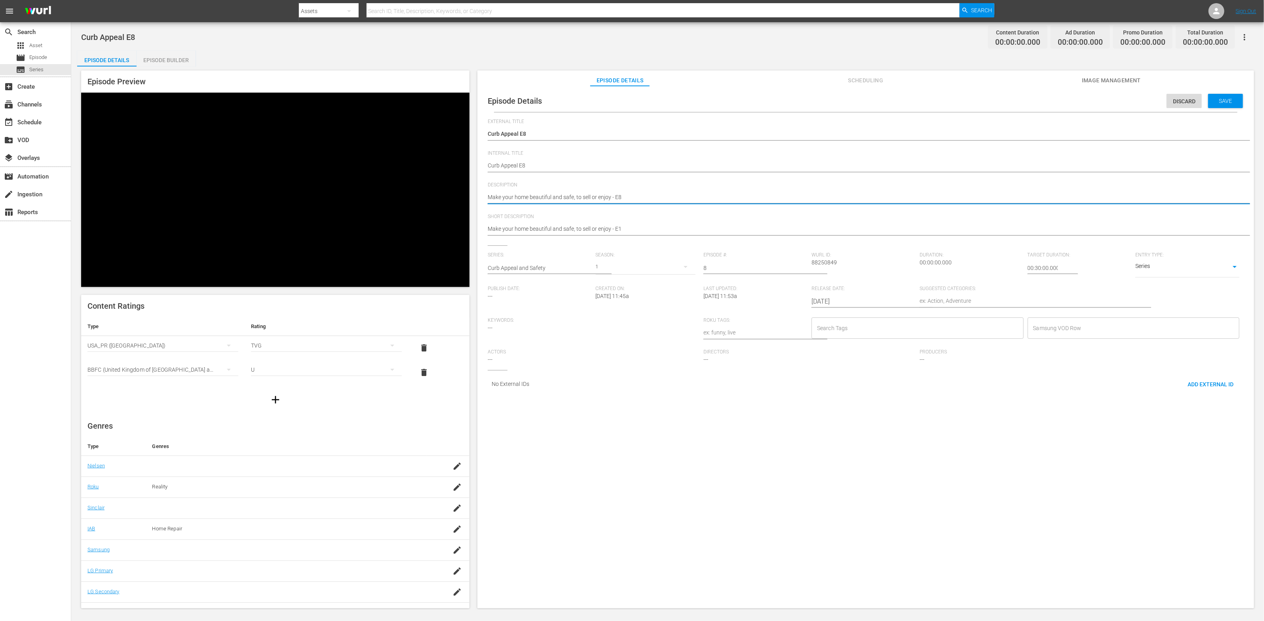
type textarea "Make your home beautiful and safe, to sell or enjoy - E8"
drag, startPoint x: 617, startPoint y: 229, endPoint x: 634, endPoint y: 229, distance: 16.6
click at [634, 229] on textarea "Make your home beautiful and safe, to sell or enjoy - E1" at bounding box center [864, 230] width 752 height 10
type textarea "Make your home beautiful and safe, to sell or enjoy - E8"
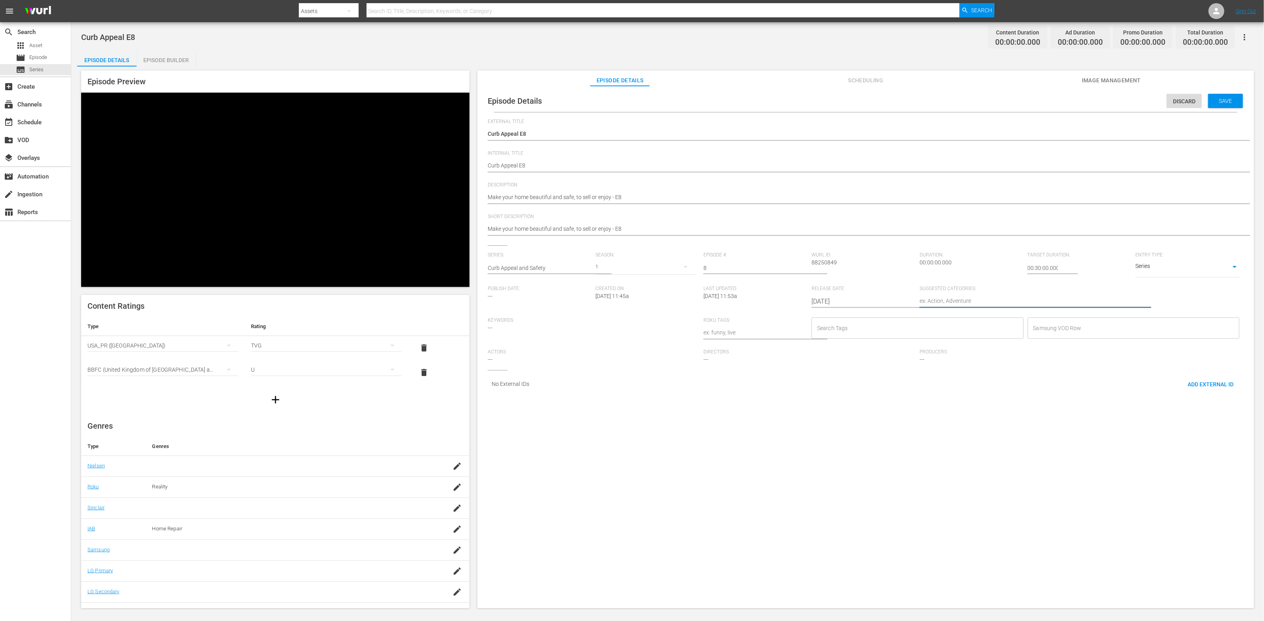
click at [970, 303] on textarea at bounding box center [1026, 302] width 212 height 10
paste textarea "Home Improvement"
type textarea "Home Improvement"
click at [866, 335] on input "Search Tags" at bounding box center [911, 328] width 193 height 14
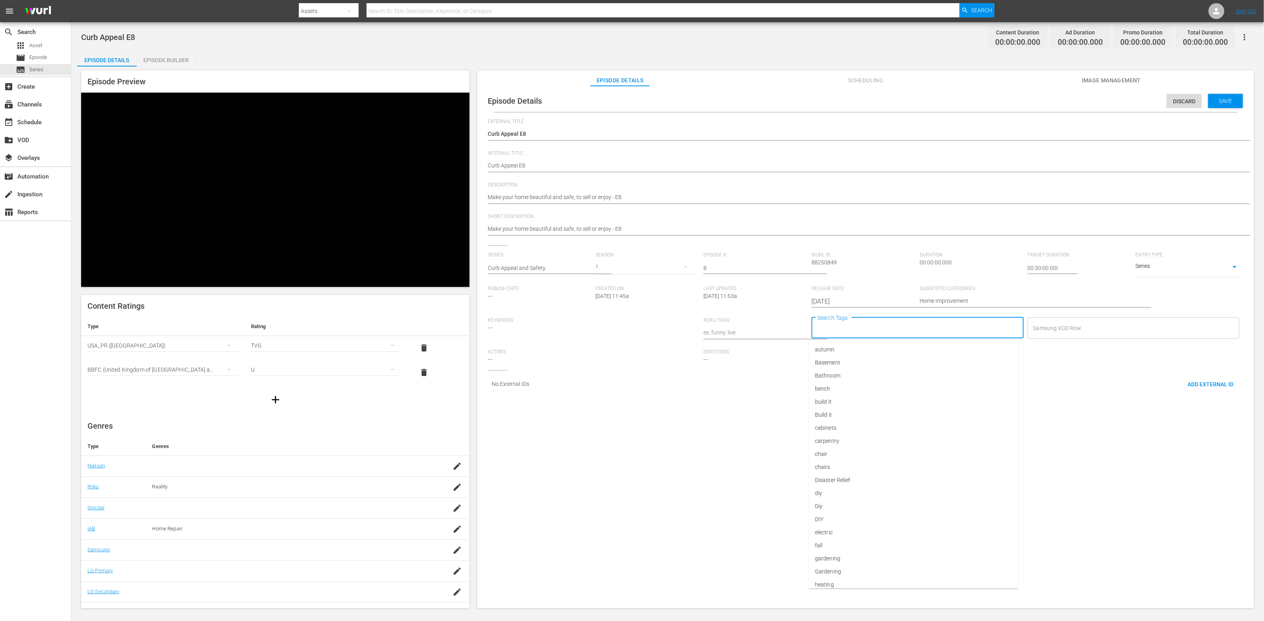
paste input "Diy"
type input "Diy"
click at [868, 360] on li "Diy" at bounding box center [914, 362] width 210 height 13
click at [901, 326] on input "Search Tags" at bounding box center [926, 328] width 166 height 14
paste input "Home"
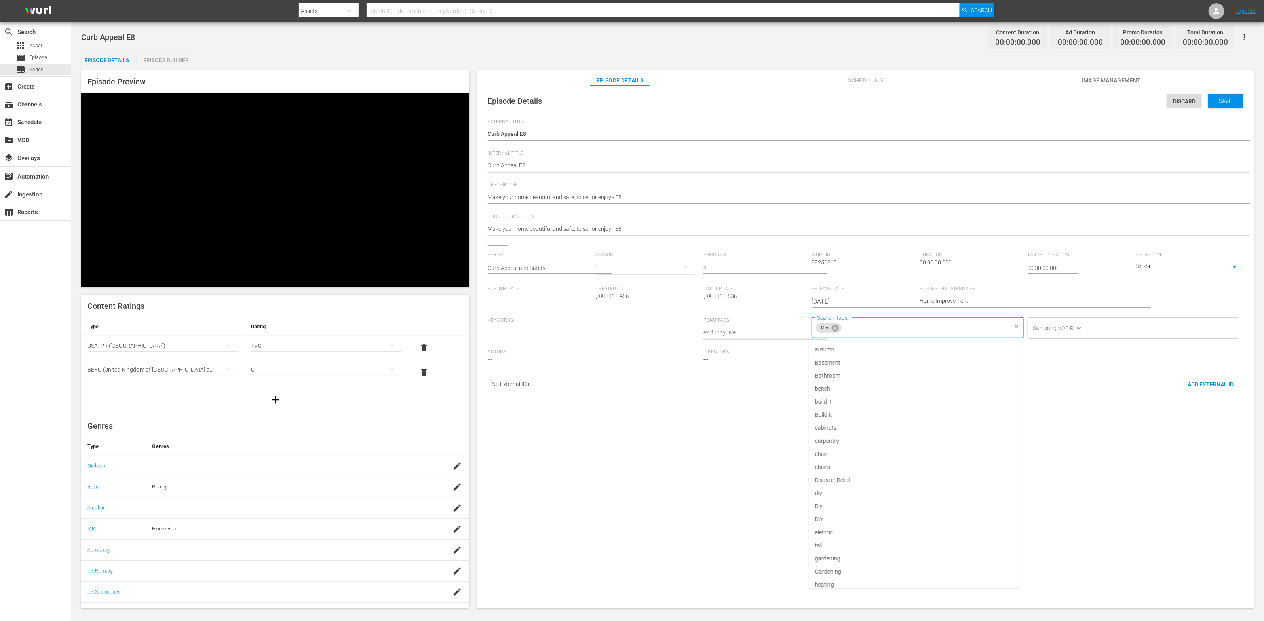
type input "Home"
click at [898, 361] on li "home improvement" at bounding box center [914, 362] width 210 height 13
type input "re"
click at [899, 383] on li "renovation" at bounding box center [914, 389] width 210 height 13
type input "th"
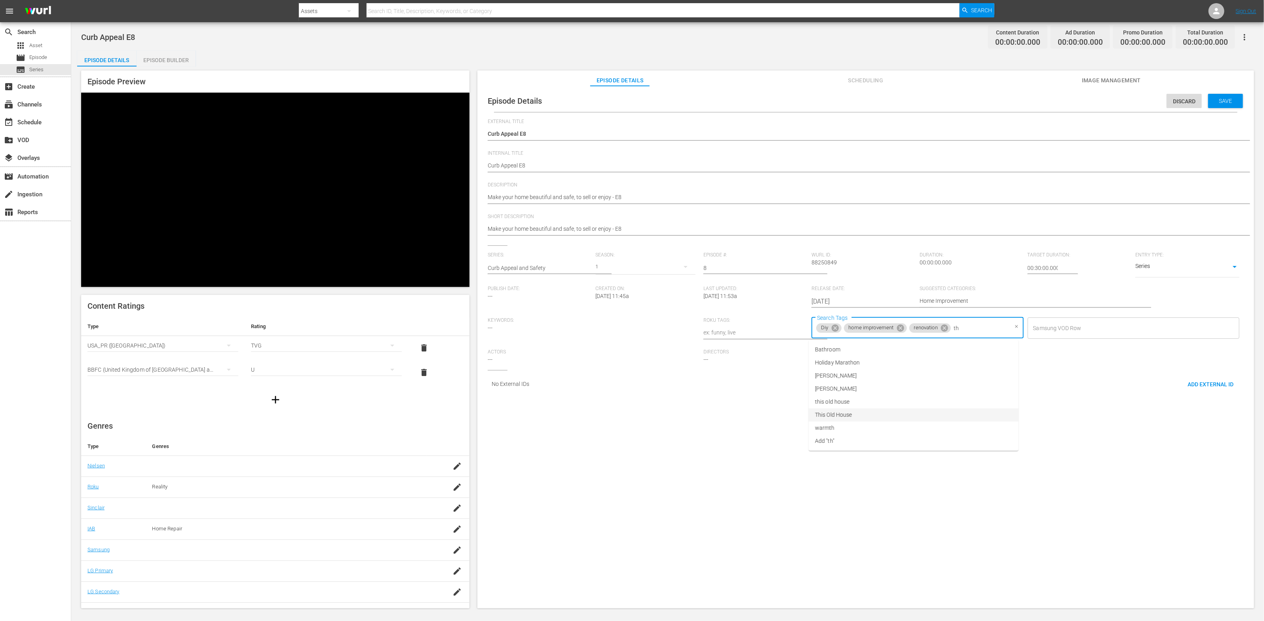
click at [950, 409] on li "This Old House" at bounding box center [914, 415] width 210 height 13
click at [1221, 104] on span "Save" at bounding box center [1226, 101] width 26 height 6
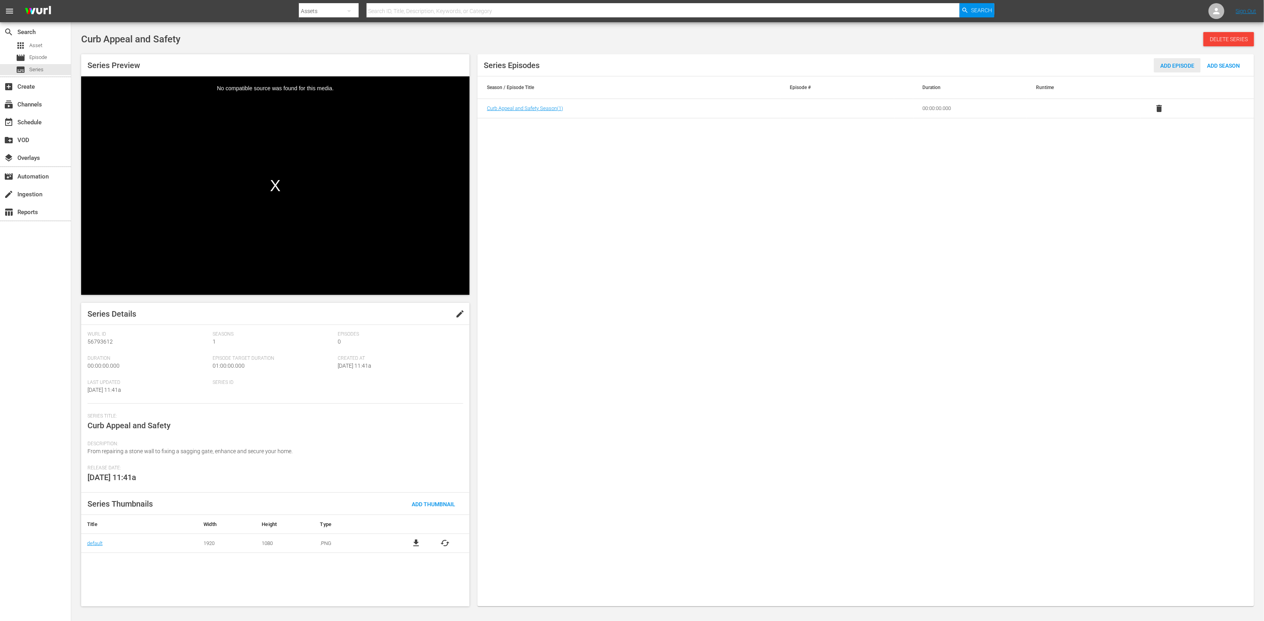
click at [1168, 67] on span "Add Episode" at bounding box center [1177, 66] width 47 height 6
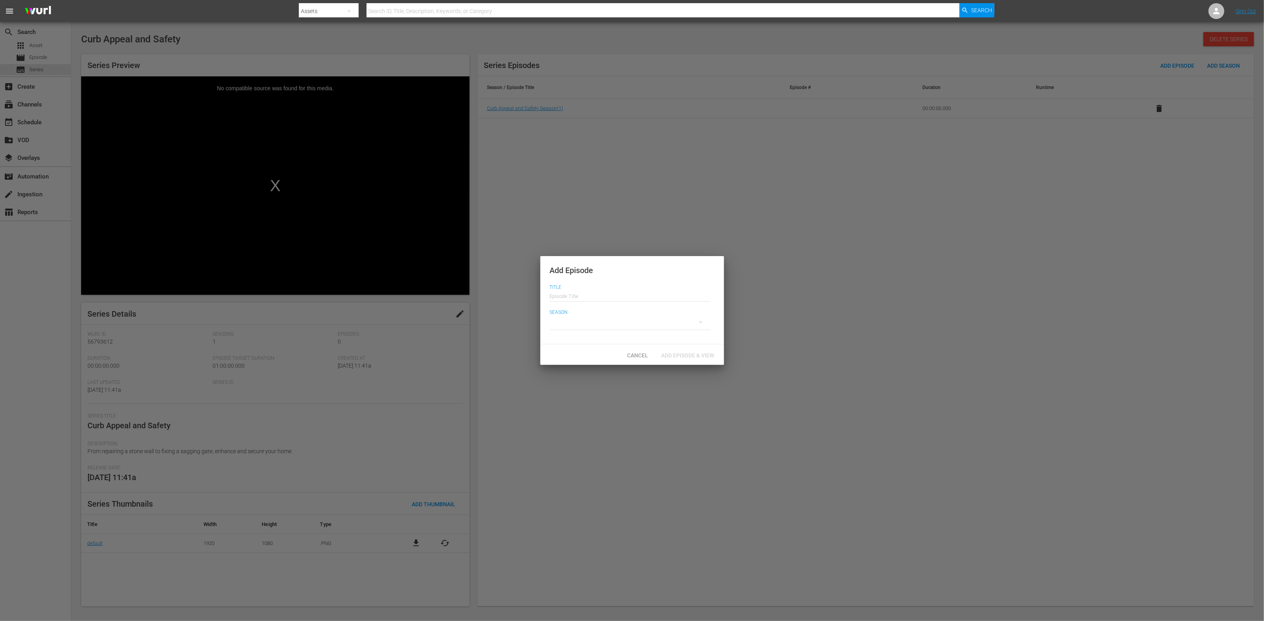
click at [633, 299] on input "text" at bounding box center [630, 295] width 161 height 19
click at [620, 333] on div "Season" at bounding box center [632, 322] width 165 height 25
drag, startPoint x: 580, startPoint y: 295, endPoint x: 588, endPoint y: 295, distance: 7.9
click at [587, 295] on input "Curb Appeal E5" at bounding box center [630, 295] width 161 height 19
type input "Curb Appeal E9"
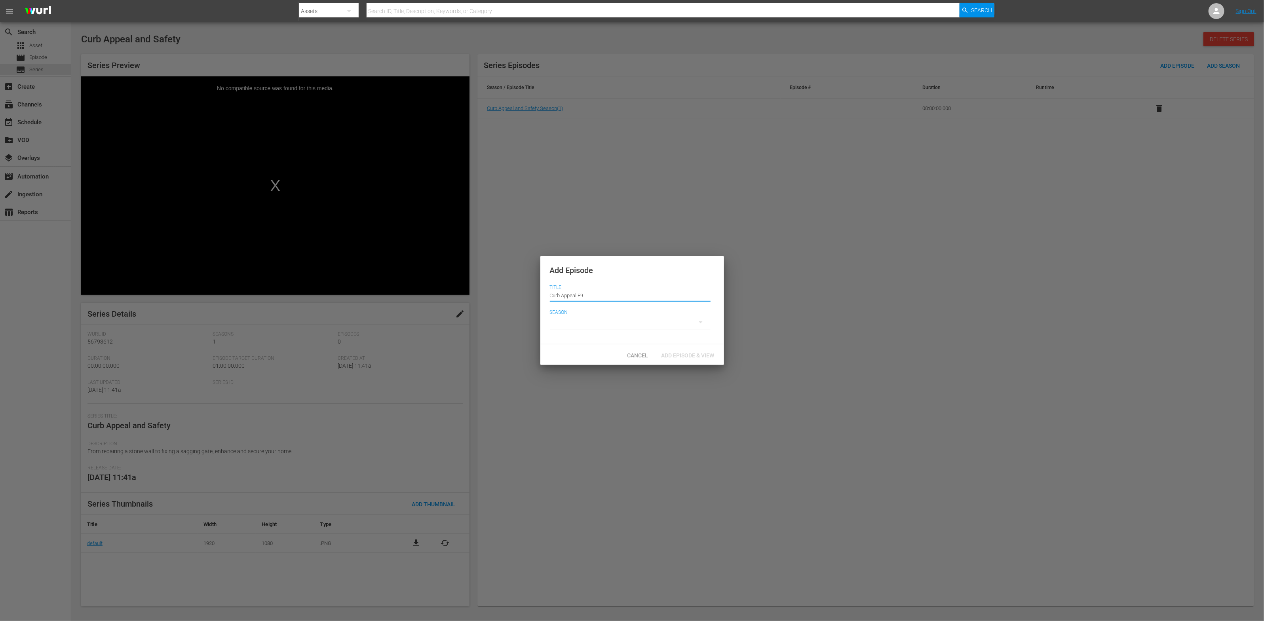
click at [598, 316] on div at bounding box center [630, 322] width 161 height 22
click at [579, 321] on span "1" at bounding box center [569, 324] width 38 height 13
click at [683, 353] on span "Add Episode & View" at bounding box center [688, 355] width 66 height 6
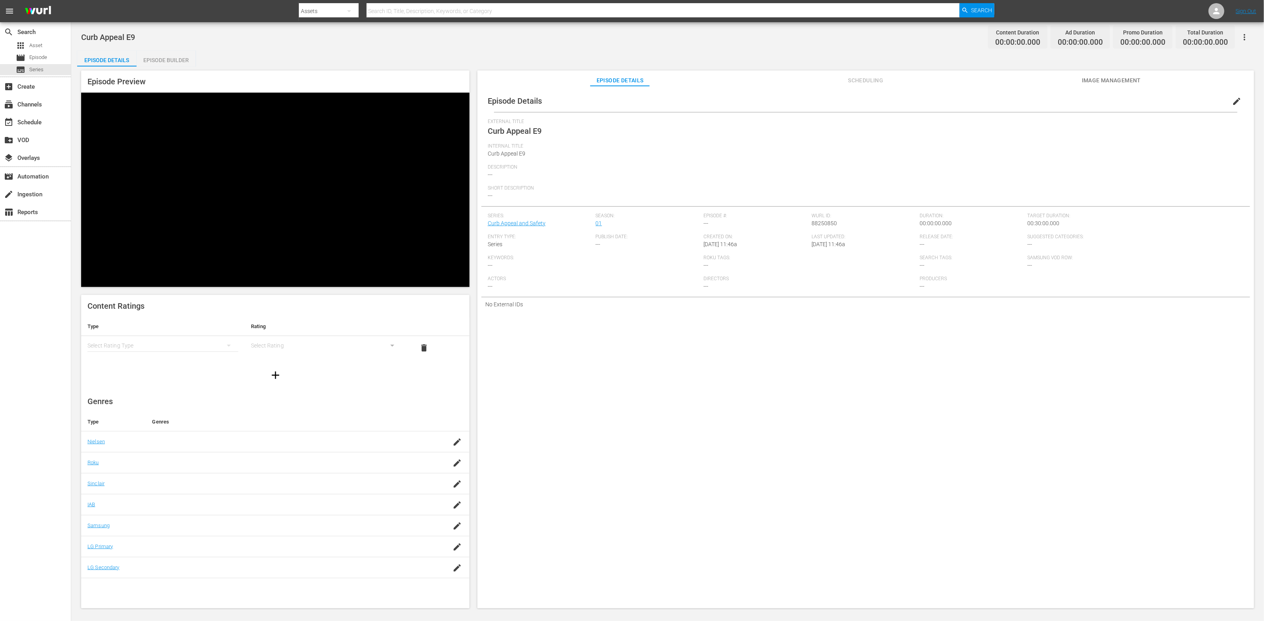
click at [197, 335] on div "simple table" at bounding box center [163, 346] width 151 height 22
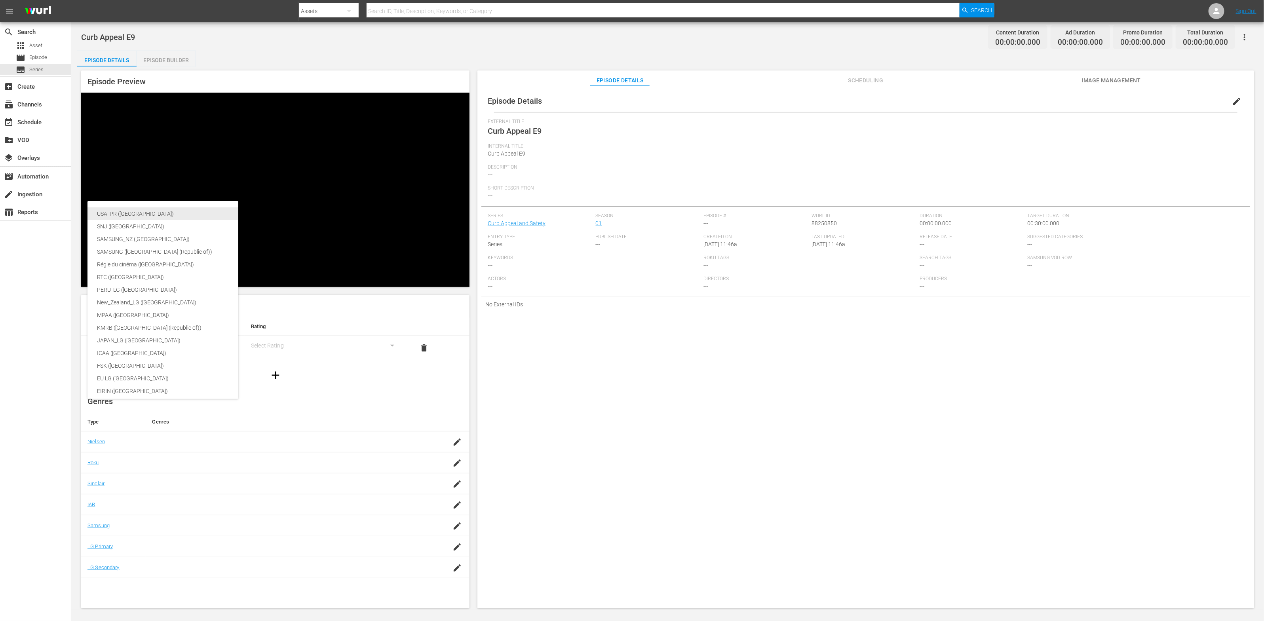
click at [197, 210] on div "USA_PR ([GEOGRAPHIC_DATA])" at bounding box center [188, 213] width 182 height 13
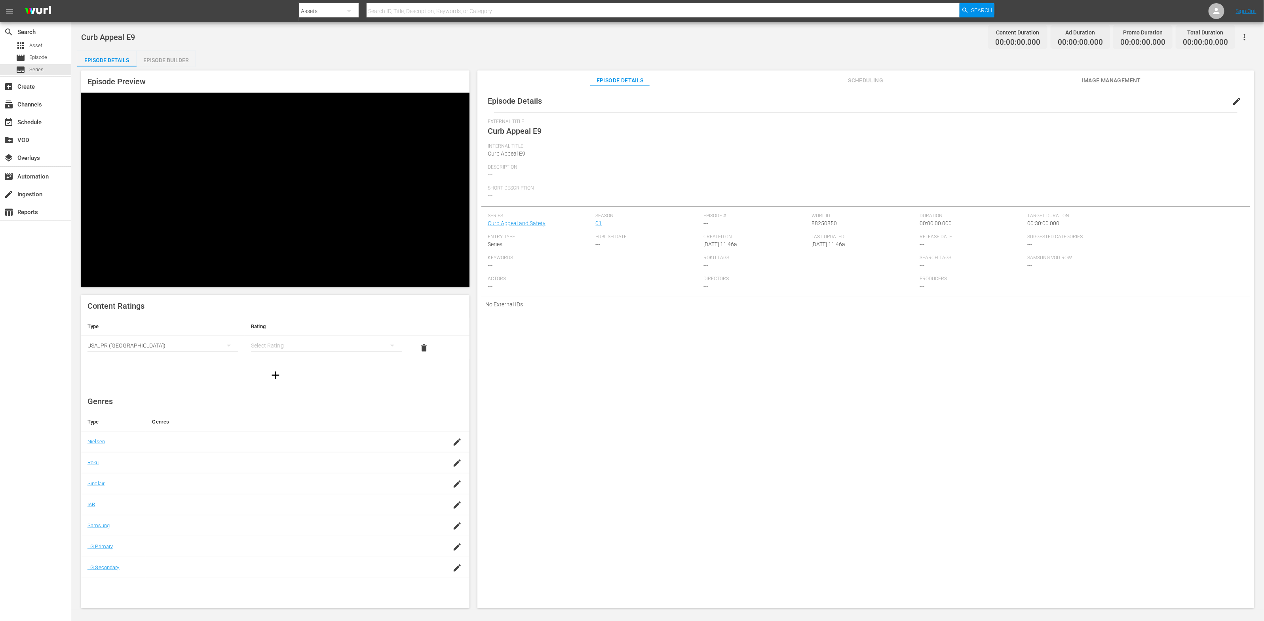
click at [263, 335] on div "simple table" at bounding box center [326, 346] width 151 height 22
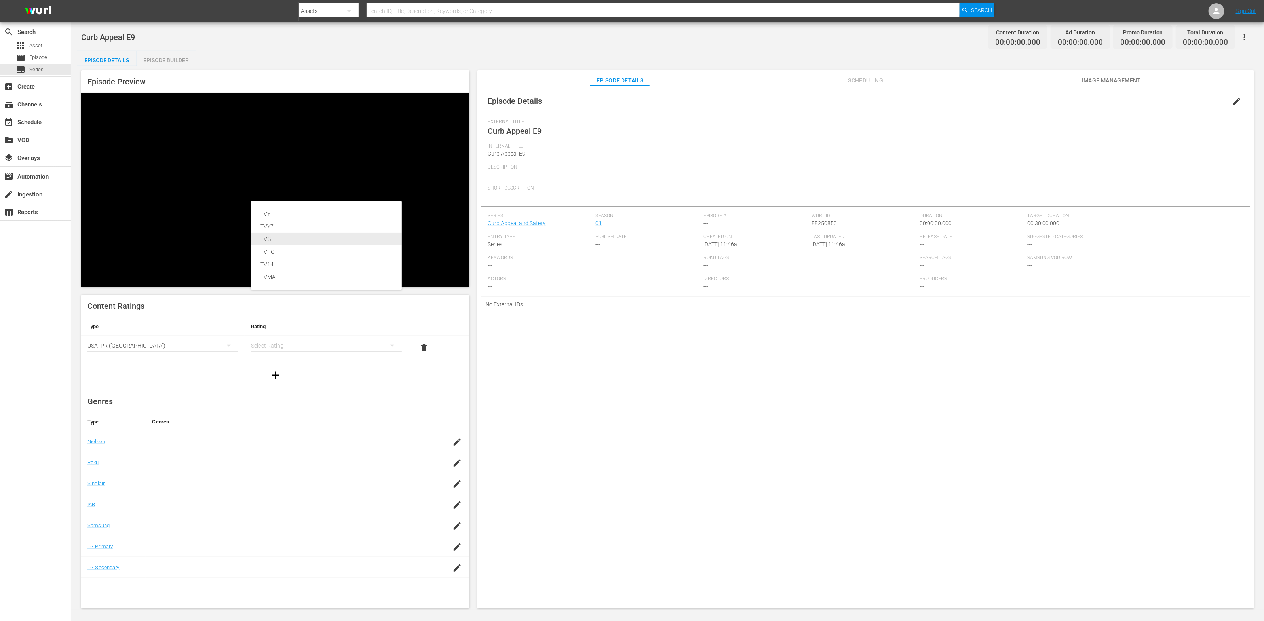
click at [260, 233] on div "TVG" at bounding box center [326, 239] width 151 height 13
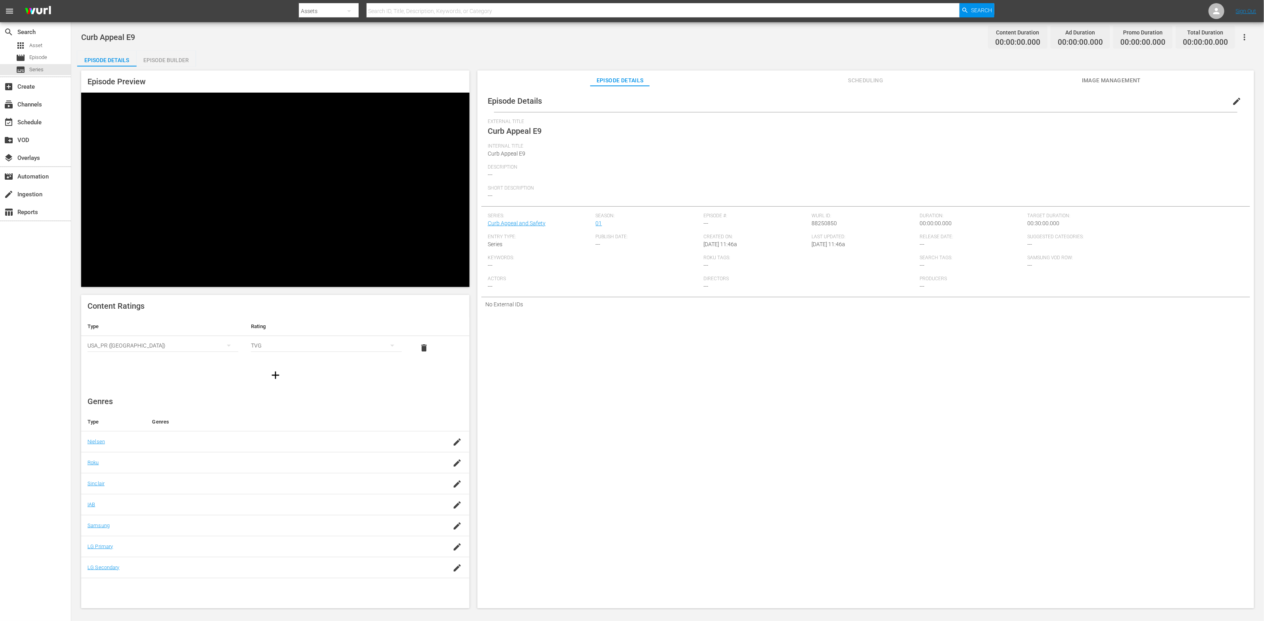
click at [273, 369] on icon "button" at bounding box center [275, 375] width 13 height 13
click at [189, 359] on div "simple table" at bounding box center [163, 370] width 151 height 22
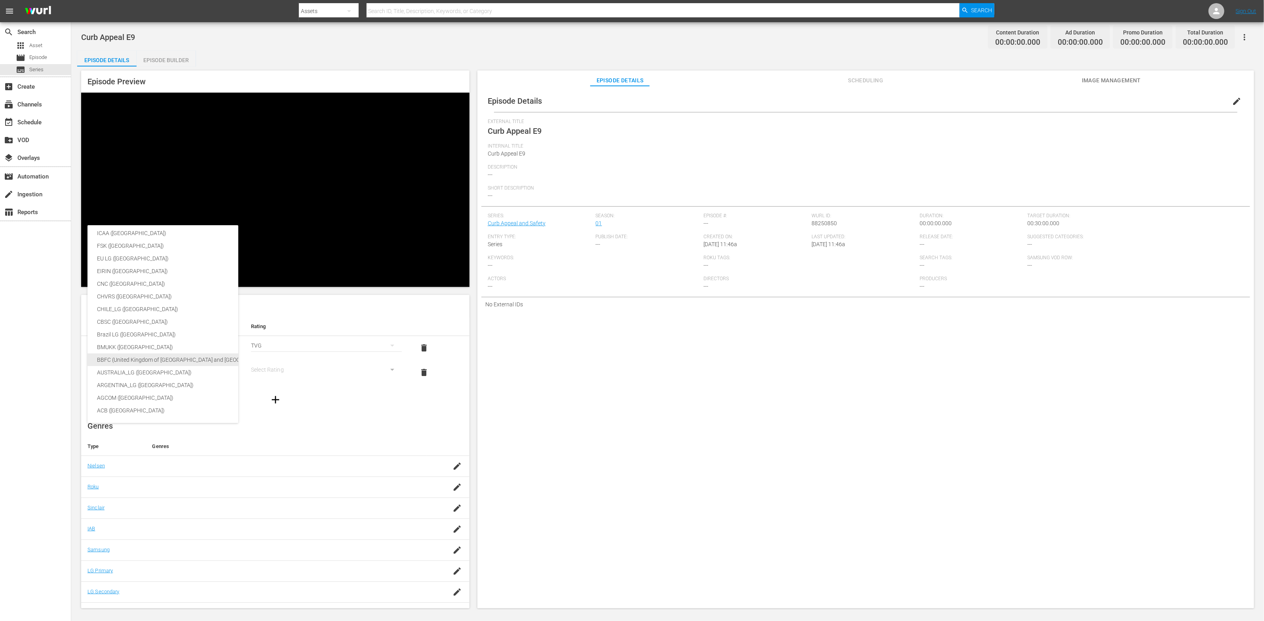
click at [175, 356] on div "BBFC (United Kingdom of Great Britain and Northern Ireland)" at bounding box center [188, 360] width 182 height 13
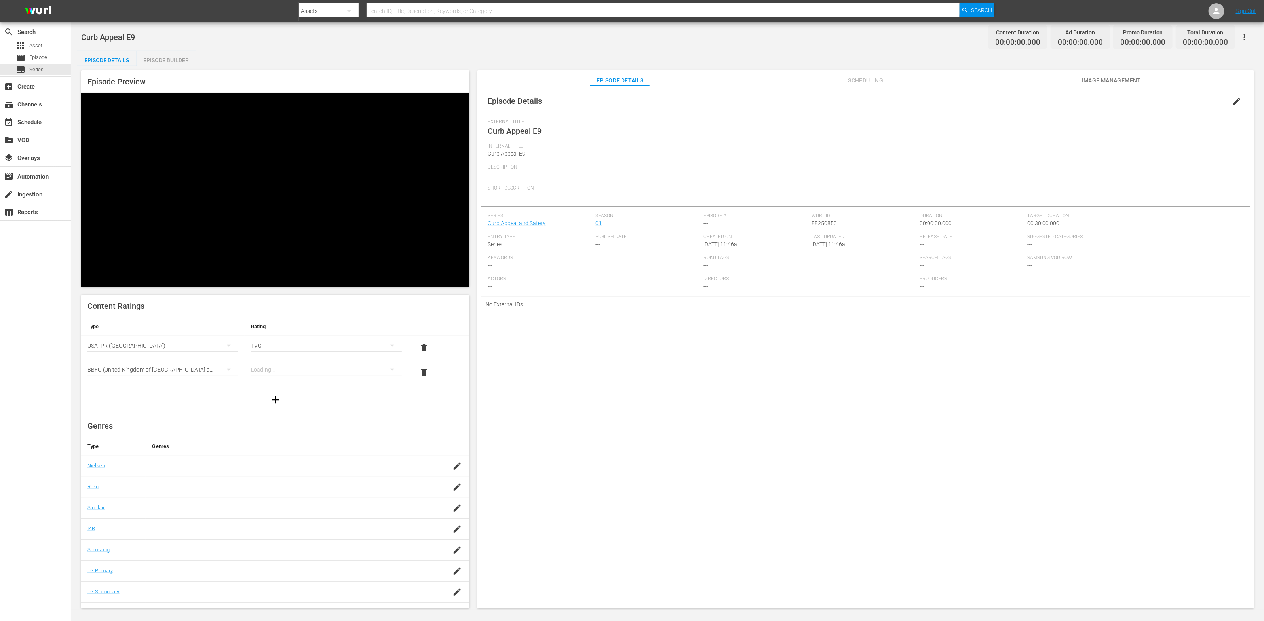
scroll to position [132, 0]
click at [279, 359] on div "simple table" at bounding box center [326, 370] width 151 height 22
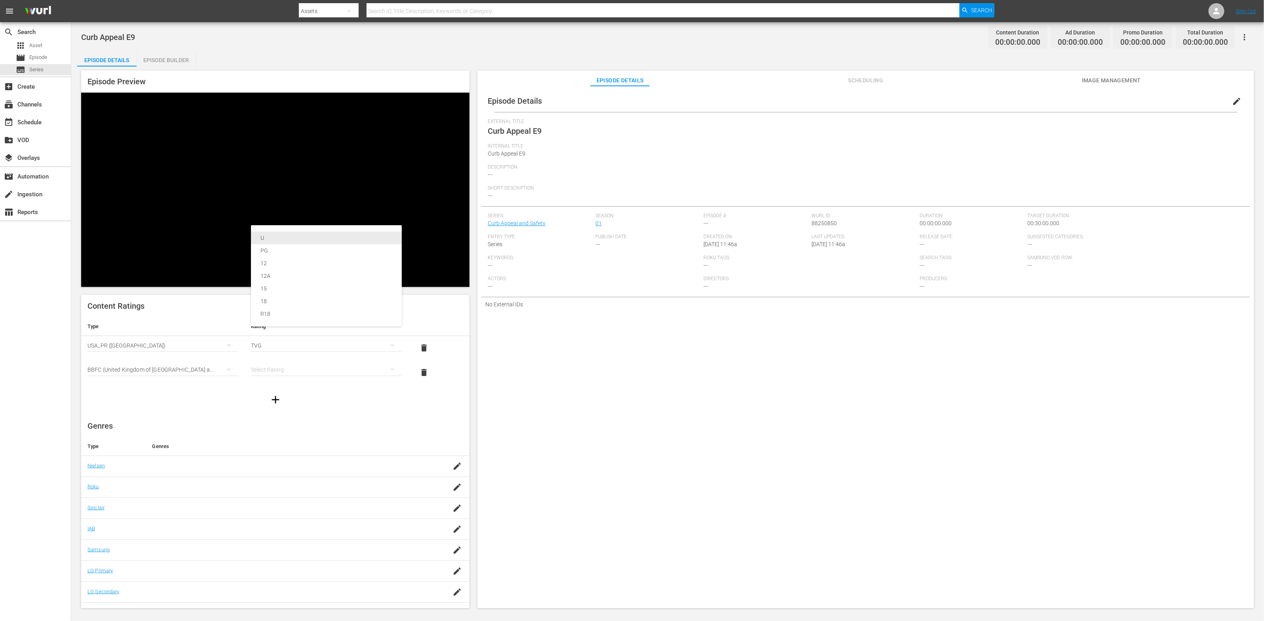
click at [279, 232] on div "U" at bounding box center [327, 238] width 132 height 13
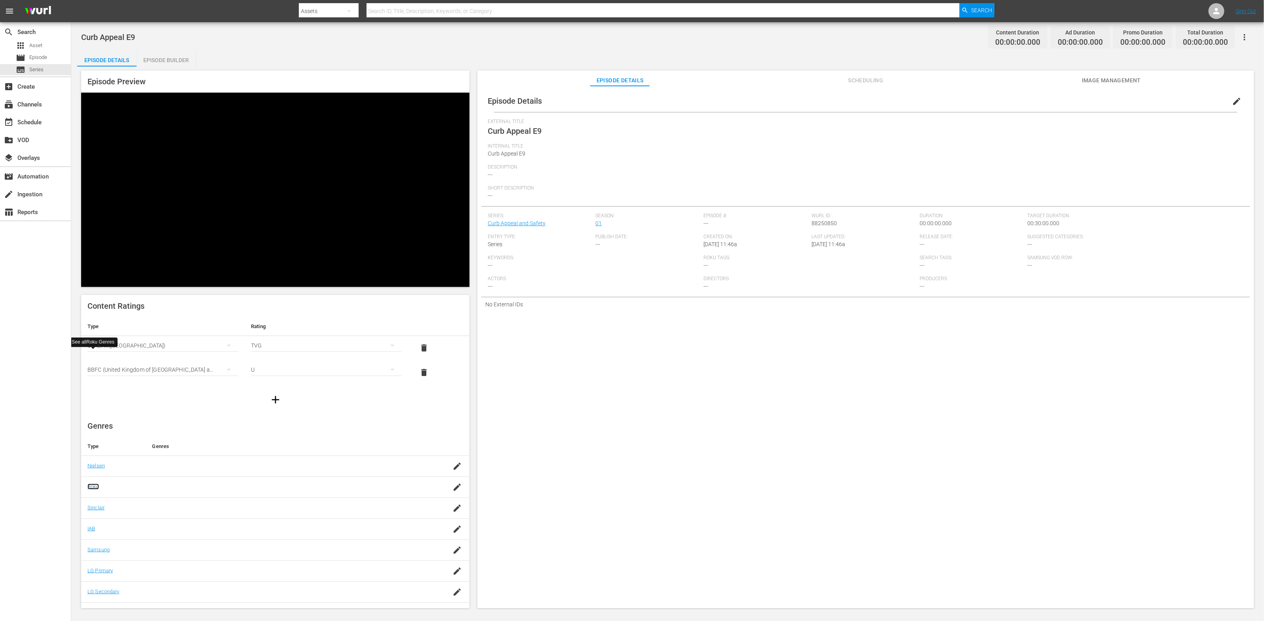
click at [94, 484] on link "Roku" at bounding box center [93, 487] width 11 height 6
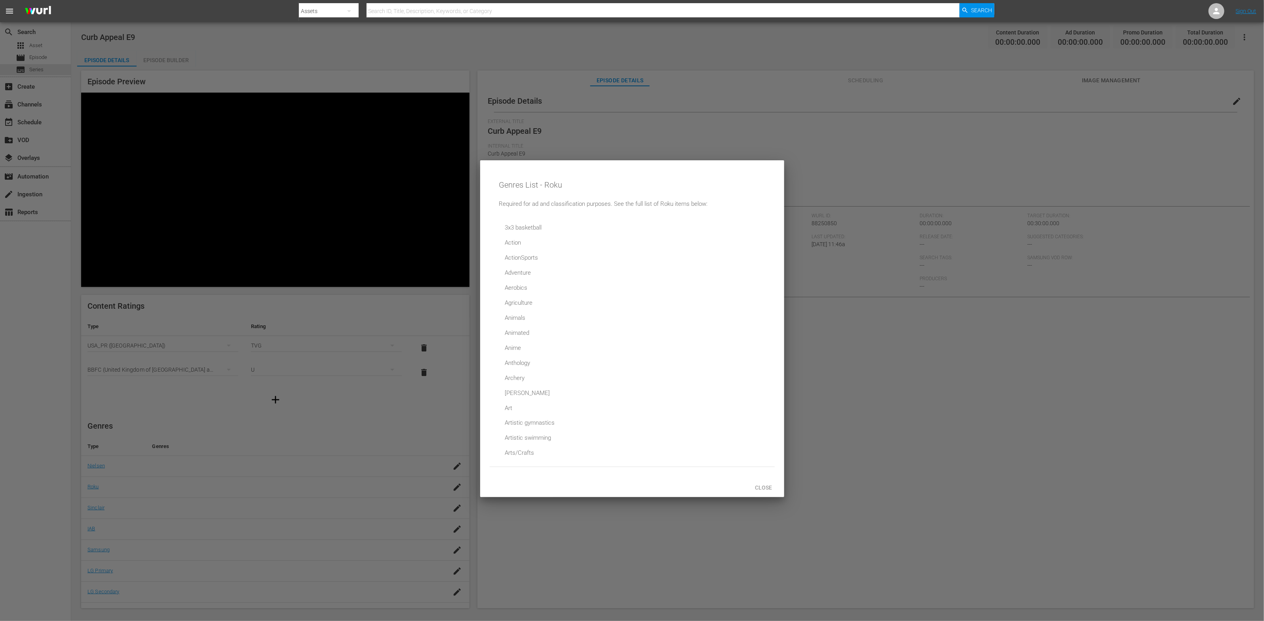
click at [220, 339] on div at bounding box center [632, 310] width 1264 height 621
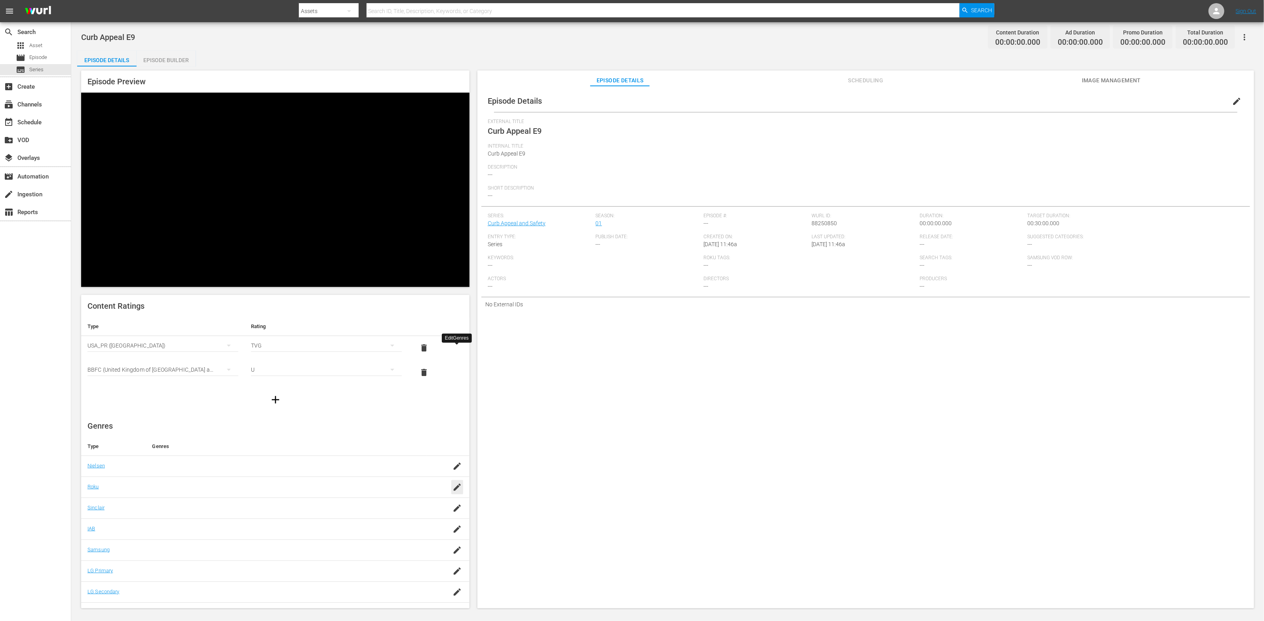
click at [458, 483] on icon "button" at bounding box center [458, 488] width 10 height 10
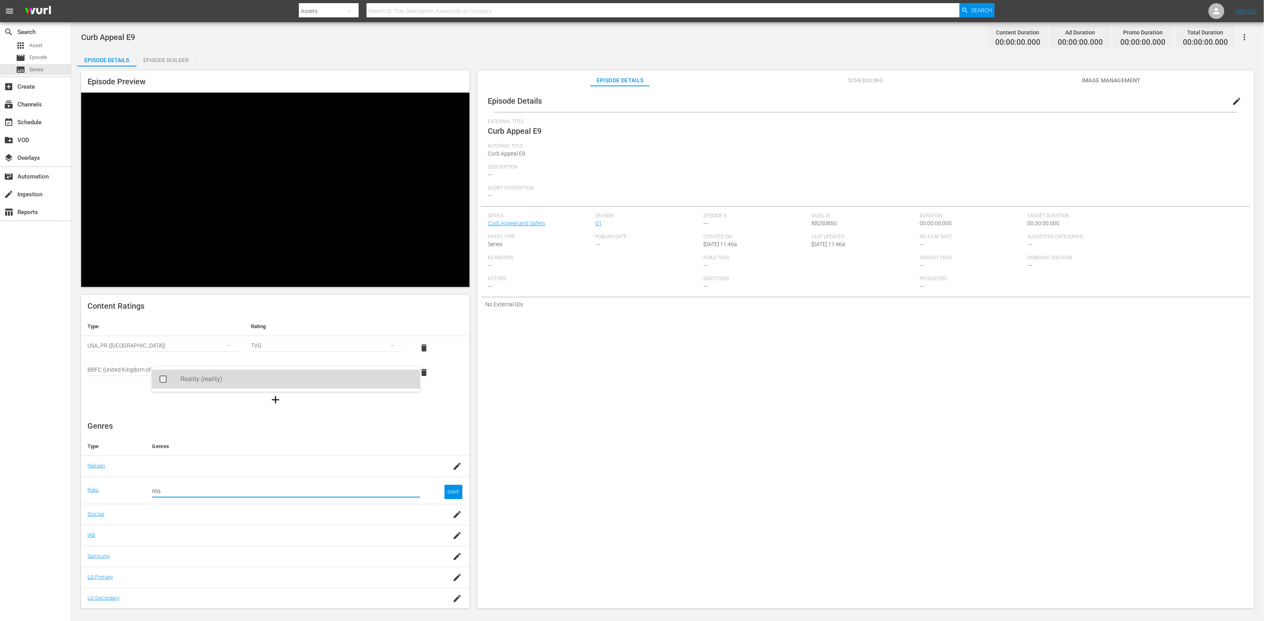
click at [336, 377] on div "Reality (reality)" at bounding box center [297, 379] width 233 height 19
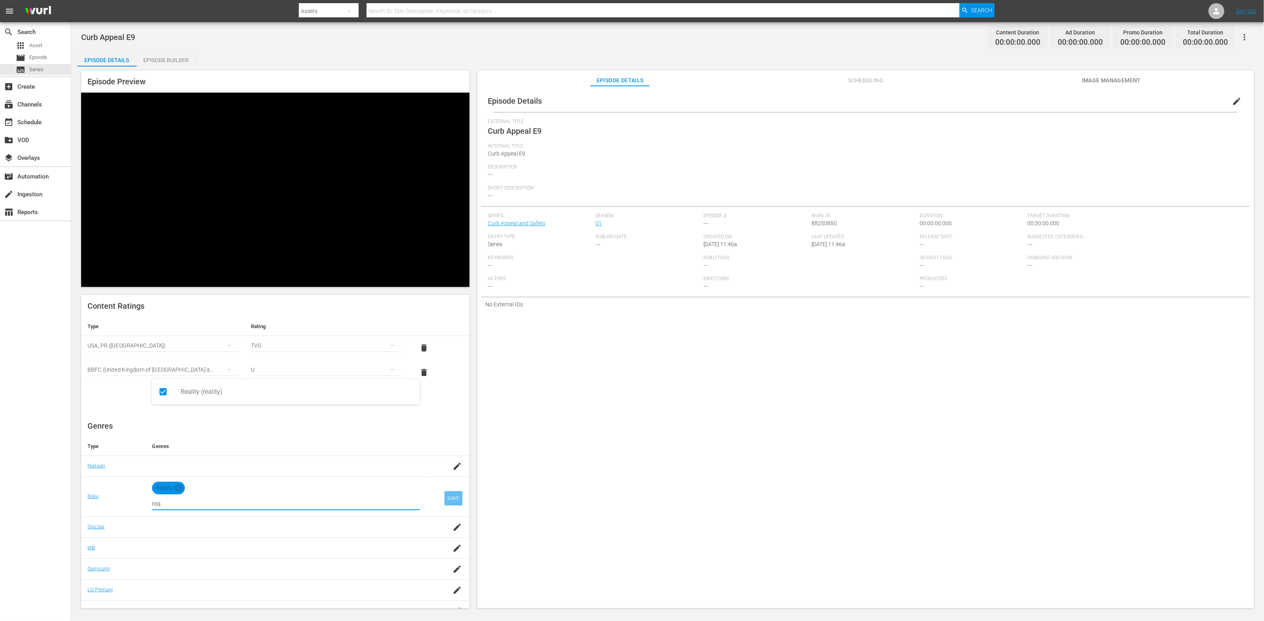
type input "rea"
click at [451, 491] on div "SAVE" at bounding box center [454, 498] width 18 height 14
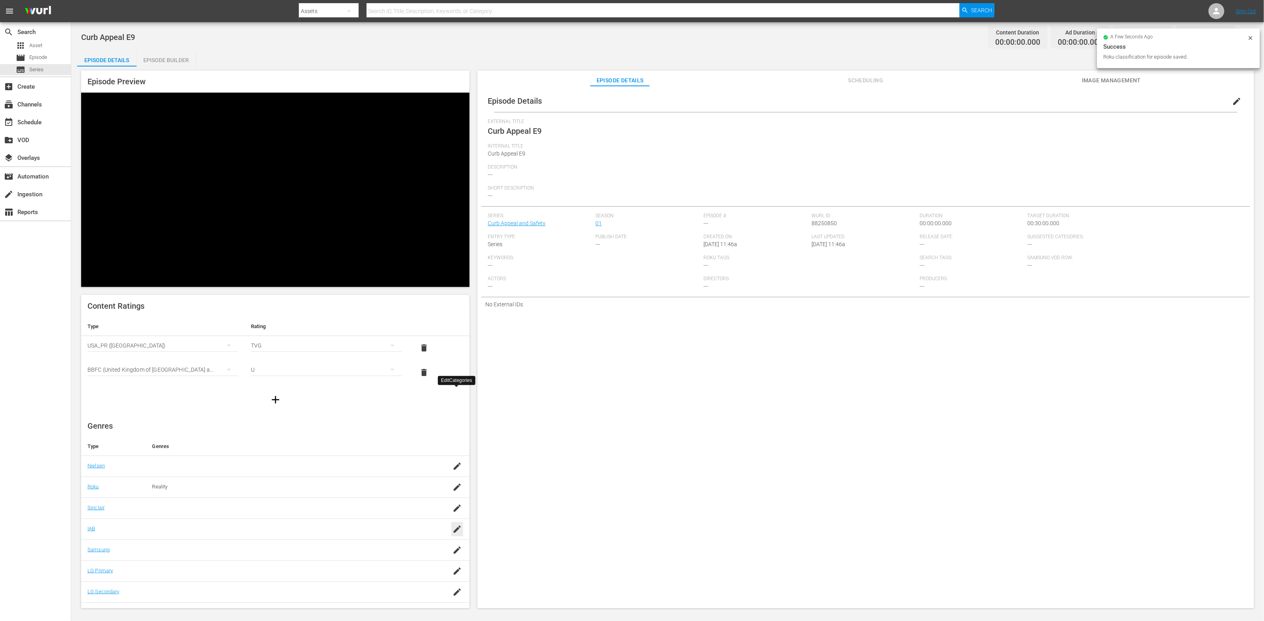
click at [455, 525] on icon "button" at bounding box center [458, 530] width 10 height 10
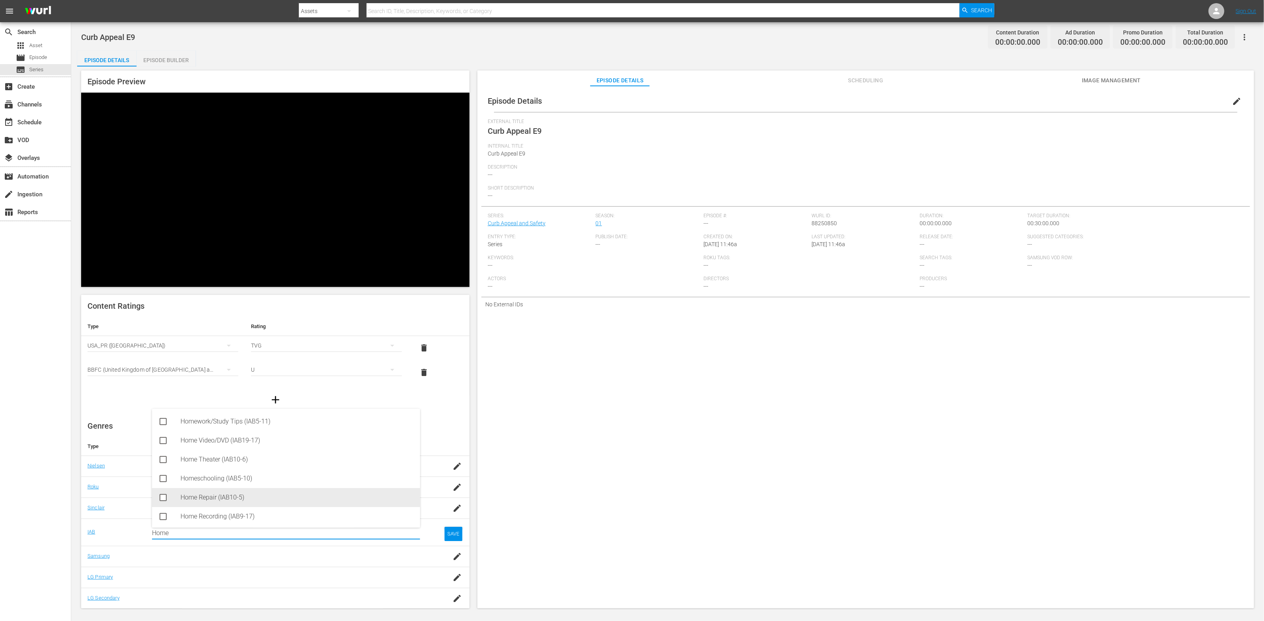
click at [267, 503] on div "Home Repair (IAB10-5)" at bounding box center [297, 497] width 233 height 19
type input "Home"
click at [451, 533] on div "SAVE" at bounding box center [454, 540] width 18 height 14
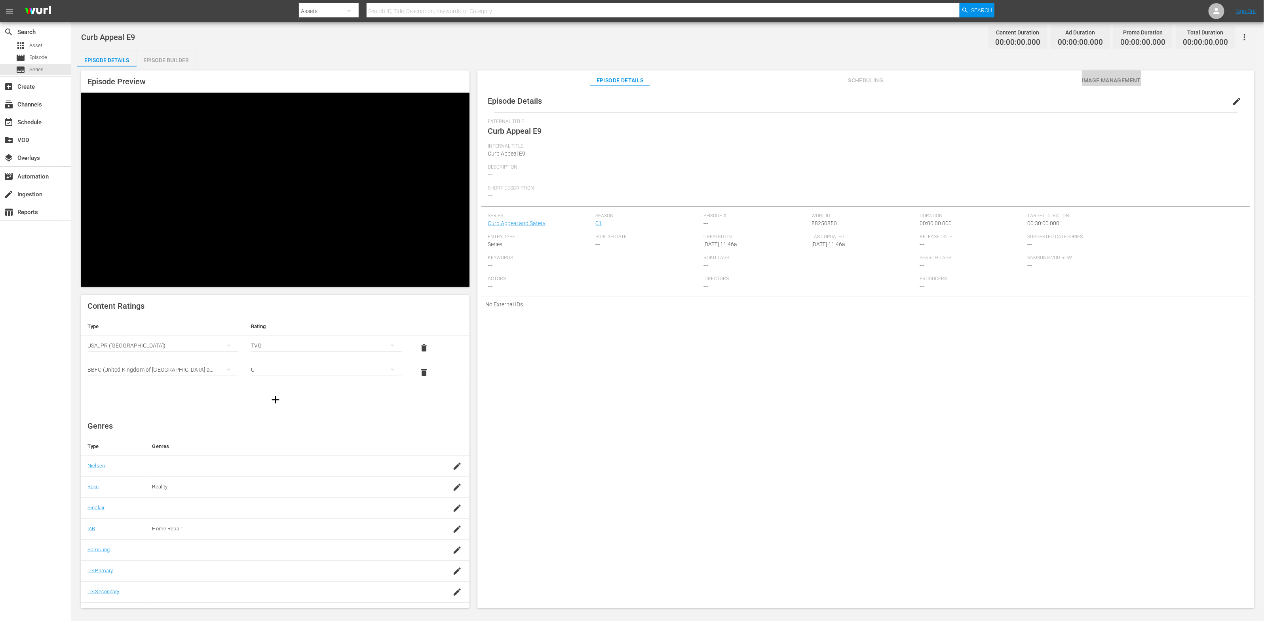
click at [1123, 83] on span "Image Management" at bounding box center [1111, 81] width 59 height 10
click at [577, 101] on span "Add Thumbnail" at bounding box center [593, 102] width 56 height 6
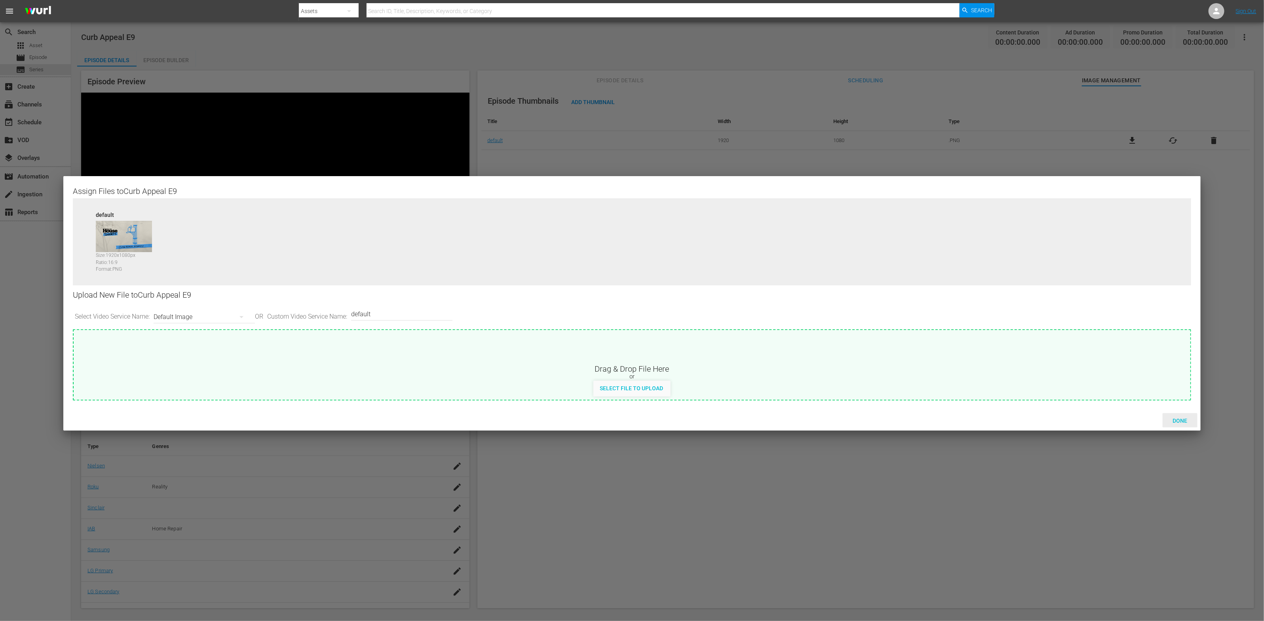
click at [1173, 419] on span "Done" at bounding box center [1180, 421] width 27 height 6
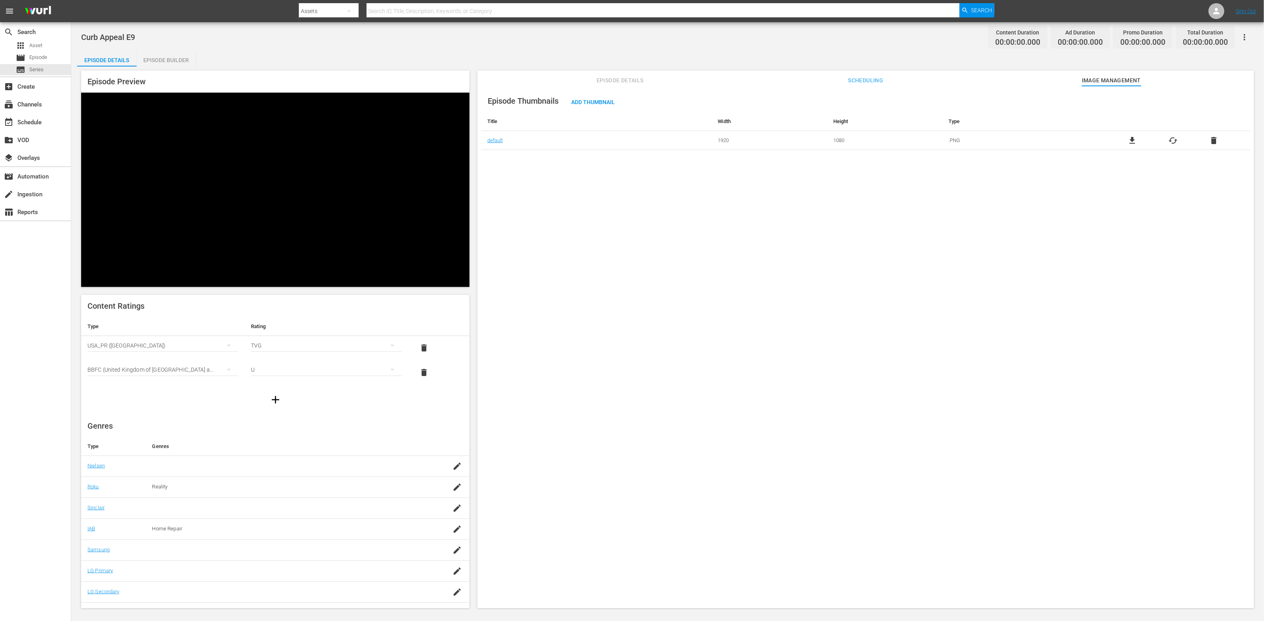
click at [627, 82] on span "Episode Details" at bounding box center [619, 81] width 59 height 10
click at [1233, 100] on span "edit" at bounding box center [1237, 102] width 10 height 10
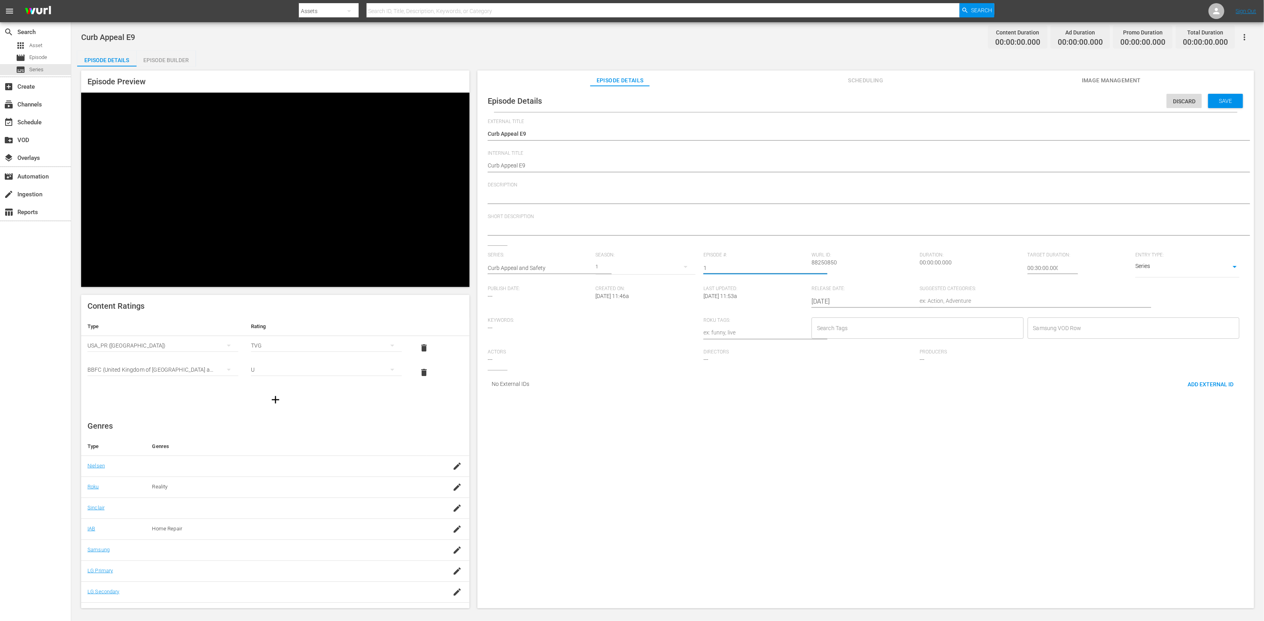
click at [801, 267] on input "1" at bounding box center [756, 268] width 104 height 19
click at [801, 267] on input "2" at bounding box center [756, 268] width 104 height 19
click at [801, 267] on input "3" at bounding box center [756, 268] width 104 height 19
click at [801, 267] on input "4" at bounding box center [756, 268] width 104 height 19
click at [801, 267] on input "5" at bounding box center [756, 268] width 104 height 19
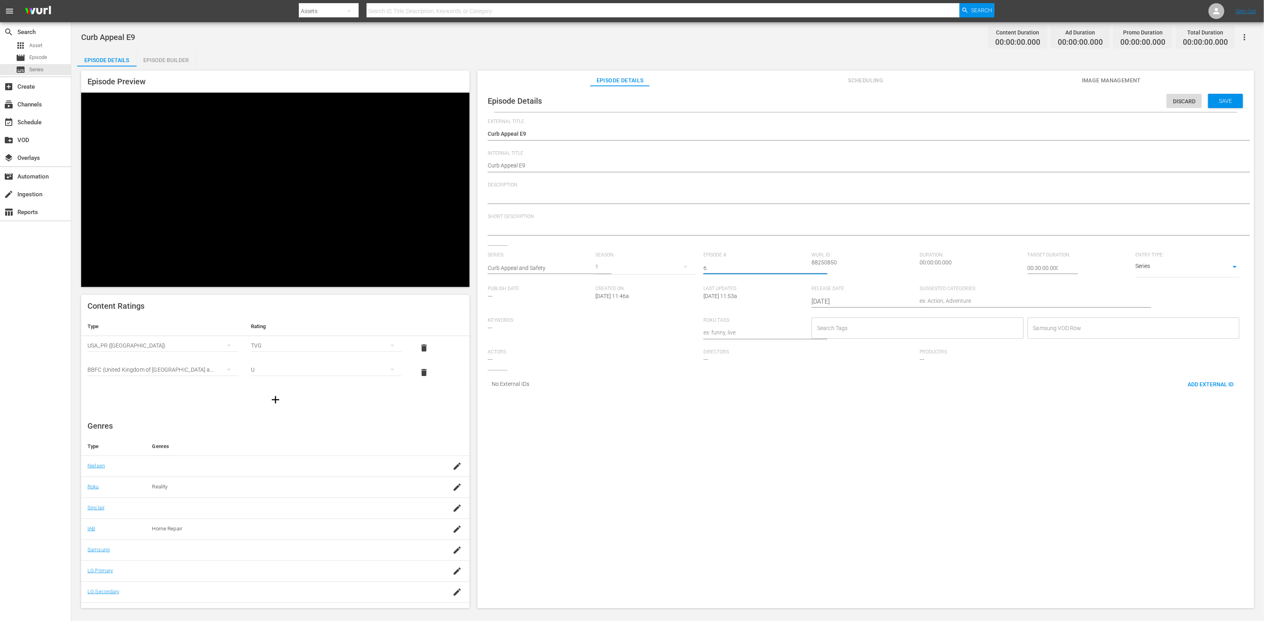
click at [801, 267] on input "6" at bounding box center [756, 268] width 104 height 19
click at [801, 267] on input "7" at bounding box center [756, 268] width 104 height 19
click at [801, 267] on input "8" at bounding box center [756, 268] width 104 height 19
type input "9"
click at [801, 267] on input "9" at bounding box center [756, 268] width 104 height 19
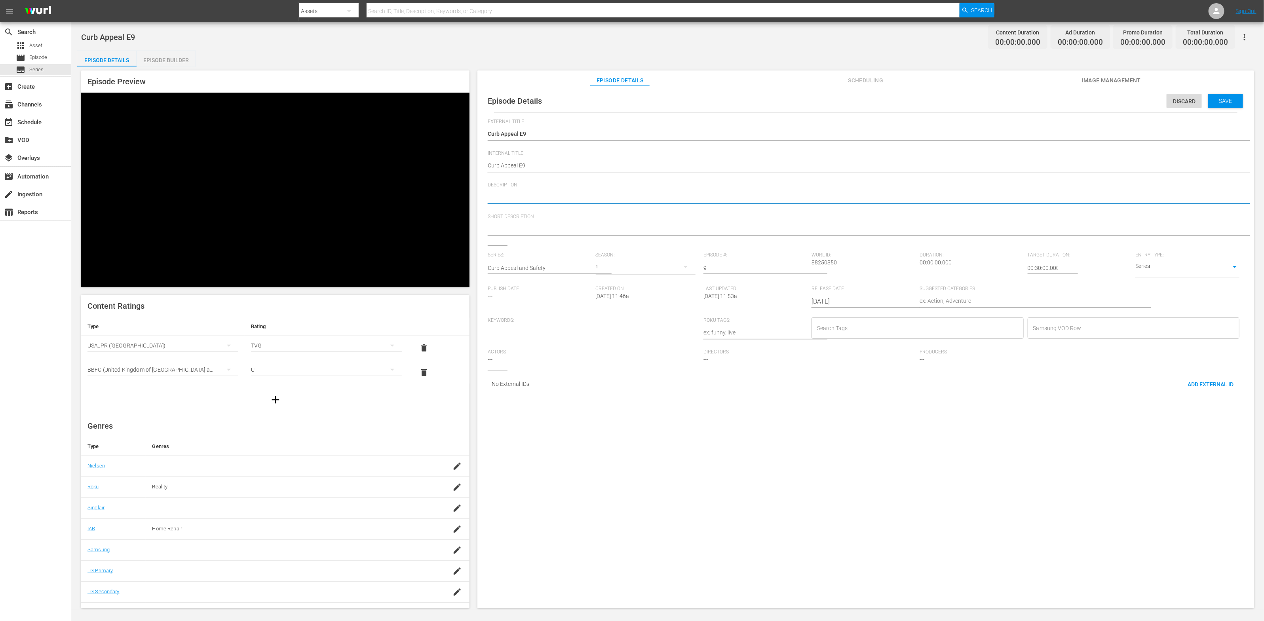
click at [634, 197] on textarea at bounding box center [864, 198] width 752 height 10
paste textarea "Make your home beautiful and safe, to sell or enjoy - E1"
type textarea "Make your home beautiful and safe, to sell or enjoy - E1"
click at [626, 229] on textarea at bounding box center [864, 230] width 752 height 10
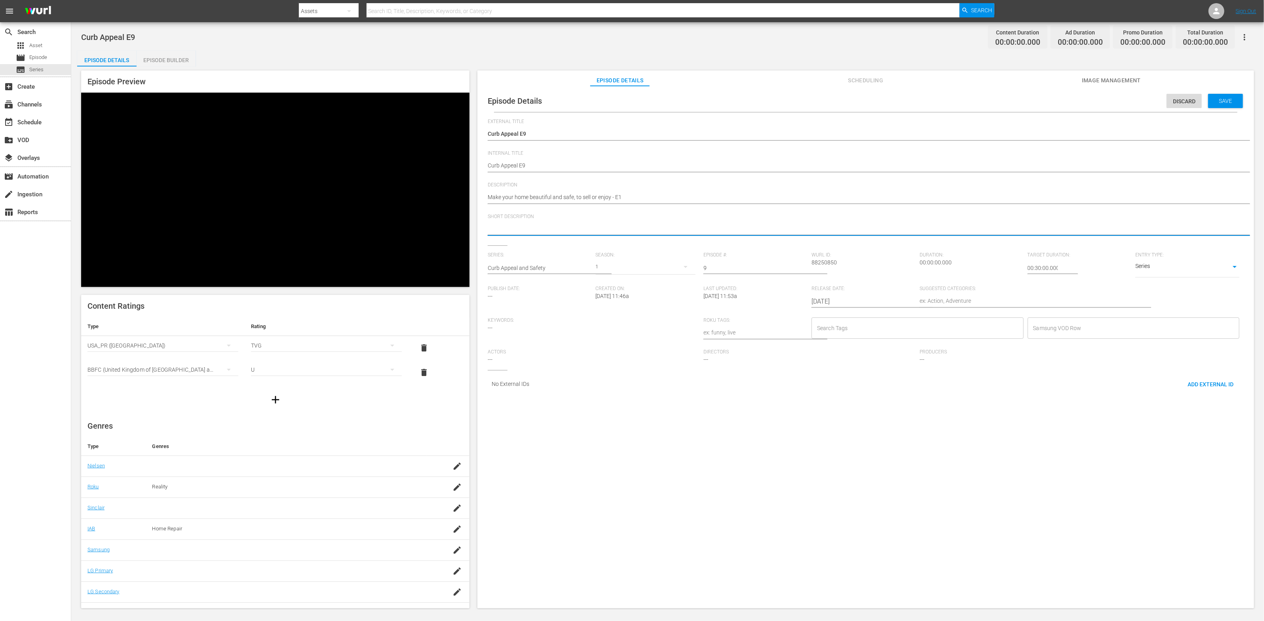
paste textarea "Make your home beautiful and safe, to sell or enjoy - E1"
type textarea "Make your home beautiful and safe, to sell or enjoy - E1"
drag, startPoint x: 617, startPoint y: 198, endPoint x: 629, endPoint y: 198, distance: 12.3
click at [630, 198] on textarea "Make your home beautiful and safe, to sell or enjoy - E1" at bounding box center [864, 198] width 752 height 10
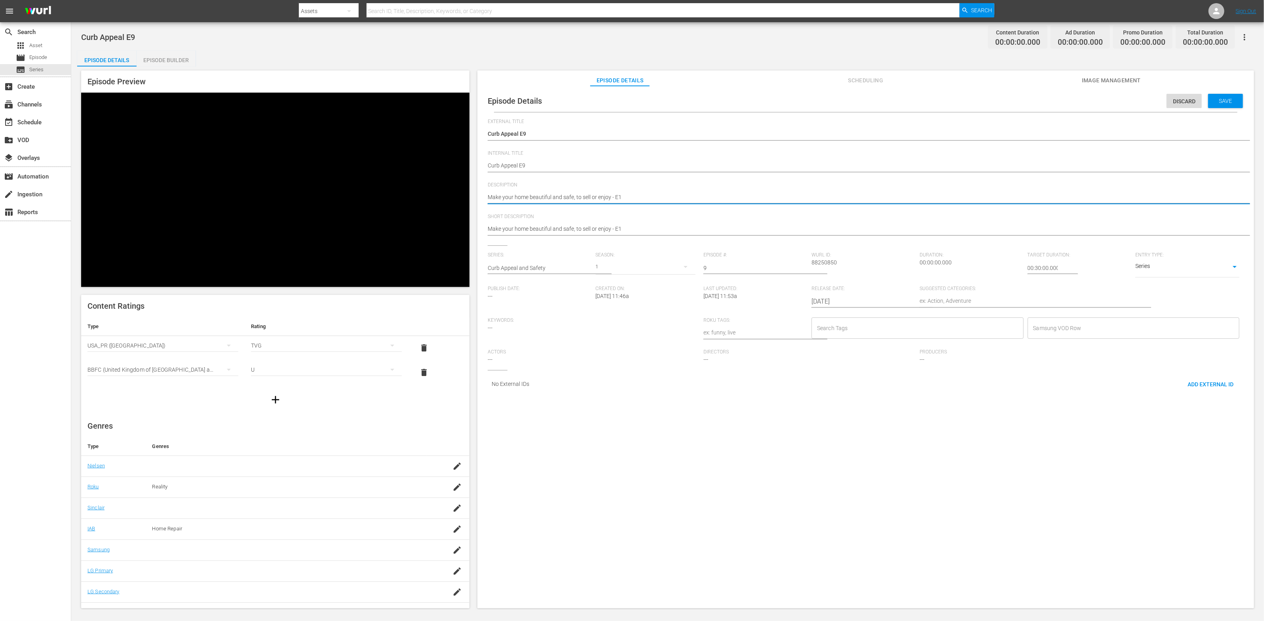
type textarea "Make your home beautiful and safe, to sell or enjoy - E9"
drag, startPoint x: 617, startPoint y: 231, endPoint x: 638, endPoint y: 231, distance: 21.0
click at [638, 231] on textarea "Make your home beautiful and safe, to sell or enjoy - E1" at bounding box center [864, 230] width 752 height 10
type textarea "Make your home beautiful and safe, to sell or enjoy - E9"
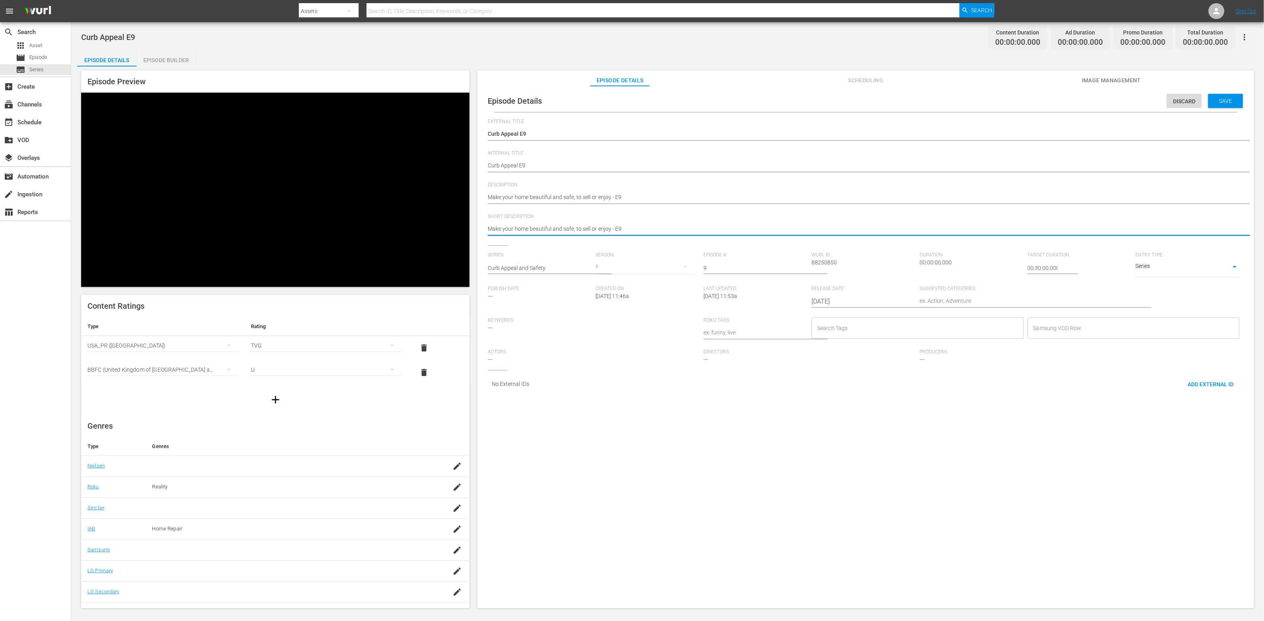
type textarea "Make your home beautiful and safe, to sell or enjoy - E9"
click at [1007, 302] on textarea at bounding box center [1026, 302] width 212 height 10
paste textarea "Home Improvement"
type textarea "Home Improvement"
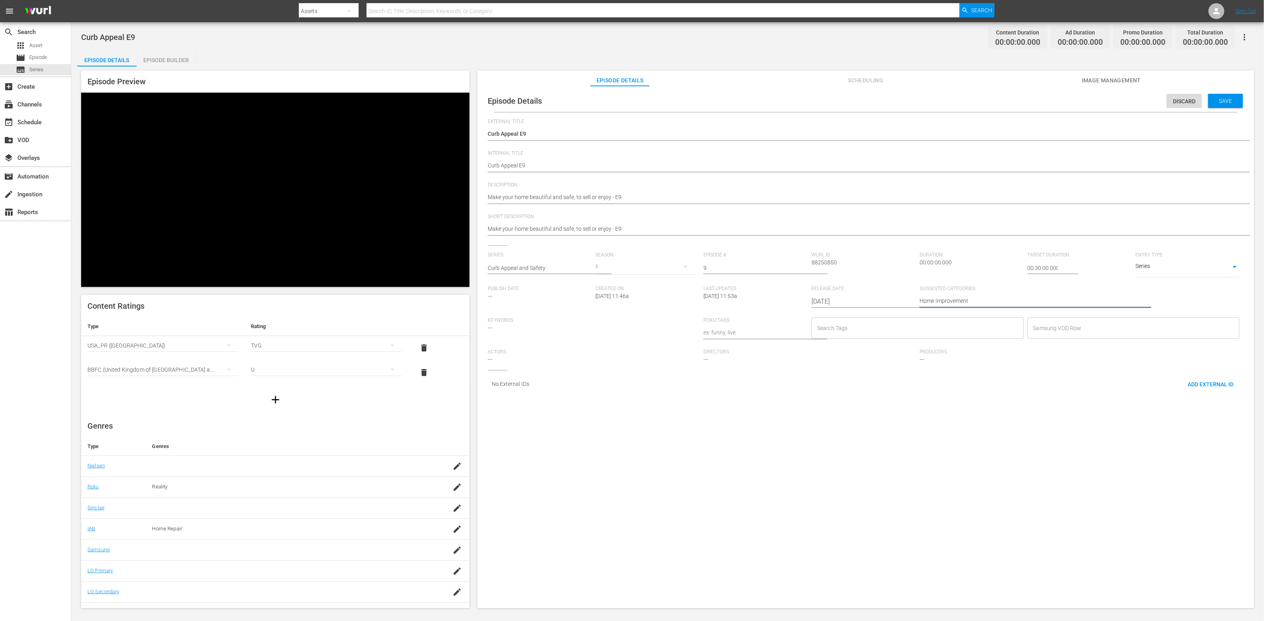
click at [923, 327] on input "Search Tags" at bounding box center [911, 328] width 193 height 14
paste input "Diy"
type input "Diy"
click at [908, 359] on li "Diy" at bounding box center [914, 362] width 210 height 13
click at [881, 331] on input "Search Tags" at bounding box center [926, 328] width 166 height 14
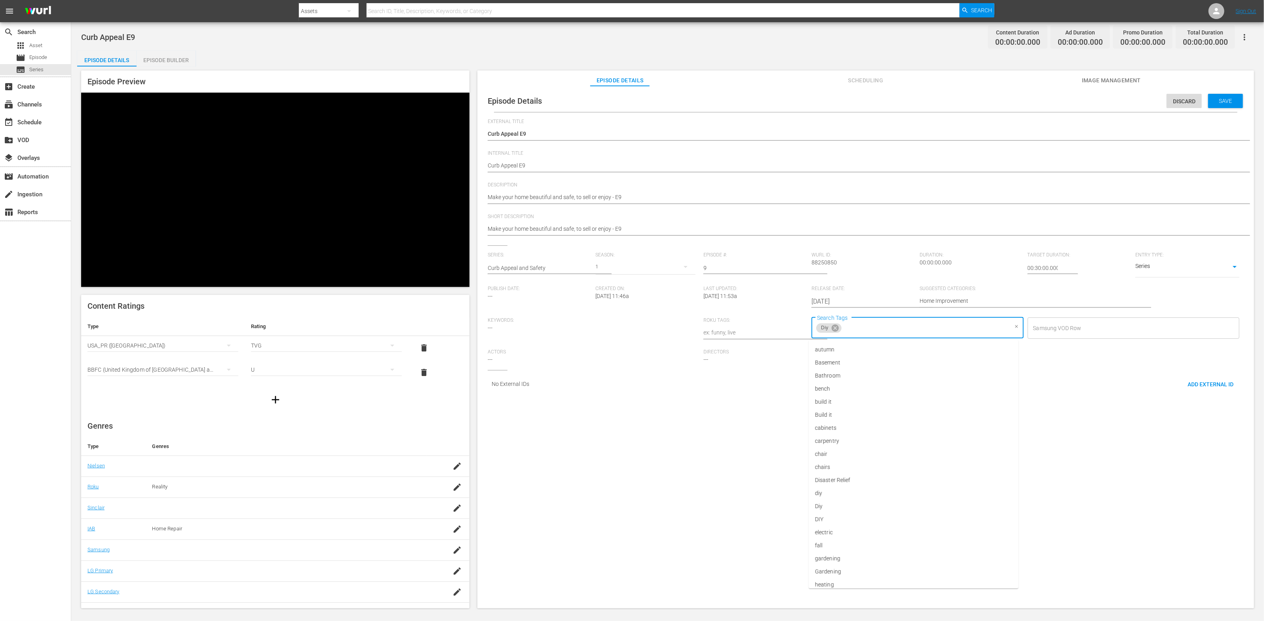
paste input "Home"
type input "Home"
click at [877, 364] on li "home improvement" at bounding box center [914, 362] width 210 height 13
type input "ren"
click at [886, 352] on li "renovation" at bounding box center [914, 349] width 210 height 13
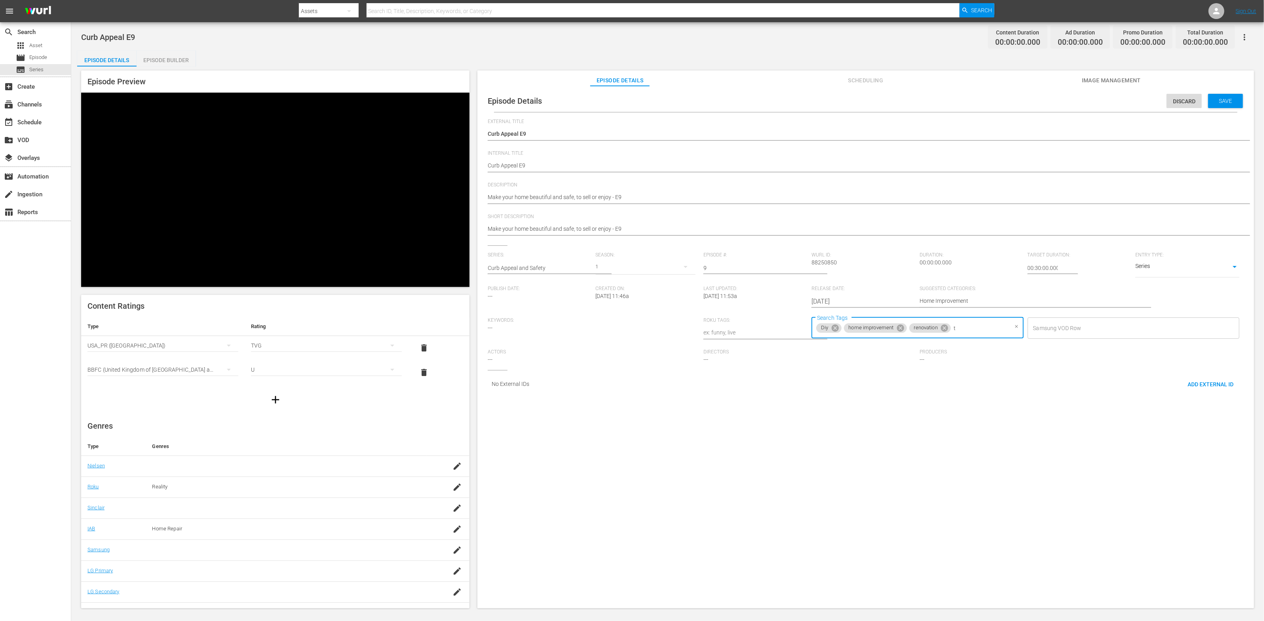
type input "th"
click at [936, 411] on li "This Old House" at bounding box center [914, 415] width 210 height 13
click at [1218, 104] on div "Save" at bounding box center [1225, 101] width 35 height 14
